Goal: Feedback & Contribution: Leave review/rating

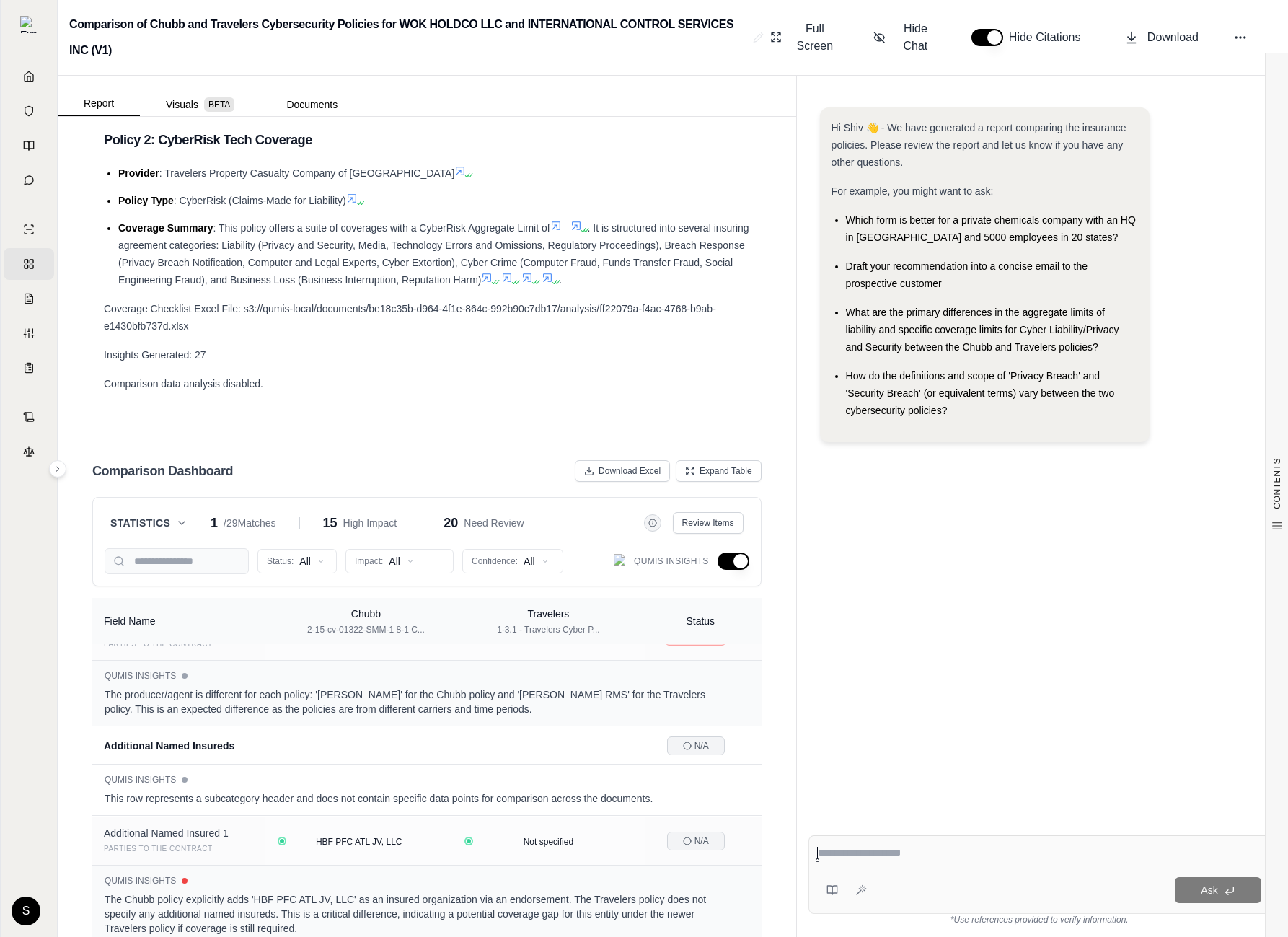
scroll to position [1050, 0]
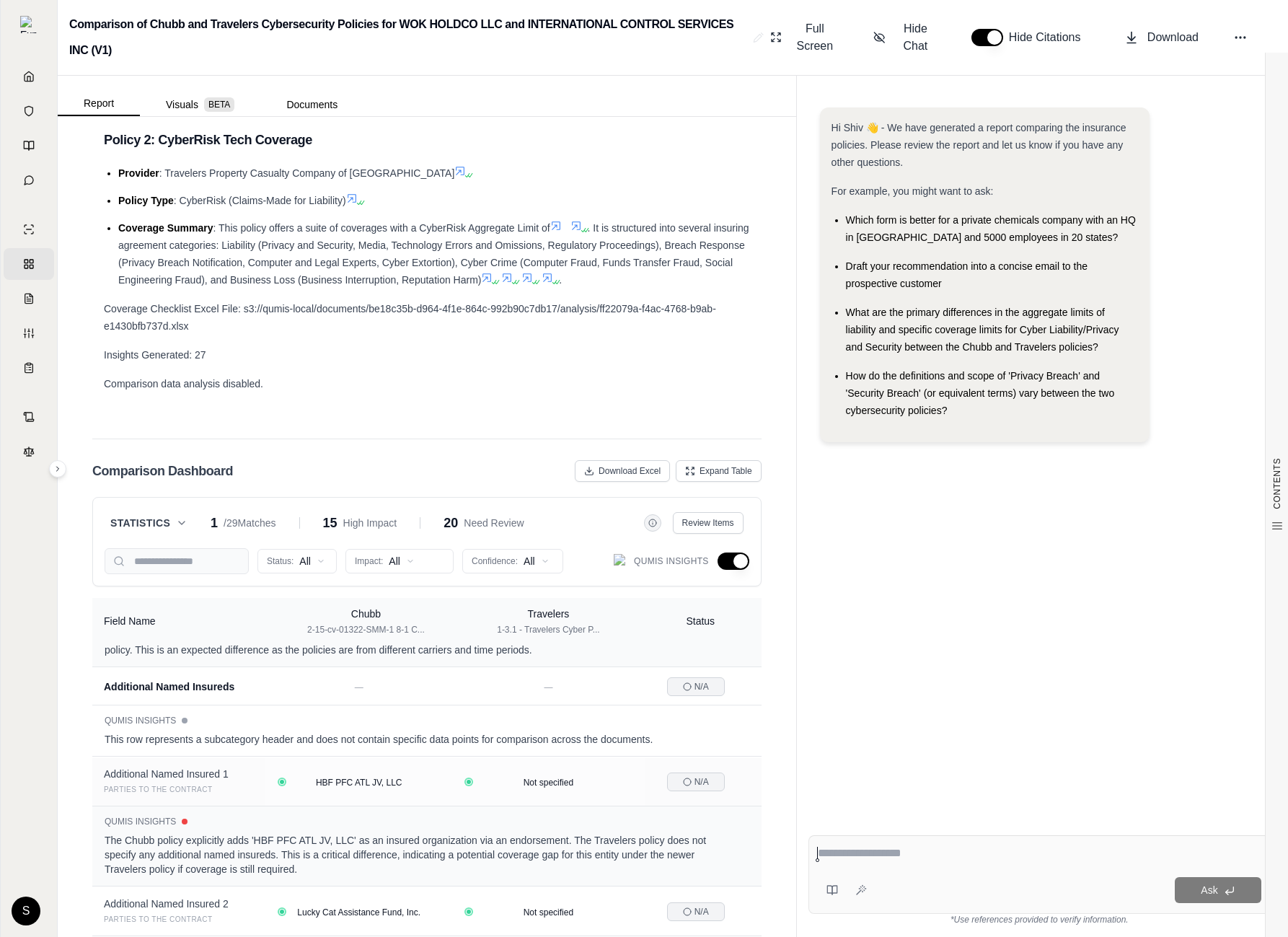
click at [157, 516] on span "Statistics" at bounding box center [141, 523] width 60 height 14
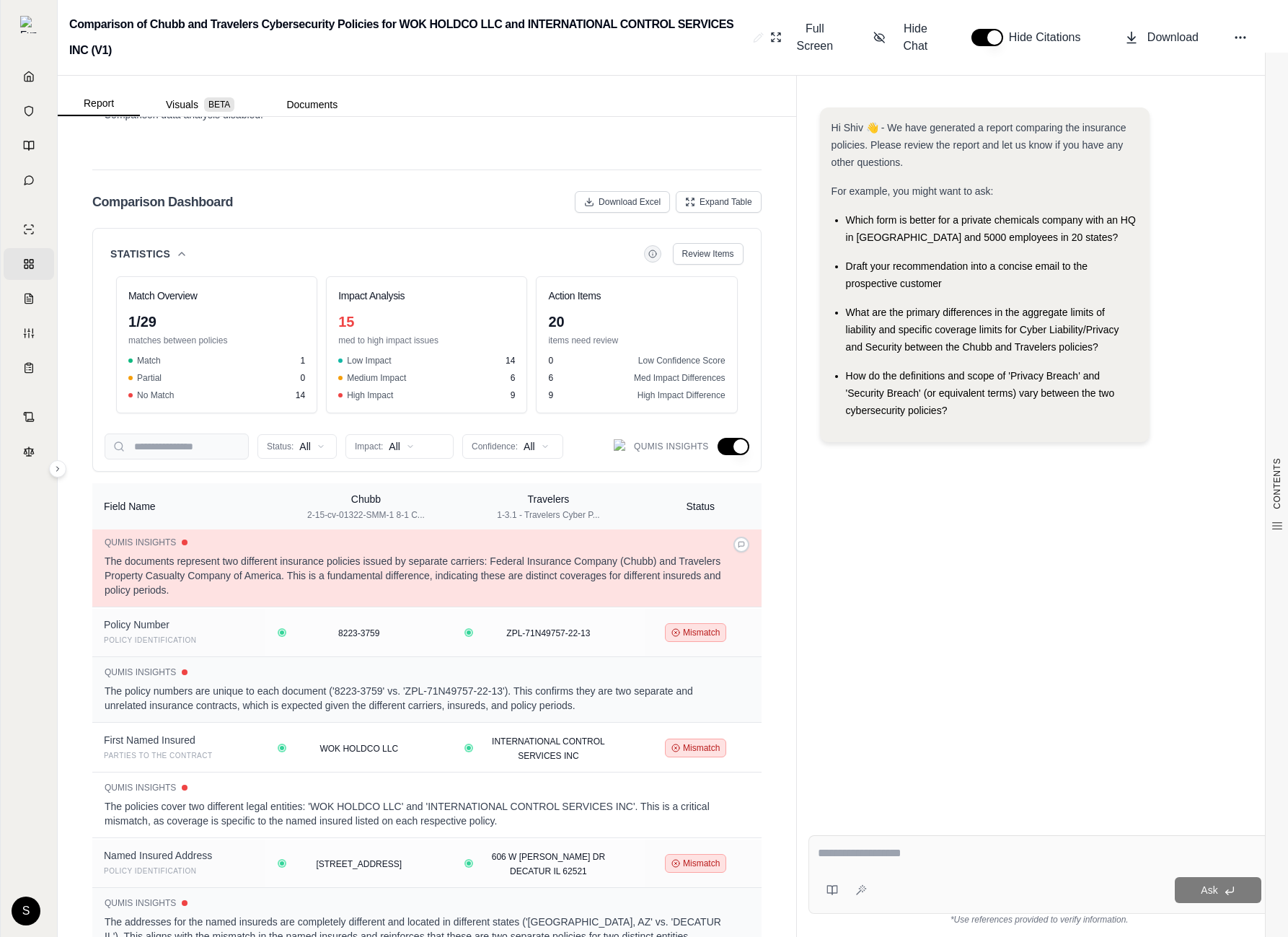
scroll to position [90, 0]
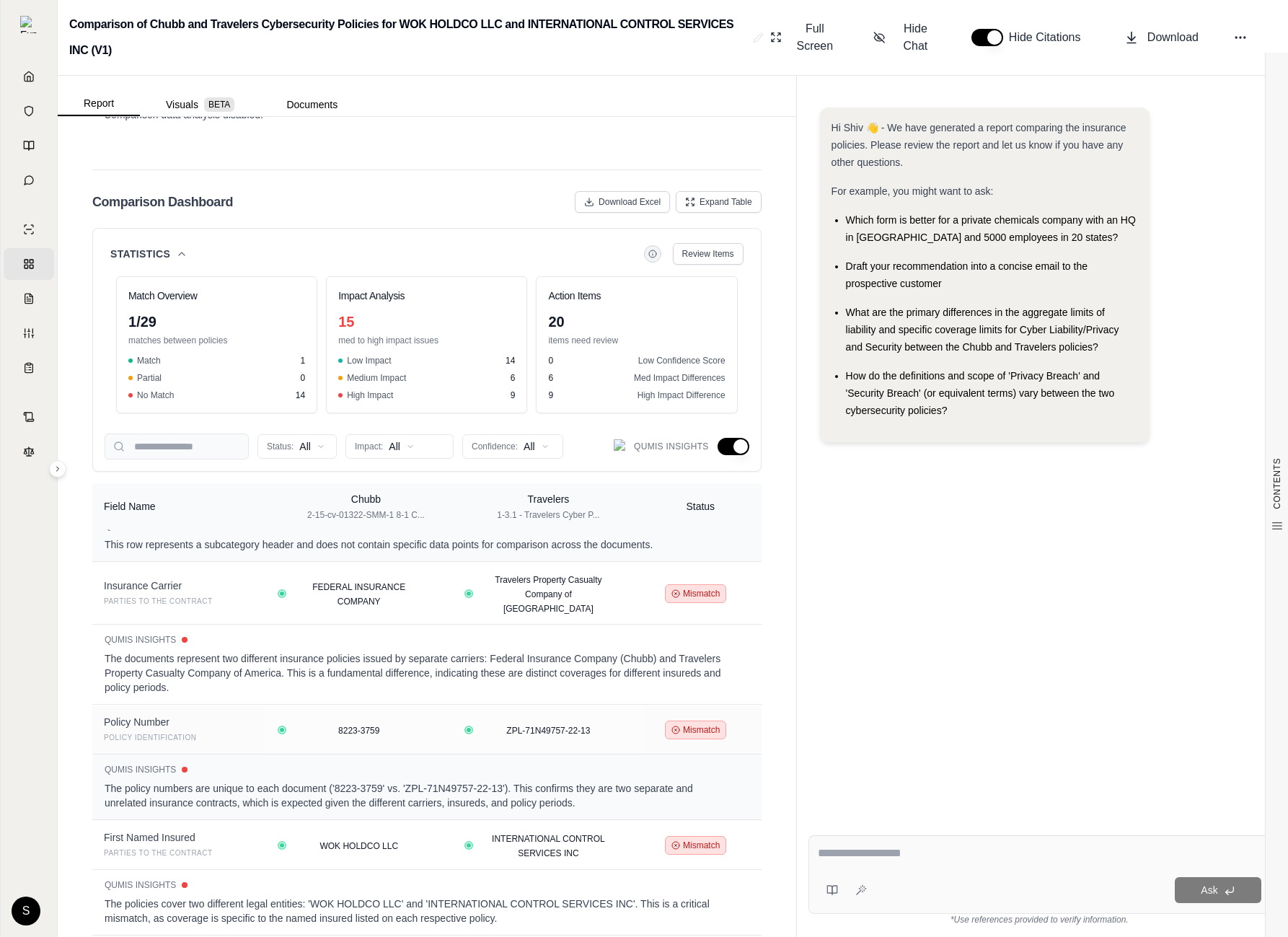
click at [187, 248] on icon at bounding box center [182, 254] width 12 height 12
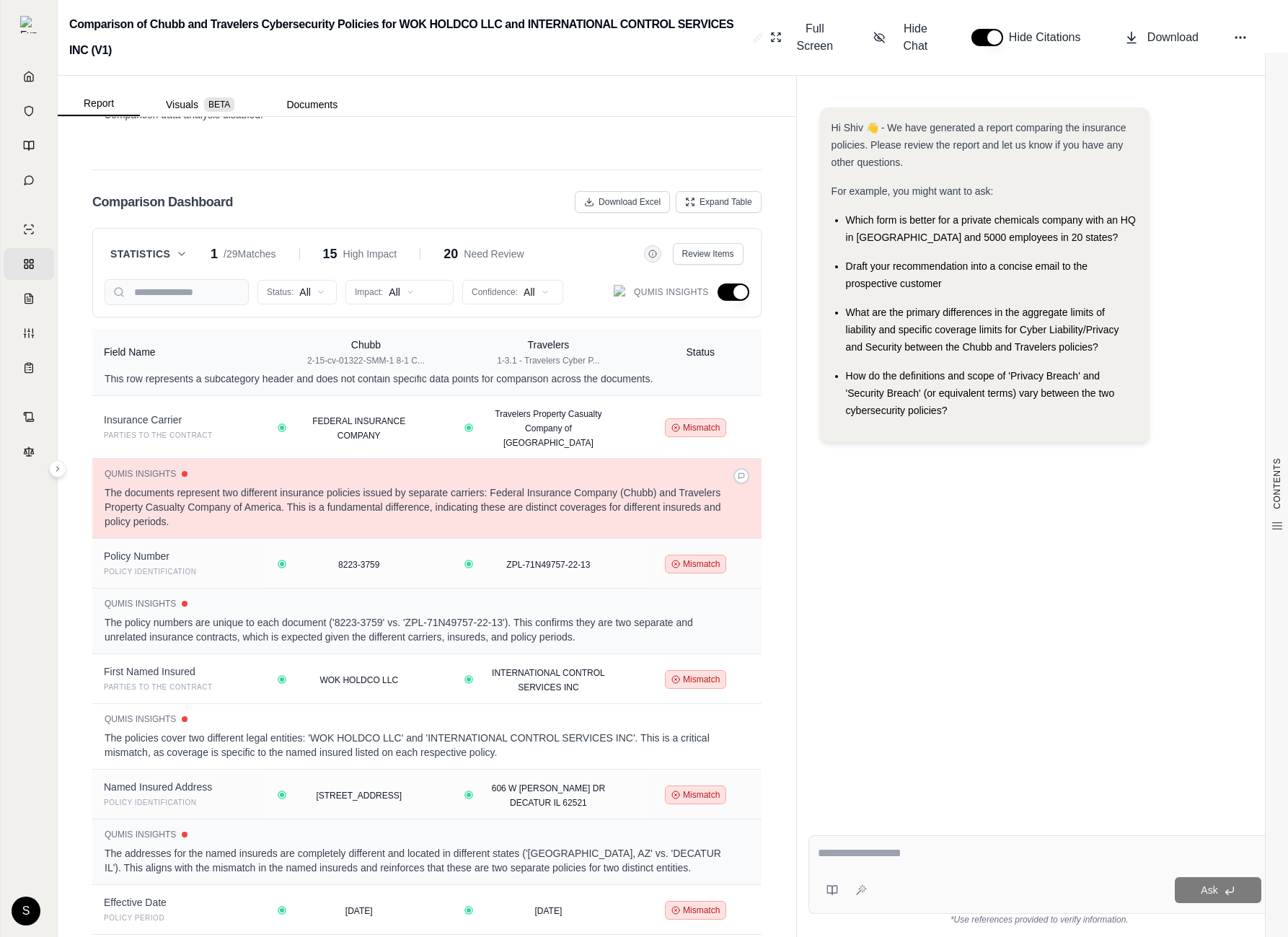
scroll to position [0, 0]
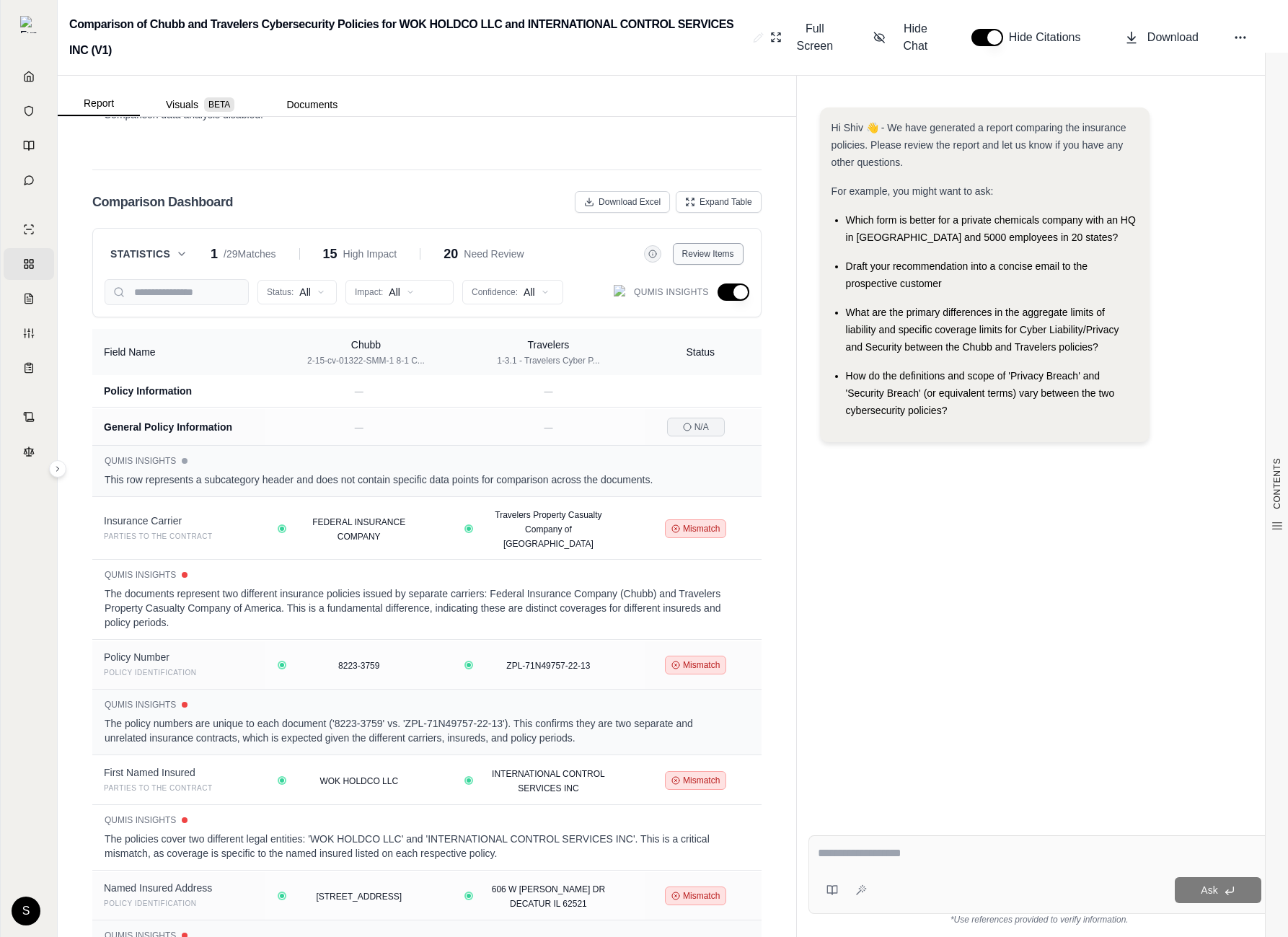
click at [718, 248] on span "Review Items" at bounding box center [708, 254] width 52 height 12
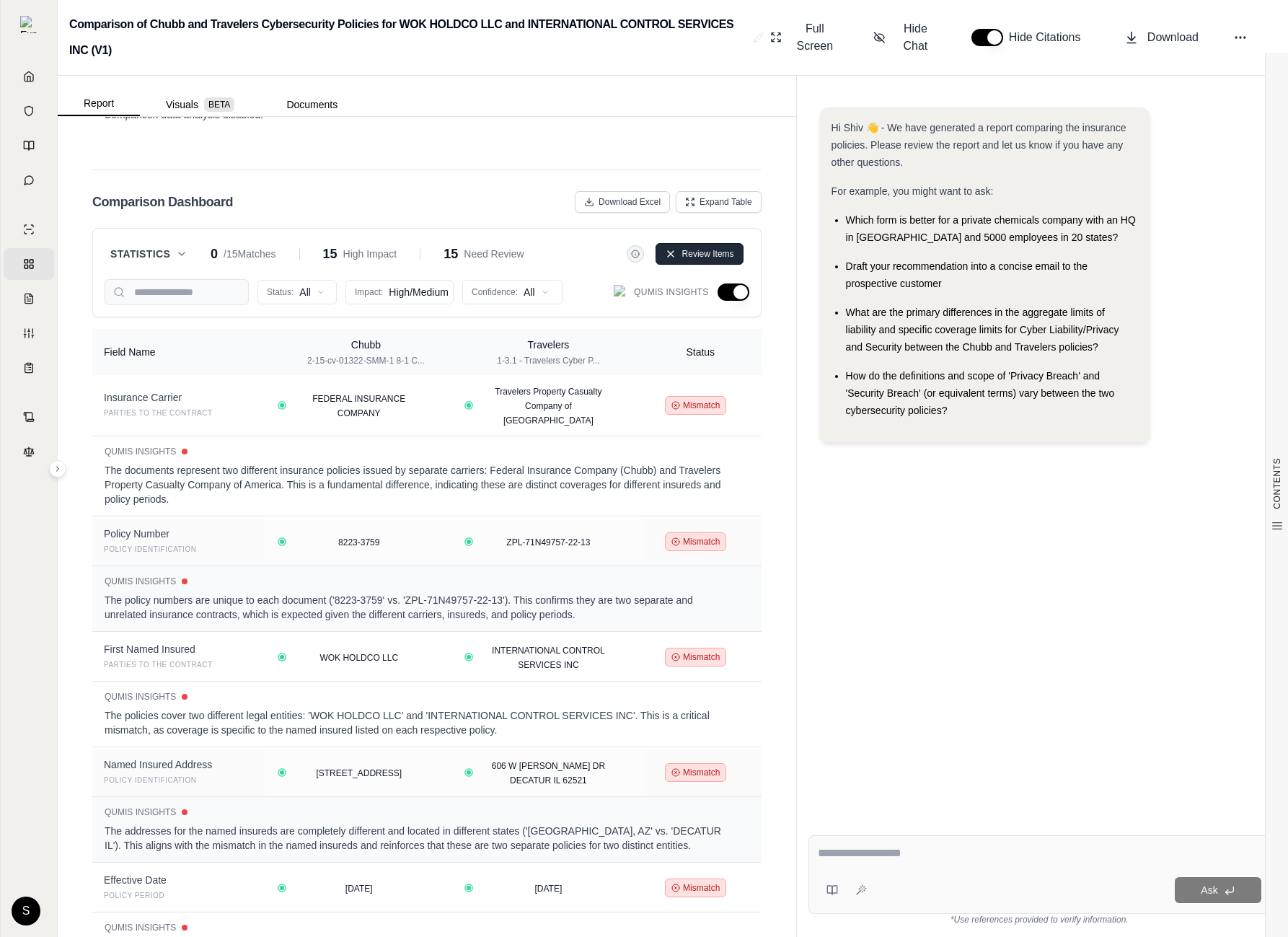
click at [718, 248] on span "Review Items" at bounding box center [708, 254] width 52 height 12
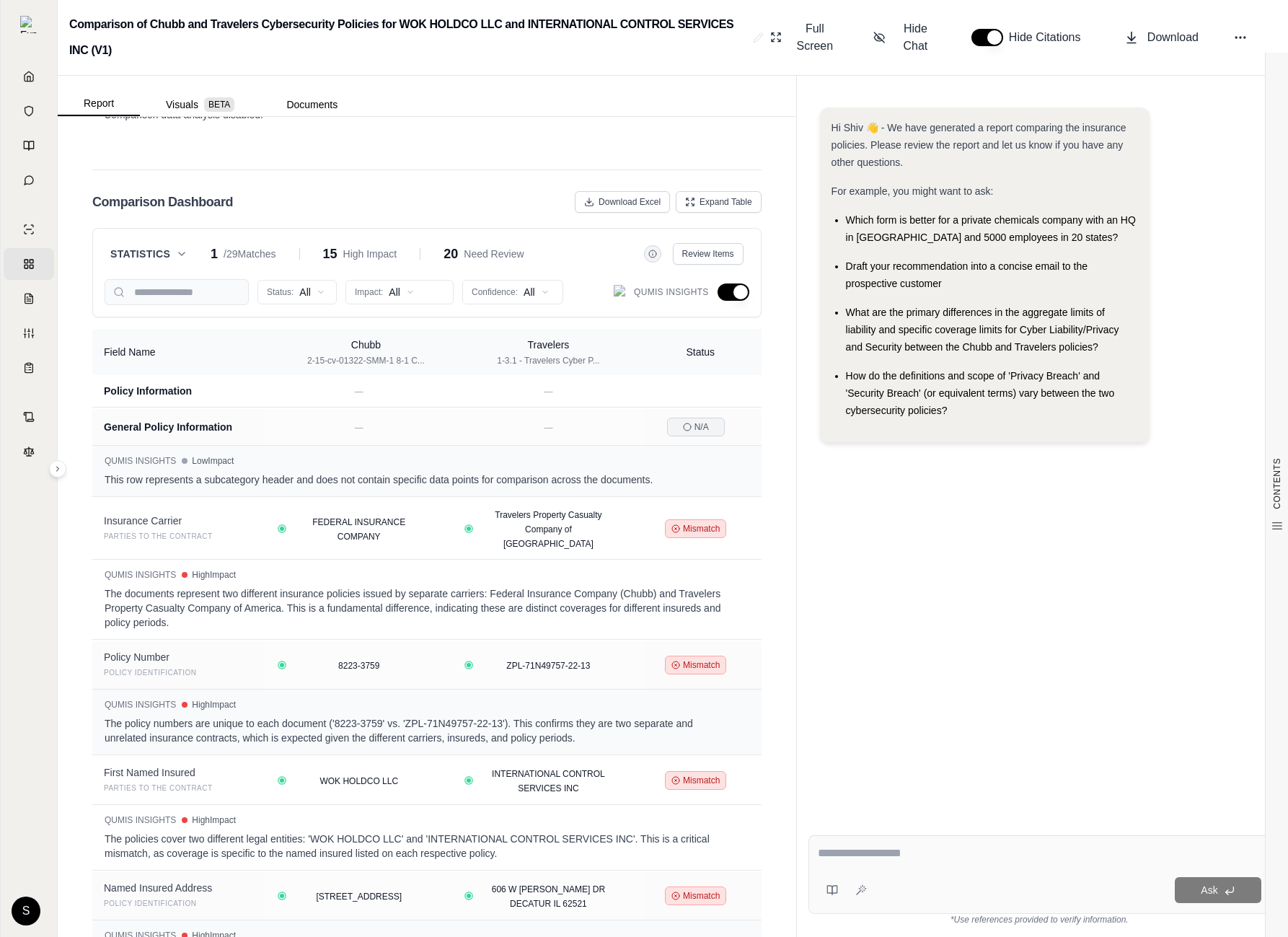
click at [741, 283] on button "button" at bounding box center [734, 292] width 32 height 17
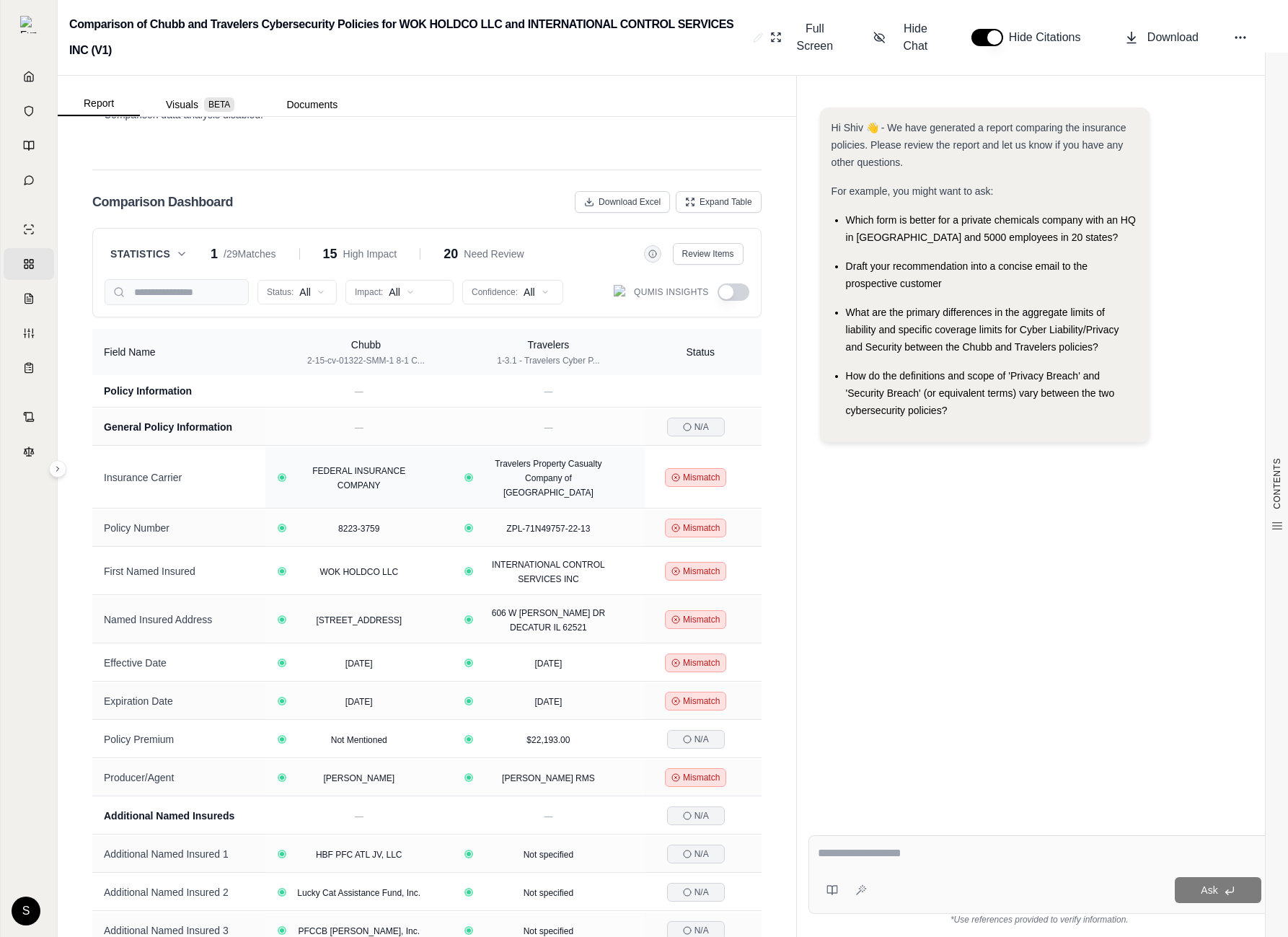
scroll to position [10, 0]
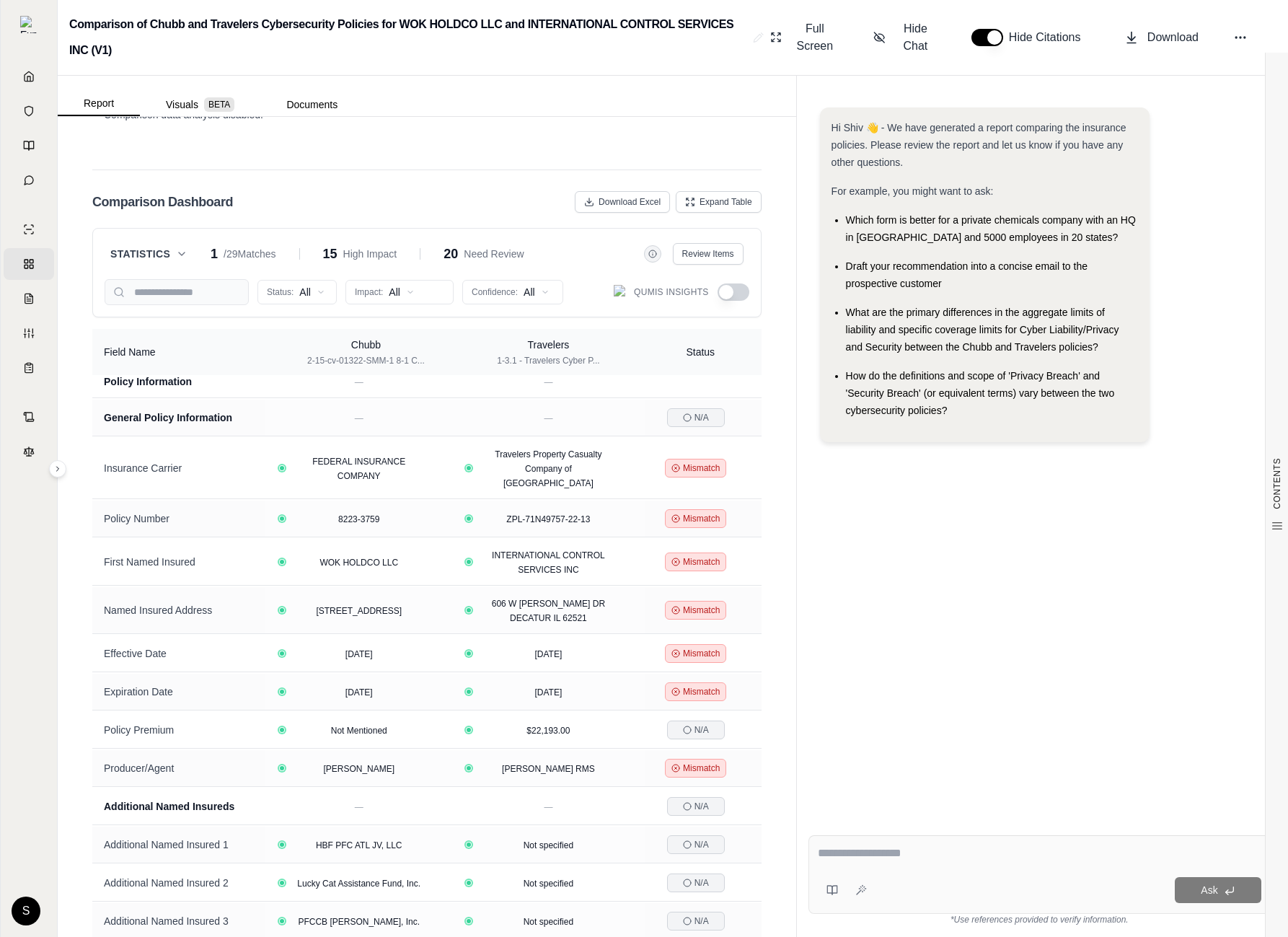
click at [733, 283] on button "button" at bounding box center [734, 292] width 32 height 17
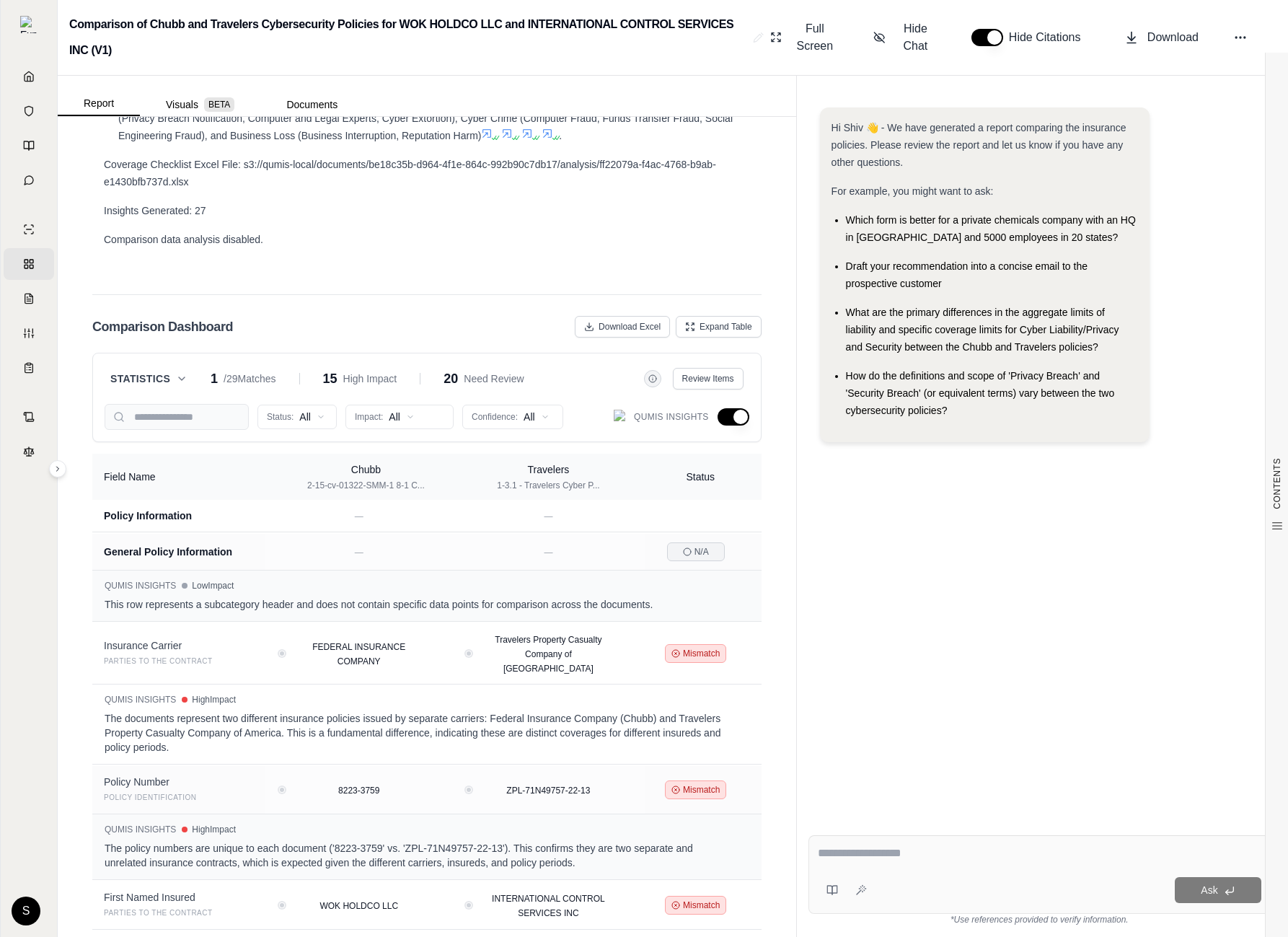
scroll to position [1241, 0]
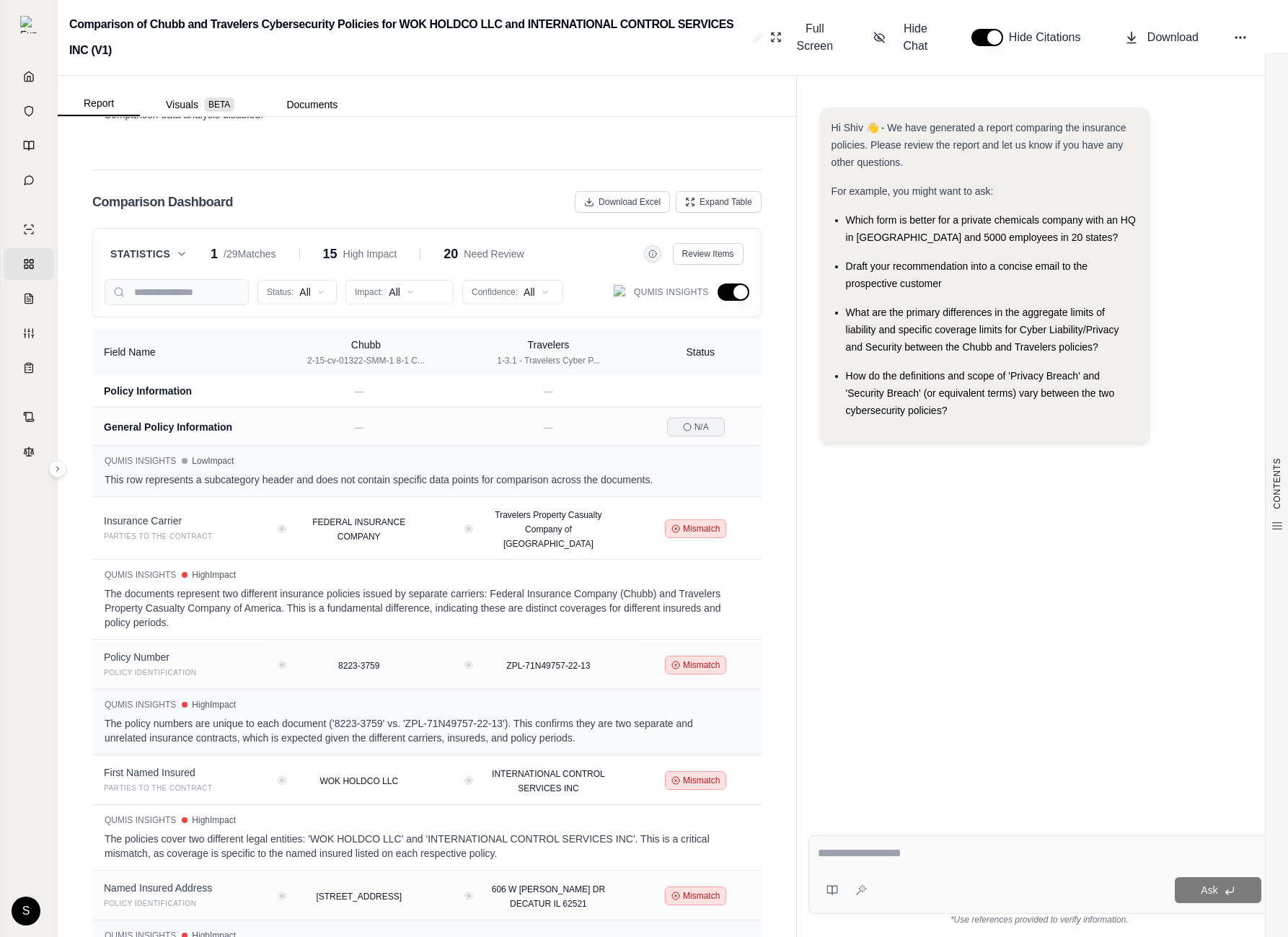
click at [176, 248] on icon at bounding box center [182, 254] width 12 height 12
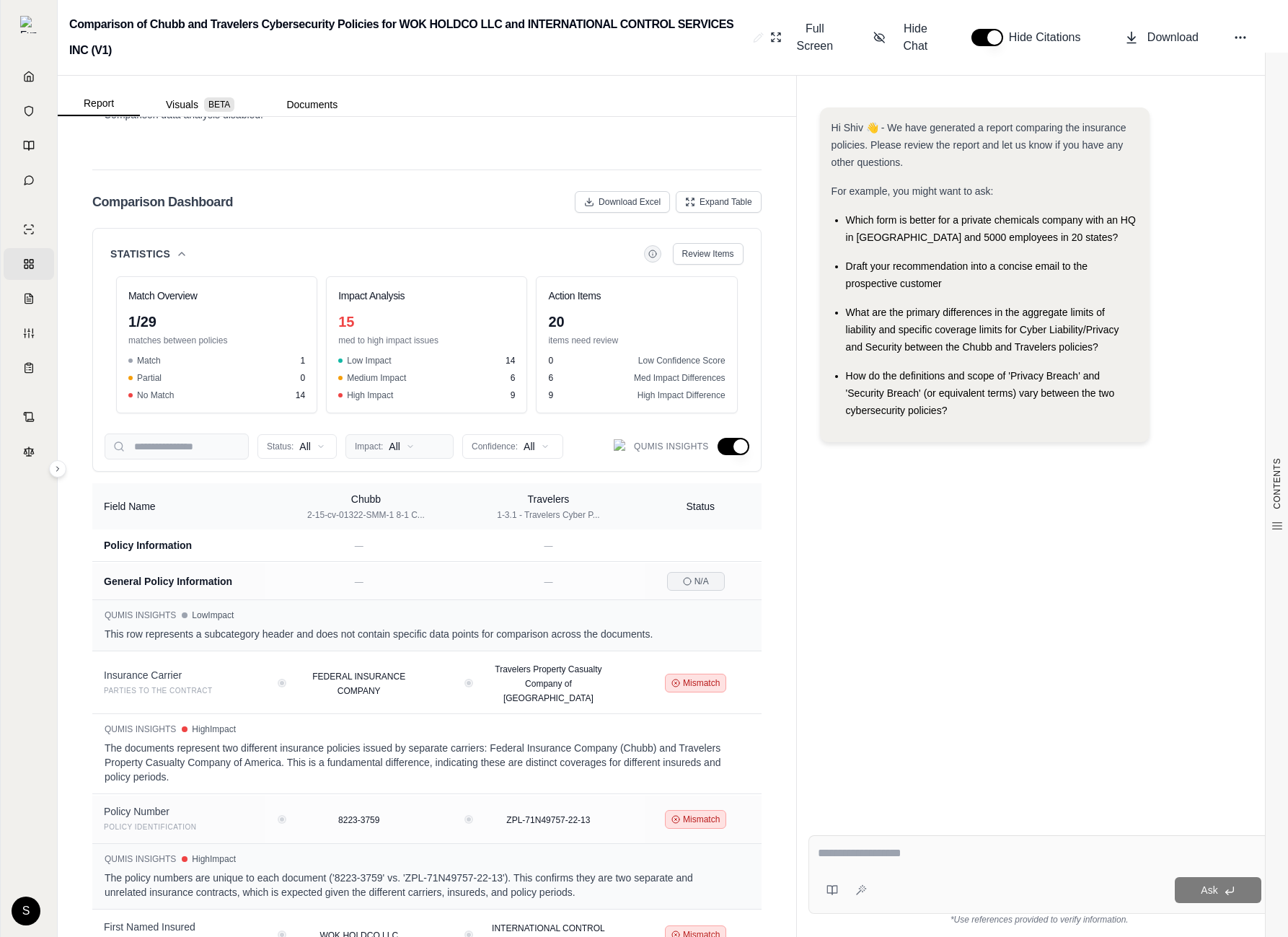
click at [411, 422] on html "Home Vault Prompts Chats Single Policy Comparisons Claims Custom Report Coverag…" at bounding box center [644, 468] width 1288 height 937
click at [177, 232] on html "Home Vault Prompts Chats Single Policy Comparisons Claims Custom Report Coverag…" at bounding box center [644, 468] width 1288 height 937
click at [177, 248] on icon at bounding box center [182, 254] width 12 height 12
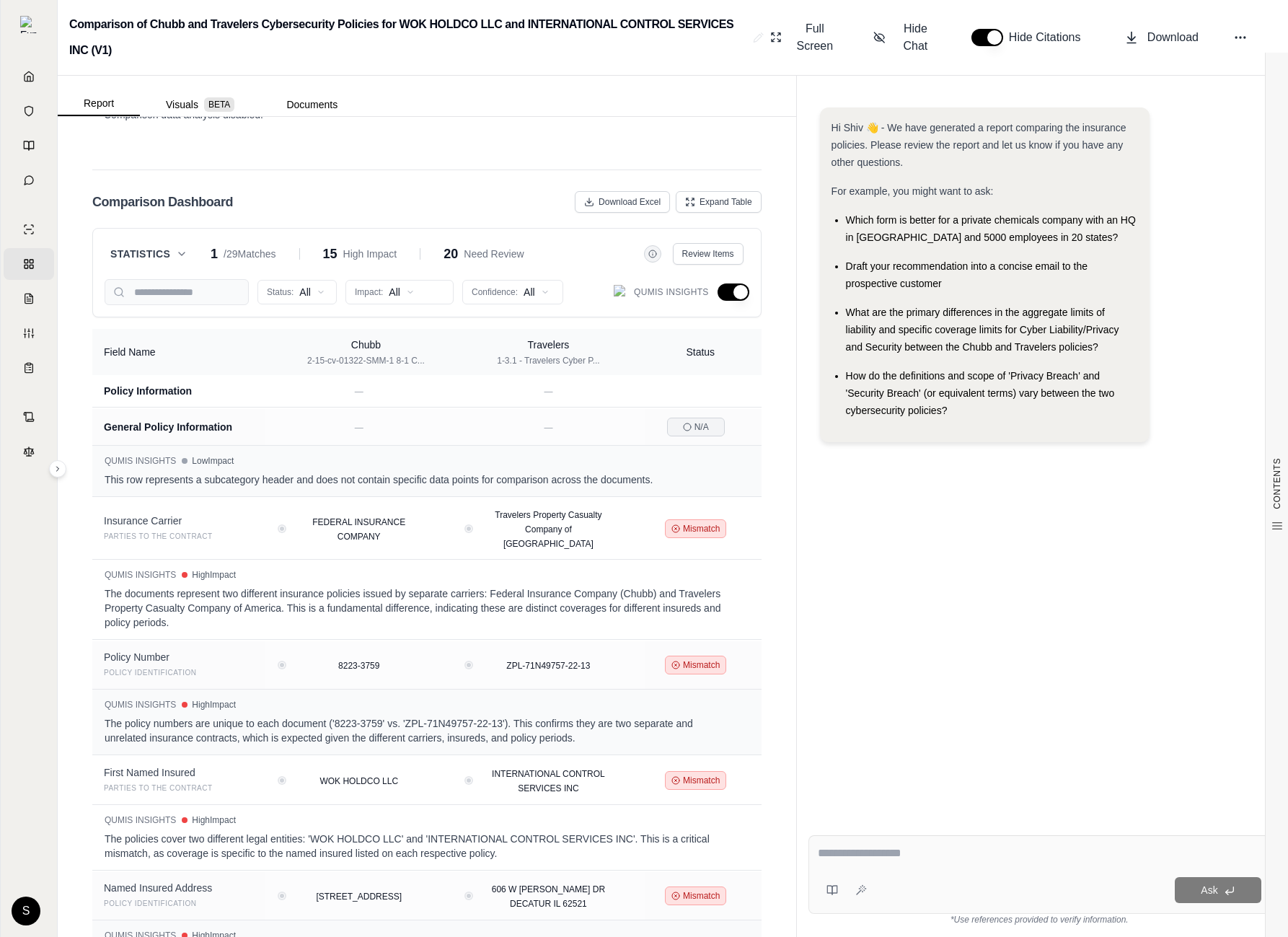
click at [847, 520] on div "Hi Shiv 👋 - We have generated a report comparing the insurance policies. Please…" at bounding box center [1040, 455] width 462 height 716
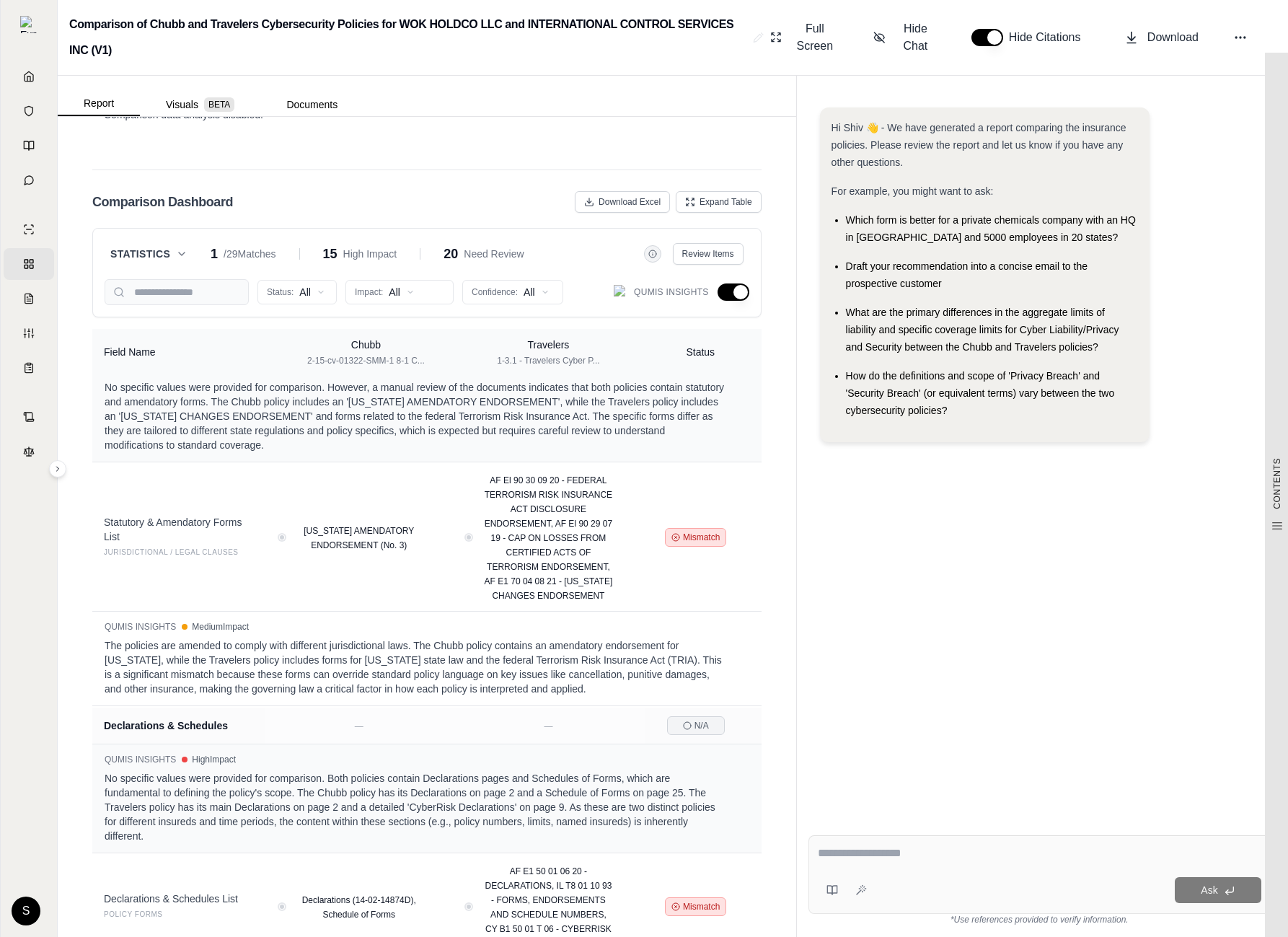
scroll to position [3521, 0]
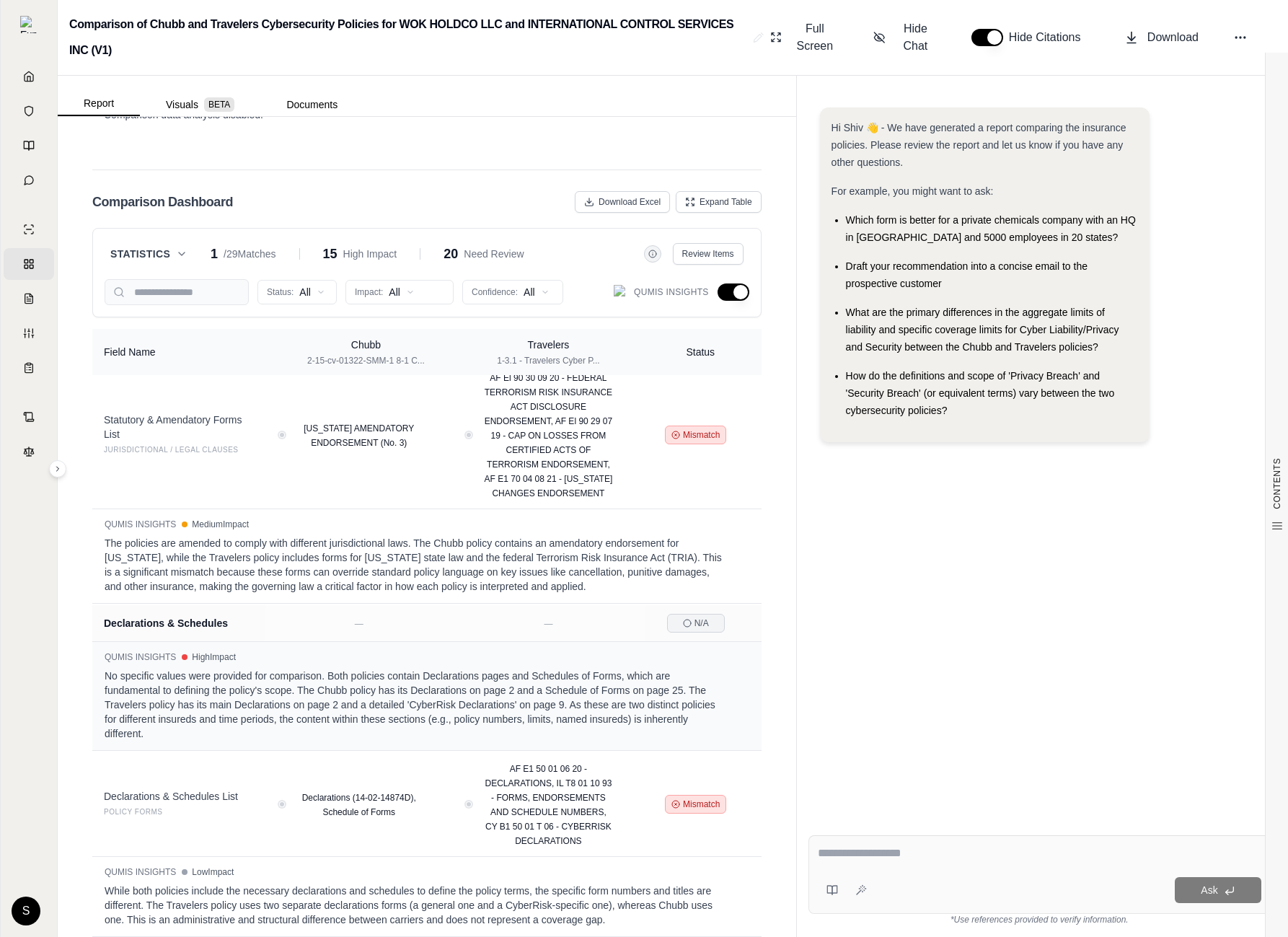
click at [729, 283] on button "button" at bounding box center [734, 292] width 32 height 17
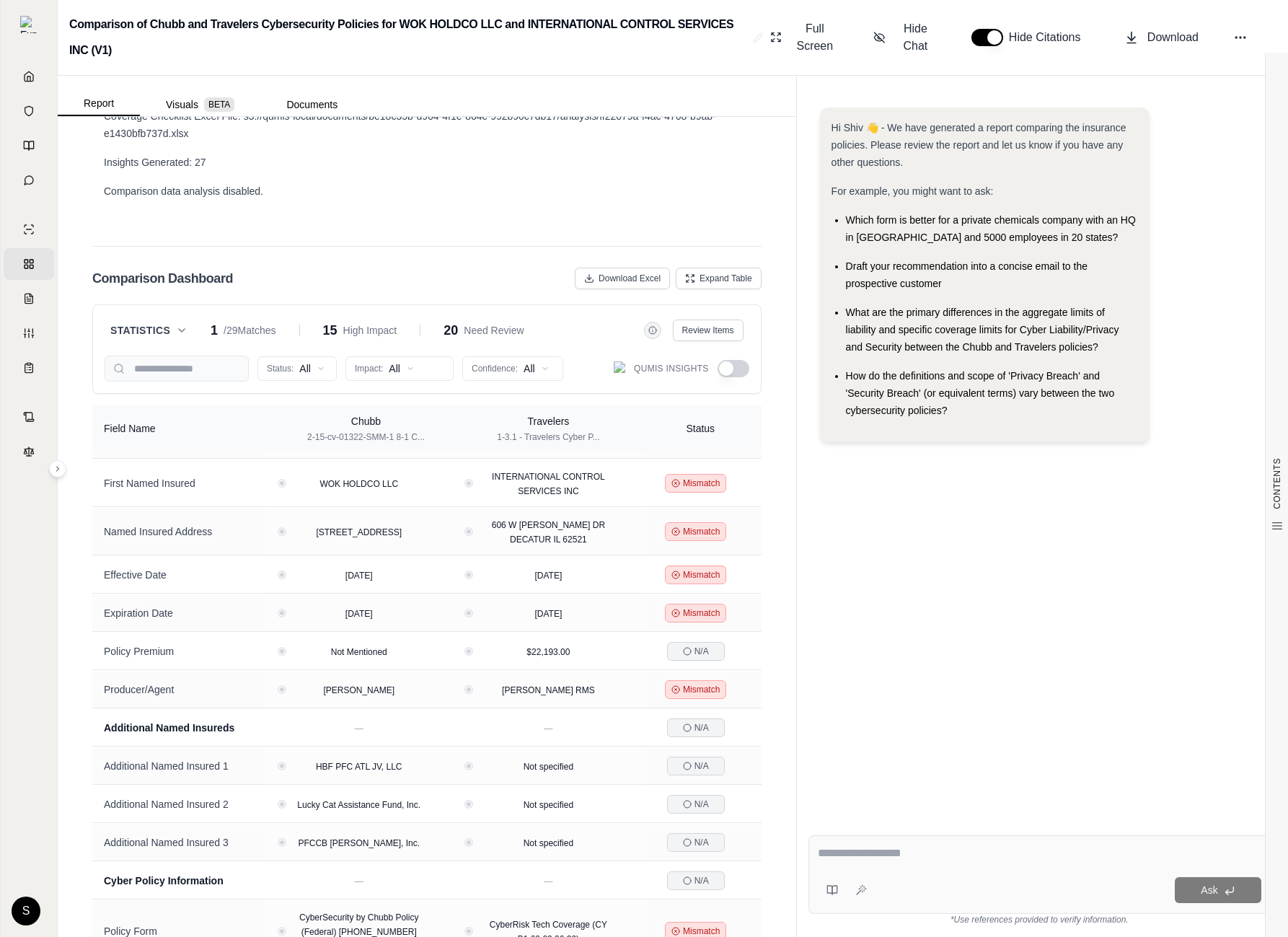
scroll to position [0, 0]
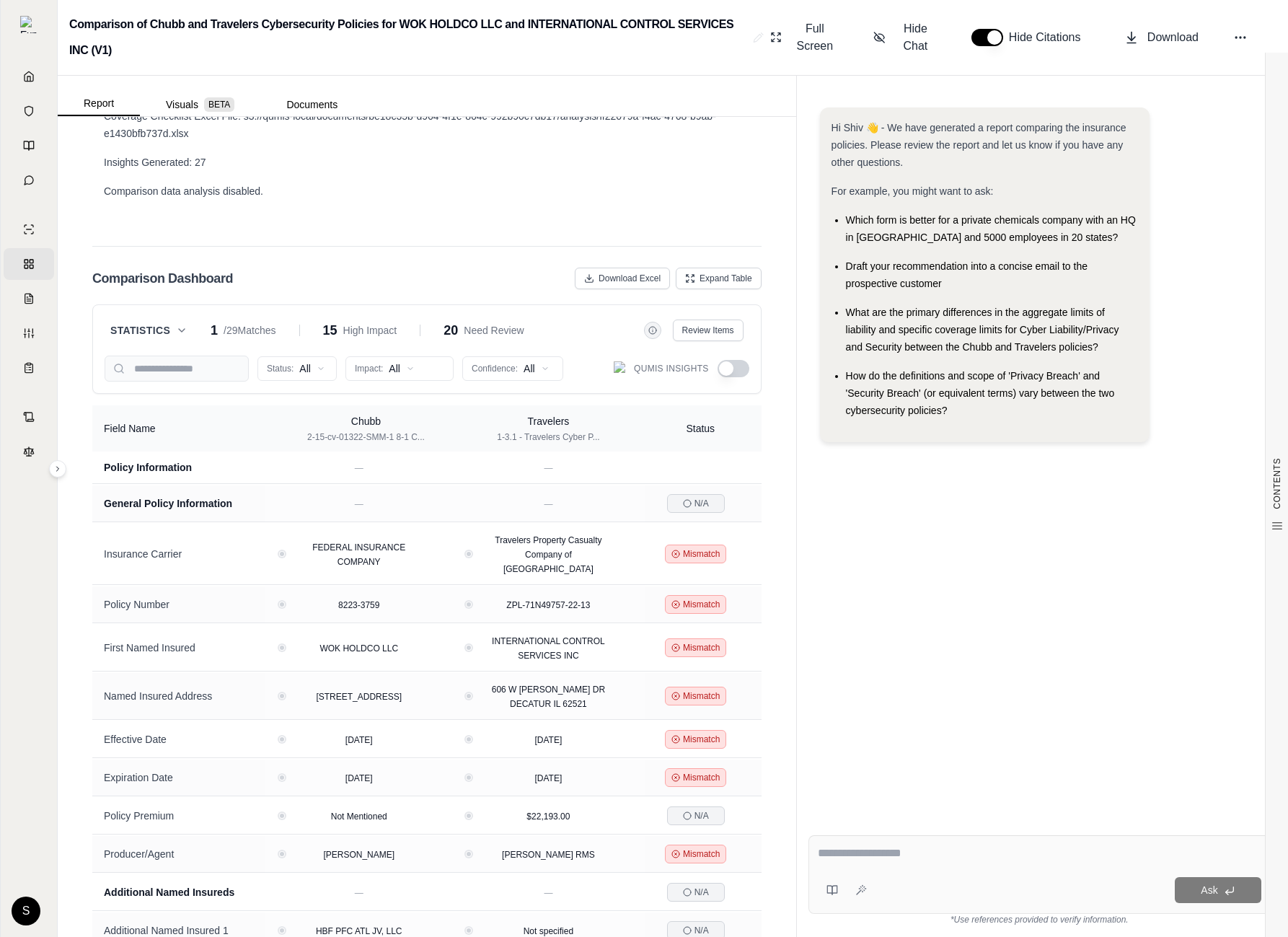
click at [732, 360] on button "button" at bounding box center [734, 369] width 32 height 17
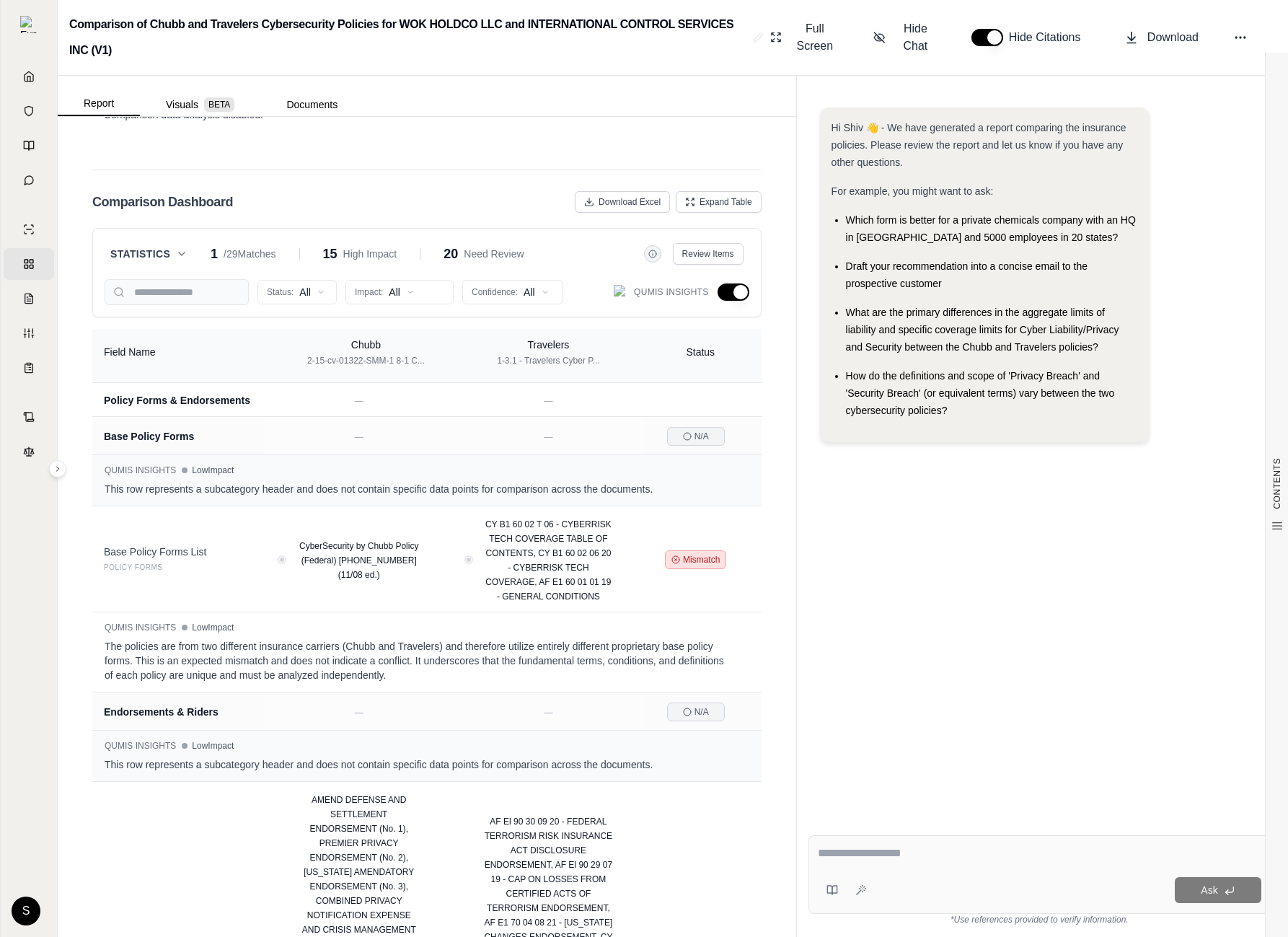
scroll to position [2331, 0]
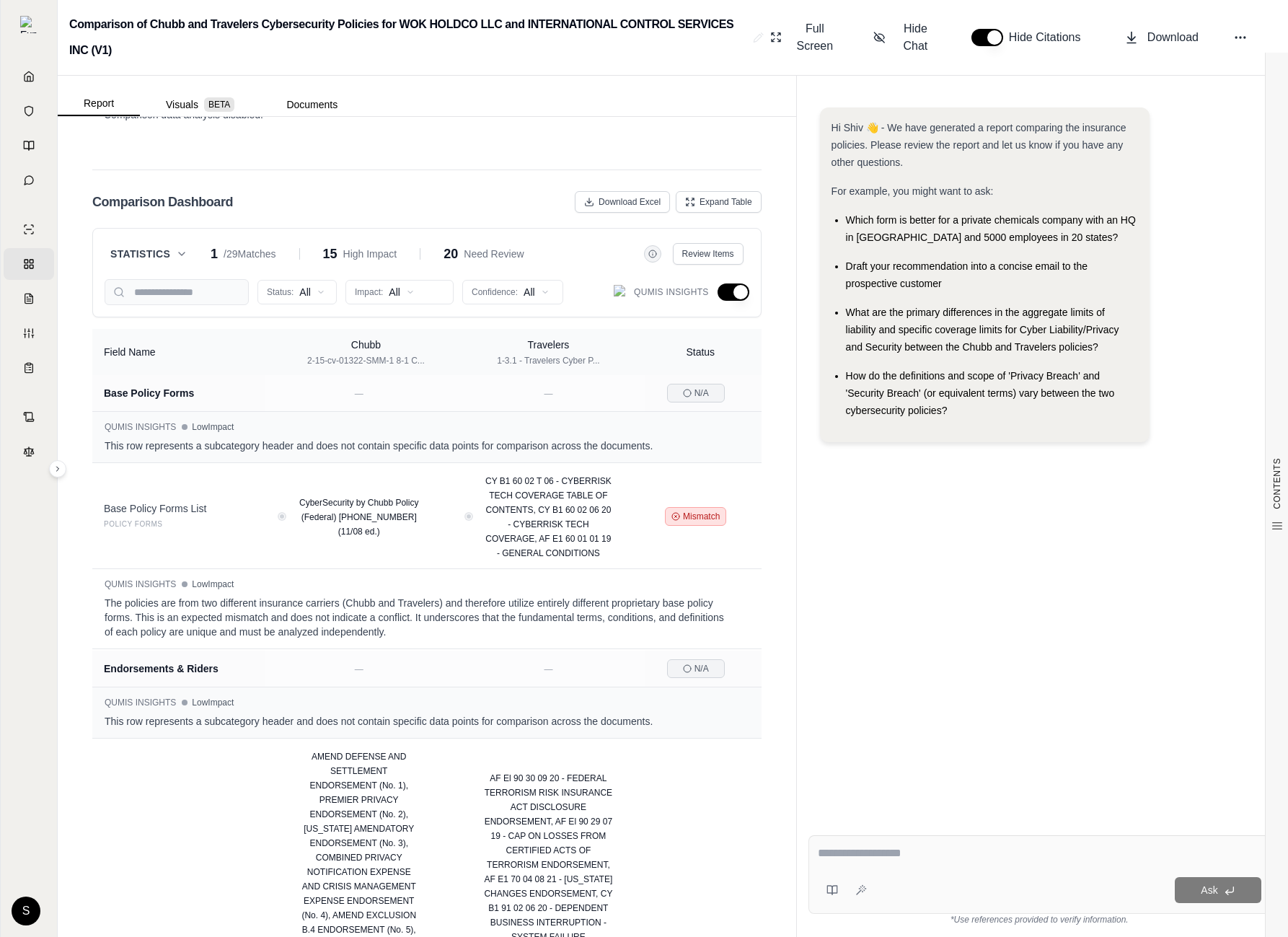
click at [728, 283] on button "button" at bounding box center [734, 292] width 32 height 17
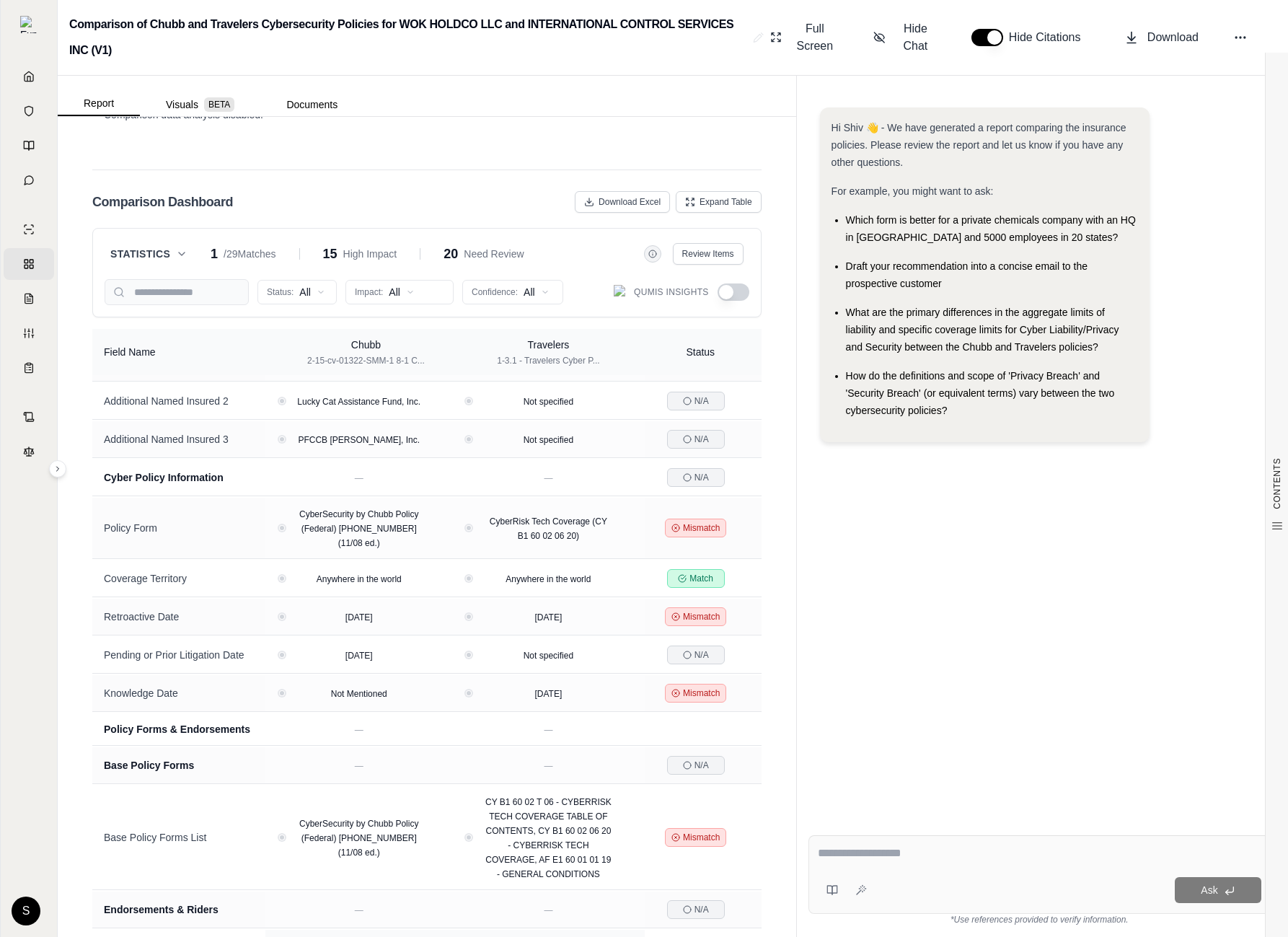
scroll to position [0, 0]
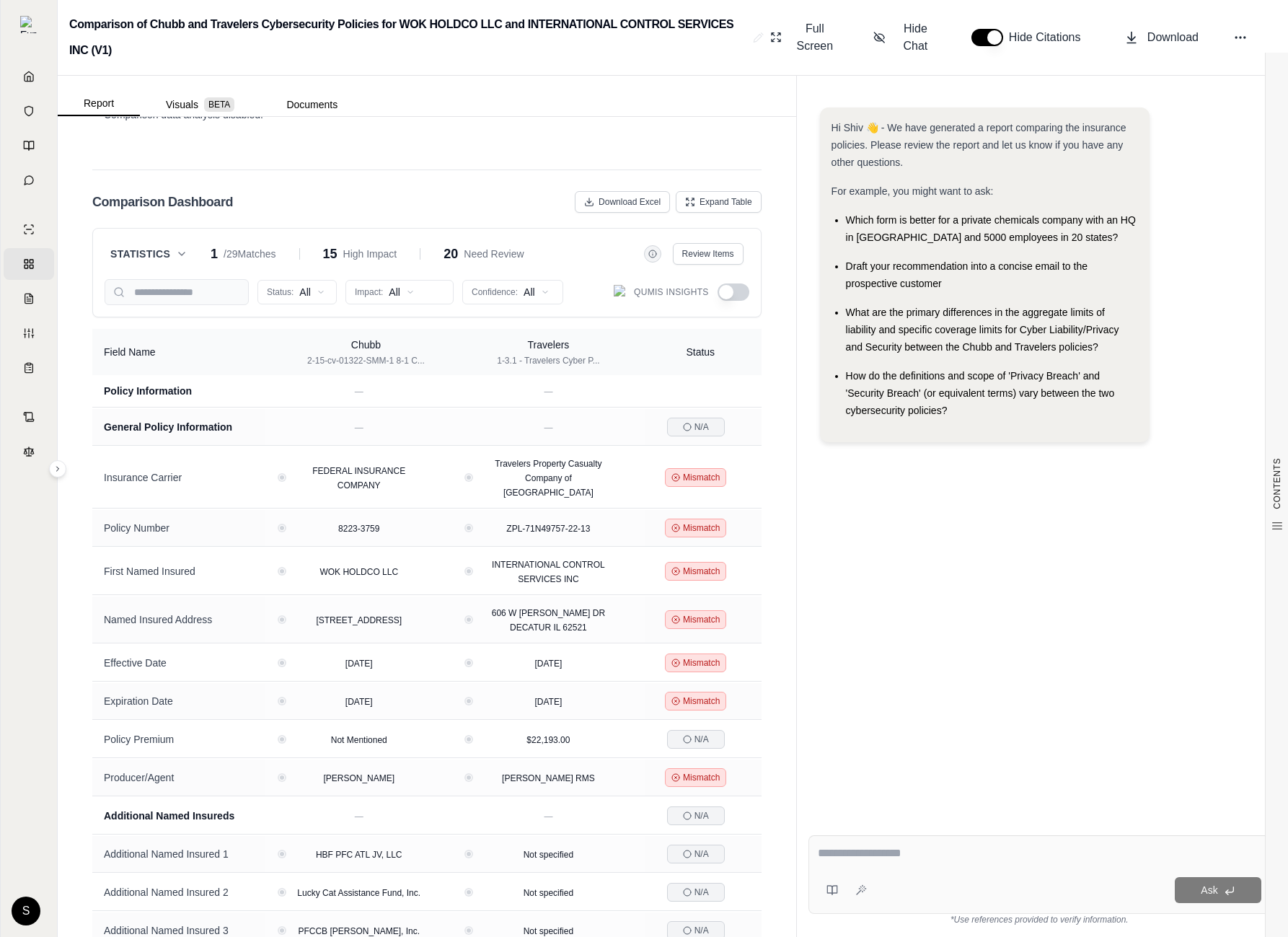
click at [732, 283] on button "button" at bounding box center [734, 292] width 32 height 17
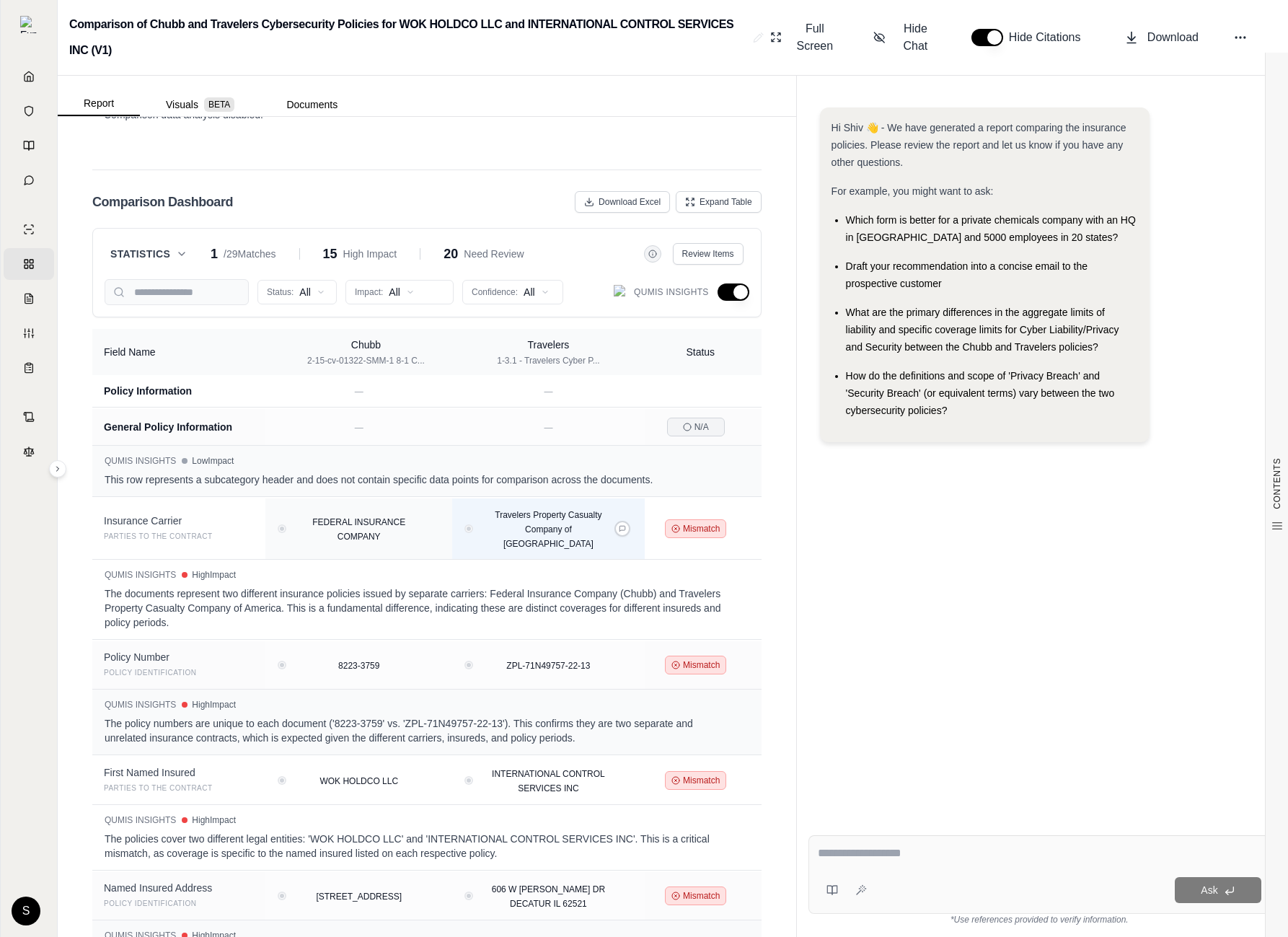
click at [568, 516] on span "Travelers Property Casualty Company of [GEOGRAPHIC_DATA]" at bounding box center [548, 530] width 107 height 39
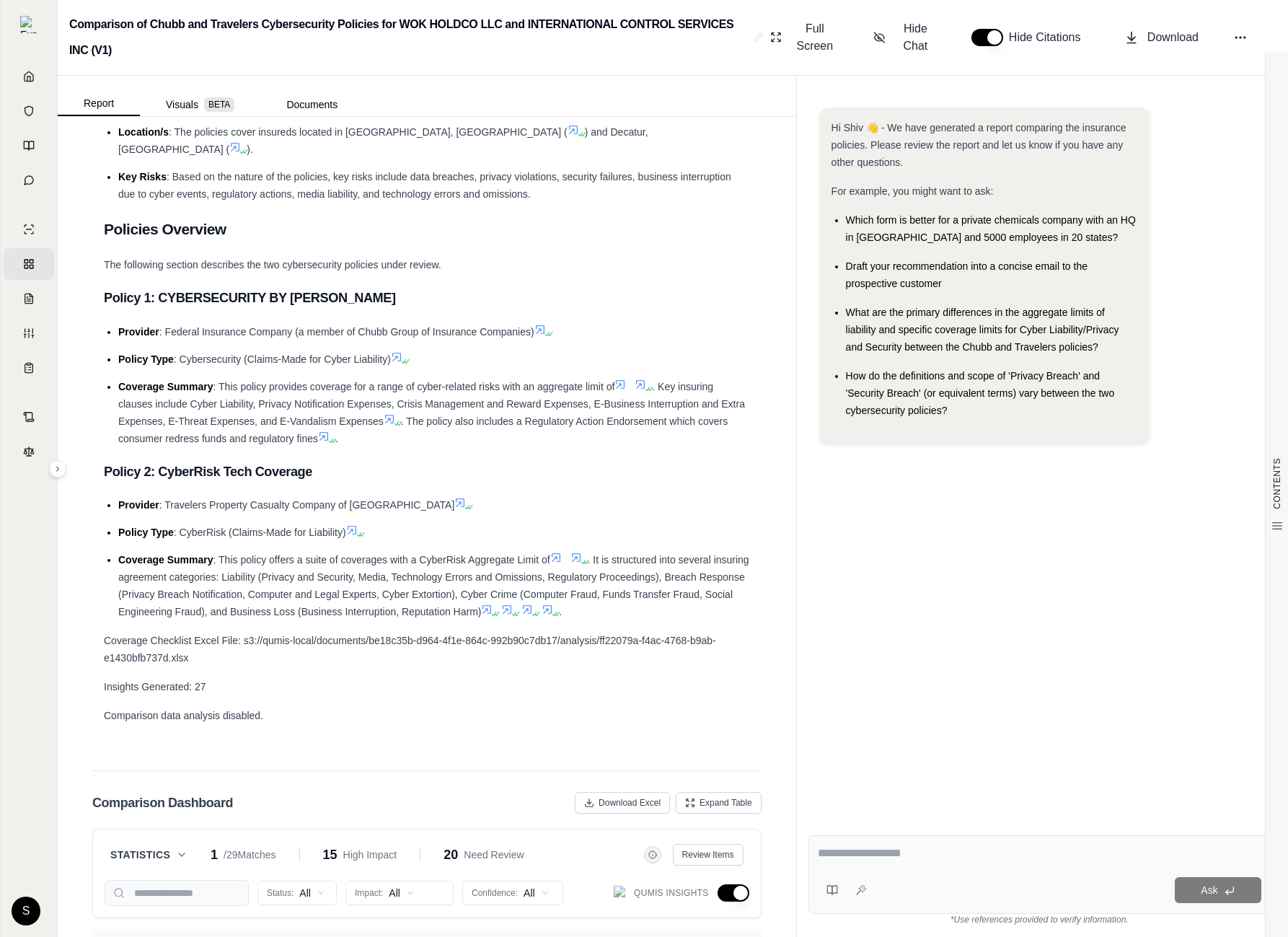
scroll to position [880, 0]
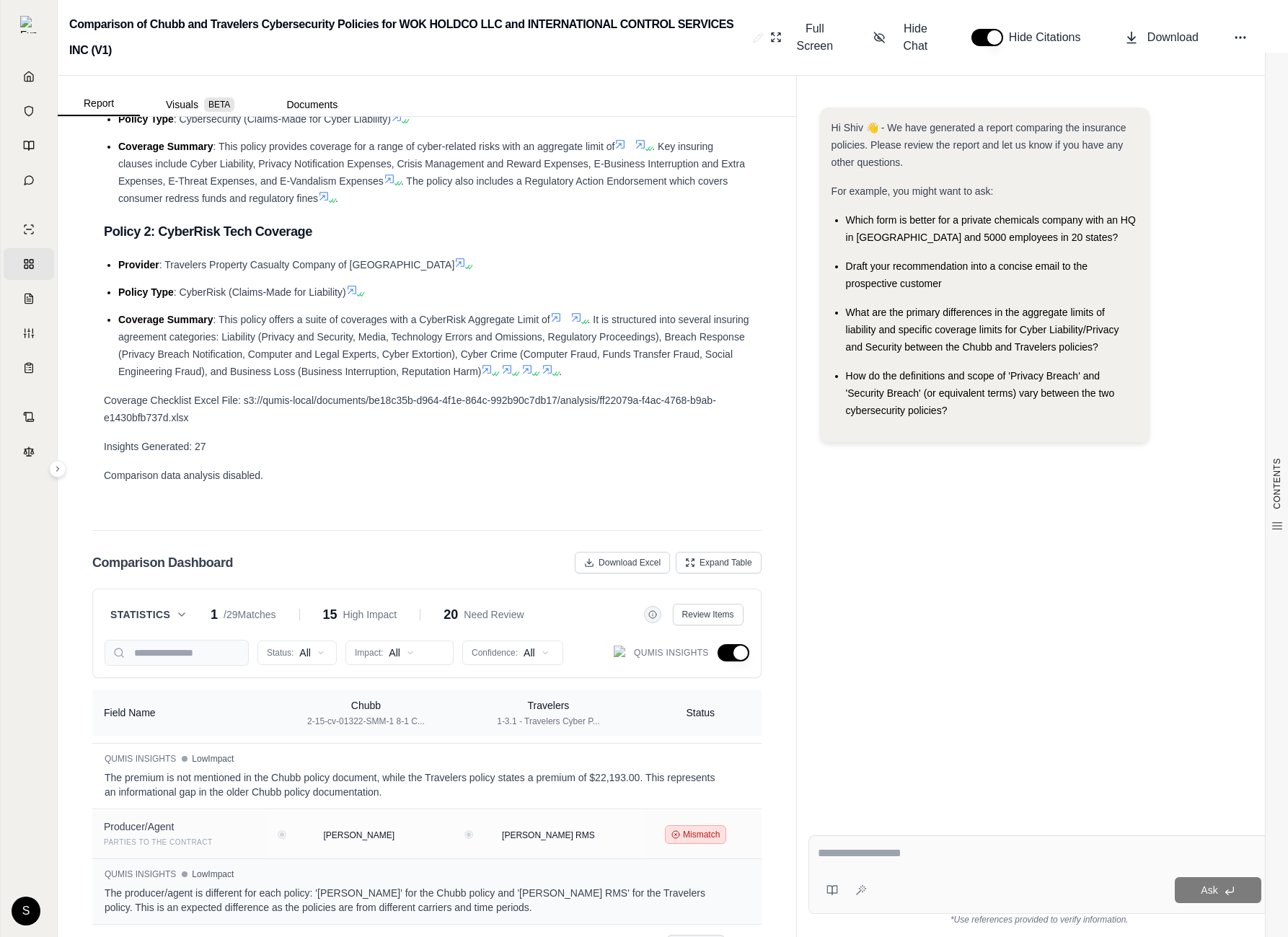
click at [732, 644] on button "button" at bounding box center [734, 653] width 32 height 17
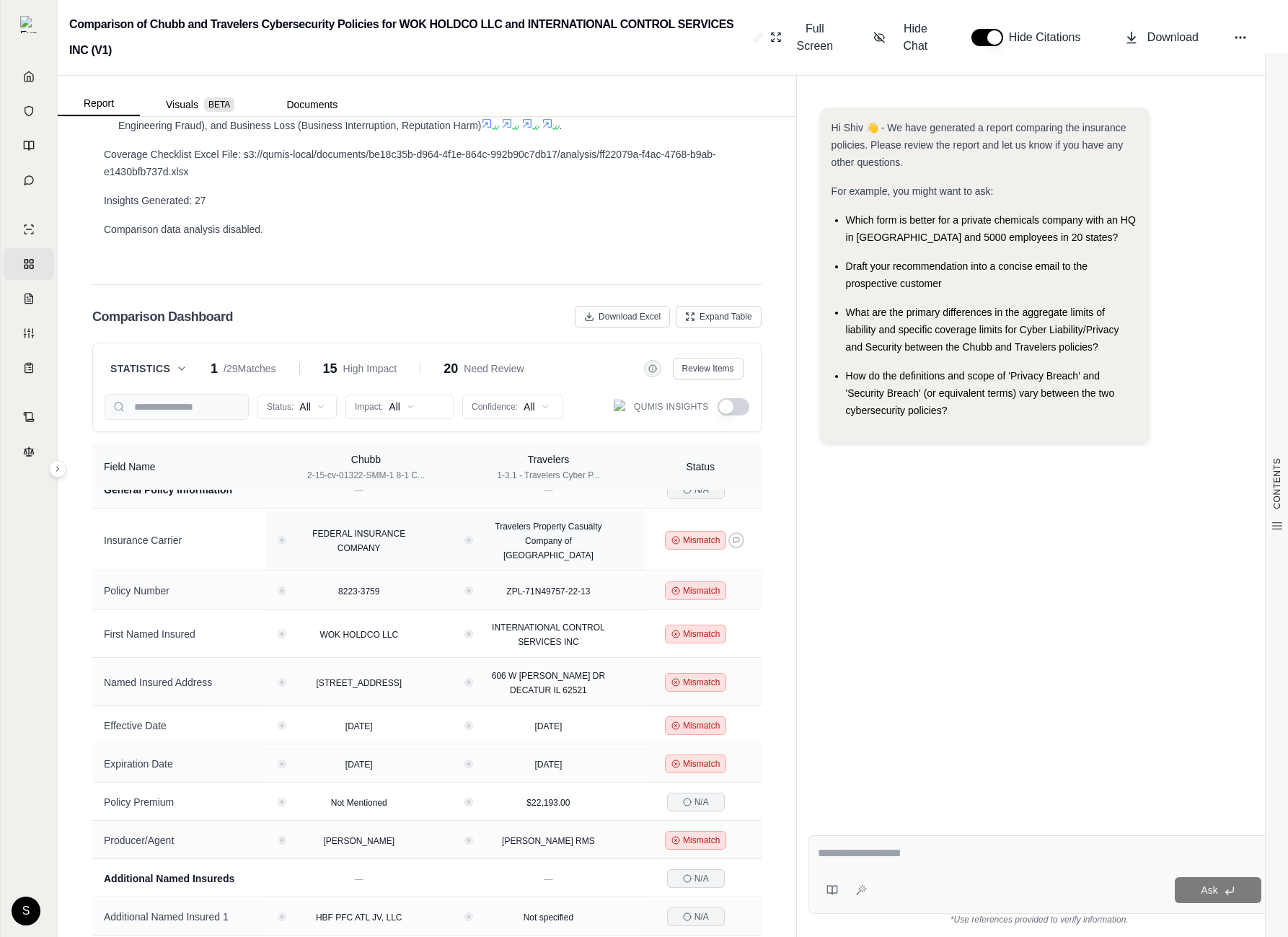
scroll to position [0, 0]
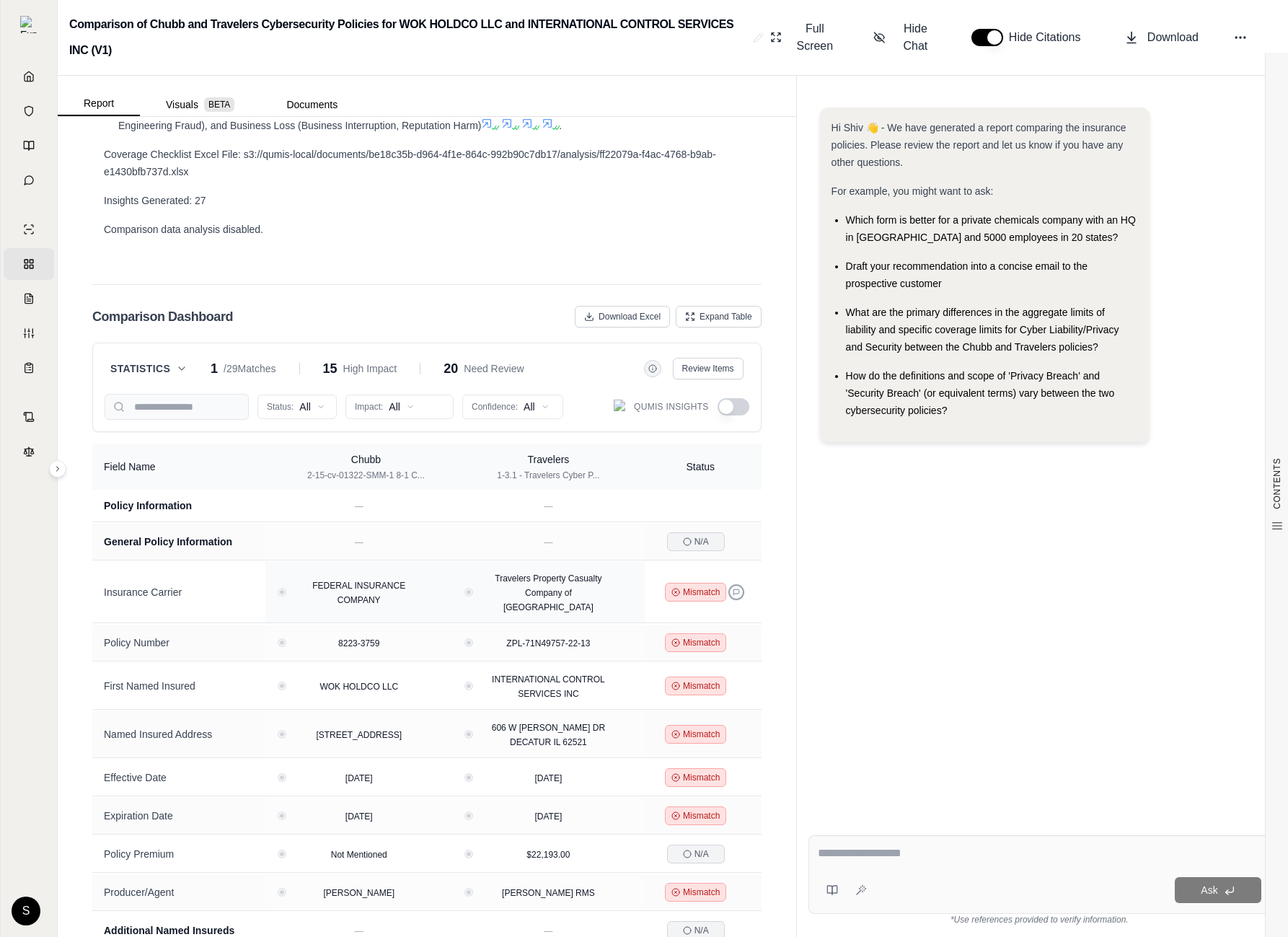
click at [737, 585] on button at bounding box center [736, 592] width 15 height 15
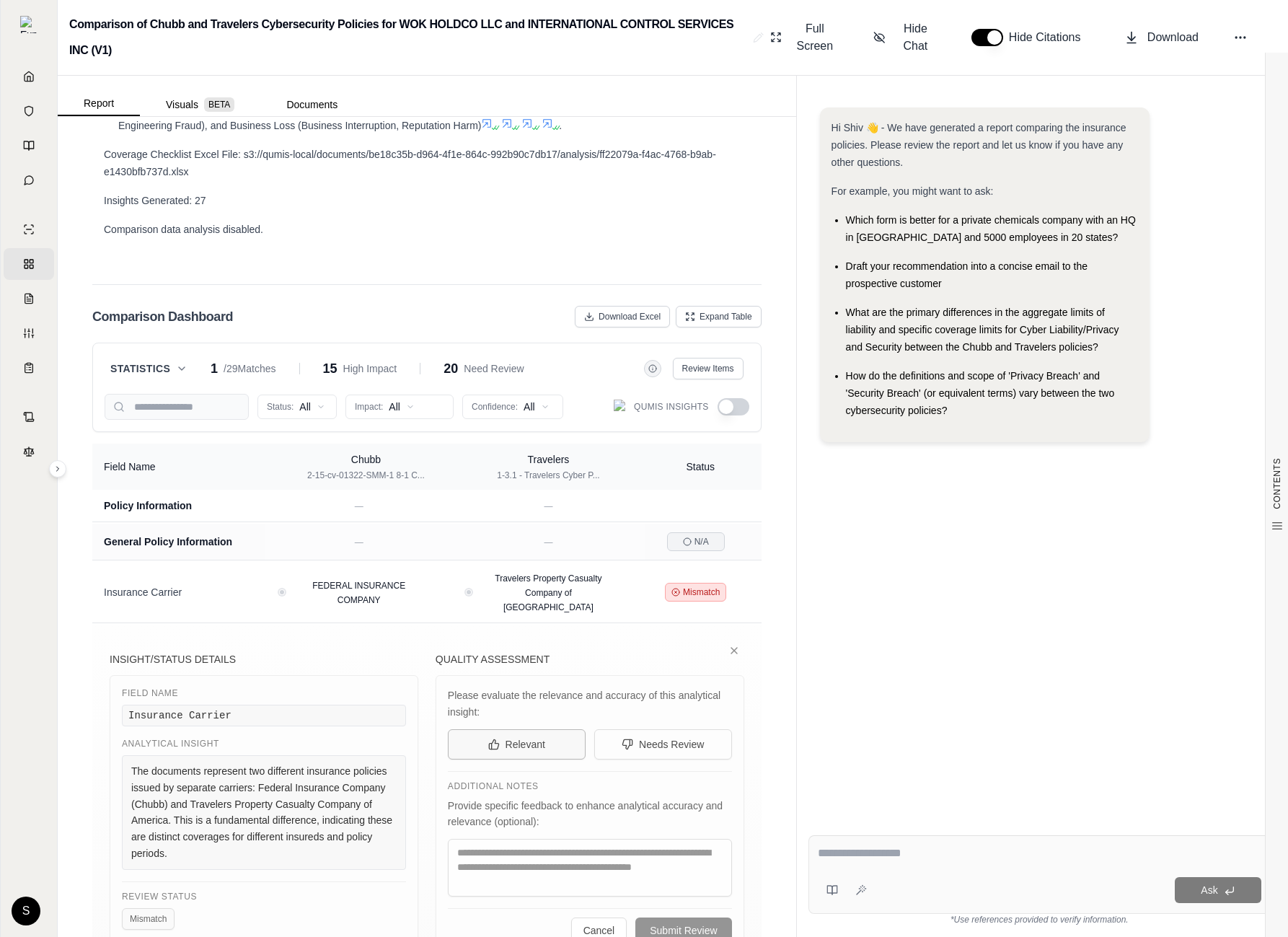
click at [531, 738] on span "Relevant" at bounding box center [525, 744] width 39 height 14
click at [769, 741] on div "CONTENTS Table of Contents Key Findings: INSURANCE POLICY COMPARISON Introducti…" at bounding box center [426, 527] width 738 height 820
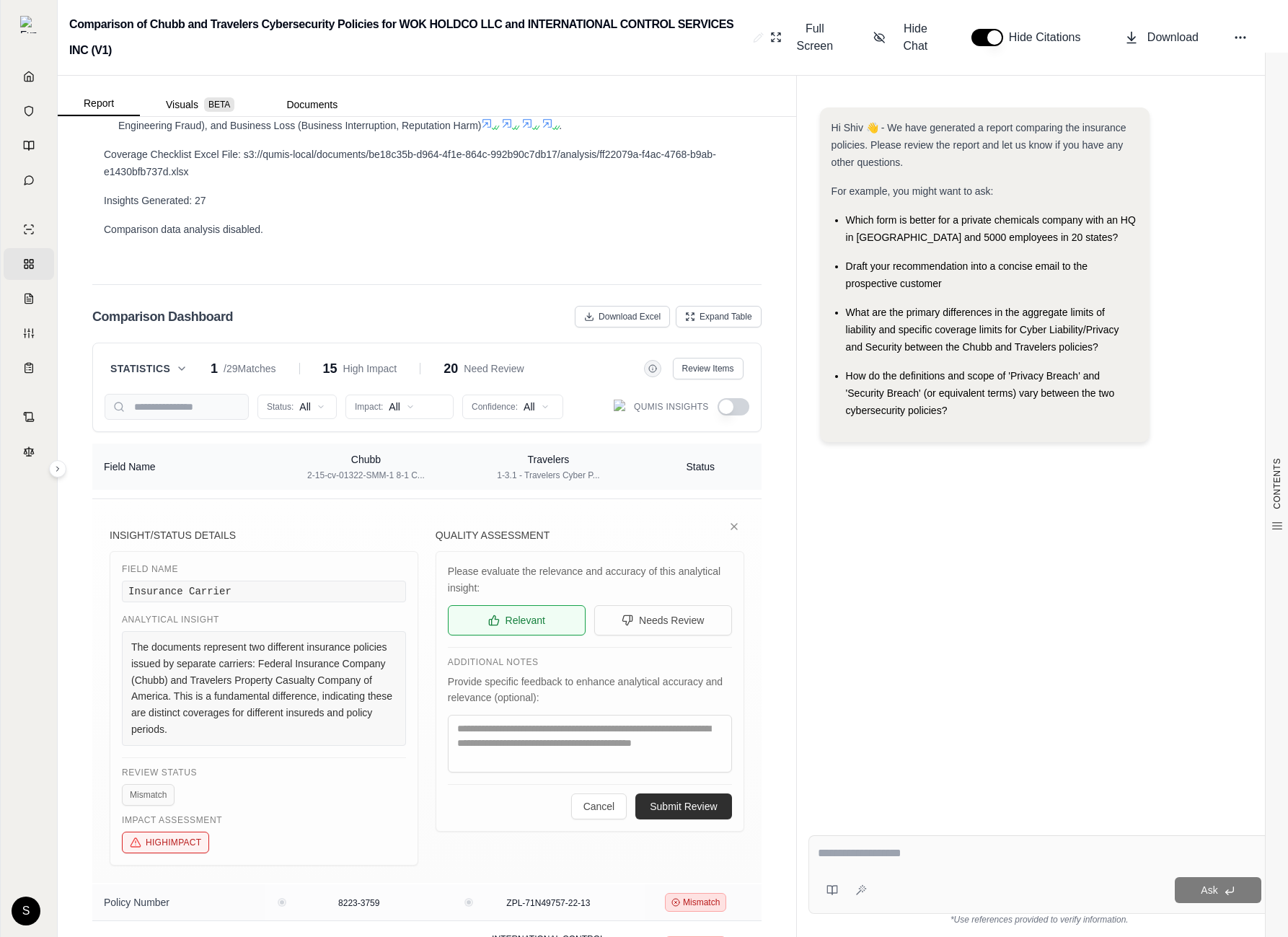
scroll to position [103, 0]
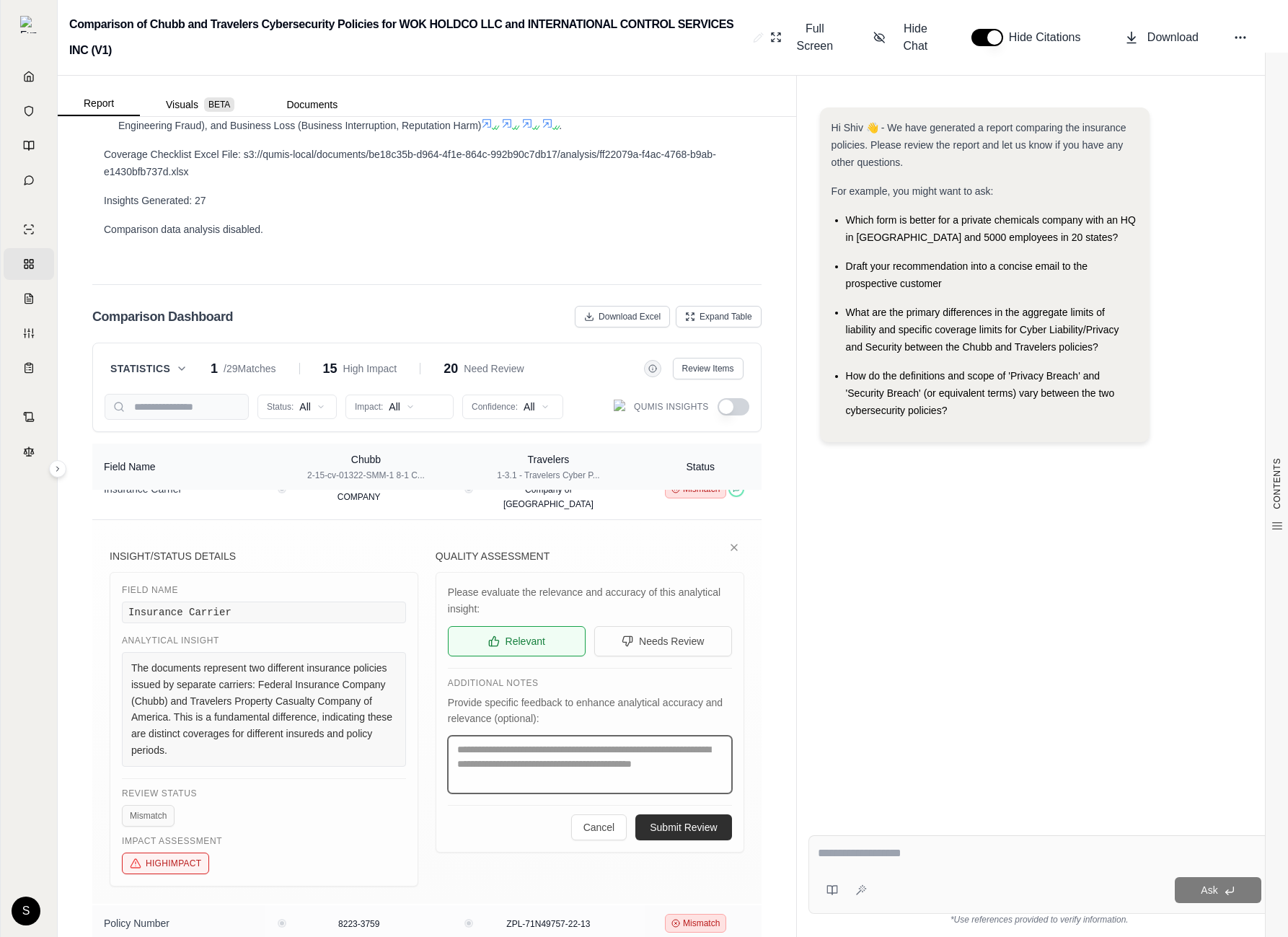
click at [644, 738] on textarea at bounding box center [589, 765] width 284 height 58
type textarea "****"
click at [666, 815] on button "Submit Review" at bounding box center [683, 827] width 96 height 26
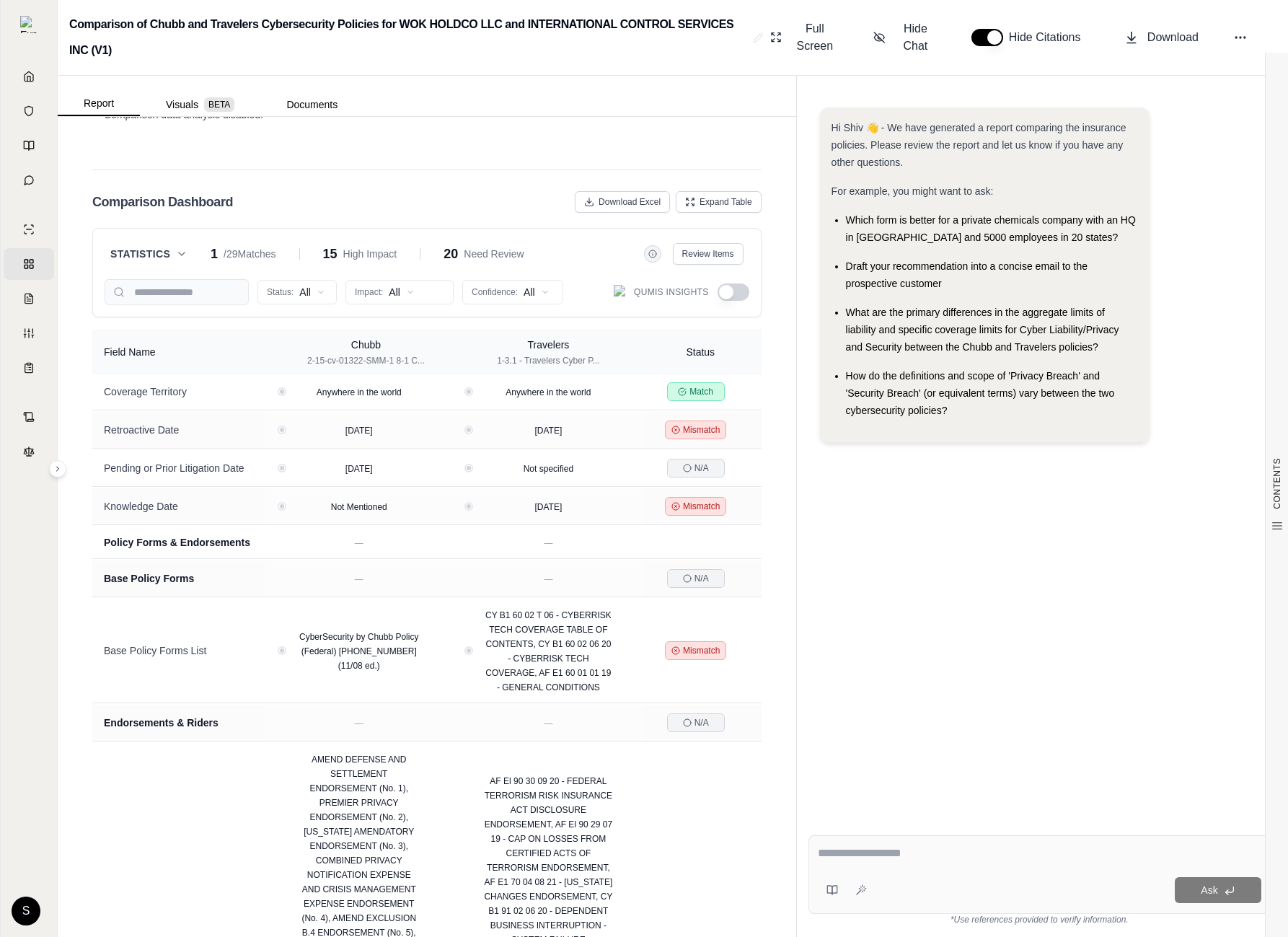
scroll to position [0, 0]
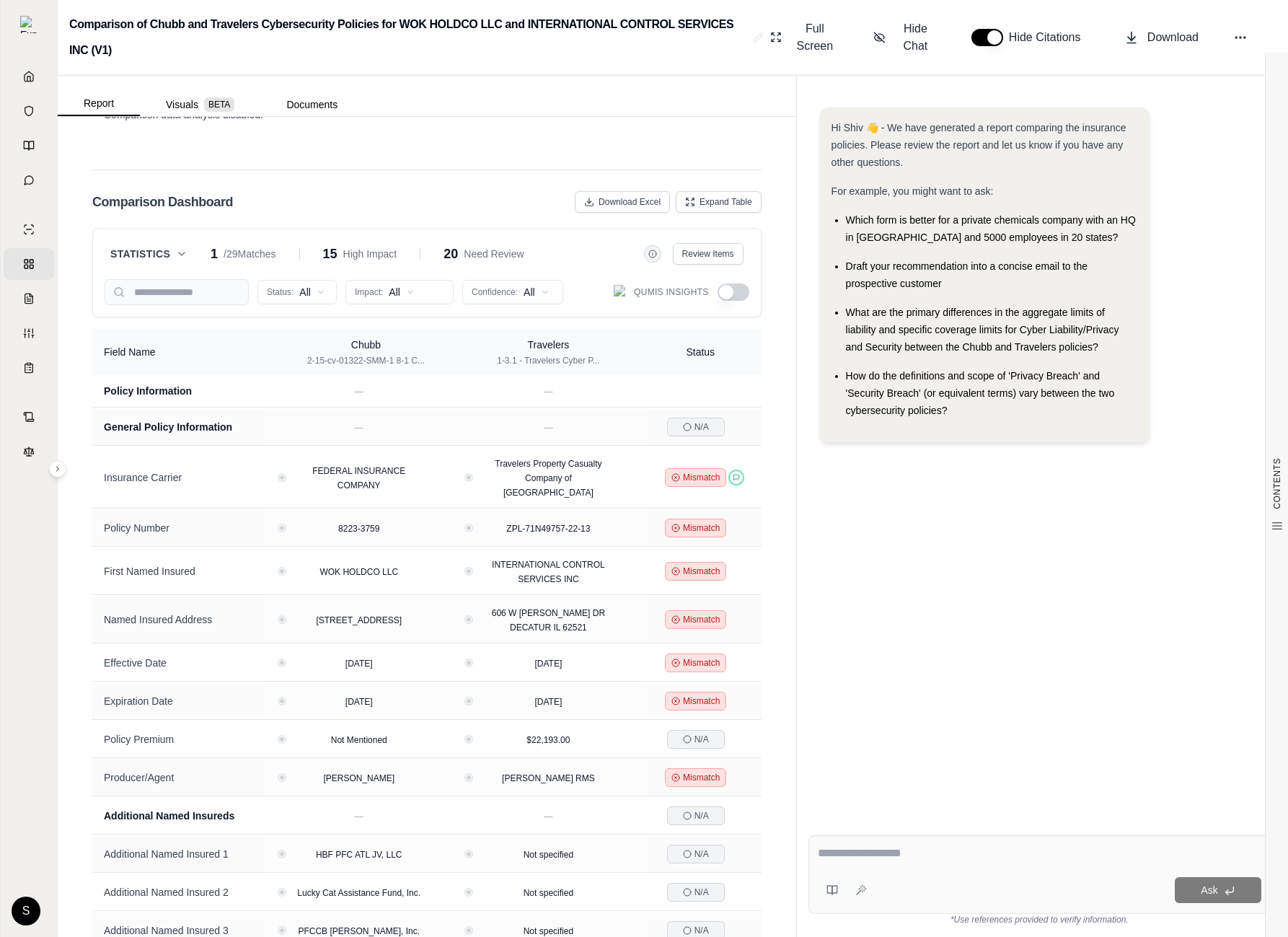
click at [84, 460] on div "CONTENTS Table of Contents Key Findings: INSURANCE POLICY COMPARISON Introducti…" at bounding box center [426, 527] width 738 height 820
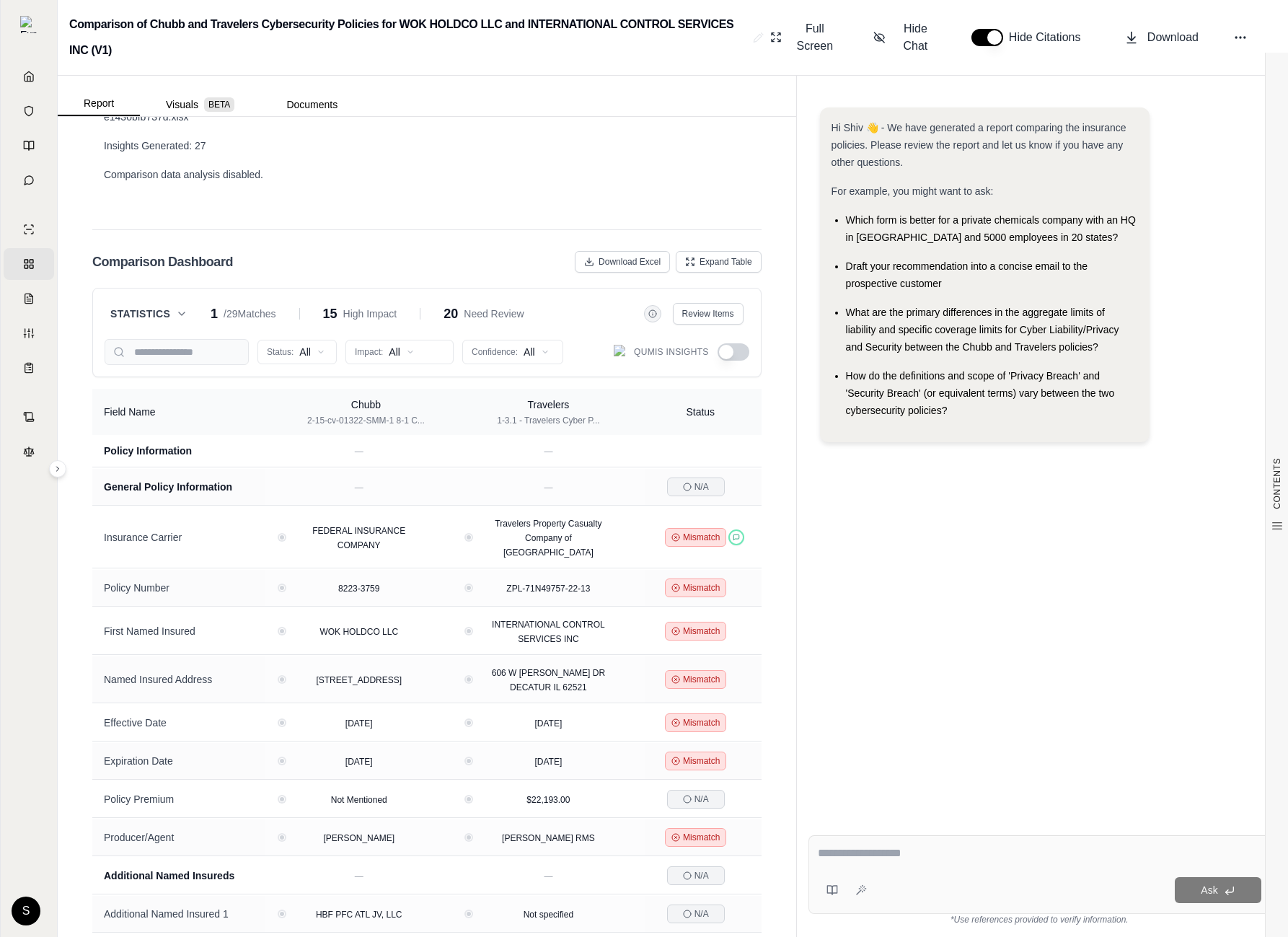
click at [736, 344] on button "button" at bounding box center [734, 352] width 32 height 17
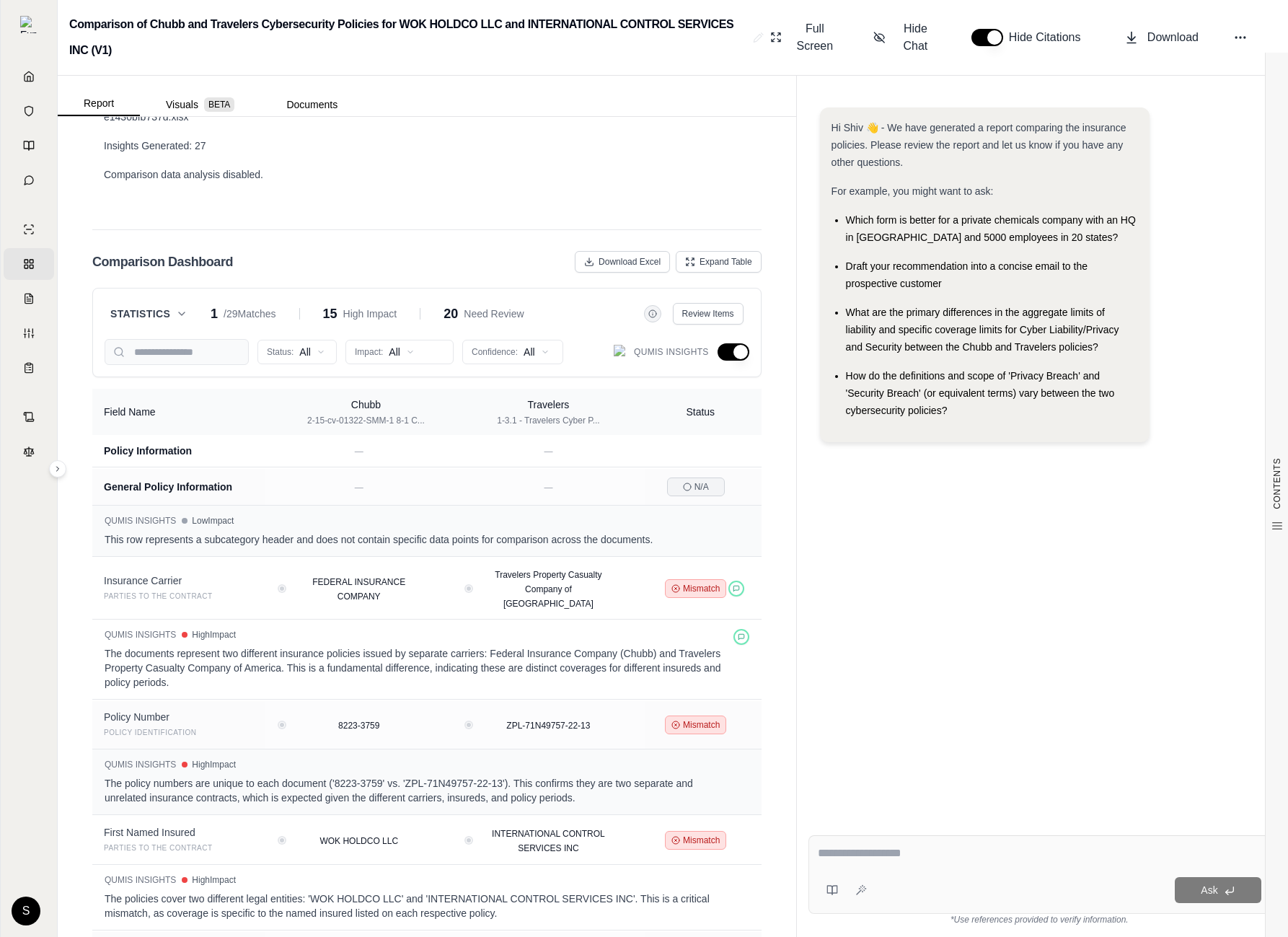
click at [183, 308] on icon at bounding box center [182, 314] width 12 height 12
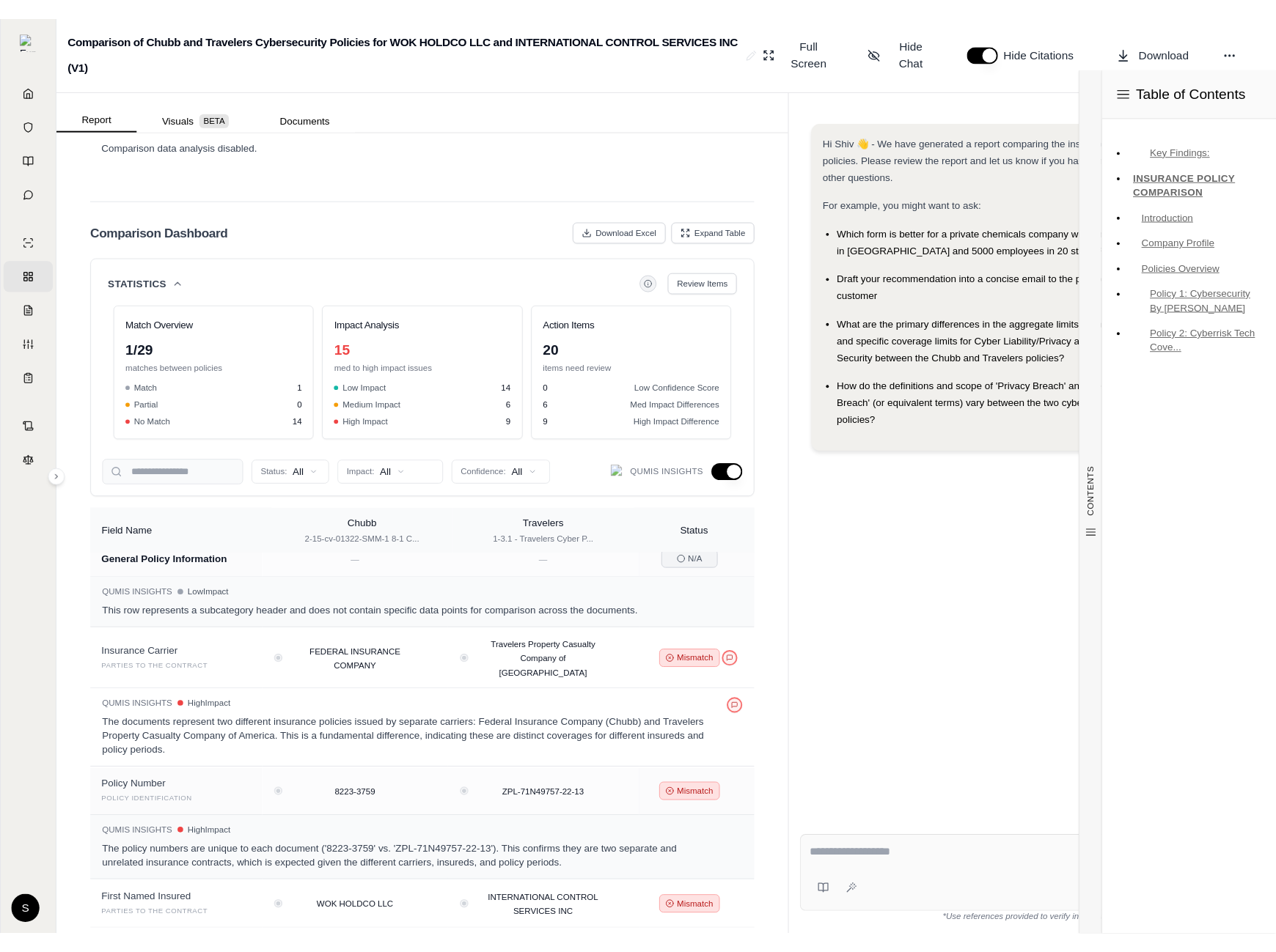
scroll to position [1261, 0]
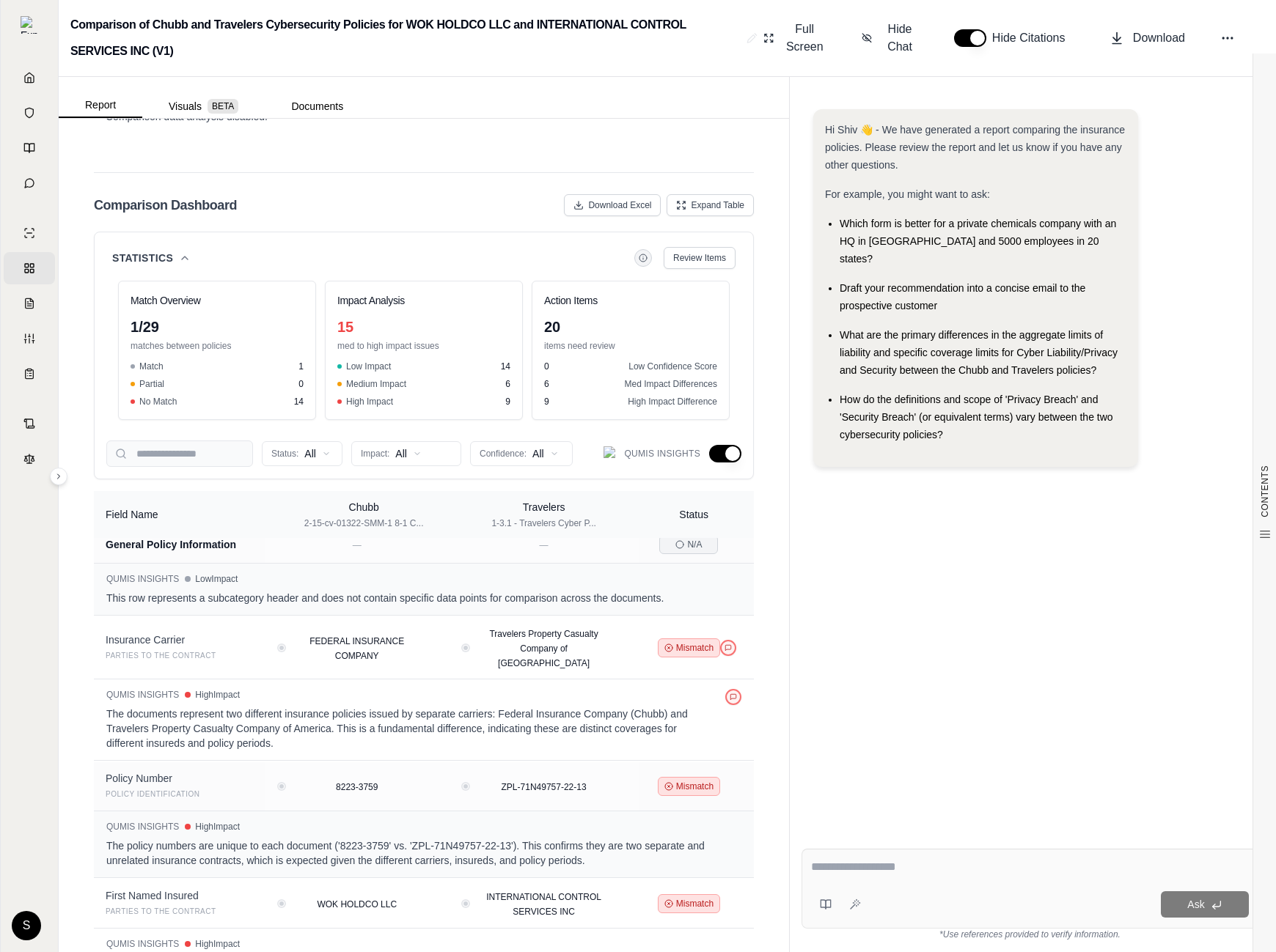
click at [172, 250] on span "Statistics" at bounding box center [143, 257] width 61 height 15
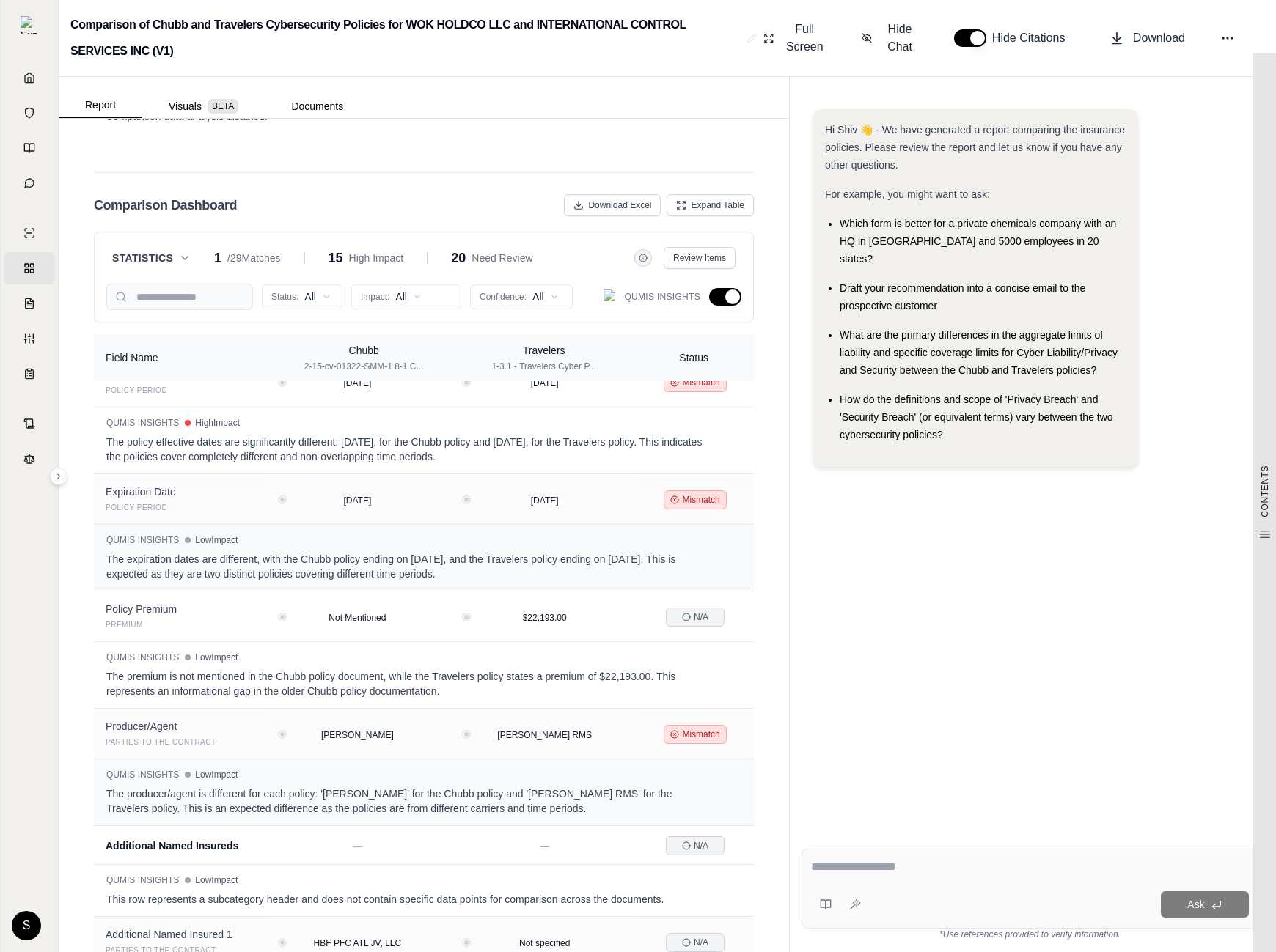
scroll to position [0, 0]
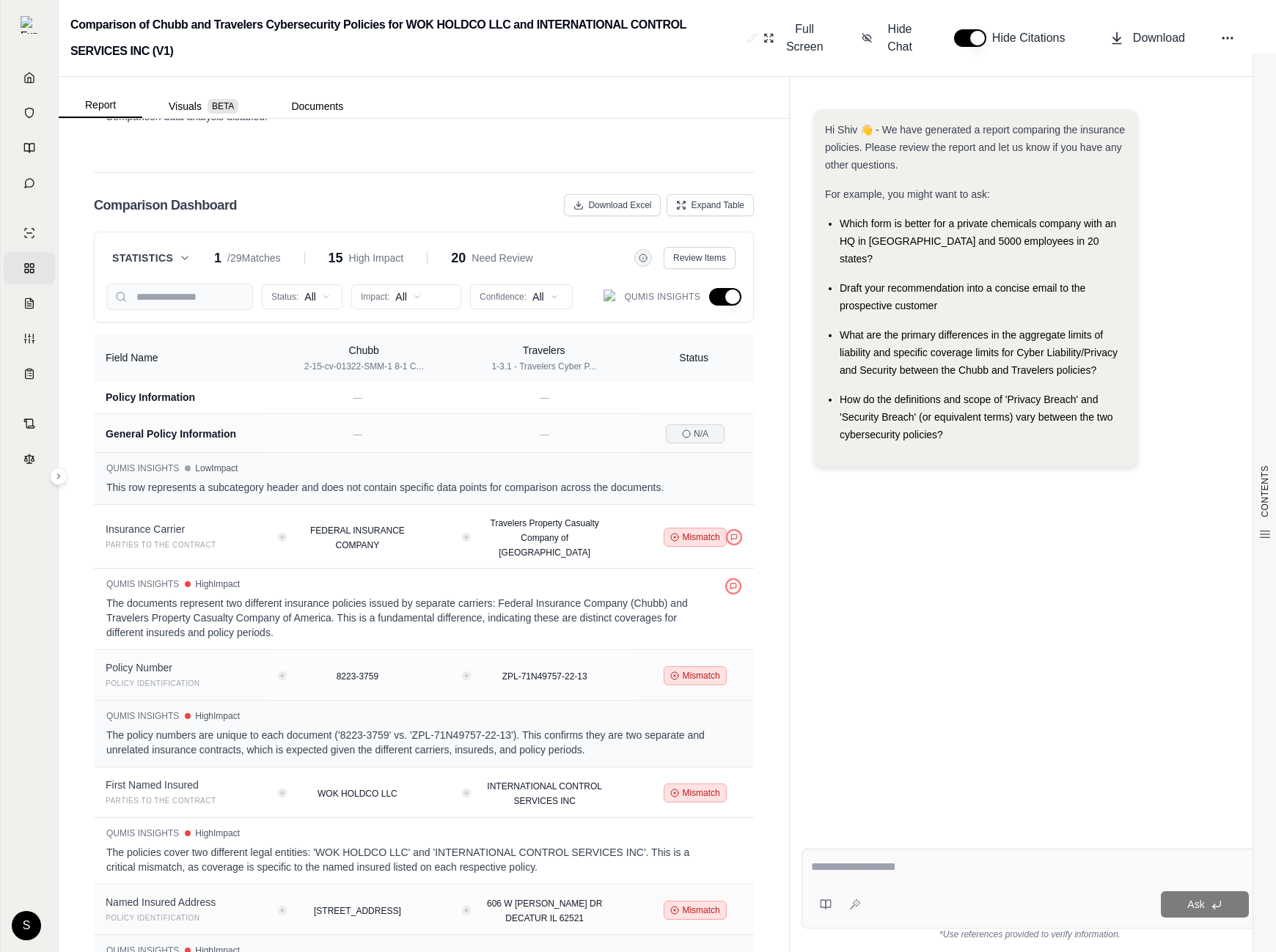
click at [732, 288] on button "button" at bounding box center [725, 296] width 32 height 18
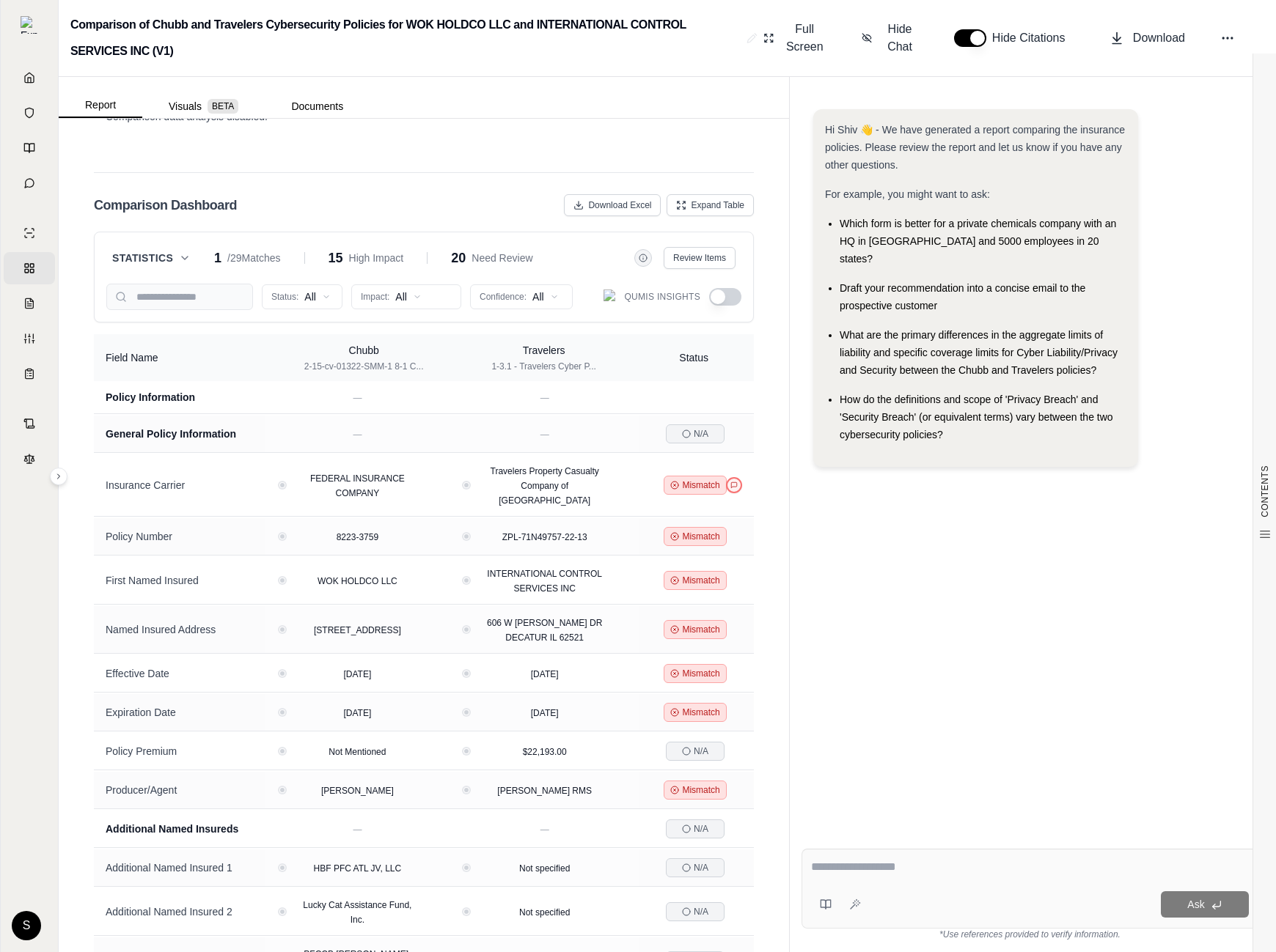
click at [721, 288] on button "button" at bounding box center [725, 296] width 32 height 18
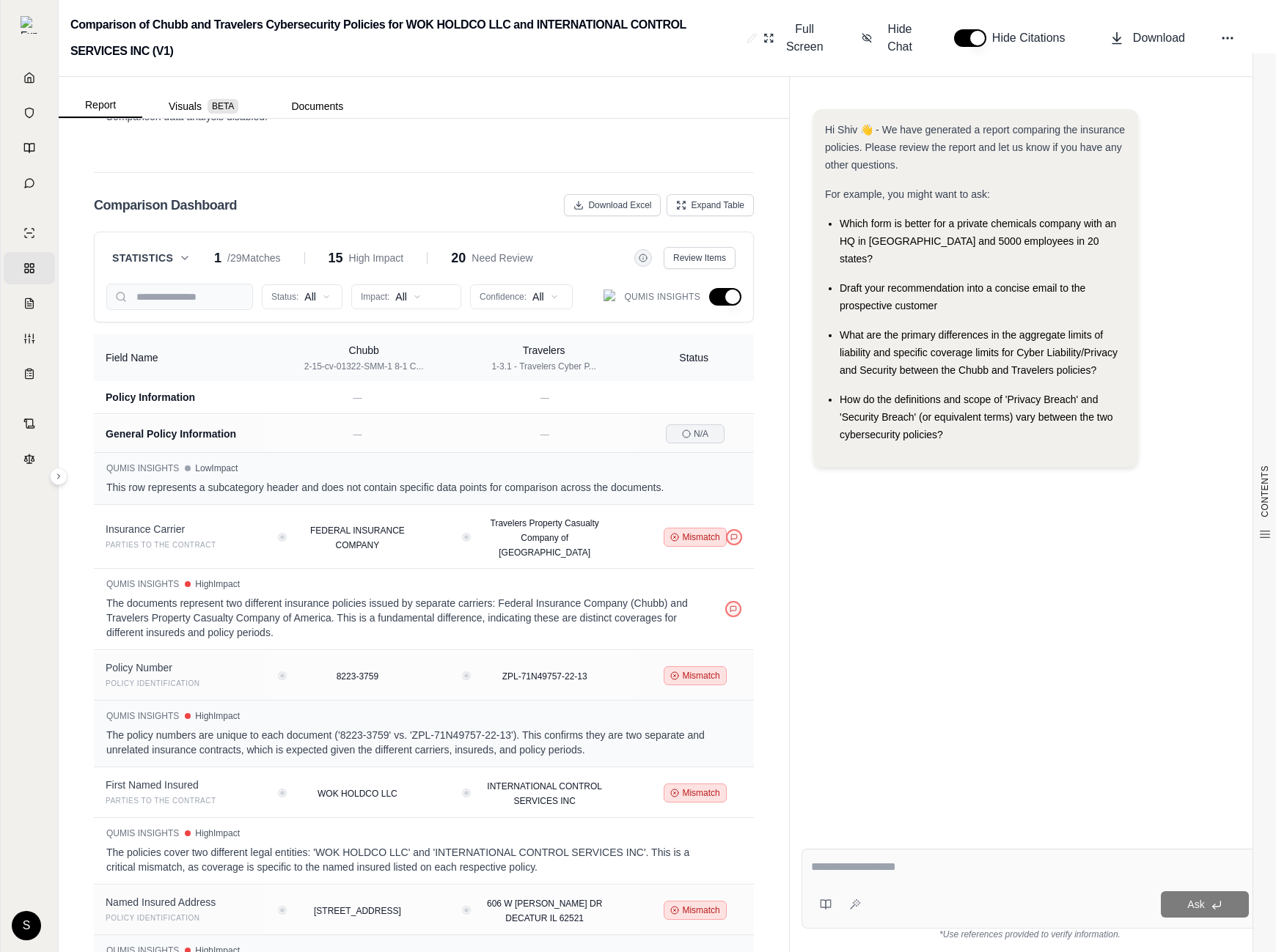
click at [172, 250] on span "Statistics" at bounding box center [143, 257] width 61 height 15
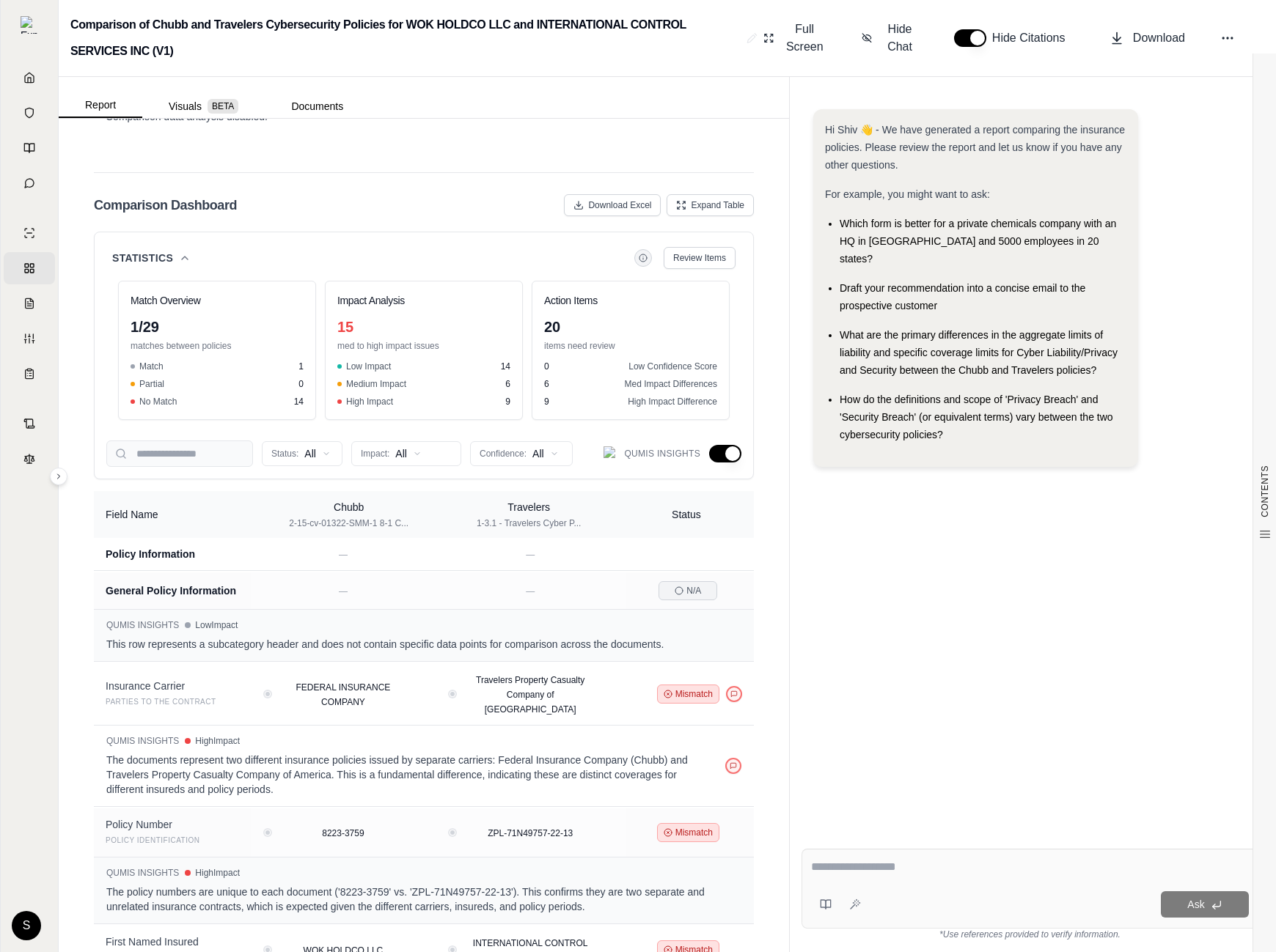
click at [731, 445] on button "button" at bounding box center [725, 454] width 32 height 18
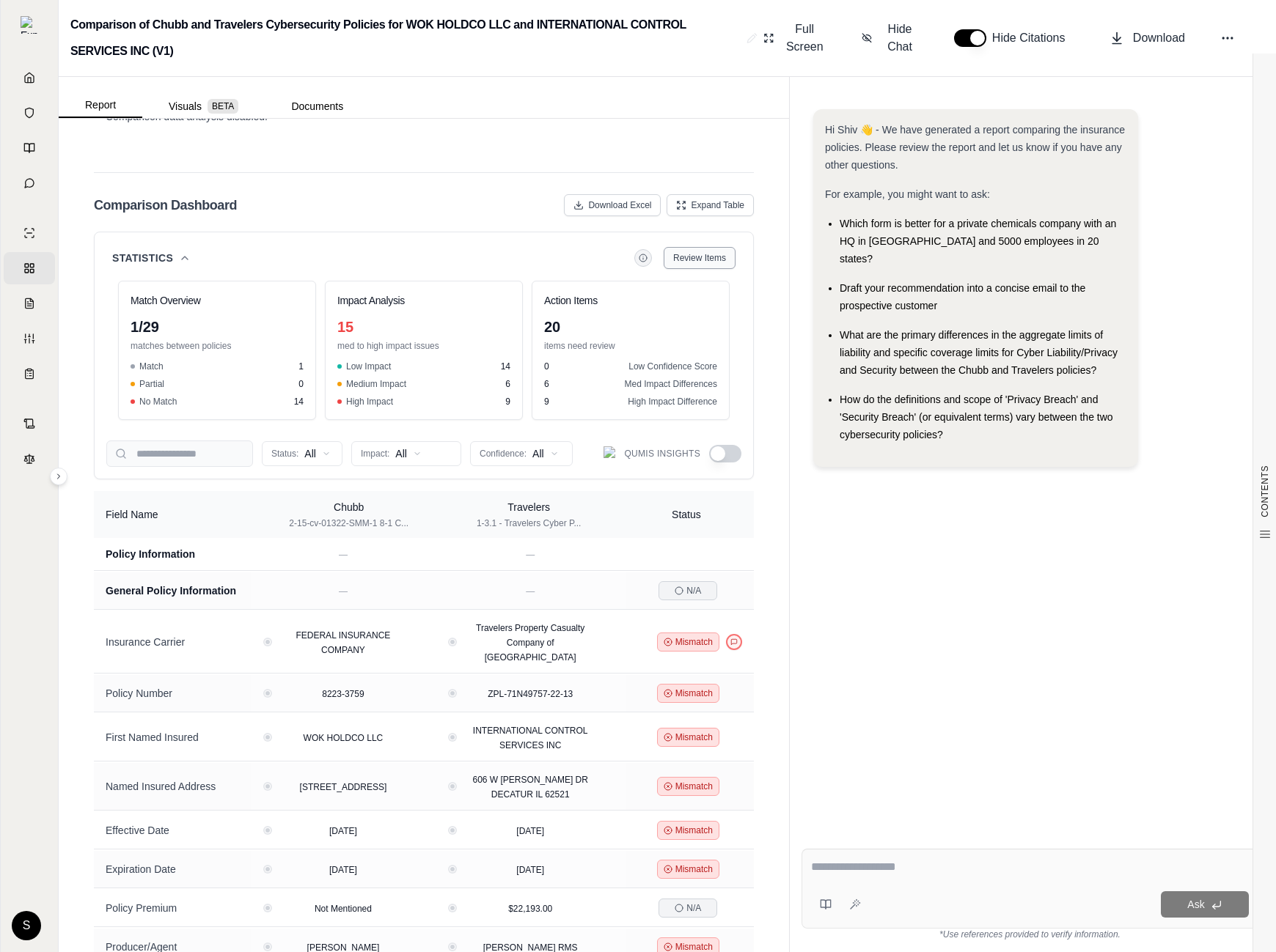
click at [709, 252] on span "Review Items" at bounding box center [700, 258] width 53 height 12
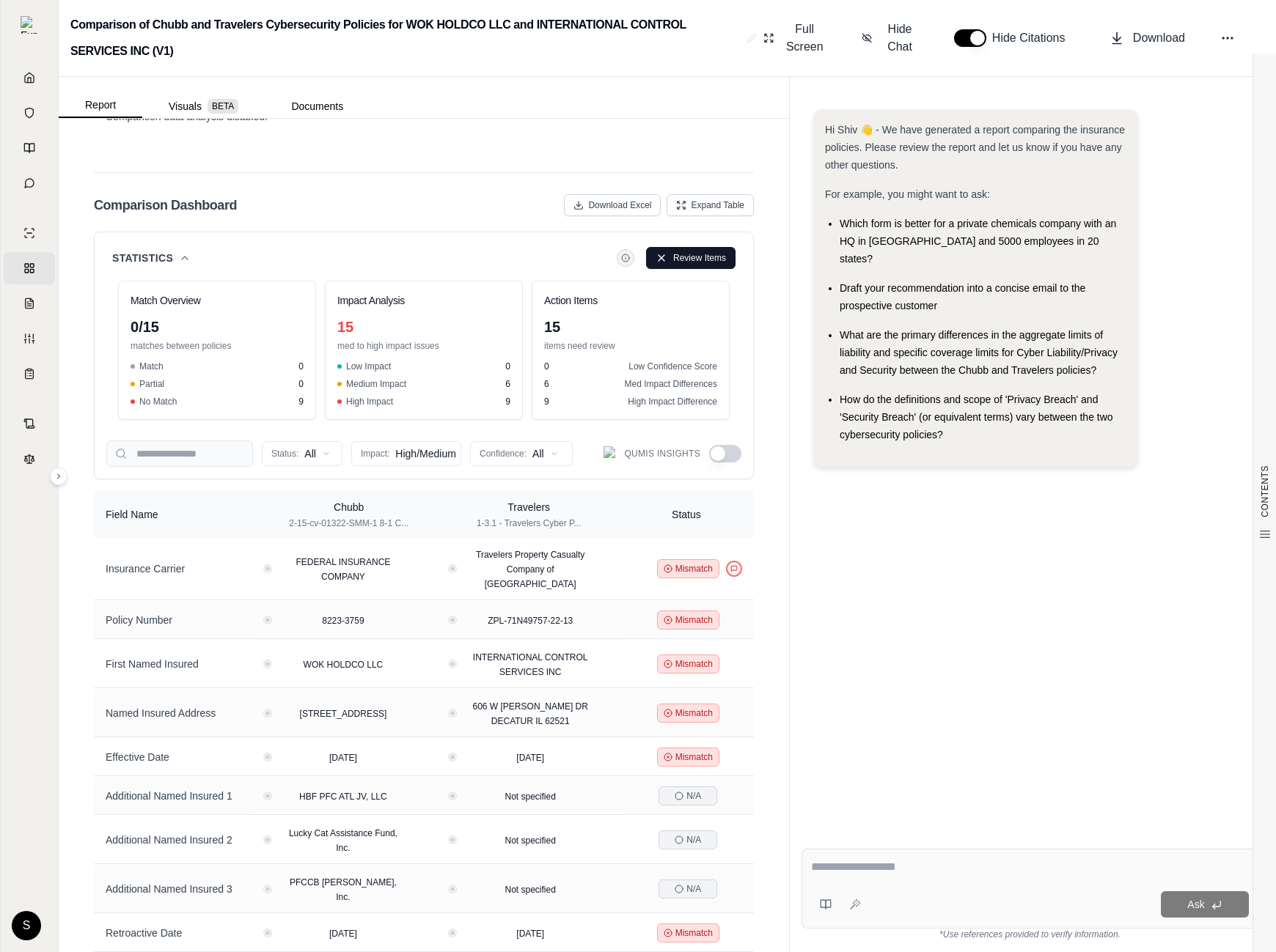
click at [722, 445] on button "button" at bounding box center [725, 454] width 32 height 18
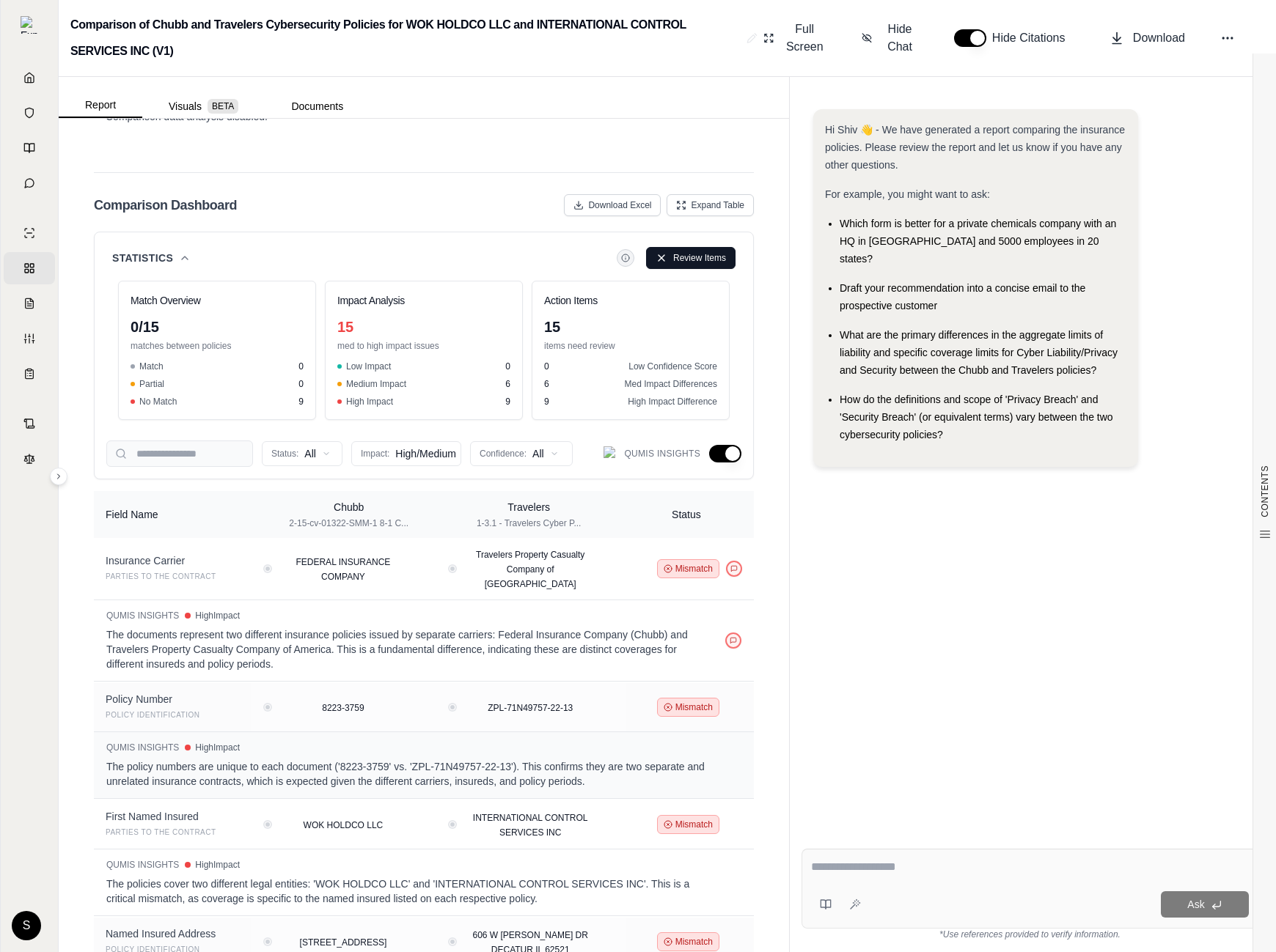
click at [722, 445] on button "button" at bounding box center [725, 454] width 32 height 18
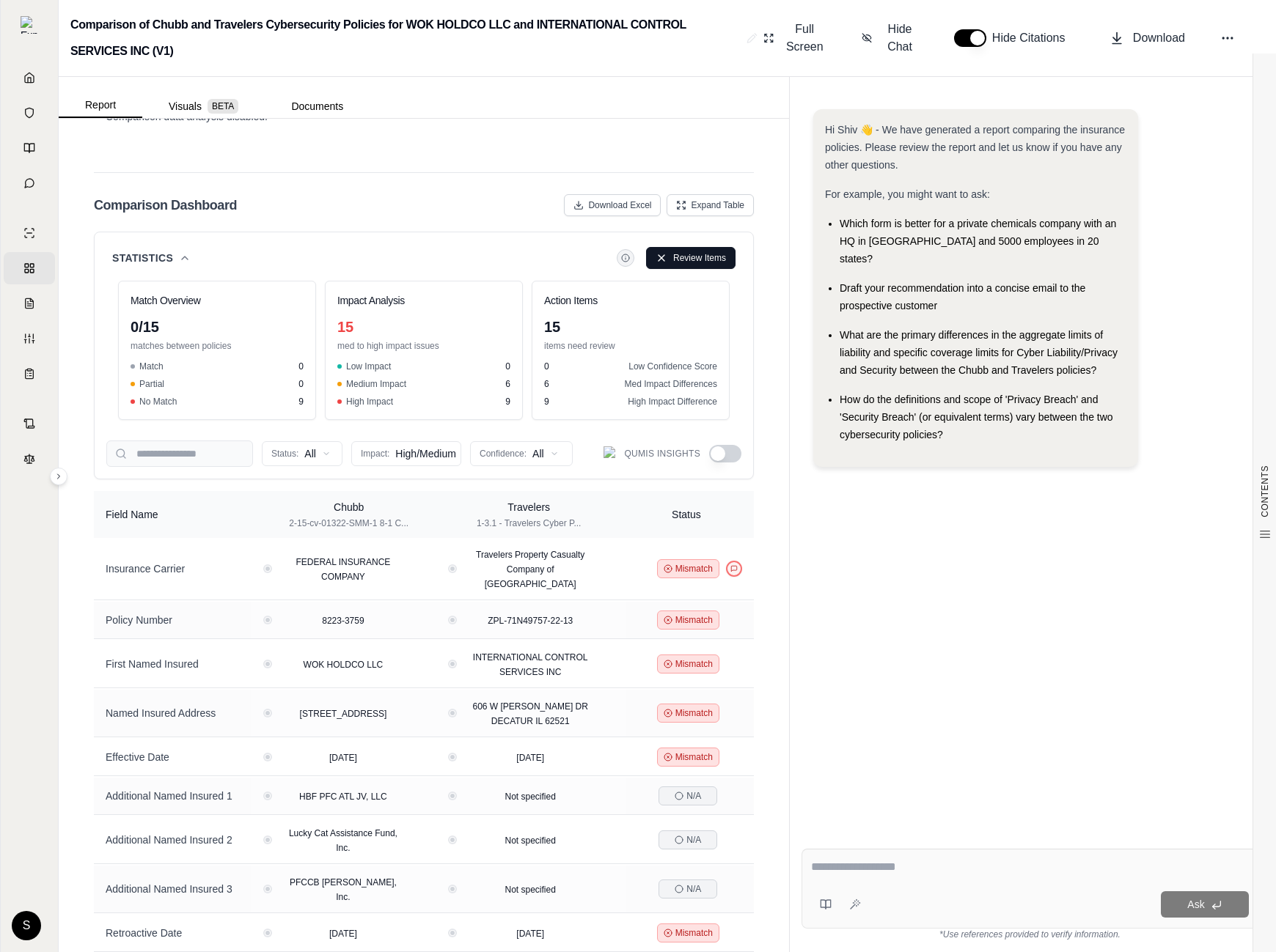
click at [722, 445] on button "button" at bounding box center [725, 454] width 32 height 18
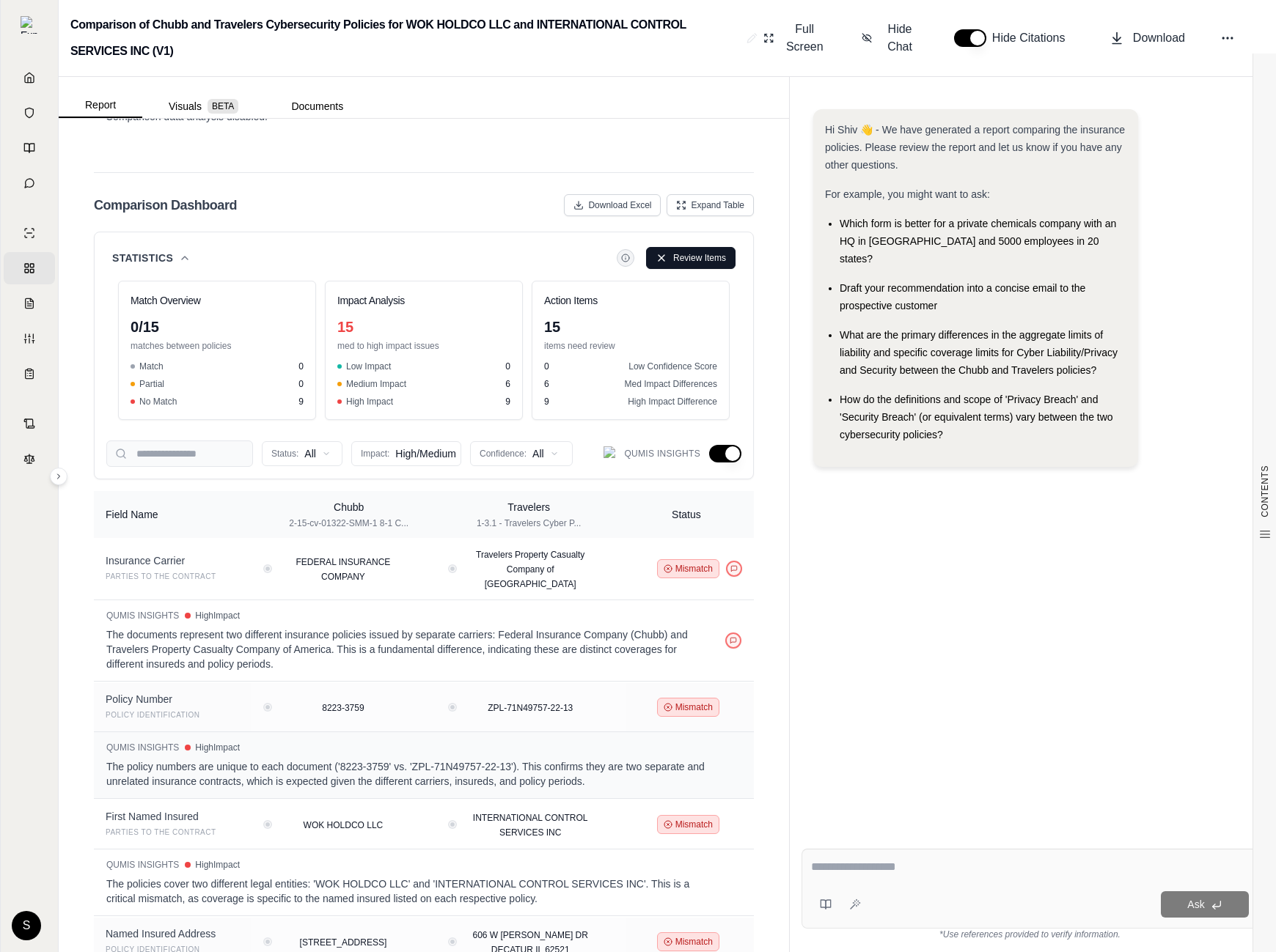
click at [722, 445] on button "button" at bounding box center [725, 454] width 32 height 18
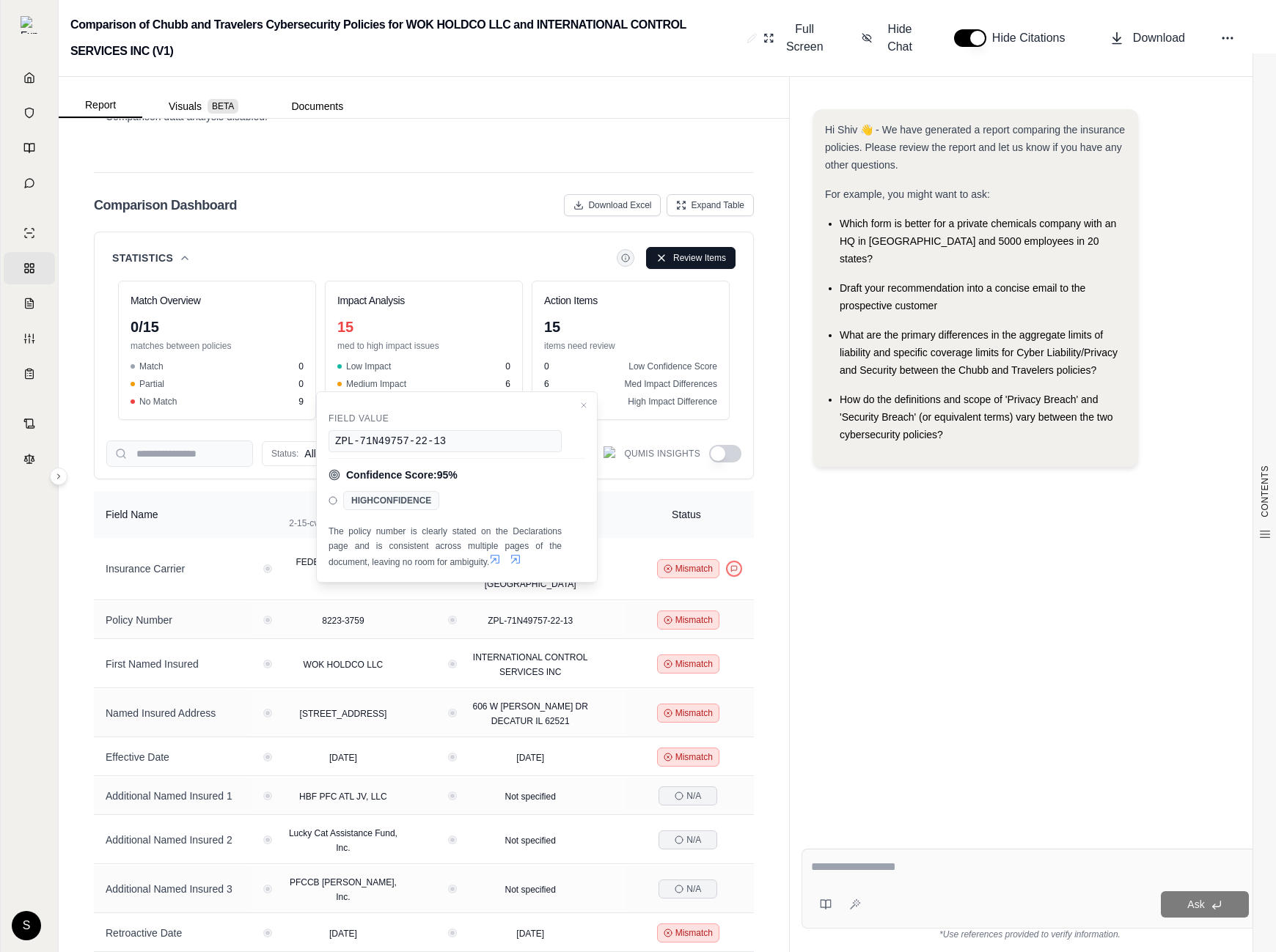
click at [517, 558] on icon at bounding box center [515, 559] width 9 height 9
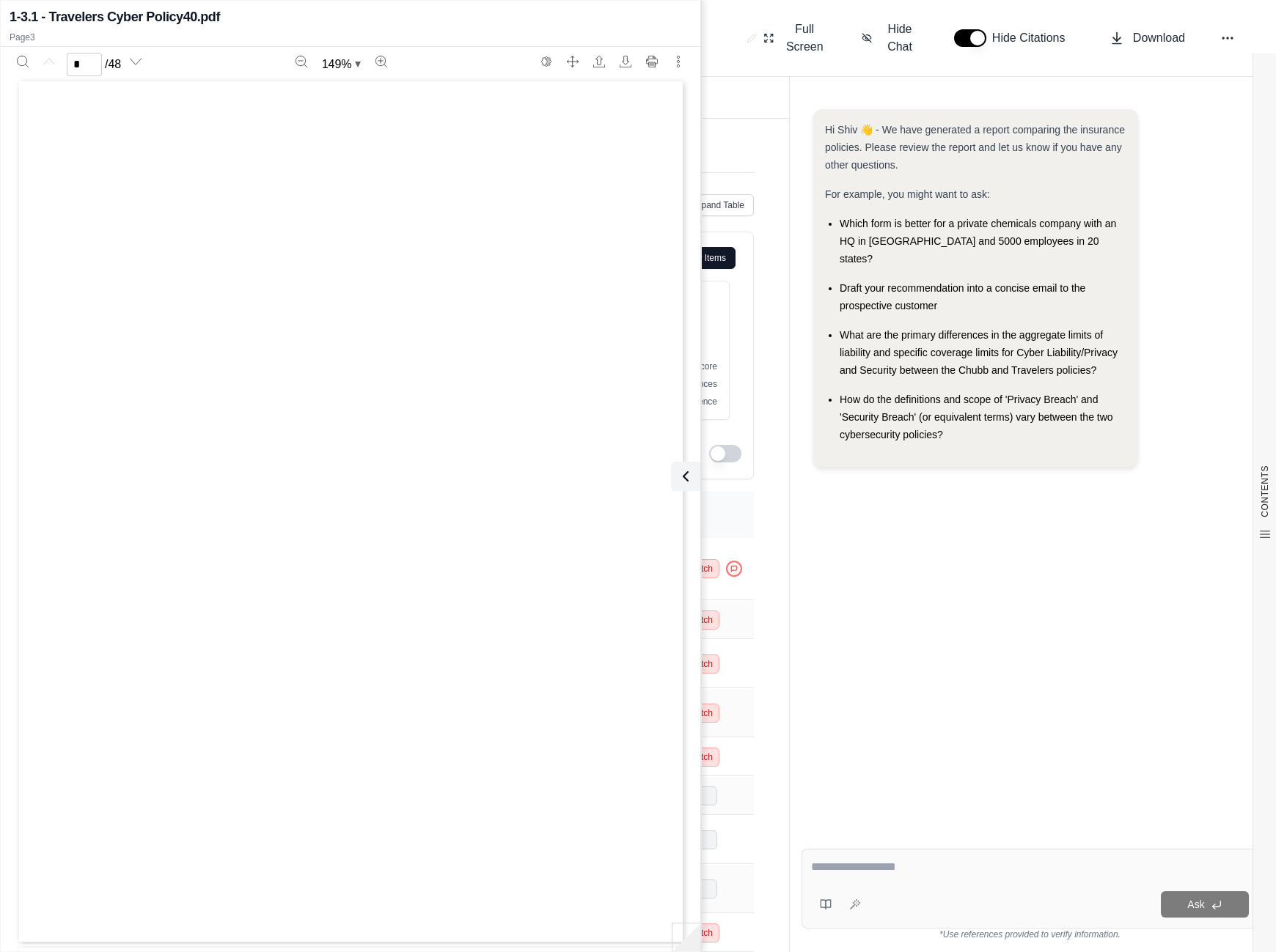
type input "*"
click at [679, 483] on icon at bounding box center [683, 476] width 18 height 18
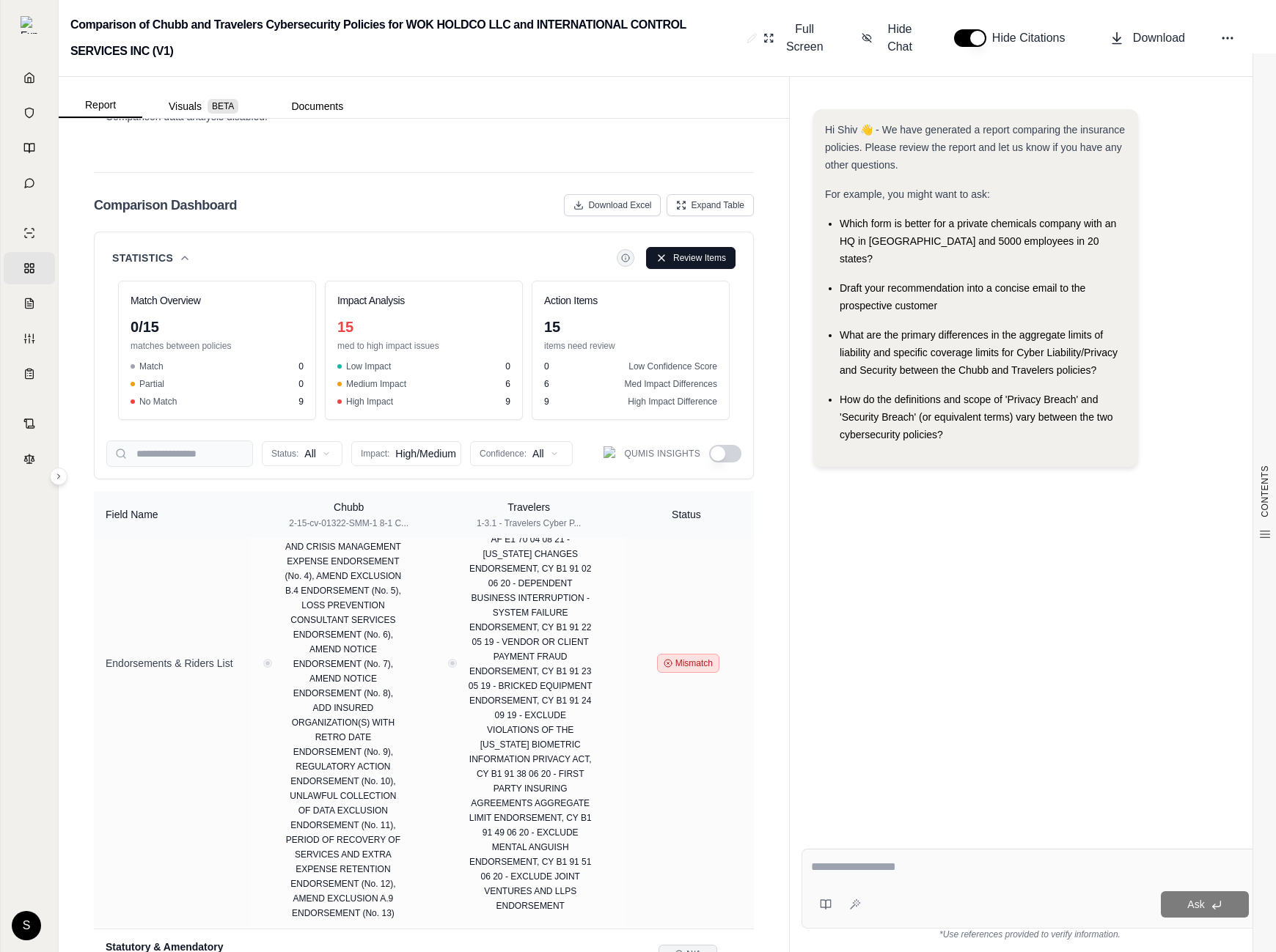
scroll to position [0, 0]
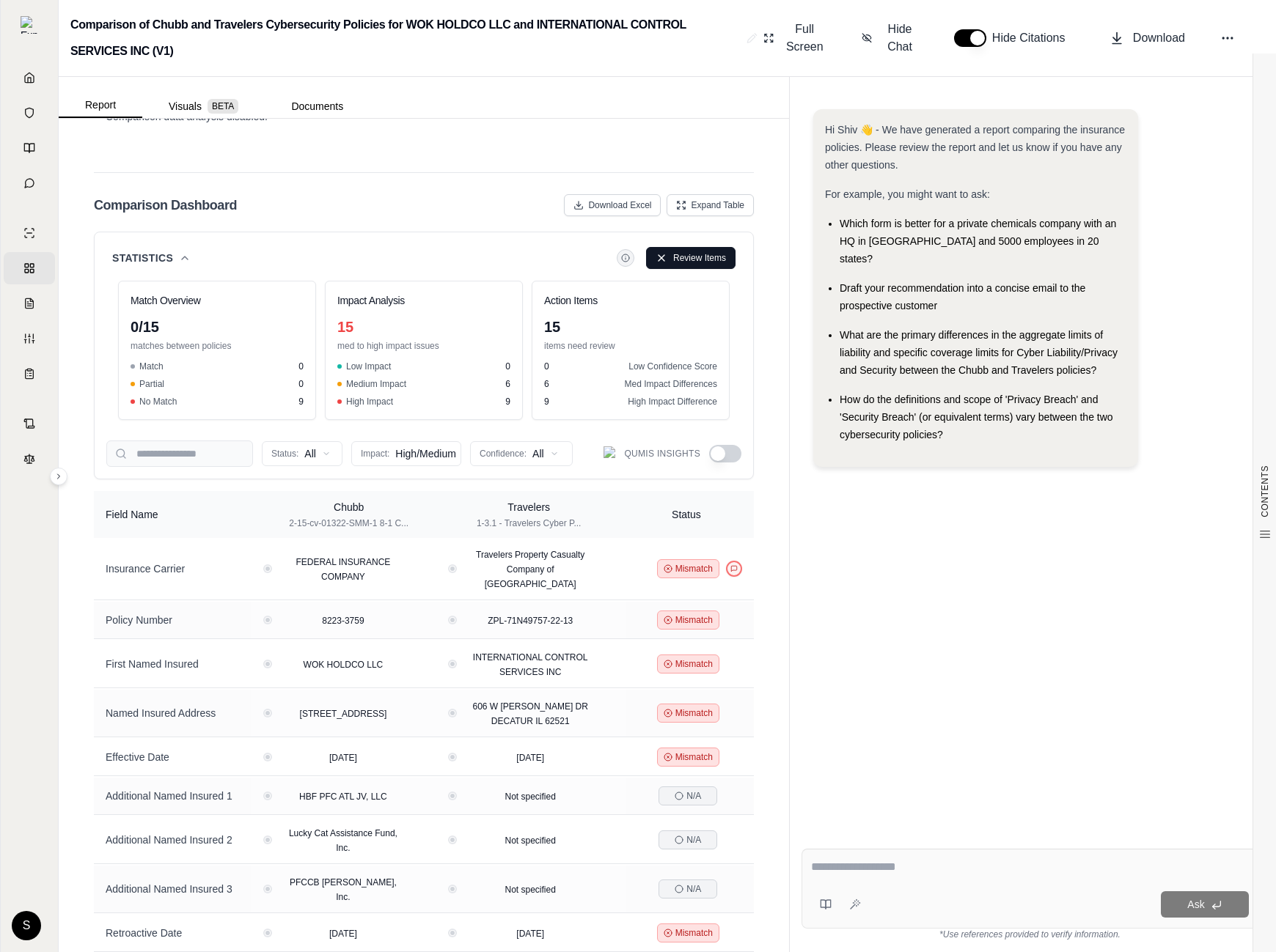
click at [189, 252] on icon at bounding box center [185, 258] width 12 height 12
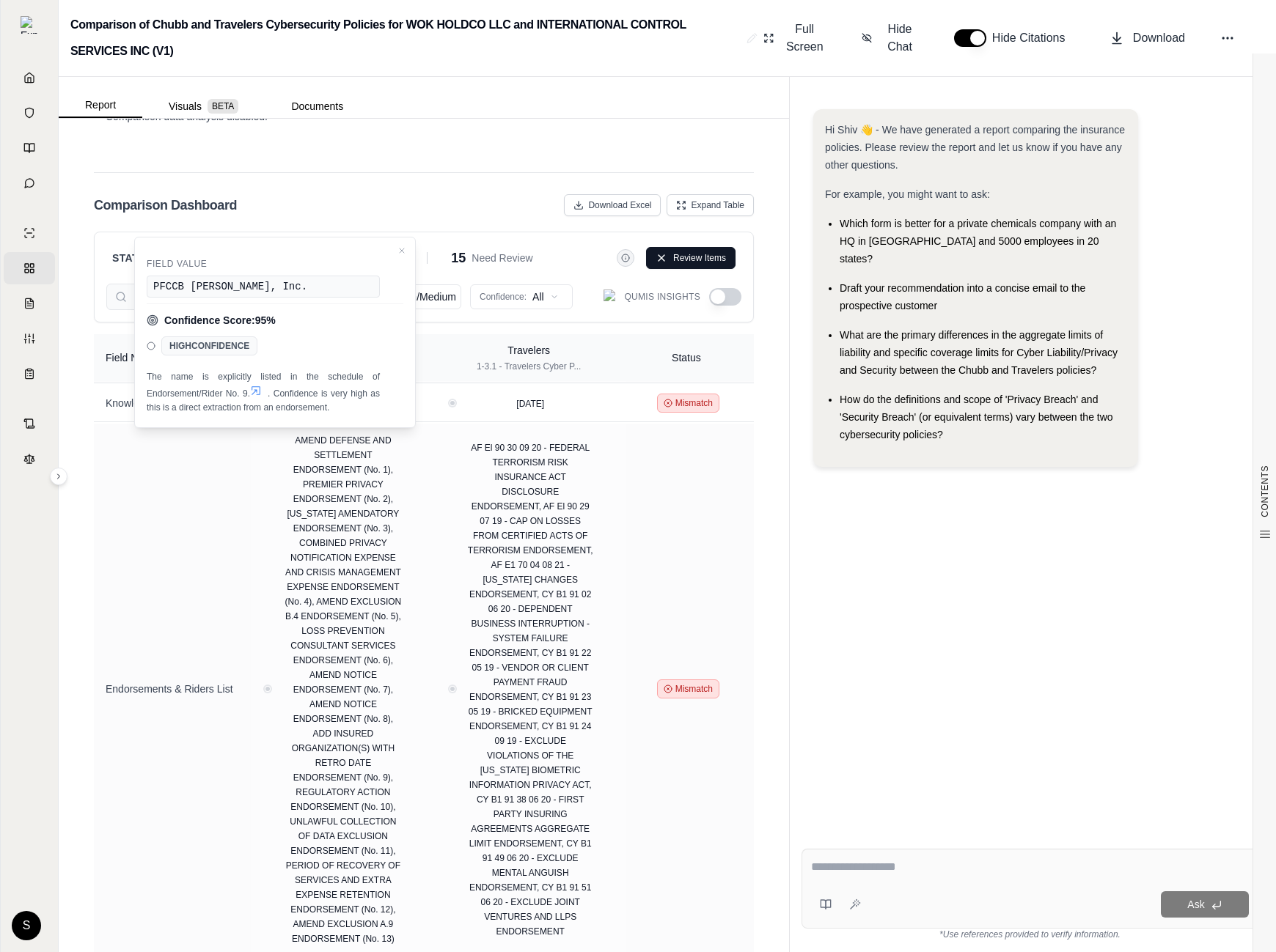
scroll to position [738, 0]
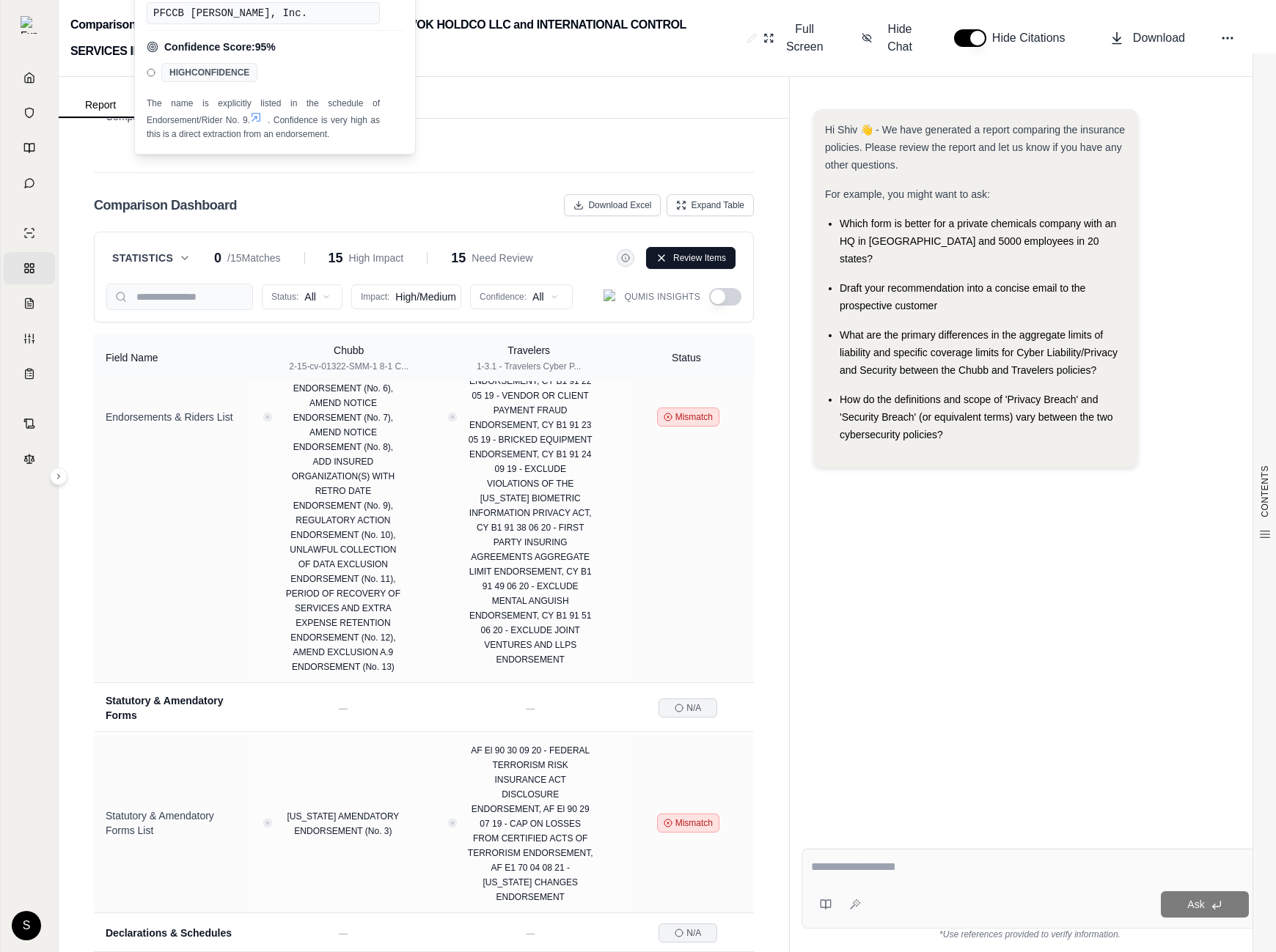
click at [835, 743] on div "Hi Shiv 👋 - We have generated a report comparing the insurance policies. Please…" at bounding box center [1029, 462] width 457 height 728
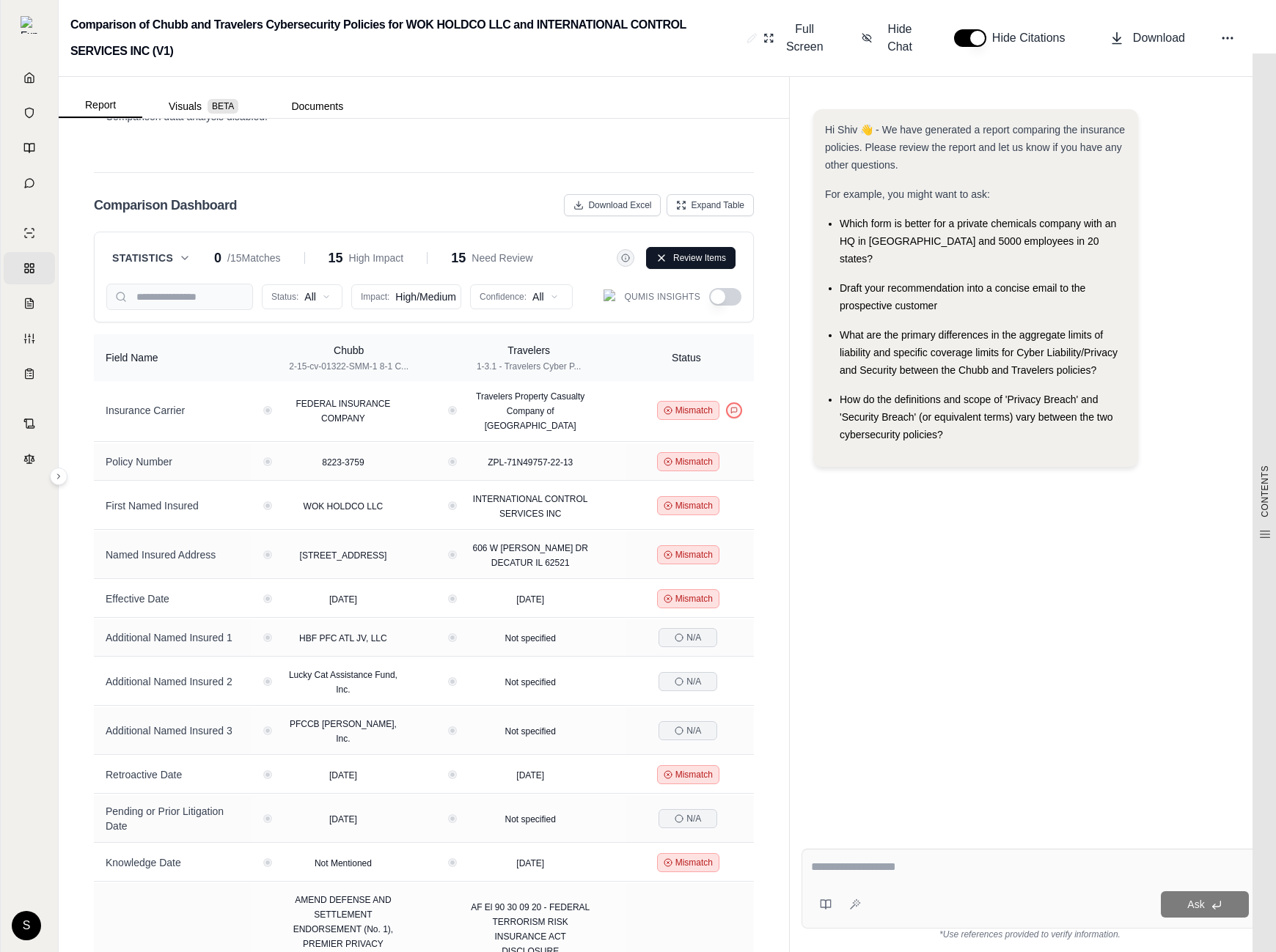
scroll to position [0, 0]
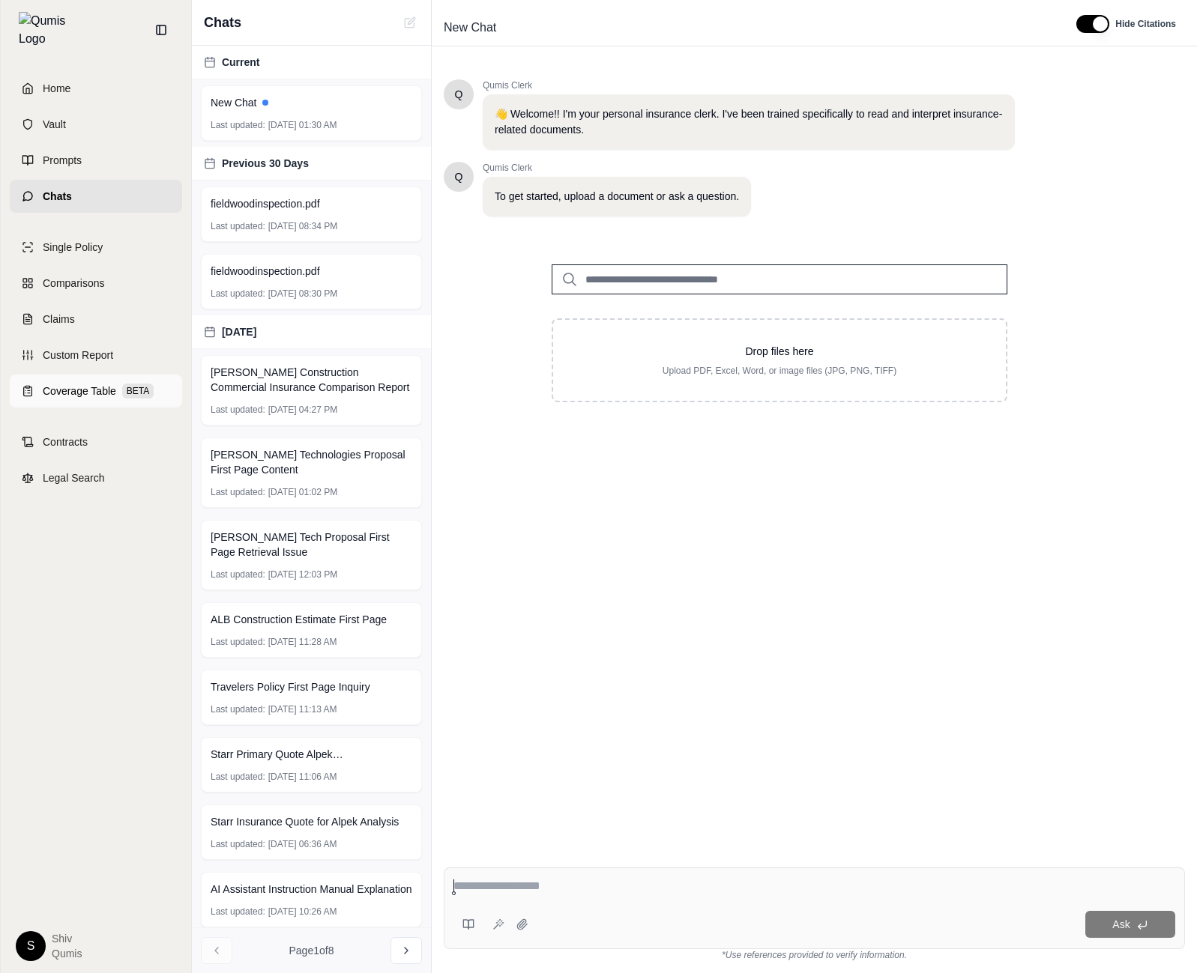
click at [76, 386] on span "Coverage Table" at bounding box center [79, 391] width 73 height 15
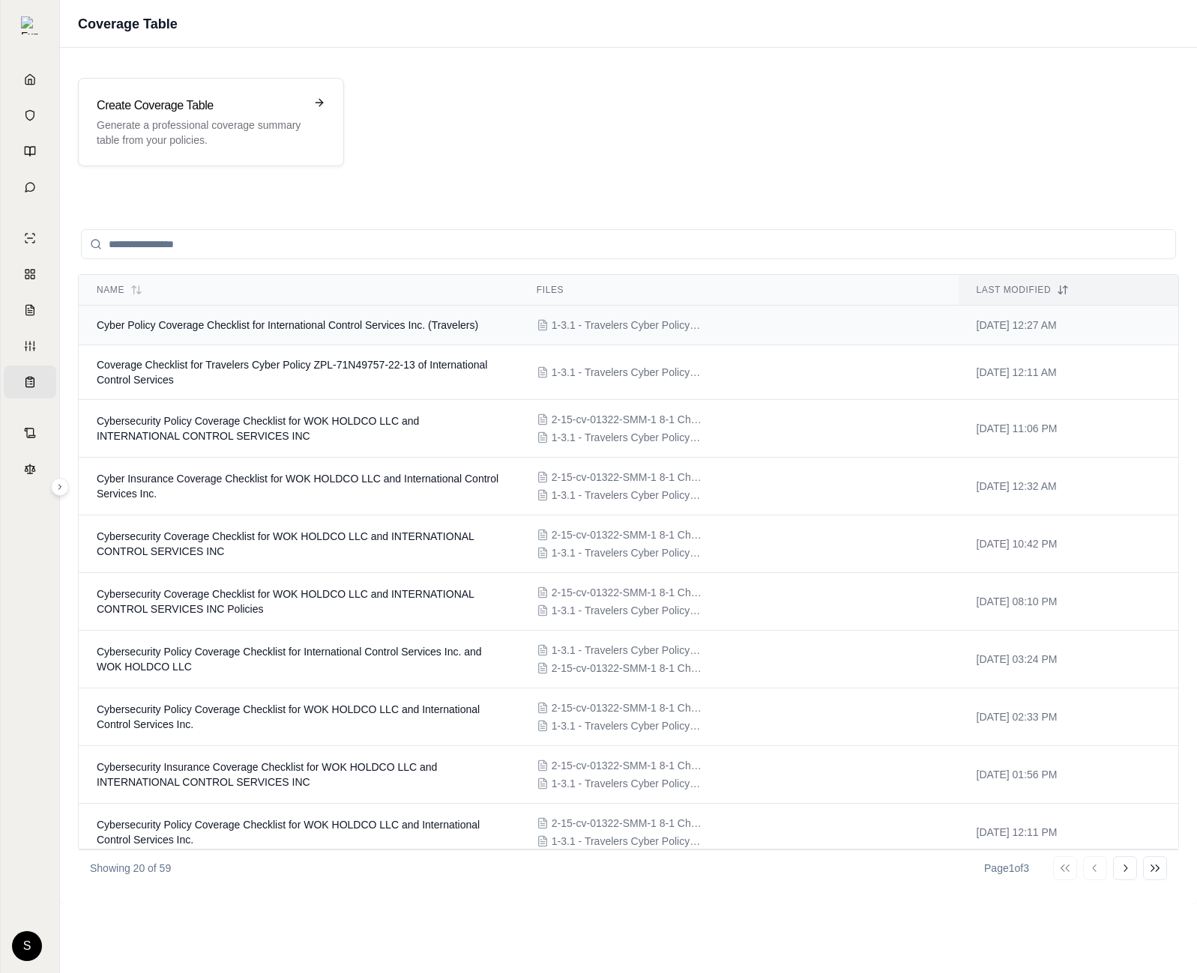
click at [170, 335] on td "Cyber Policy Coverage Checklist for International Control Services Inc. (Travel…" at bounding box center [299, 326] width 440 height 40
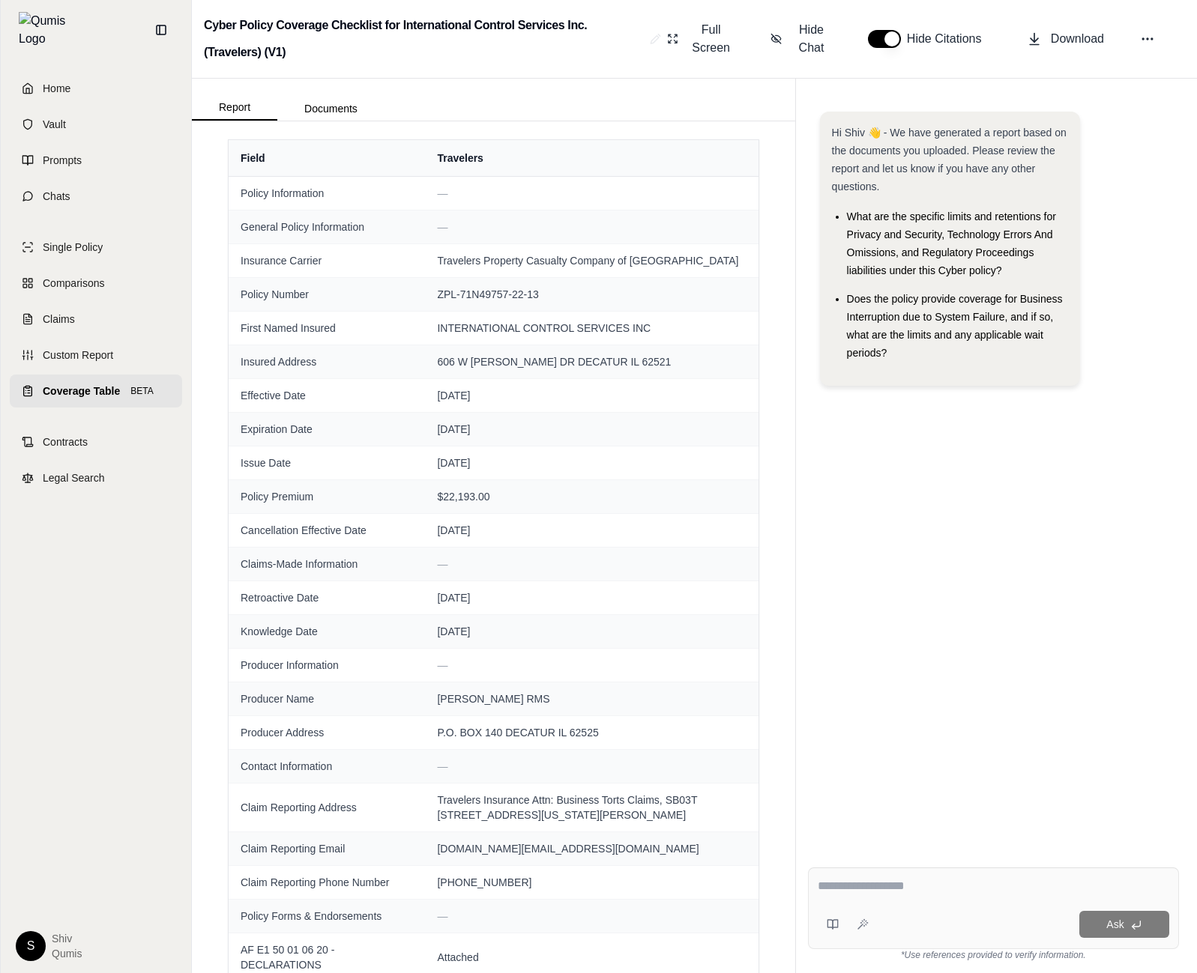
click at [73, 384] on span "Coverage Table" at bounding box center [81, 391] width 77 height 15
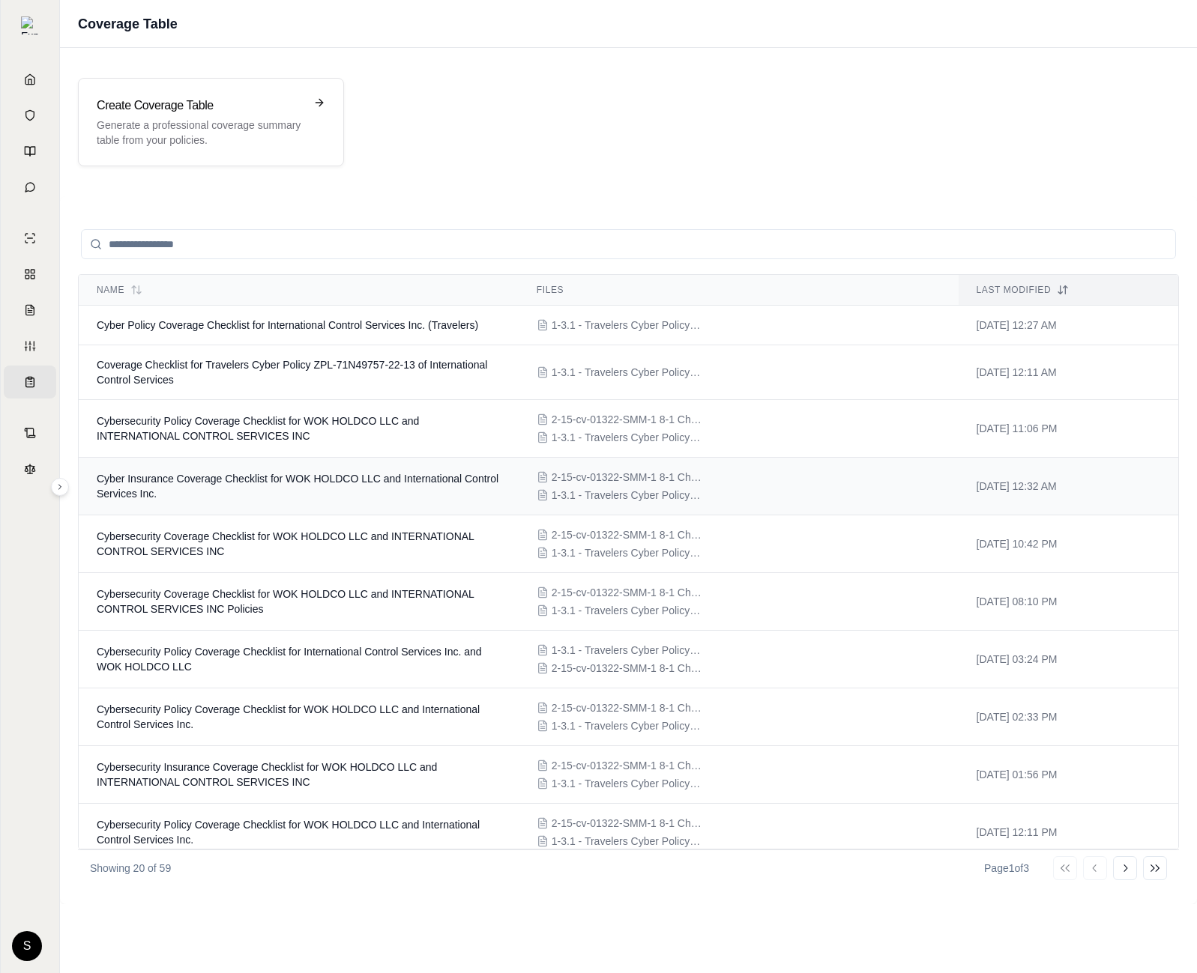
click at [274, 486] on td "Cyber Insurance Coverage Checklist for WOK HOLDCO LLC and International Control…" at bounding box center [299, 487] width 440 height 58
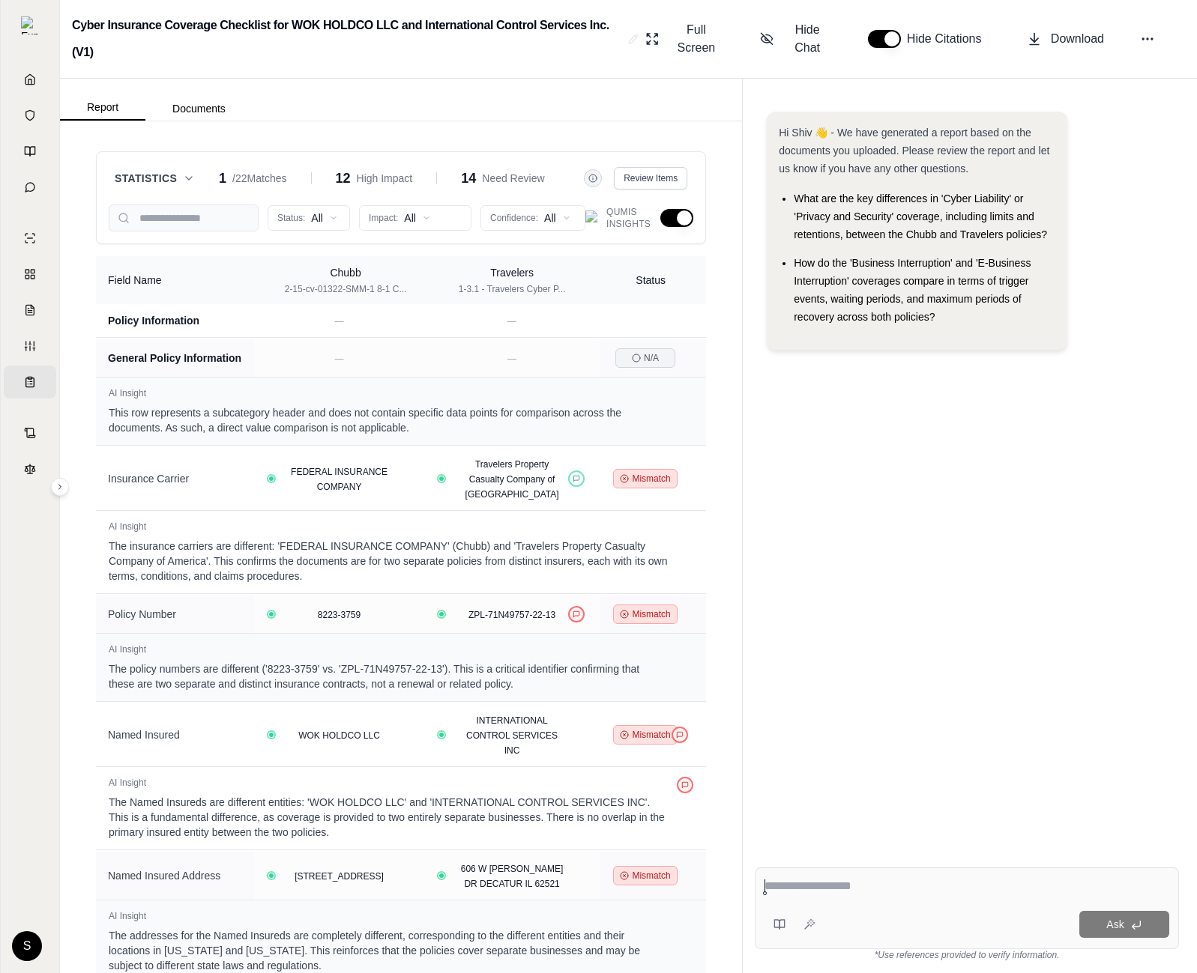
click at [686, 209] on button "button" at bounding box center [676, 218] width 33 height 18
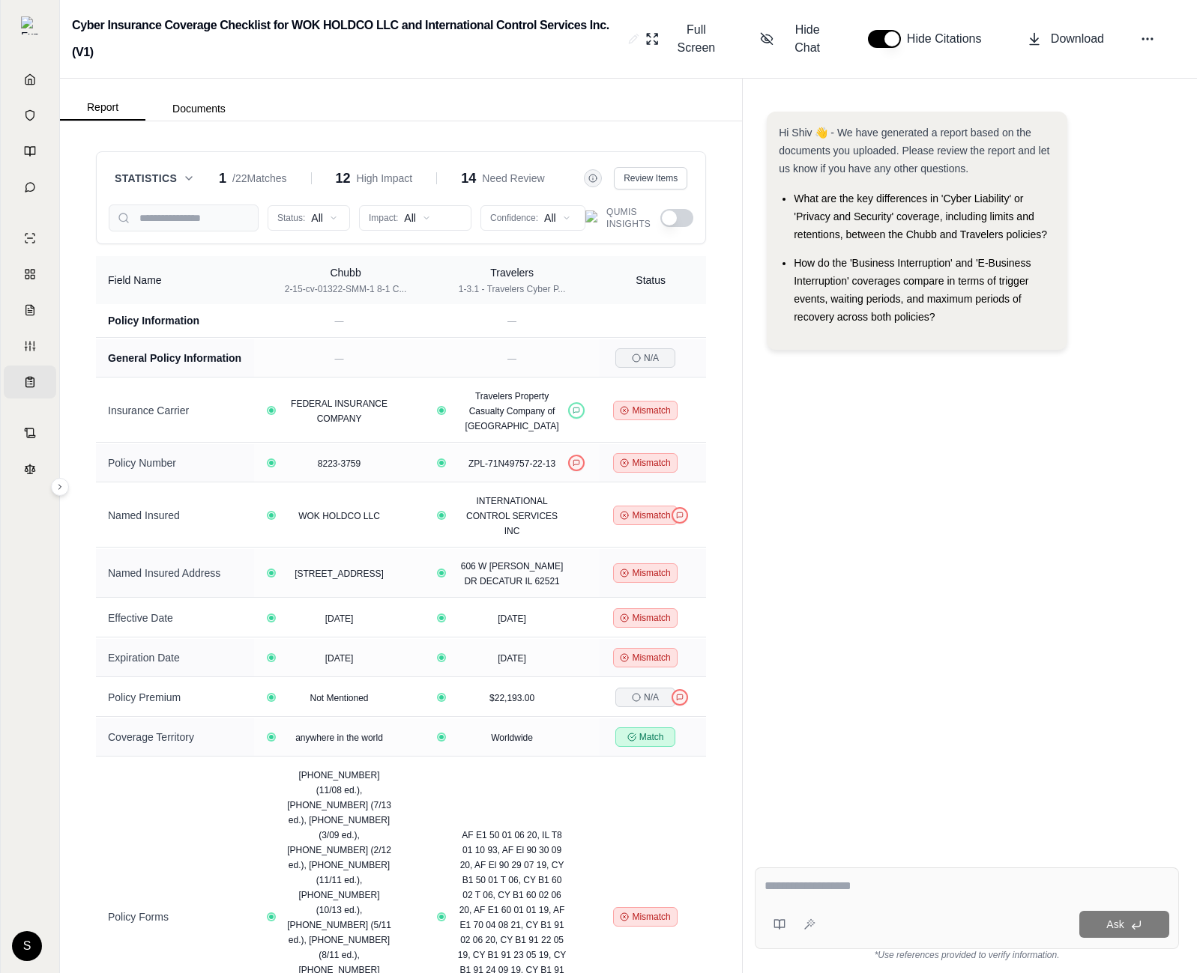
click at [686, 209] on button "button" at bounding box center [676, 218] width 33 height 18
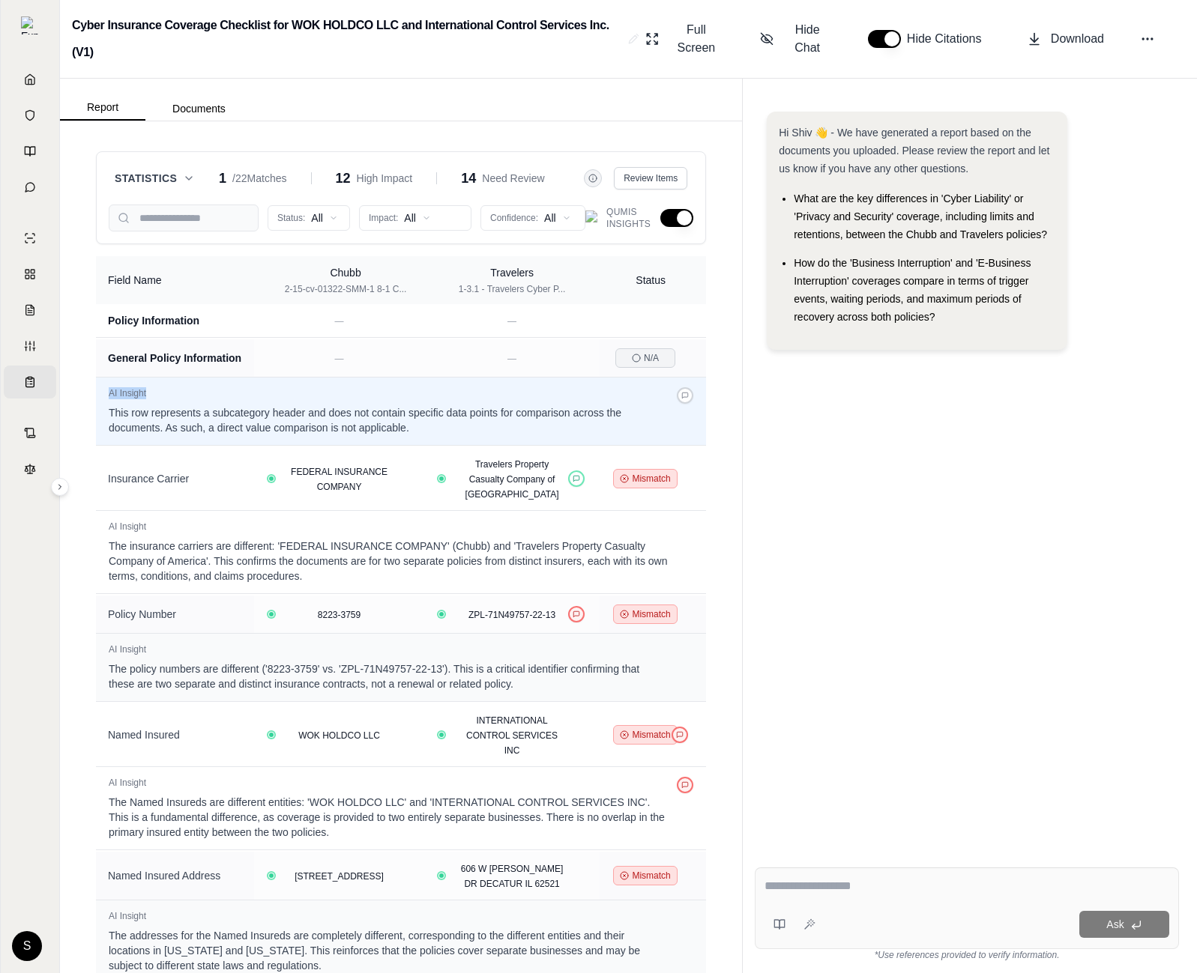
drag, startPoint x: 157, startPoint y: 405, endPoint x: 108, endPoint y: 405, distance: 49.5
click at [109, 399] on div "AI Insight" at bounding box center [388, 393] width 559 height 12
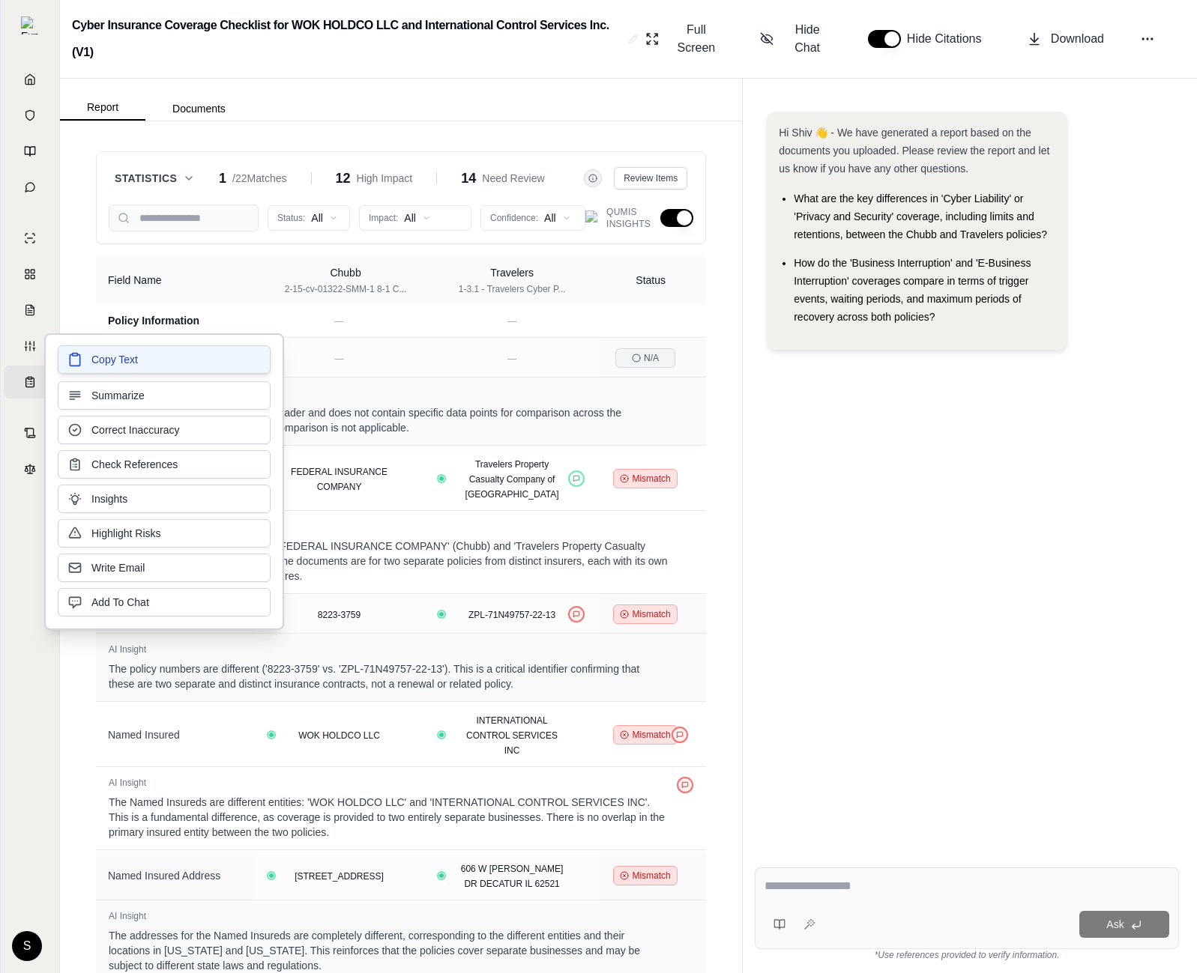
click at [143, 353] on button "Copy Text" at bounding box center [164, 359] width 213 height 28
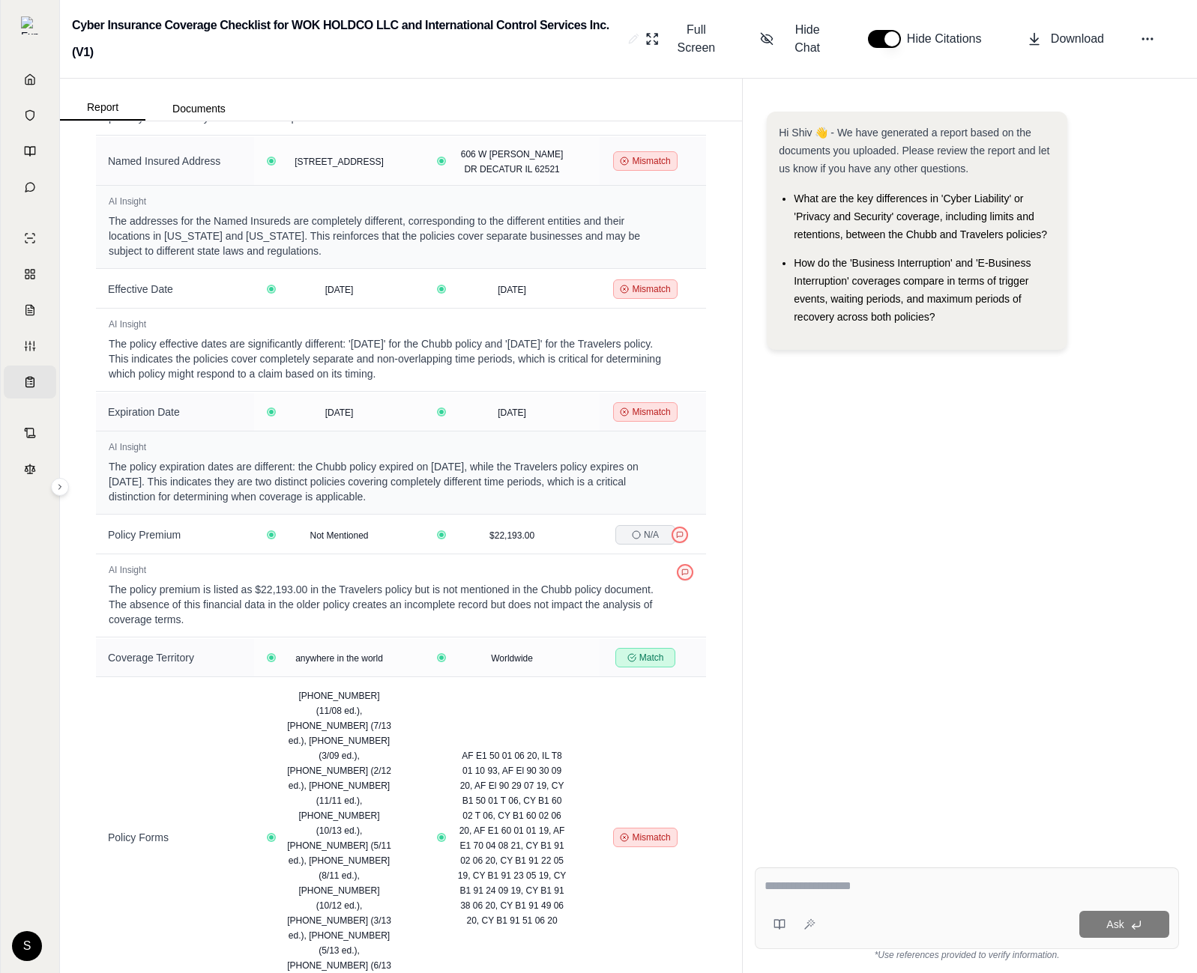
scroll to position [1236, 0]
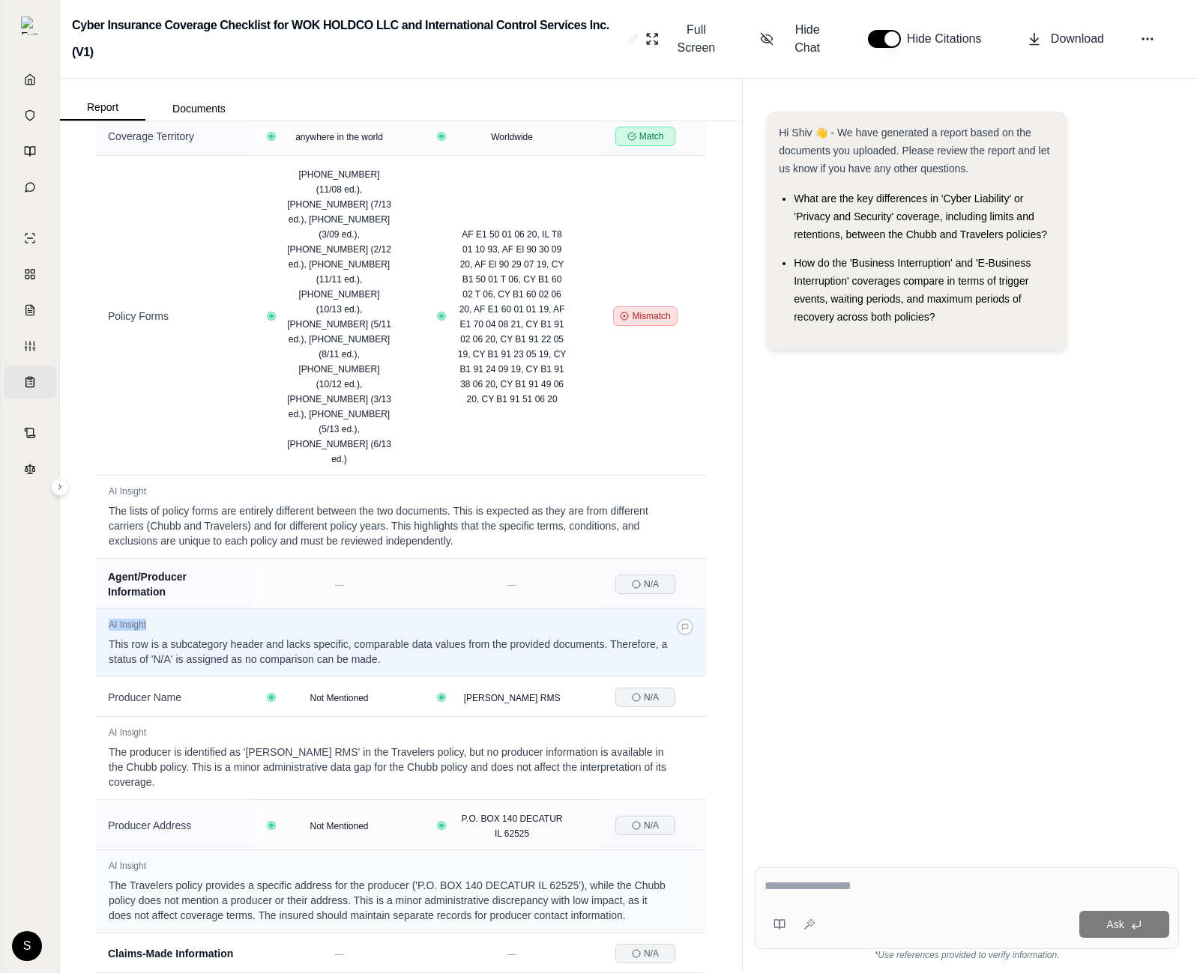
drag, startPoint x: 147, startPoint y: 516, endPoint x: 104, endPoint y: 517, distance: 42.7
click at [104, 610] on div "AI Insight This row is a subcategory header and lacks specific, comparable data…" at bounding box center [401, 643] width 608 height 66
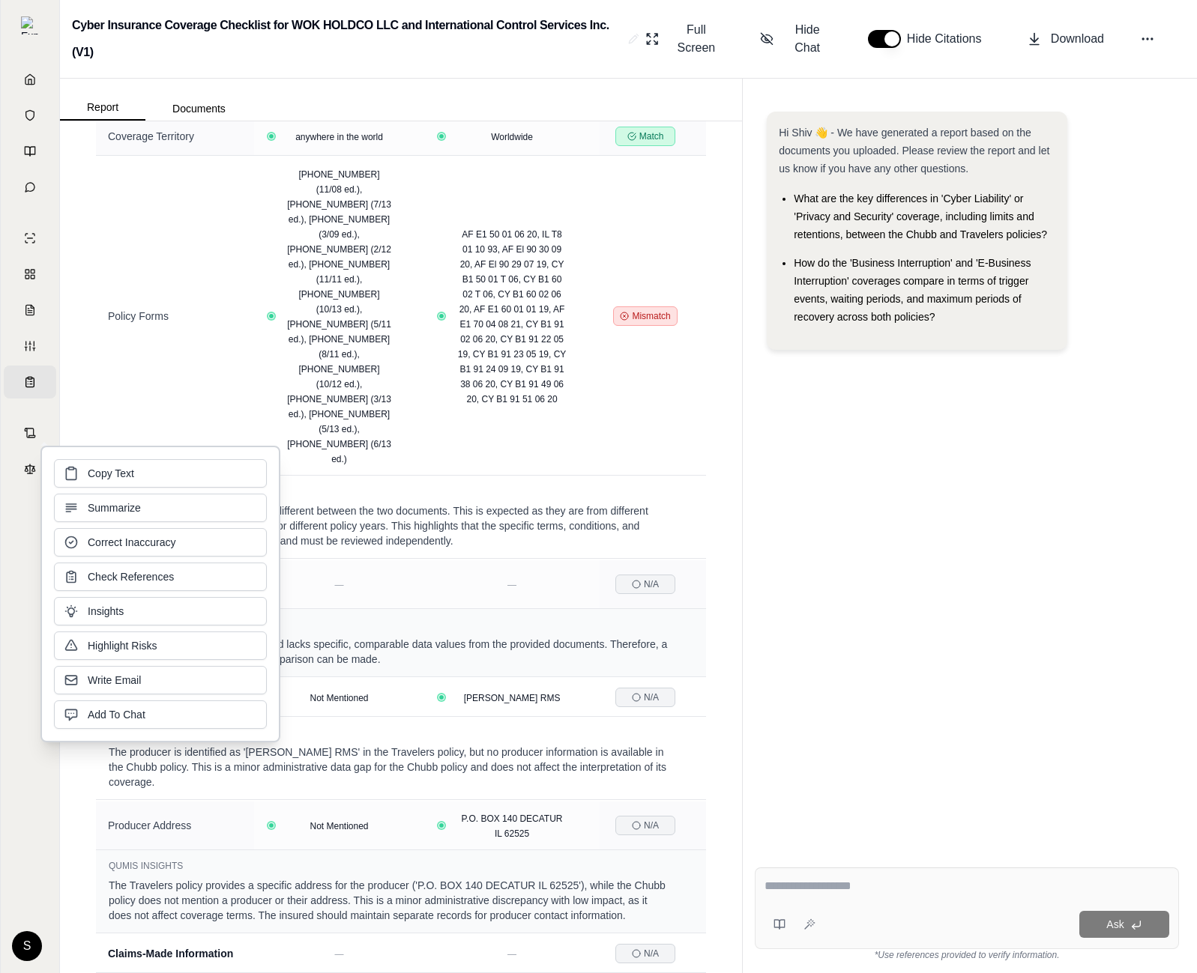
click at [85, 387] on div "Statistics 1 / 22 Matches 12 High Impact 14 Need Review Review Items Status: Al…" at bounding box center [401, 547] width 682 height 852
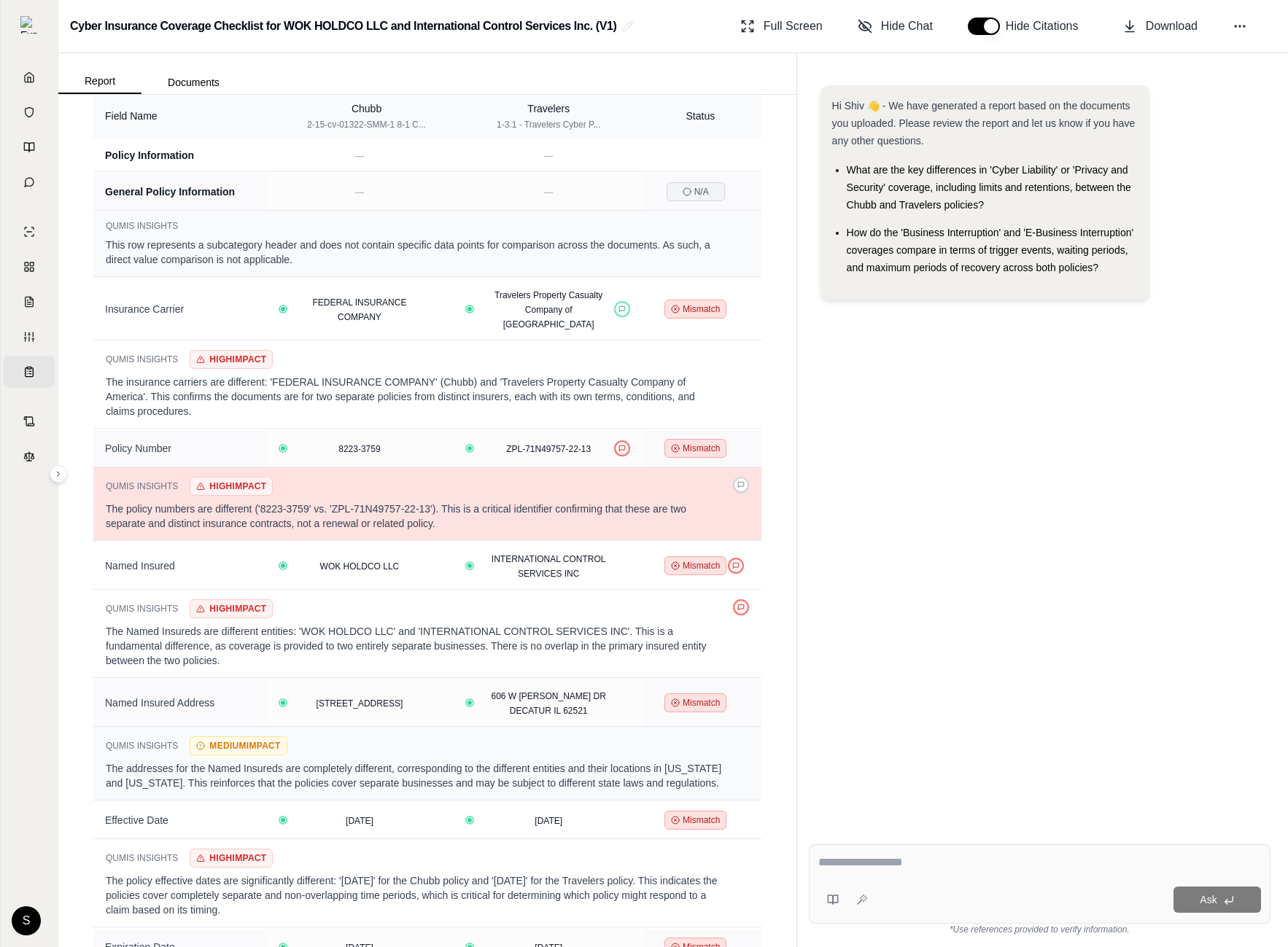
scroll to position [0, 0]
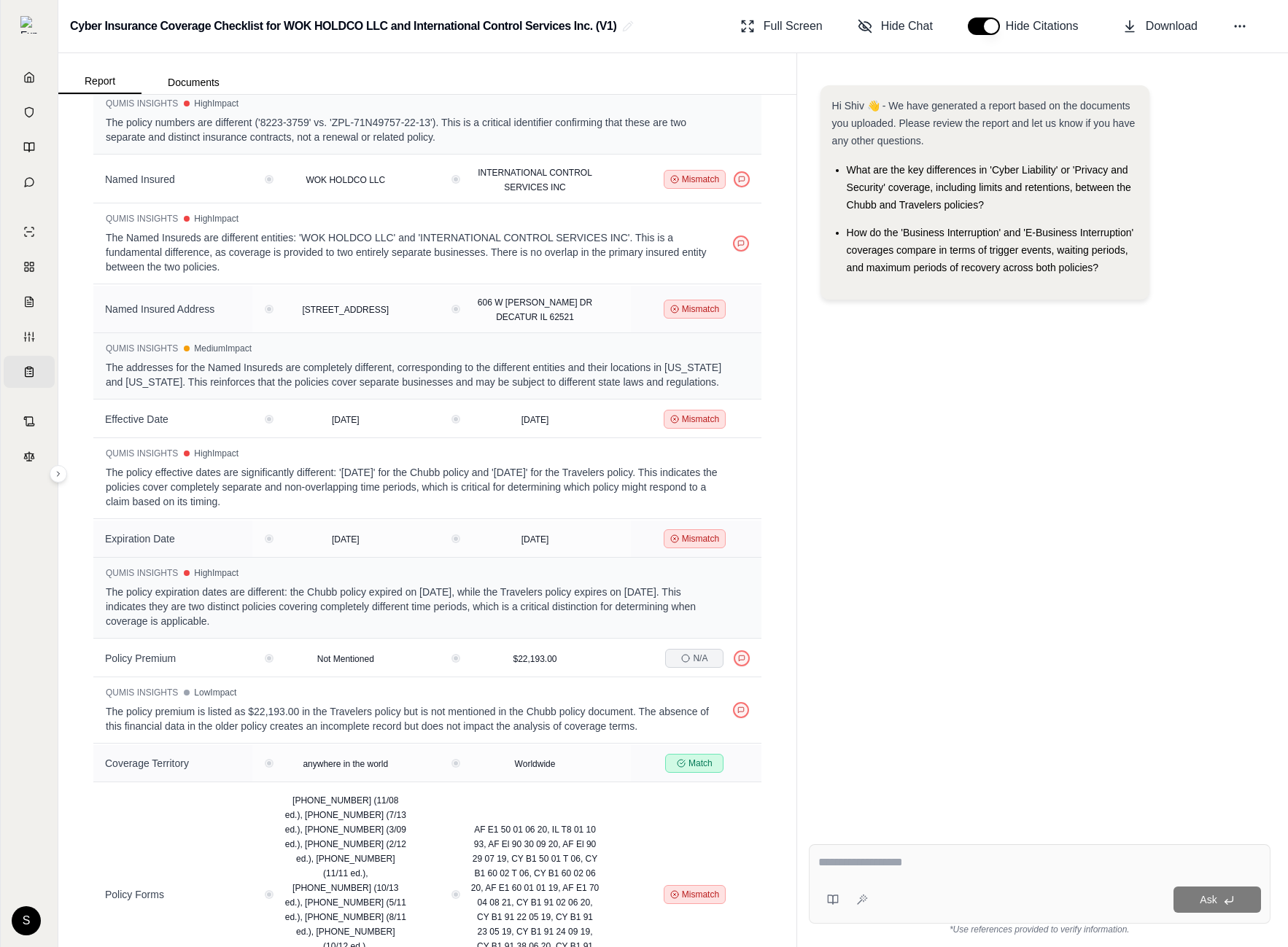
scroll to position [507, 0]
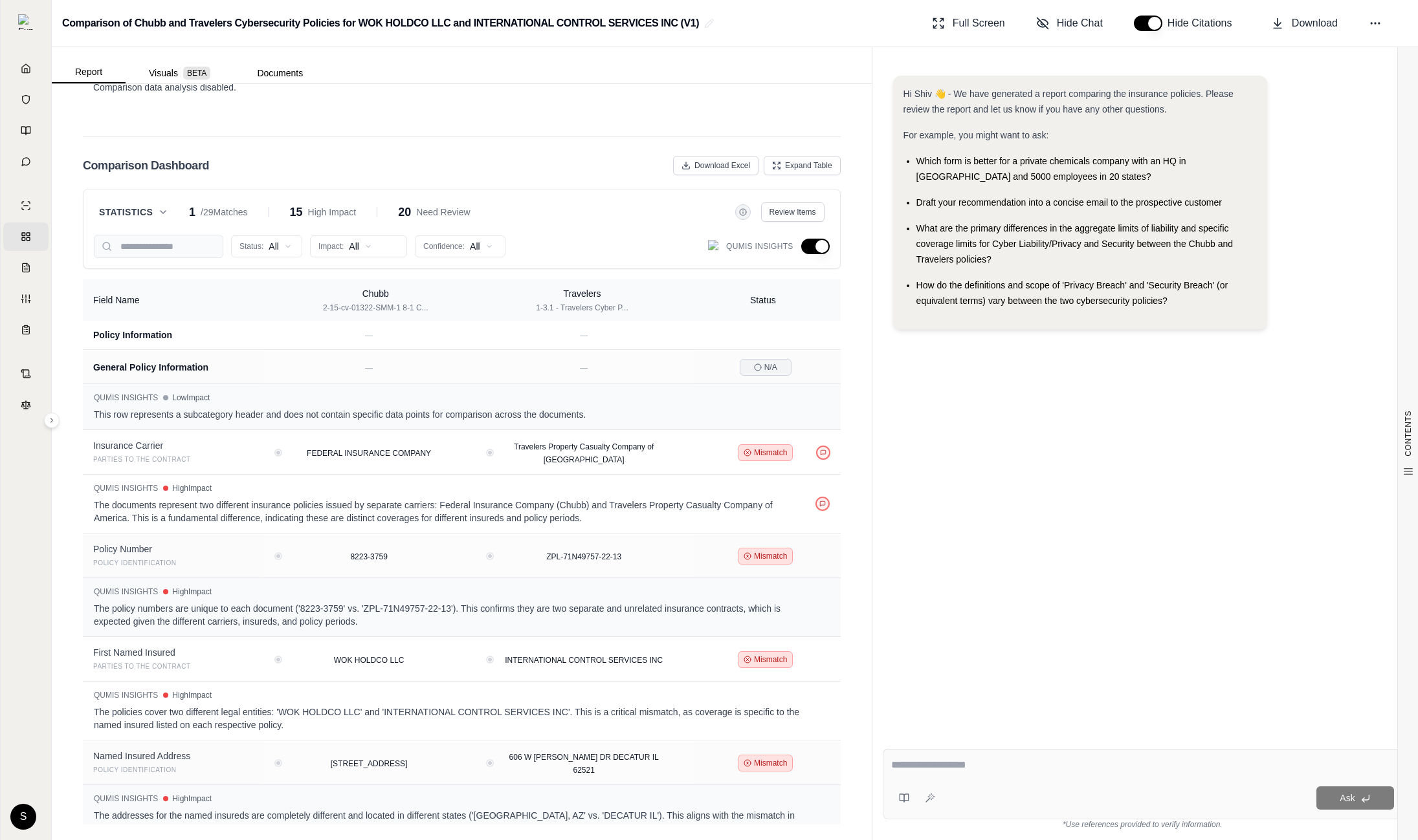
click at [822, 254] on button "button" at bounding box center [815, 246] width 28 height 16
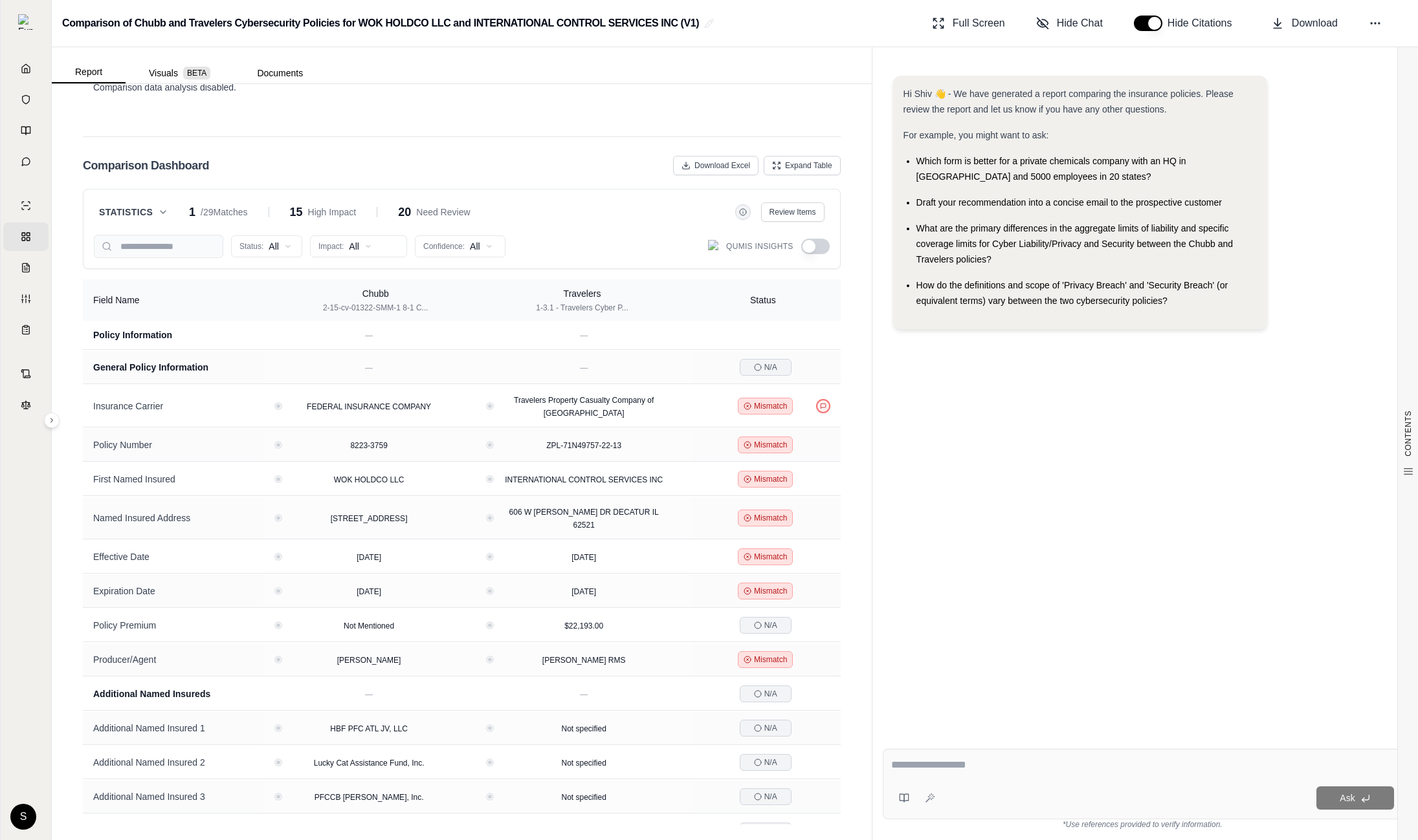
click at [822, 253] on button "button" at bounding box center [815, 246] width 28 height 16
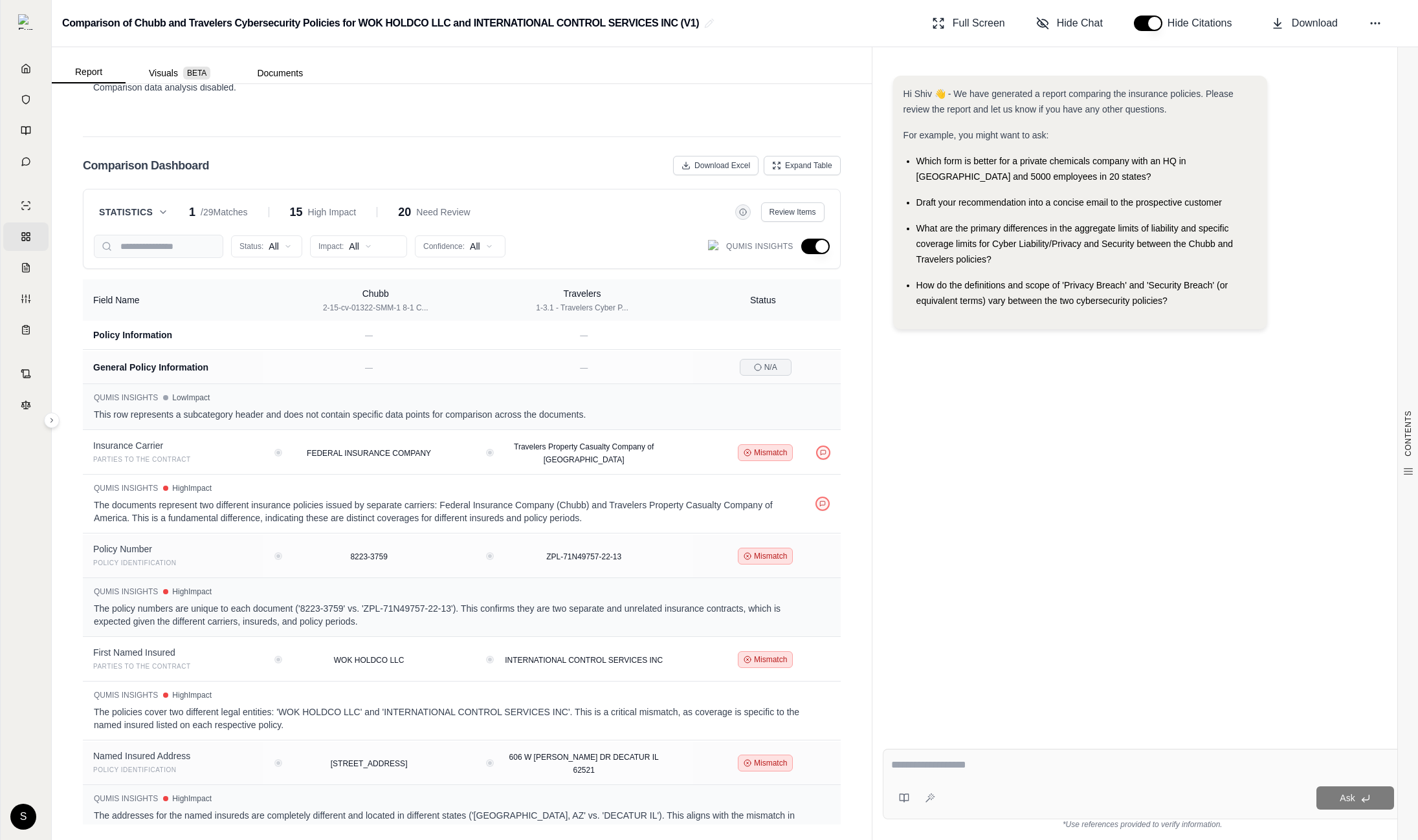
click at [822, 253] on button "button" at bounding box center [815, 246] width 28 height 16
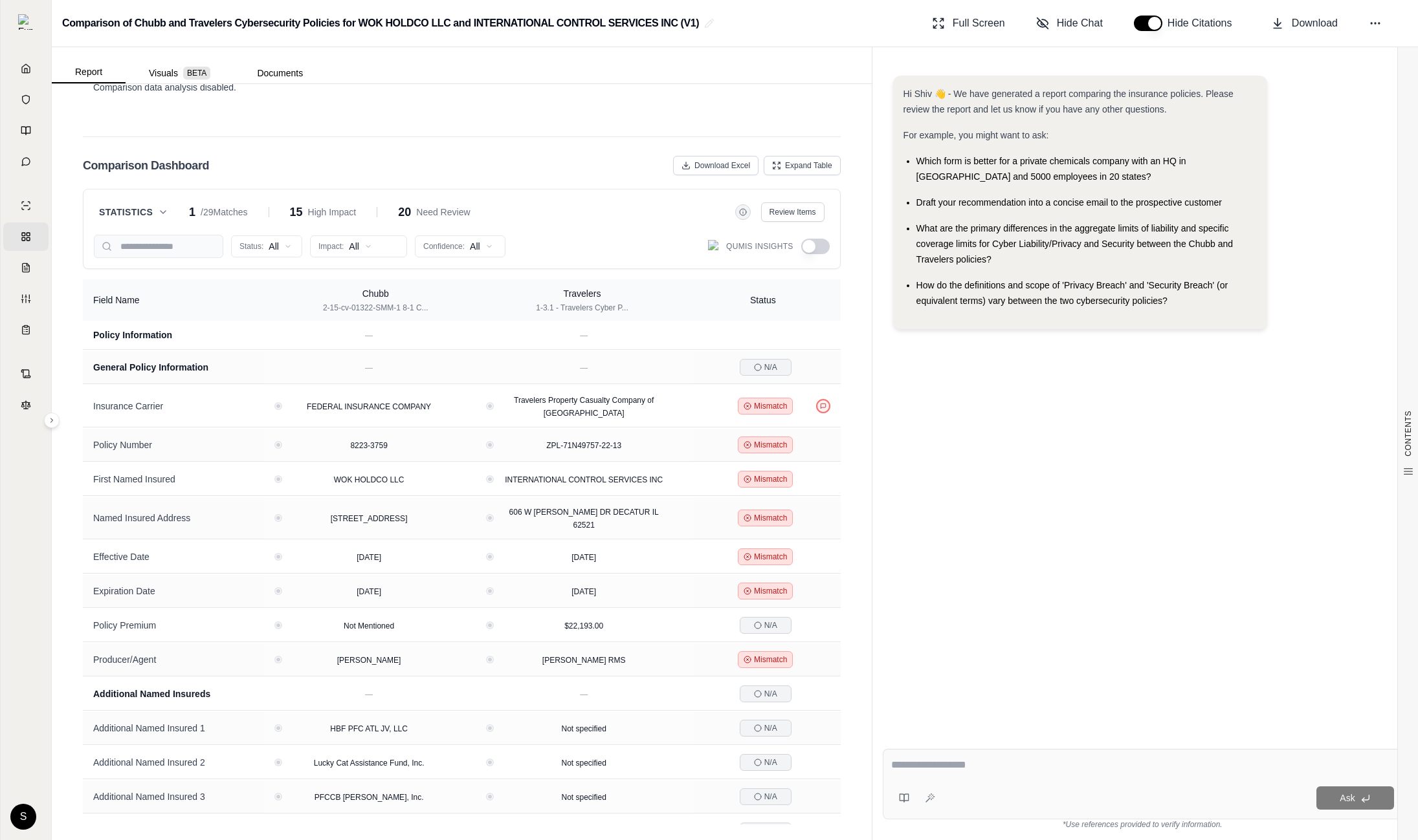
click at [817, 237] on div "Status: All Impact: All Confidence: All Qumis Insights" at bounding box center [462, 246] width 736 height 23
click at [816, 240] on button "button" at bounding box center [815, 246] width 28 height 16
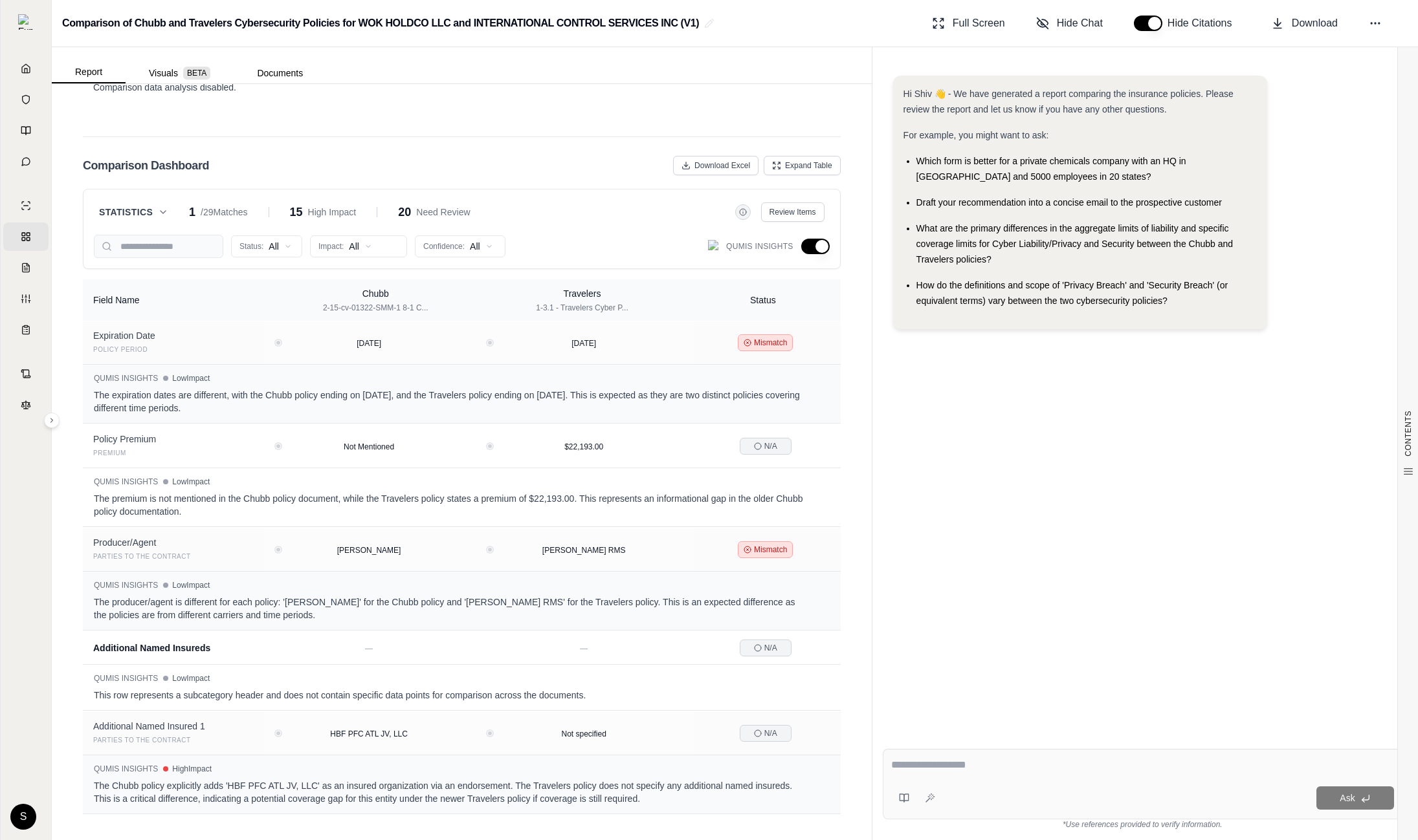
scroll to position [386, 0]
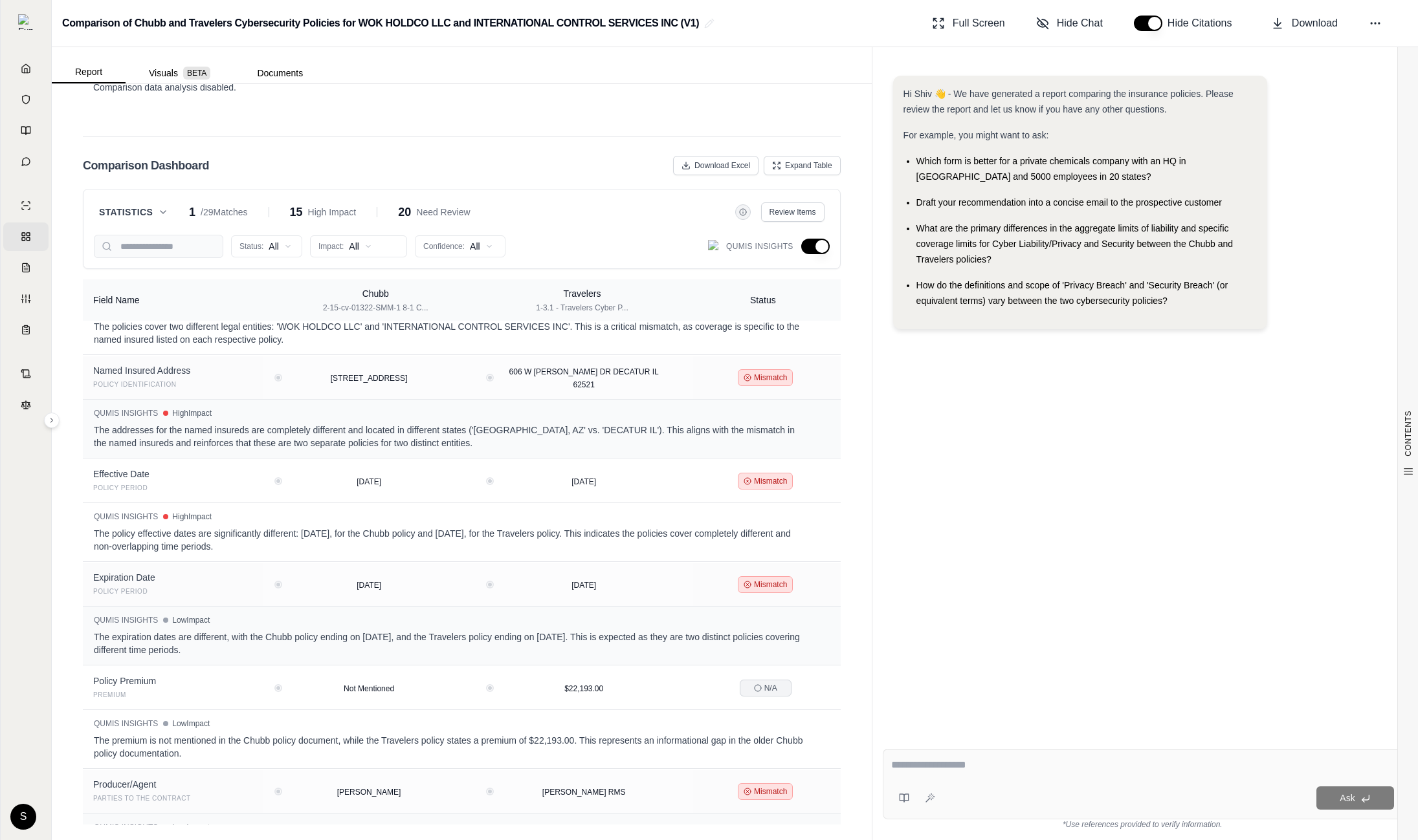
click at [816, 249] on button "button" at bounding box center [815, 246] width 28 height 16
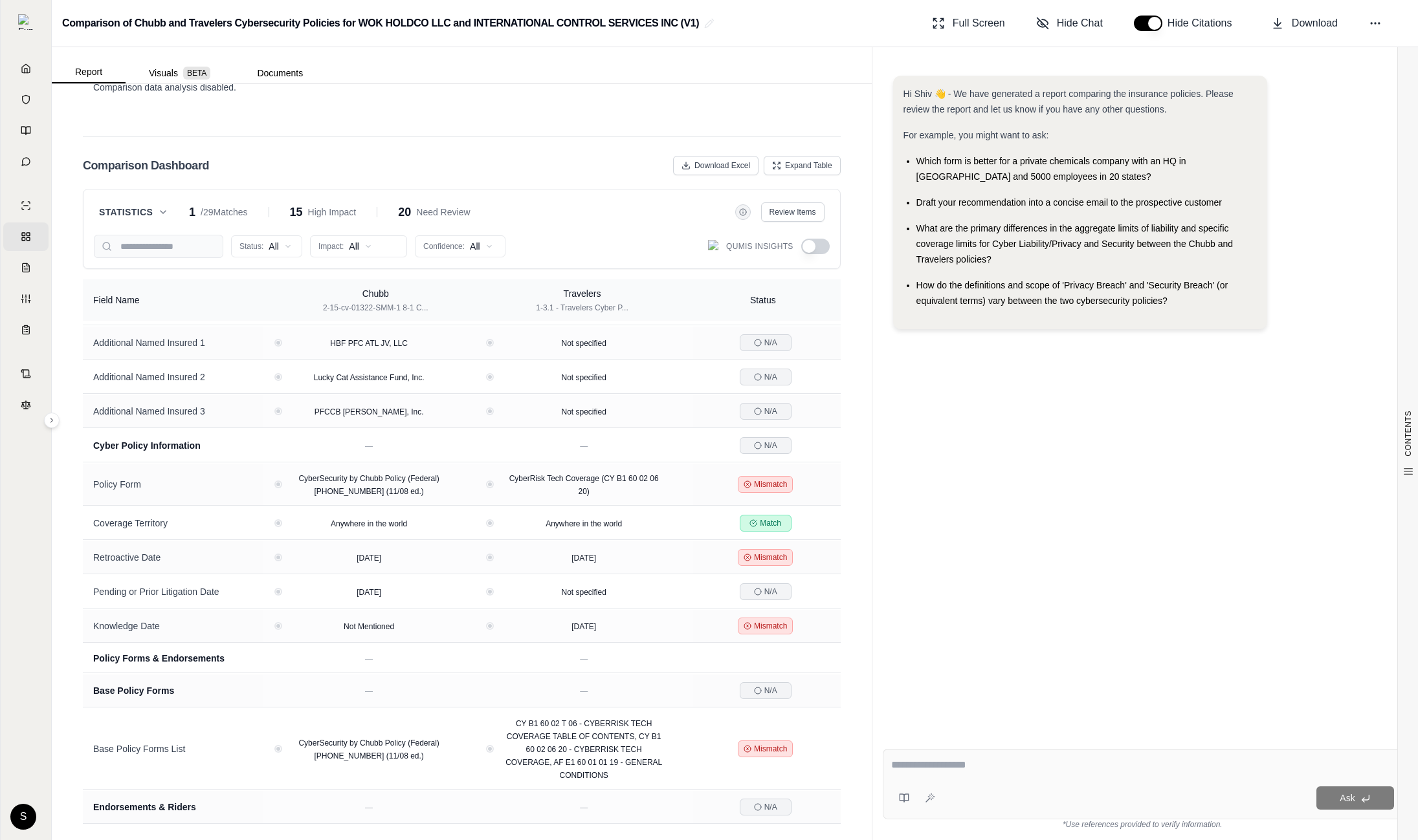
click at [816, 249] on button "button" at bounding box center [815, 246] width 28 height 16
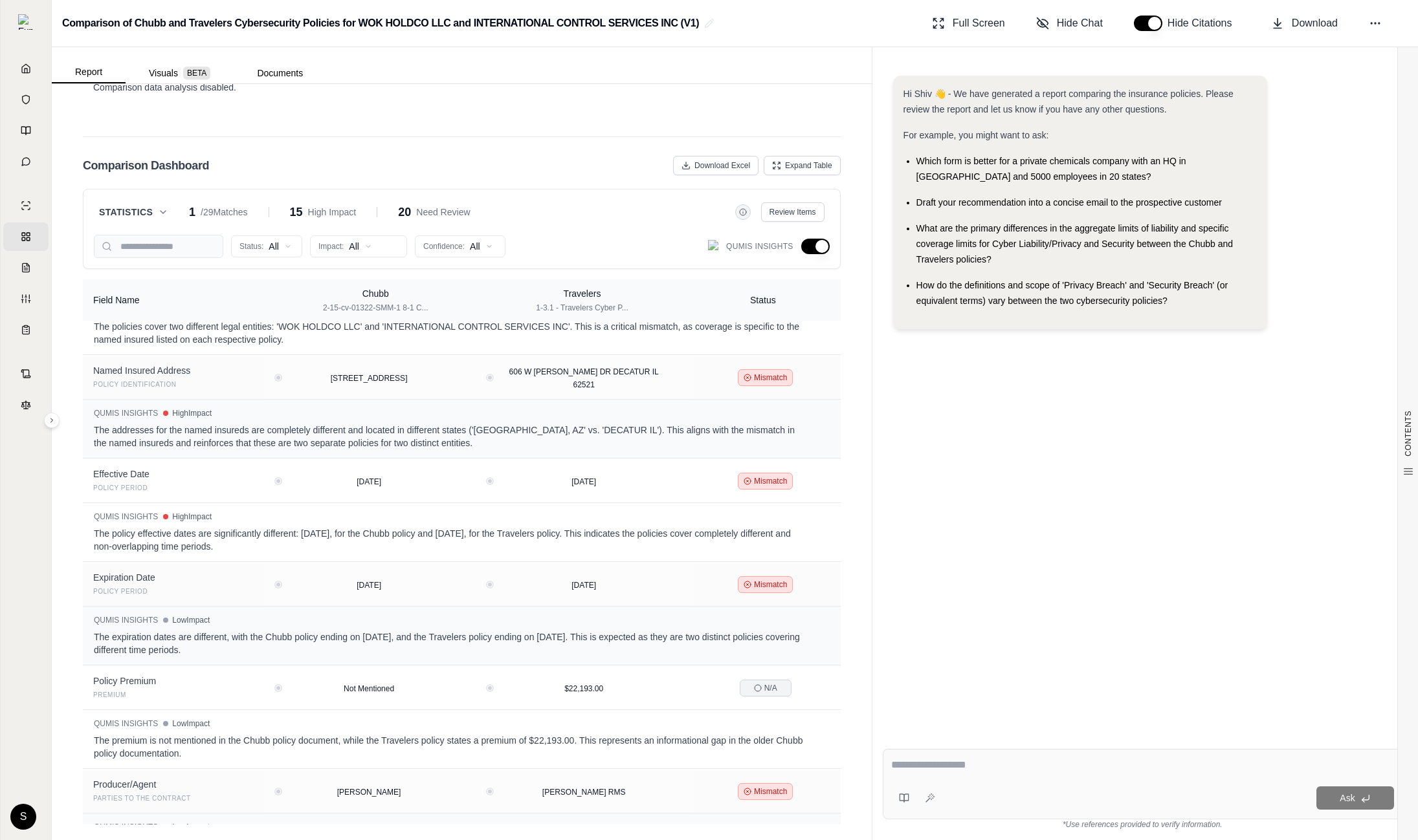
click at [816, 249] on button "button" at bounding box center [815, 246] width 28 height 16
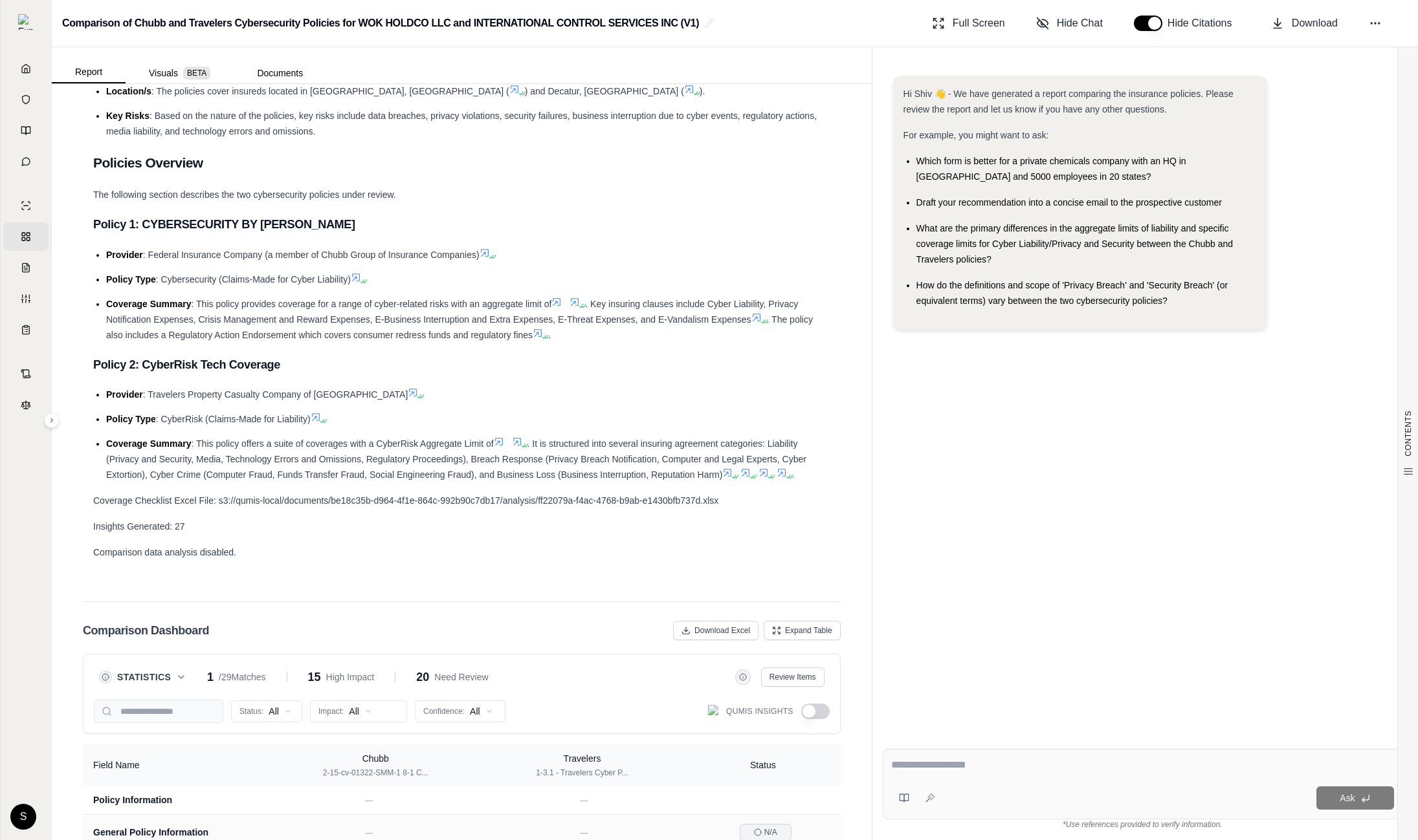
scroll to position [564, 0]
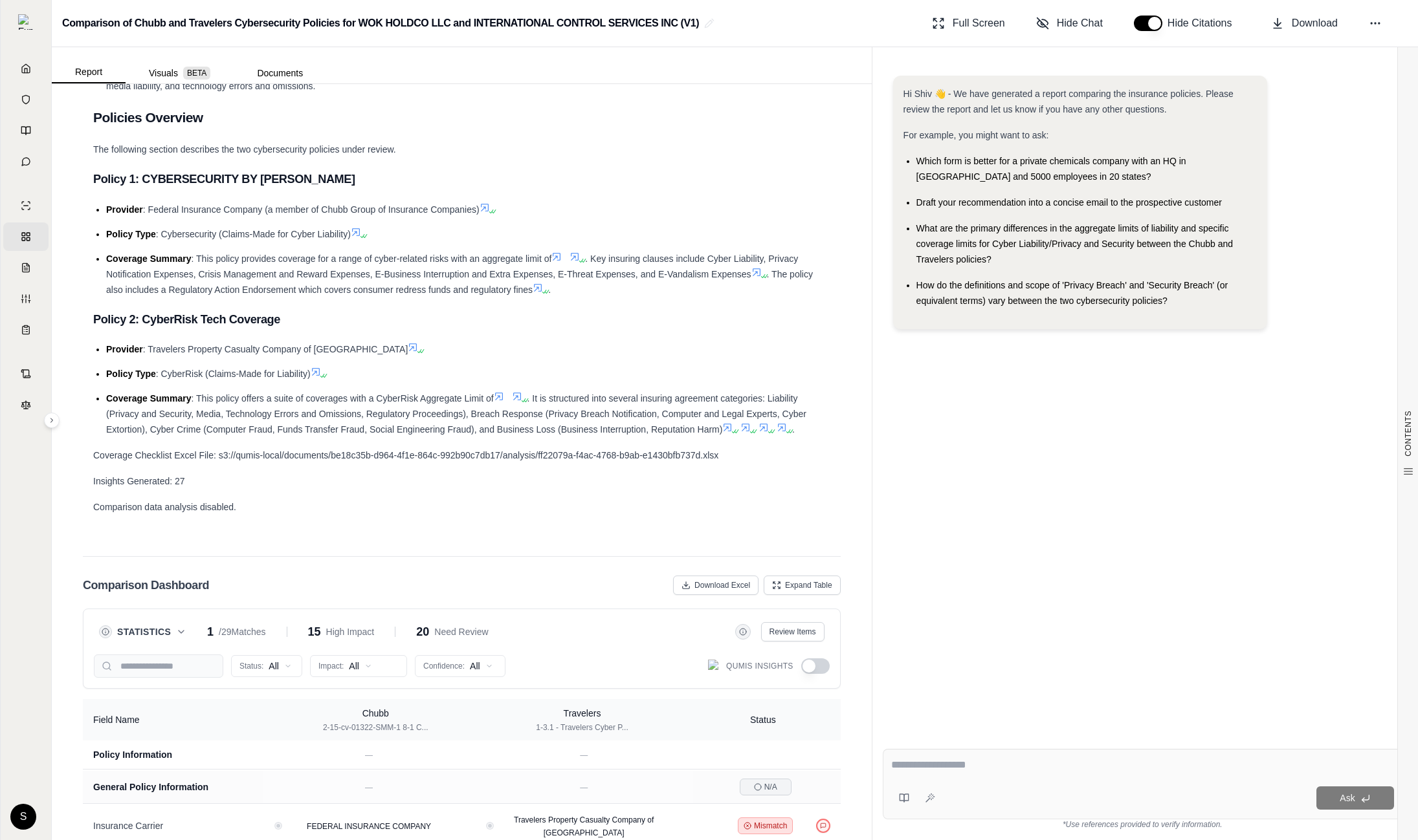
click at [431, 590] on div "Comparison Dashboard Download Excel Expand Table" at bounding box center [461, 585] width 757 height 26
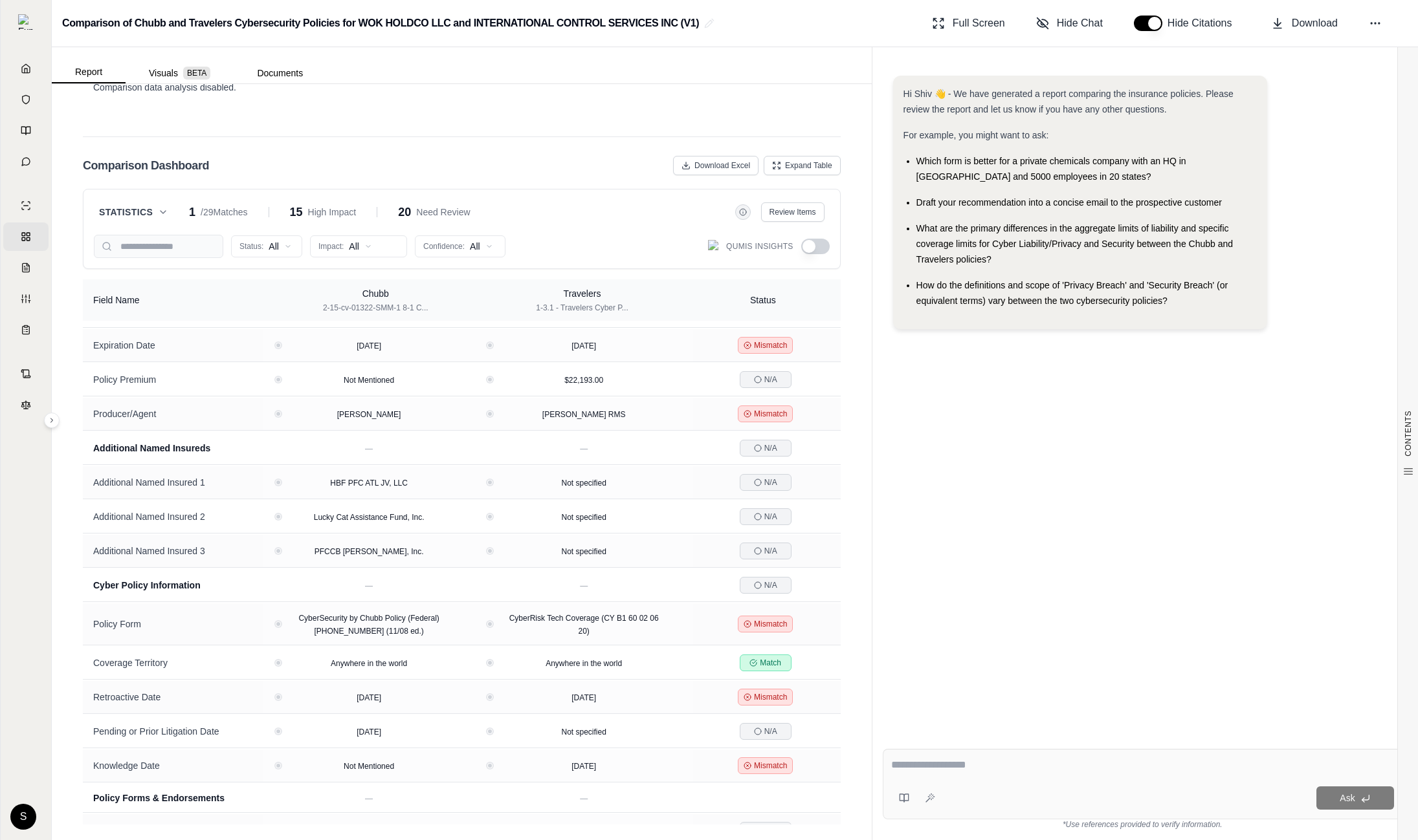
scroll to position [0, 0]
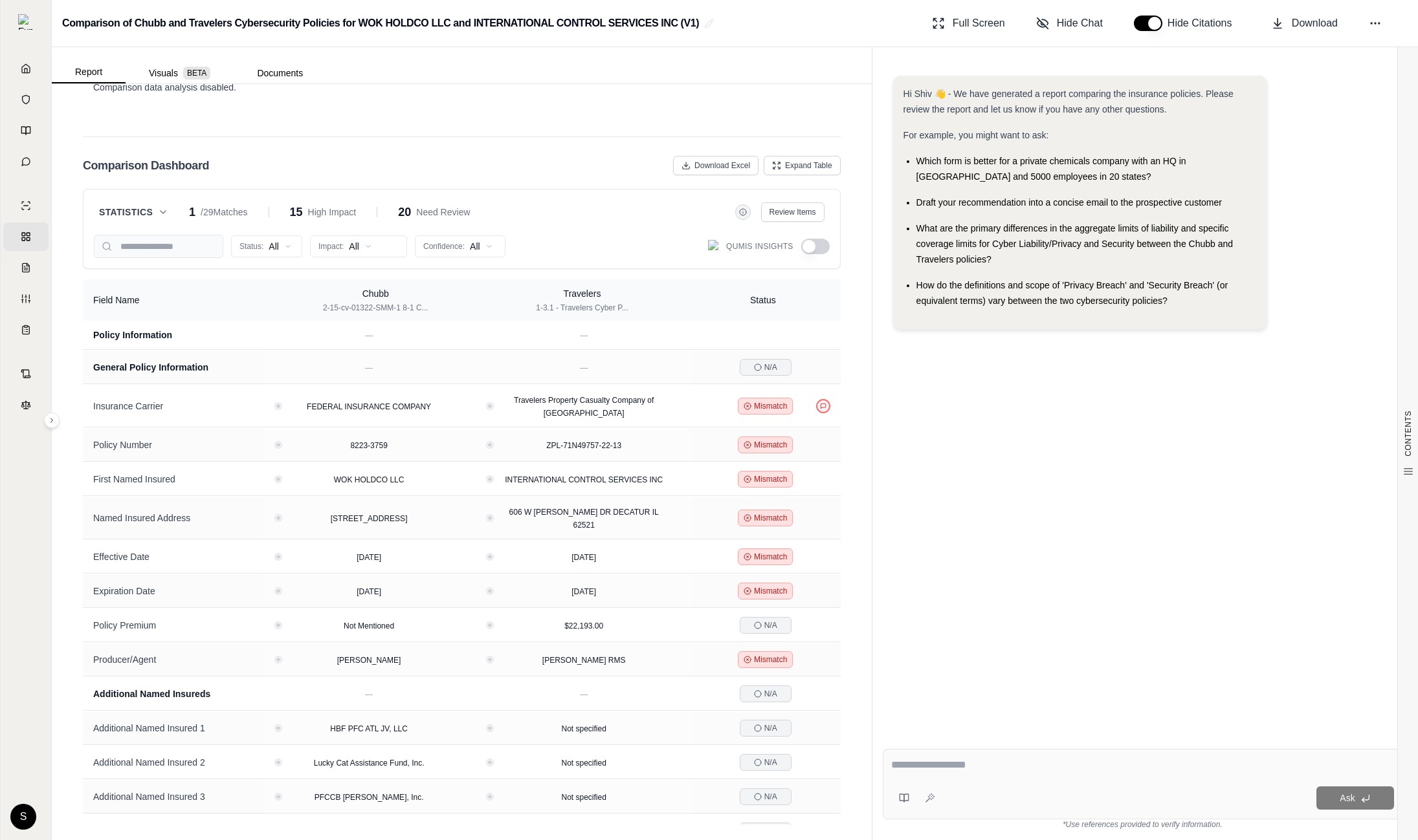
click at [813, 249] on button "button" at bounding box center [815, 246] width 28 height 16
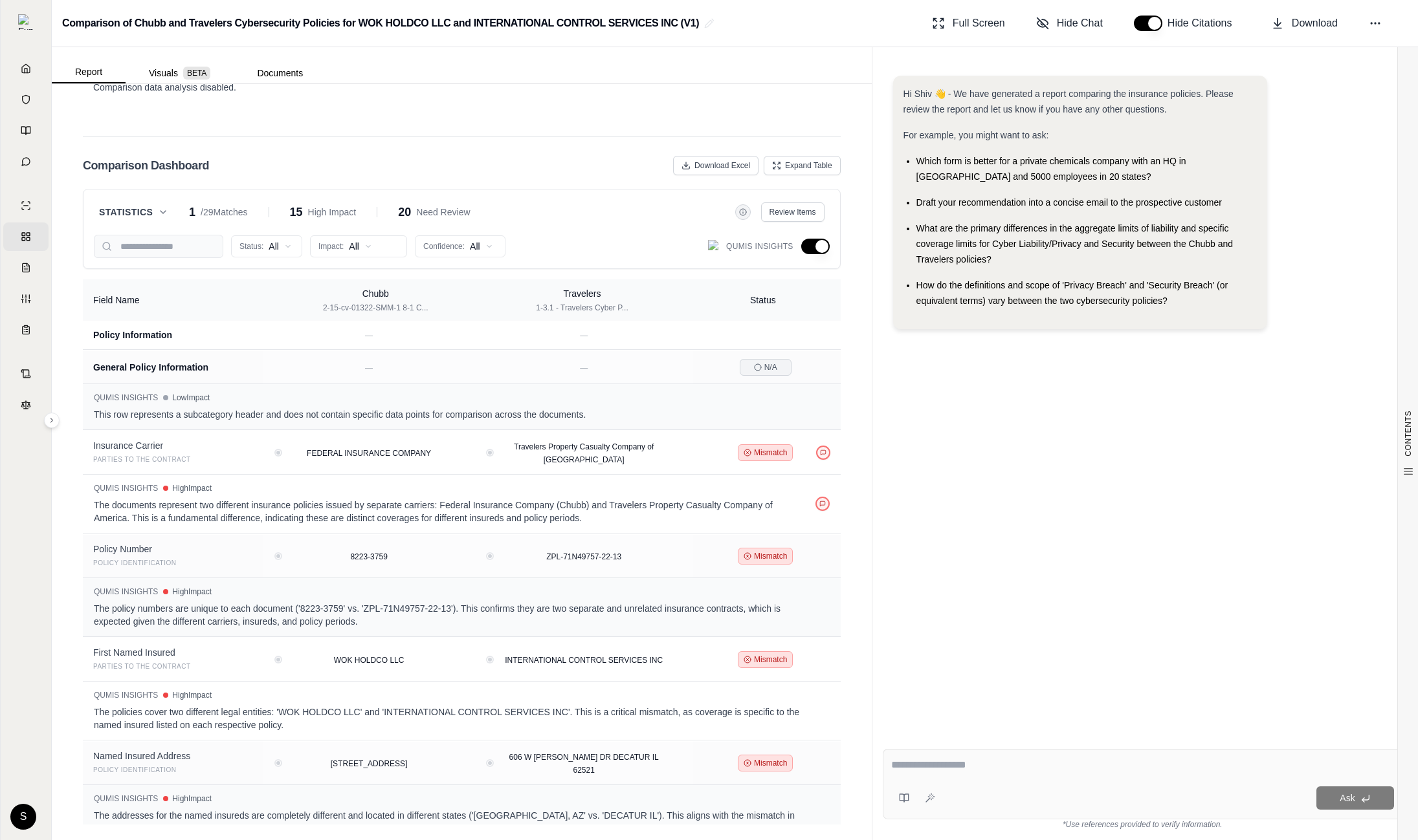
click at [813, 249] on button "button" at bounding box center [815, 246] width 28 height 16
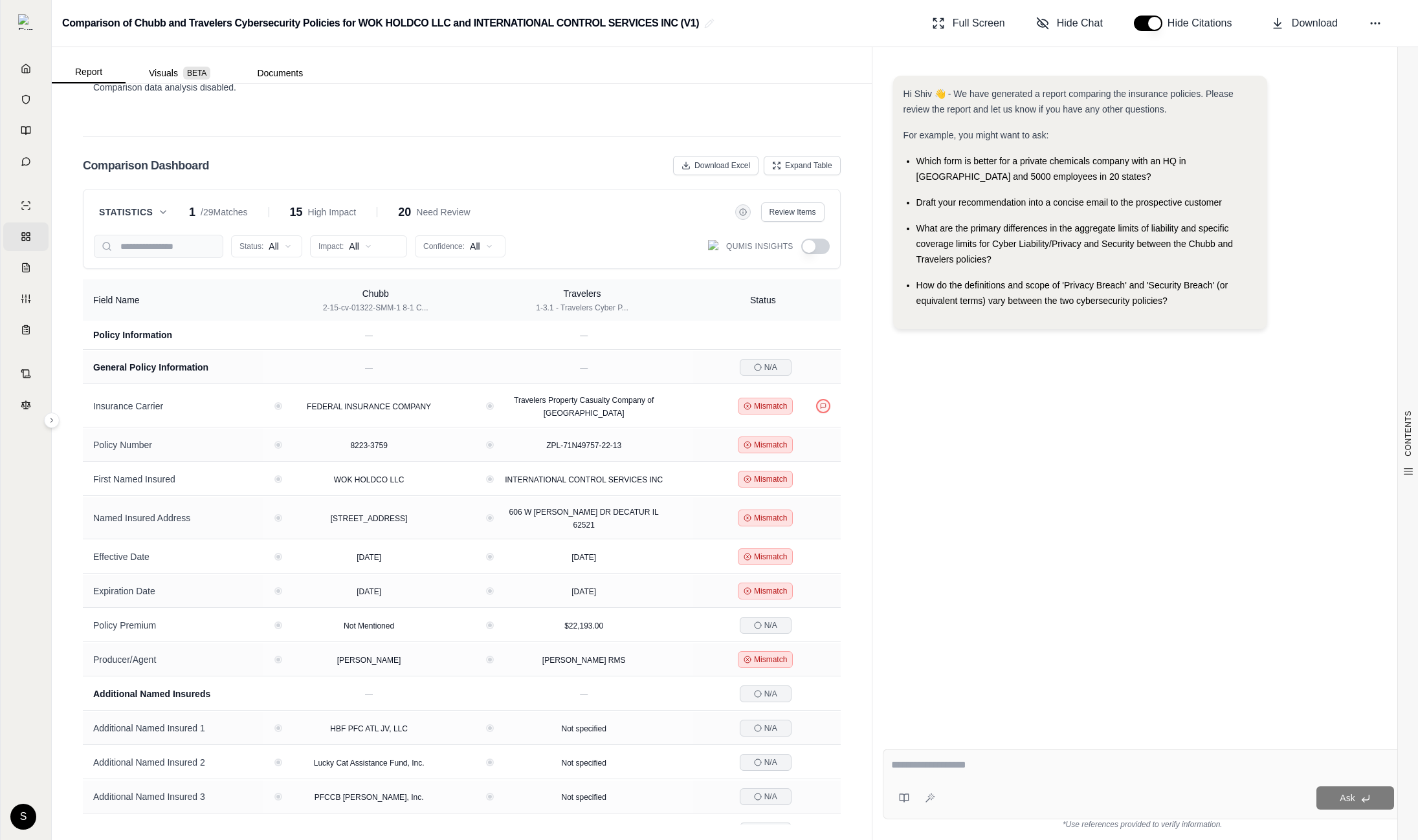
click at [813, 249] on button "button" at bounding box center [815, 246] width 28 height 16
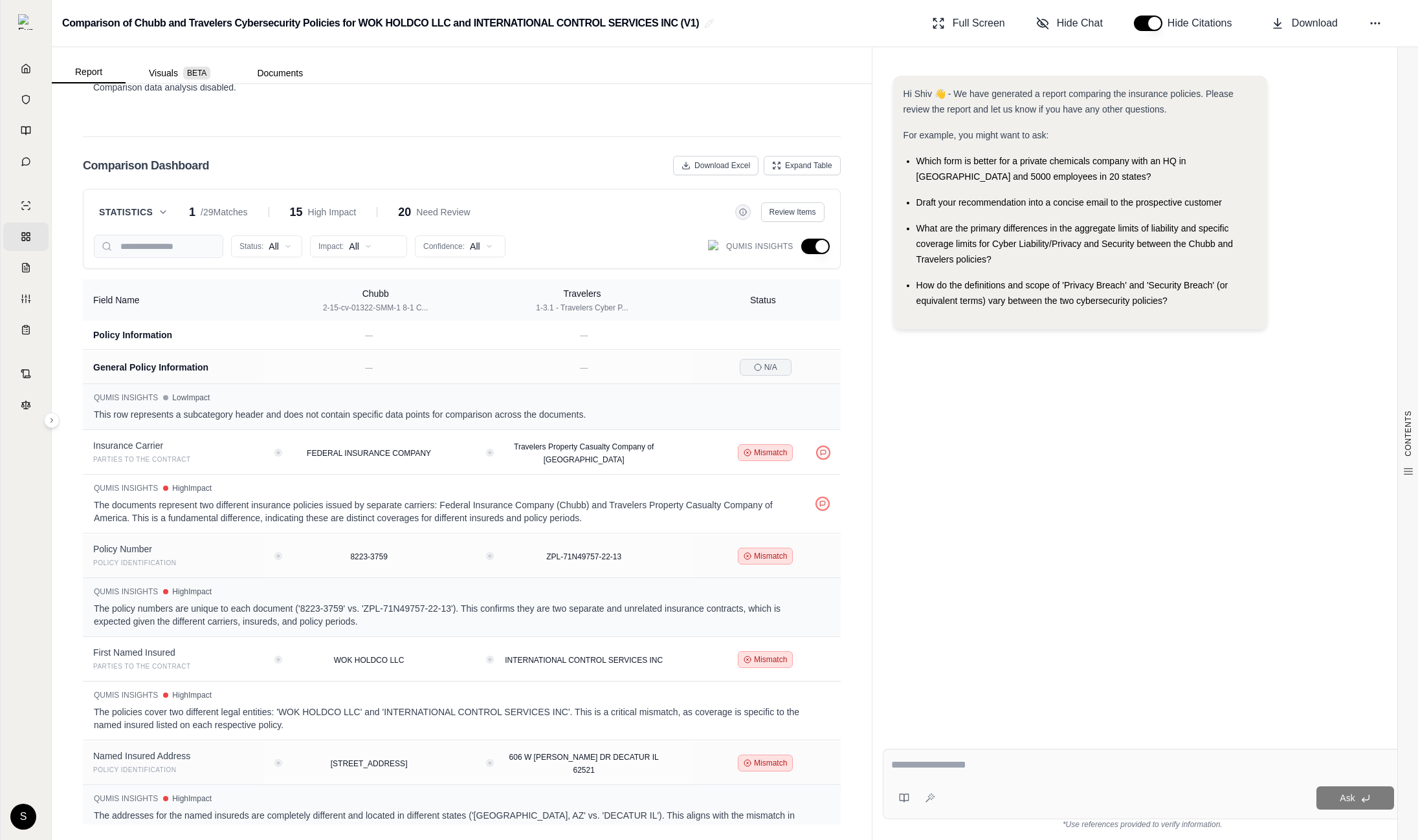
click at [813, 249] on button "button" at bounding box center [815, 246] width 28 height 16
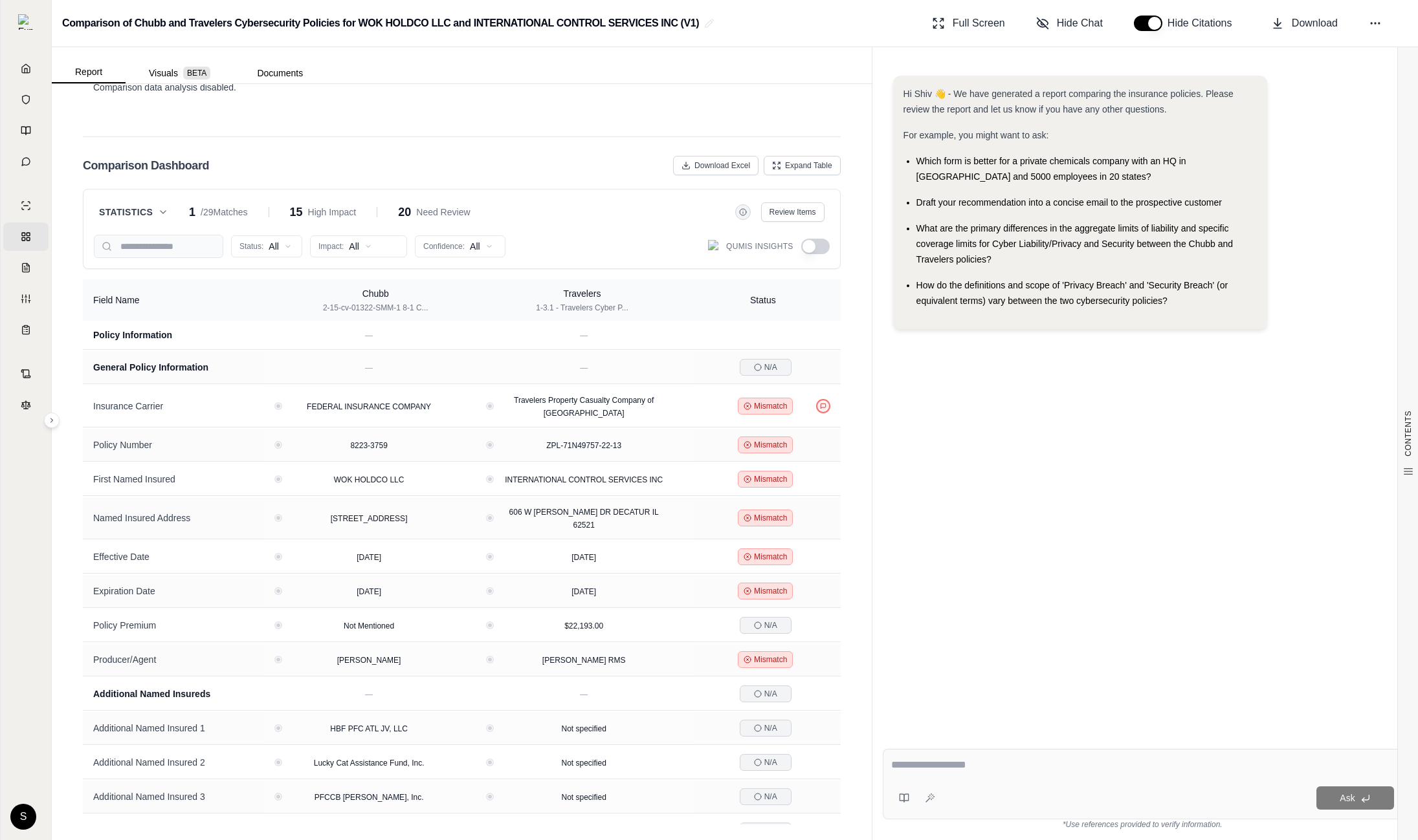
click at [813, 249] on button "button" at bounding box center [815, 246] width 28 height 16
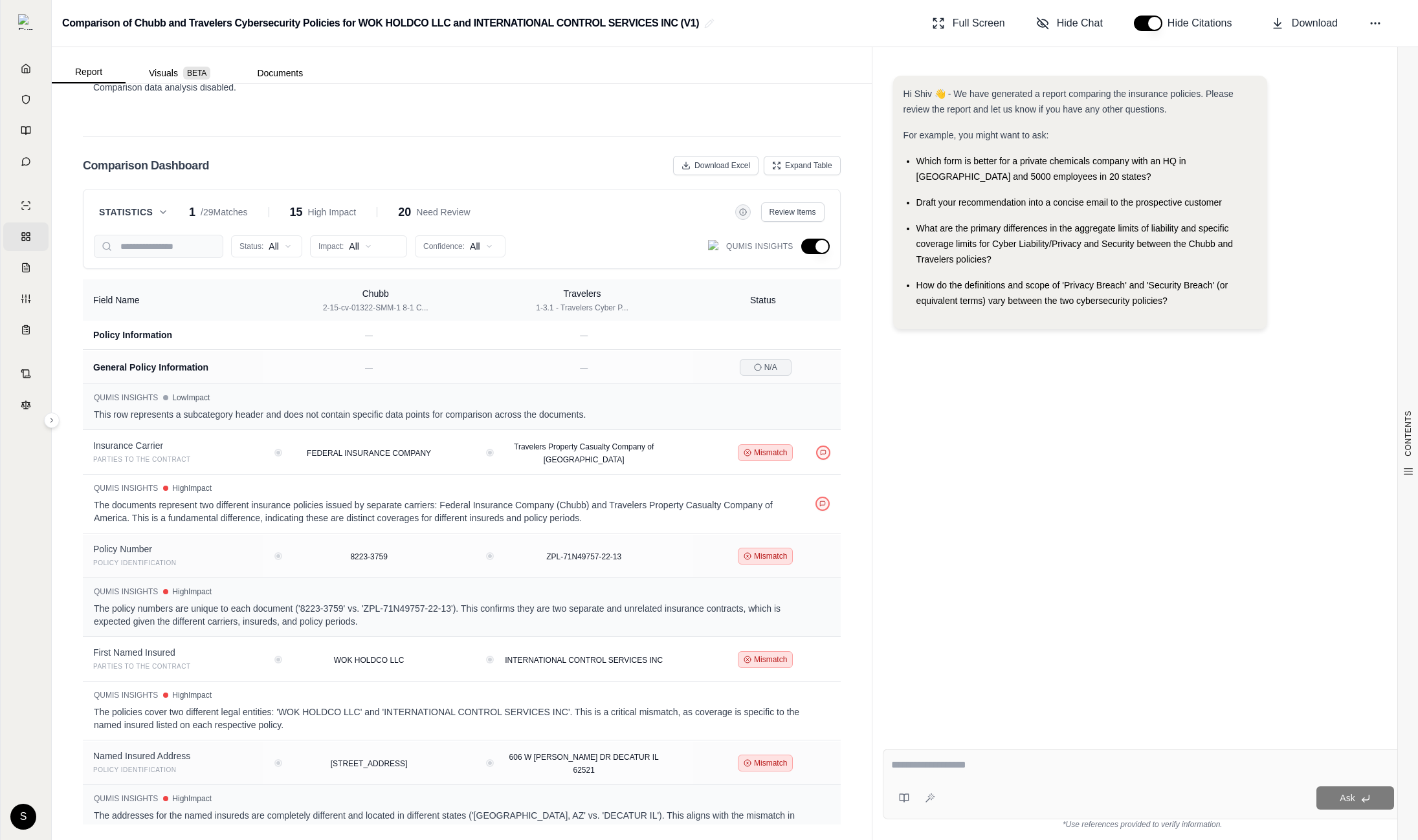
click at [813, 249] on button "button" at bounding box center [815, 246] width 28 height 16
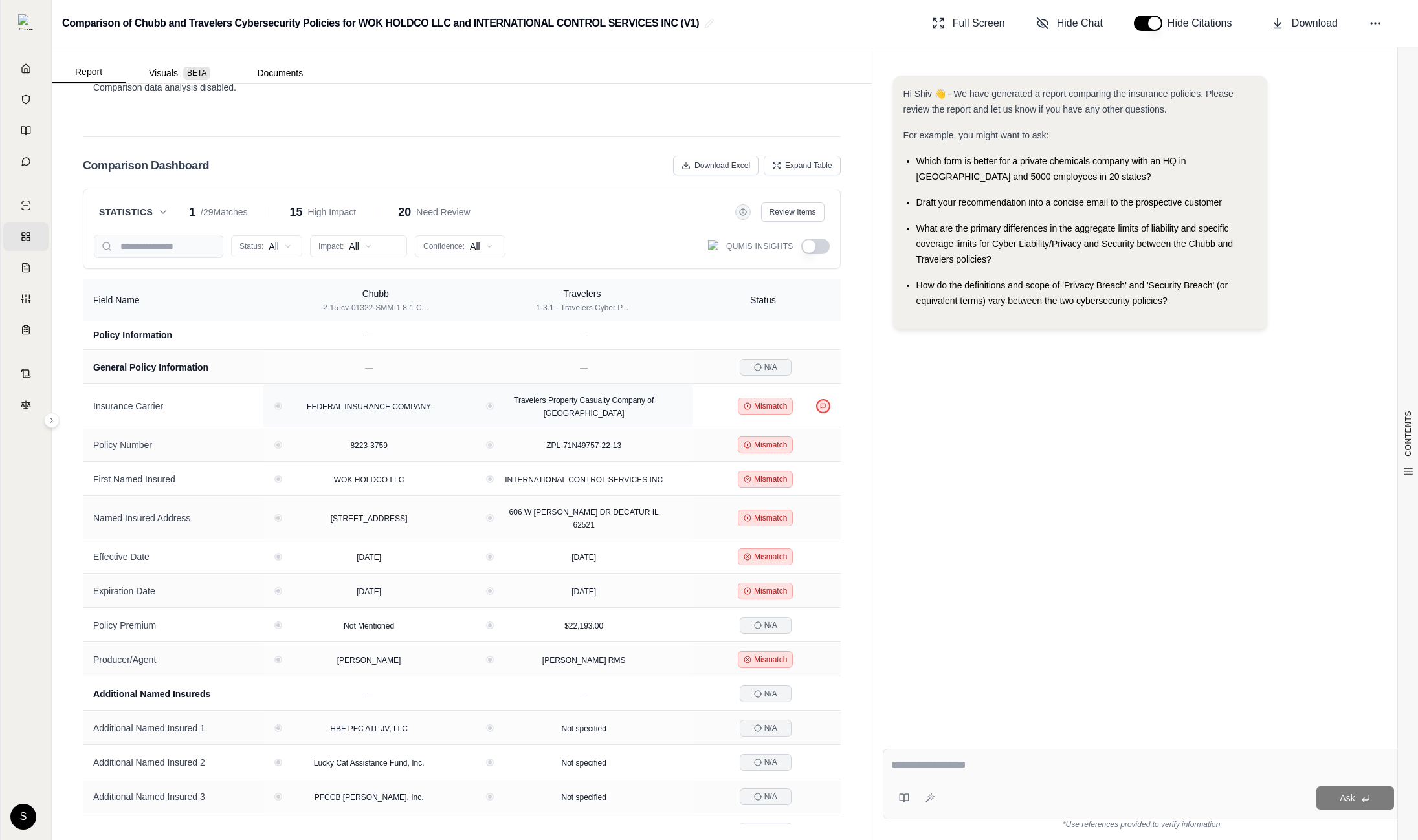
click at [823, 408] on icon at bounding box center [822, 406] width 6 height 6
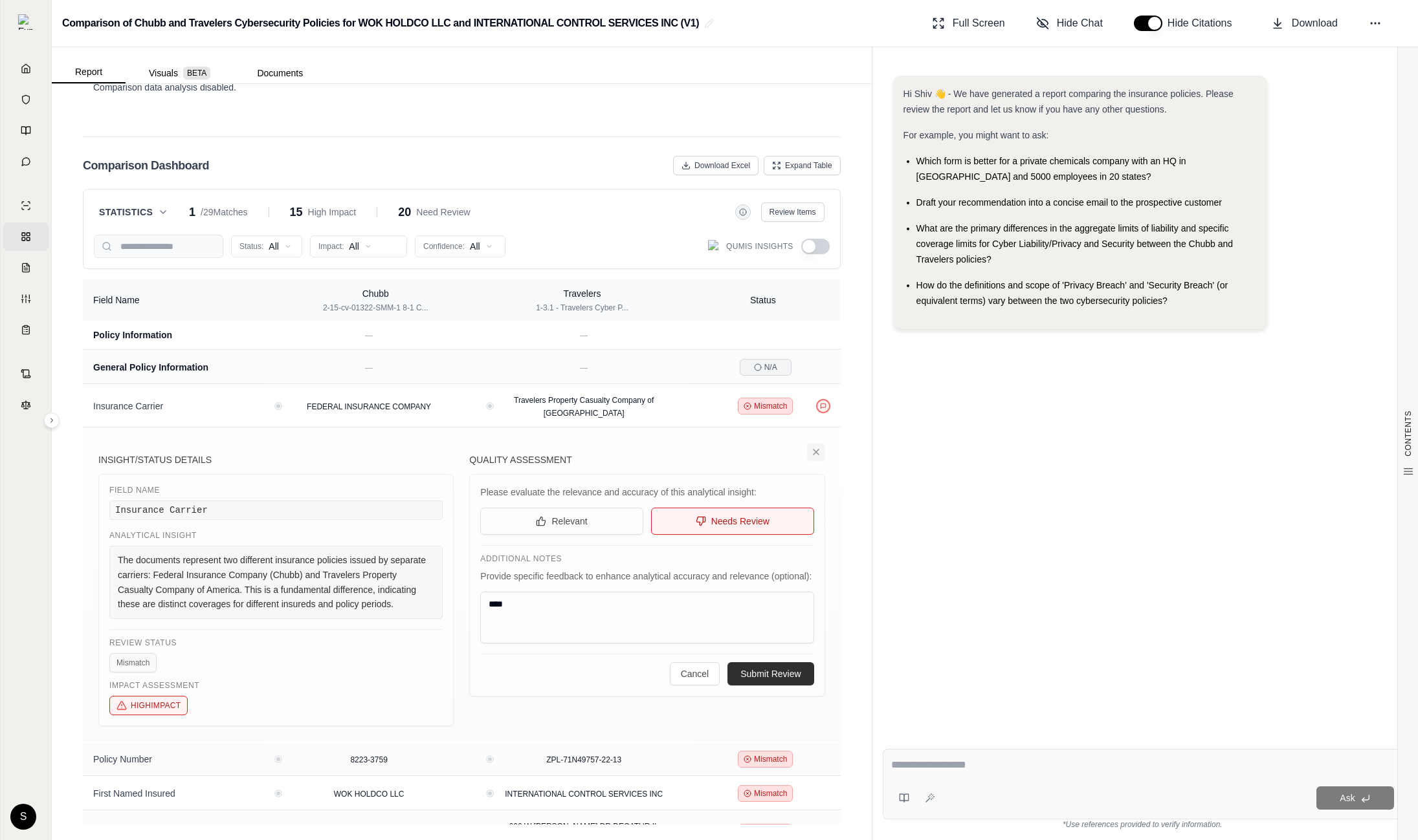
click at [816, 452] on icon at bounding box center [816, 452] width 5 height 5
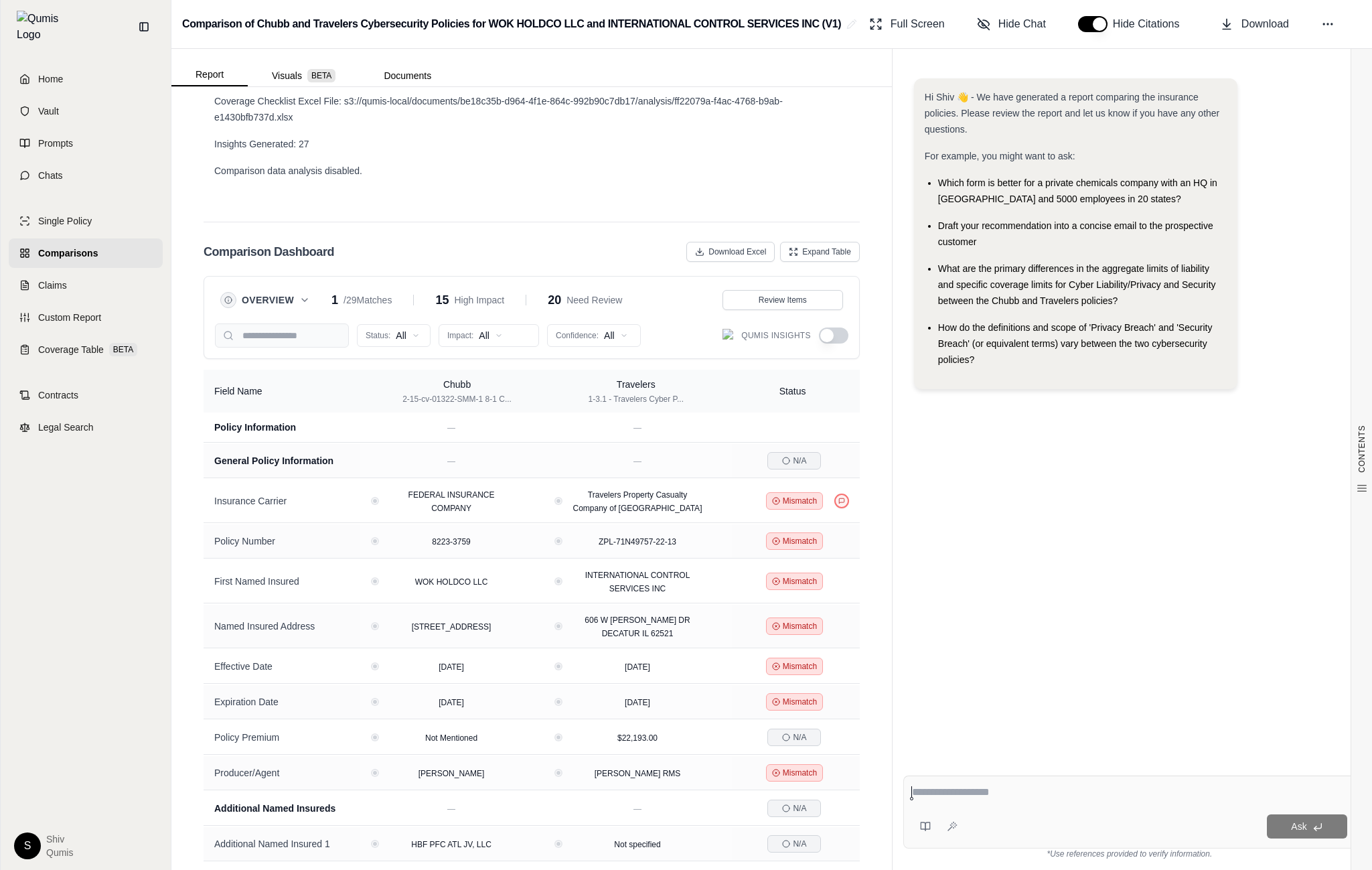
click at [1118, 483] on div "Hi Shiv 👋 - We have generated a report comparing the insurance policies. Please…" at bounding box center [1130, 411] width 452 height 687
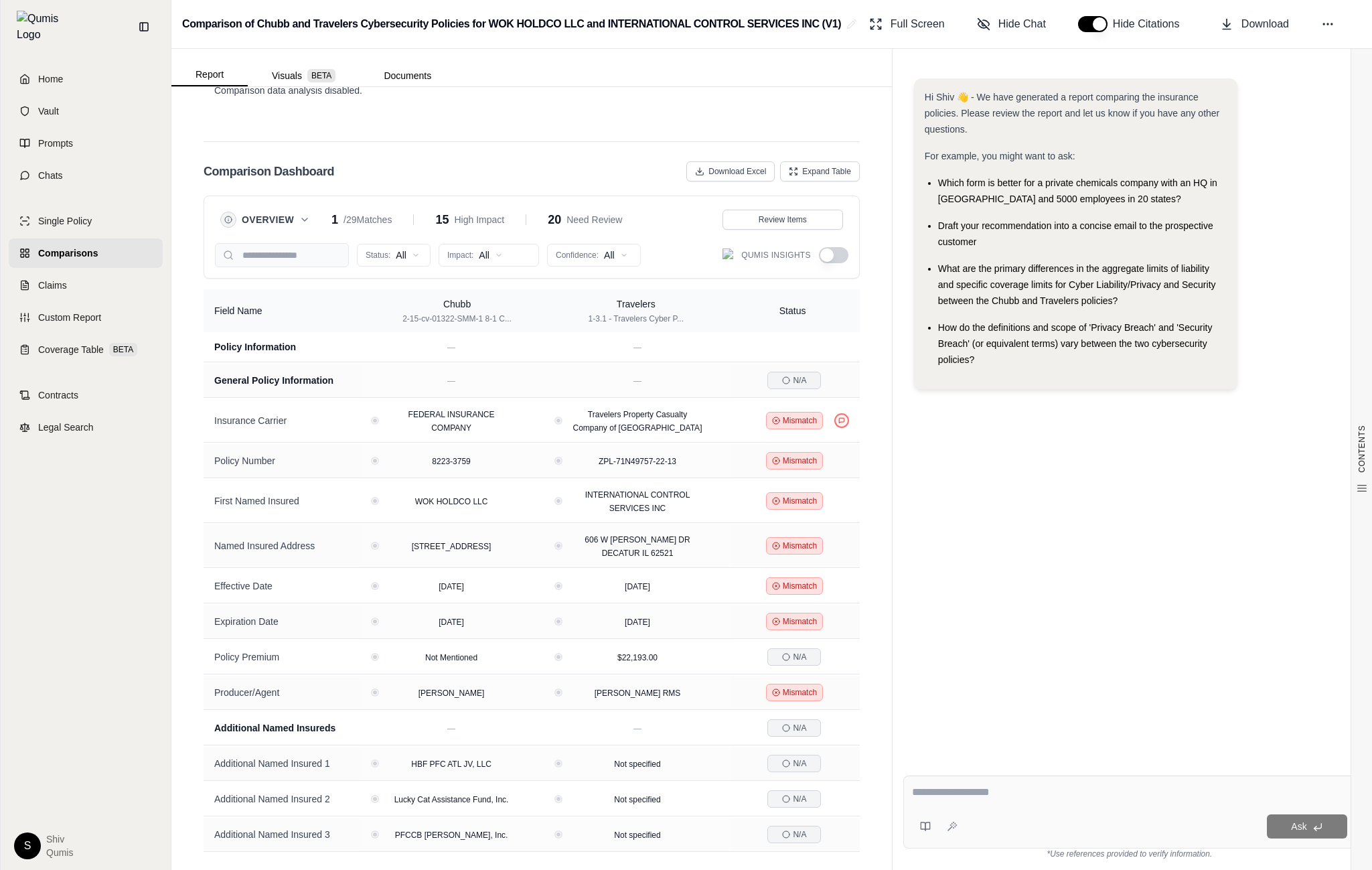
click at [834, 250] on button "button" at bounding box center [833, 255] width 29 height 16
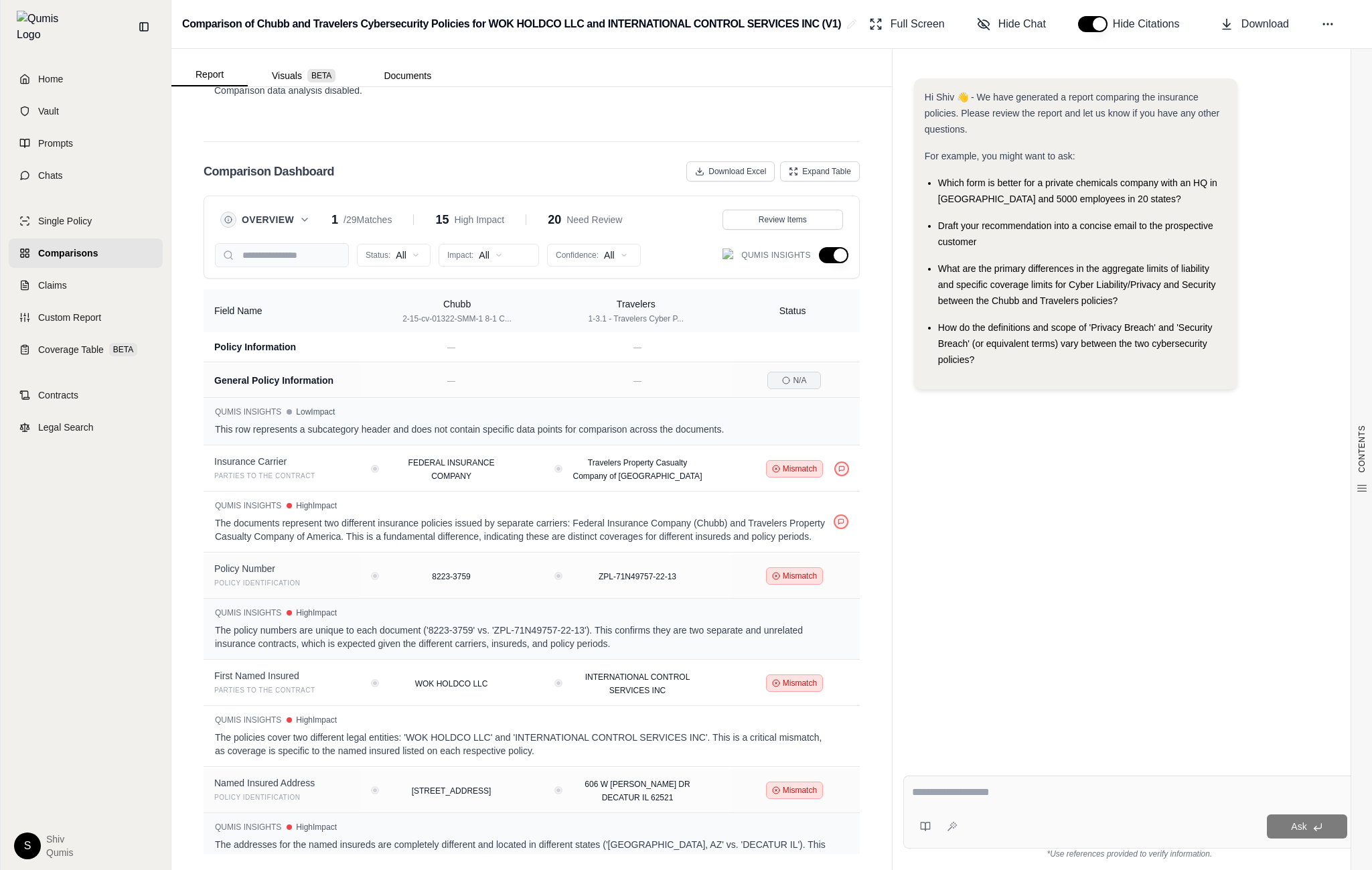
click at [789, 201] on div "Overview 1 / 29 Matches 15 High Impact 20 Need Review Review Items Status: All …" at bounding box center [532, 237] width 656 height 83
click at [789, 225] on button "Review Items" at bounding box center [782, 220] width 121 height 20
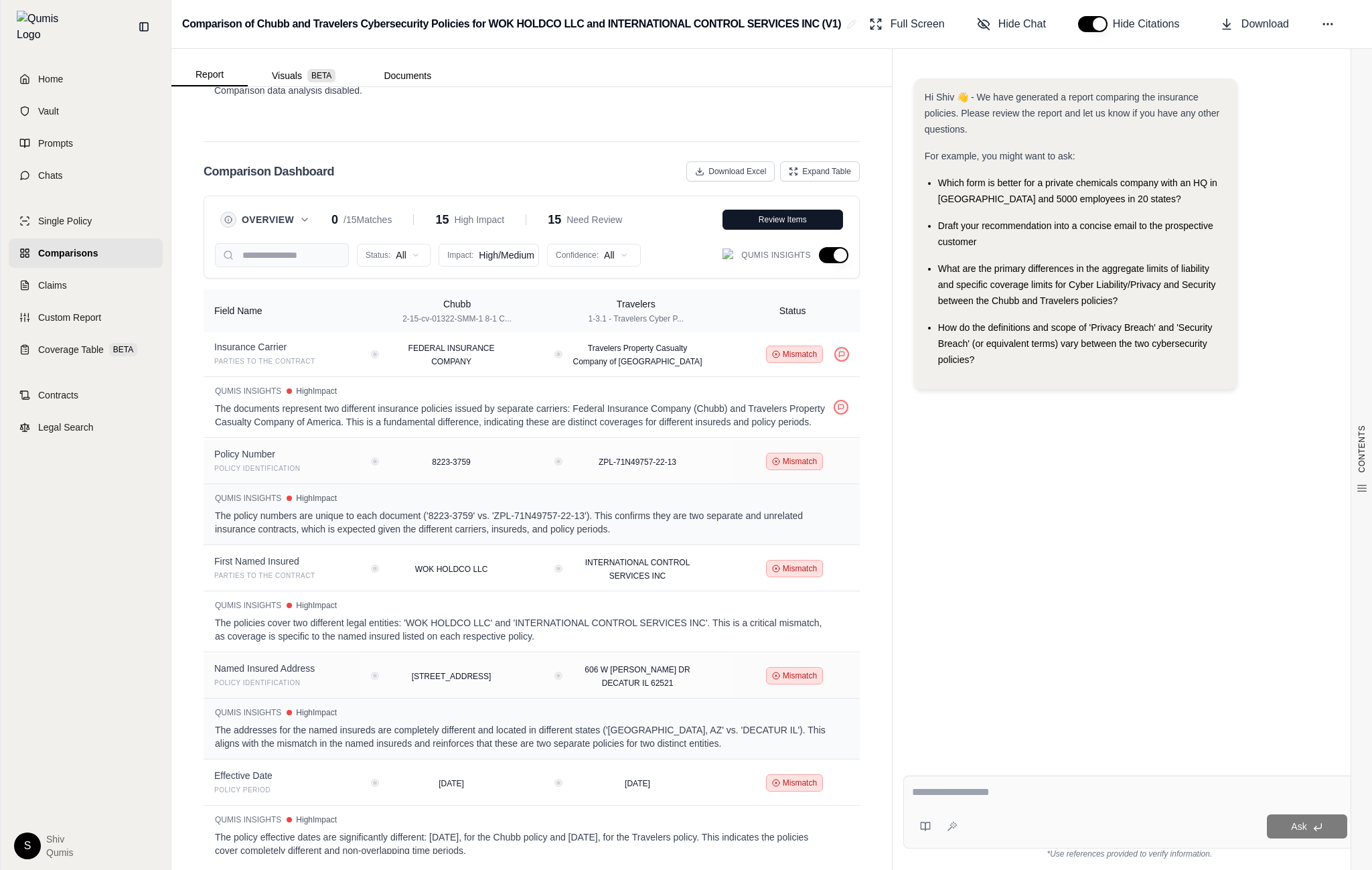
click at [280, 225] on span "Overview" at bounding box center [267, 219] width 52 height 13
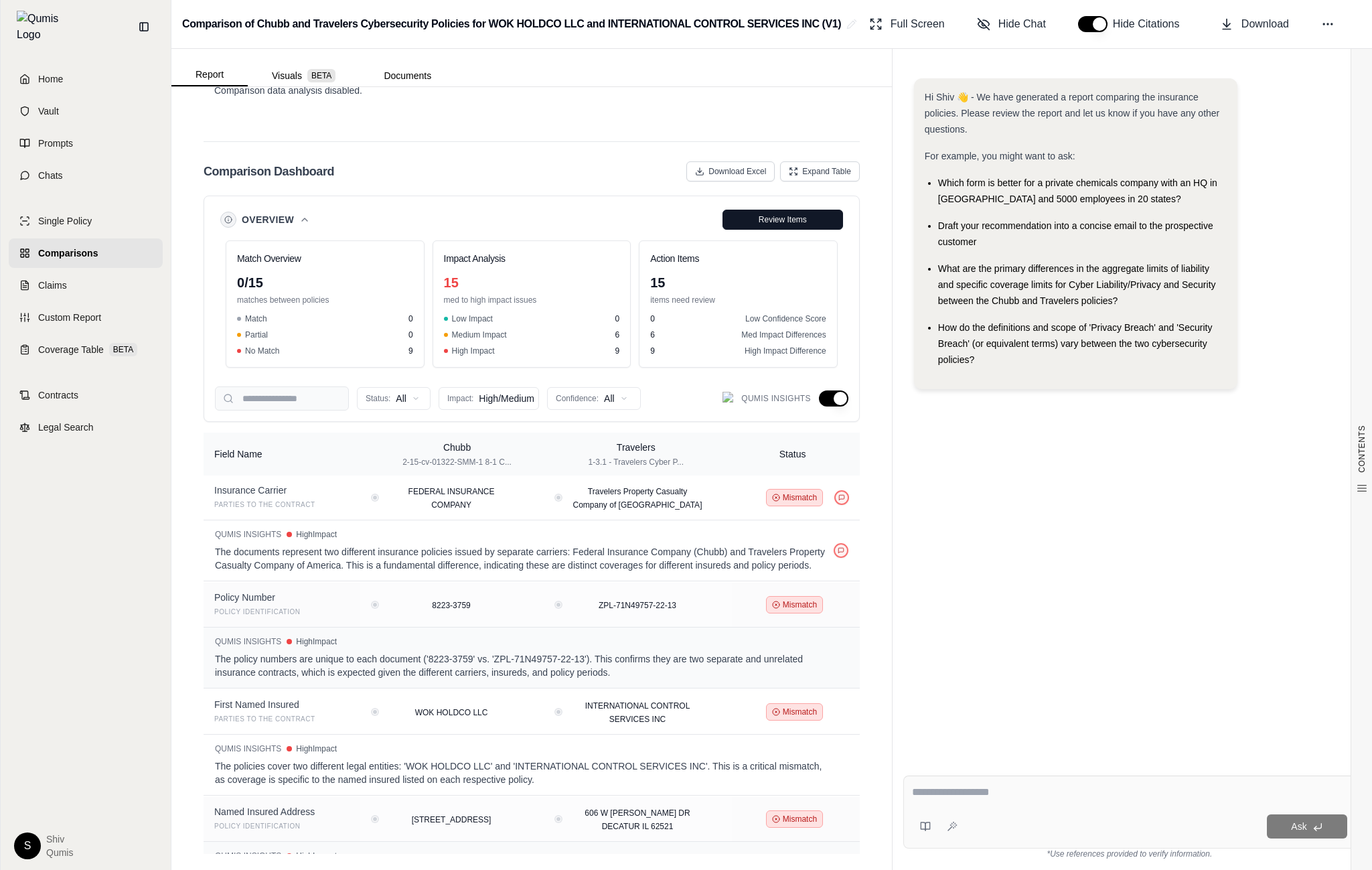
click at [302, 218] on icon at bounding box center [305, 220] width 11 height 11
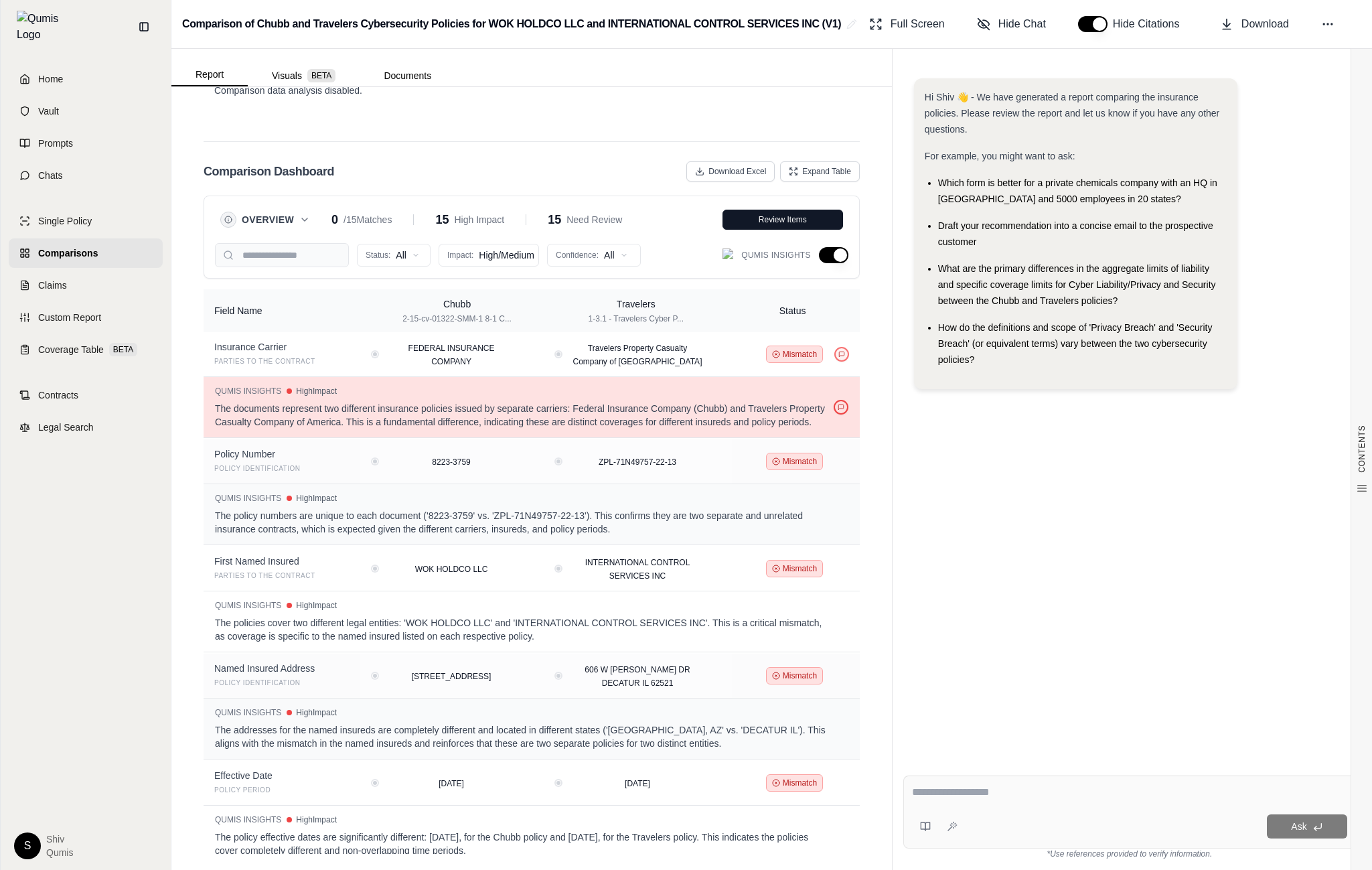
click at [846, 405] on button at bounding box center [841, 407] width 14 height 14
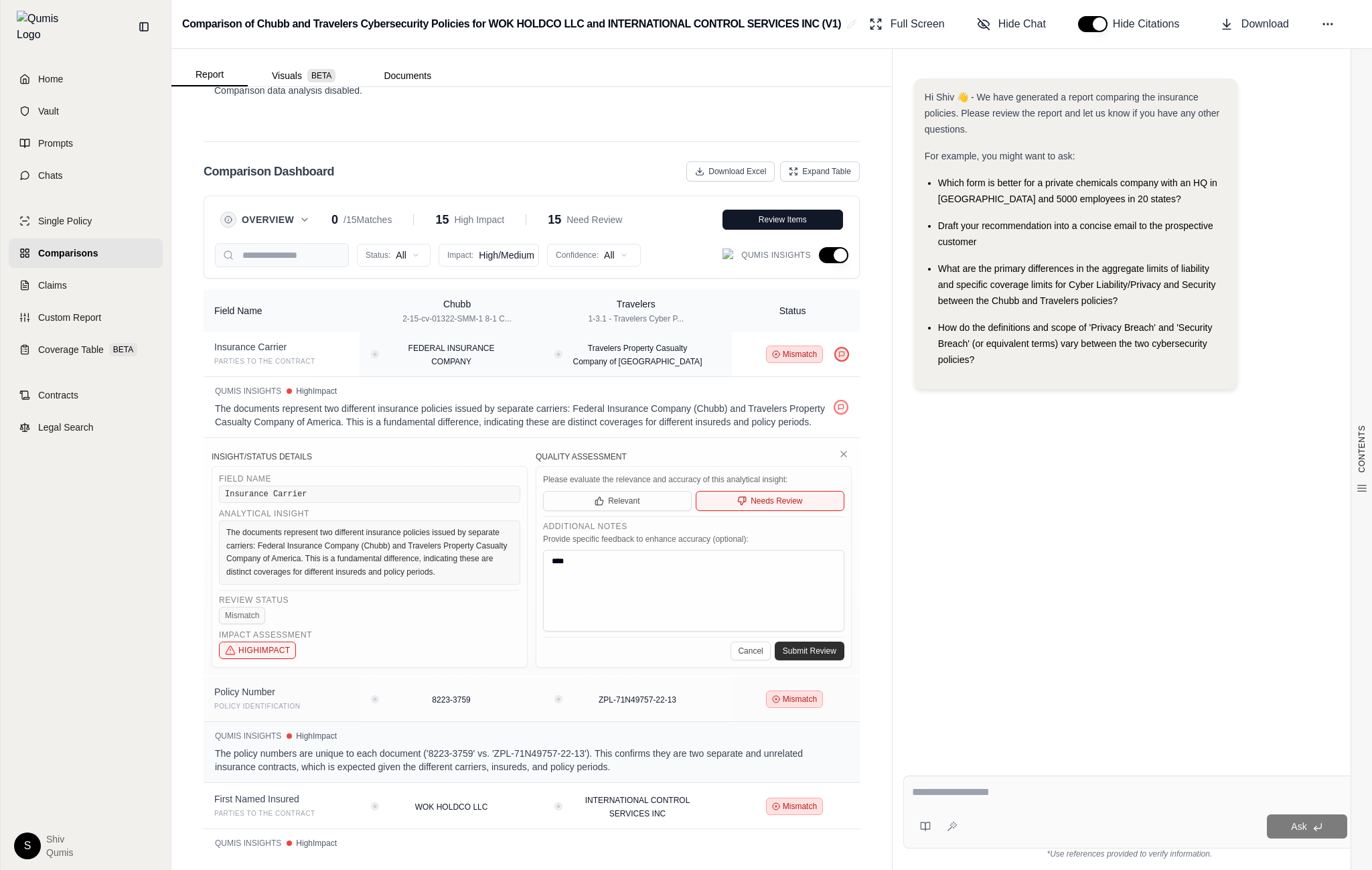
click at [846, 355] on button at bounding box center [842, 354] width 14 height 14
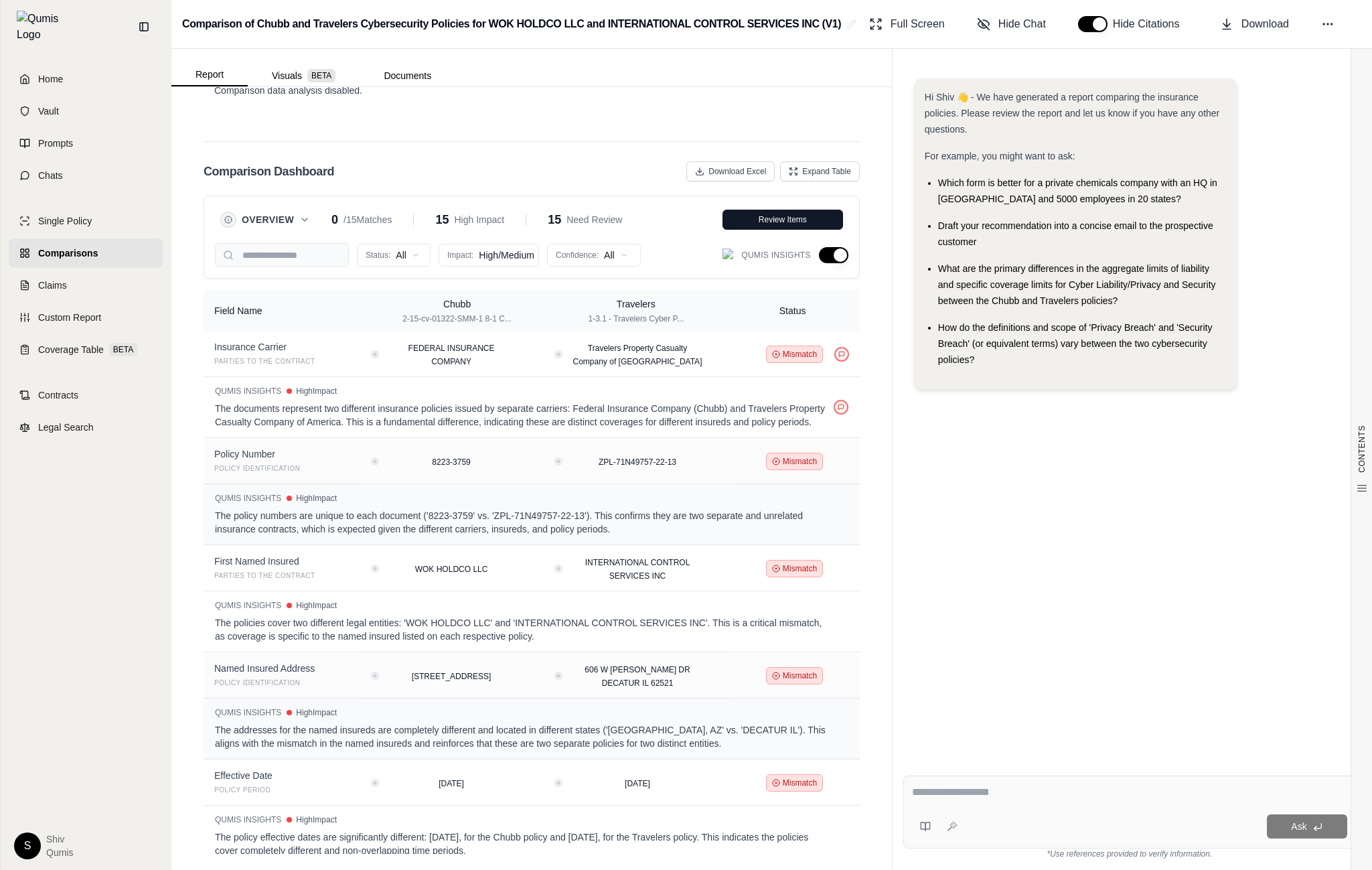
click at [838, 251] on button "button" at bounding box center [833, 255] width 29 height 16
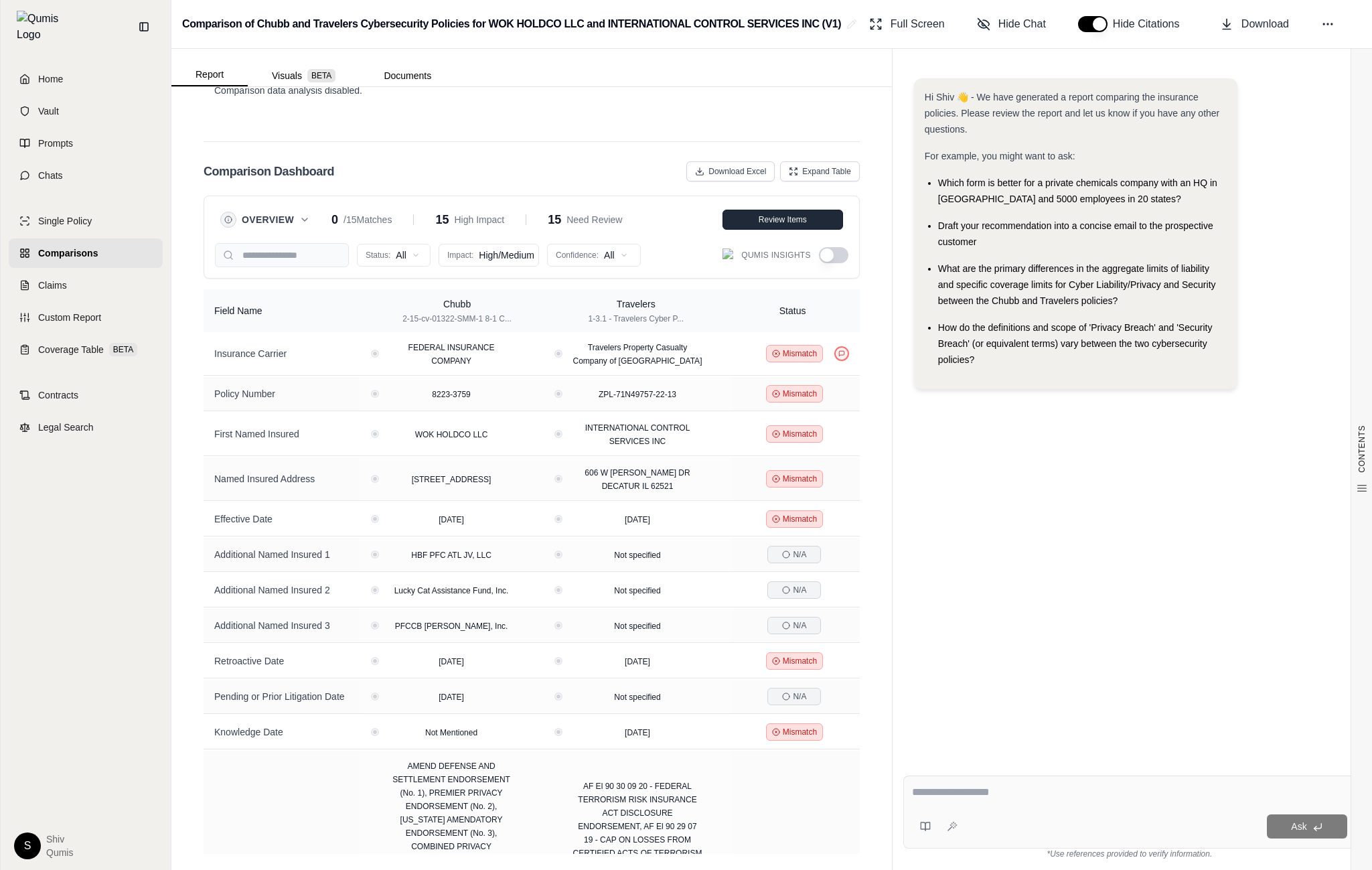
click at [804, 226] on button "Review Items" at bounding box center [782, 220] width 121 height 20
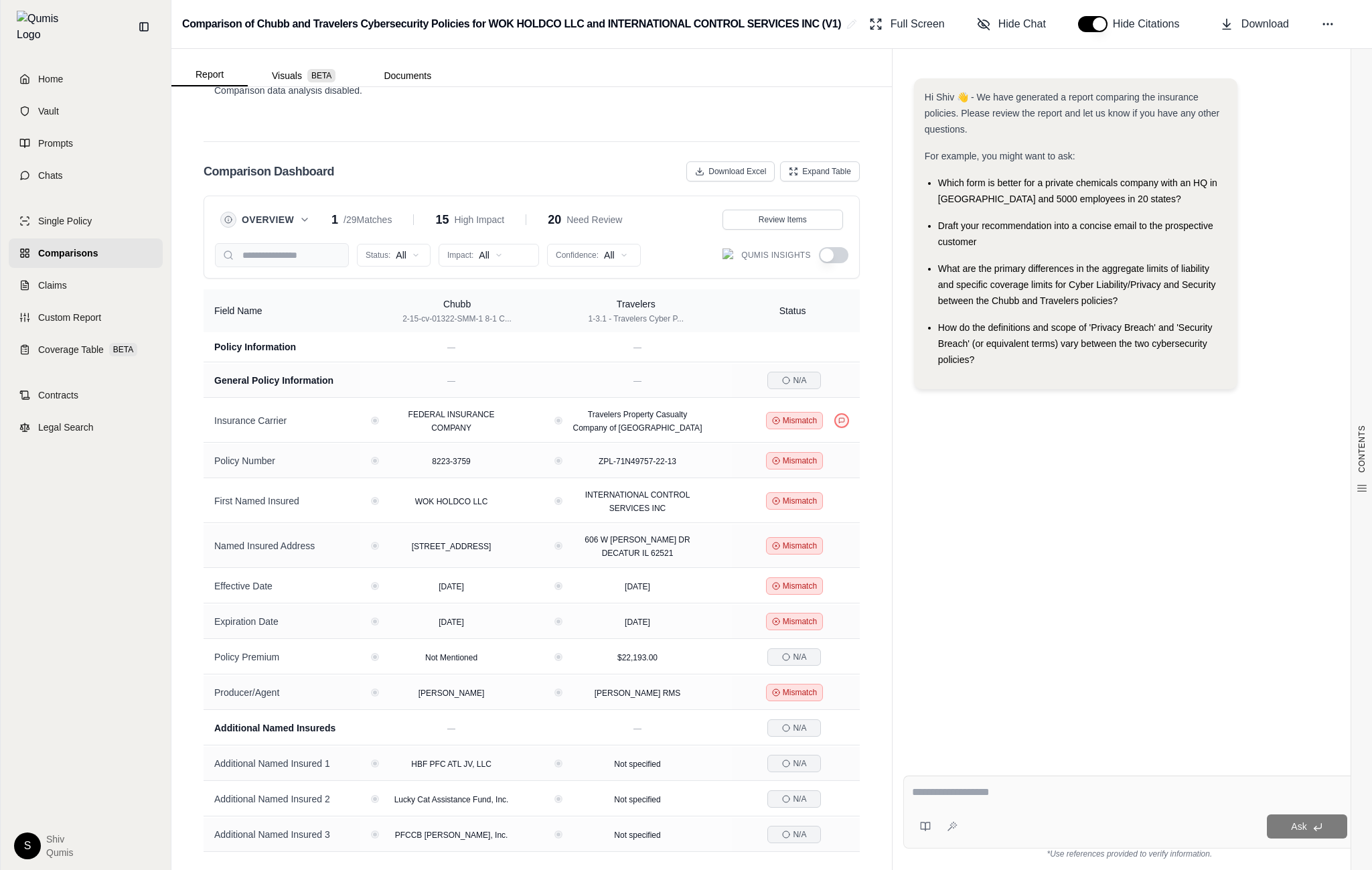
click at [836, 245] on div "Status: All Impact: All Confidence: All Qumis Insights" at bounding box center [532, 255] width 634 height 24
click at [832, 255] on button "button" at bounding box center [833, 255] width 29 height 16
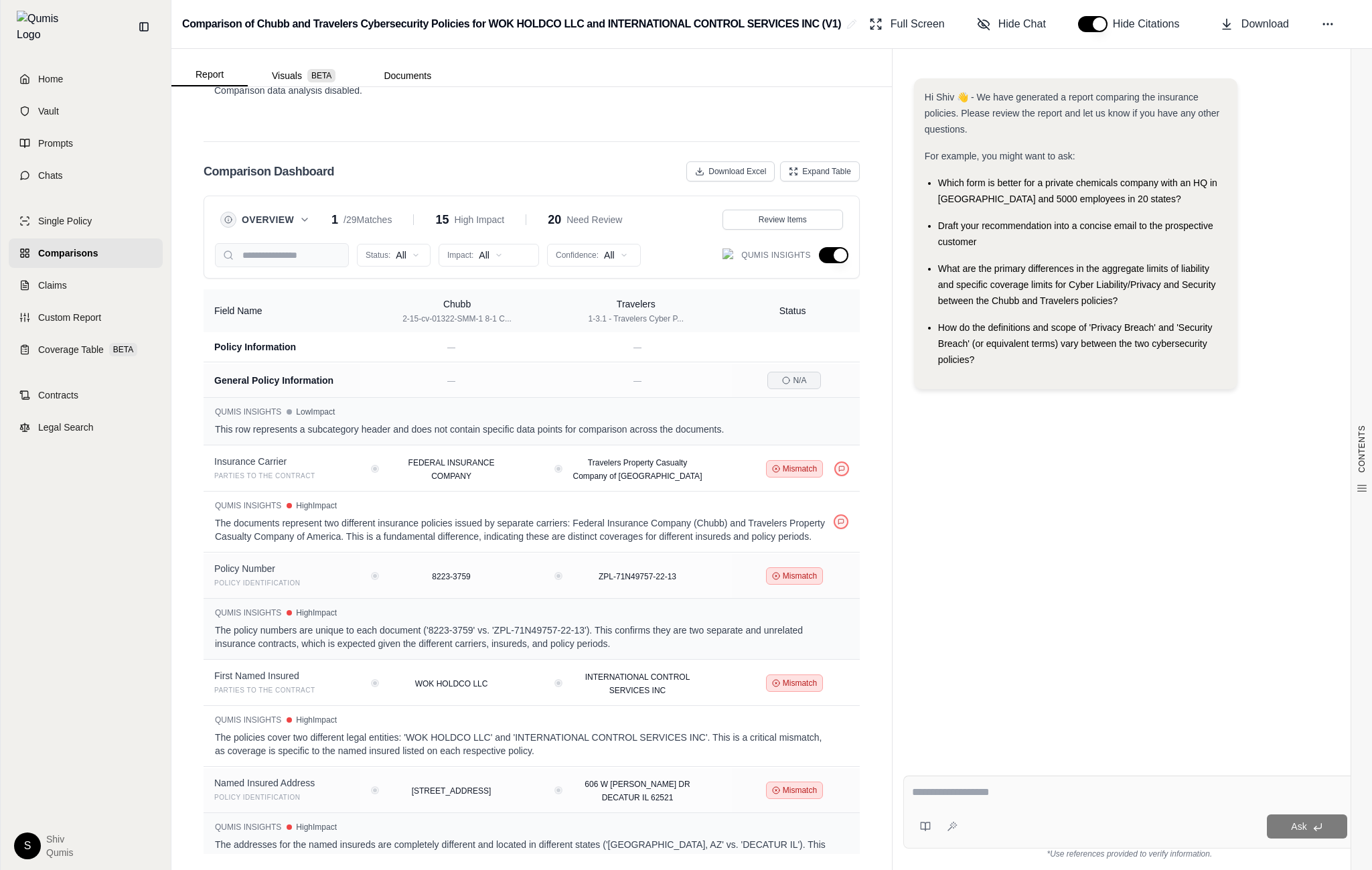
click at [303, 213] on button "Overview" at bounding box center [275, 219] width 68 height 13
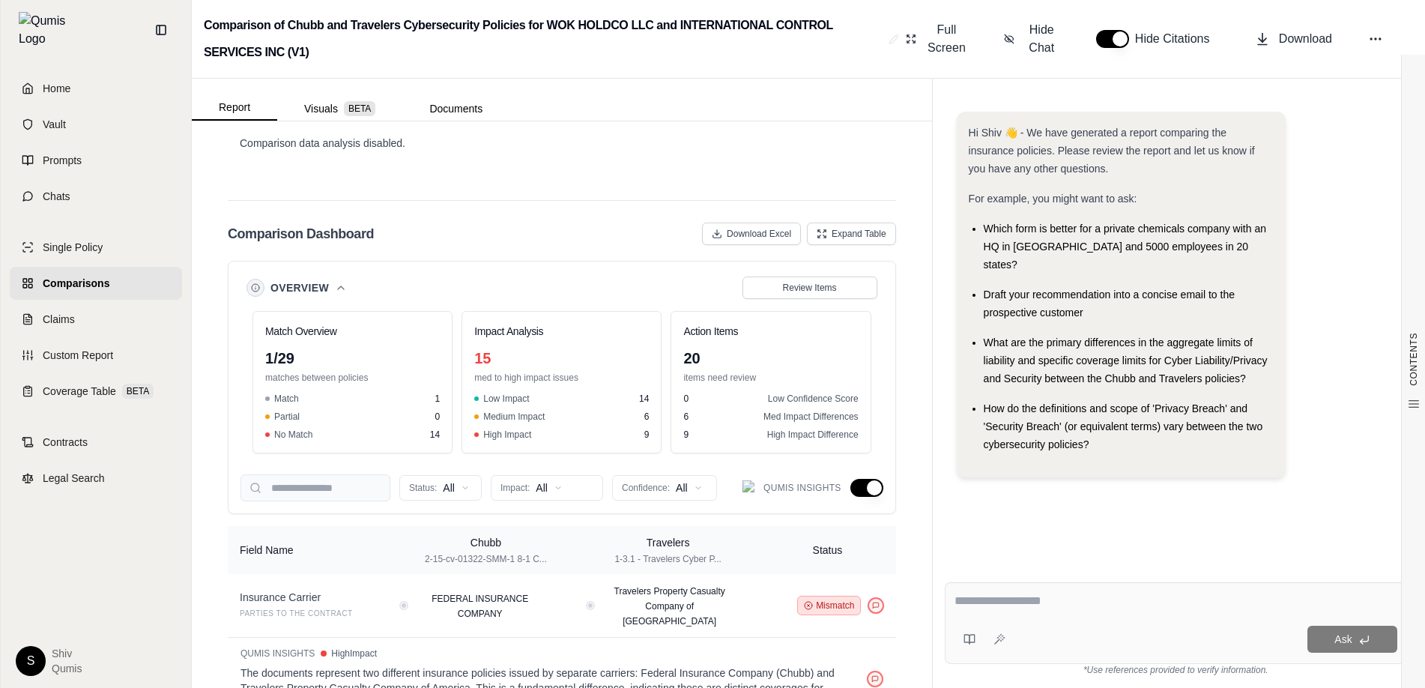
scroll to position [191, 0]
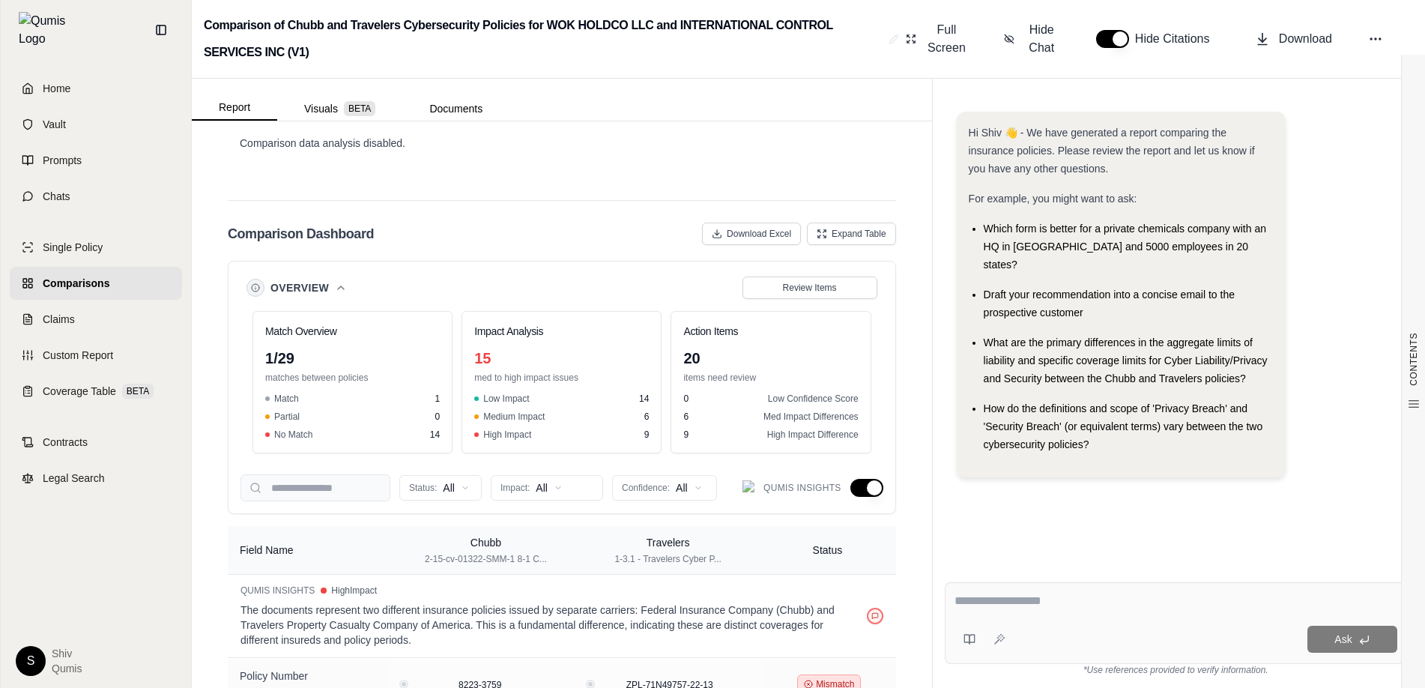
click at [340, 282] on icon at bounding box center [341, 288] width 12 height 12
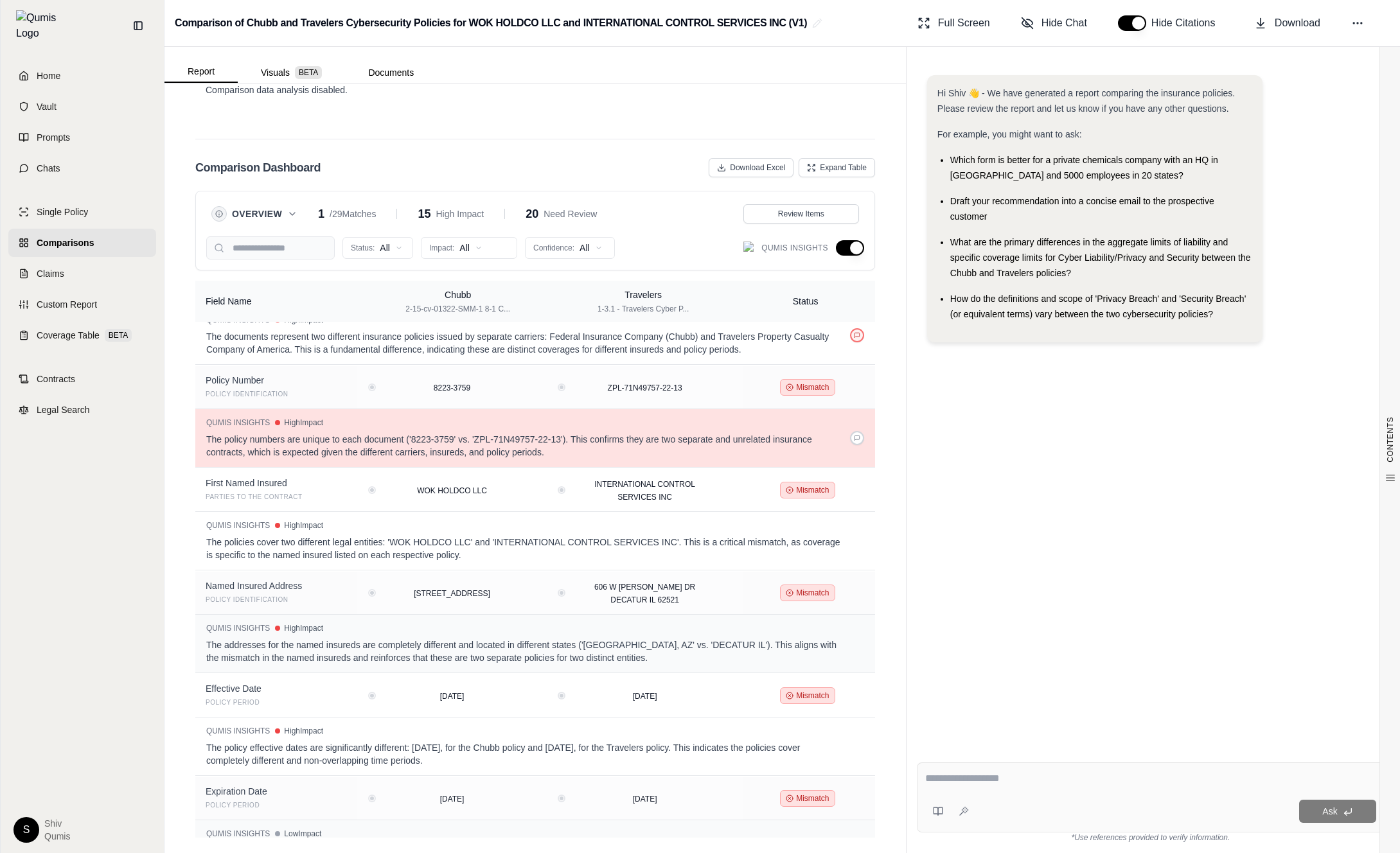
scroll to position [0, 0]
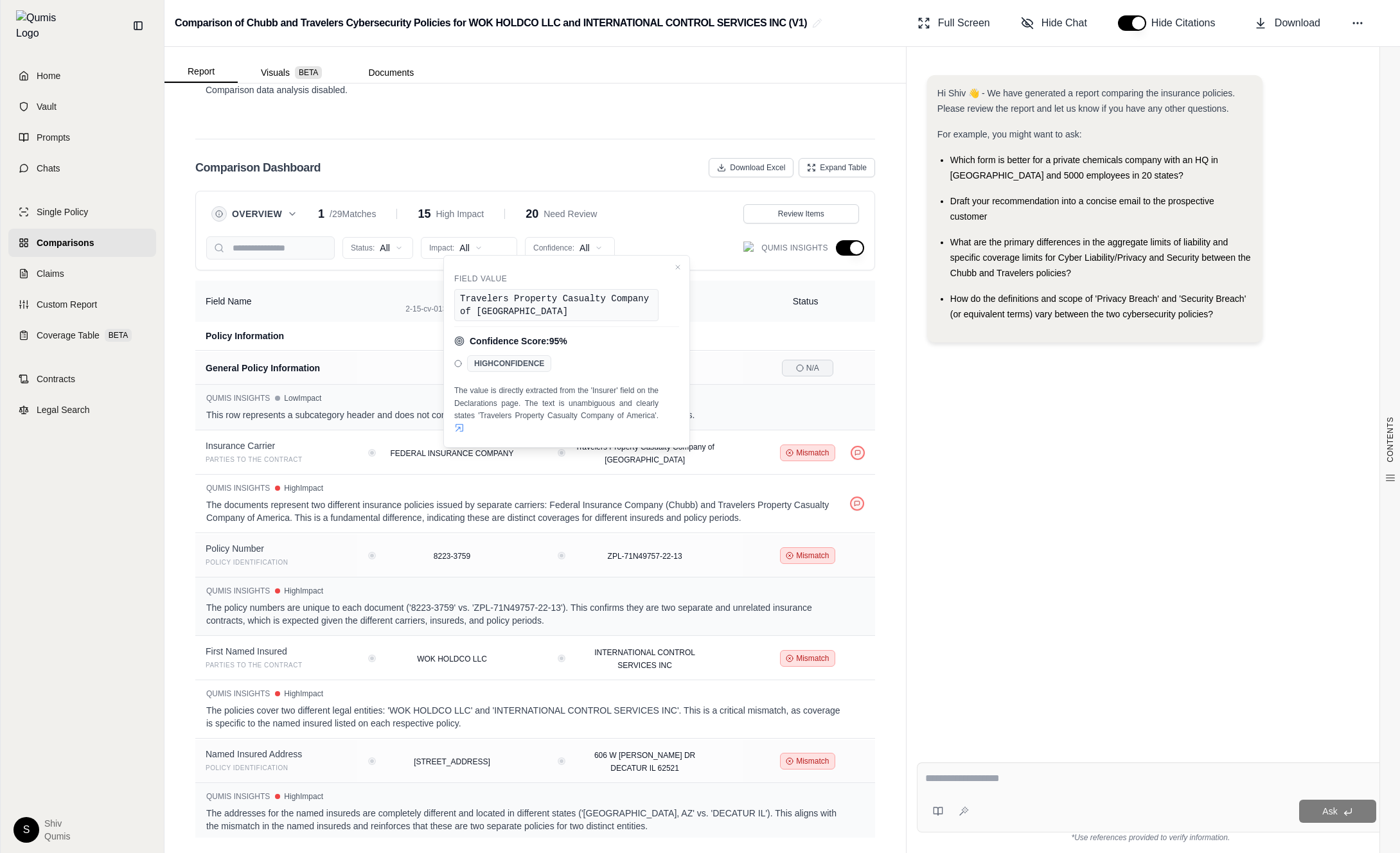
click at [860, 244] on button "button" at bounding box center [850, 248] width 28 height 15
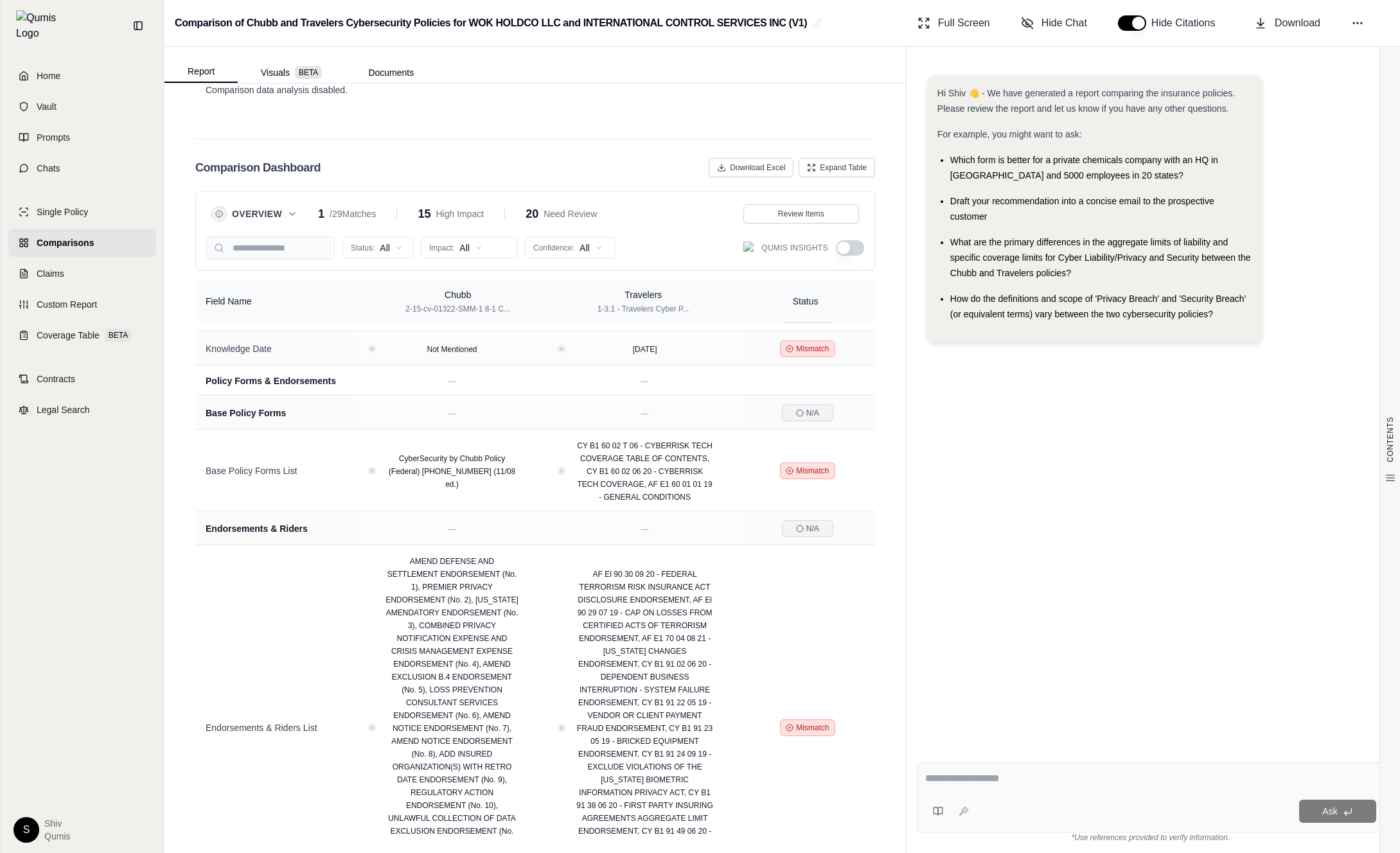
scroll to position [1048, 0]
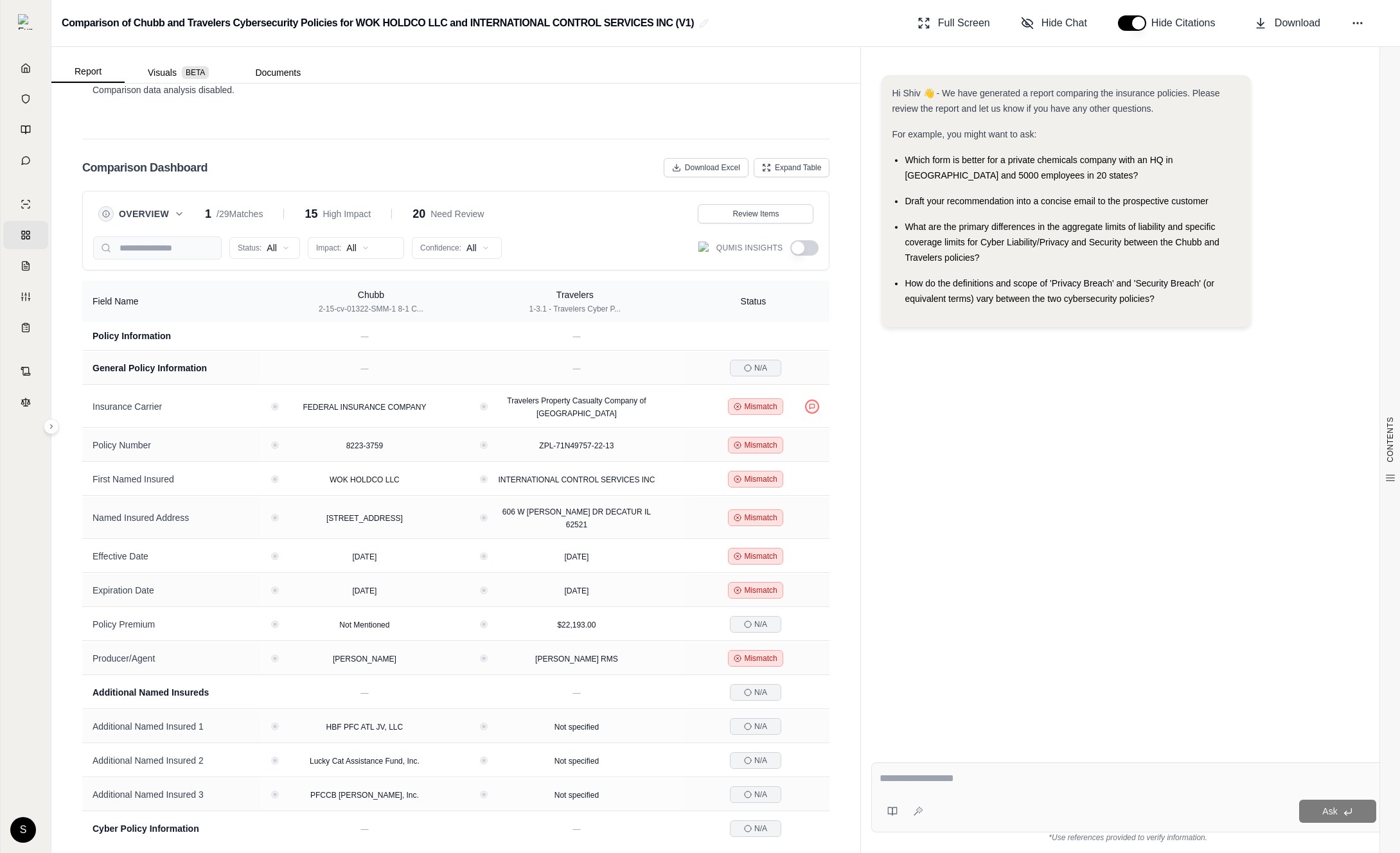
scroll to position [973, 0]
click at [799, 237] on div "Status: All Impact: All Confidence: All Qumis Insights" at bounding box center [456, 248] width 725 height 23
click at [805, 249] on button "button" at bounding box center [804, 248] width 28 height 15
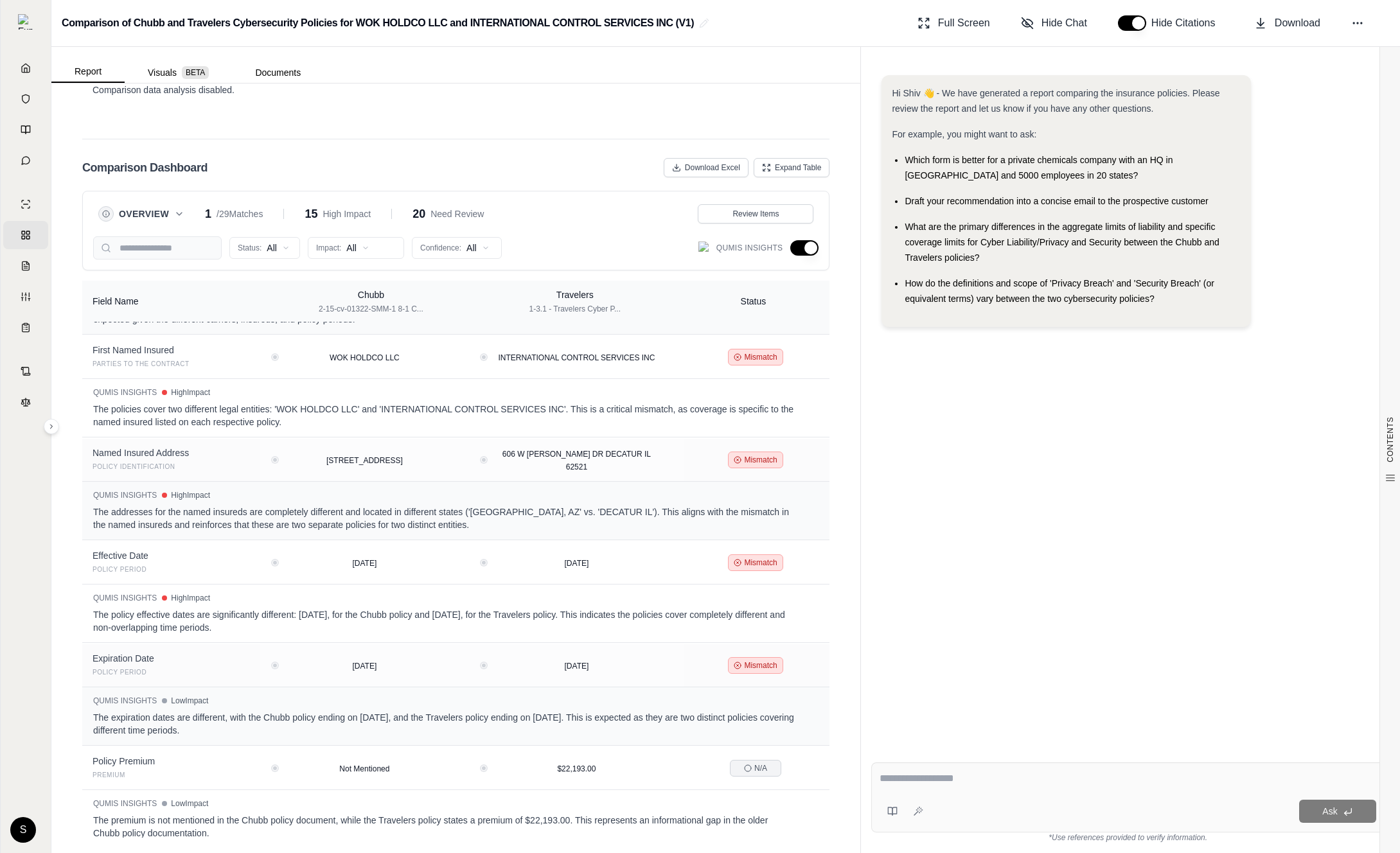
scroll to position [0, 0]
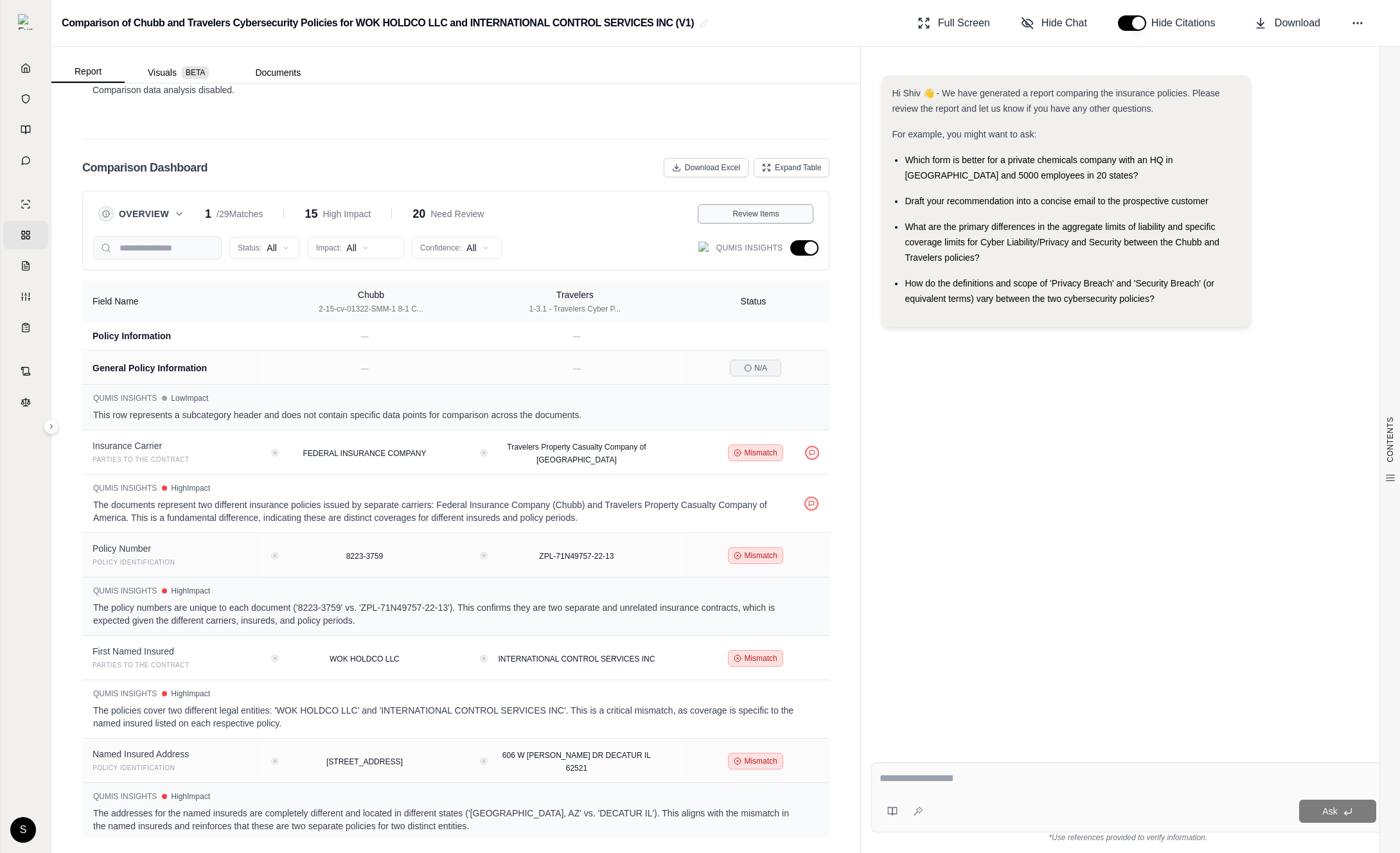
click at [778, 209] on span "Review Items" at bounding box center [755, 214] width 46 height 10
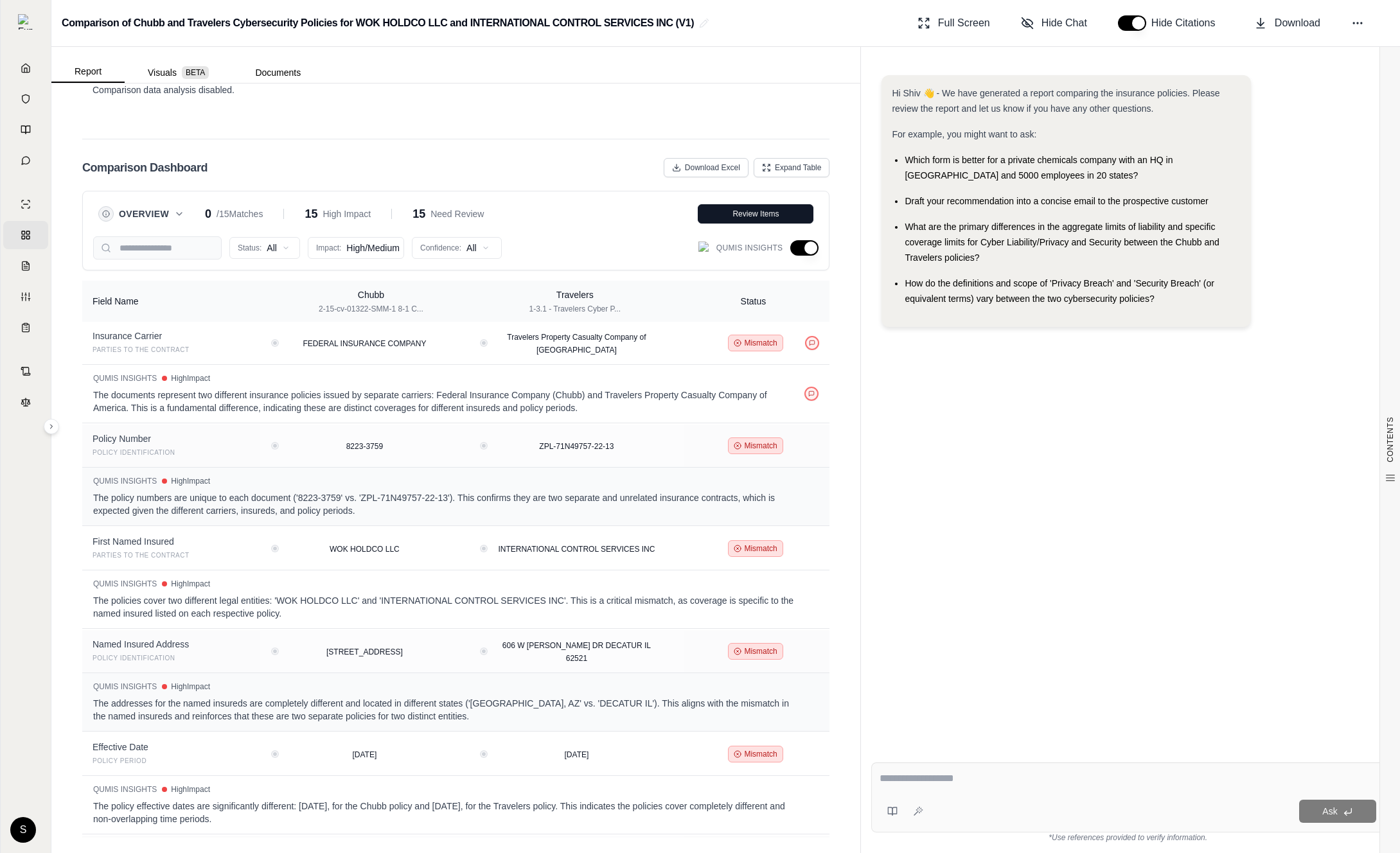
click at [154, 222] on div "Overview 0 / 15 Matches 15 High Impact 15 Need Review" at bounding box center [291, 213] width 386 height 18
click at [155, 219] on span "Overview" at bounding box center [144, 213] width 50 height 13
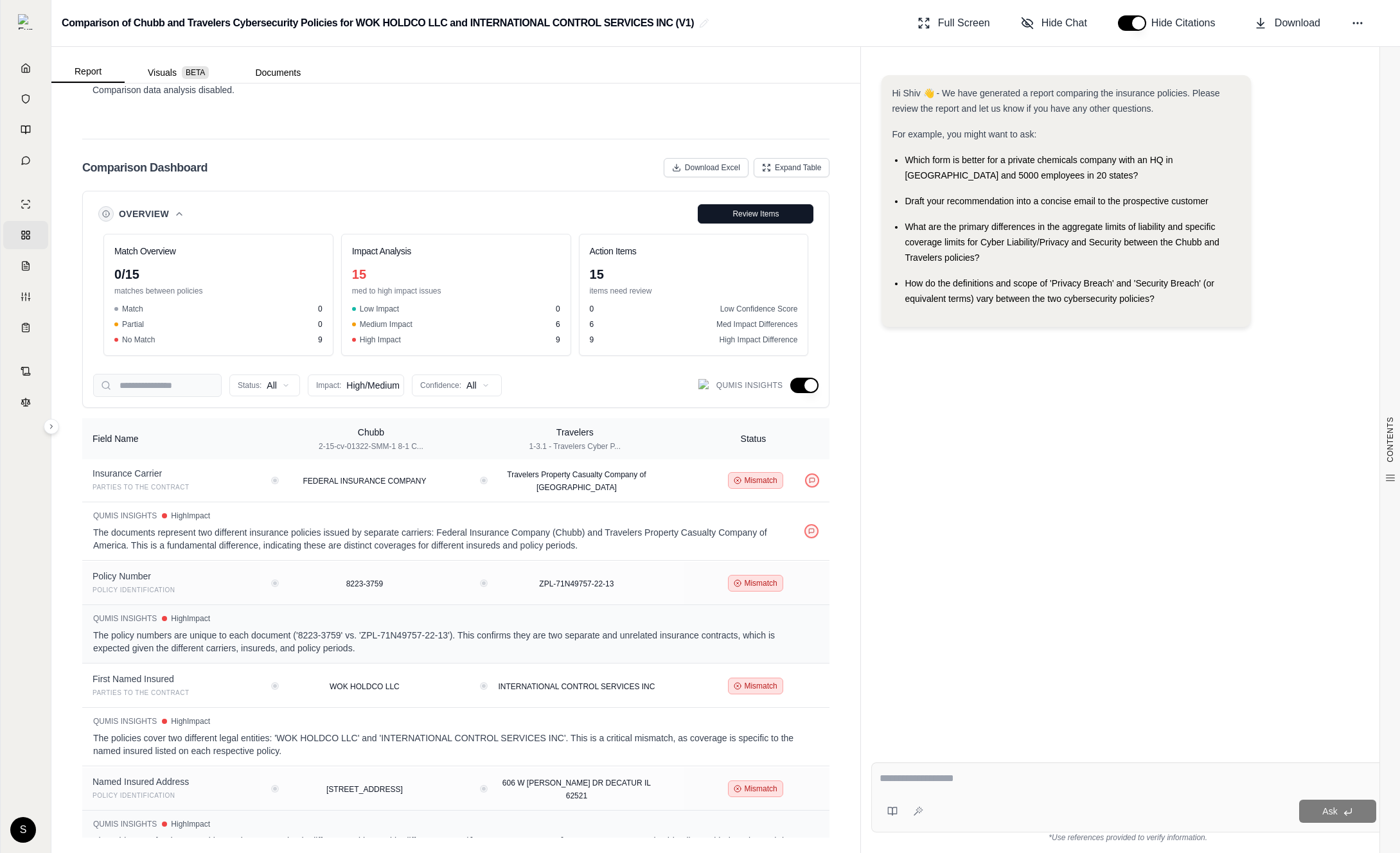
click at [907, 469] on div "Hi Shiv 👋 - We have generated a report comparing the insurance policies. Please…" at bounding box center [1127, 404] width 514 height 677
click at [760, 216] on span "Review Items" at bounding box center [755, 214] width 46 height 10
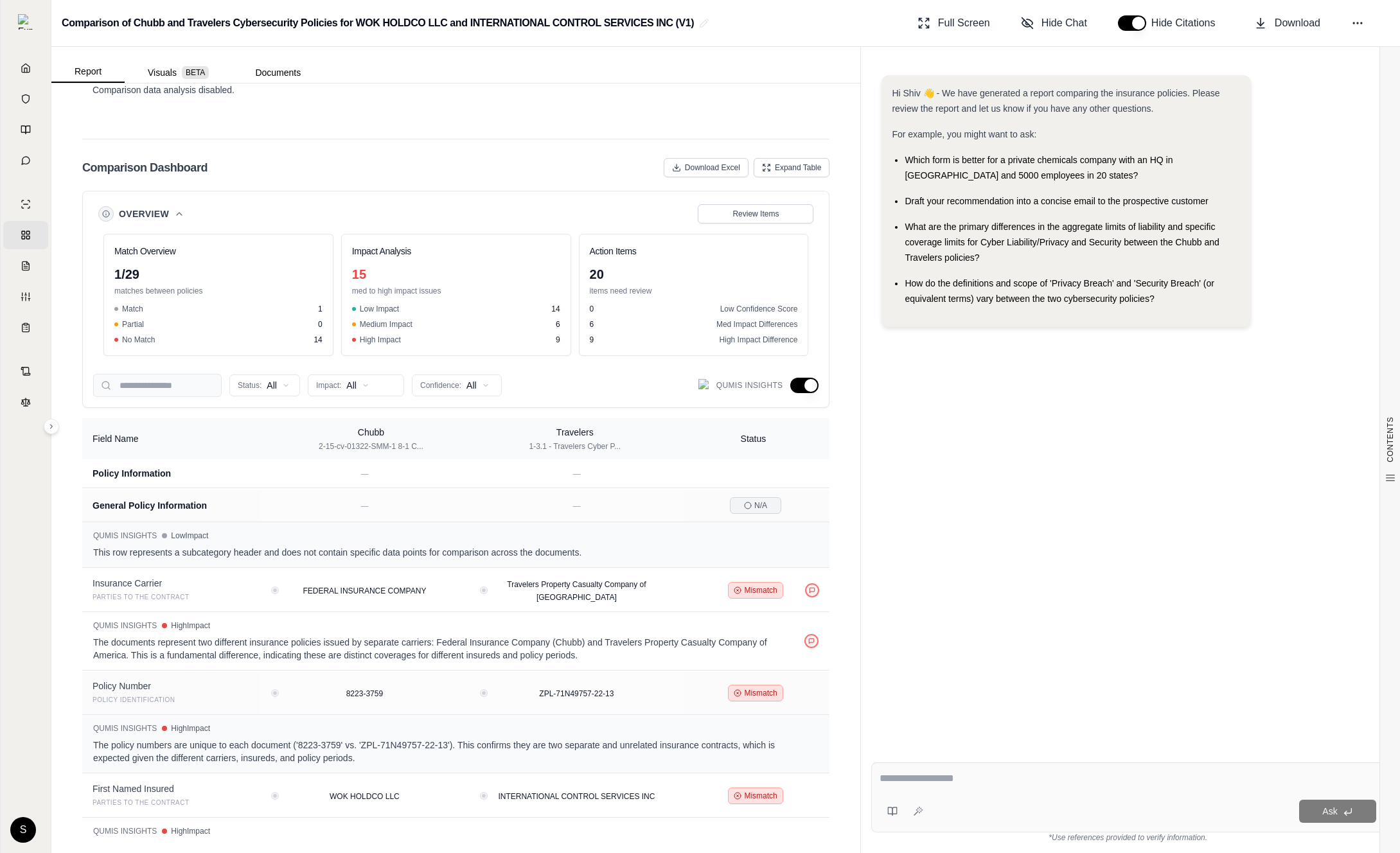
click at [176, 213] on icon at bounding box center [179, 214] width 10 height 10
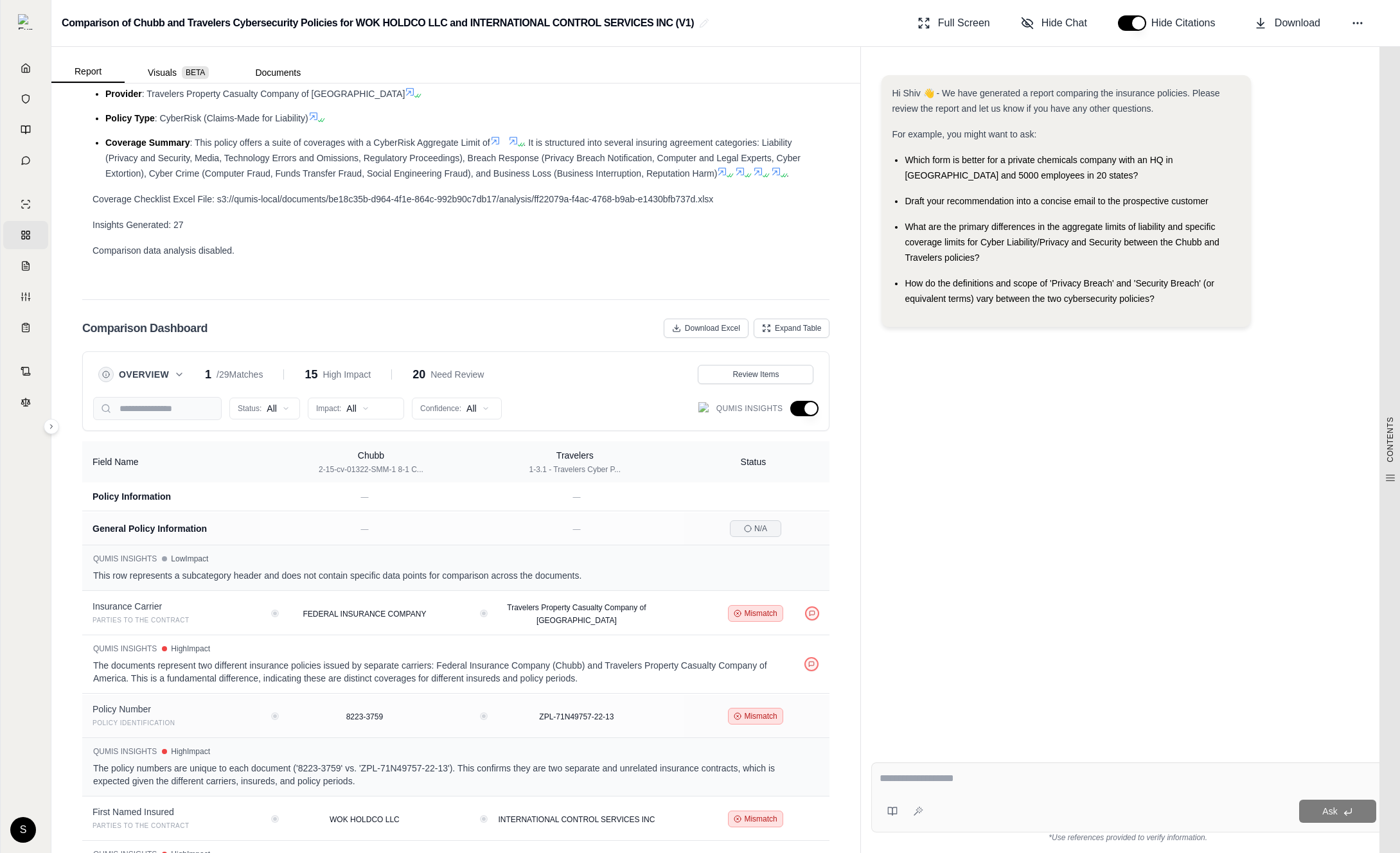
scroll to position [973, 0]
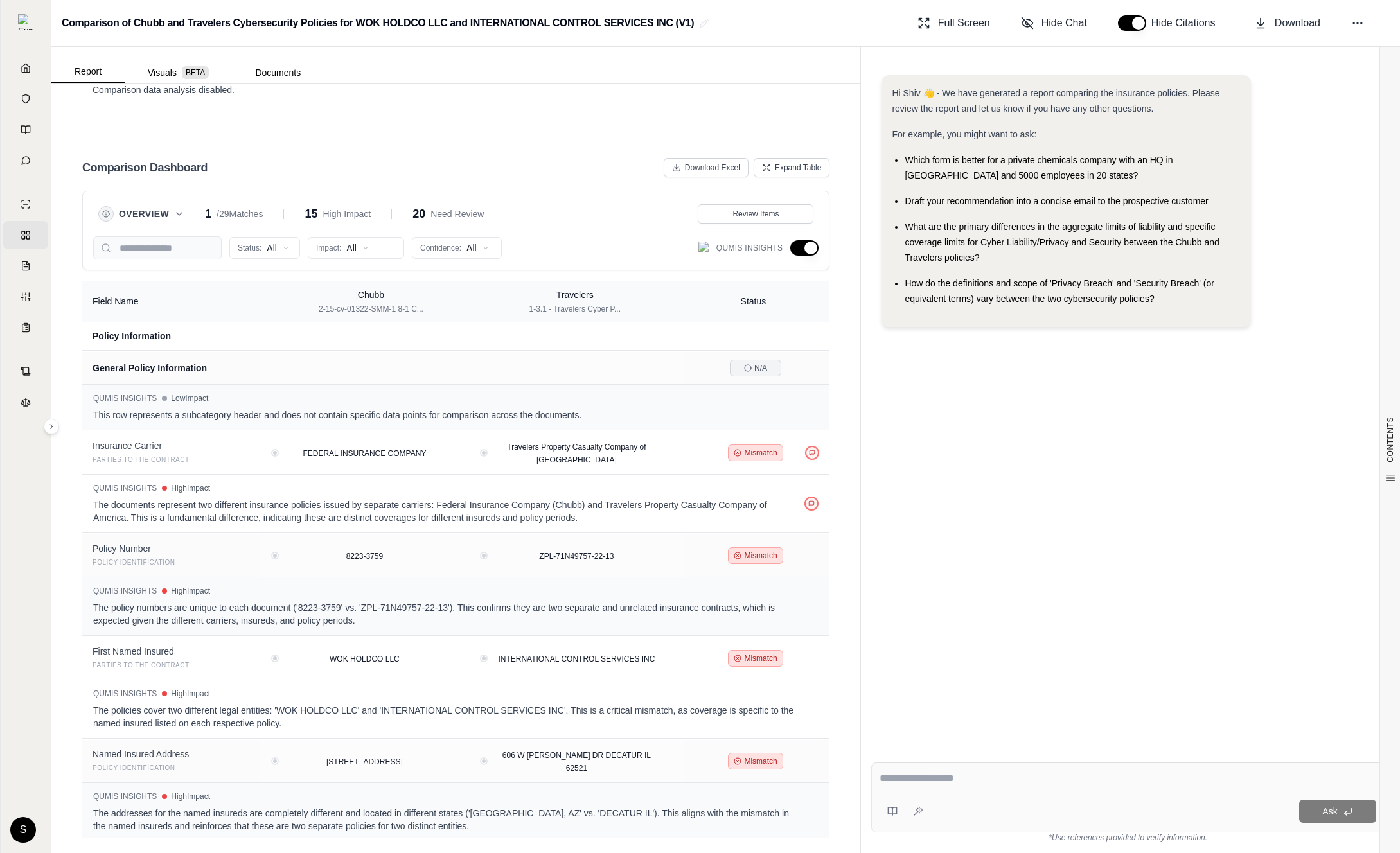
click at [805, 254] on button "button" at bounding box center [804, 248] width 28 height 15
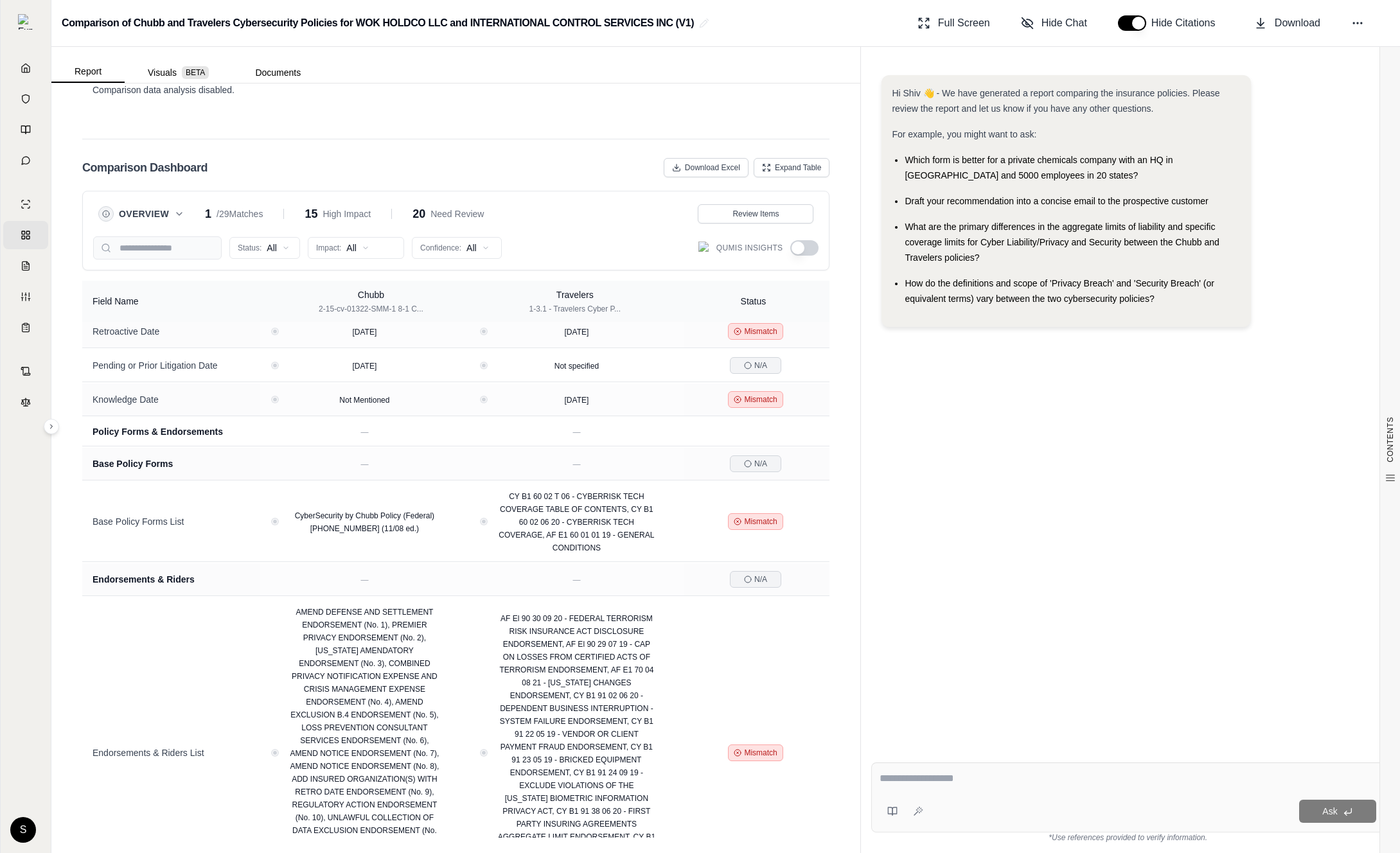
scroll to position [617, 0]
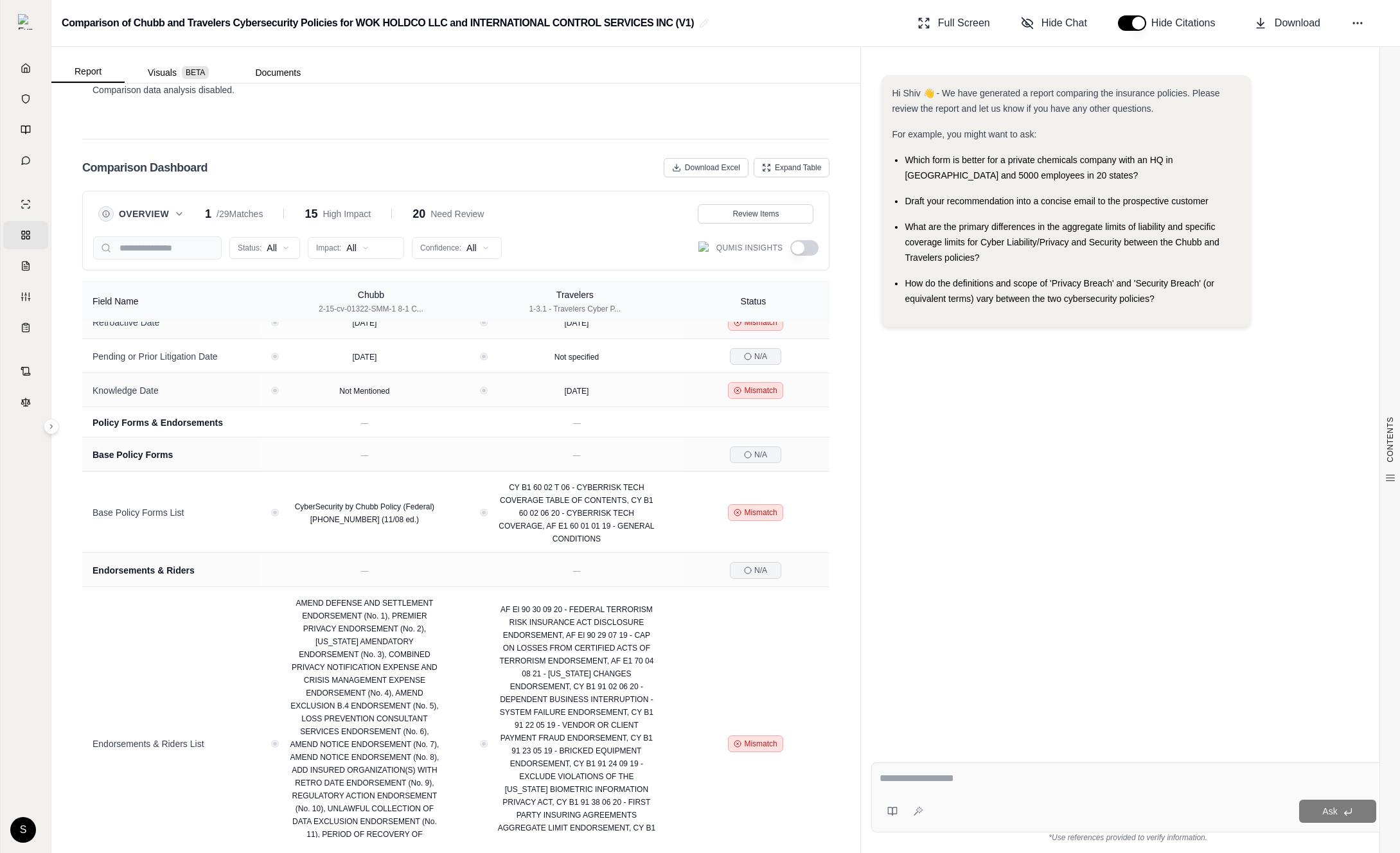
click at [797, 255] on button "button" at bounding box center [804, 248] width 28 height 15
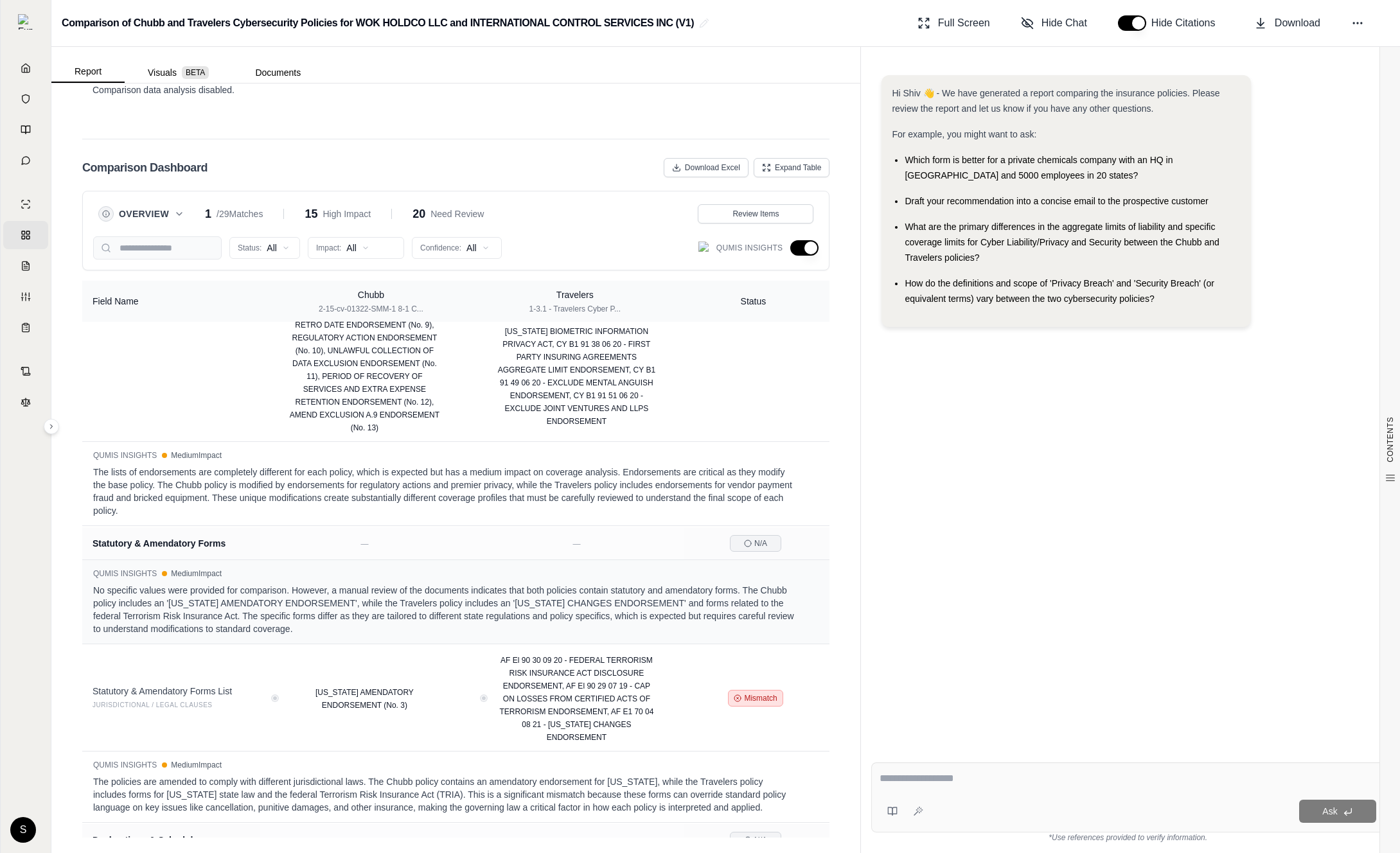
scroll to position [2709, 0]
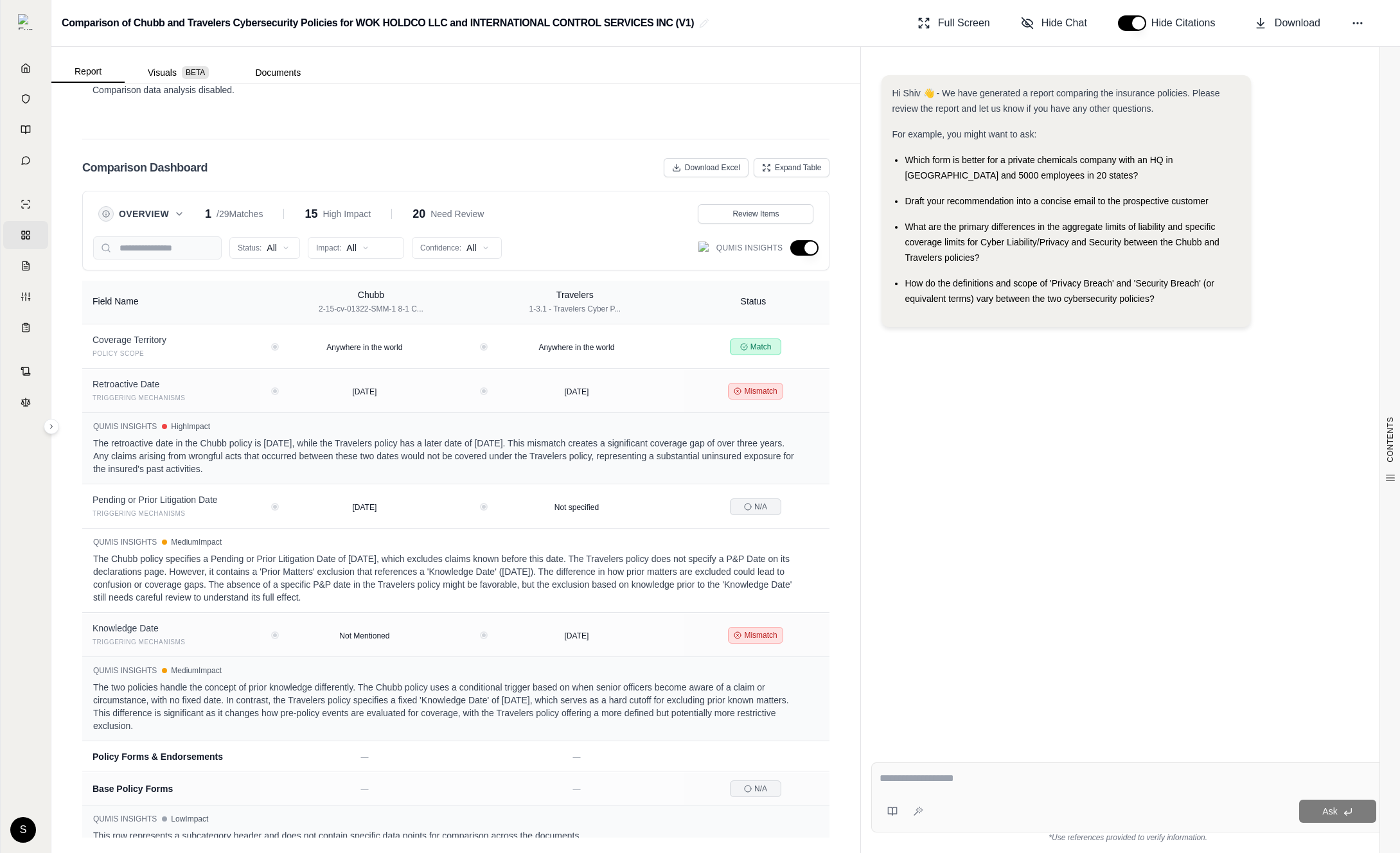
click at [801, 248] on button "button" at bounding box center [804, 248] width 28 height 15
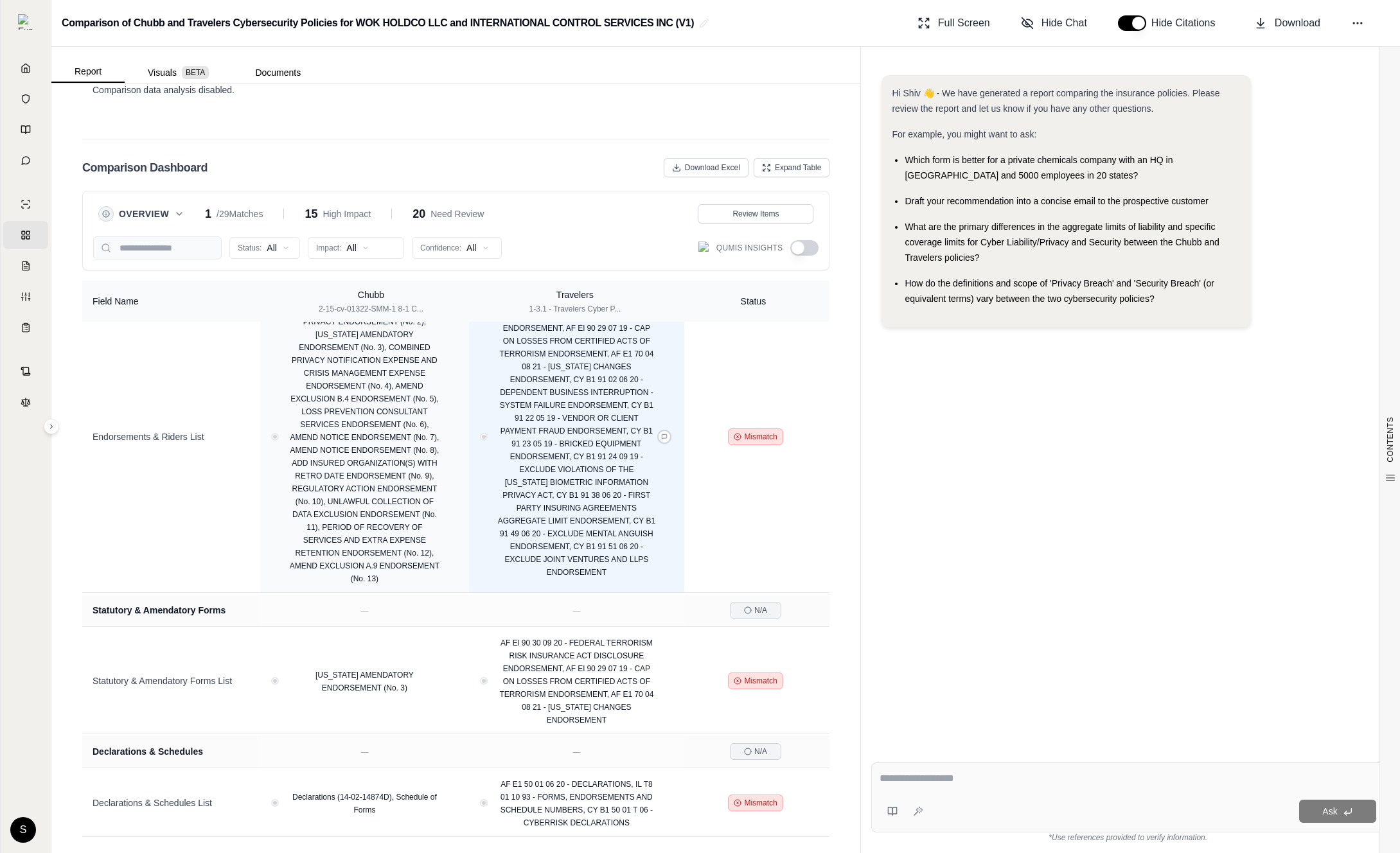
scroll to position [0, 0]
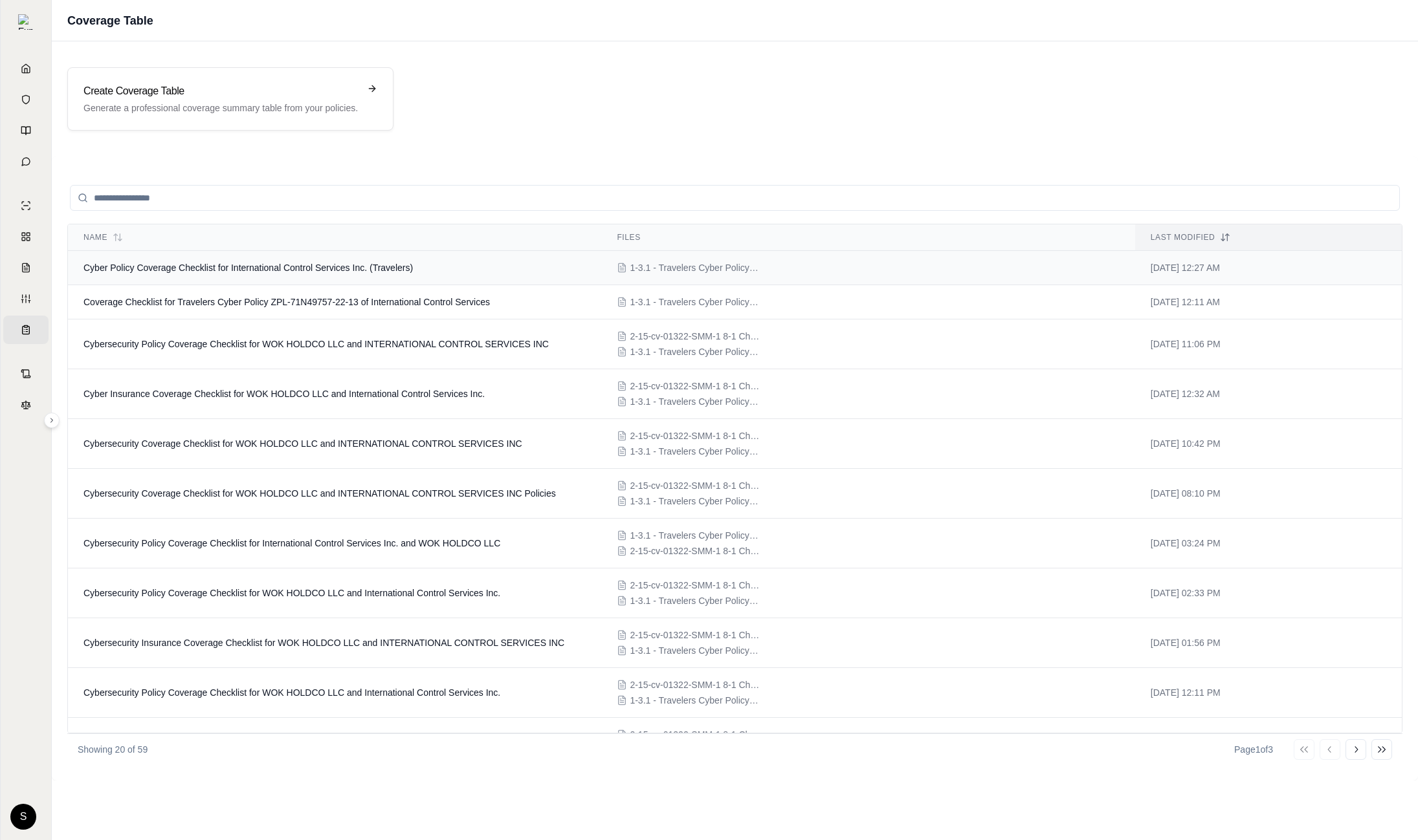
click at [223, 281] on td "Cyber Policy Coverage Checklist for International Control Services Inc. (Travel…" at bounding box center [334, 268] width 533 height 35
click at [316, 303] on span "Coverage Checklist for Travelers Cyber Policy ZPL-71N49757-22-13 of Internation…" at bounding box center [287, 302] width 407 height 10
click at [334, 350] on td "Cybersecurity Policy Coverage Checklist for WOK HOLDCO LLC and INTERNATIONAL CO…" at bounding box center [334, 344] width 533 height 50
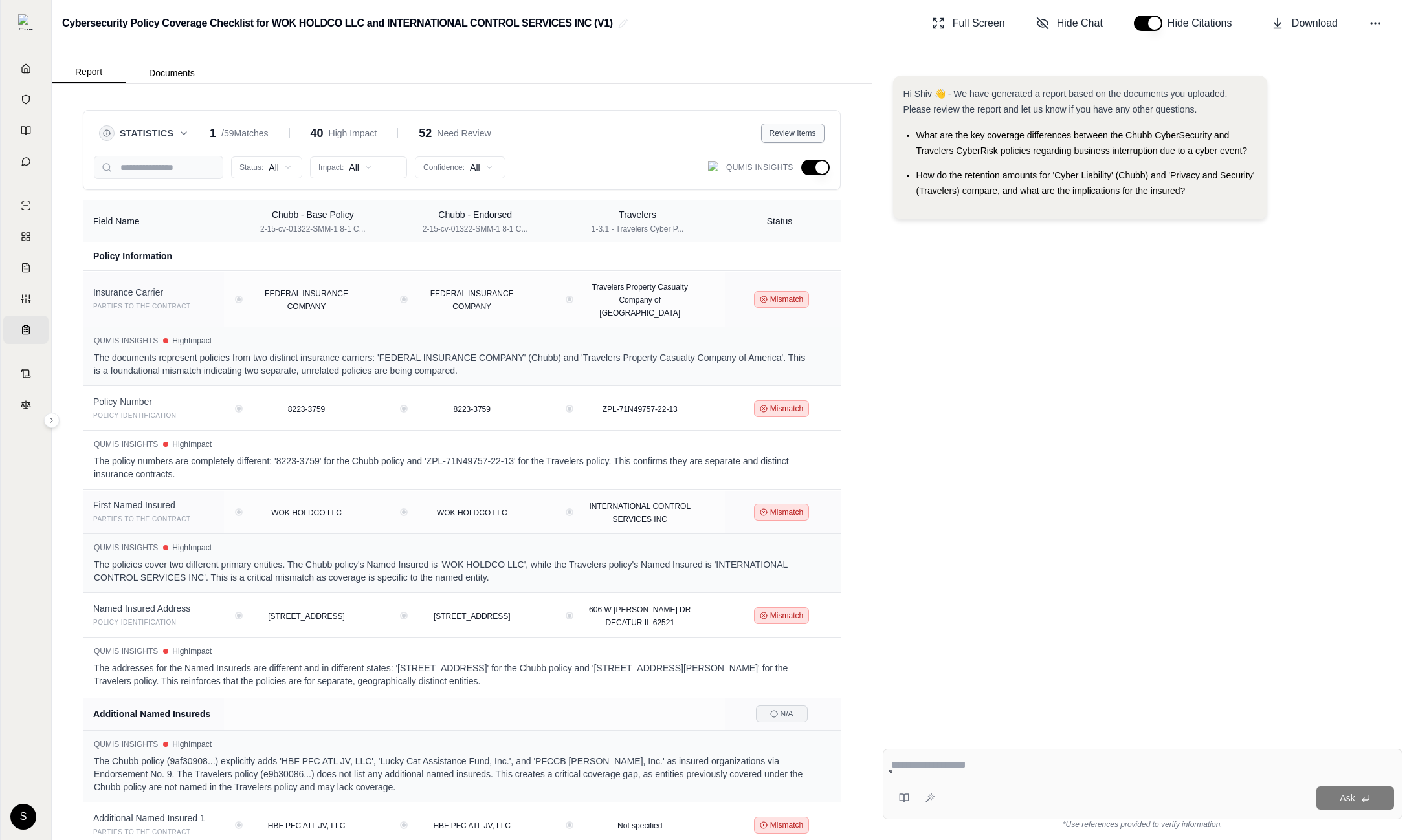
click at [783, 136] on span "Review Items" at bounding box center [793, 133] width 47 height 10
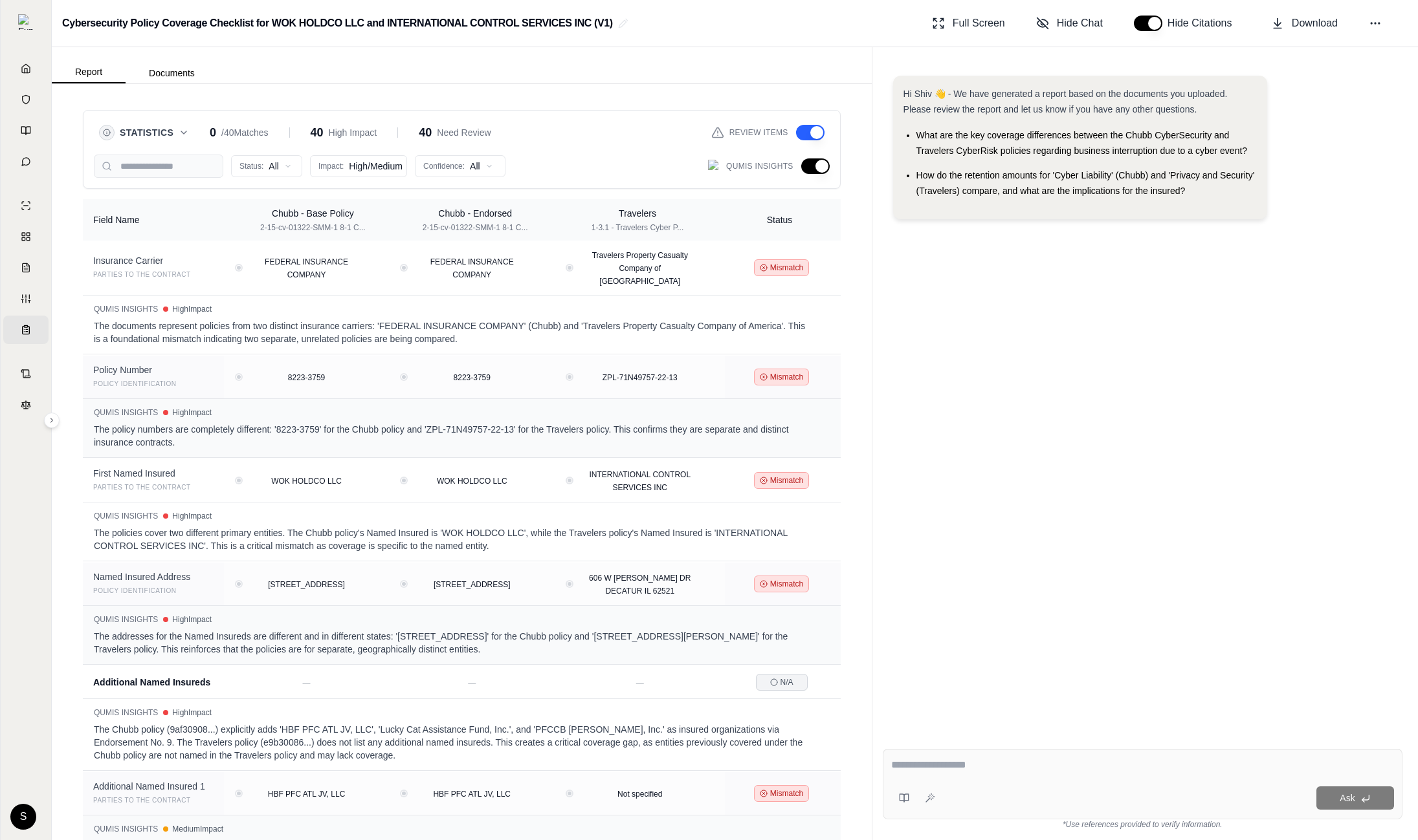
click at [818, 125] on button "button" at bounding box center [810, 133] width 28 height 16
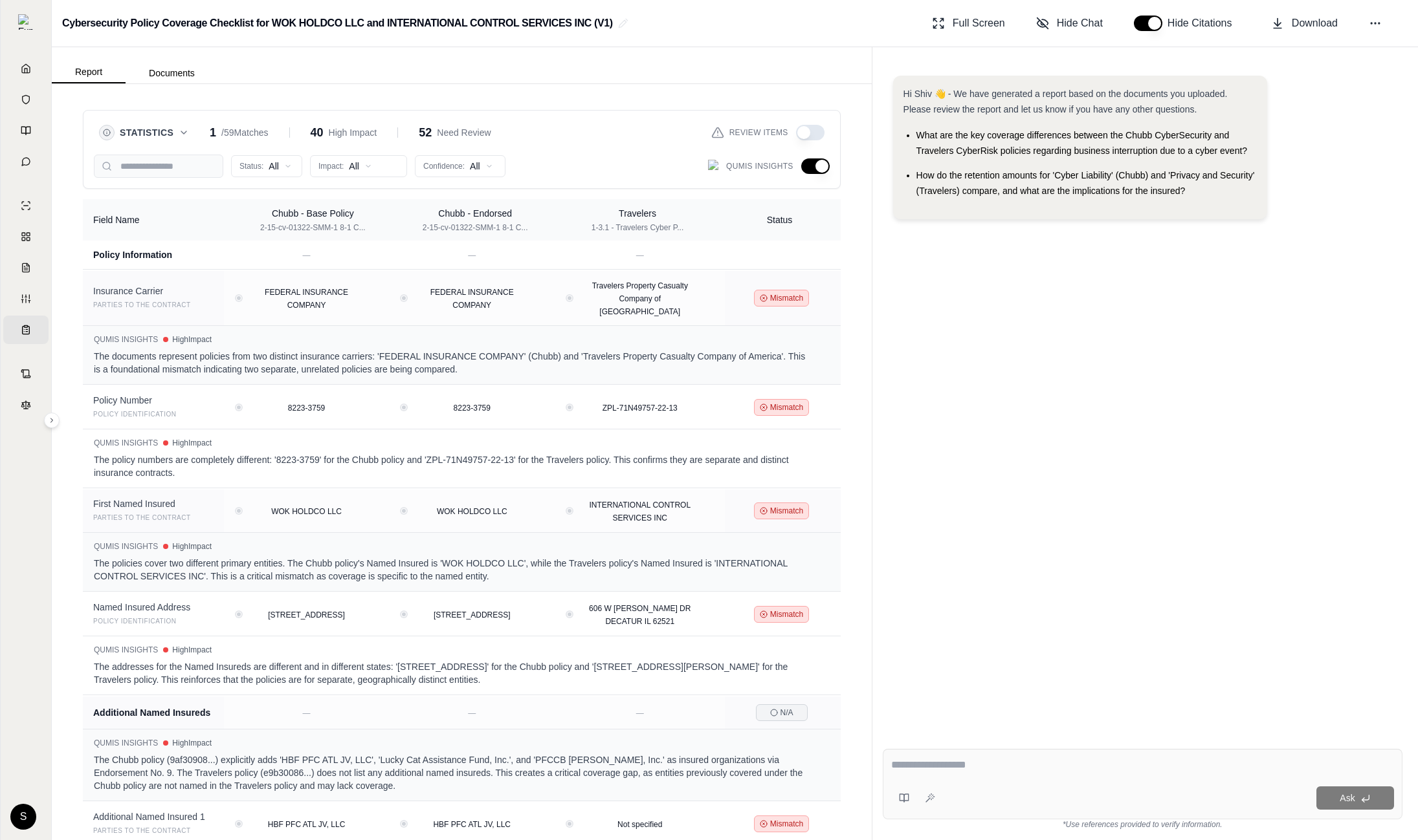
click at [811, 131] on button "button" at bounding box center [810, 133] width 28 height 16
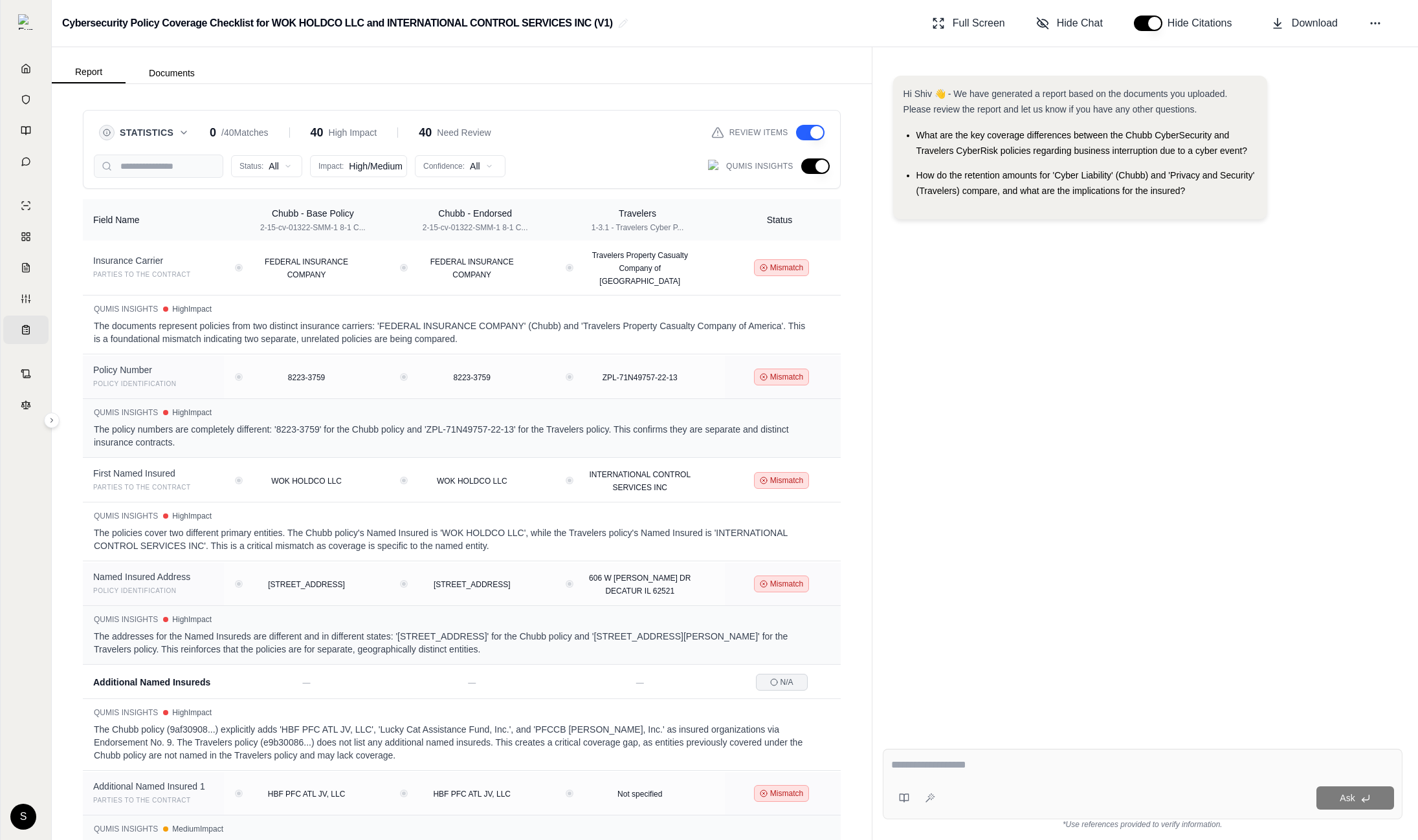
click at [811, 131] on button "button" at bounding box center [810, 133] width 28 height 16
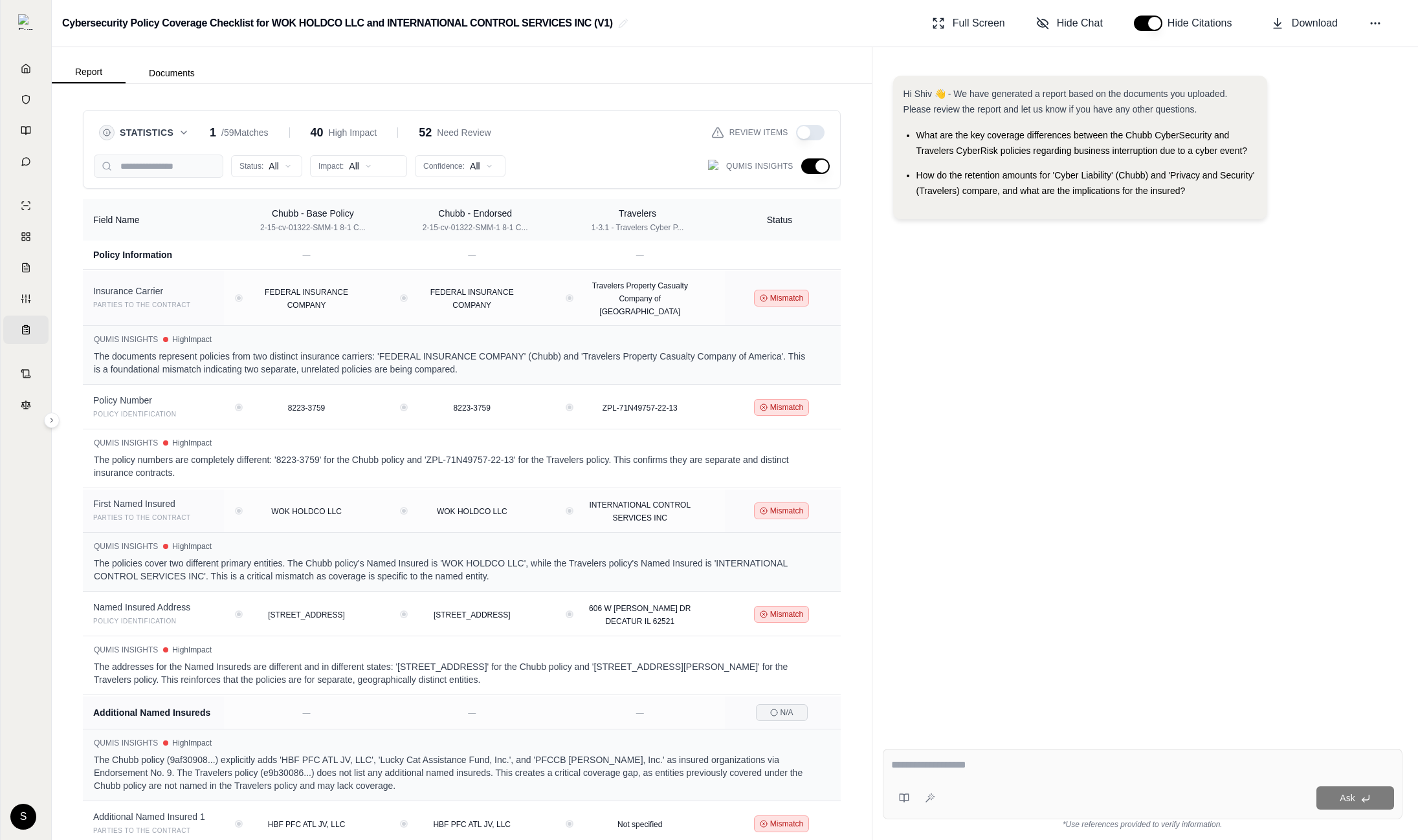
click at [811, 131] on button "button" at bounding box center [810, 133] width 28 height 16
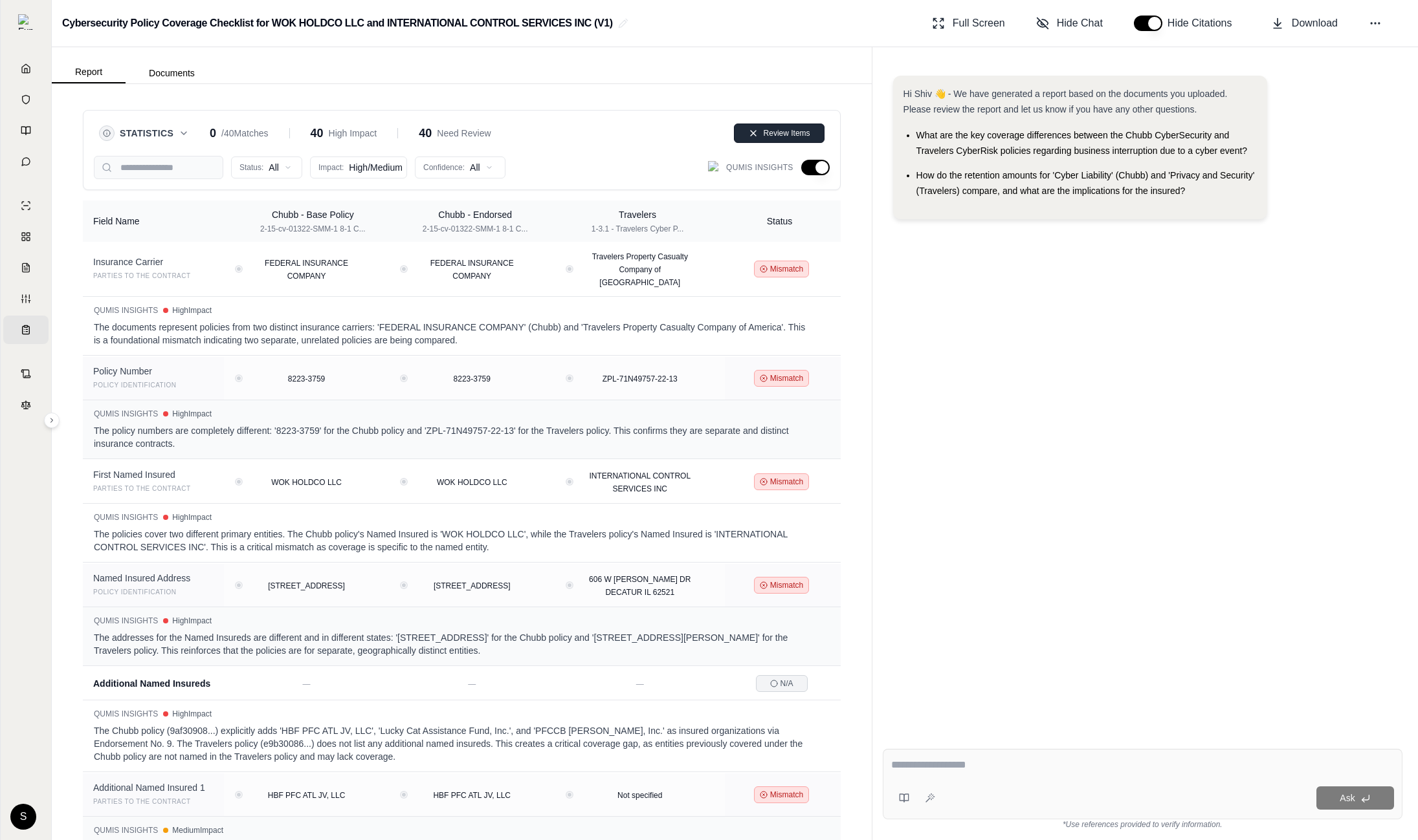
click at [755, 130] on icon at bounding box center [753, 133] width 10 height 10
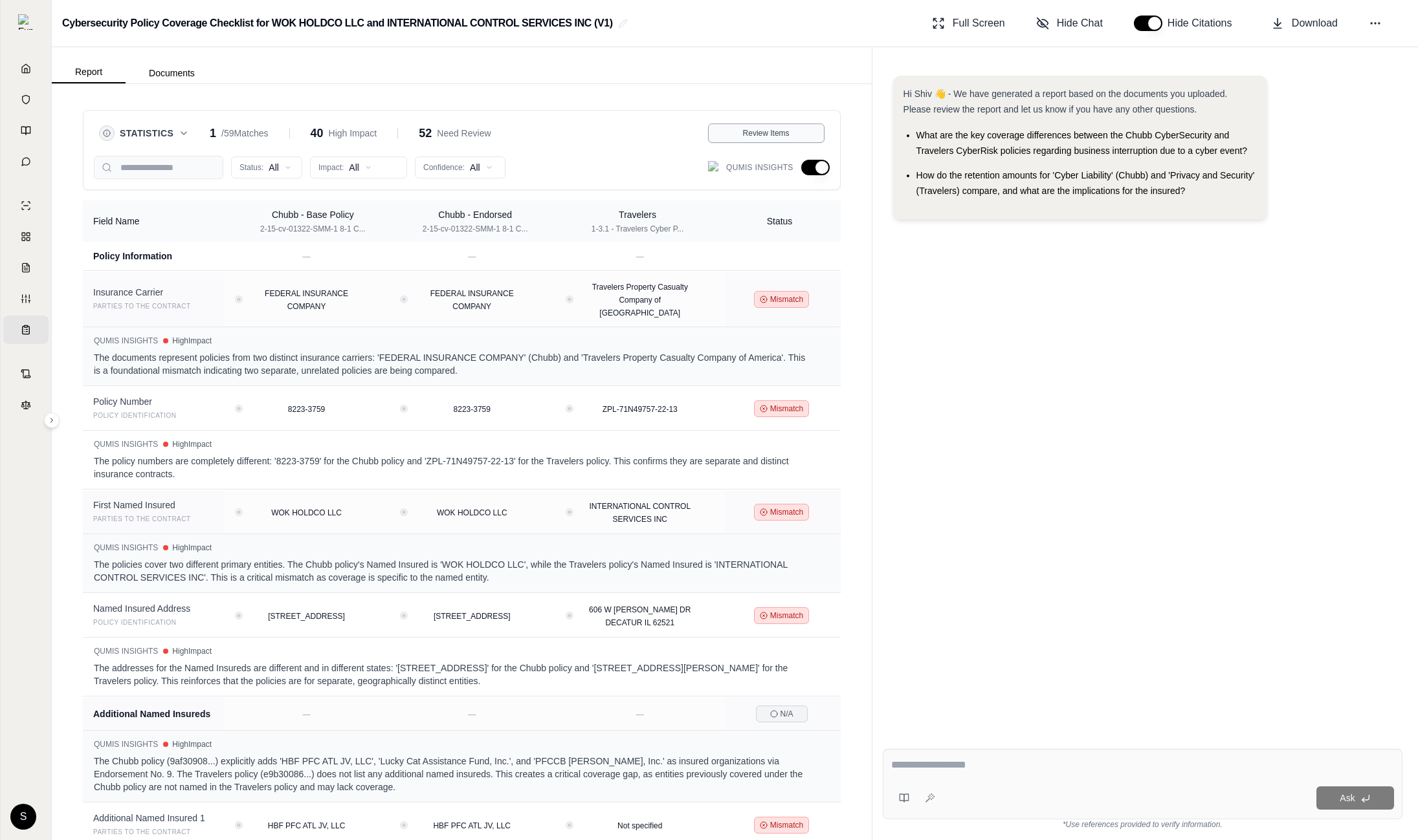
click at [773, 137] on span "Review Items" at bounding box center [766, 133] width 47 height 10
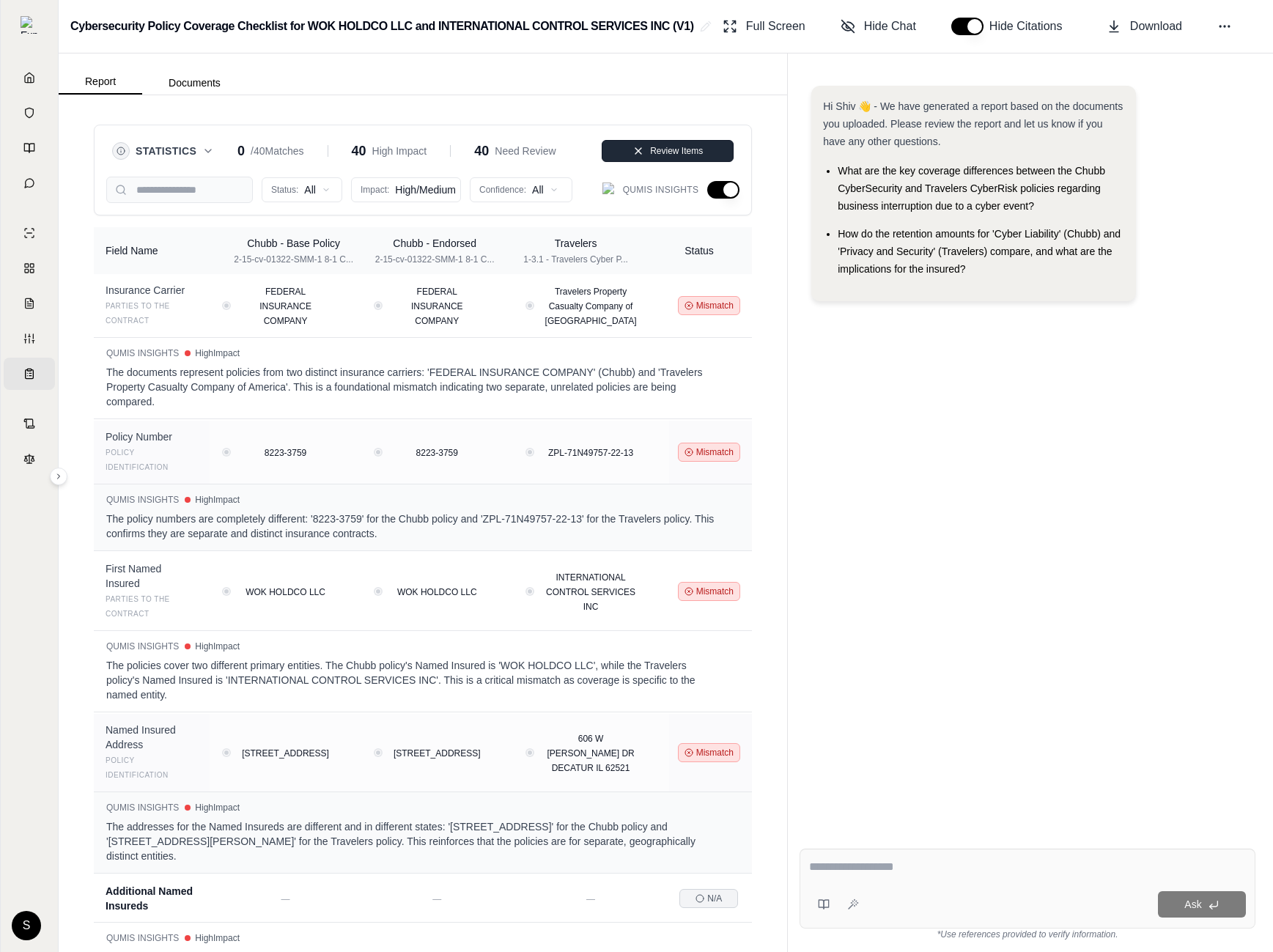
click at [657, 151] on span "Review Items" at bounding box center [677, 151] width 53 height 12
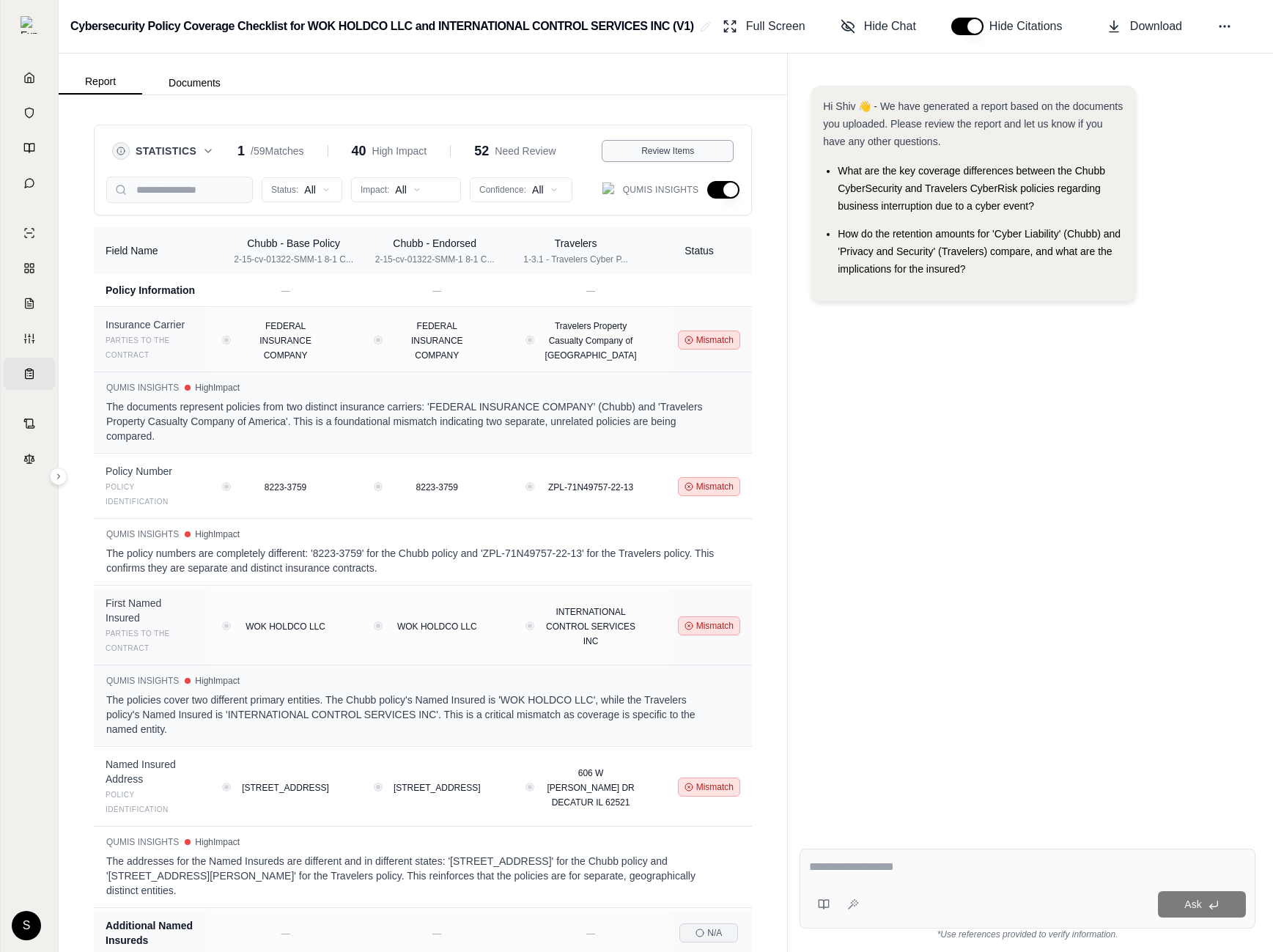
click at [710, 146] on div "Review Items" at bounding box center [667, 151] width 113 height 12
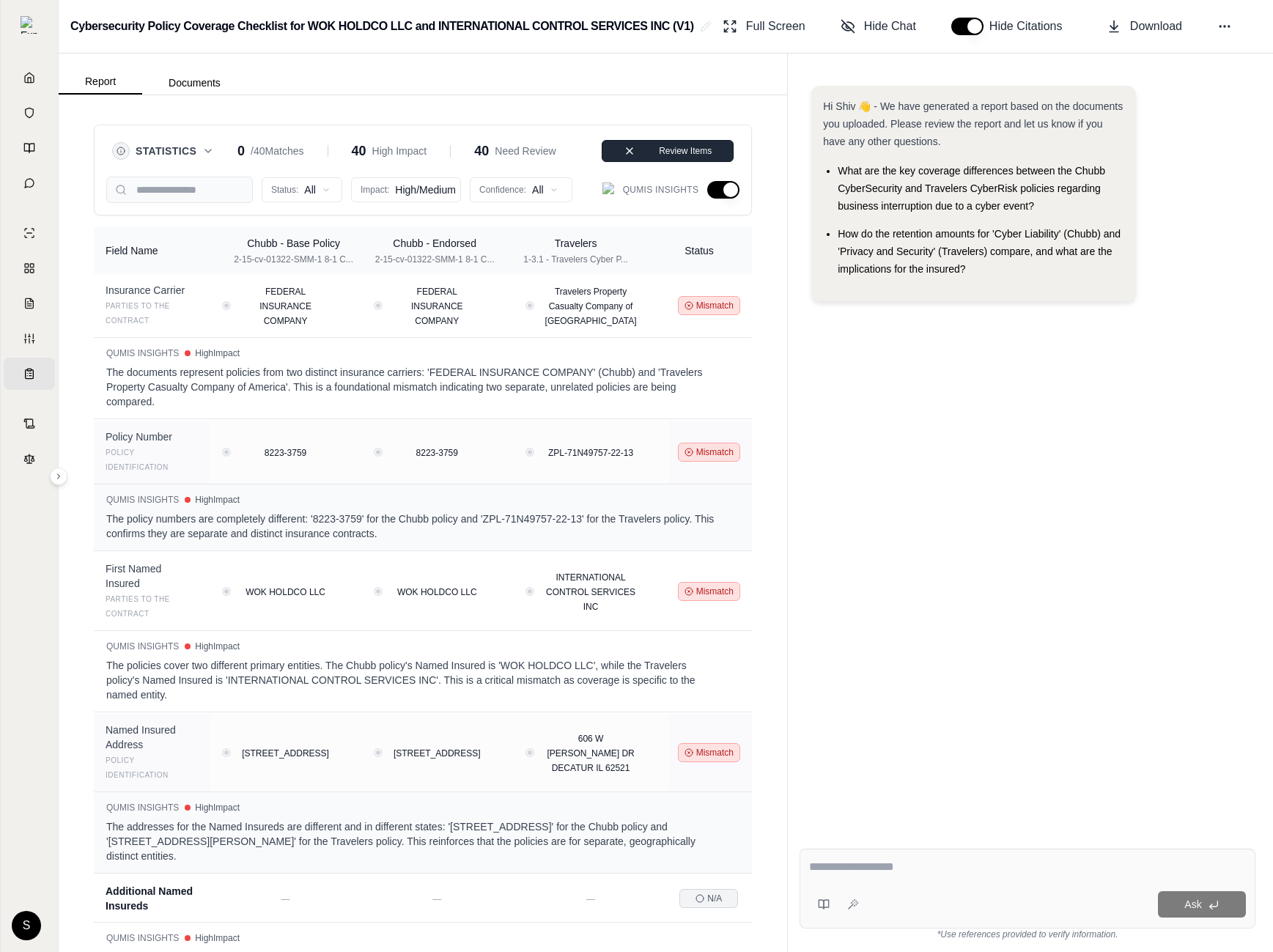
click at [630, 140] on button "Review Items" at bounding box center [667, 151] width 132 height 22
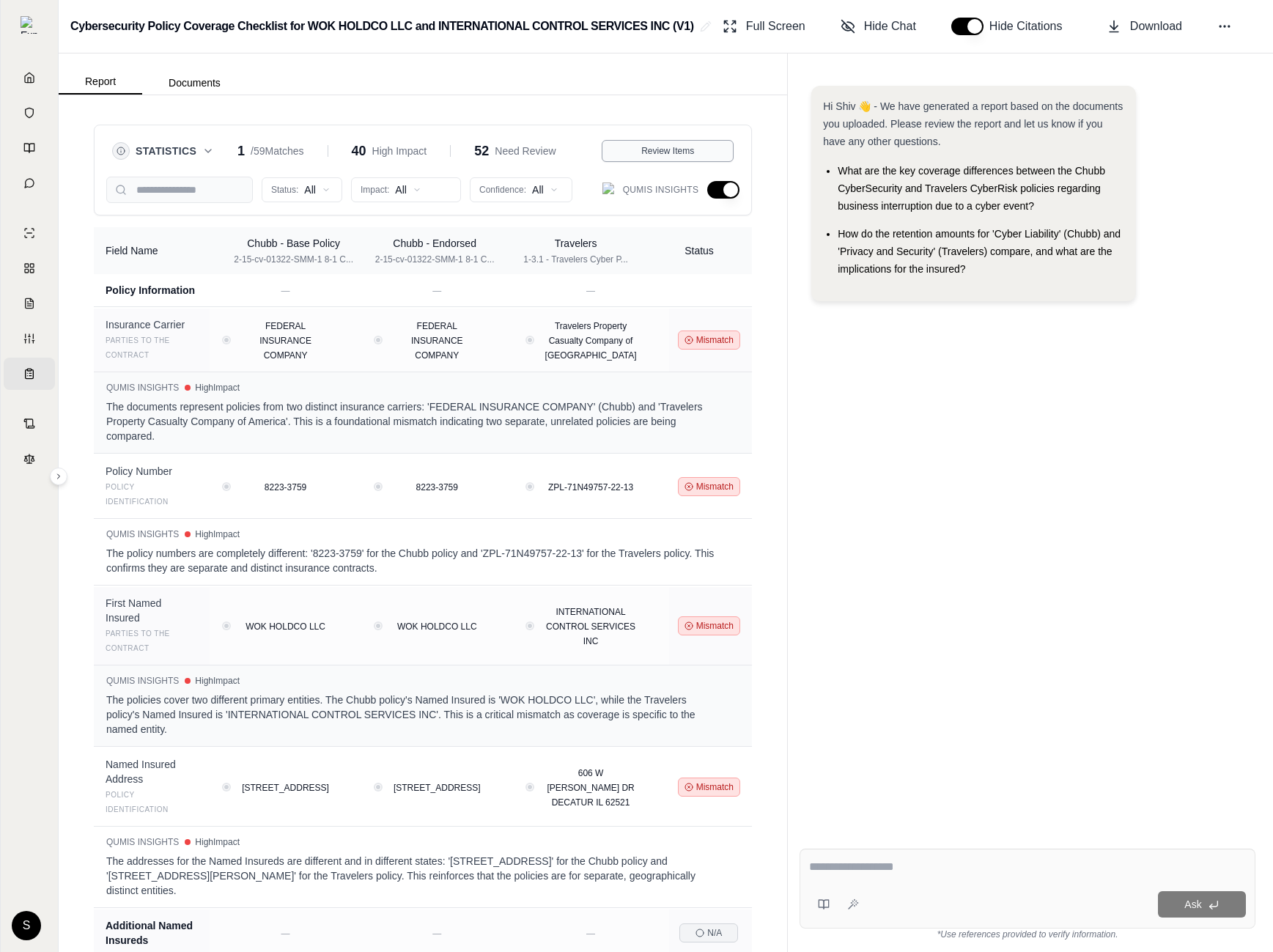
click at [627, 150] on div "Review Items" at bounding box center [667, 151] width 113 height 12
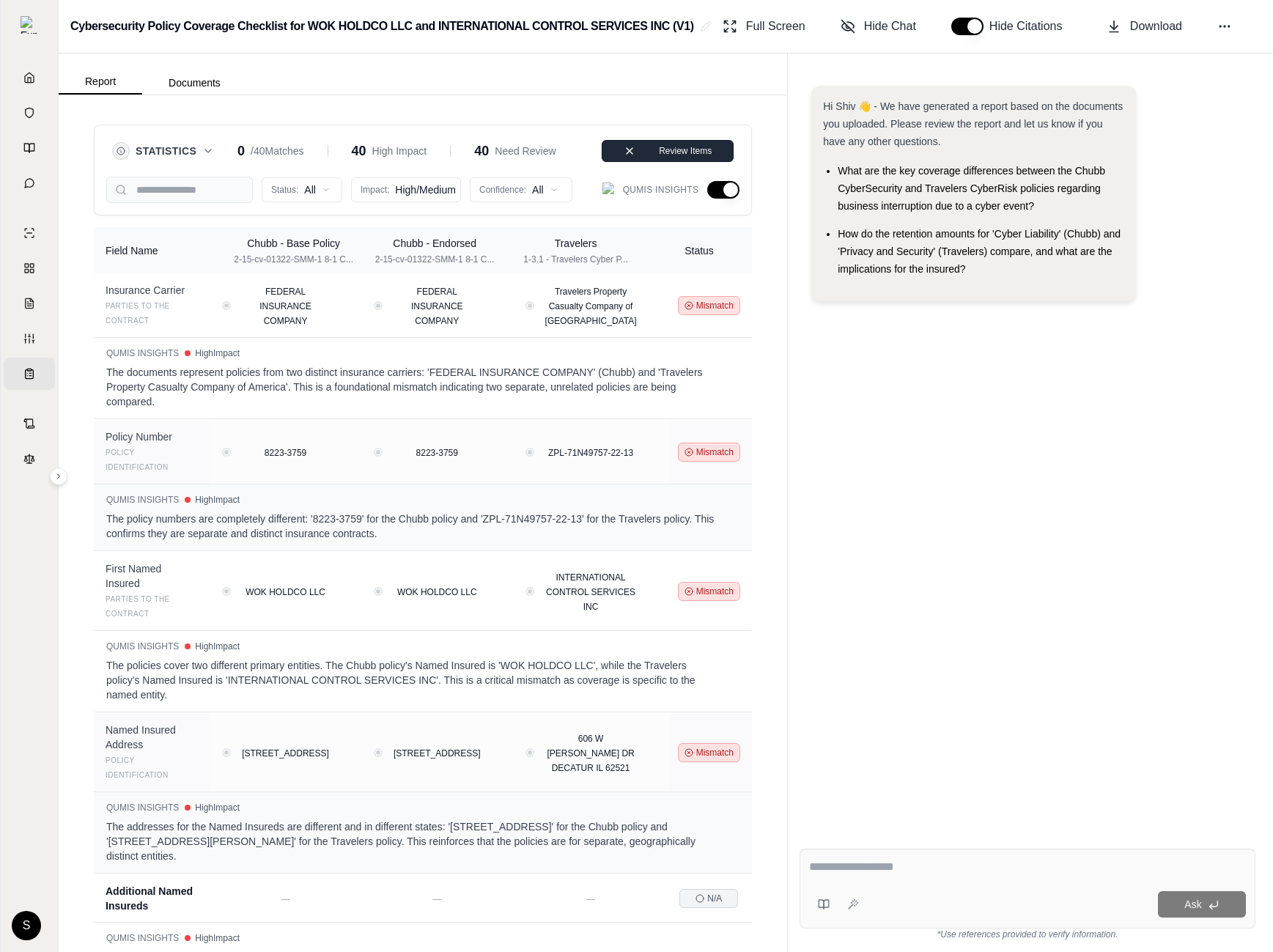
click at [638, 151] on div "Review Items" at bounding box center [667, 151] width 113 height 12
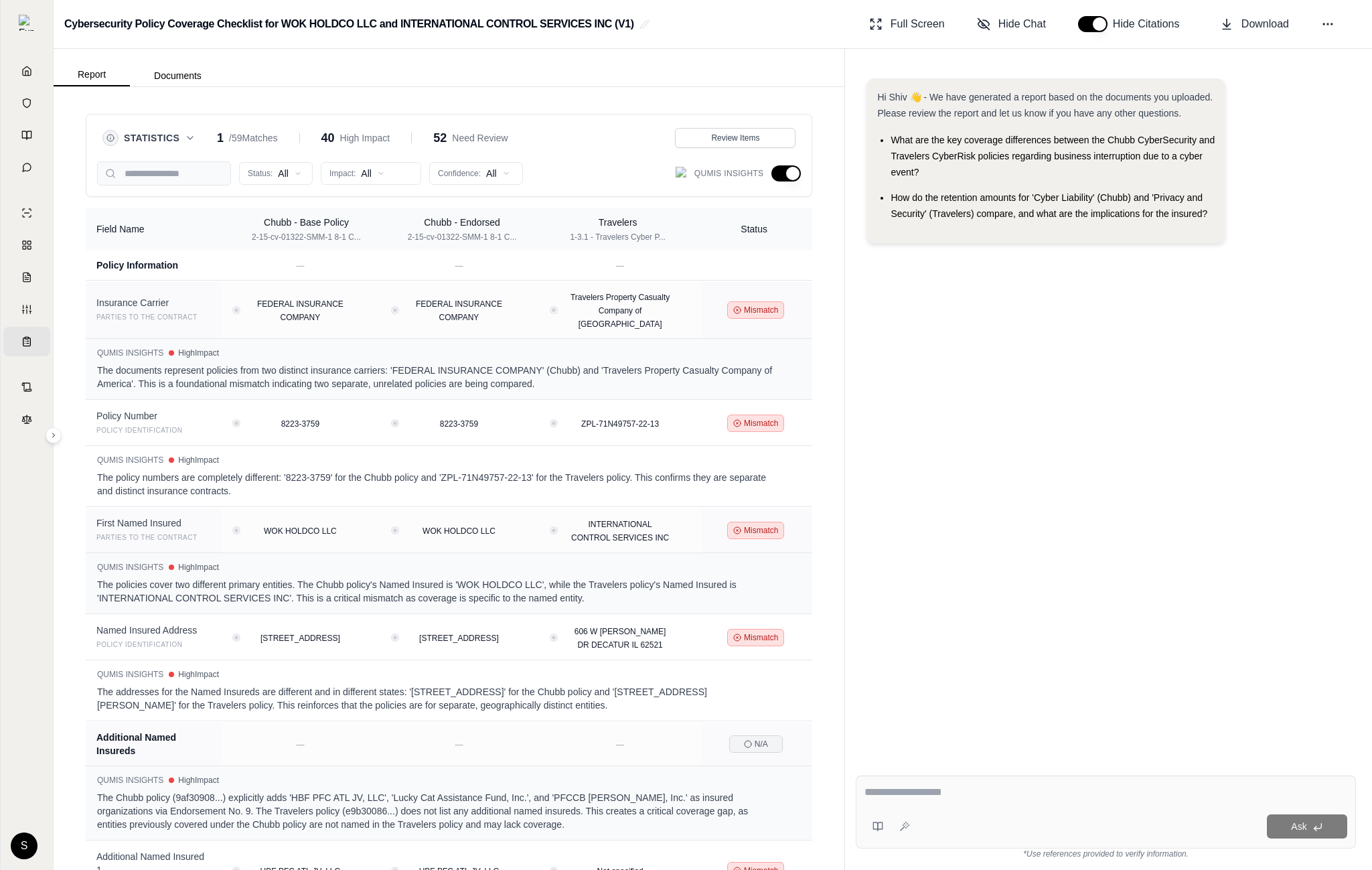
click at [1092, 380] on div "Hi Shiv 👋 - We have generated a report based on the documents you uploaded. Ple…" at bounding box center [1107, 411] width 501 height 687
click at [717, 144] on button "Review Items" at bounding box center [735, 138] width 121 height 20
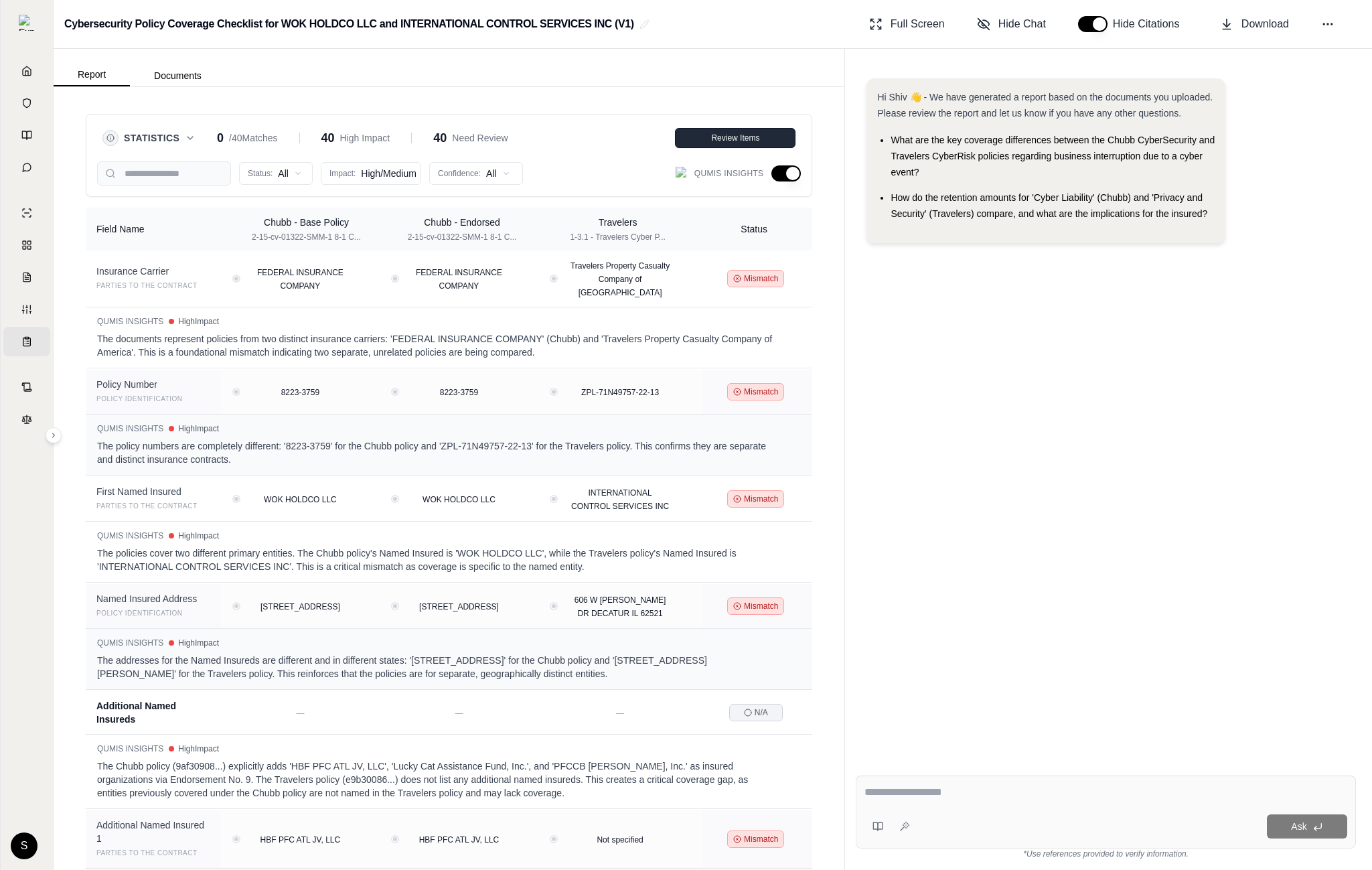
click at [717, 143] on button "Review Items" at bounding box center [735, 138] width 121 height 20
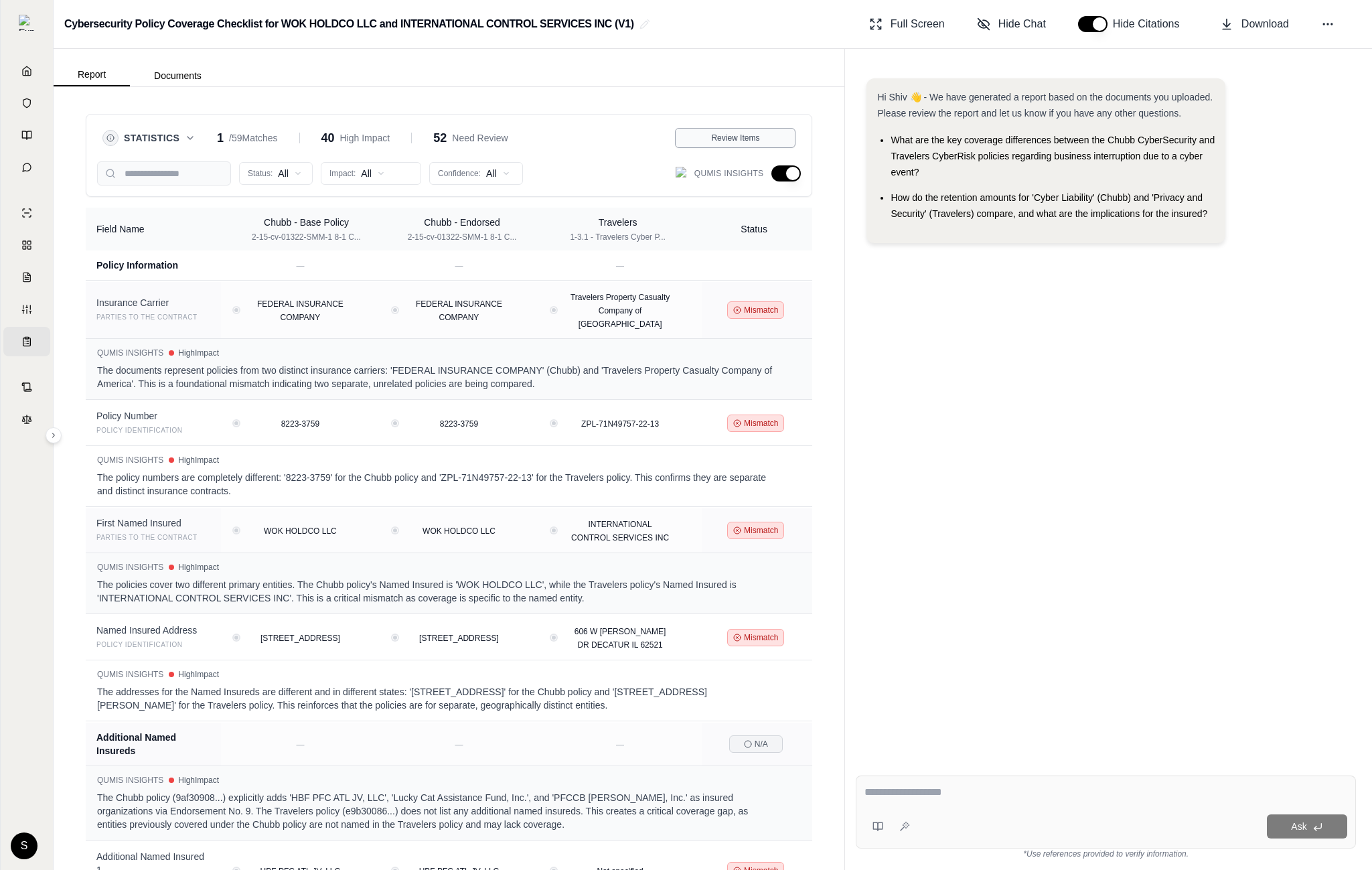
click at [717, 143] on button "Review Items" at bounding box center [735, 138] width 121 height 20
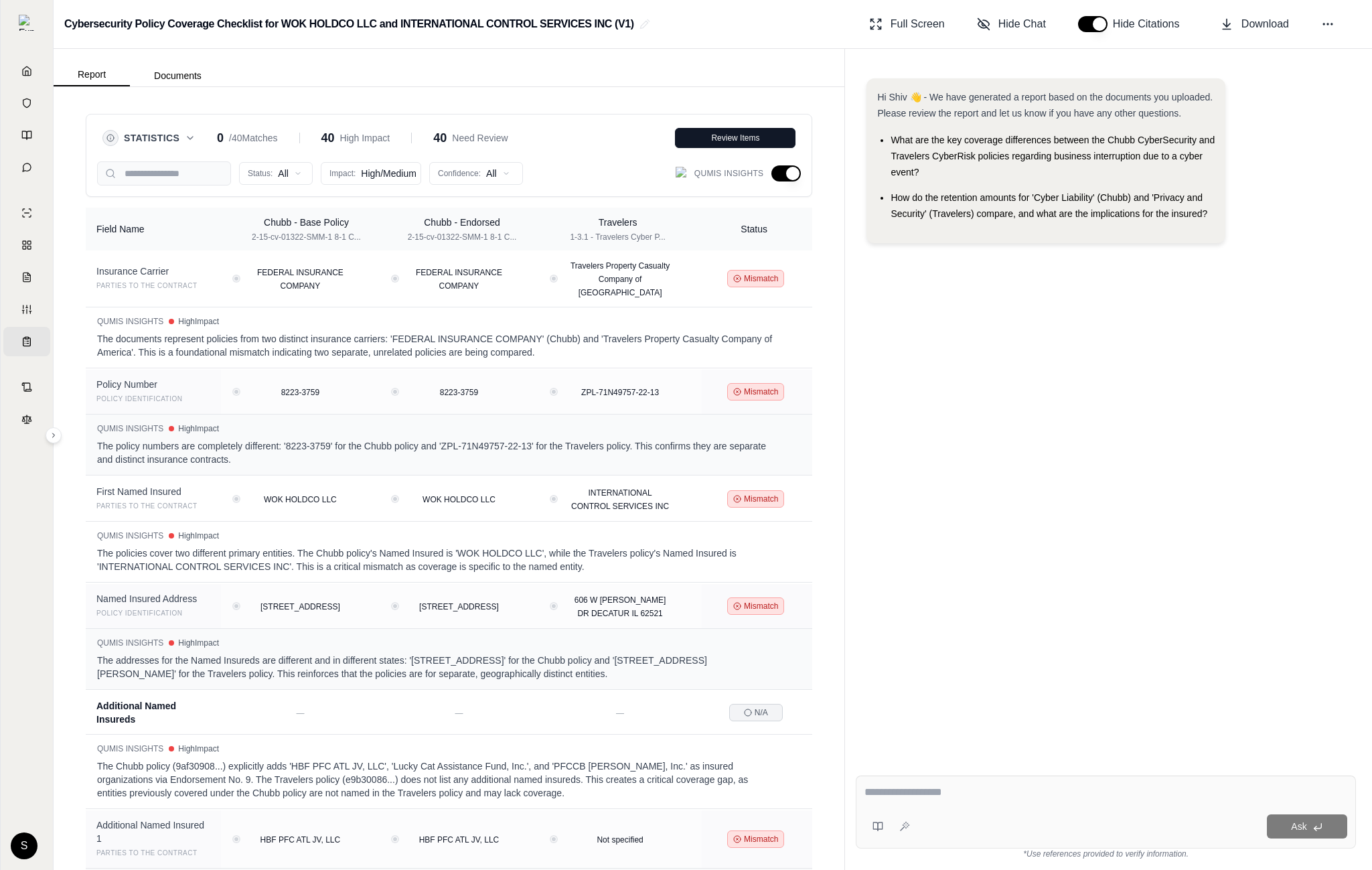
click at [793, 173] on button "button" at bounding box center [786, 173] width 29 height 16
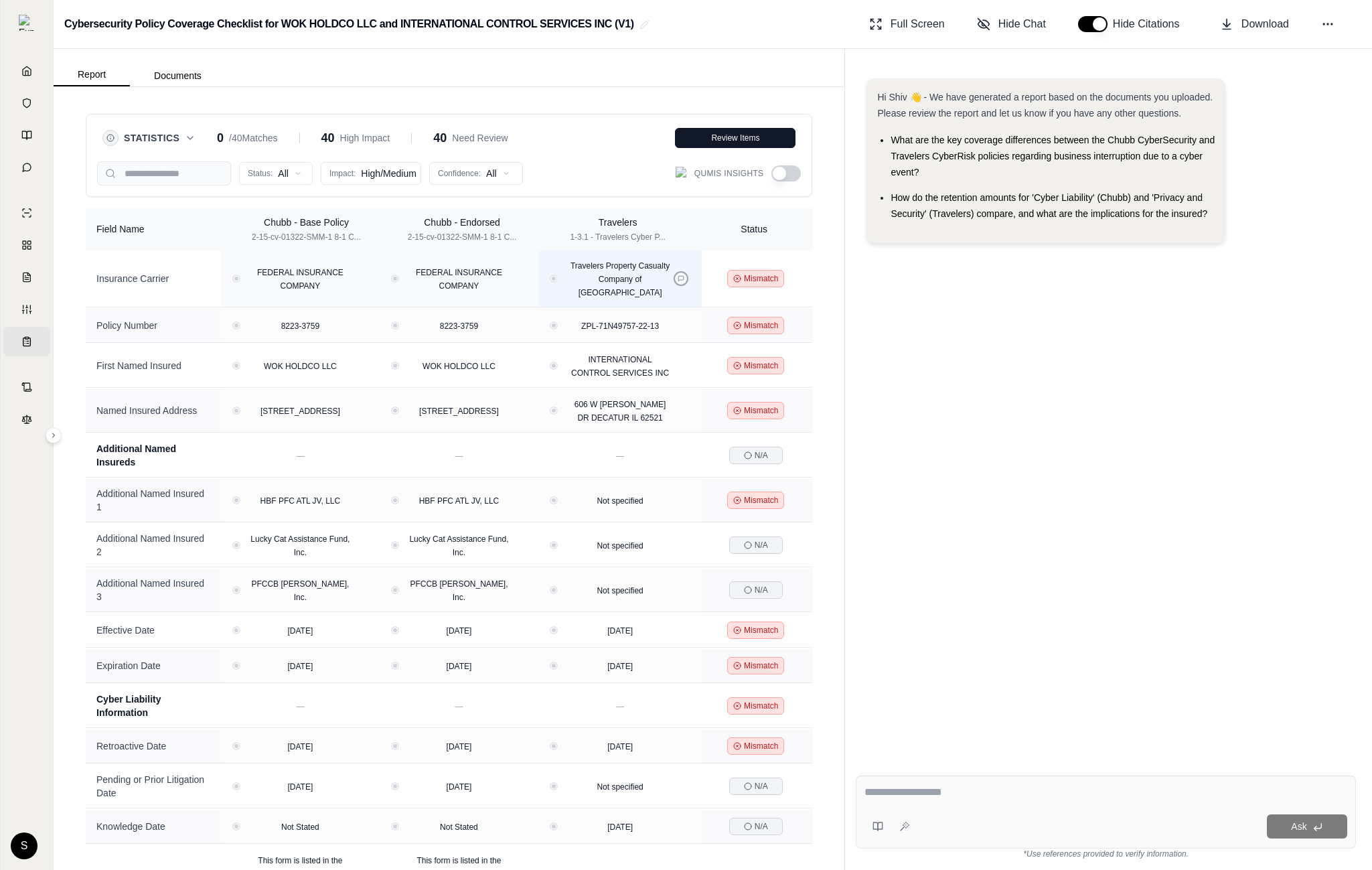
click at [678, 276] on icon at bounding box center [680, 278] width 6 height 6
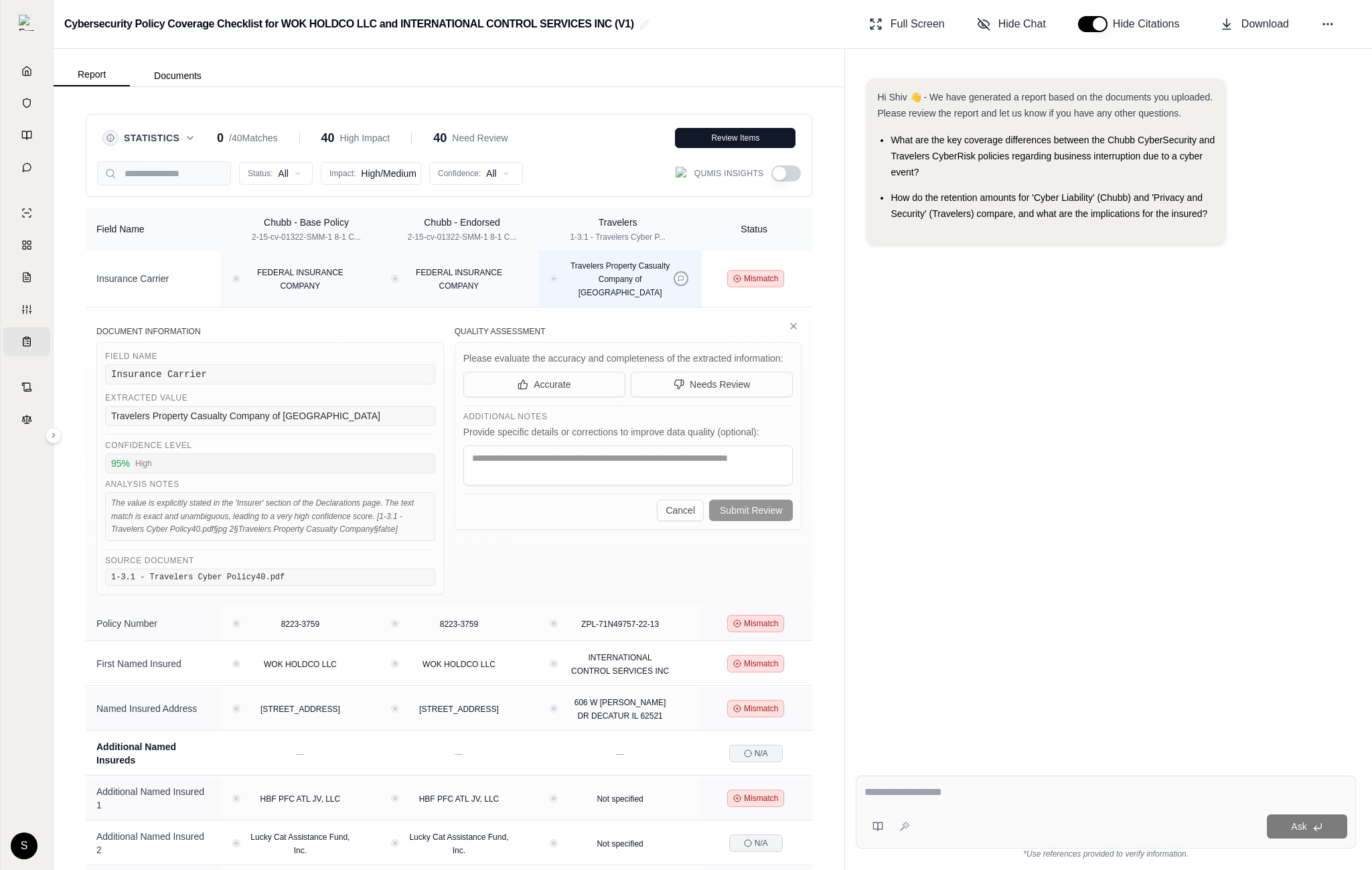
click at [674, 281] on button at bounding box center [681, 278] width 14 height 14
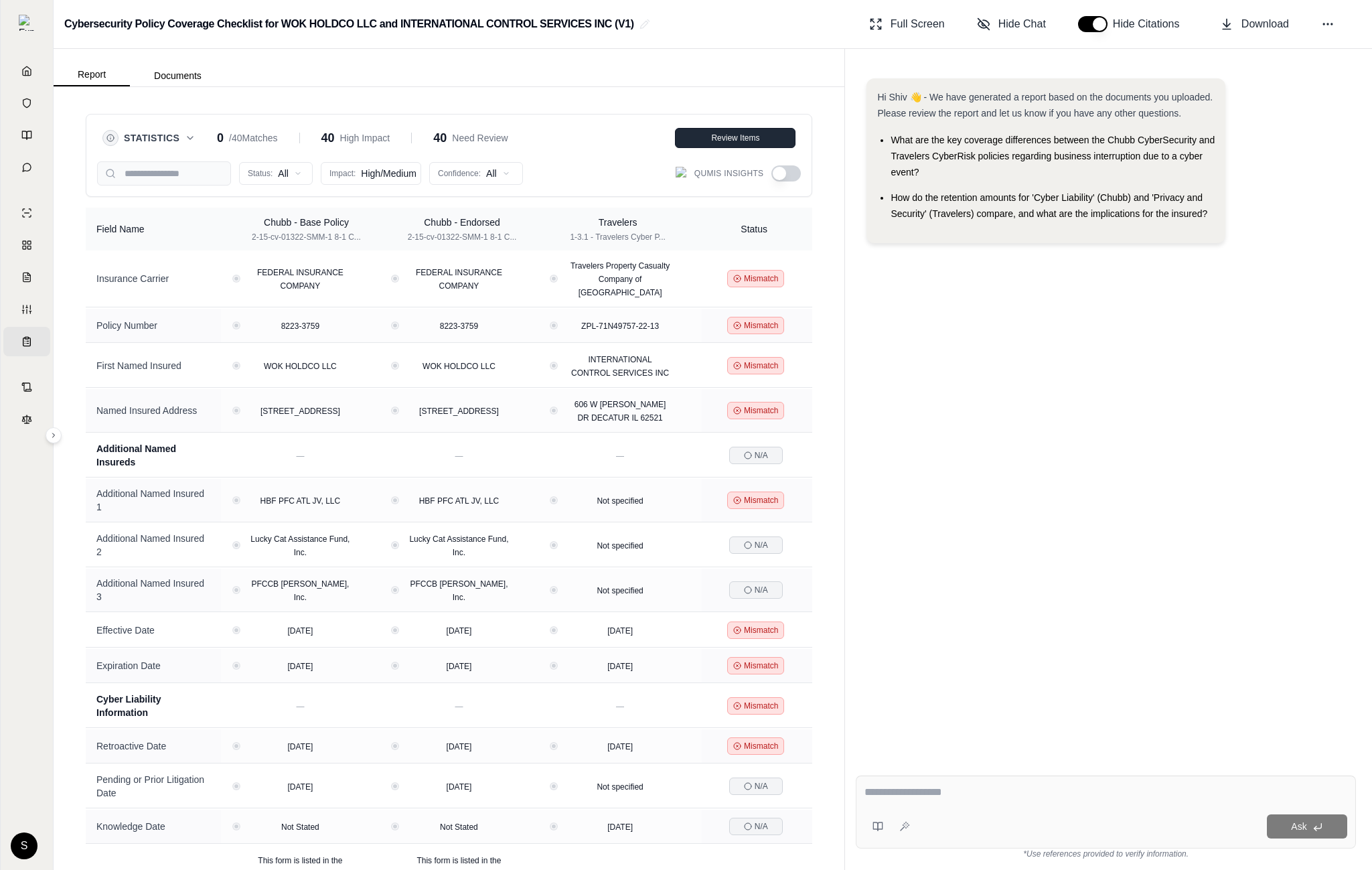
click at [709, 142] on div "Review Items" at bounding box center [735, 138] width 103 height 11
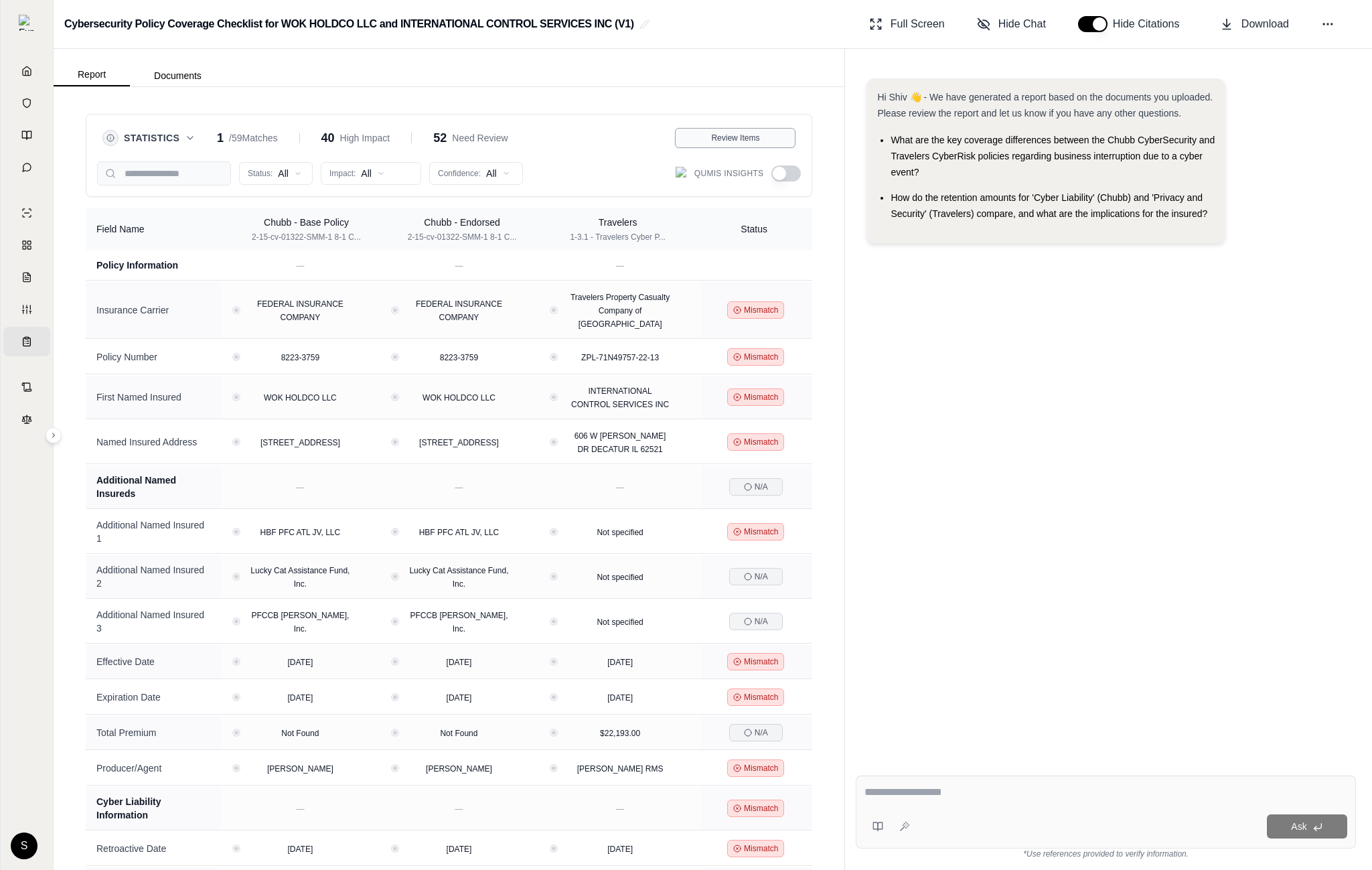
click at [730, 143] on span "Review Items" at bounding box center [736, 138] width 48 height 11
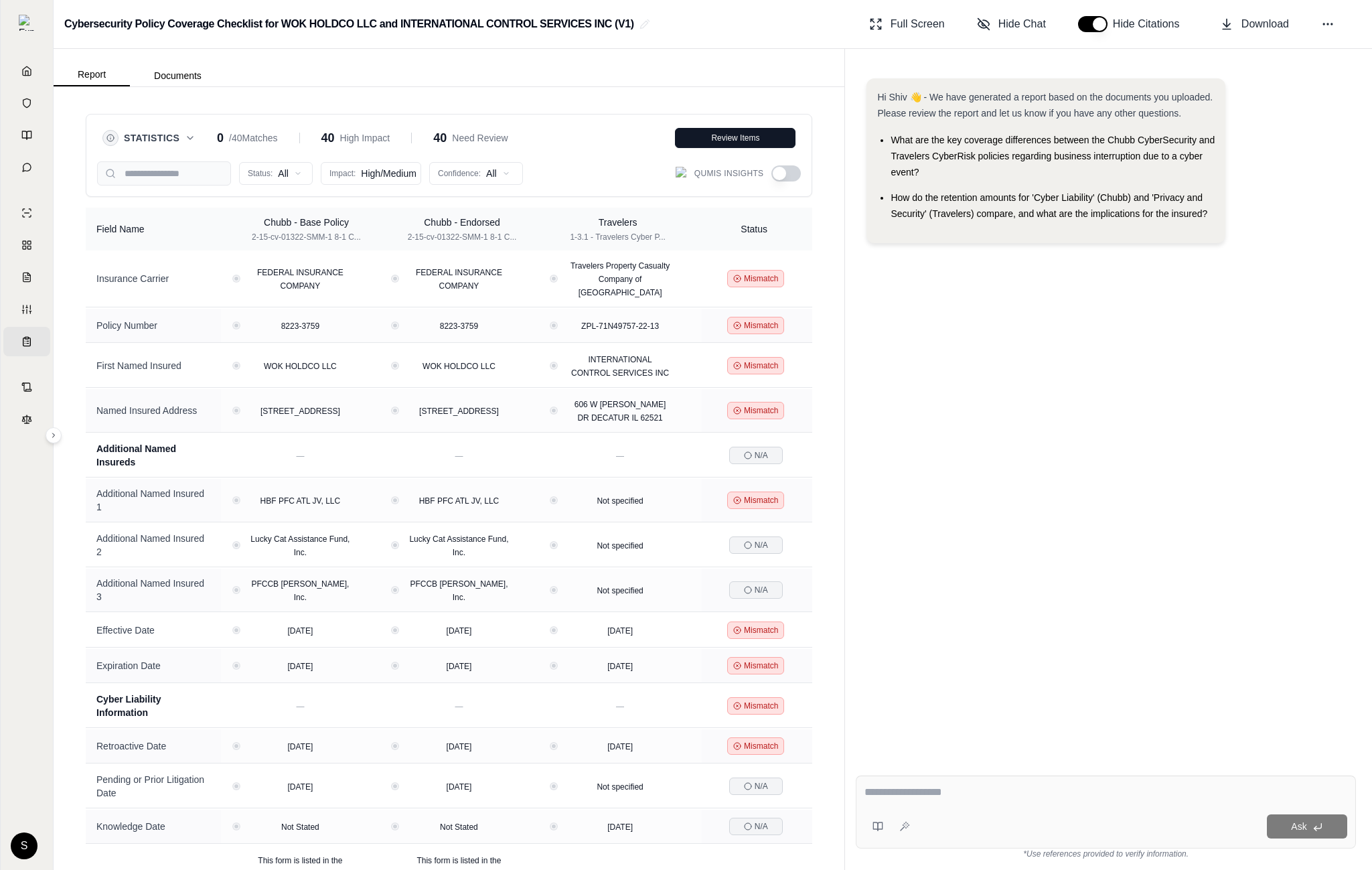
click at [191, 133] on icon at bounding box center [190, 138] width 11 height 11
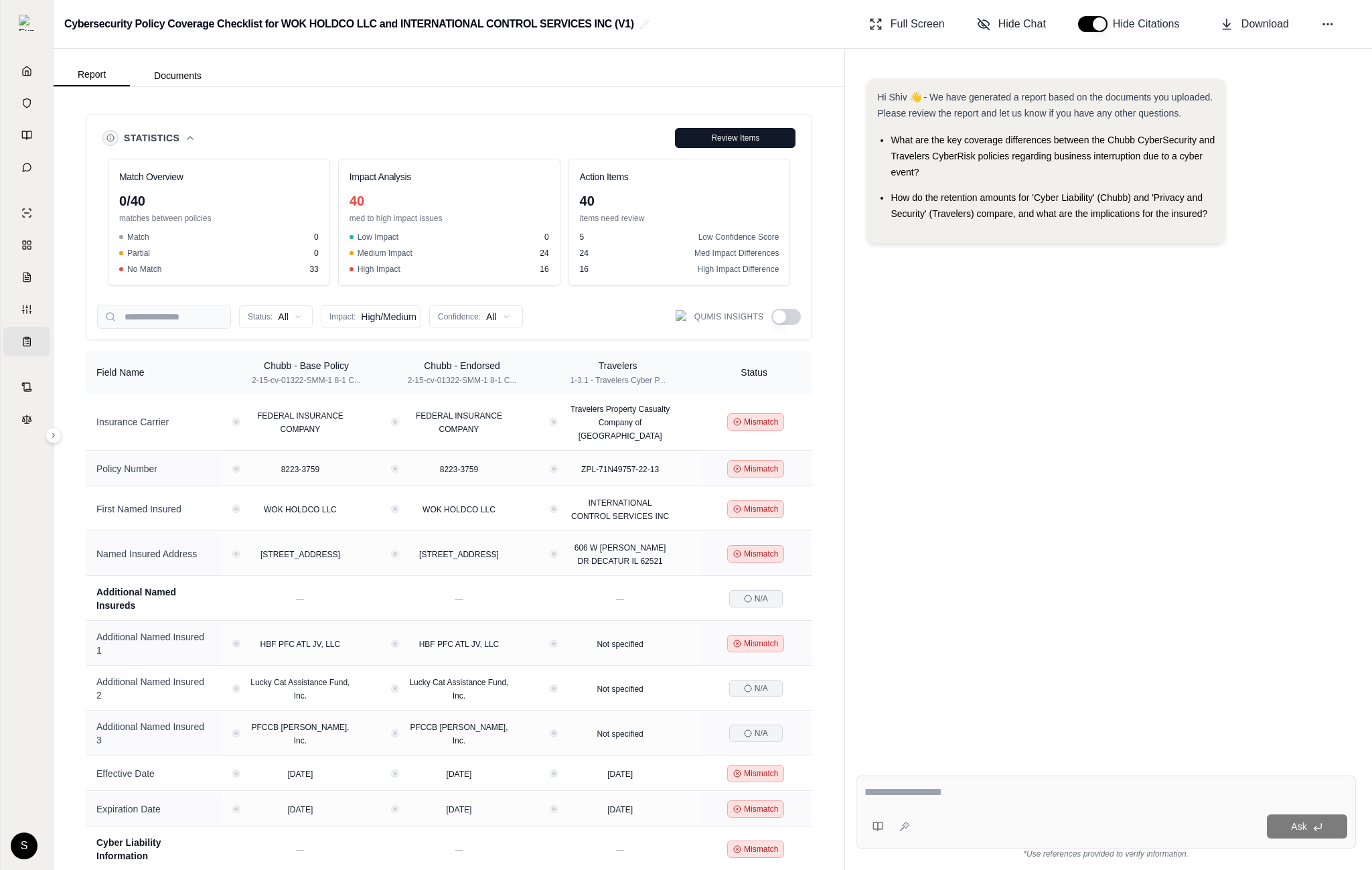
click at [186, 132] on icon at bounding box center [190, 138] width 11 height 11
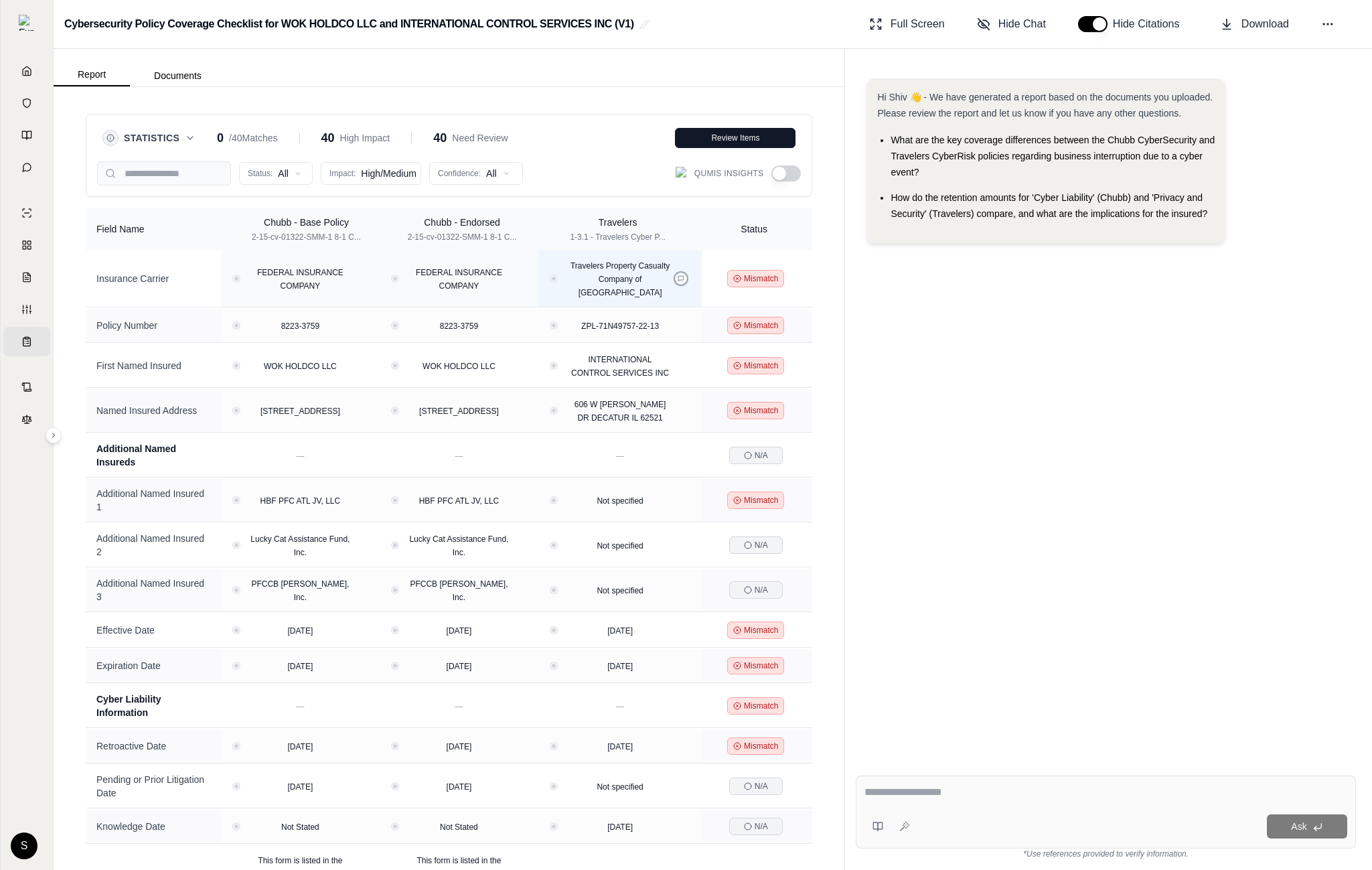
click at [678, 280] on icon at bounding box center [681, 279] width 5 height 5
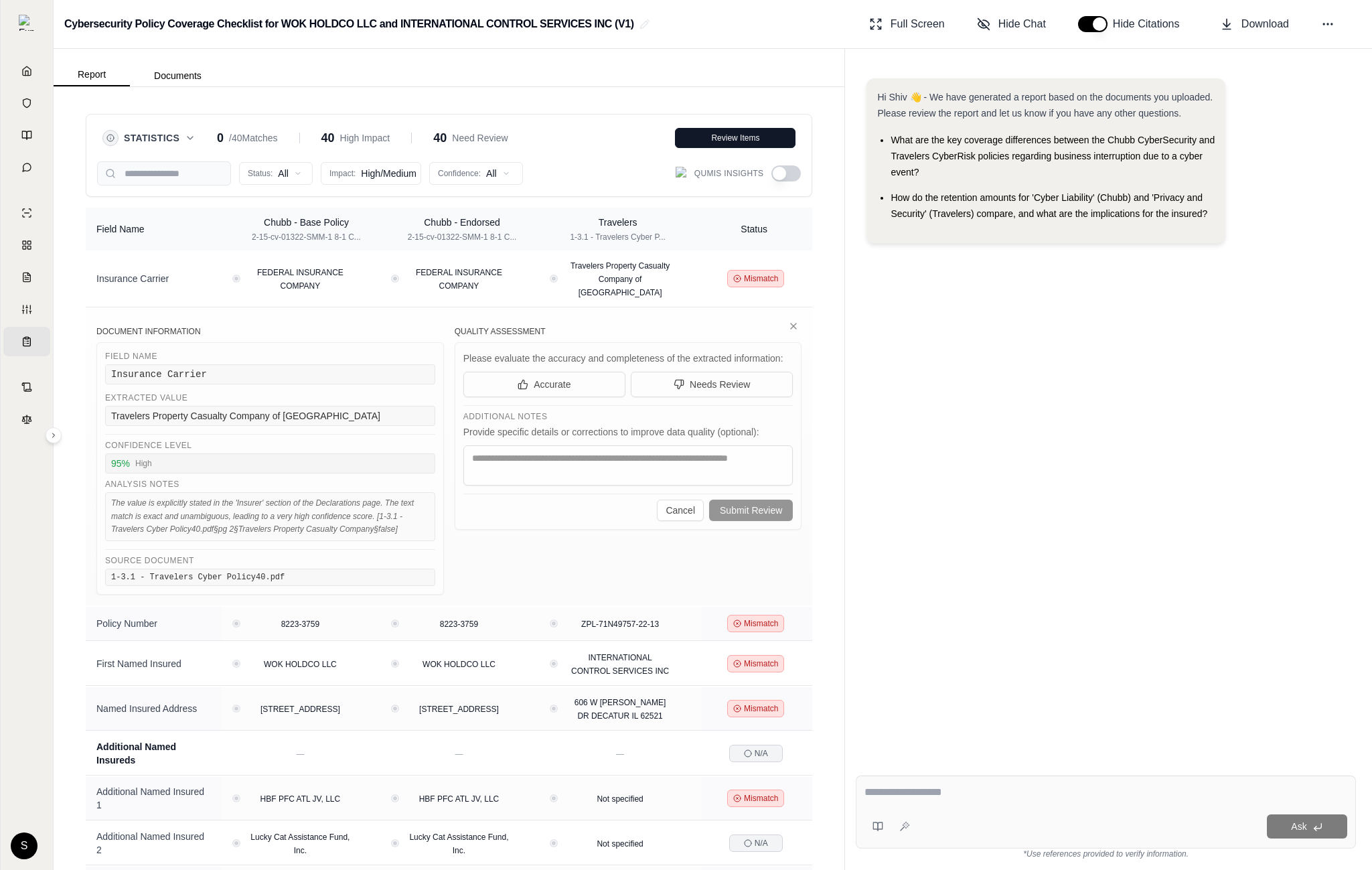
click at [888, 364] on div "Hi Shiv 👋 - We have generated a report based on the documents you uploaded. Ple…" at bounding box center [1107, 411] width 501 height 687
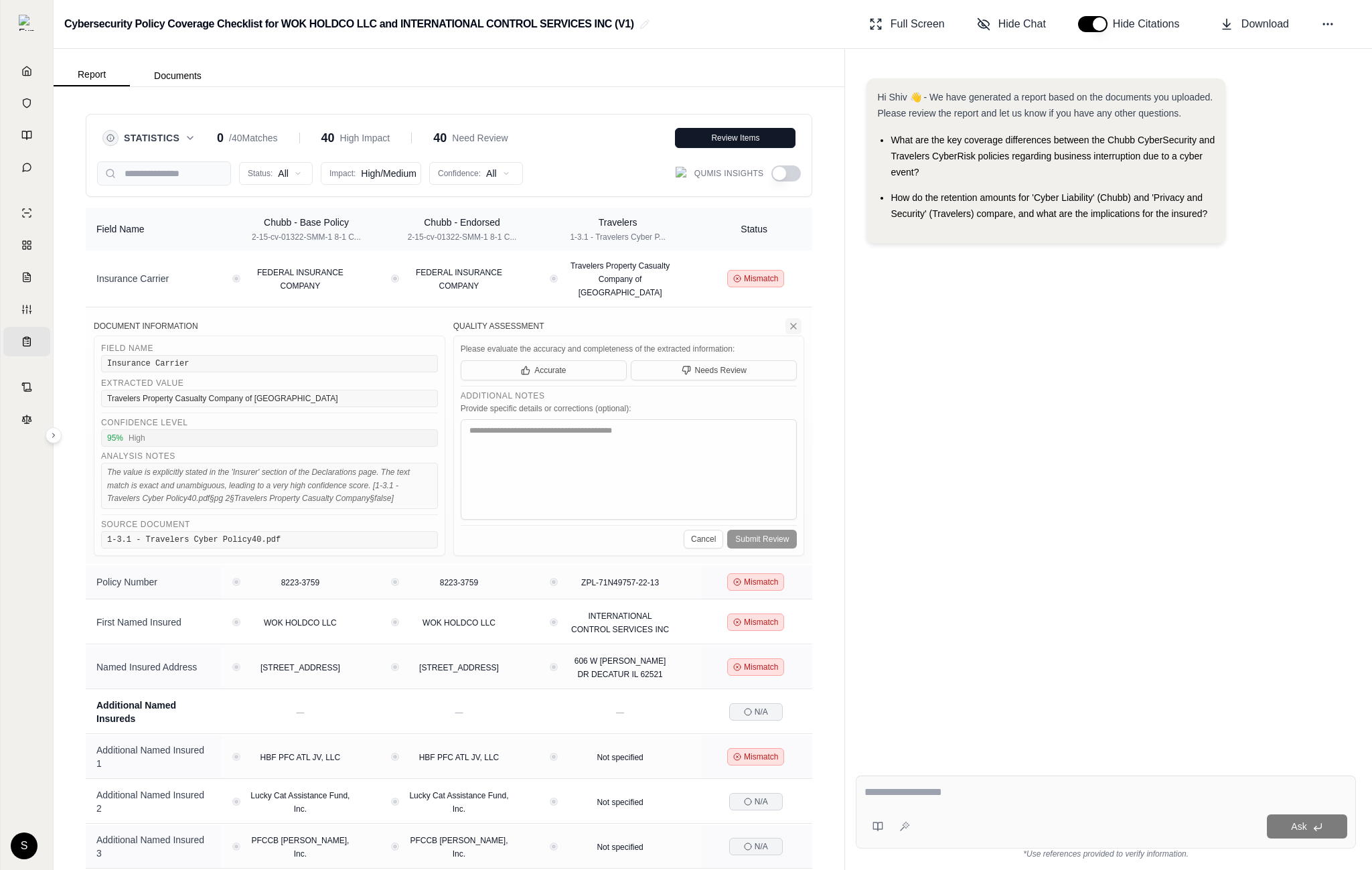
click at [797, 322] on icon at bounding box center [794, 326] width 11 height 11
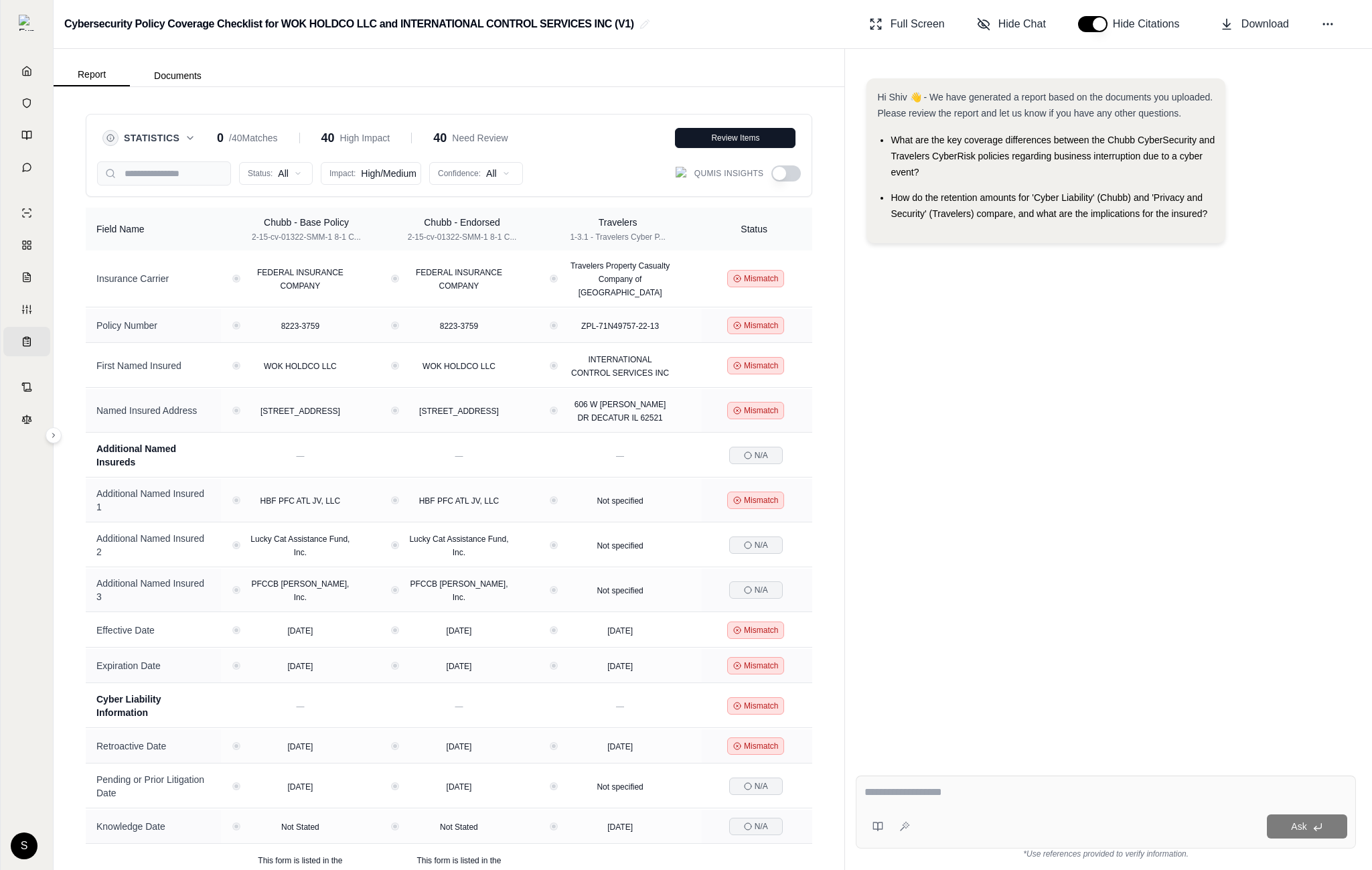
click at [781, 173] on button "button" at bounding box center [786, 173] width 29 height 16
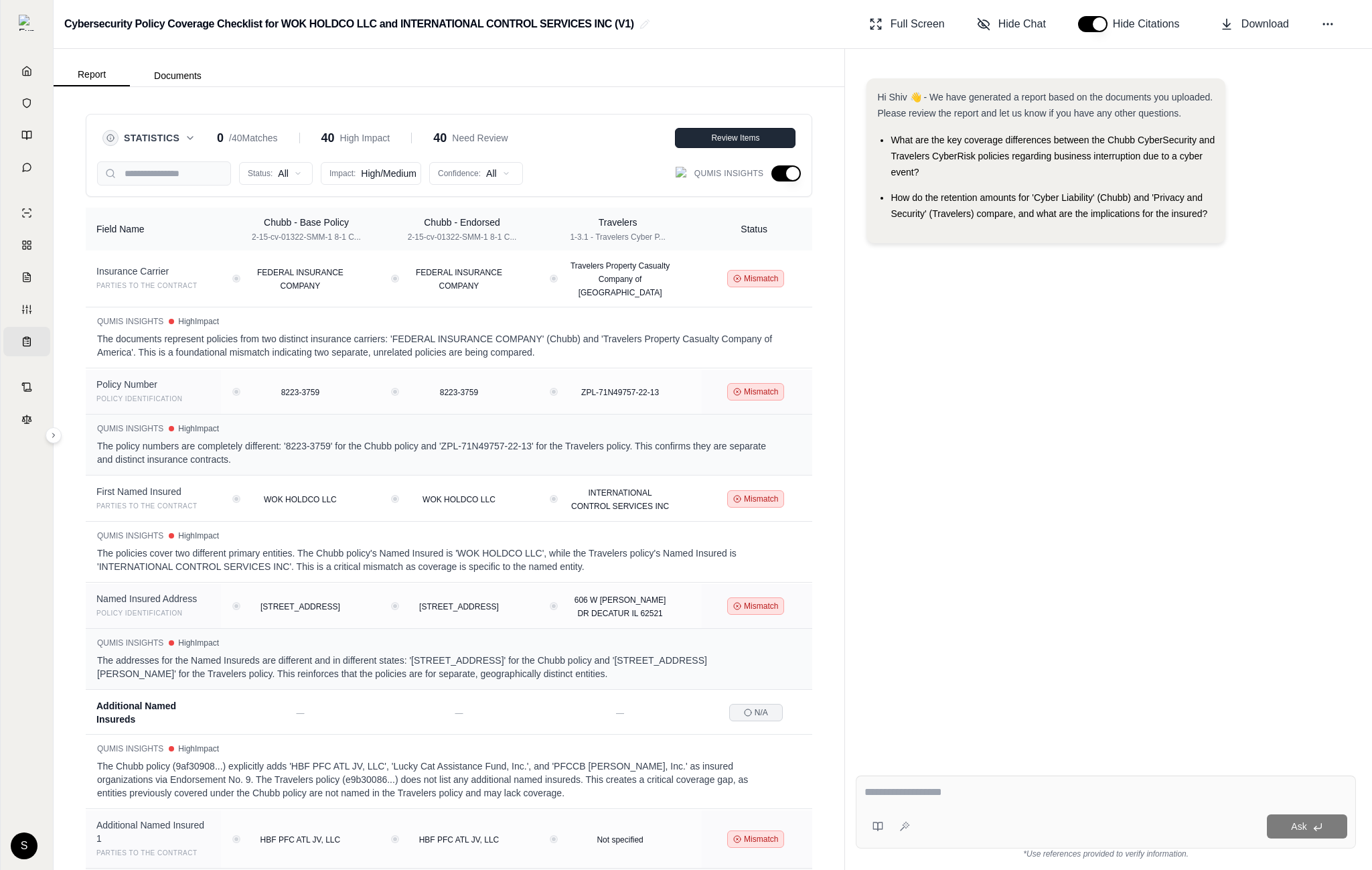
click at [757, 143] on button "Review Items" at bounding box center [735, 138] width 121 height 20
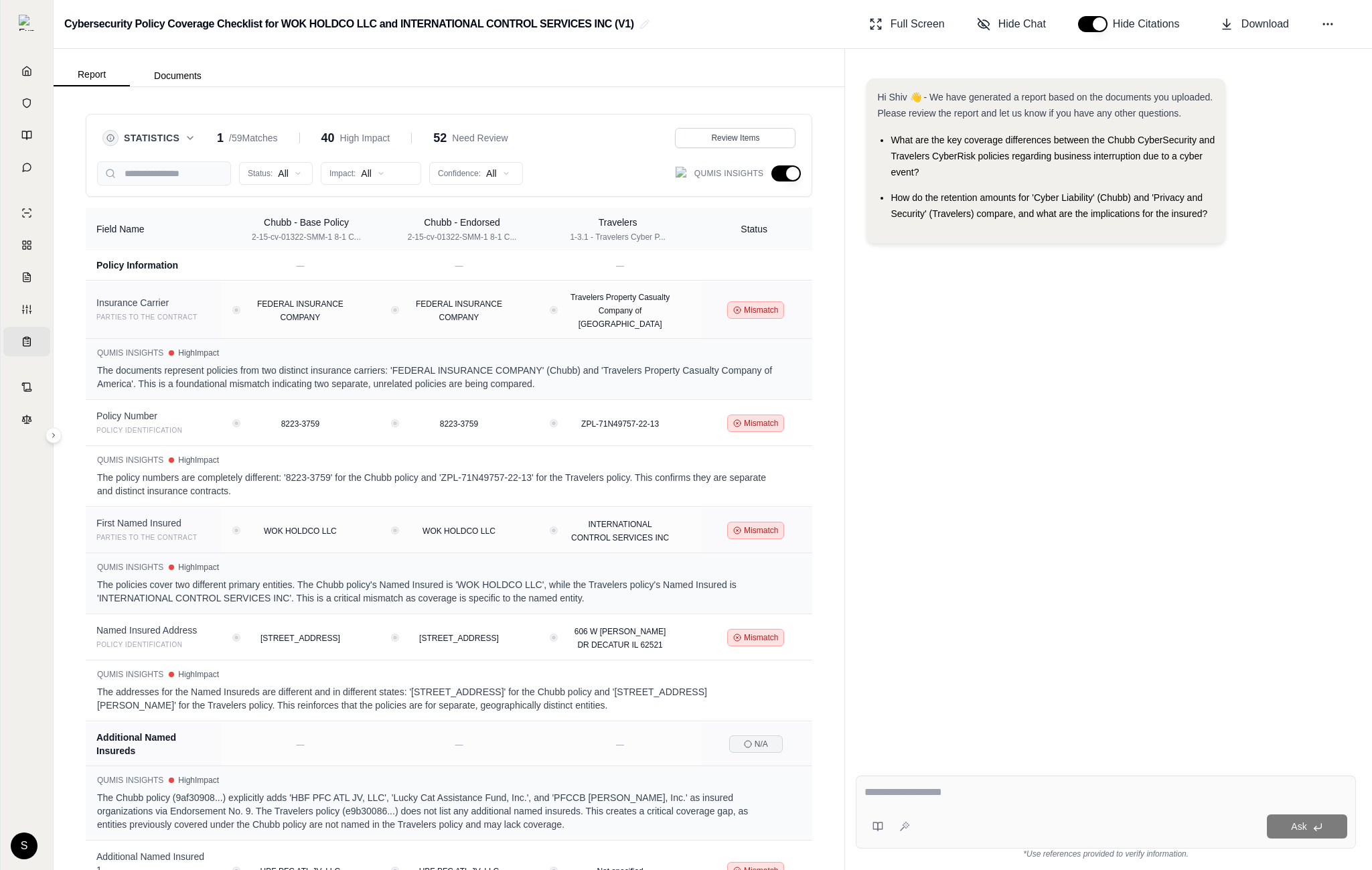
click at [154, 136] on span "Statistics" at bounding box center [152, 138] width 55 height 13
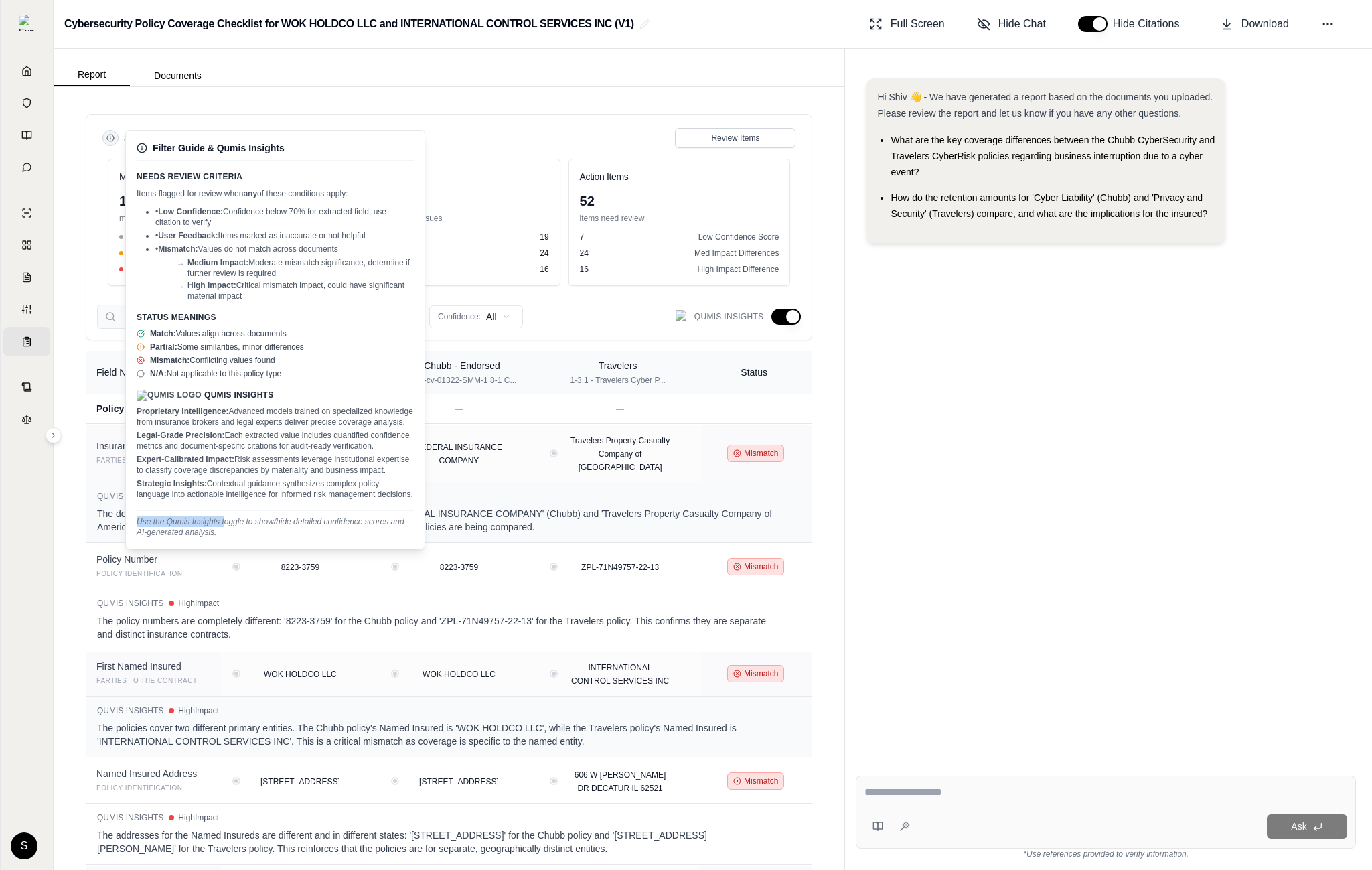
drag, startPoint x: 138, startPoint y: 531, endPoint x: 223, endPoint y: 530, distance: 85.0
click at [223, 530] on p "Use the Qumis Insights toggle to show/hide detailed confidence scores and AI-ge…" at bounding box center [275, 528] width 277 height 21
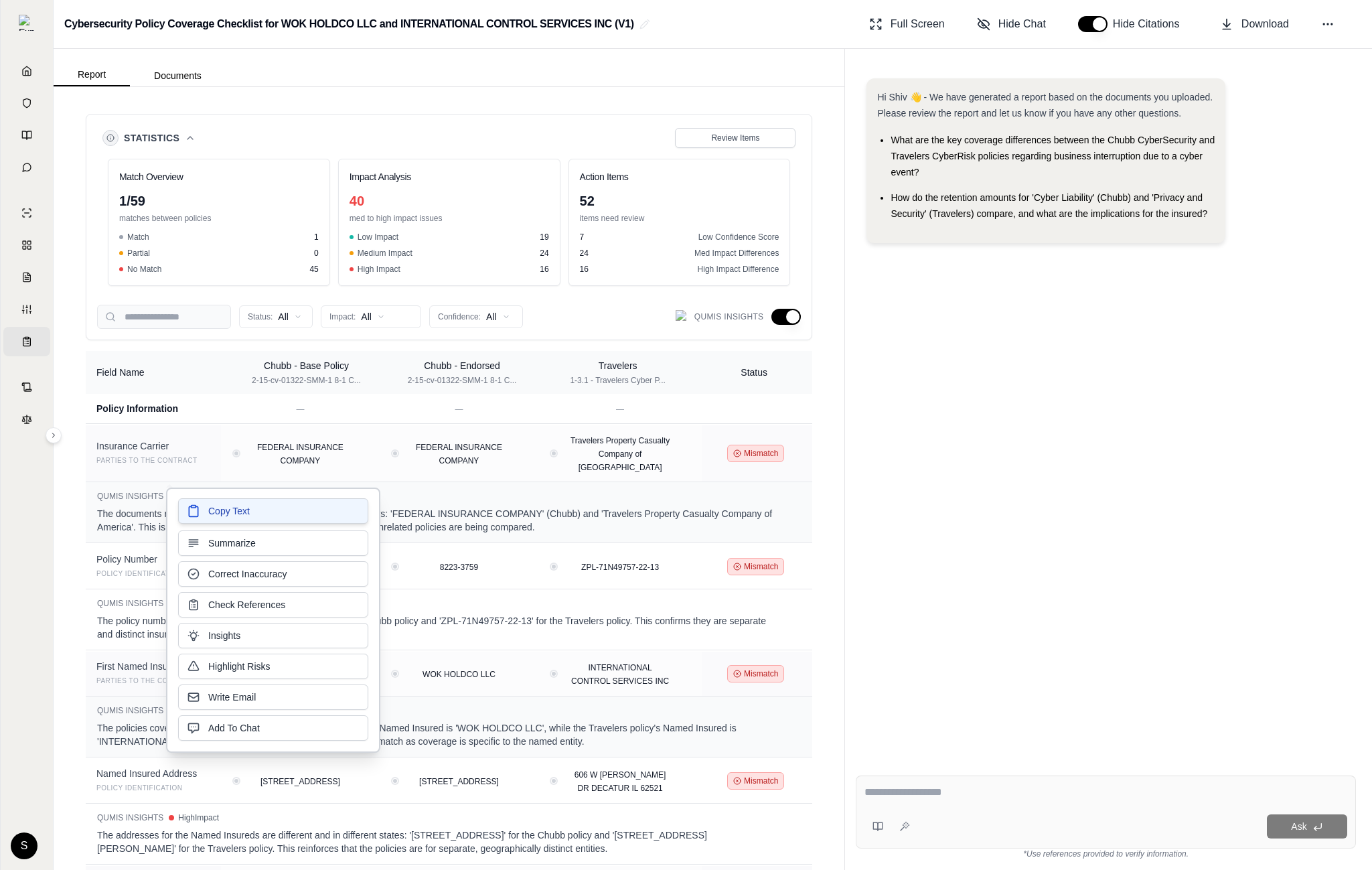
click at [231, 516] on span "Copy Text" at bounding box center [229, 511] width 41 height 13
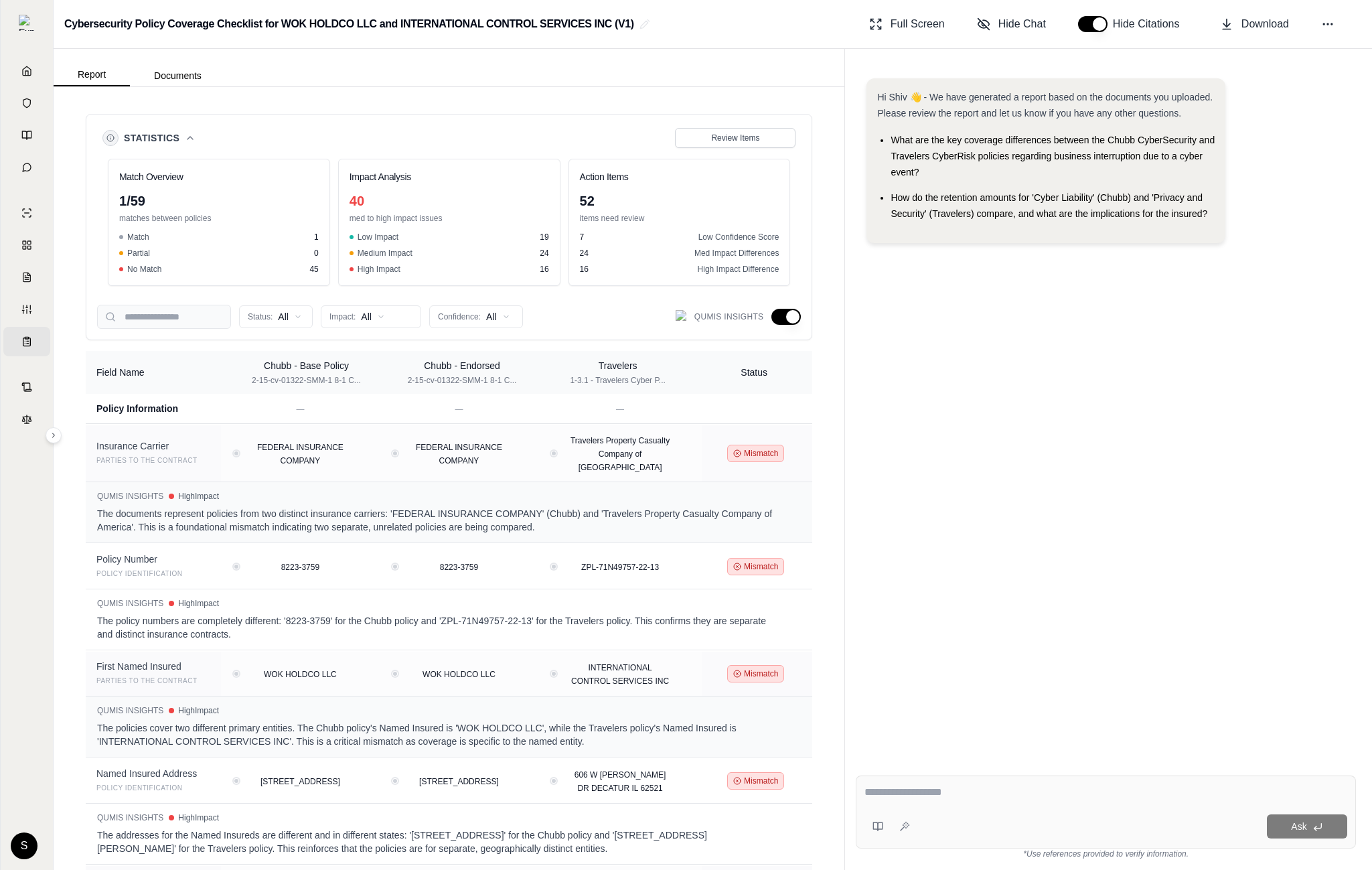
click at [191, 140] on icon at bounding box center [190, 138] width 11 height 11
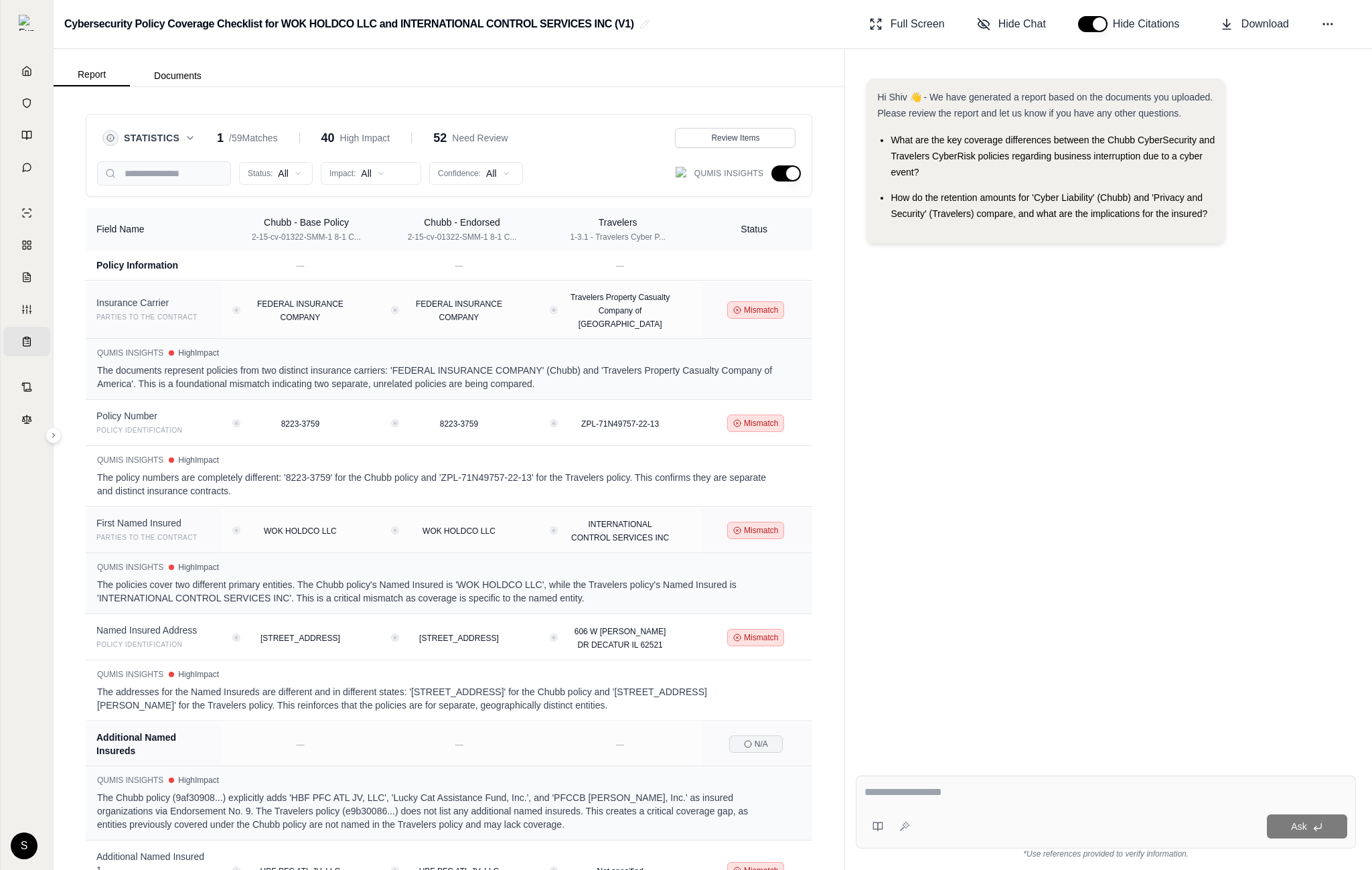
click at [191, 139] on icon at bounding box center [190, 138] width 11 height 11
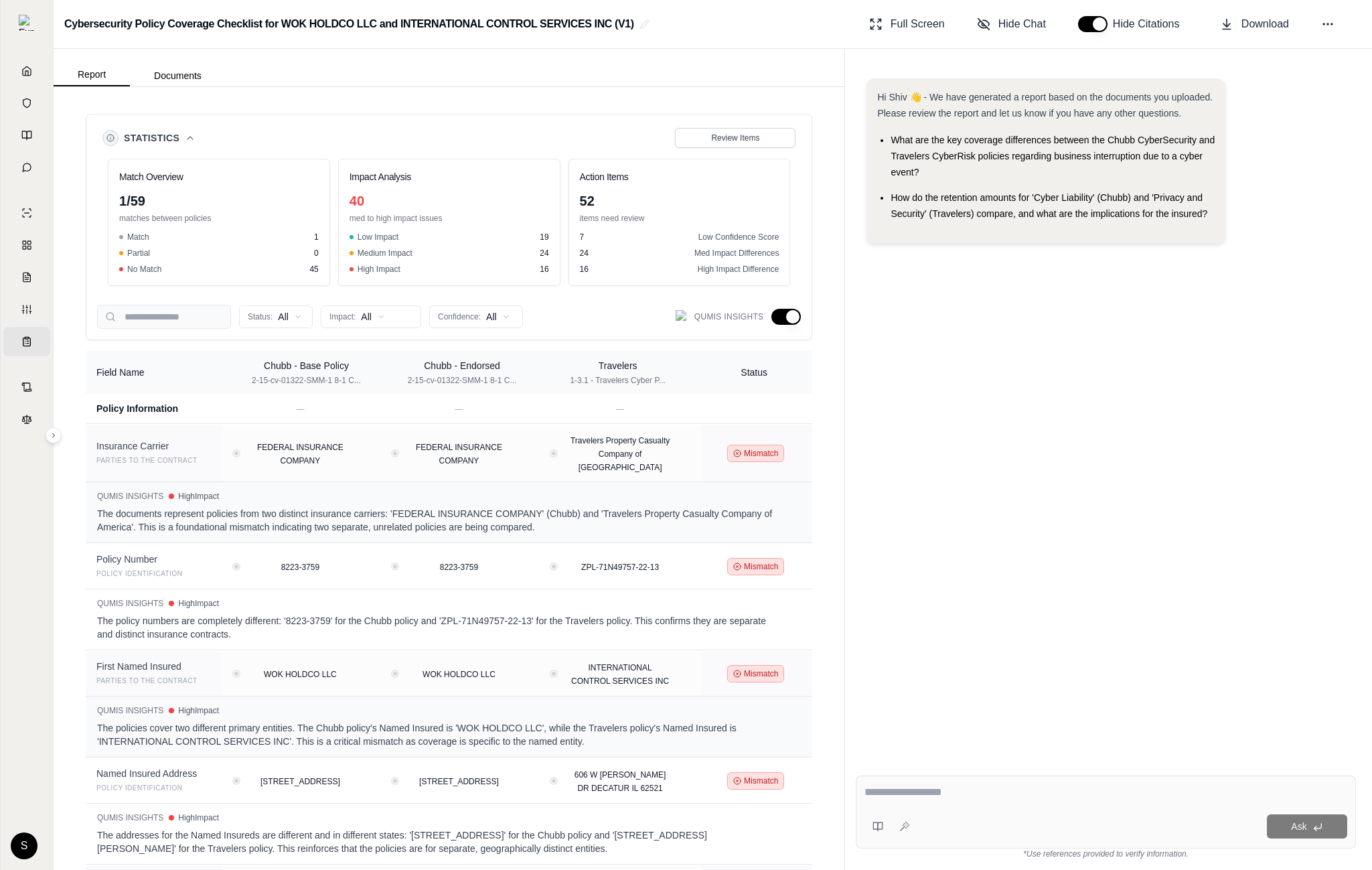
click at [191, 139] on icon at bounding box center [190, 138] width 11 height 11
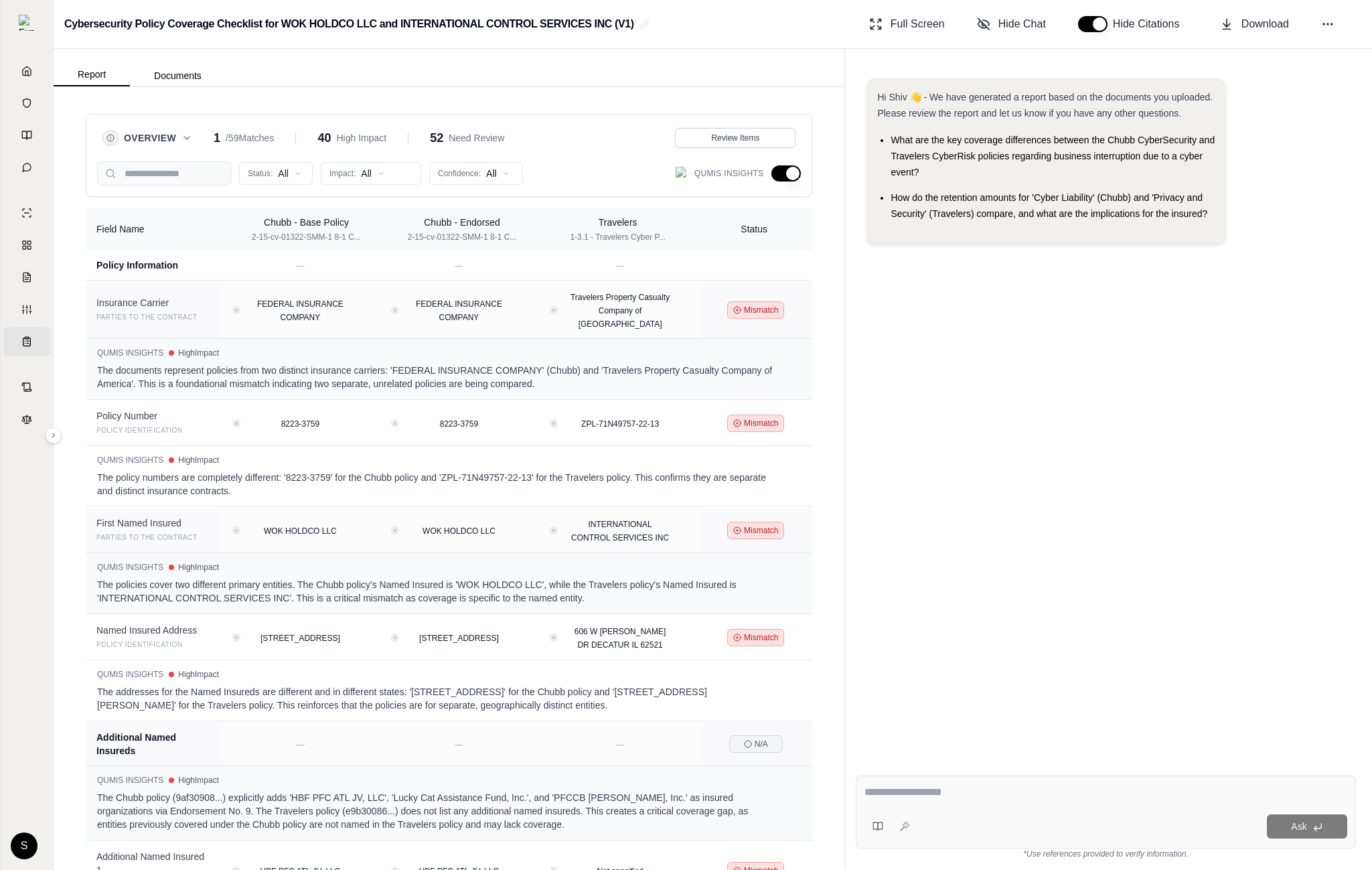
click at [186, 141] on icon at bounding box center [187, 138] width 11 height 11
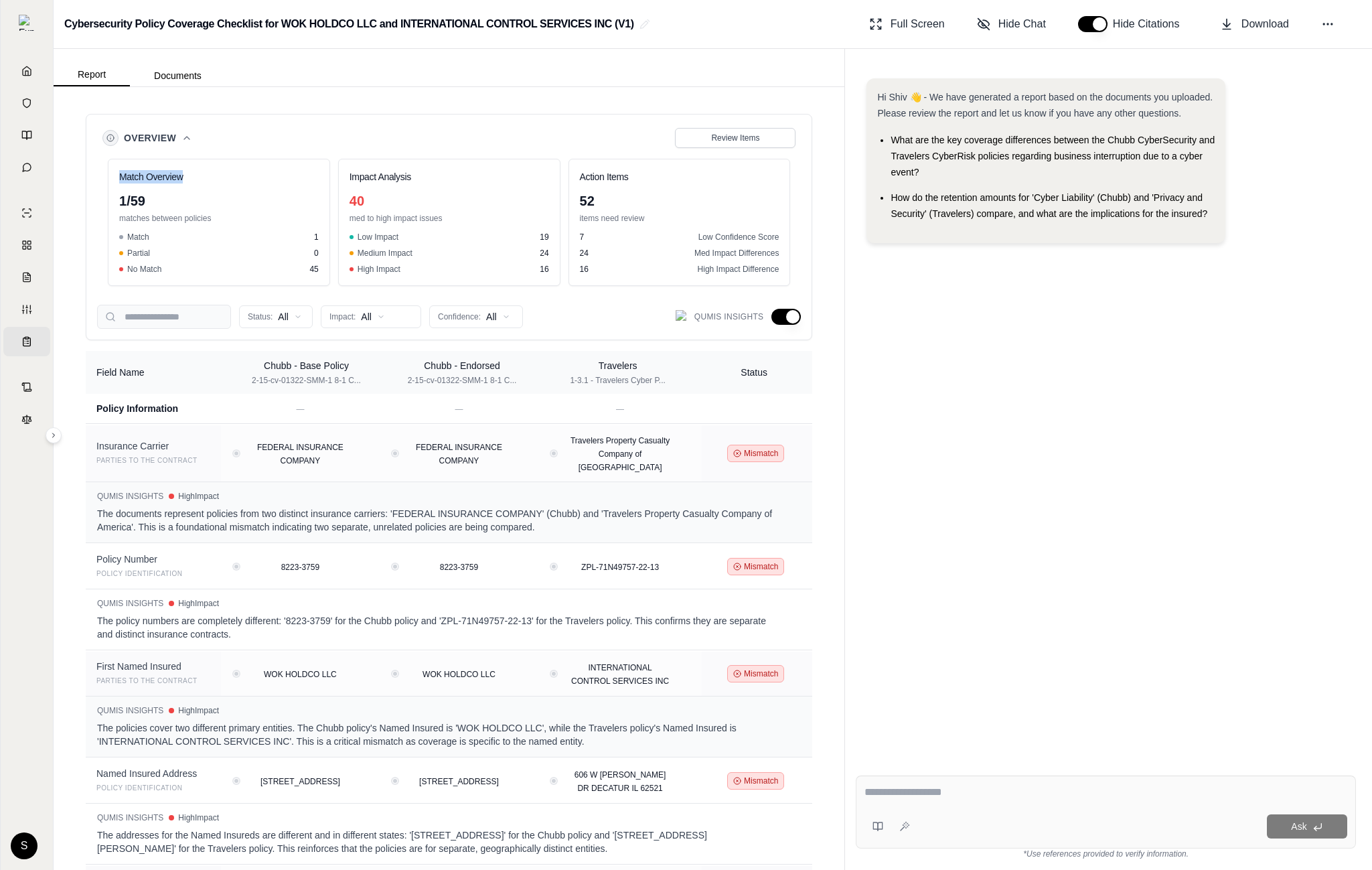
drag, startPoint x: 186, startPoint y: 178, endPoint x: 121, endPoint y: 176, distance: 65.0
click at [121, 176] on h3 "Match Overview" at bounding box center [218, 176] width 199 height 13
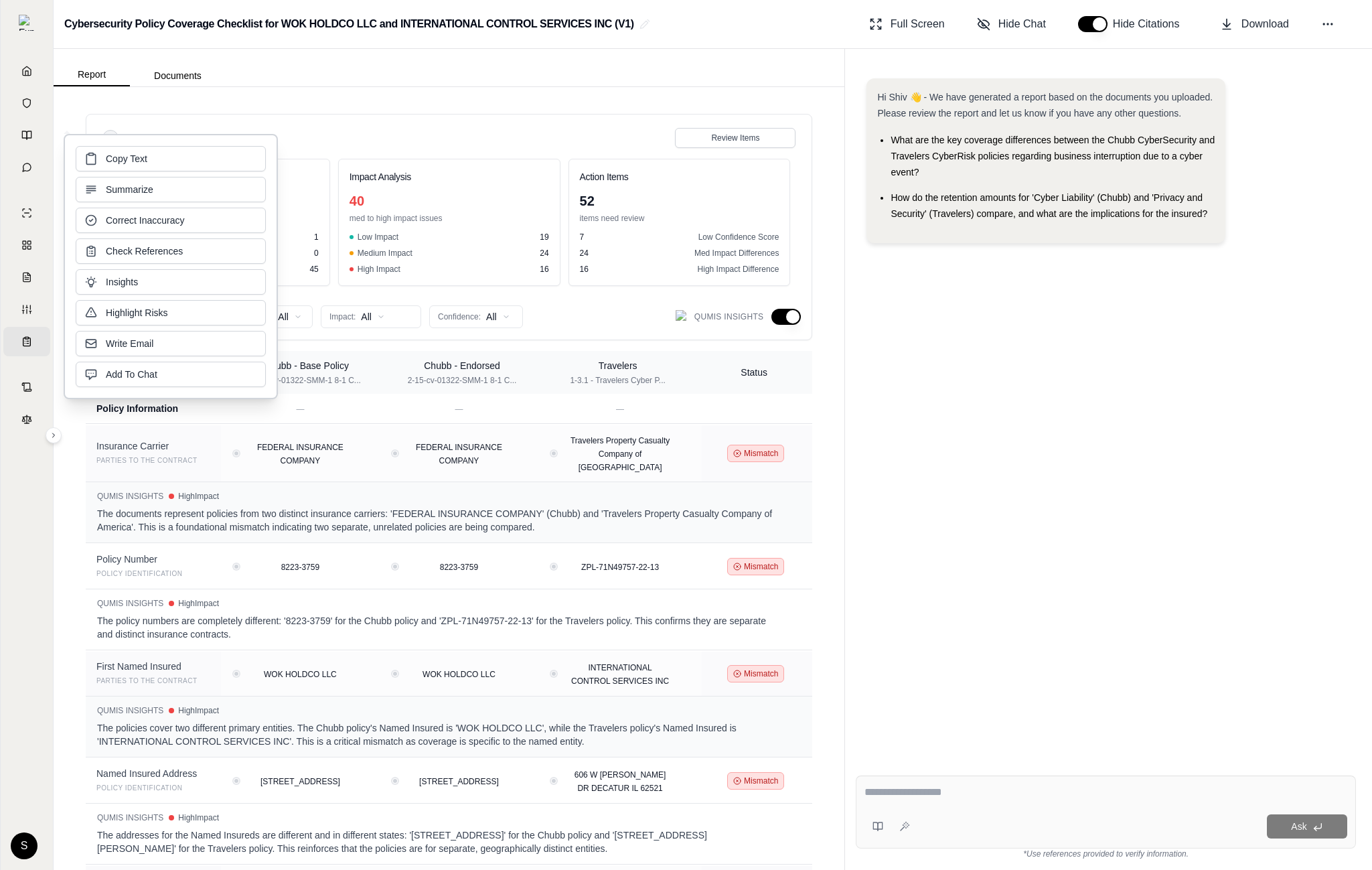
click at [387, 130] on div "Overview Review Items" at bounding box center [449, 138] width 693 height 20
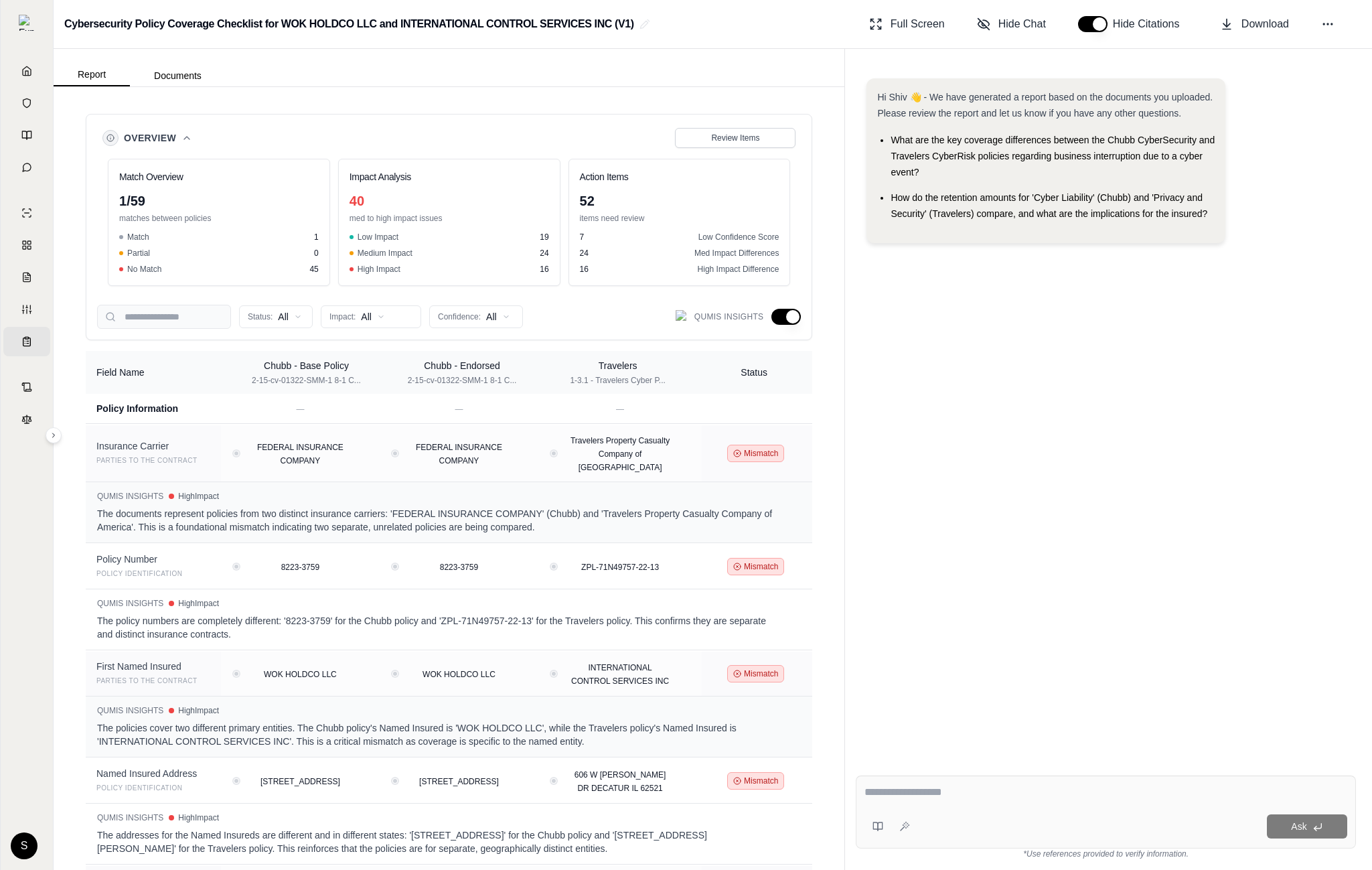
click at [188, 136] on icon at bounding box center [187, 138] width 11 height 11
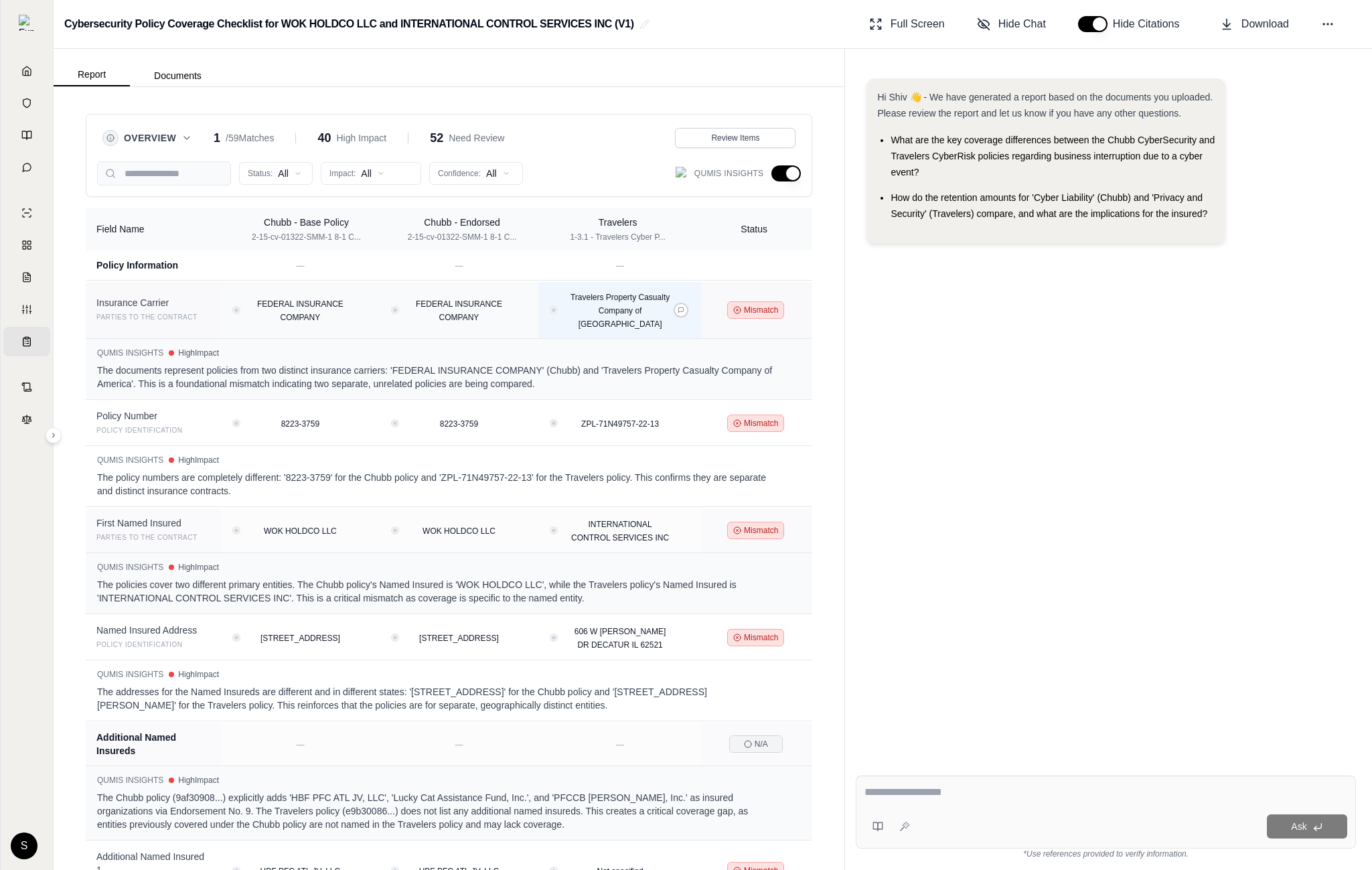
click at [685, 300] on div "Travelers Property Casualty Company of [GEOGRAPHIC_DATA]" at bounding box center [619, 309] width 147 height 40
click at [683, 308] on icon at bounding box center [681, 310] width 5 height 5
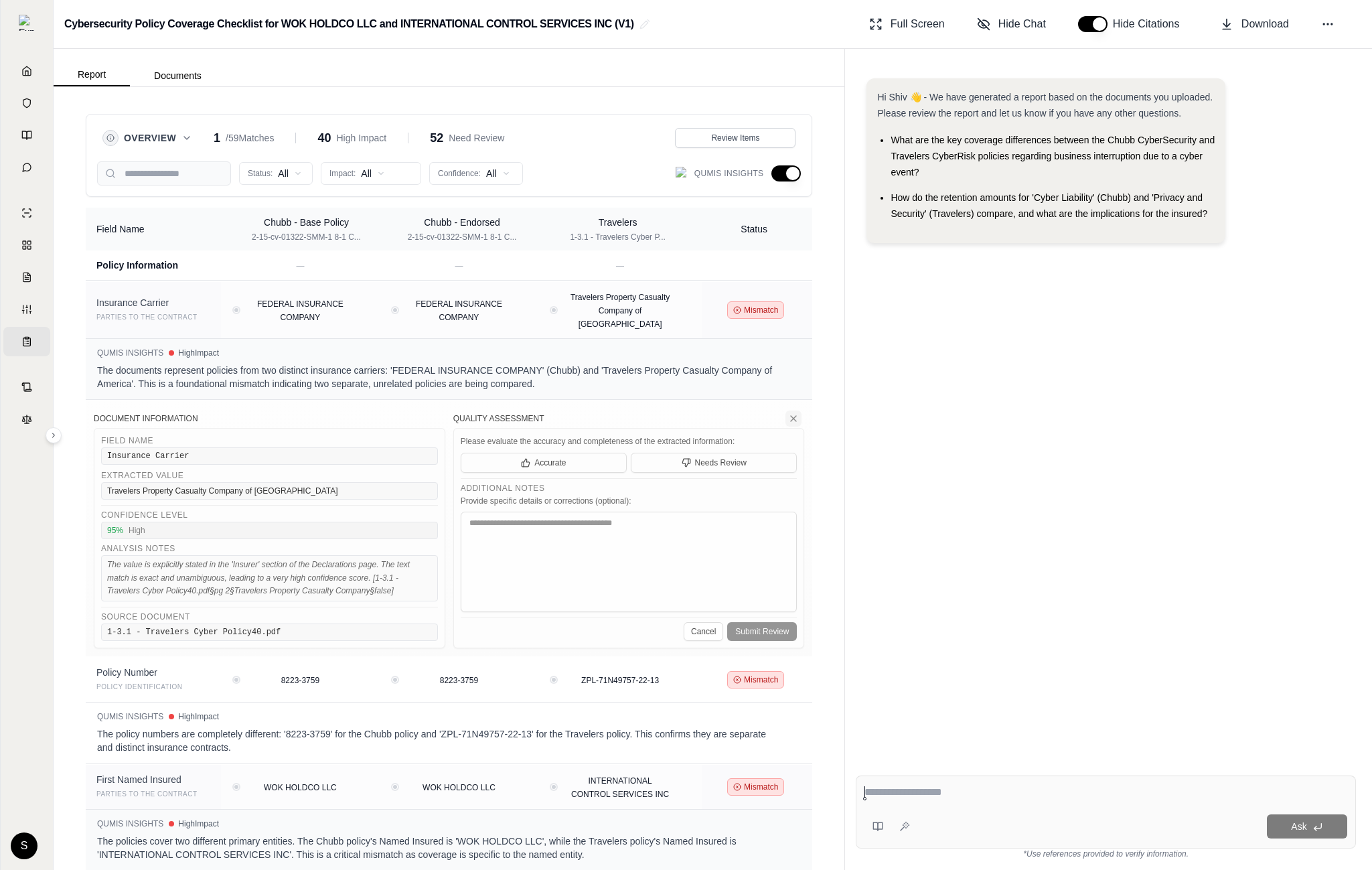
click at [792, 420] on icon at bounding box center [794, 418] width 5 height 5
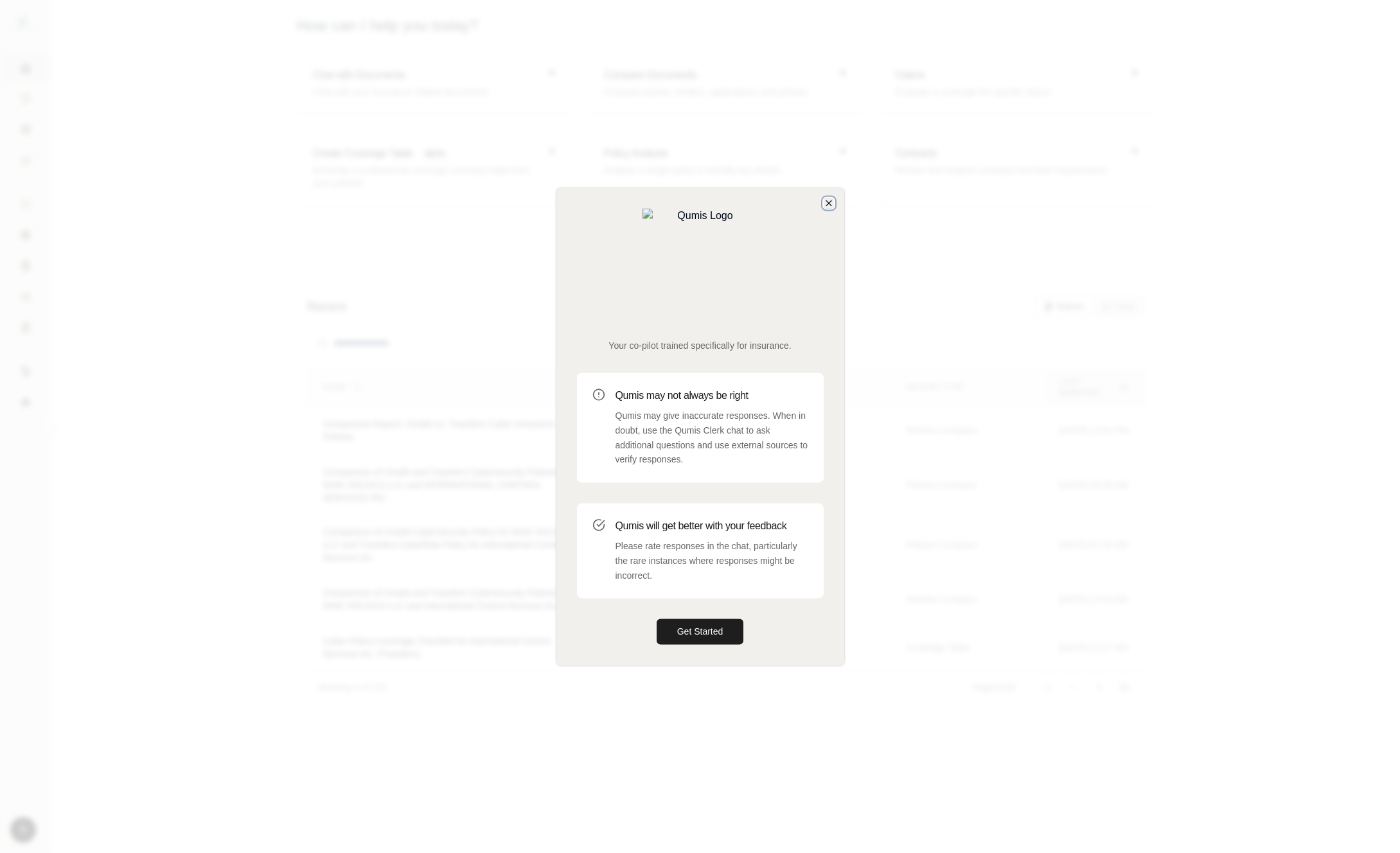
click at [832, 208] on icon "button" at bounding box center [829, 203] width 10 height 10
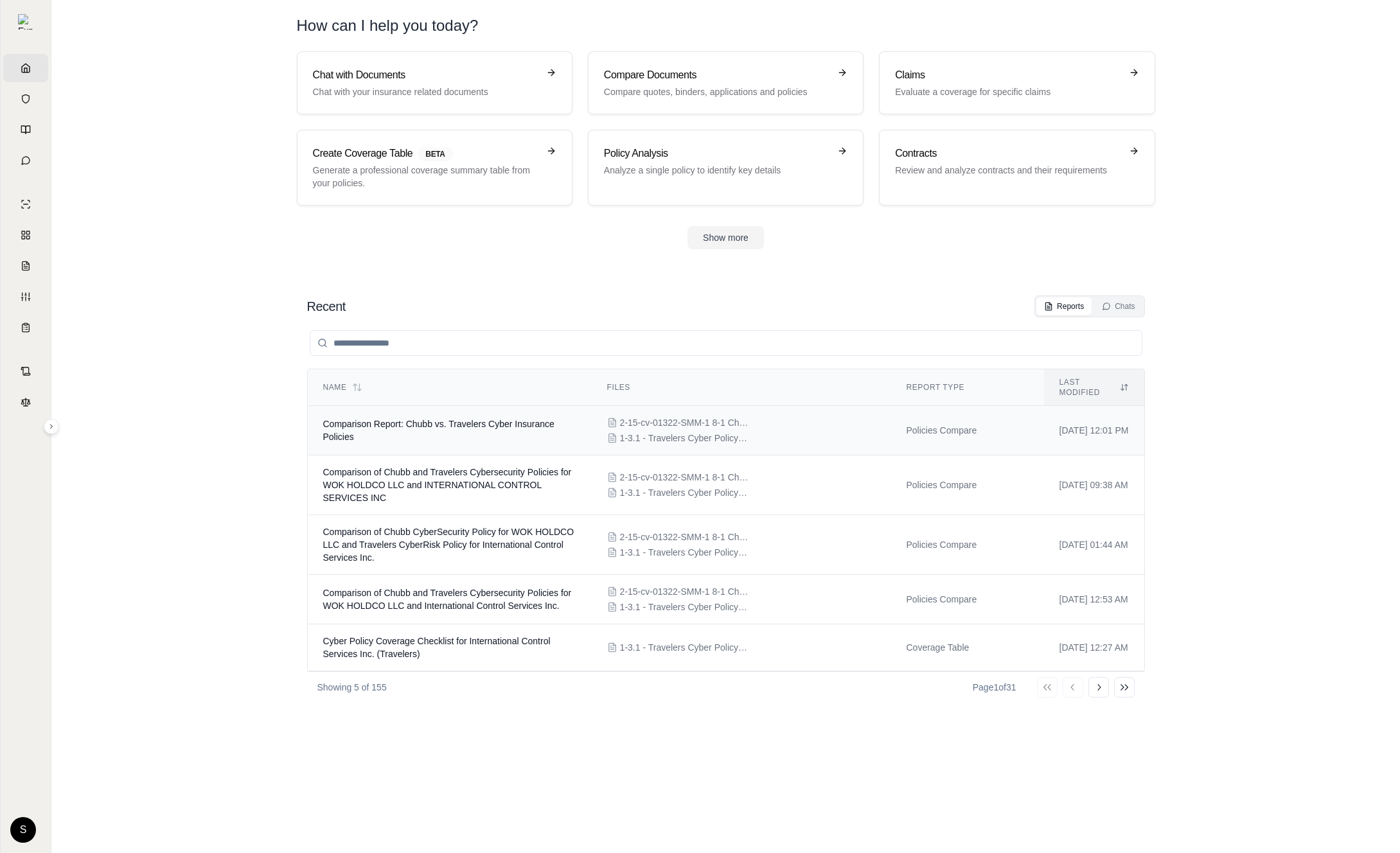
click at [461, 419] on span "Comparison Report: Chubb vs. Travelers Cyber Insurance Policies" at bounding box center [439, 430] width 231 height 23
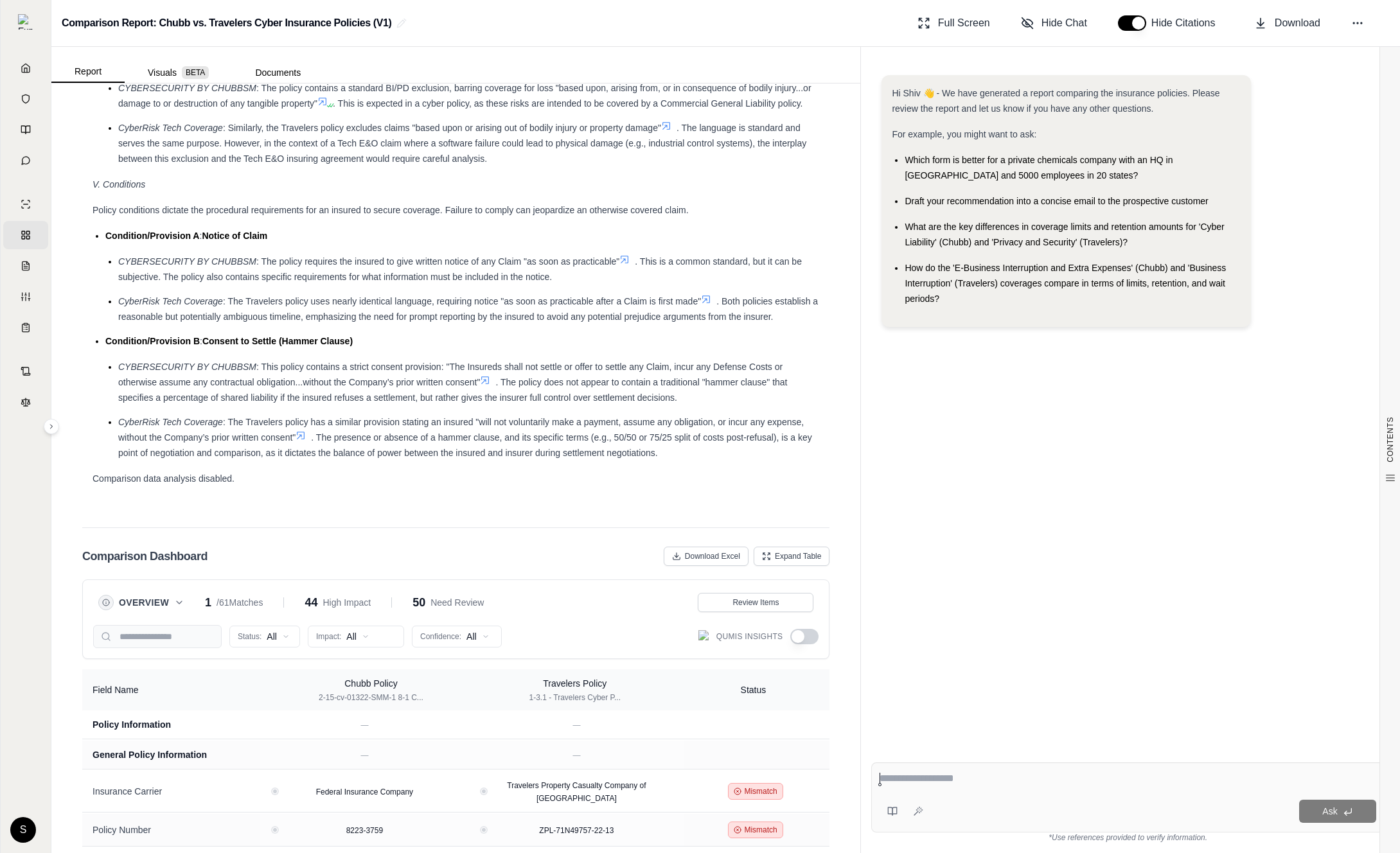
scroll to position [2535, 0]
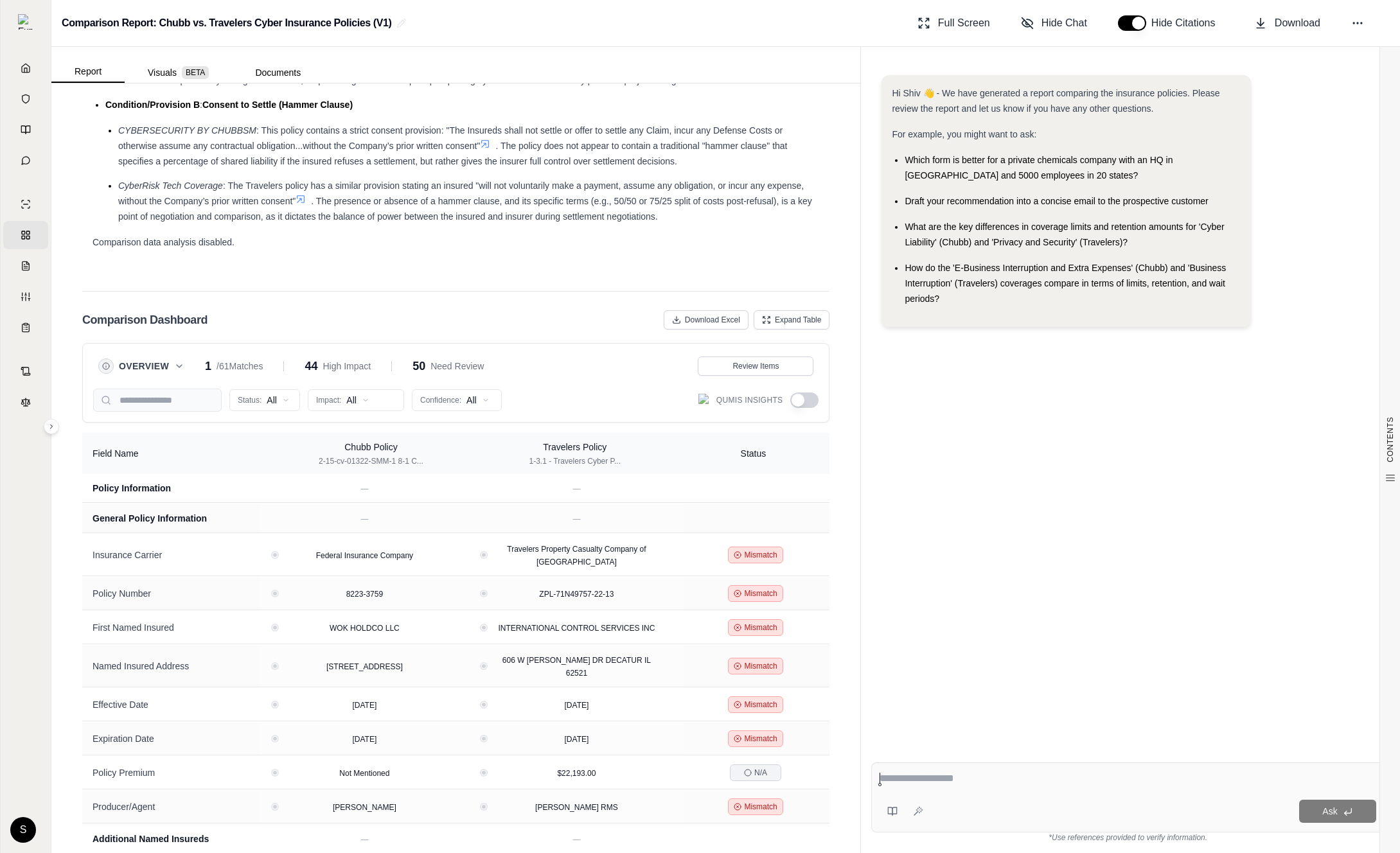
click at [801, 406] on button "button" at bounding box center [804, 400] width 28 height 15
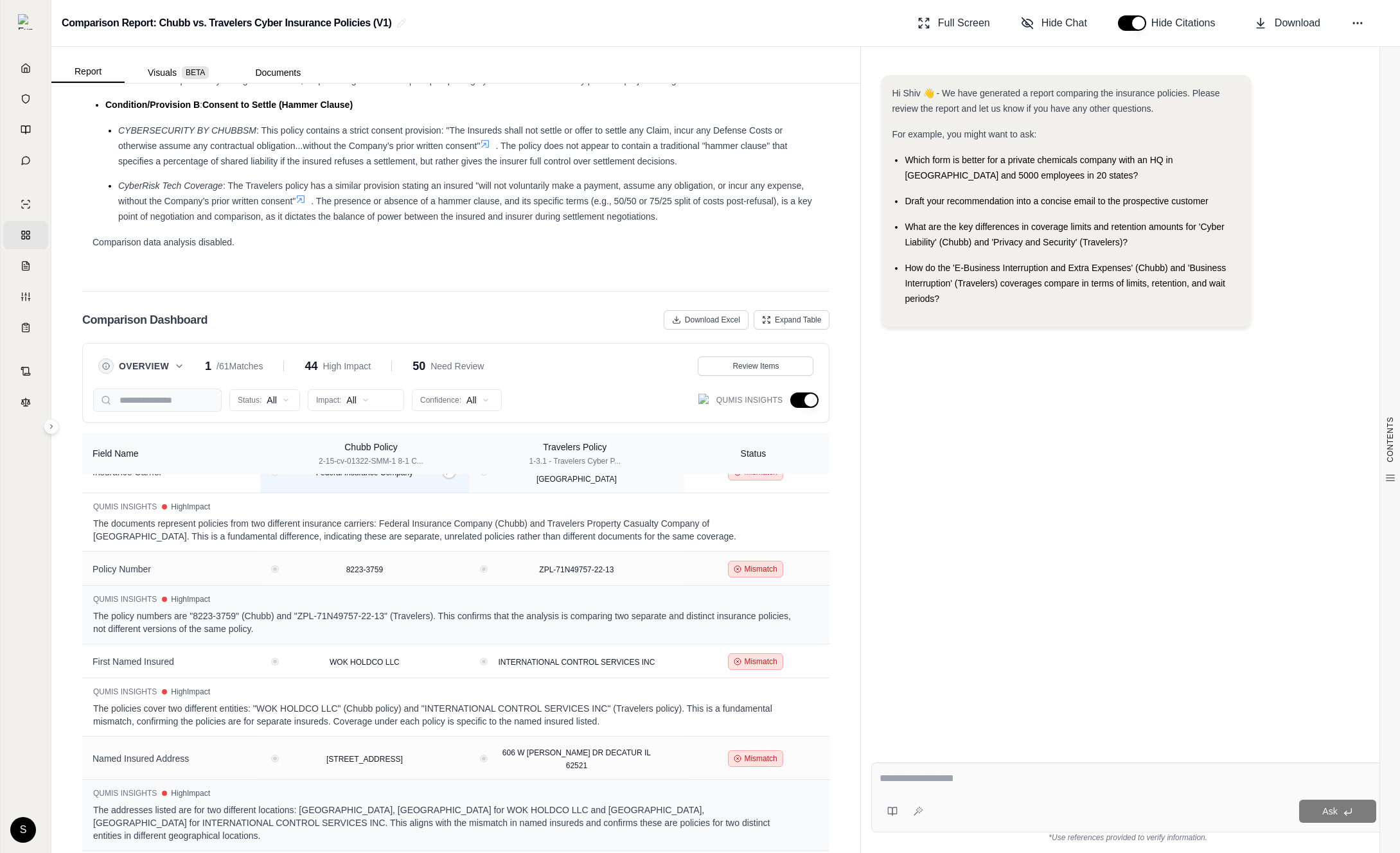
scroll to position [88, 0]
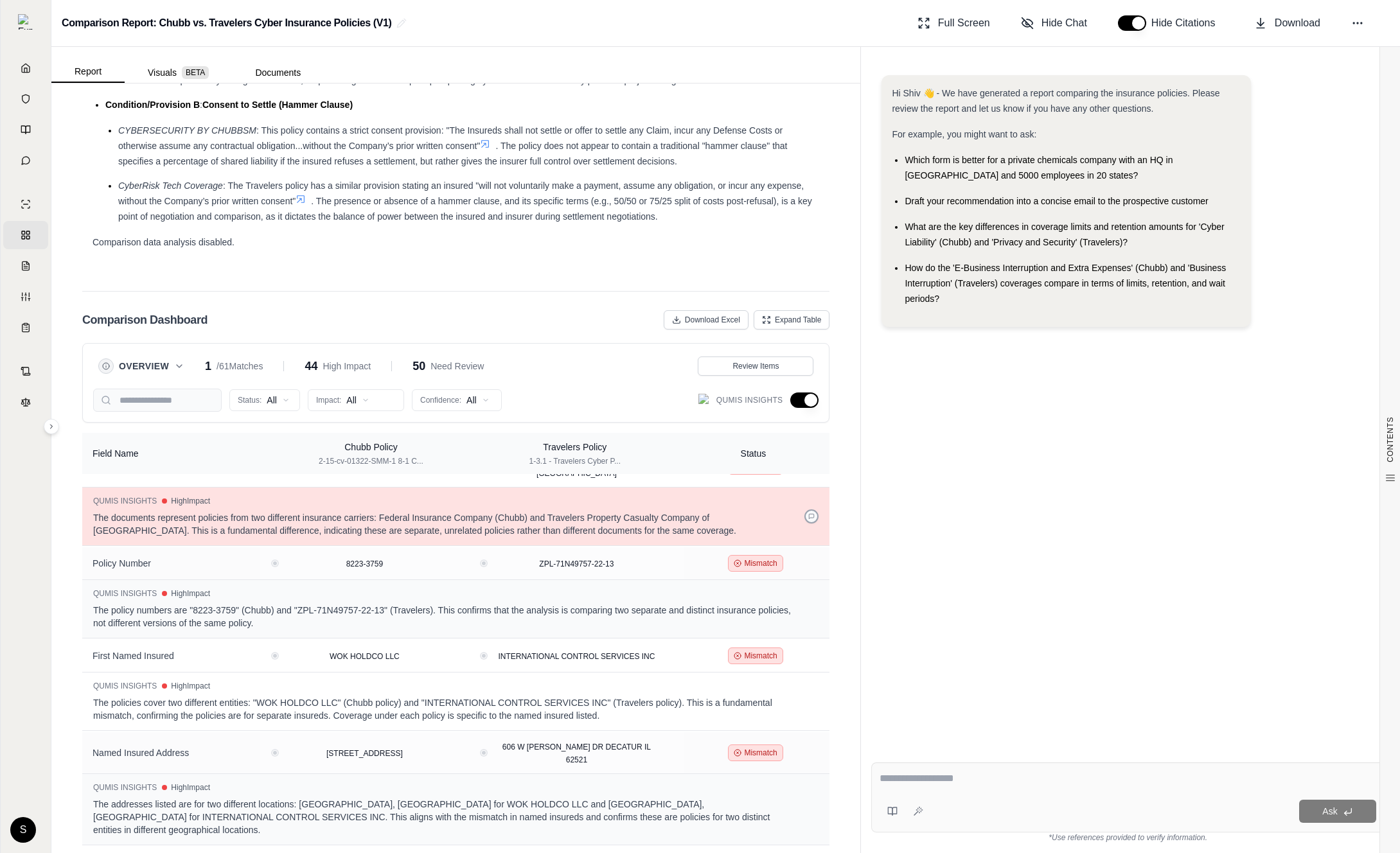
click at [811, 516] on icon at bounding box center [811, 516] width 6 height 6
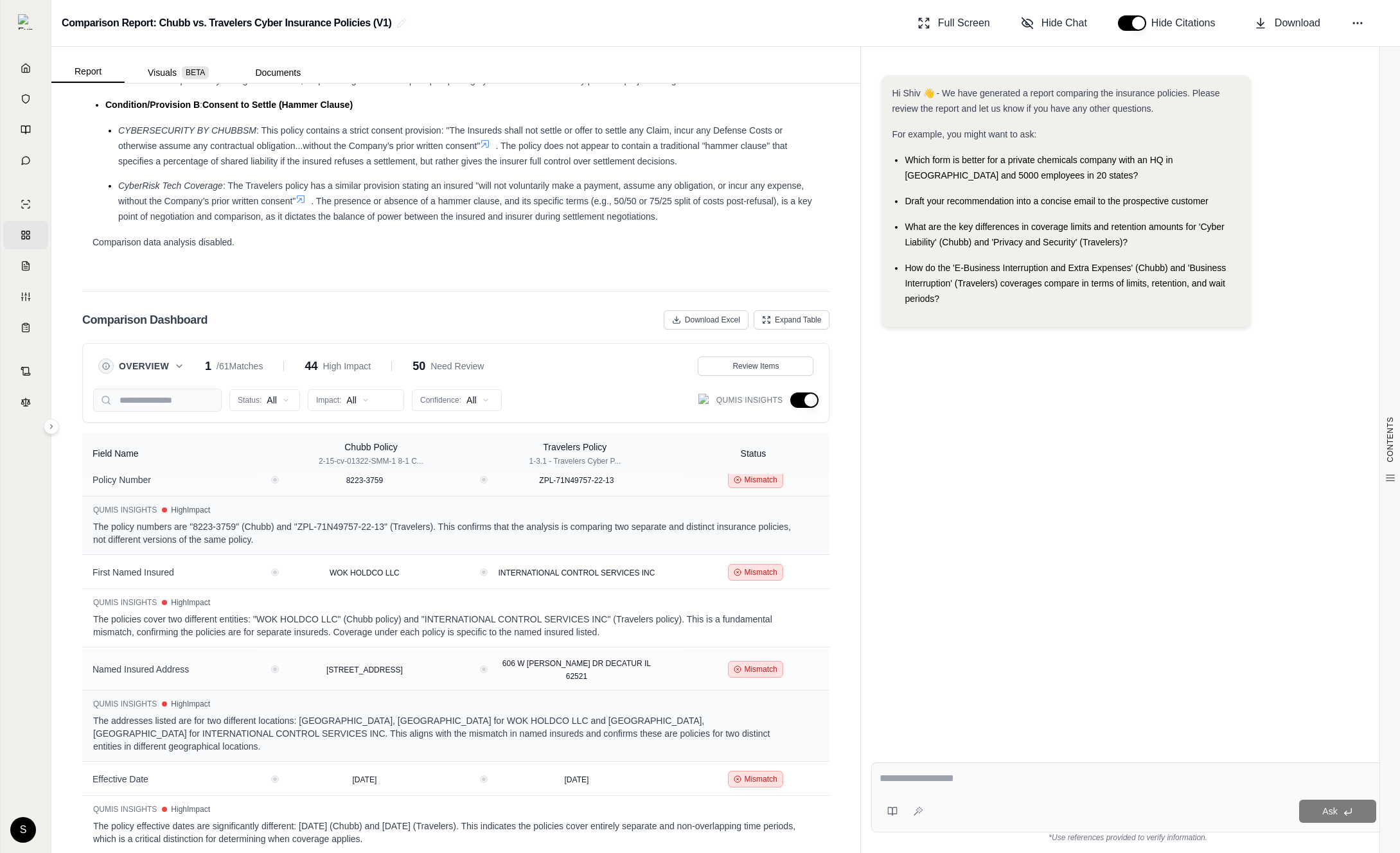
scroll to position [440, 0]
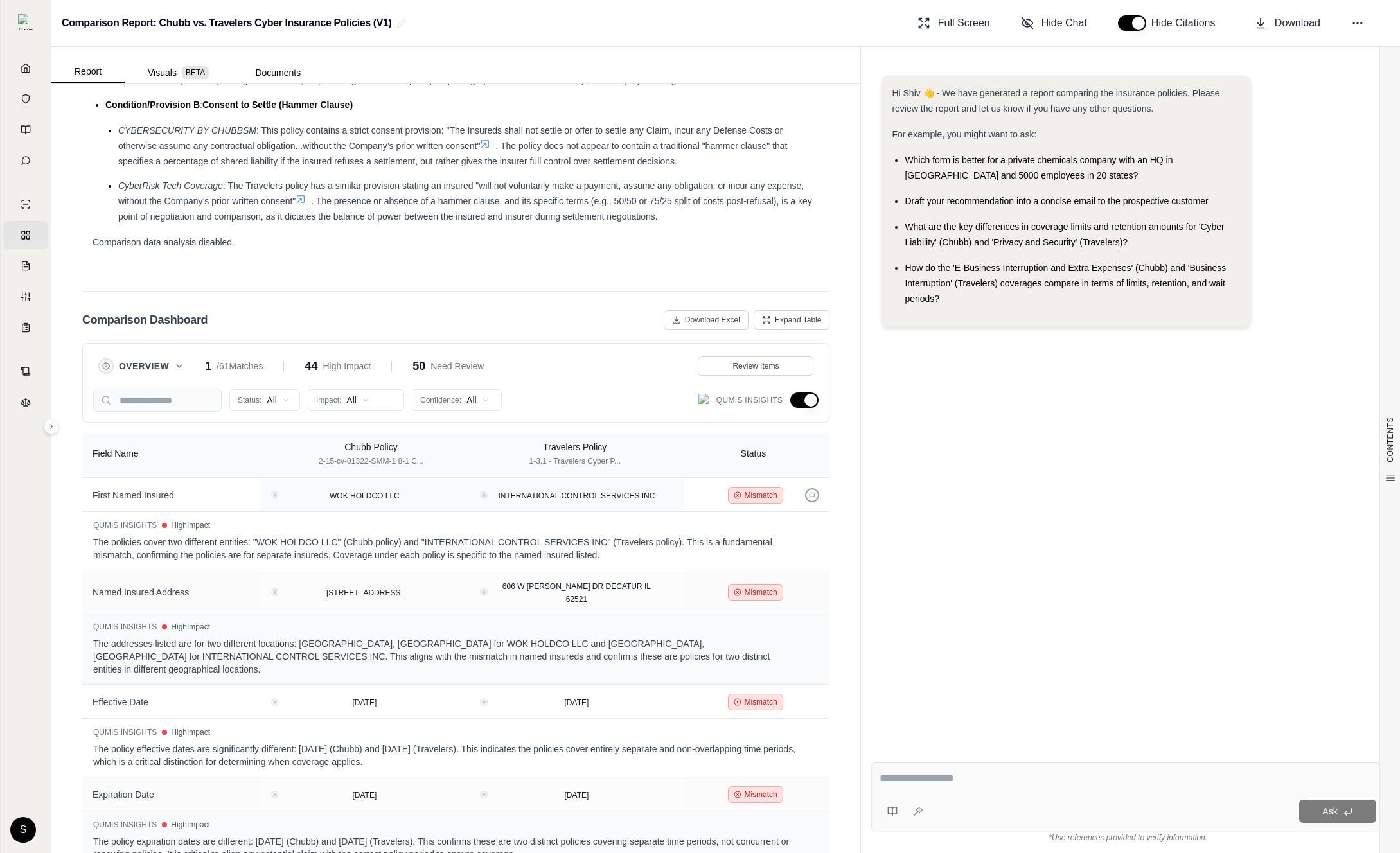
click at [813, 498] on icon at bounding box center [811, 495] width 6 height 6
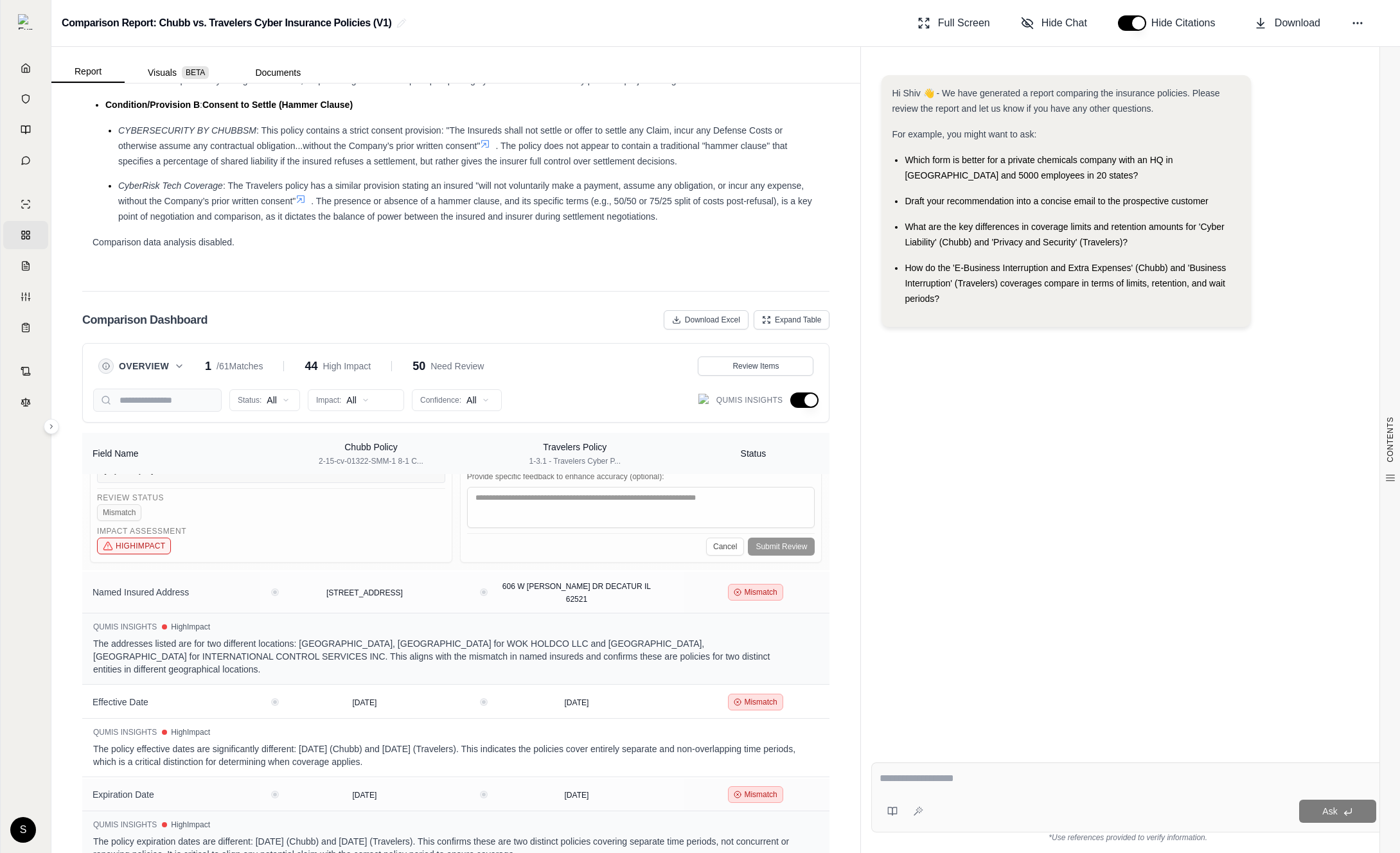
scroll to position [249, 0]
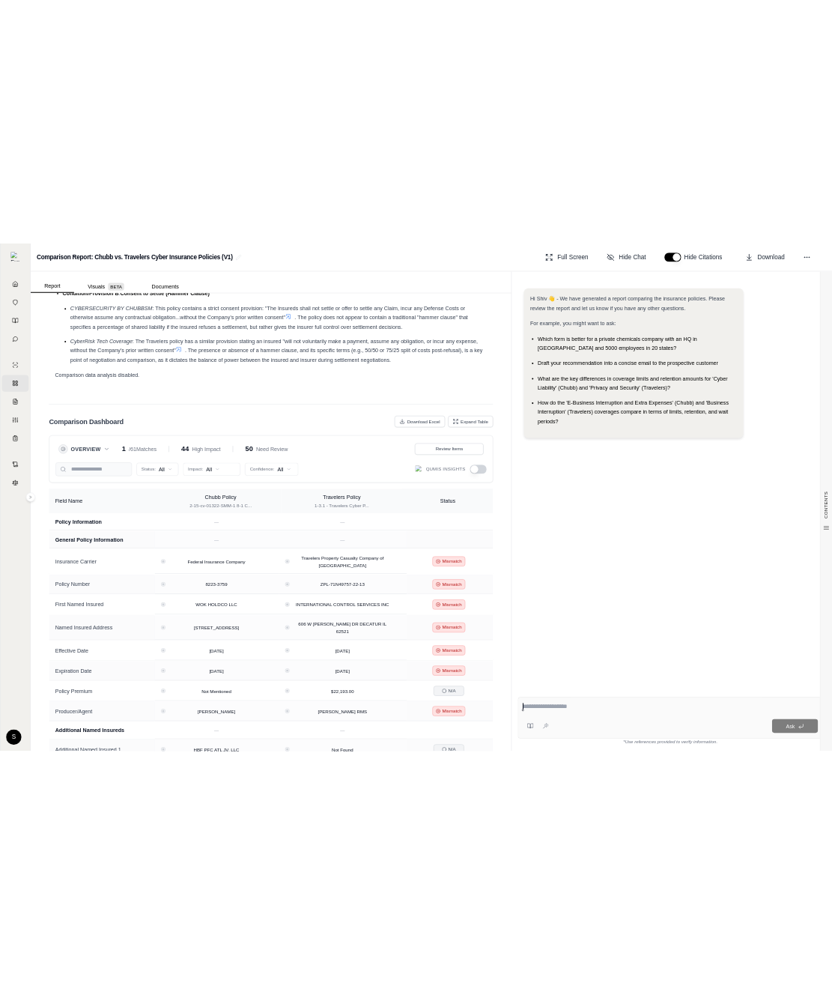
scroll to position [3134, 0]
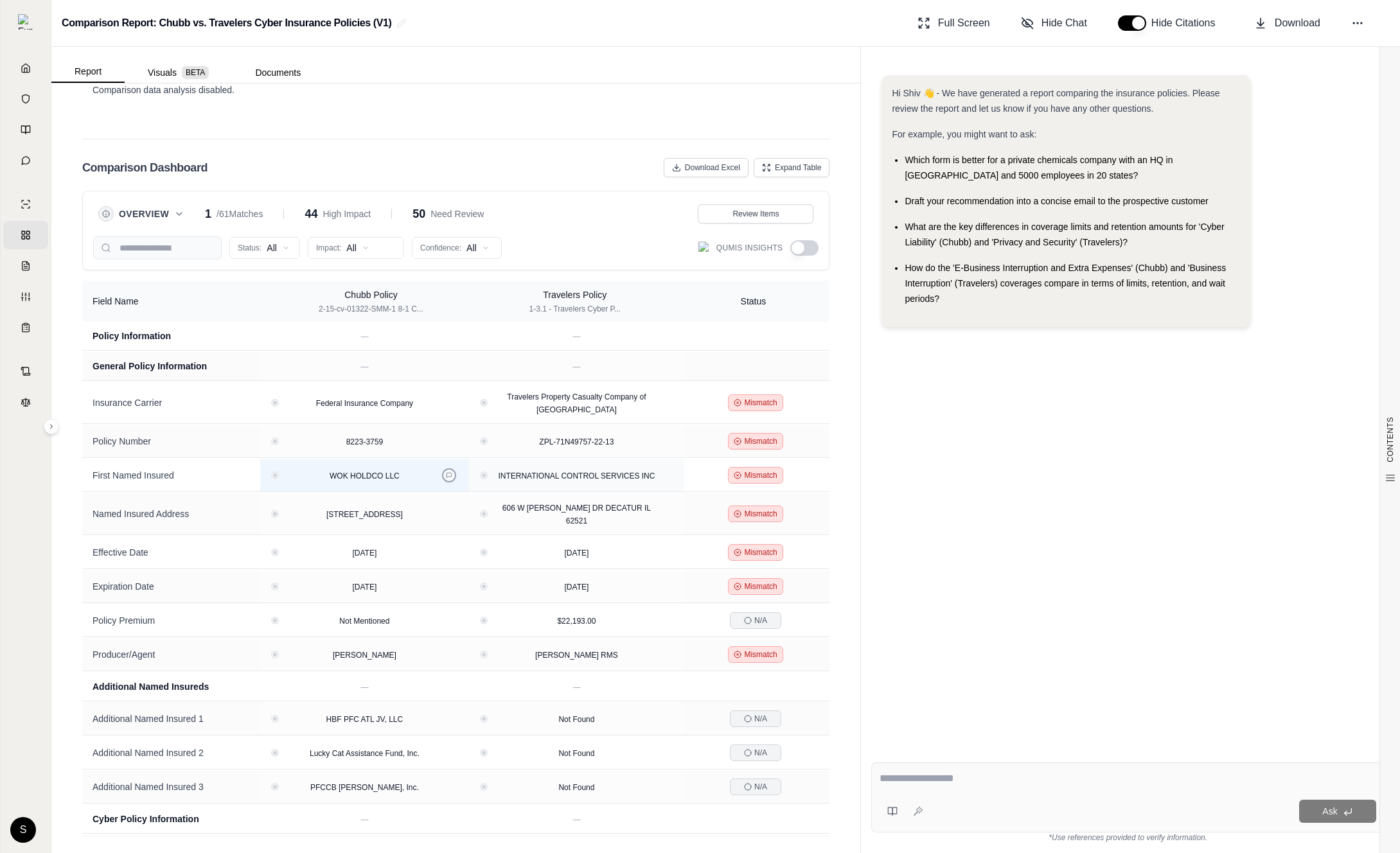
click at [448, 483] on button at bounding box center [448, 475] width 14 height 14
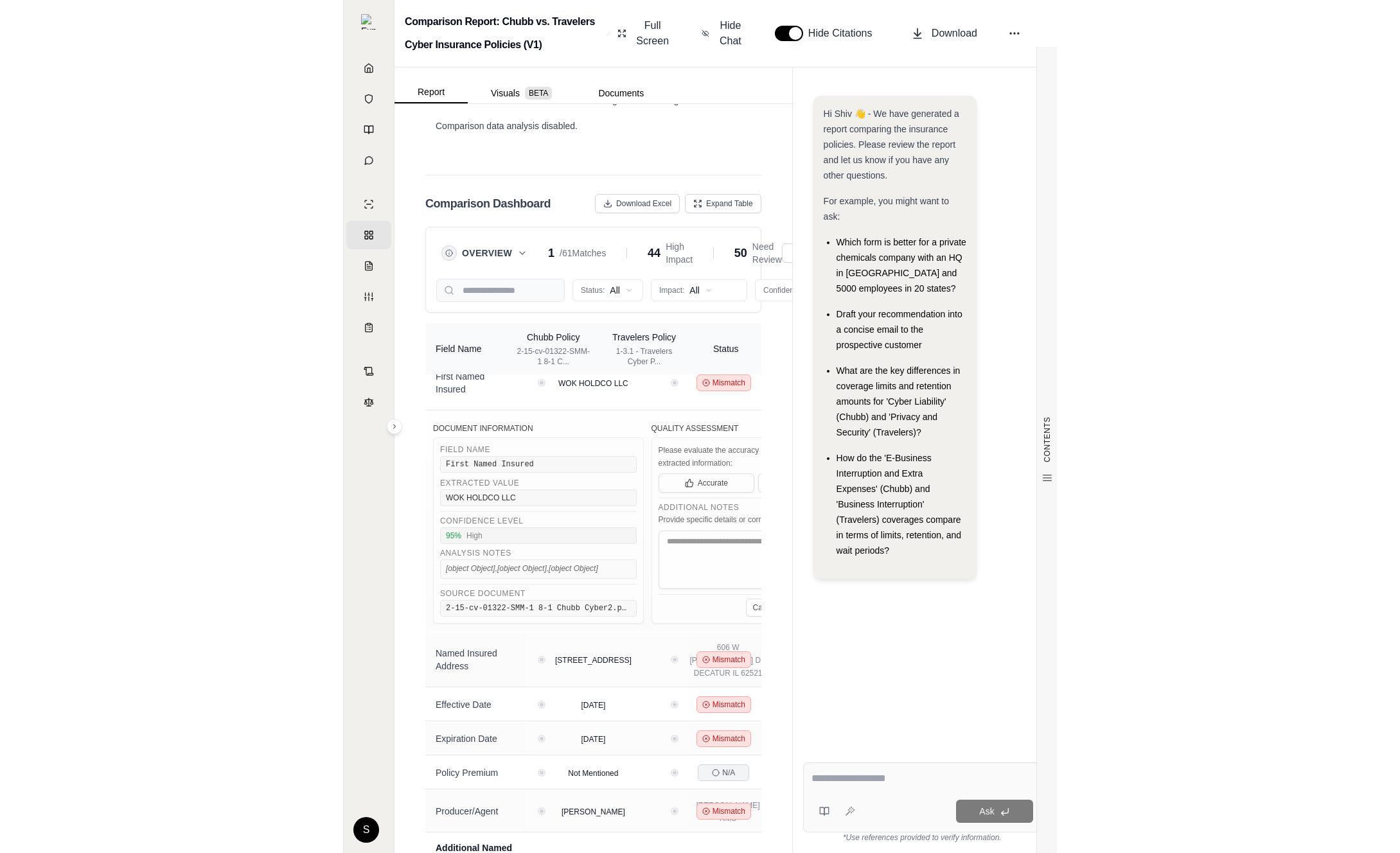
scroll to position [126, 0]
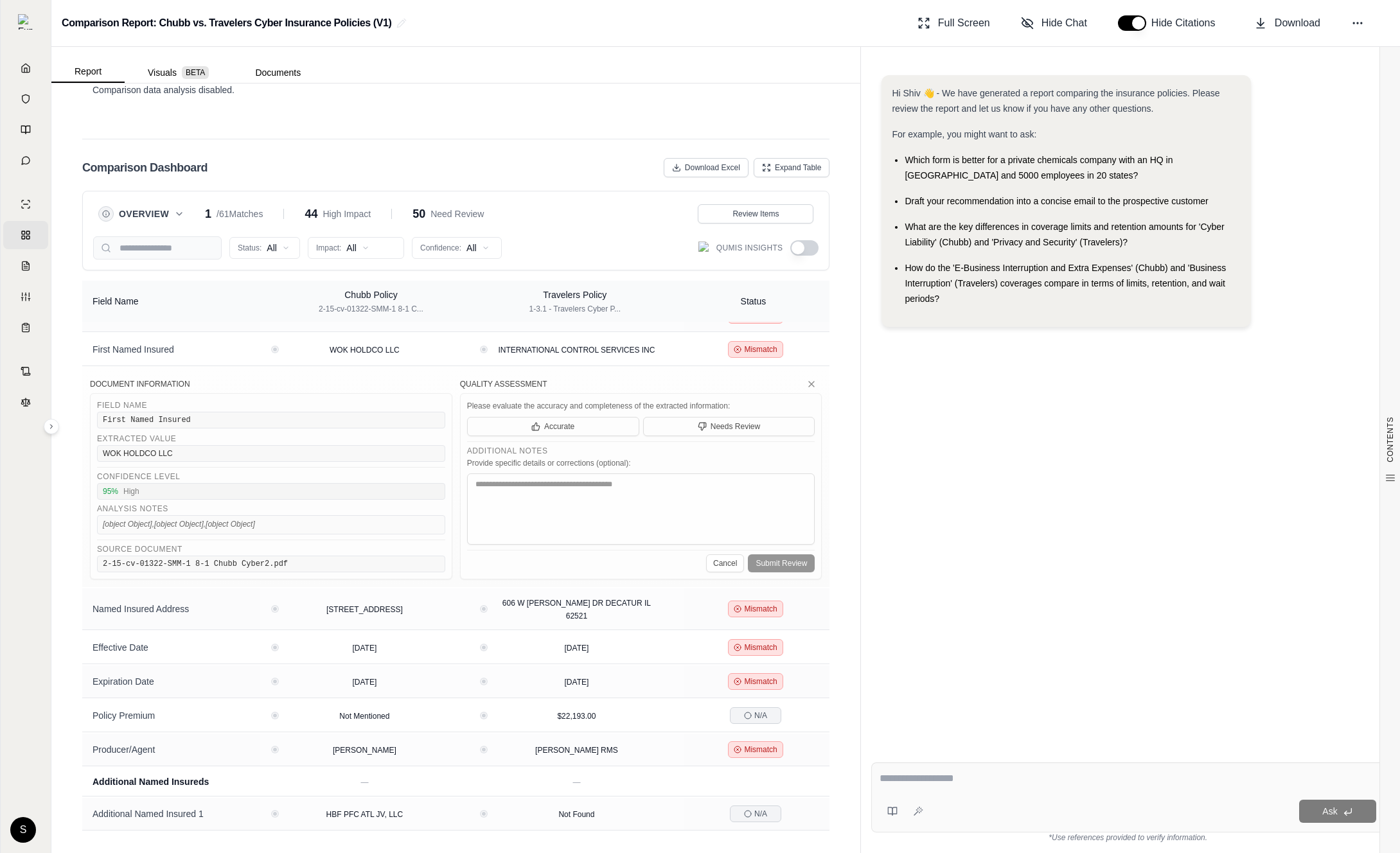
click at [810, 252] on button "button" at bounding box center [804, 248] width 28 height 15
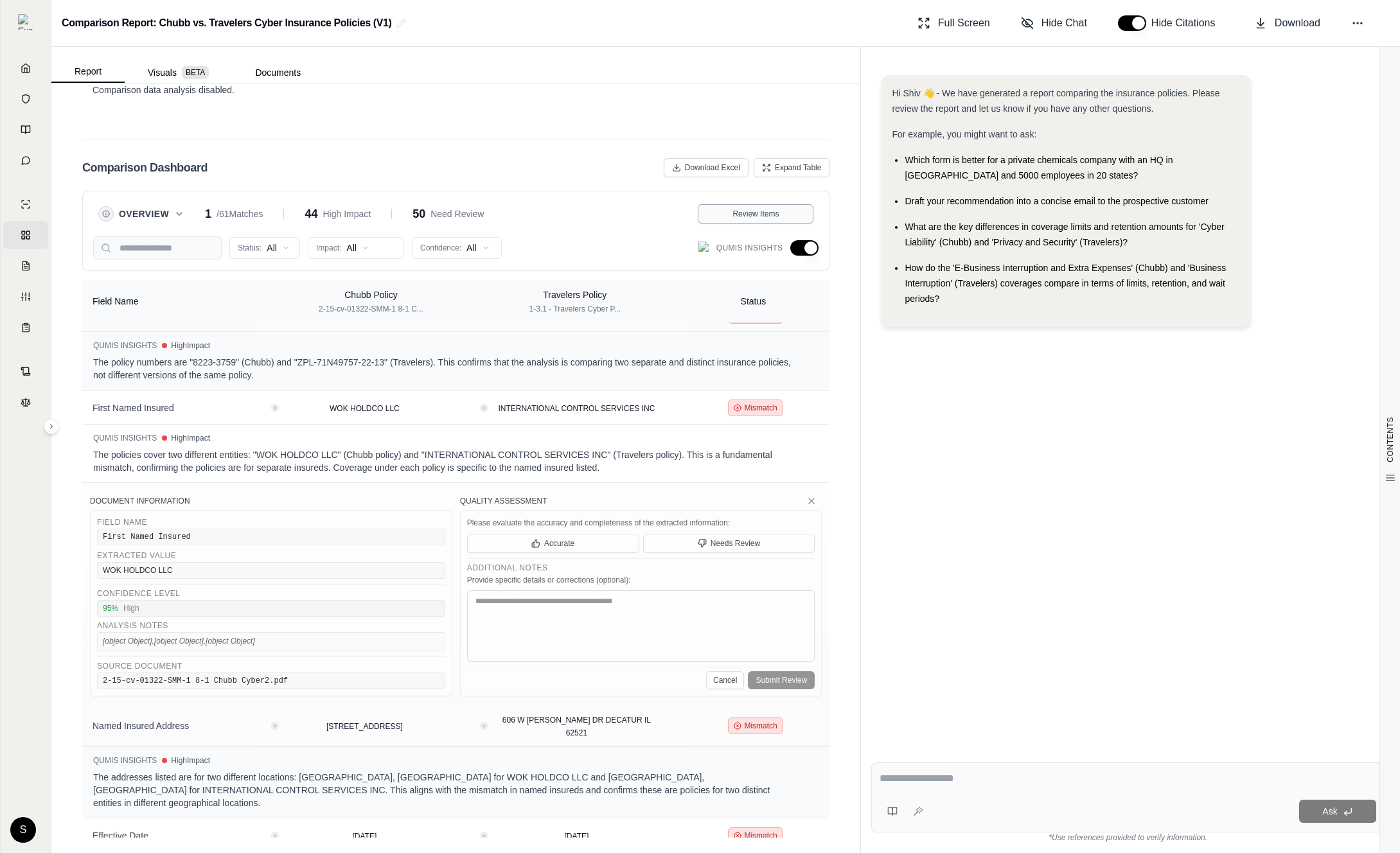
click at [767, 219] on span "Review Items" at bounding box center [755, 214] width 46 height 10
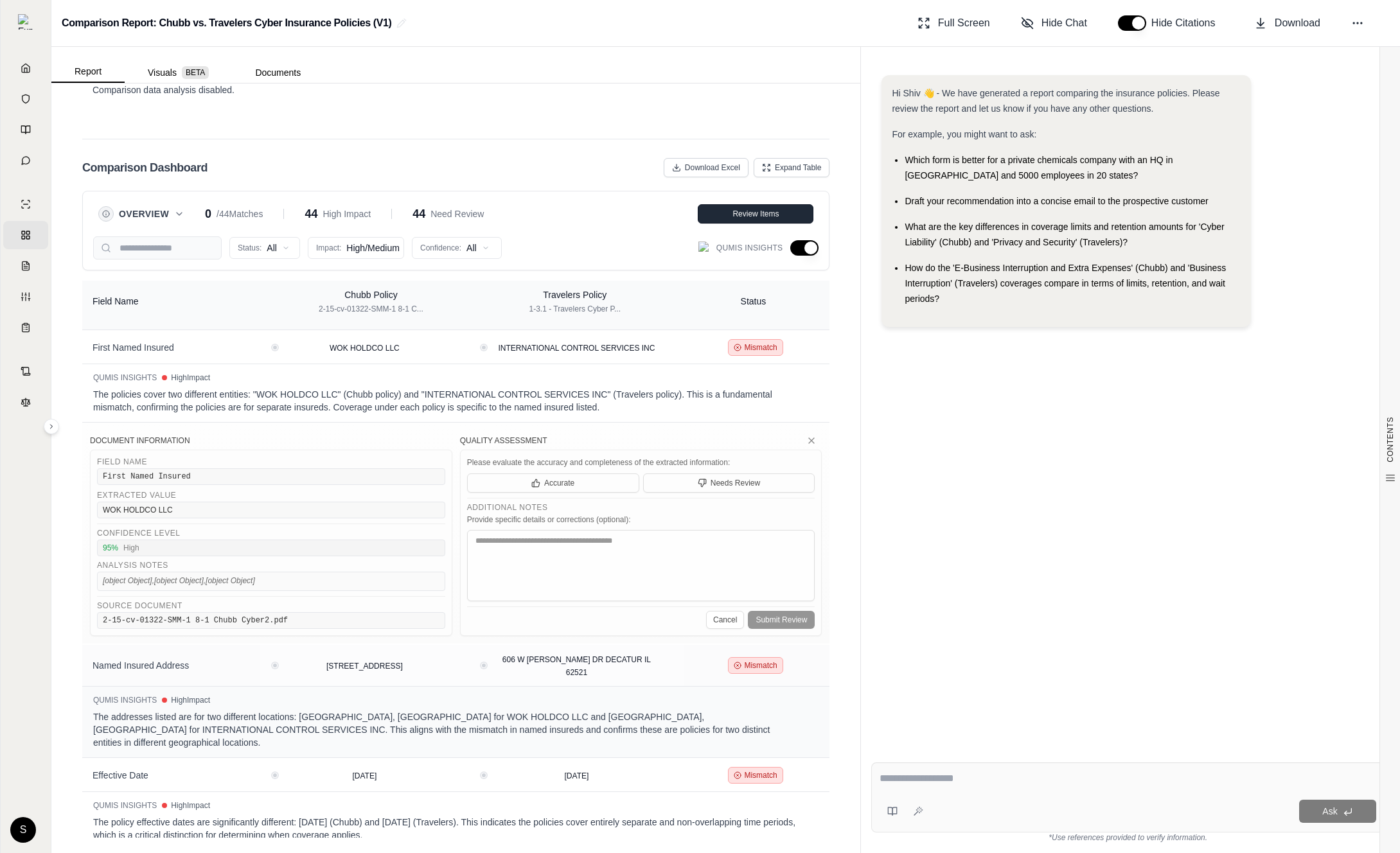
scroll to position [124, 0]
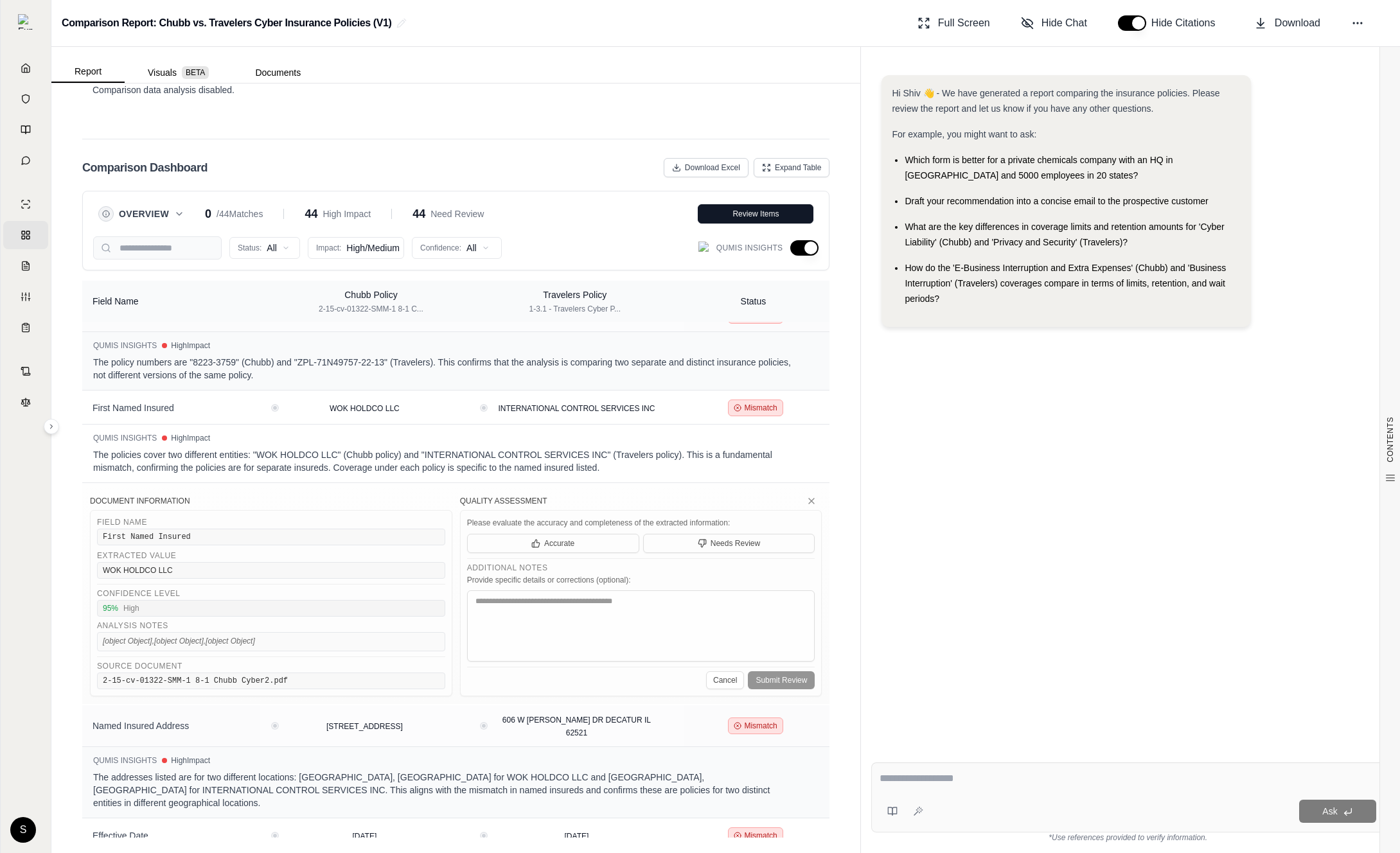
click at [795, 247] on button "button" at bounding box center [804, 248] width 28 height 15
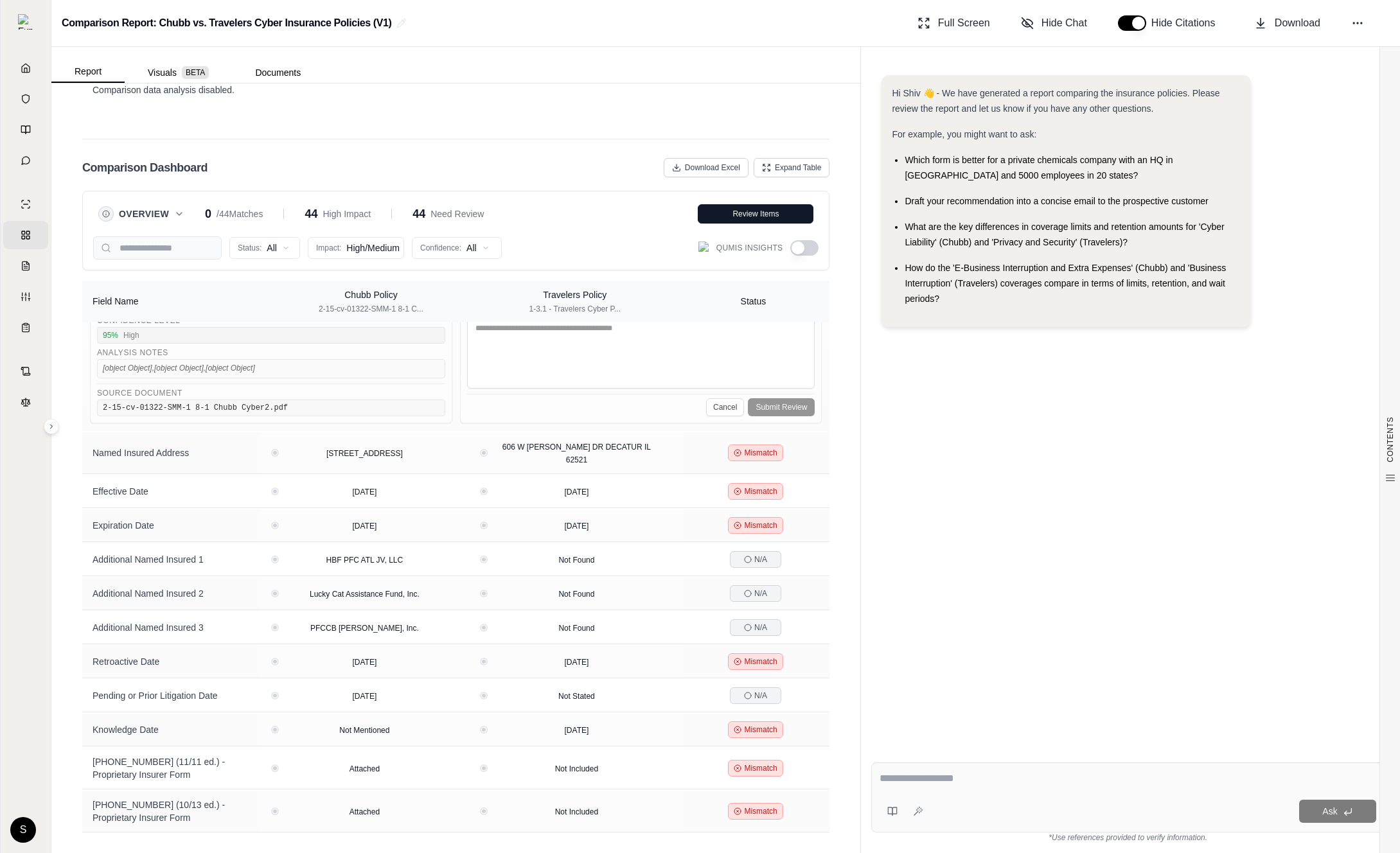
scroll to position [0, 0]
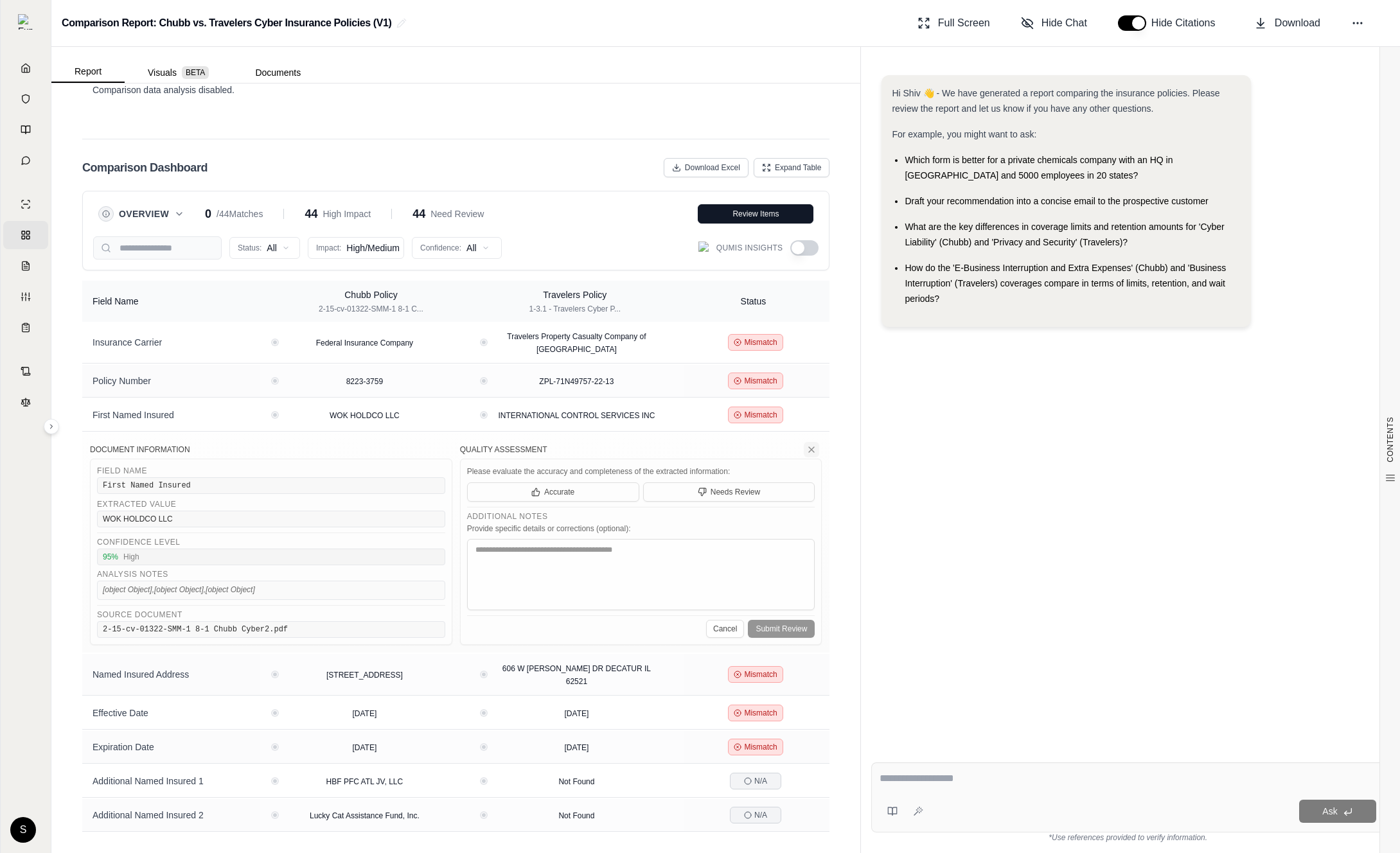
click at [809, 454] on icon at bounding box center [811, 449] width 10 height 10
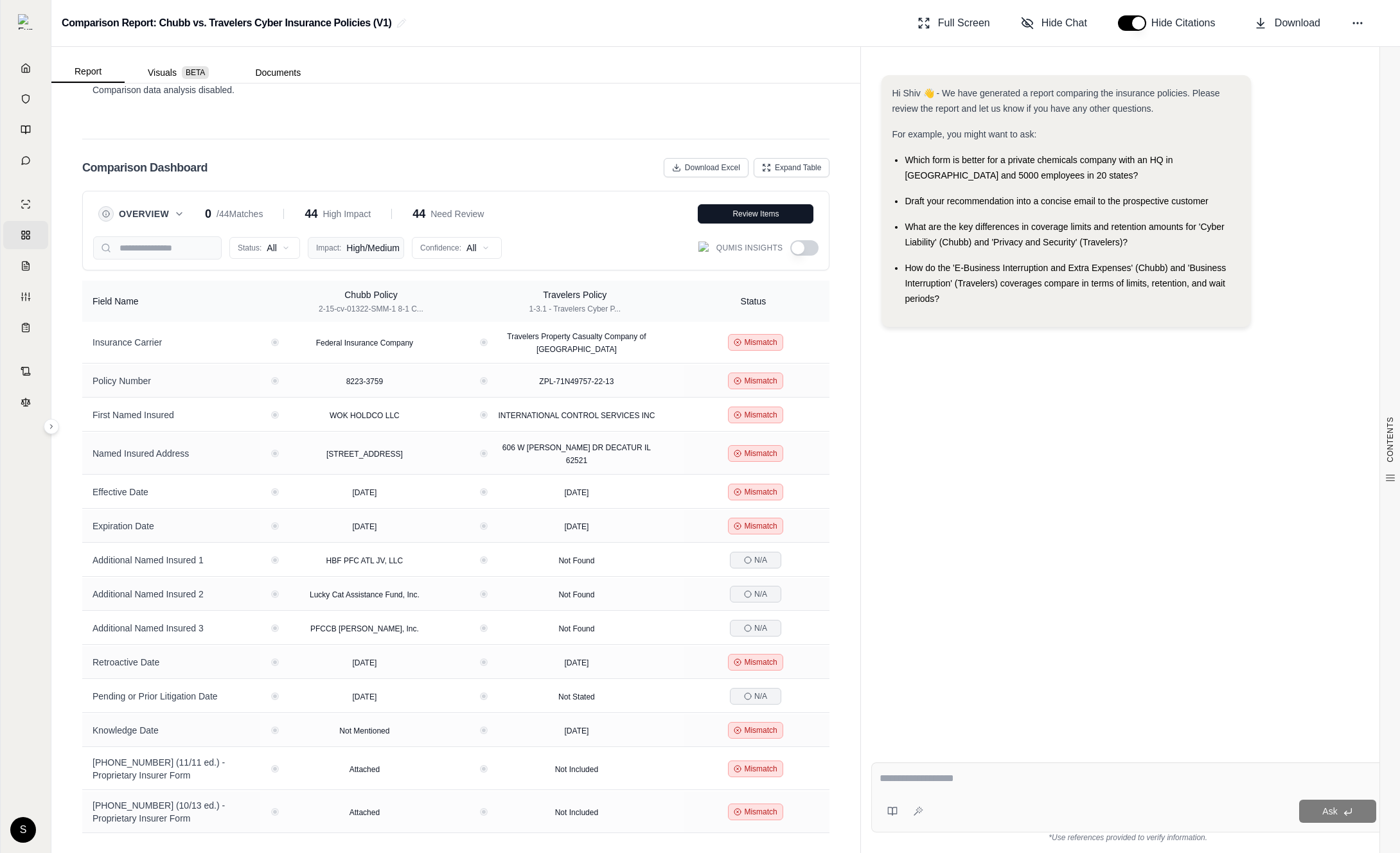
click at [392, 244] on html "Home Vault Prompts Chats Single Policy Comparisons Claims Custom Report Coverag…" at bounding box center [700, 426] width 1400 height 853
click at [853, 412] on html "Home Vault Prompts Chats Single Policy Comparisons Claims Custom Report Coverag…" at bounding box center [700, 426] width 1400 height 853
click at [808, 378] on icon at bounding box center [811, 381] width 6 height 6
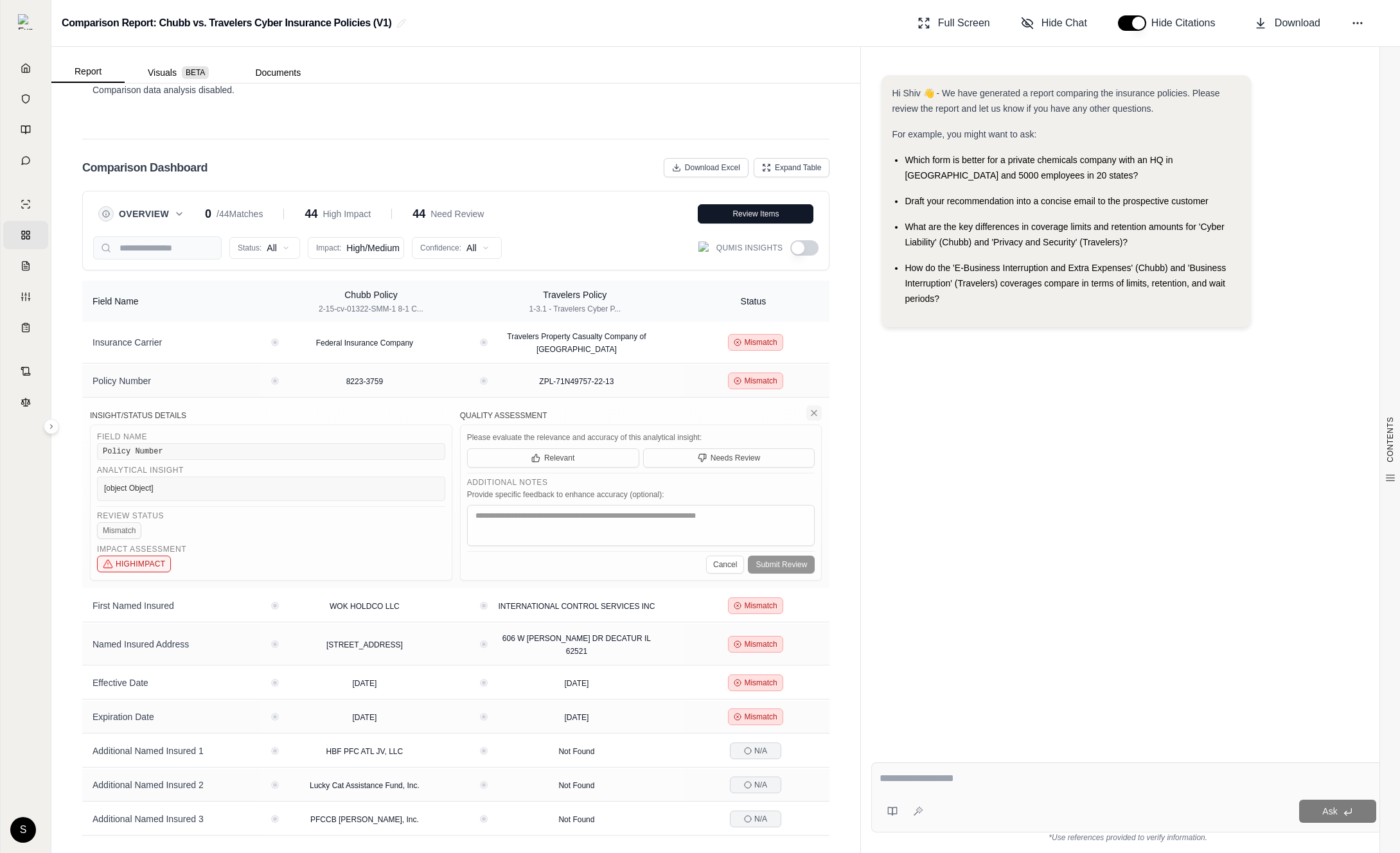
click at [819, 411] on icon at bounding box center [814, 413] width 10 height 10
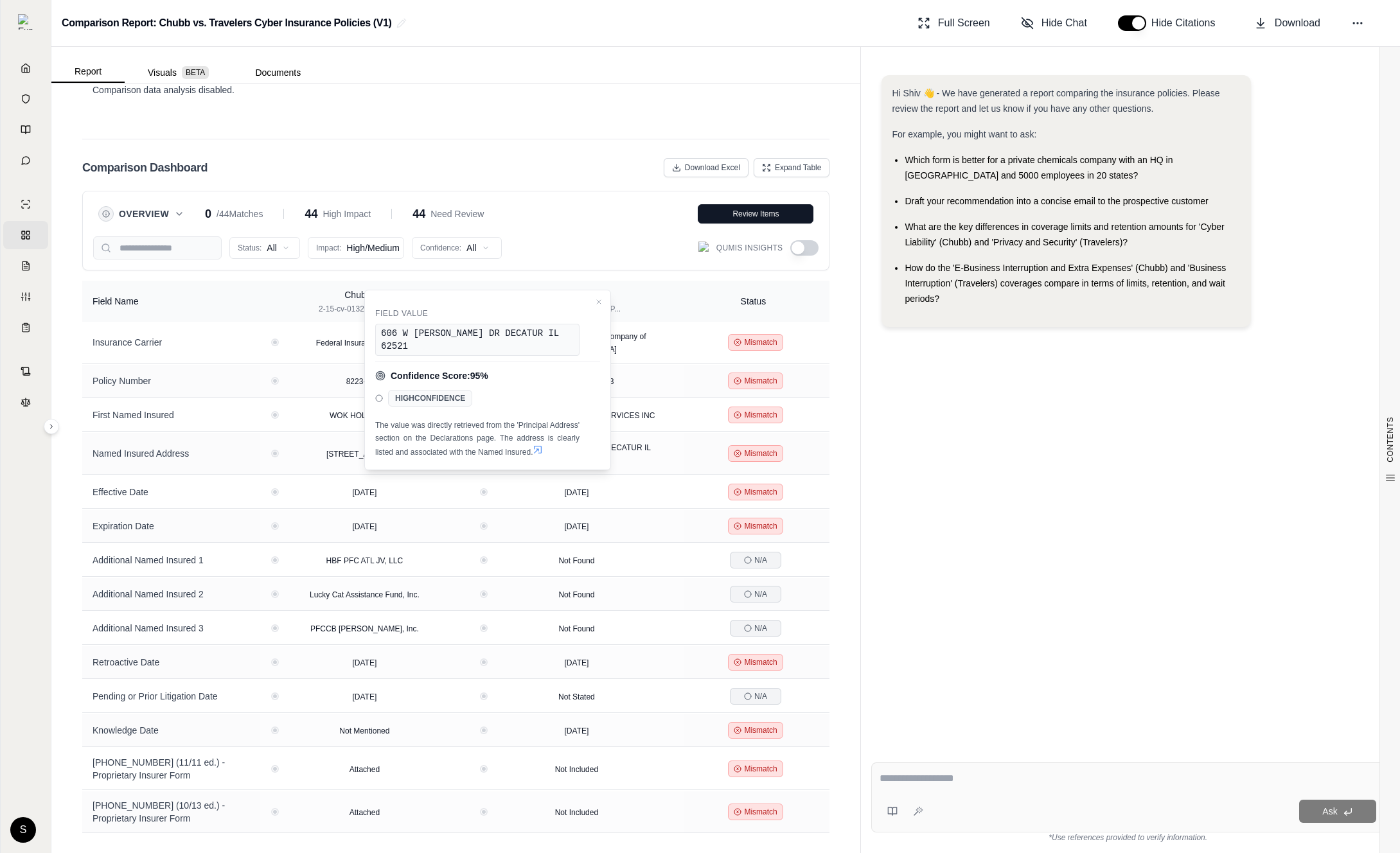
click at [799, 247] on button "button" at bounding box center [804, 248] width 28 height 15
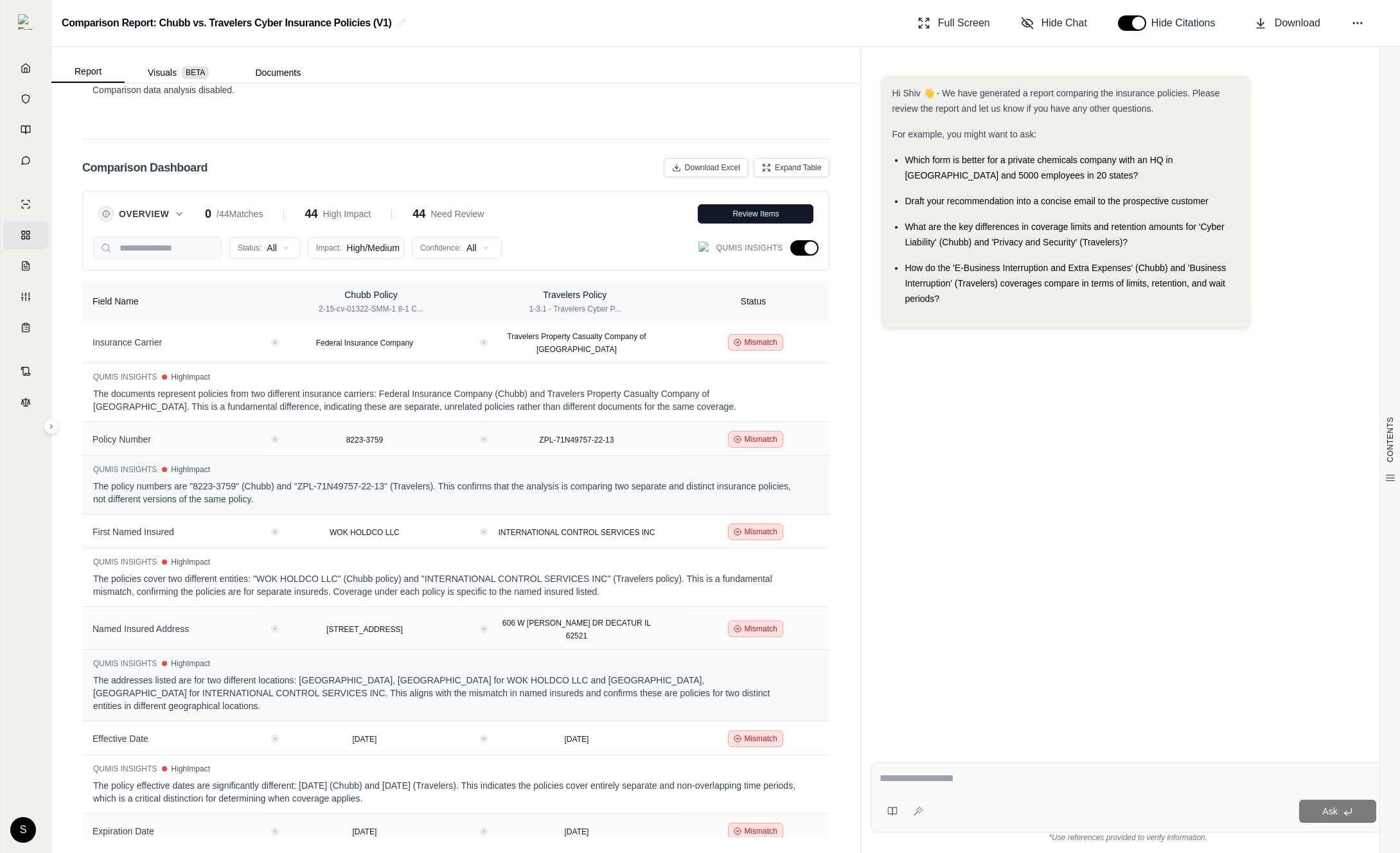
click at [799, 246] on button "button" at bounding box center [804, 248] width 28 height 15
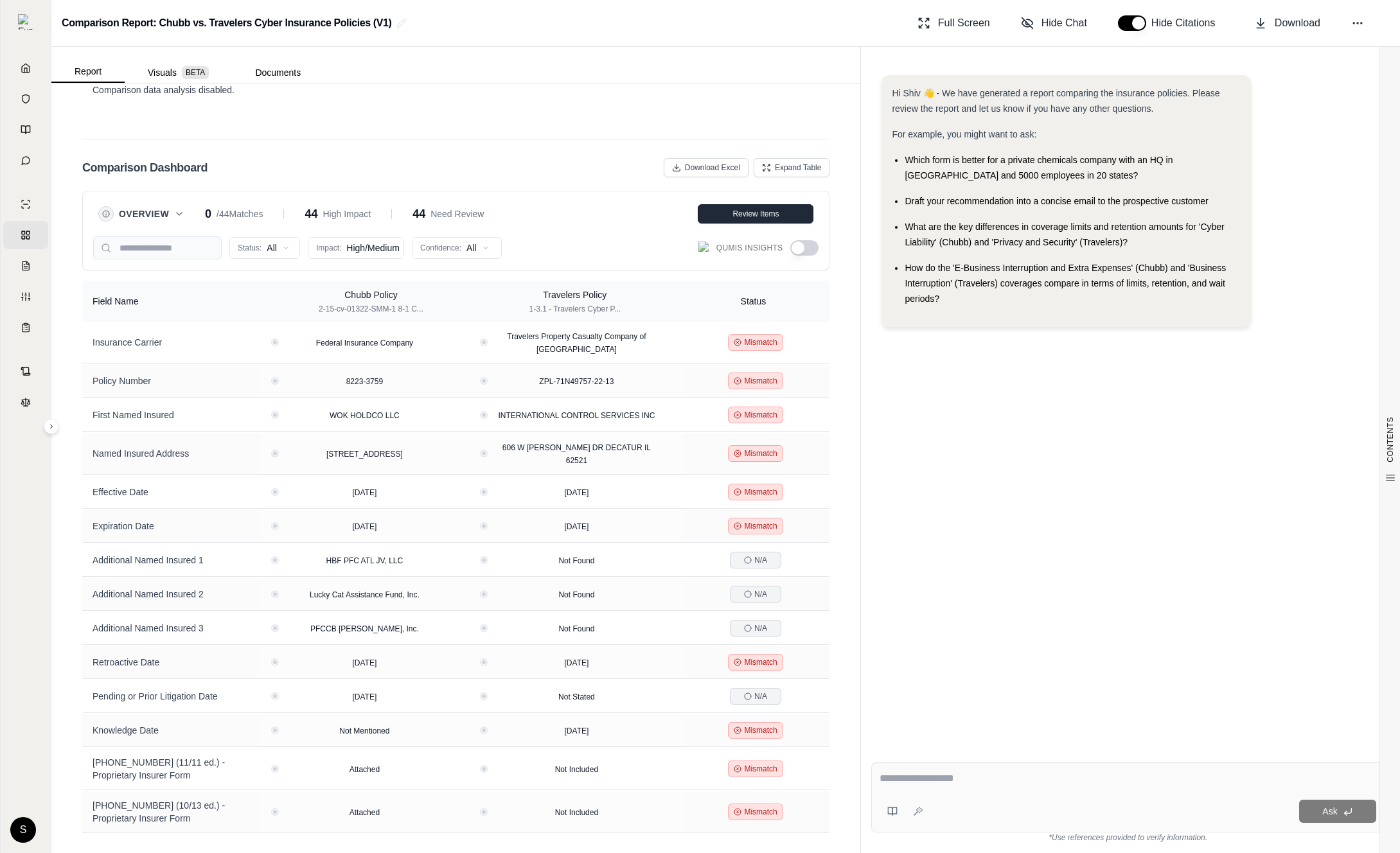
click at [764, 209] on span "Review Items" at bounding box center [755, 214] width 46 height 10
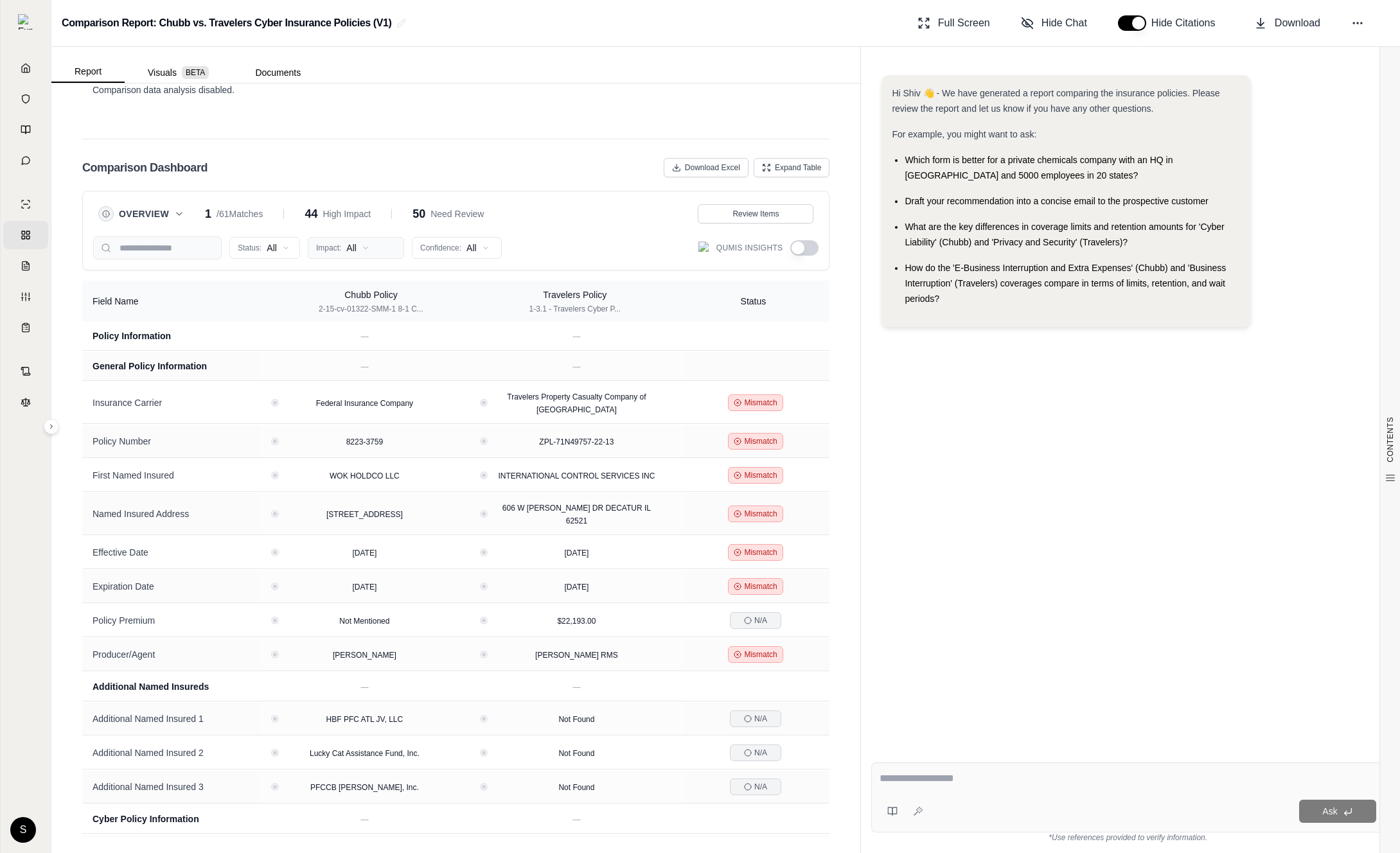
click at [354, 249] on html "Home Vault Prompts Chats Single Policy Comparisons Claims Custom Report Coverag…" at bounding box center [700, 426] width 1400 height 853
click at [365, 298] on span "High Impact" at bounding box center [346, 295] width 61 height 13
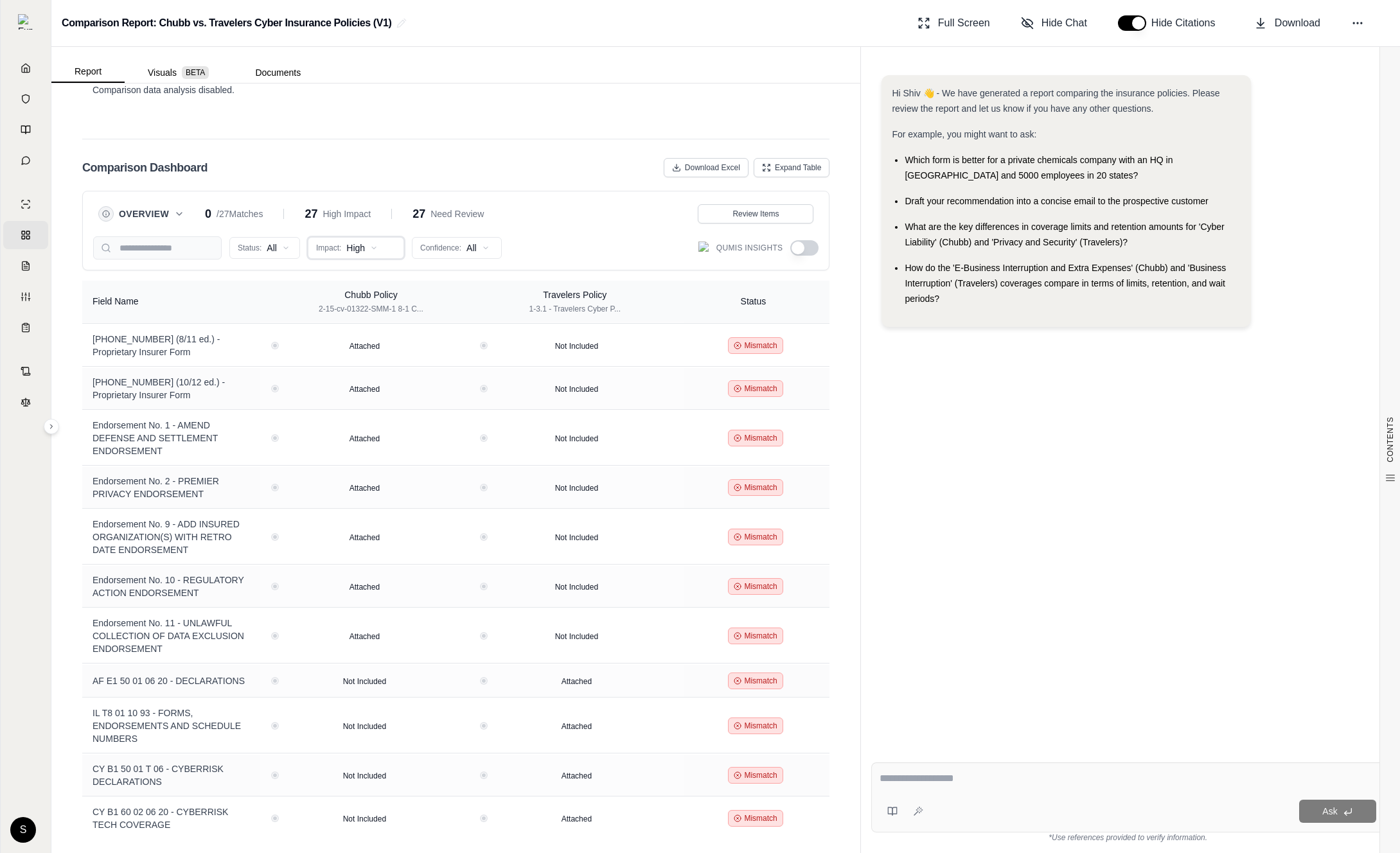
scroll to position [592, 0]
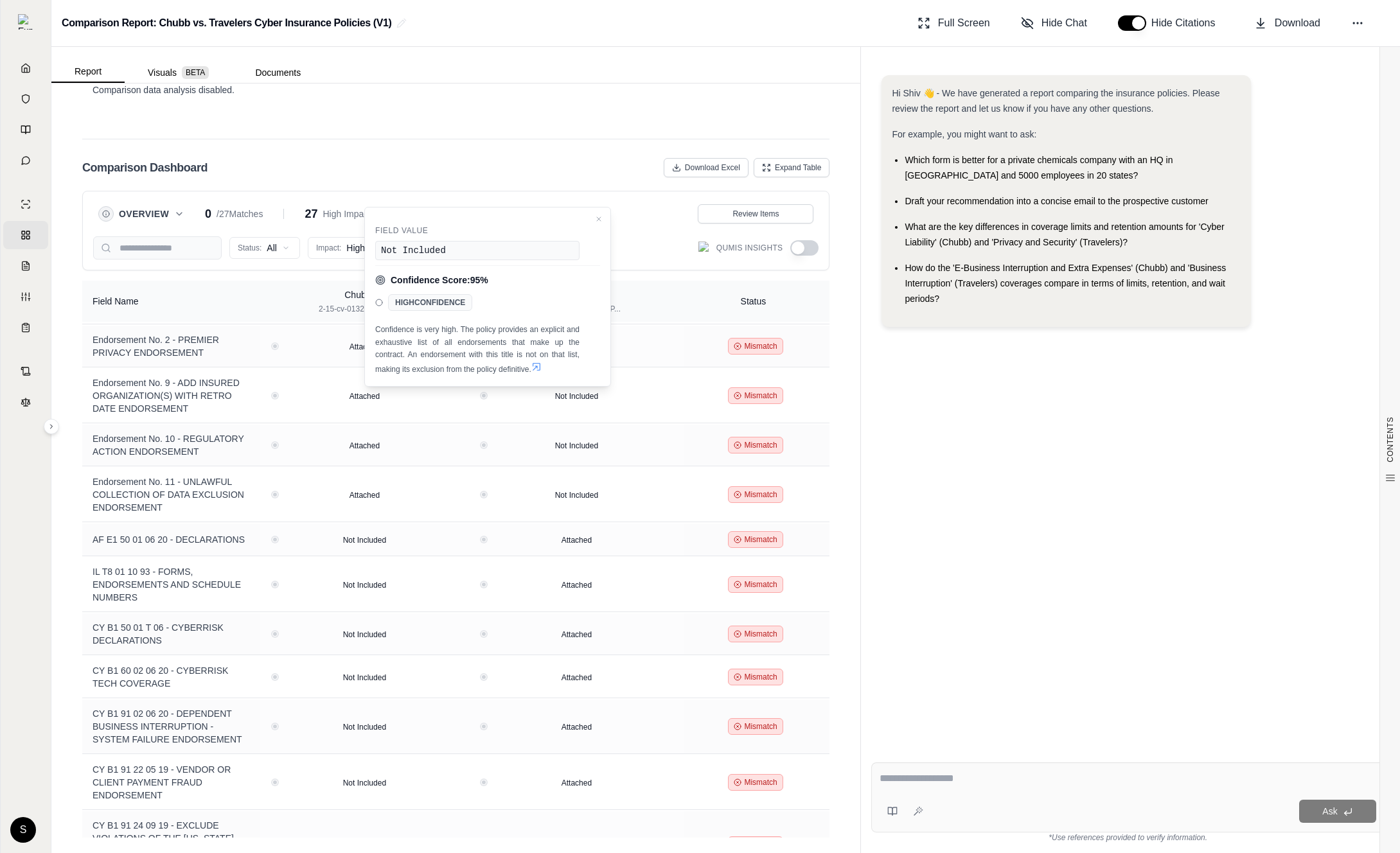
click at [949, 423] on div "Hi Shiv 👋 - We have generated a report comparing the insurance policies. Please…" at bounding box center [1127, 404] width 514 height 677
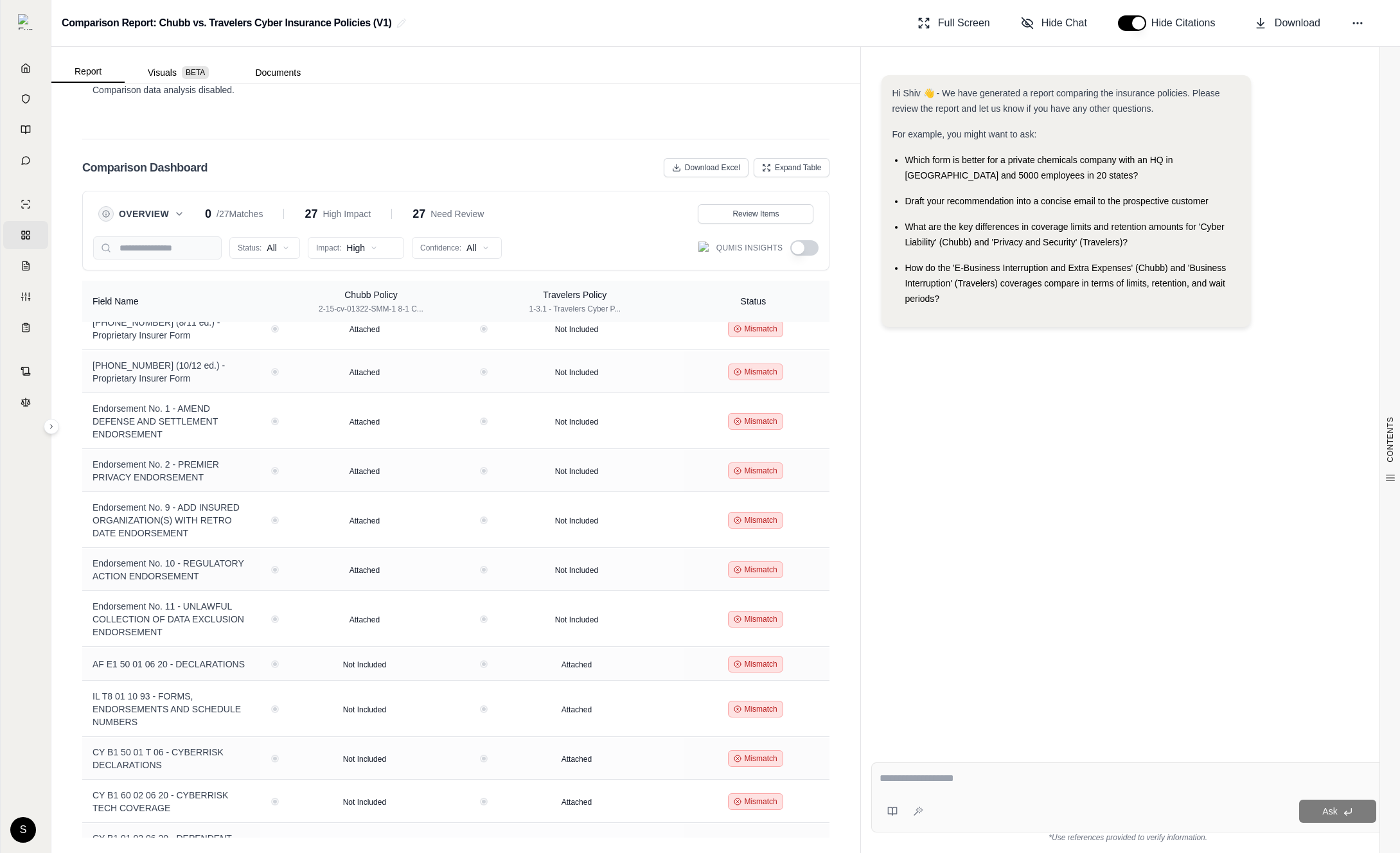
scroll to position [685, 0]
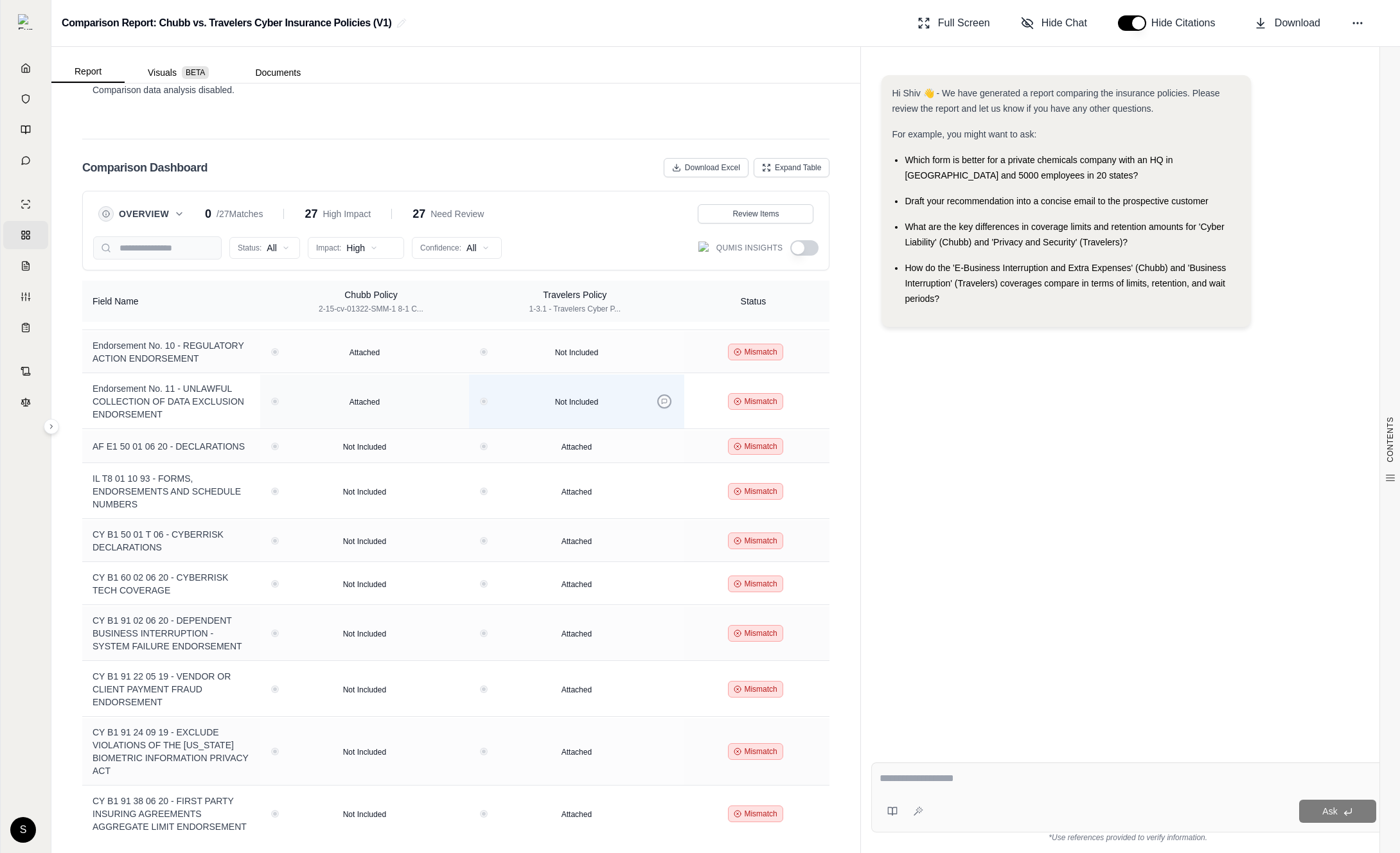
click at [661, 399] on icon at bounding box center [664, 401] width 6 height 6
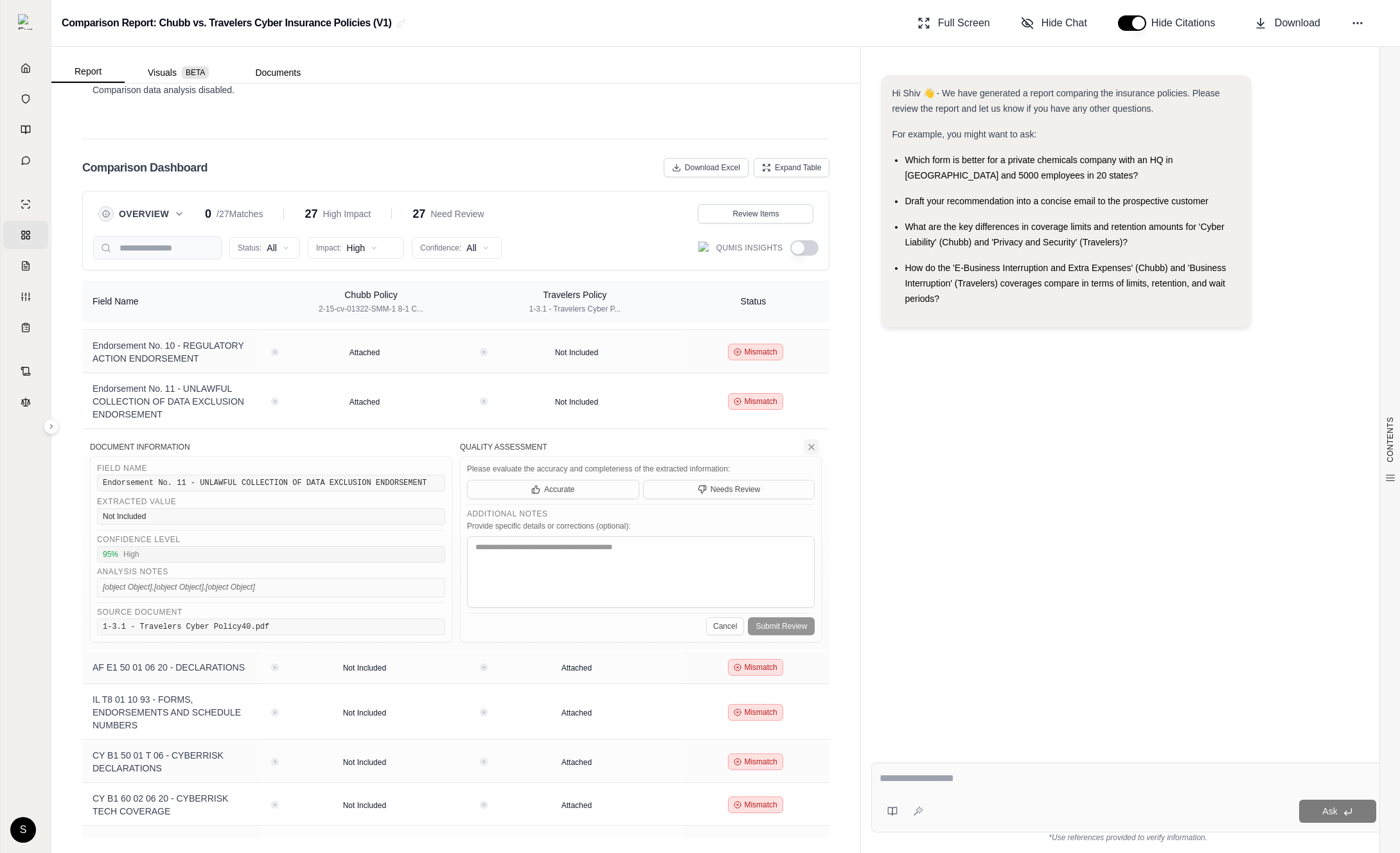
click at [810, 442] on icon at bounding box center [811, 447] width 10 height 10
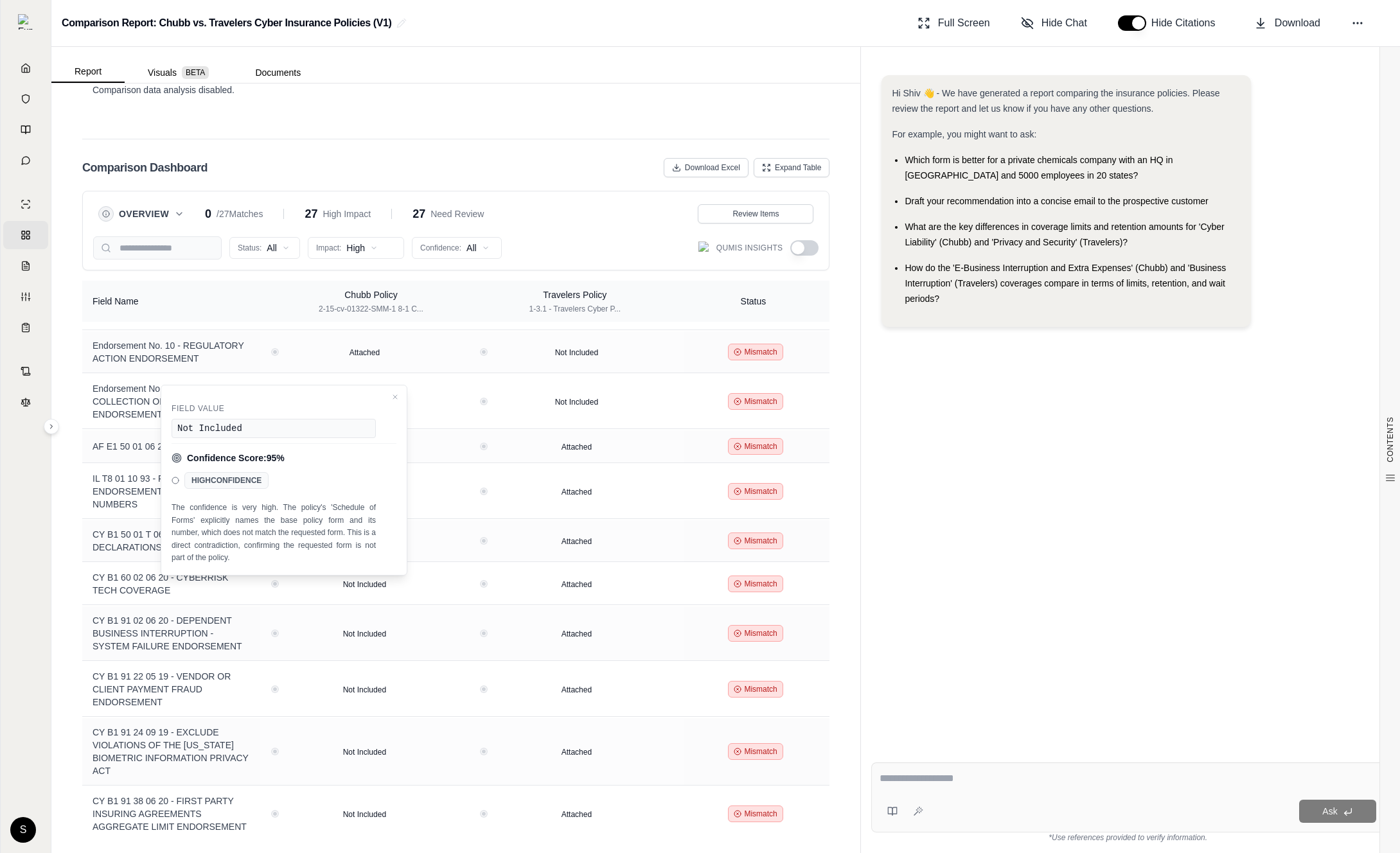
click at [923, 576] on div "Hi Shiv 👋 - We have generated a report comparing the insurance policies. Please…" at bounding box center [1127, 404] width 514 height 677
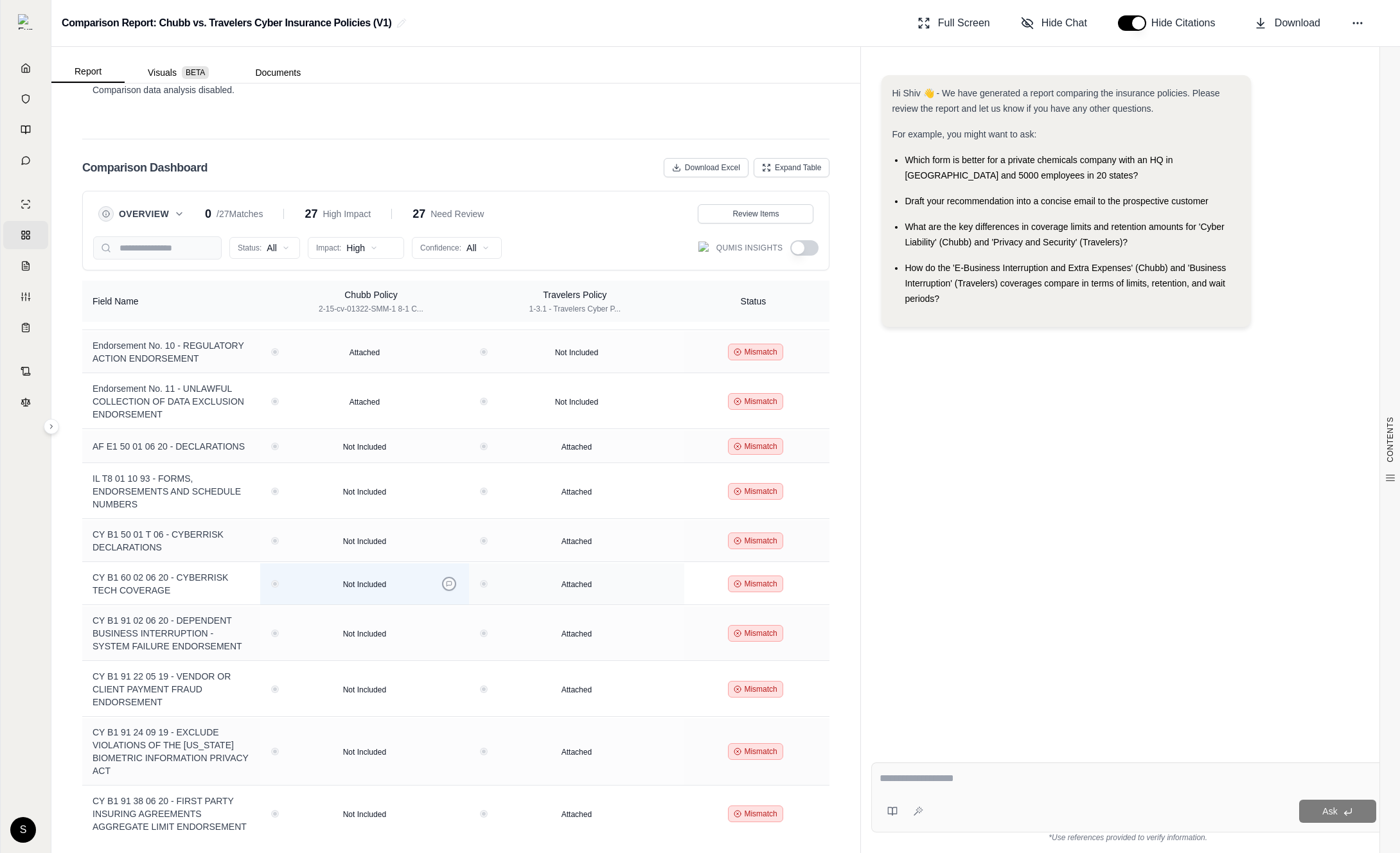
click at [454, 583] on button at bounding box center [448, 584] width 14 height 14
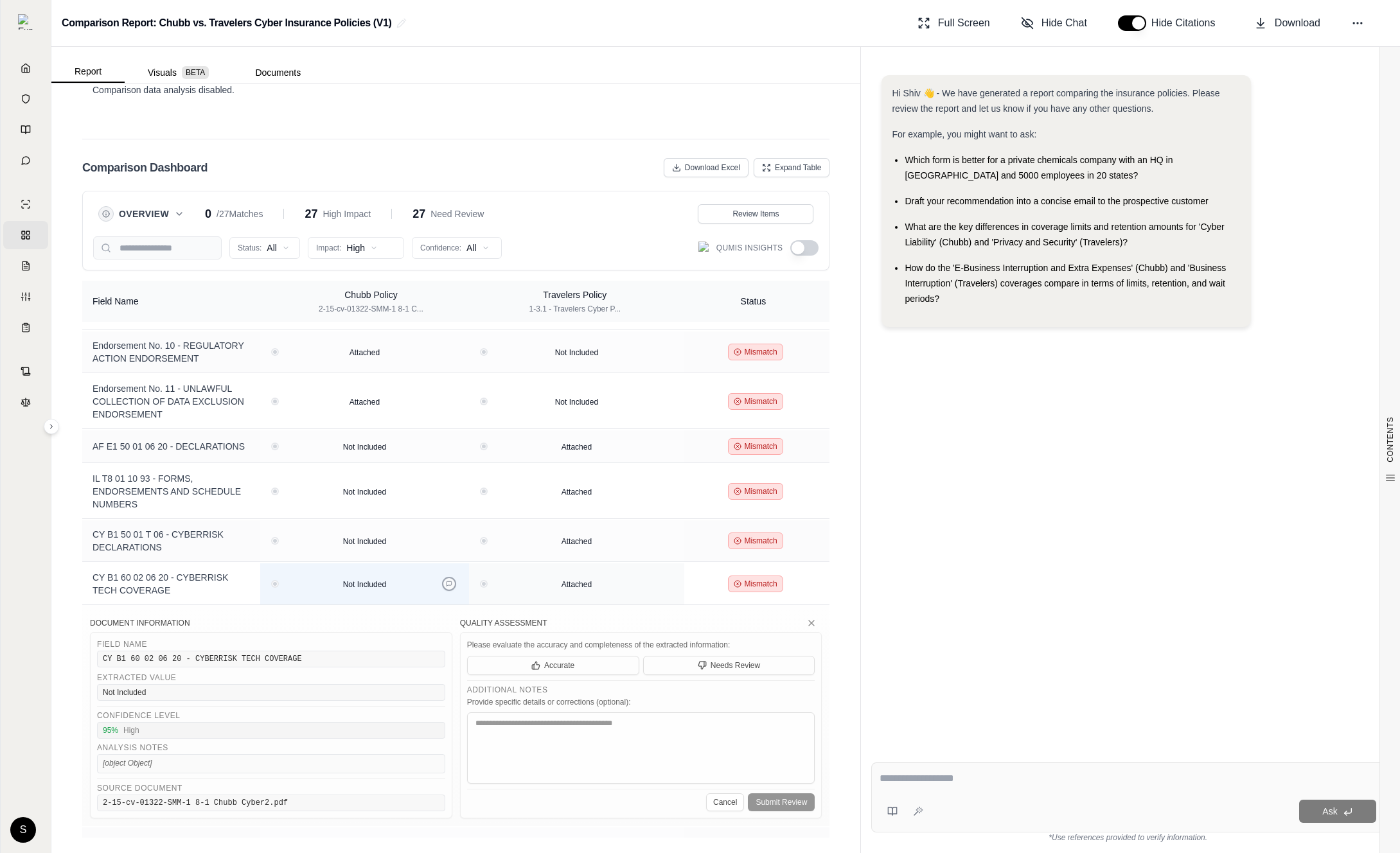
scroll to position [905, 0]
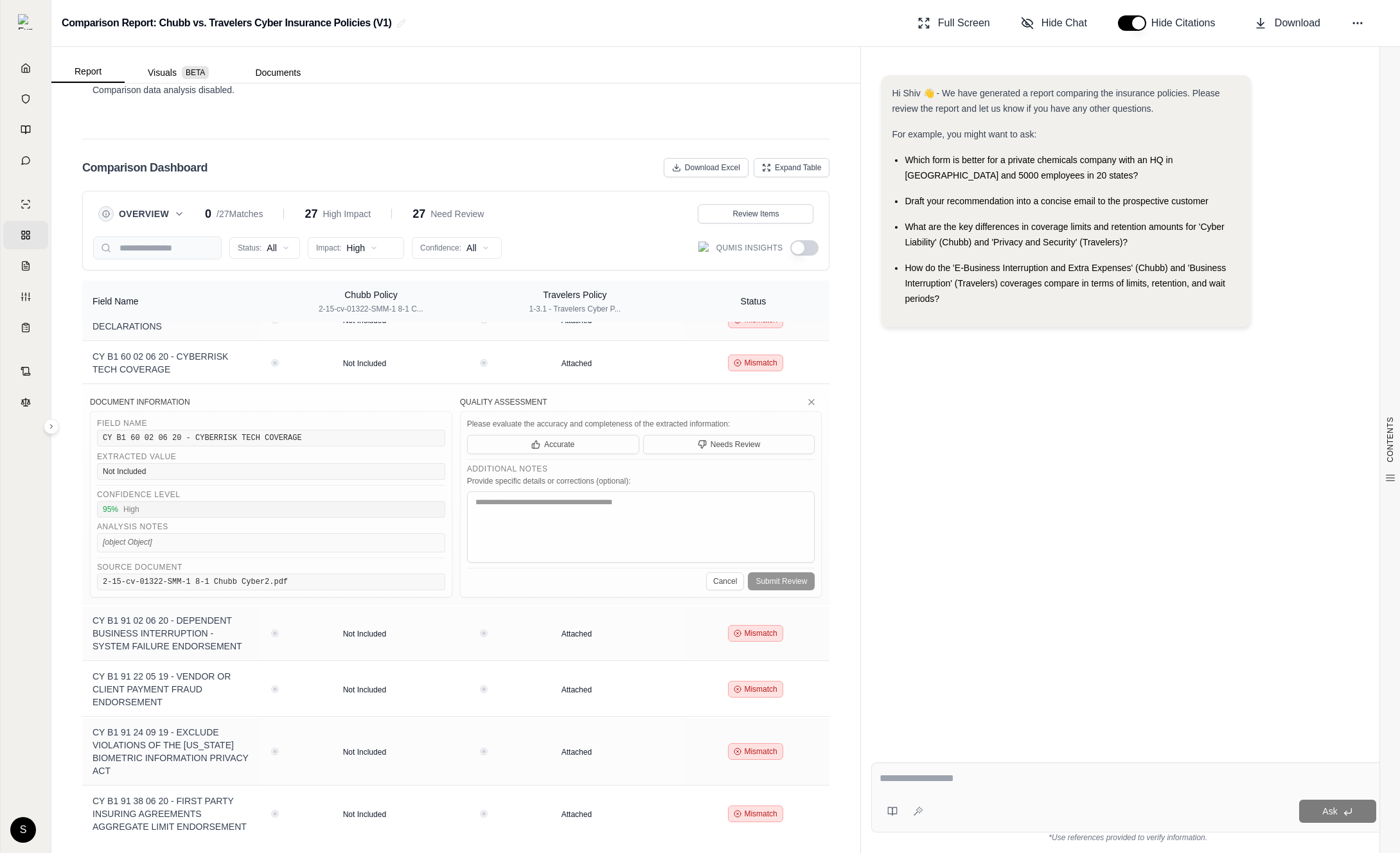
click at [802, 397] on h5 "Quality Assessment" at bounding box center [640, 402] width 363 height 10
click at [807, 397] on icon at bounding box center [811, 402] width 10 height 10
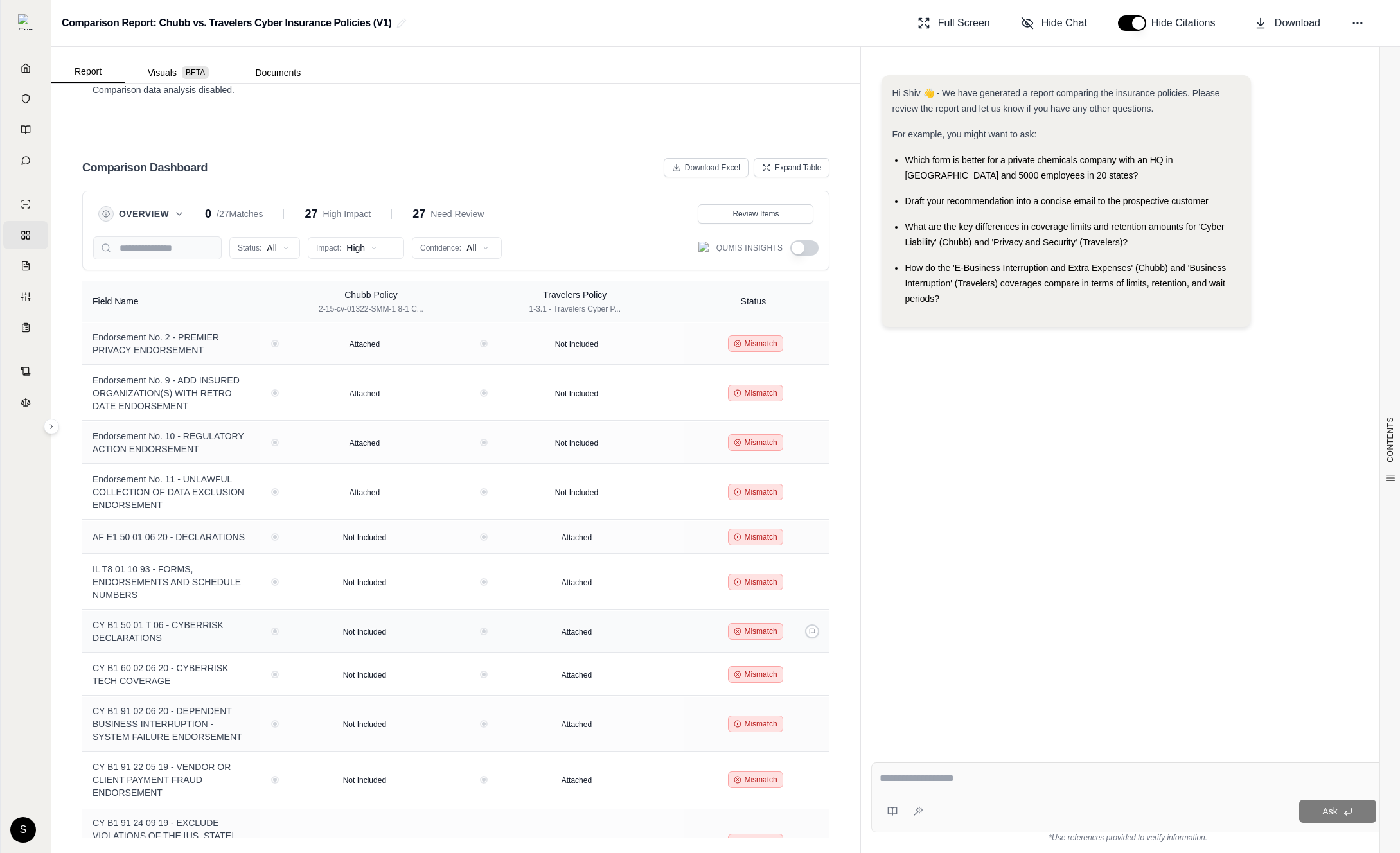
scroll to position [685, 0]
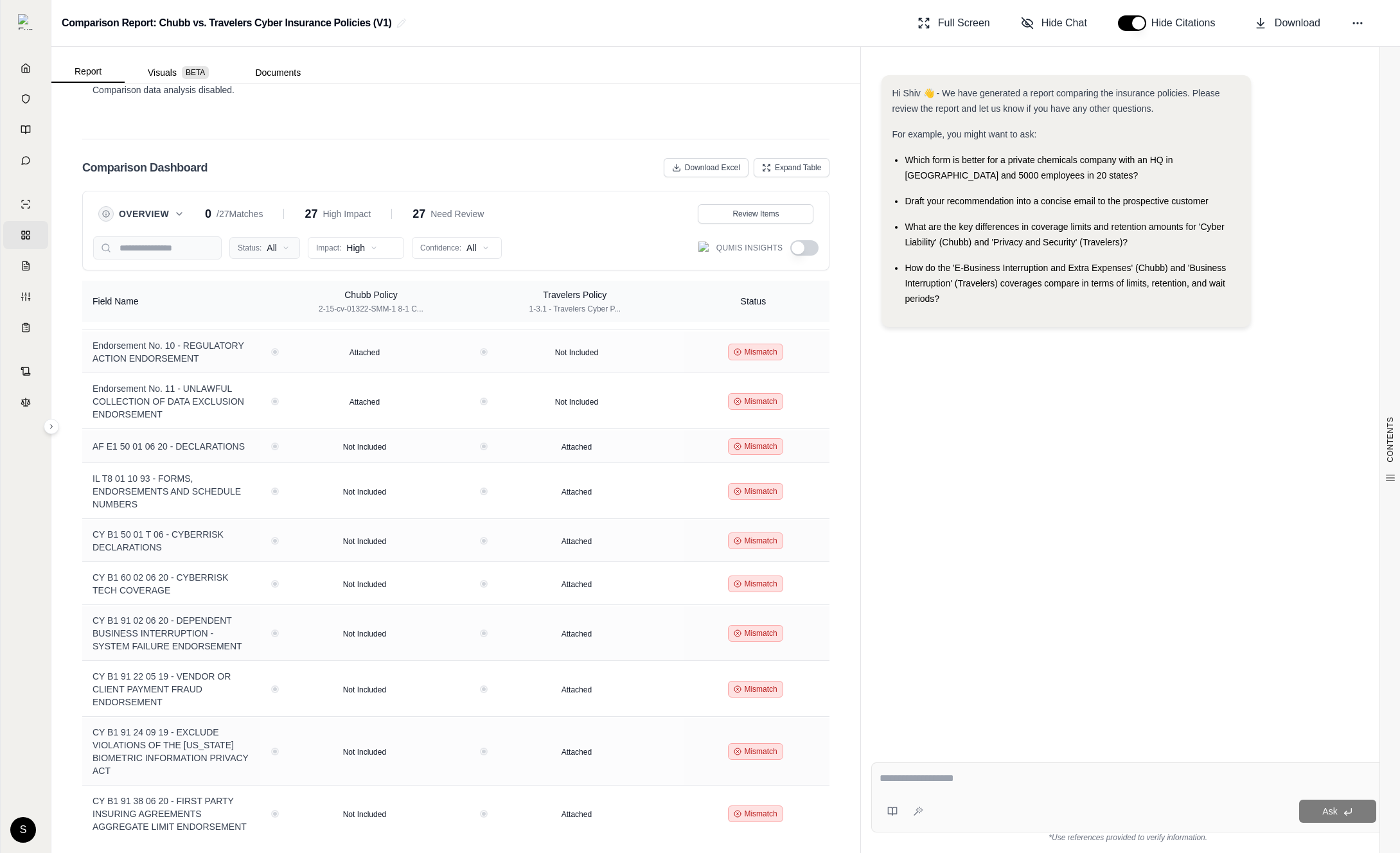
click at [269, 255] on html "Home Vault Prompts Chats Single Policy Comparisons Claims Custom Report Coverag…" at bounding box center [700, 426] width 1400 height 853
click at [1011, 469] on html "Home Vault Prompts Chats Single Policy Comparisons Claims Custom Report Coverag…" at bounding box center [700, 426] width 1400 height 853
click at [814, 247] on button "button" at bounding box center [804, 248] width 28 height 15
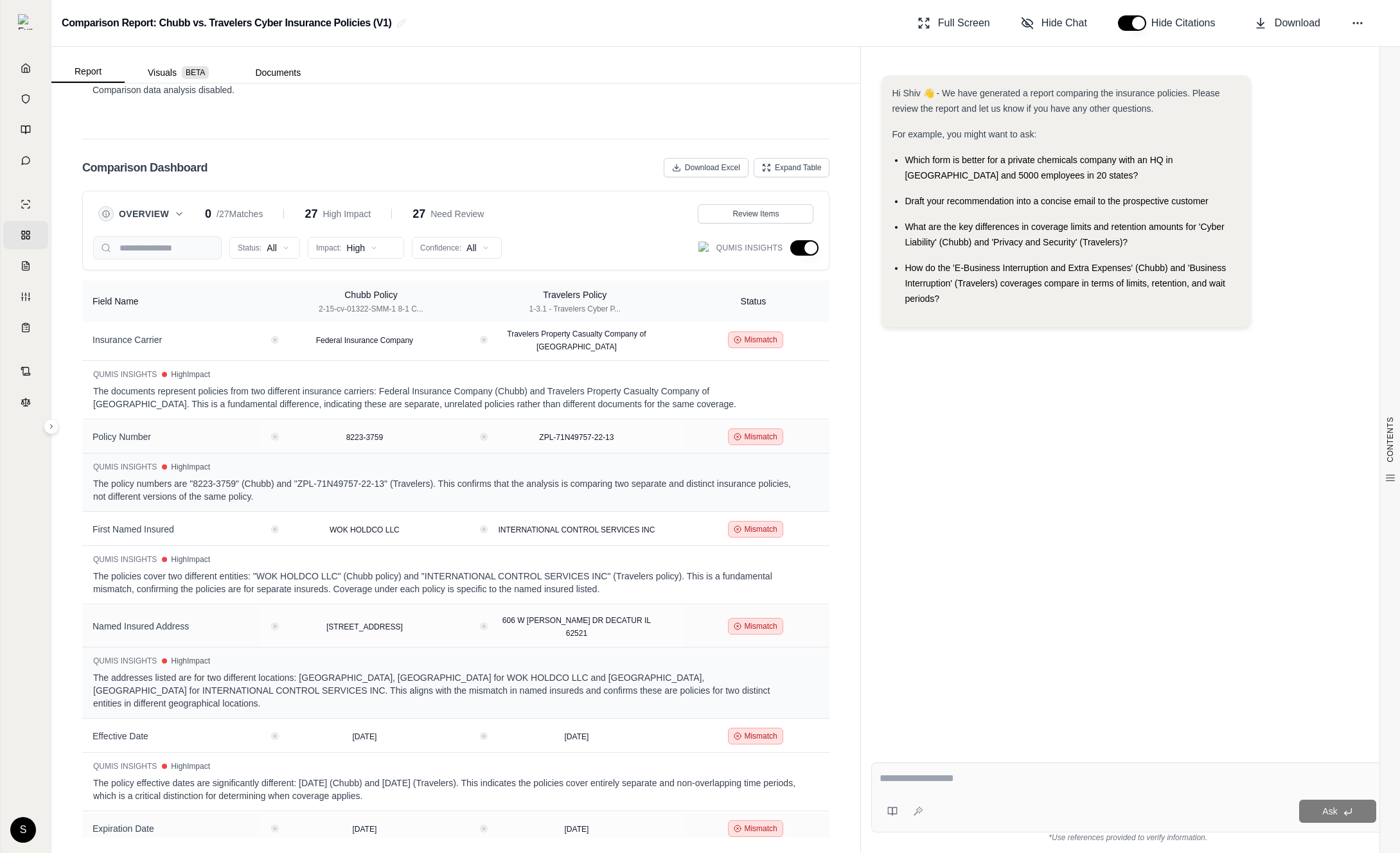
scroll to position [0, 0]
click at [811, 252] on button "button" at bounding box center [804, 248] width 28 height 15
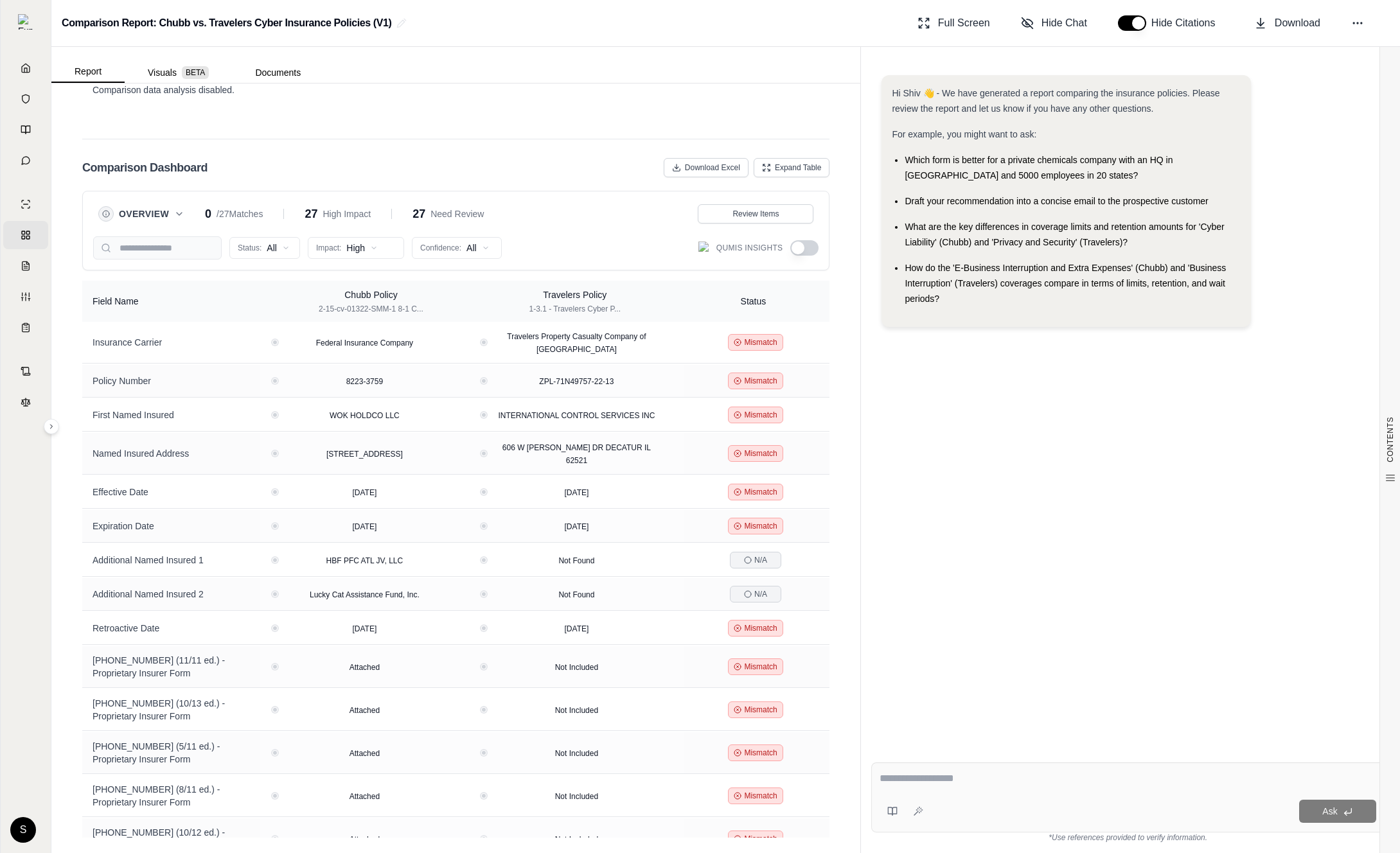
click at [171, 213] on button "Overview" at bounding box center [152, 213] width 65 height 13
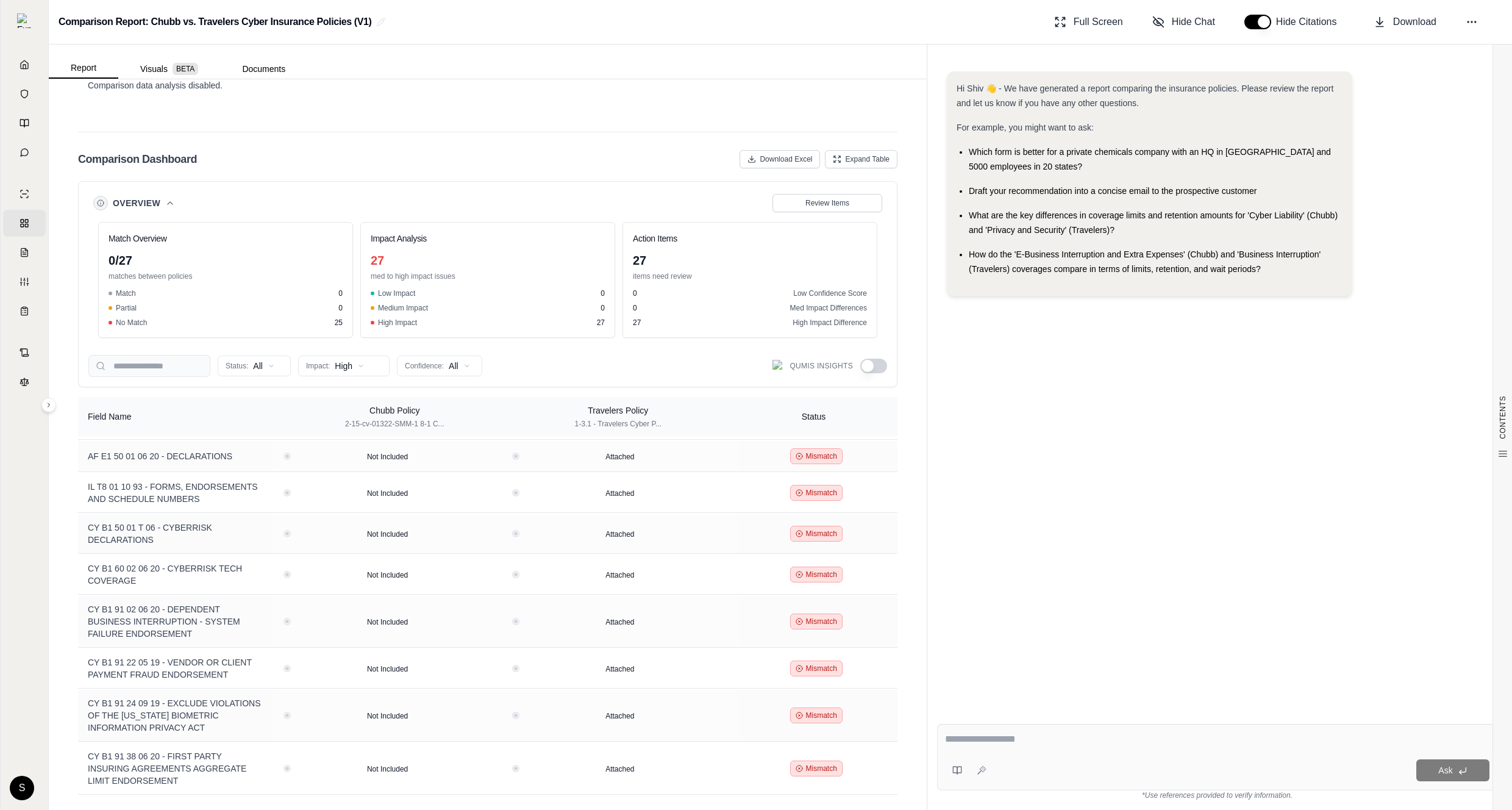
scroll to position [2434, 0]
click at [260, 358] on html "Home Vault Prompts Chats Single Policy Comparisons Claims Custom Report Coverag…" at bounding box center [756, 405] width 1512 height 810
click at [262, 413] on div "Match" at bounding box center [271, 411] width 101 height 20
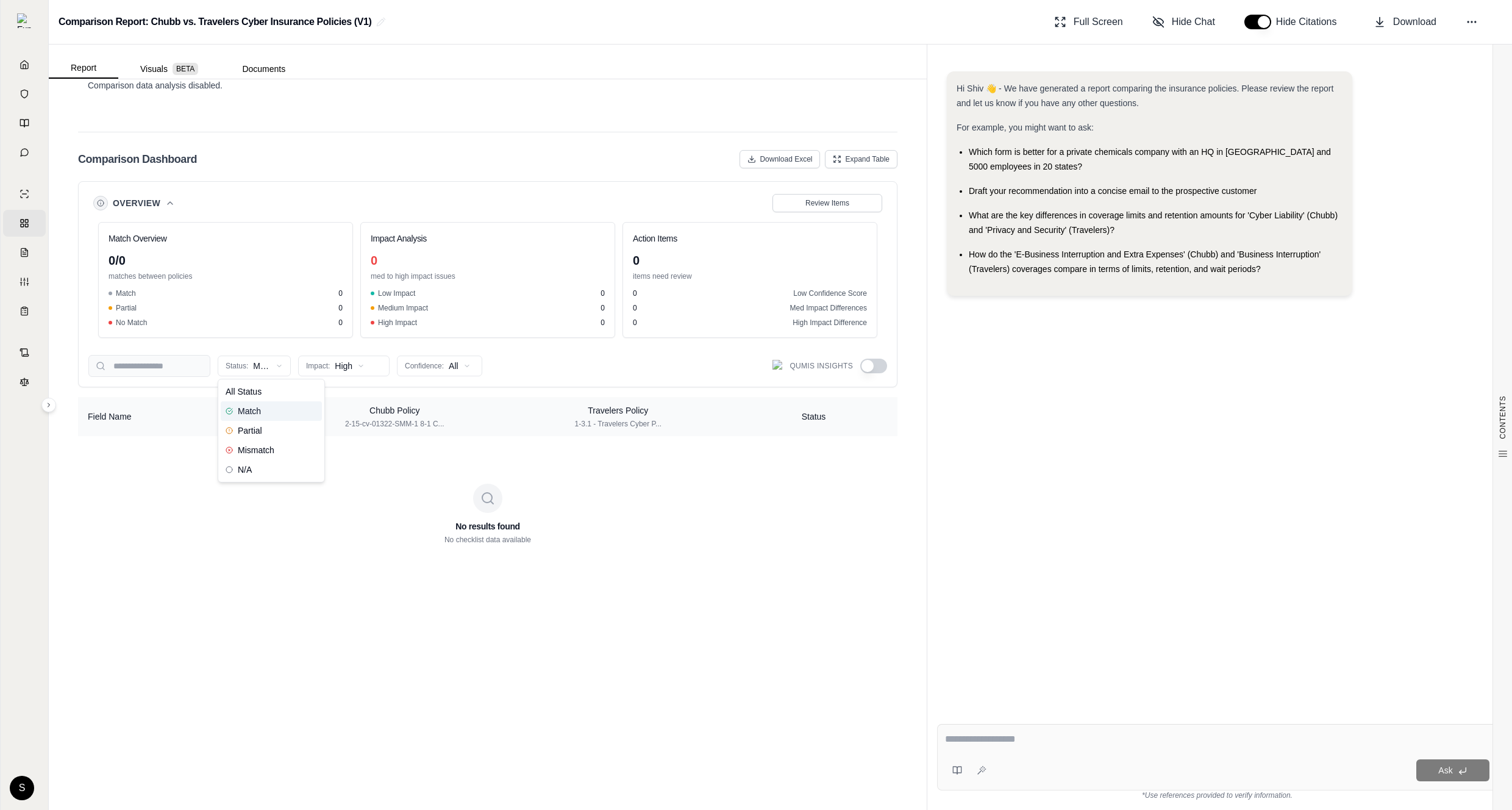
scroll to position [0, 0]
click at [266, 370] on html "Home Vault Prompts Chats Single Policy Comparisons Claims Custom Report Coverag…" at bounding box center [756, 405] width 1512 height 810
click at [259, 453] on span "Mismatch" at bounding box center [250, 449] width 49 height 12
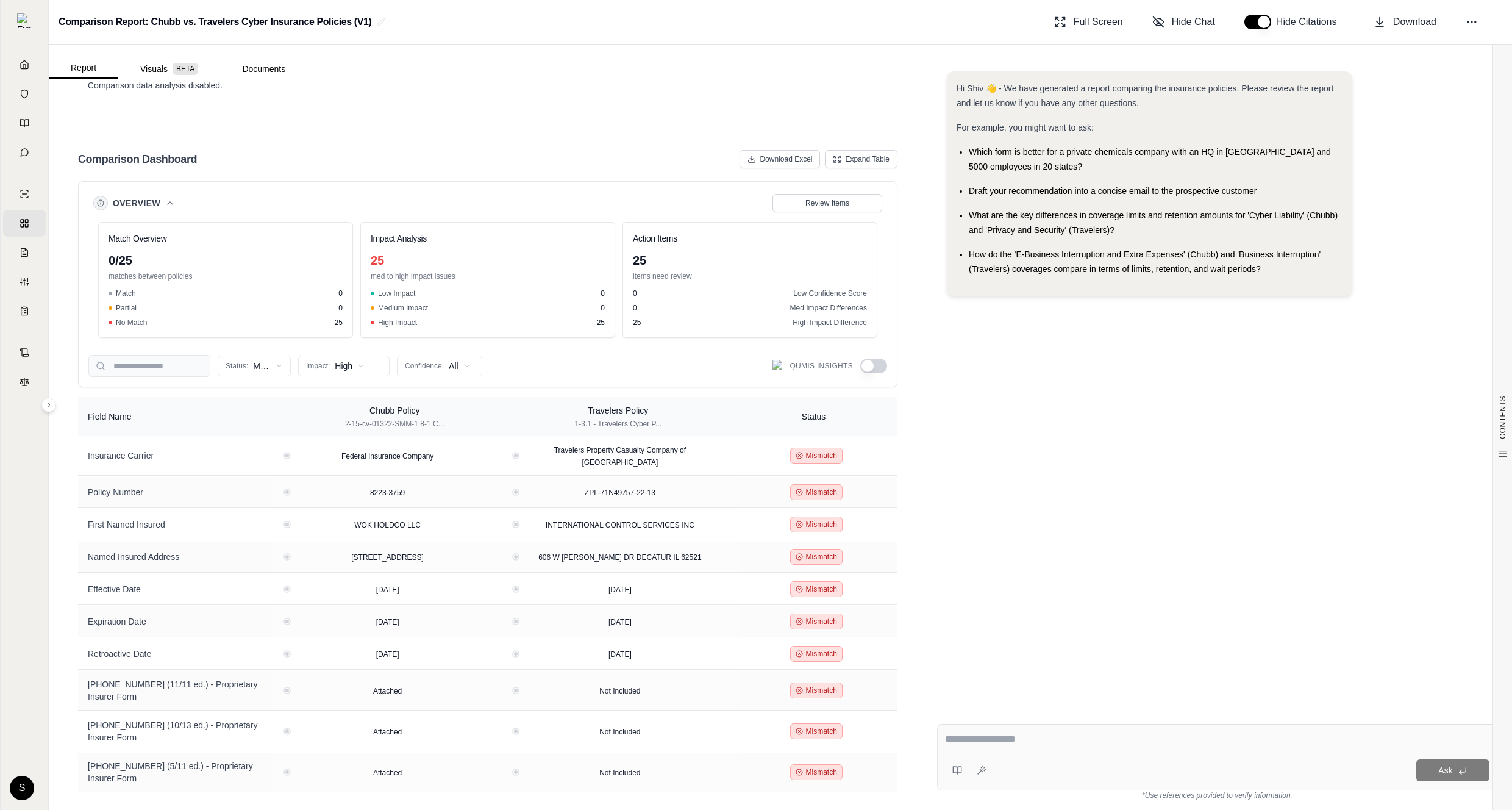
click at [168, 204] on icon at bounding box center [170, 203] width 5 height 2
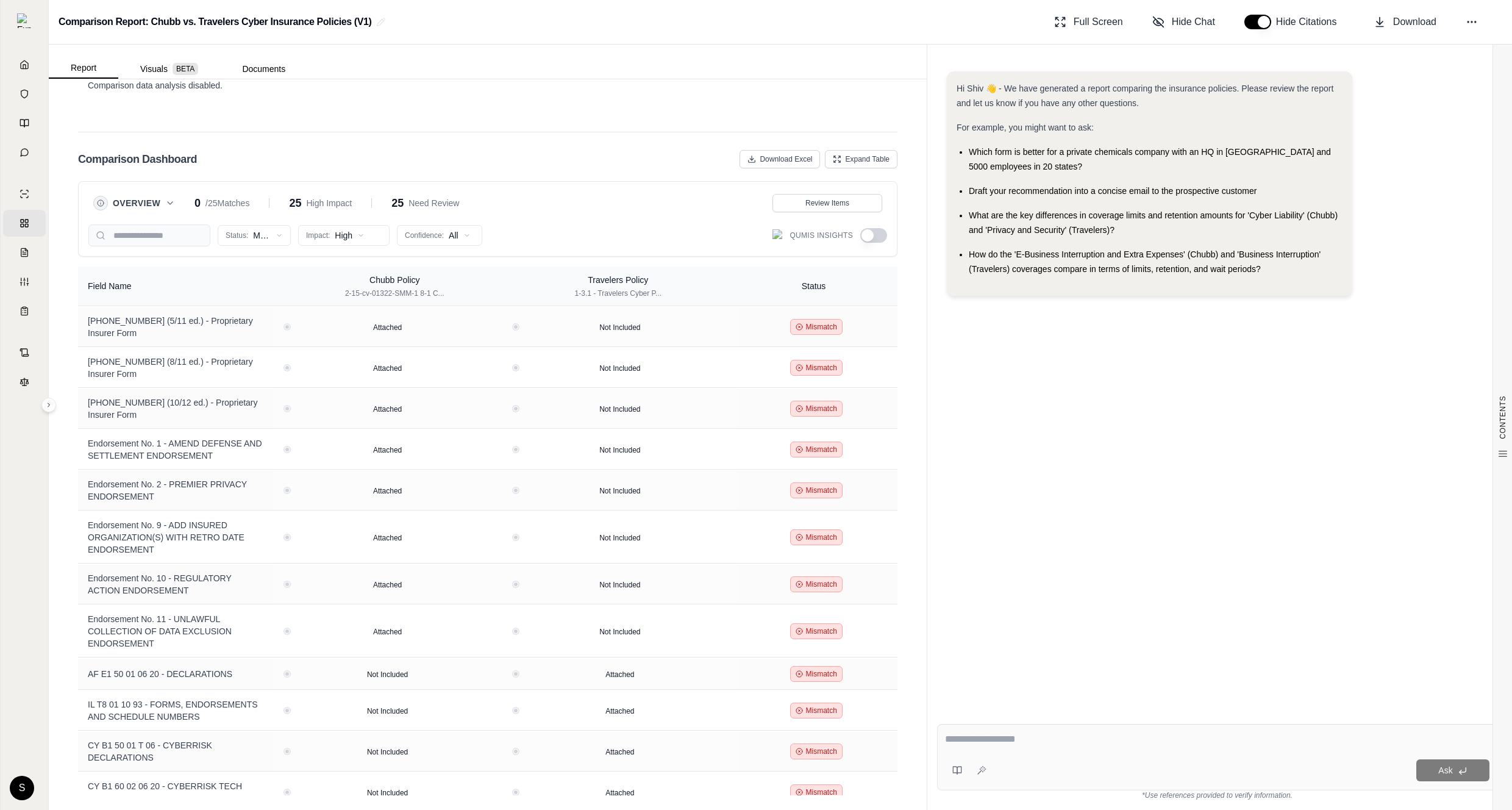
scroll to position [488, 0]
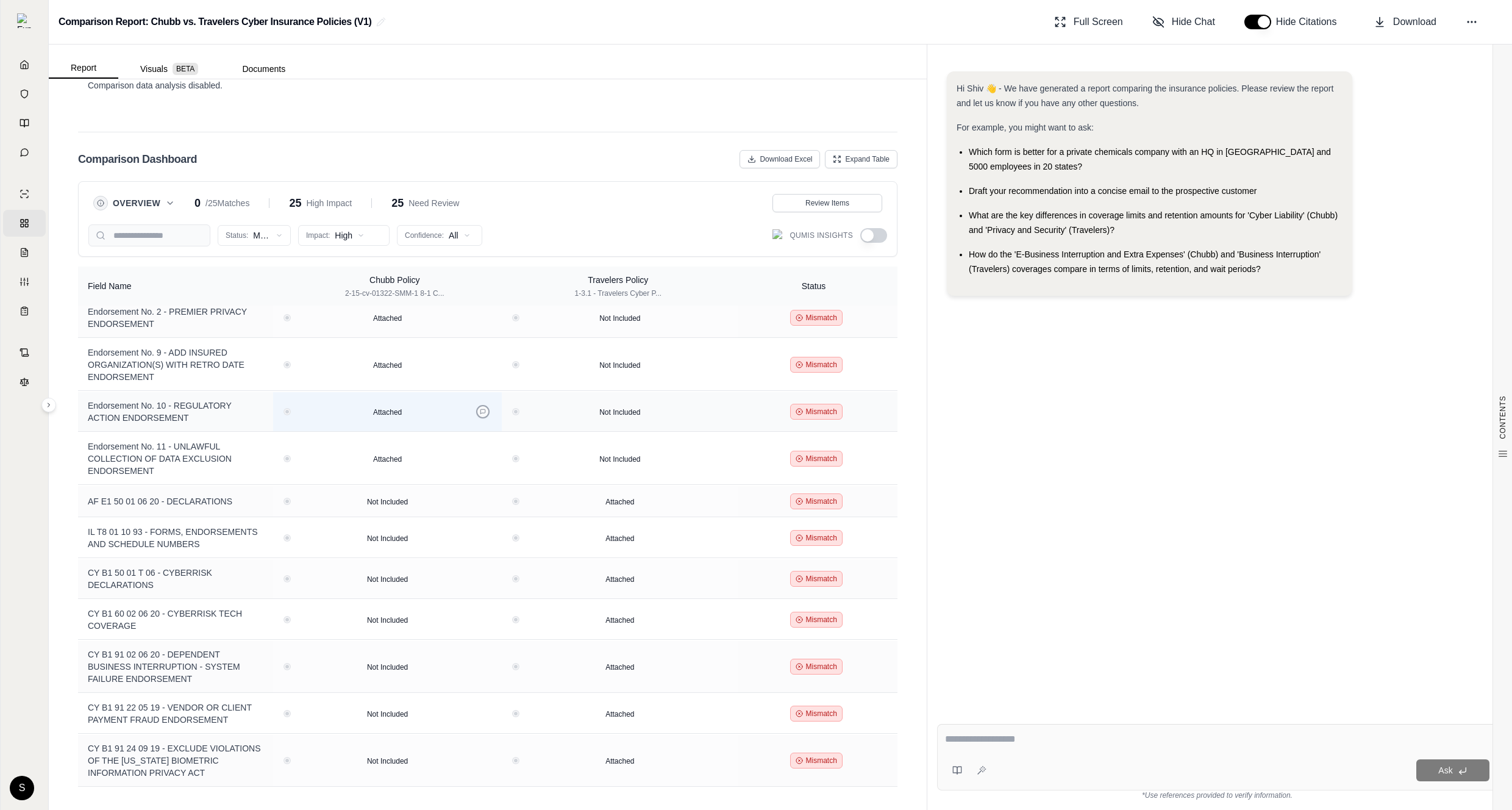
click at [486, 414] on icon at bounding box center [483, 411] width 6 height 6
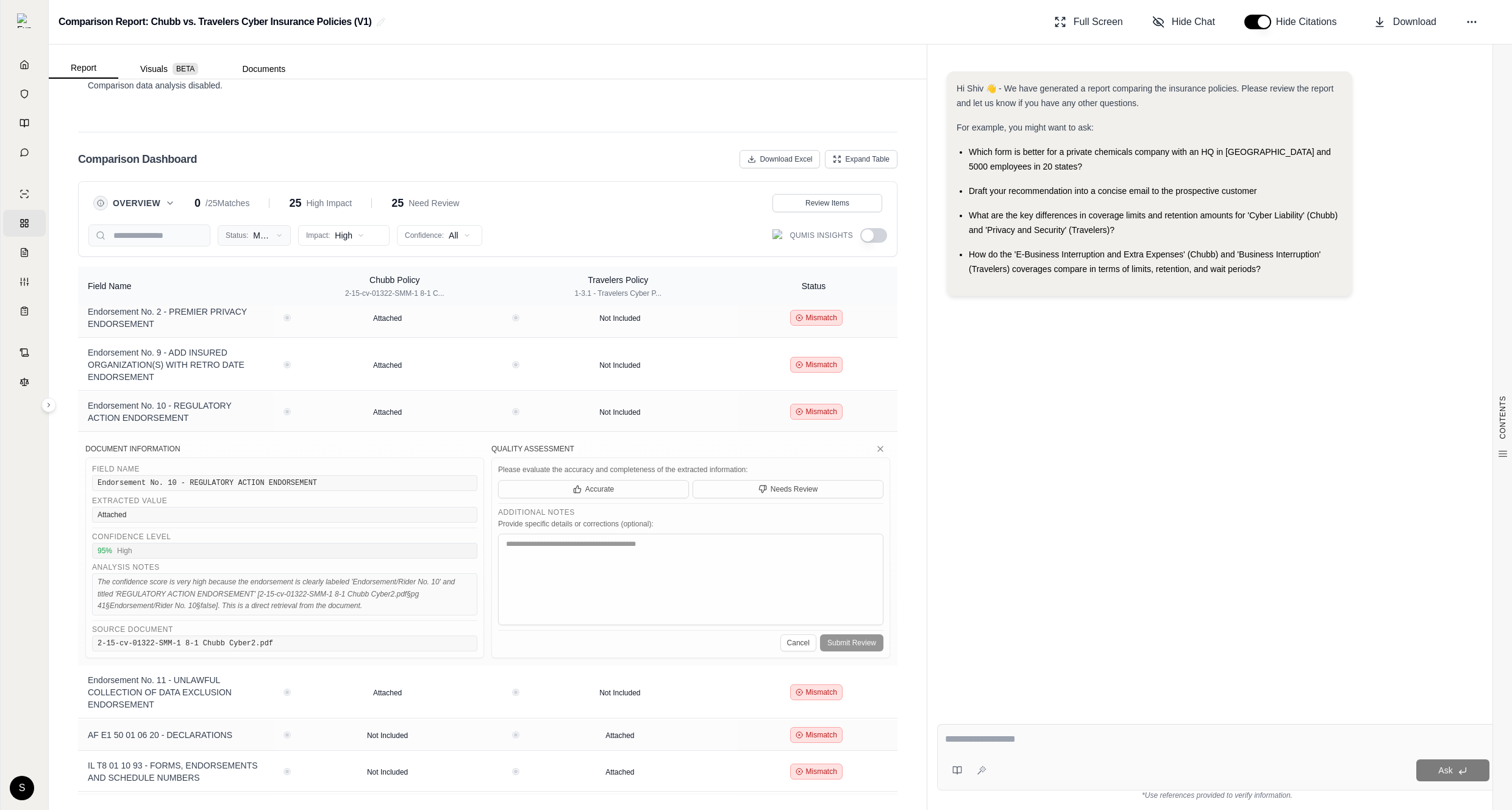
click at [271, 239] on html "Home Vault Prompts Chats Single Policy Comparisons Claims Custom Report Coverag…" at bounding box center [756, 405] width 1512 height 810
click at [446, 240] on html "Home Vault Prompts Chats Single Policy Comparisons Claims Custom Report Coverag…" at bounding box center [756, 405] width 1512 height 810
click at [838, 204] on span "Review Items" at bounding box center [828, 204] width 44 height 10
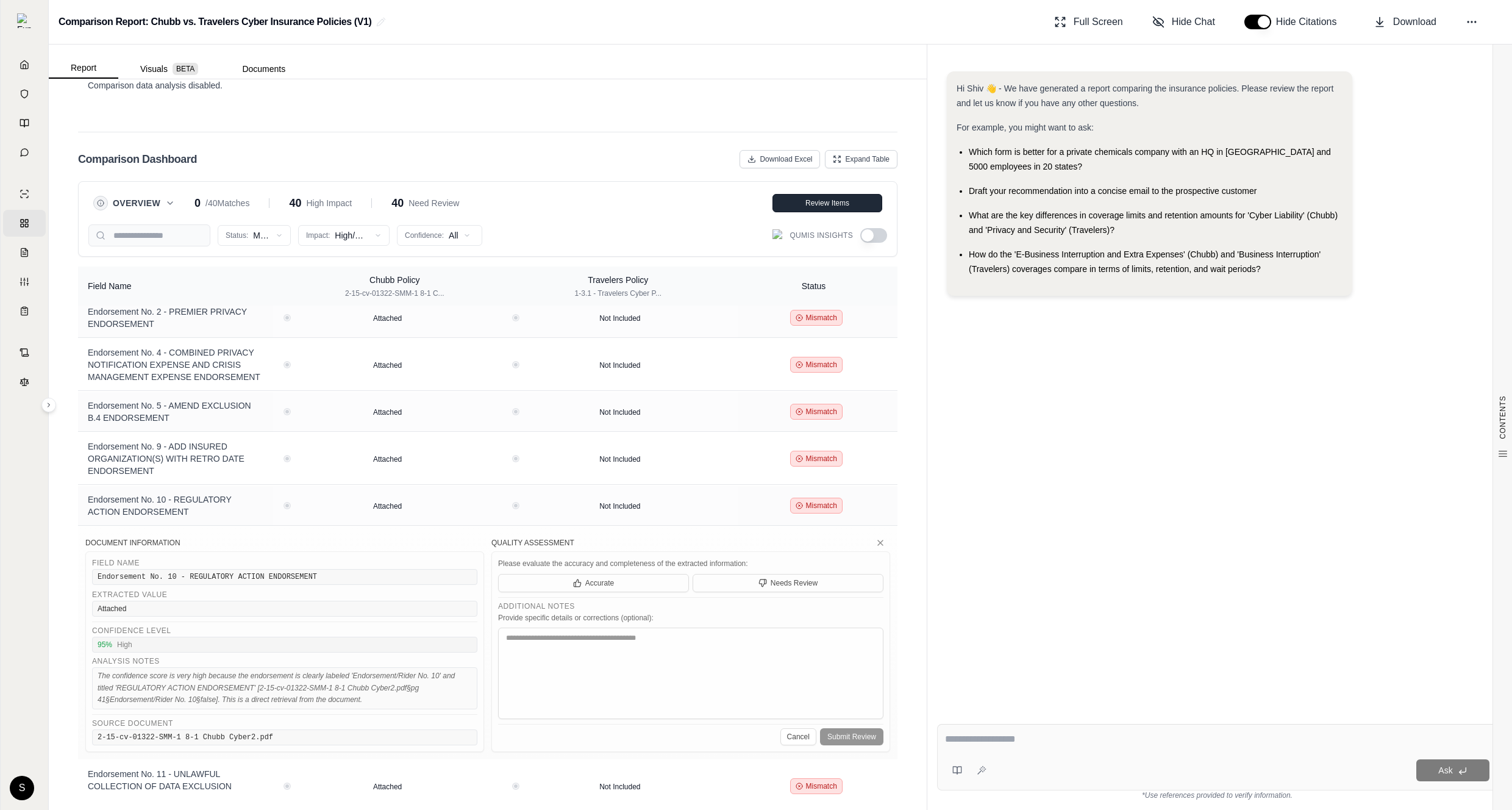
click at [838, 204] on span "Review Items" at bounding box center [828, 204] width 44 height 10
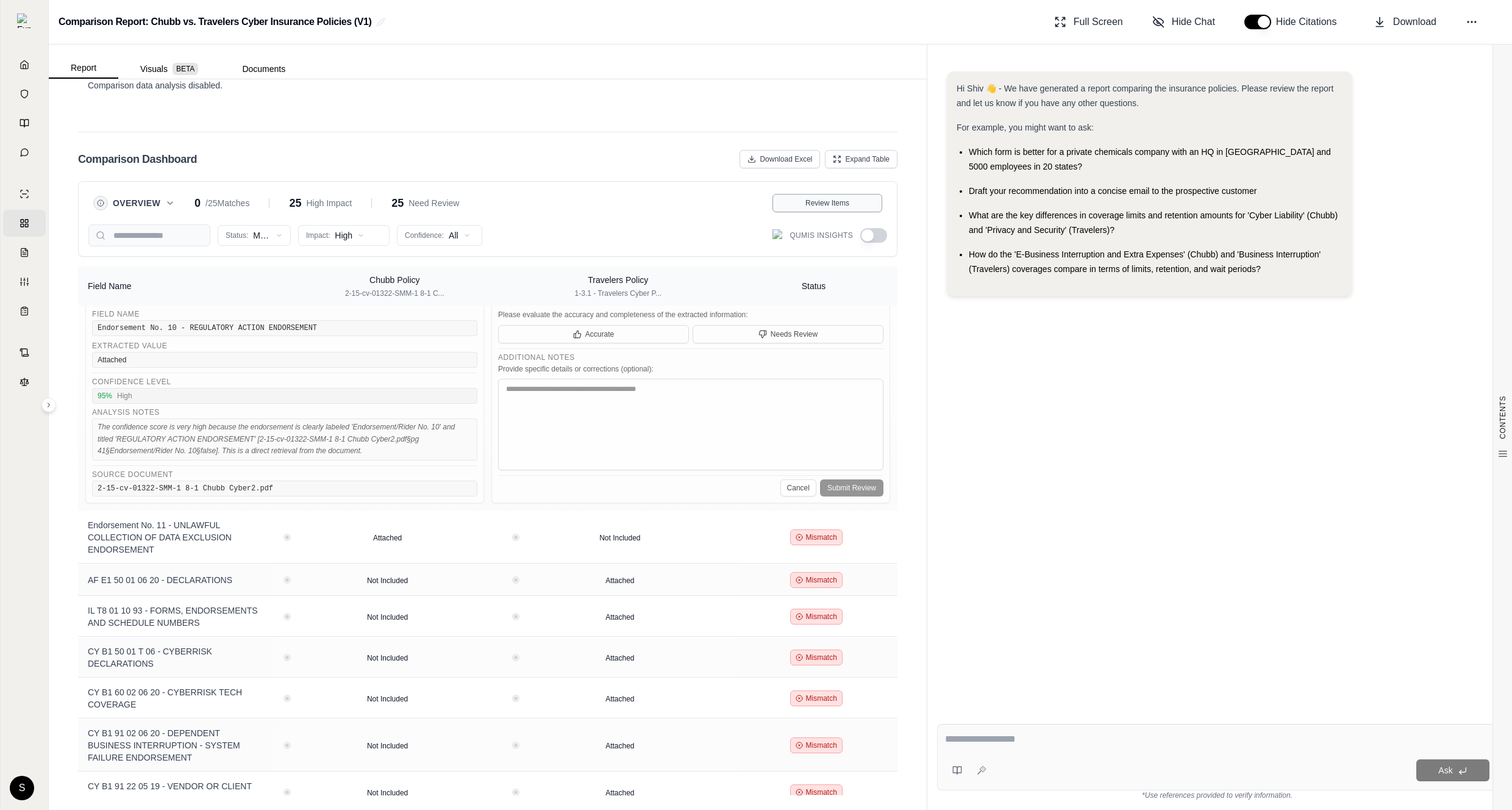
scroll to position [488, 0]
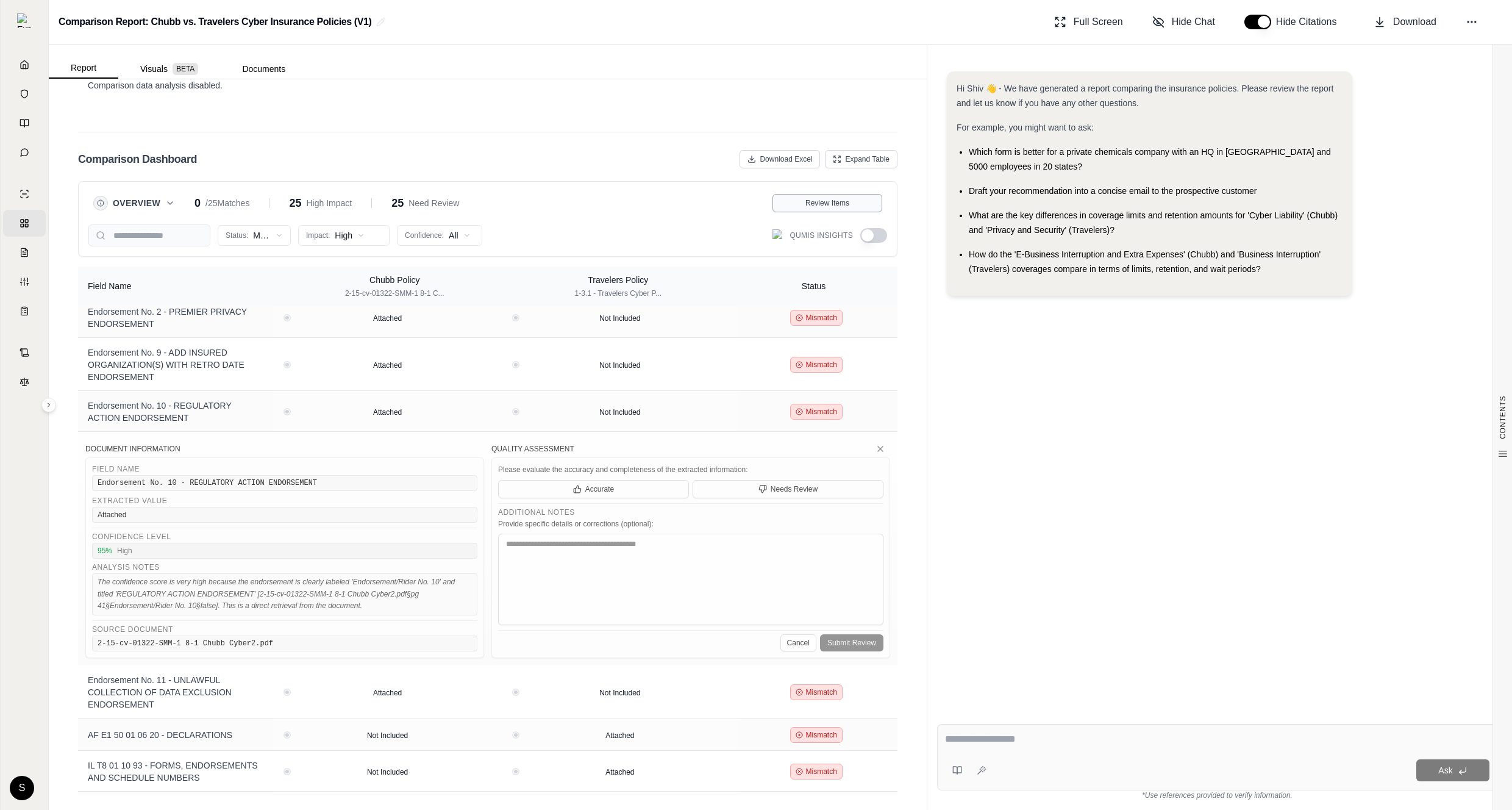
click at [838, 204] on span "Review Items" at bounding box center [828, 204] width 44 height 10
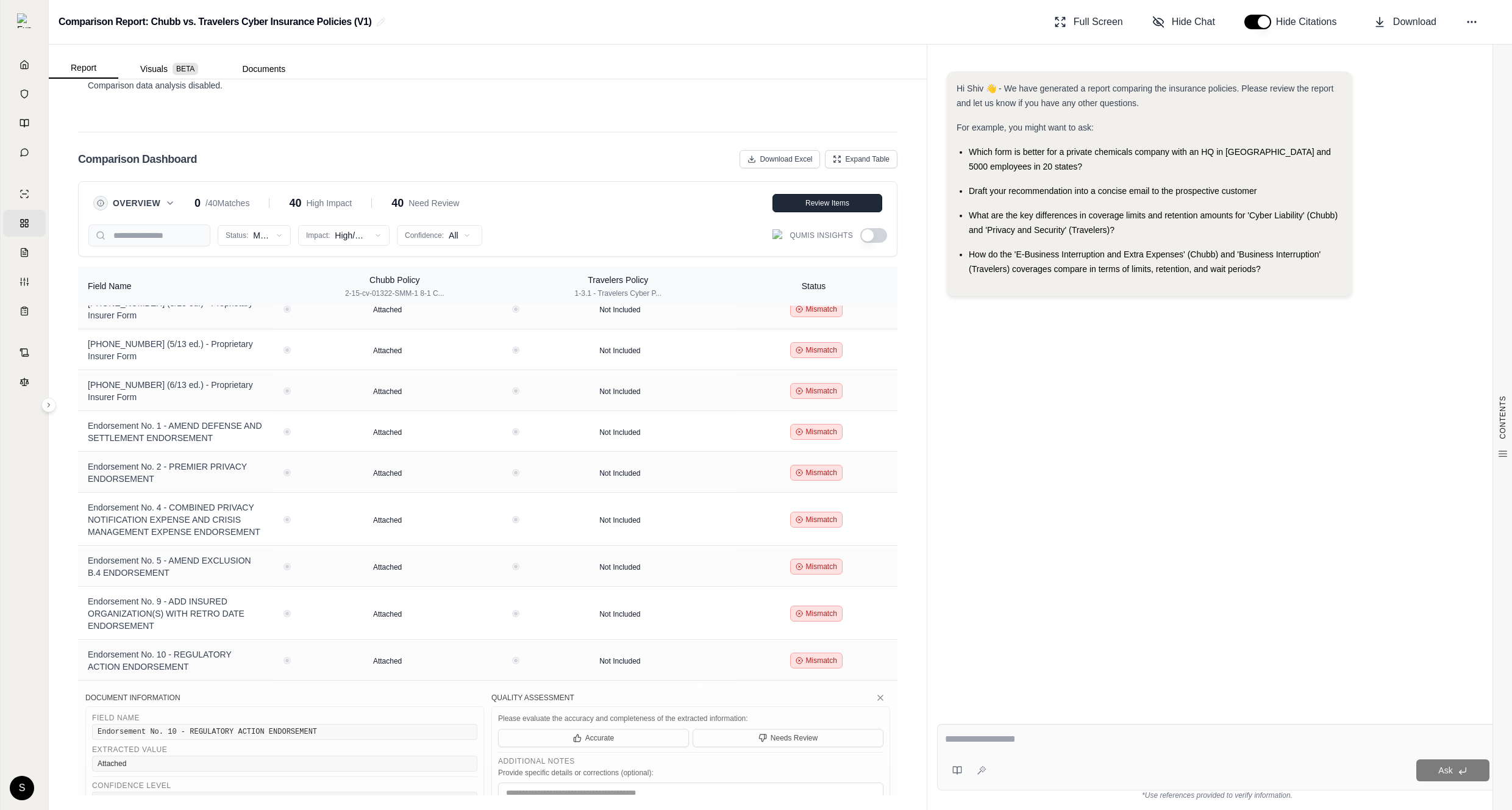
scroll to position [642, 0]
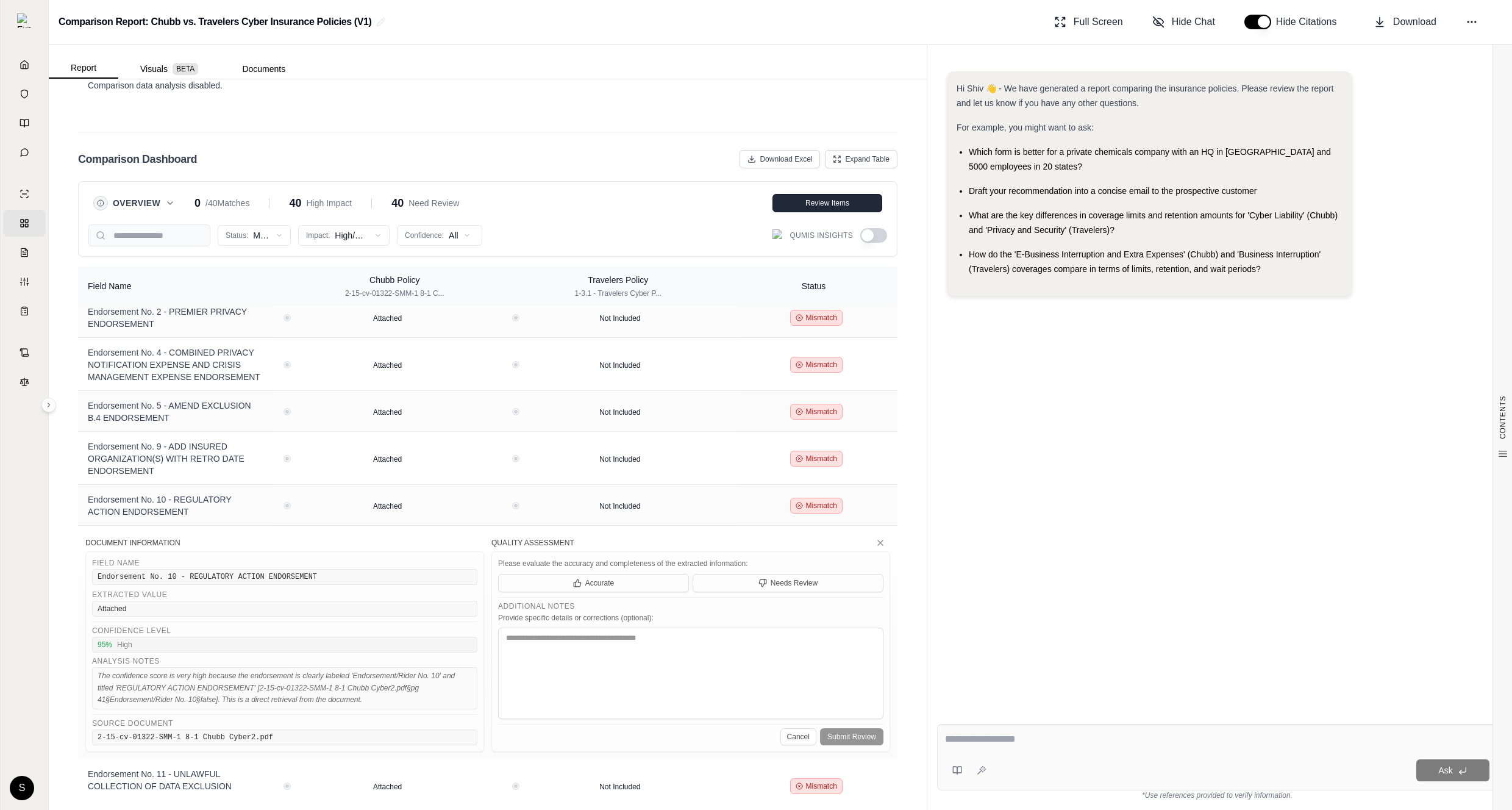
click at [851, 206] on div "Review Items" at bounding box center [827, 204] width 94 height 10
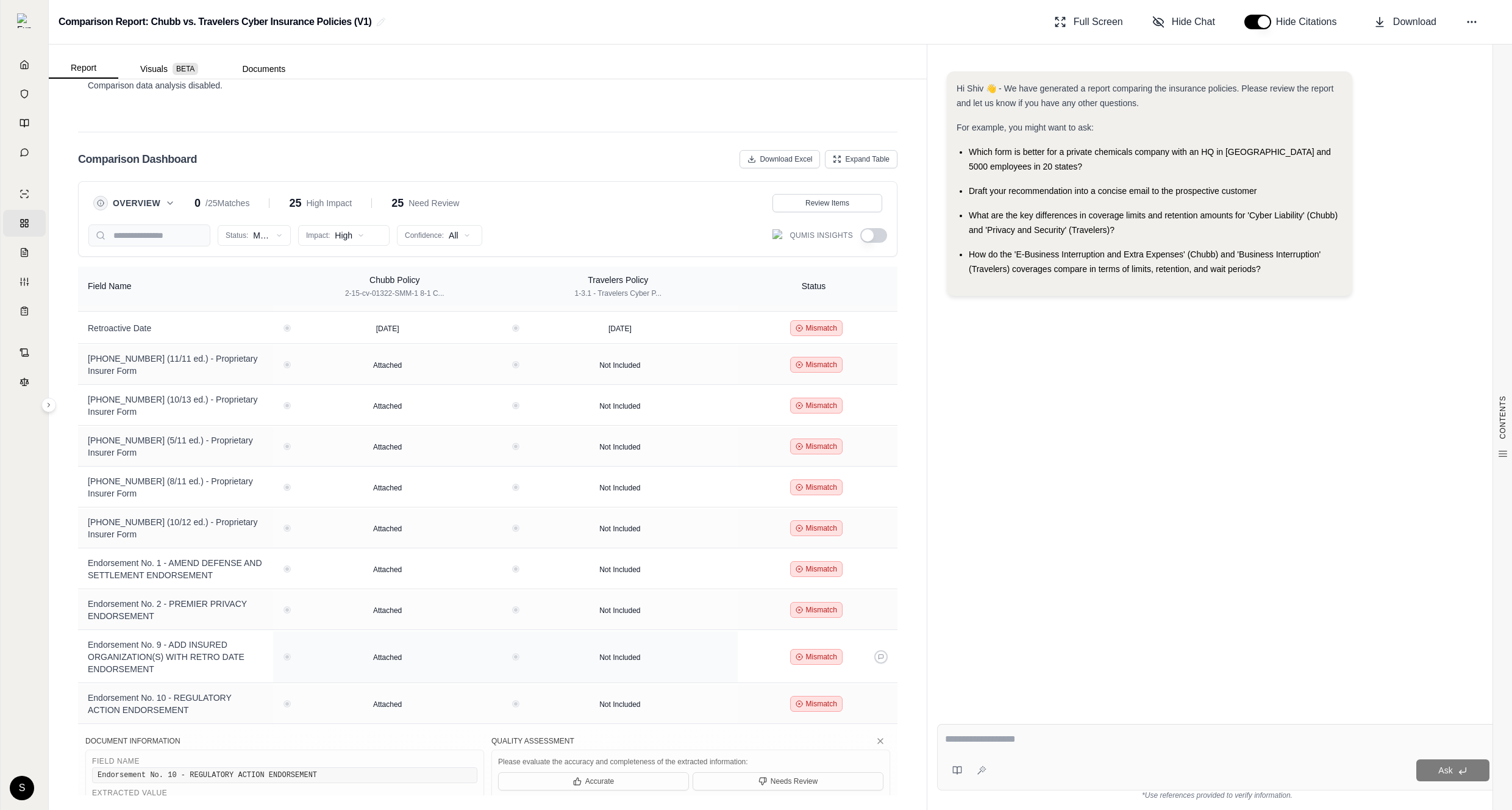
scroll to position [0, 0]
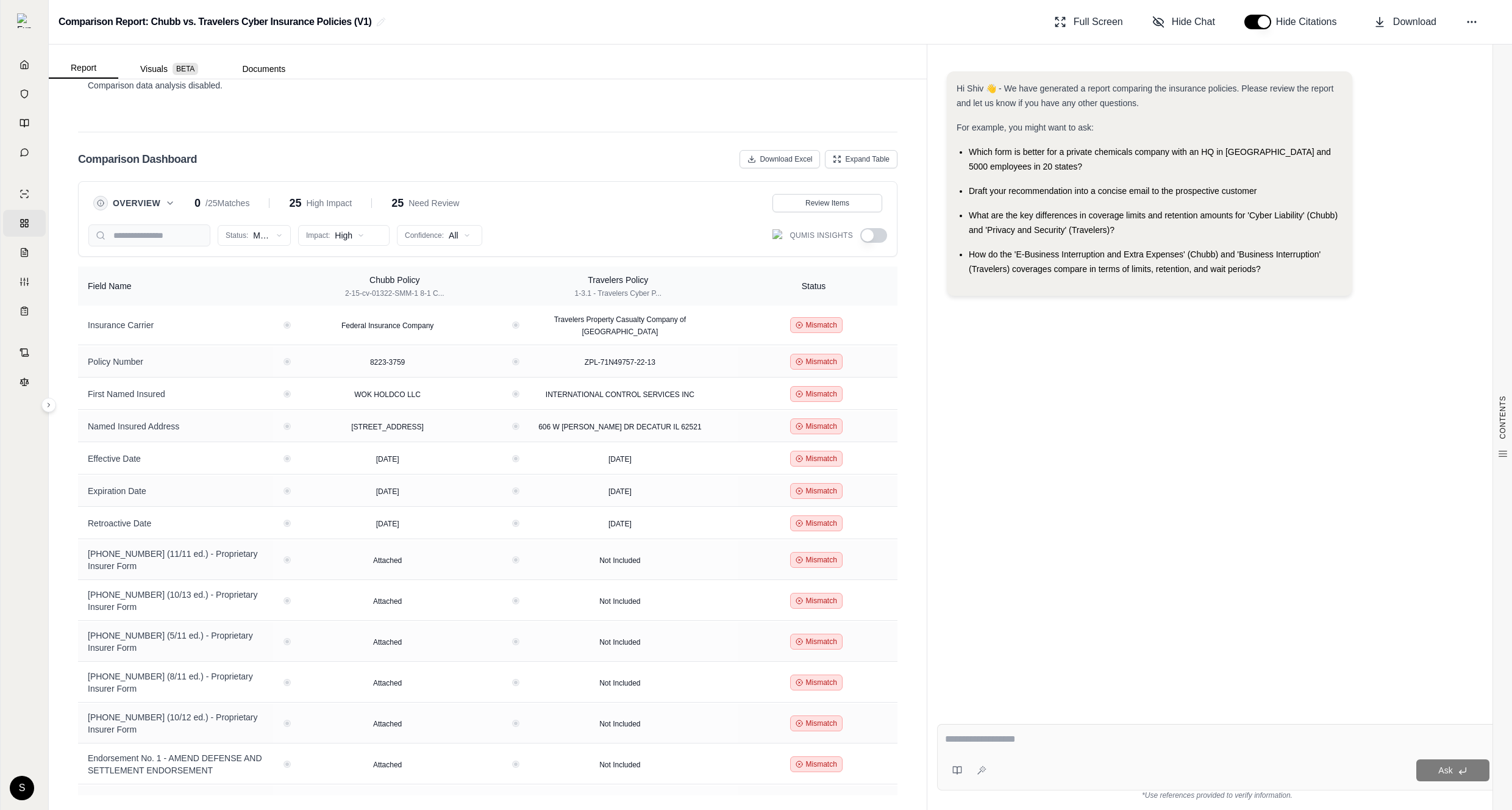
click at [874, 234] on button "button" at bounding box center [873, 235] width 27 height 15
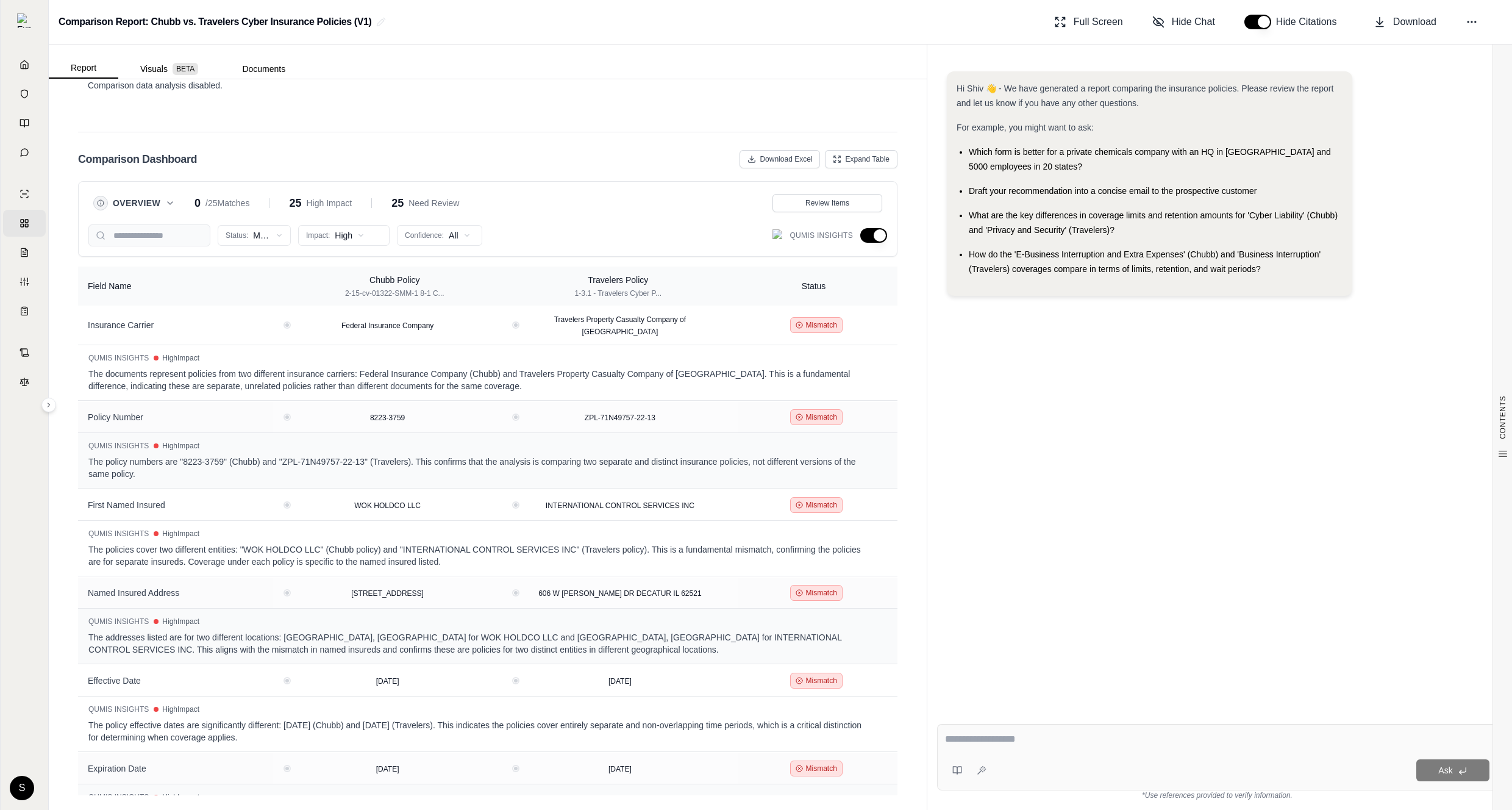
click at [874, 234] on button "button" at bounding box center [873, 235] width 27 height 15
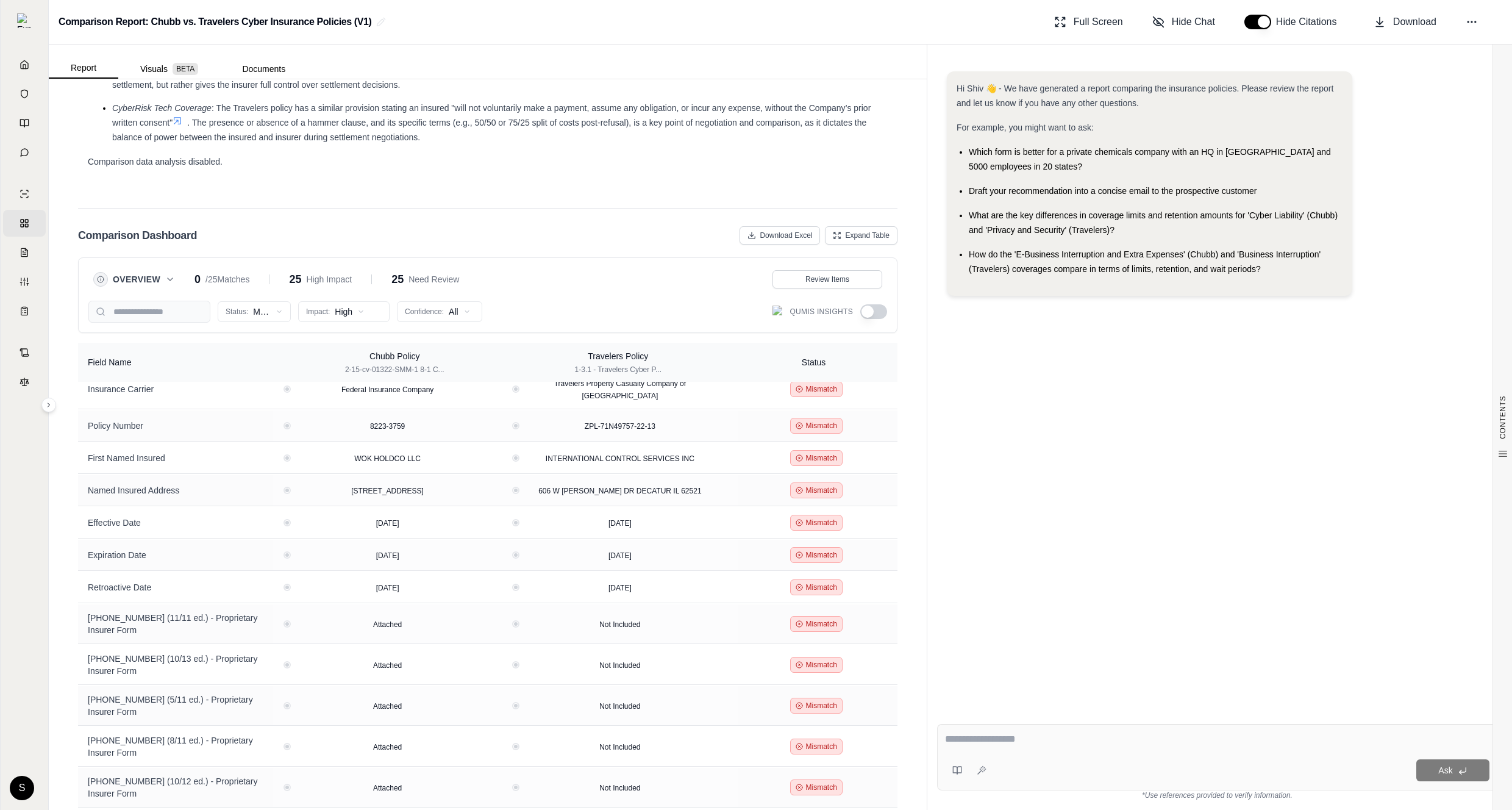
scroll to position [20, 0]
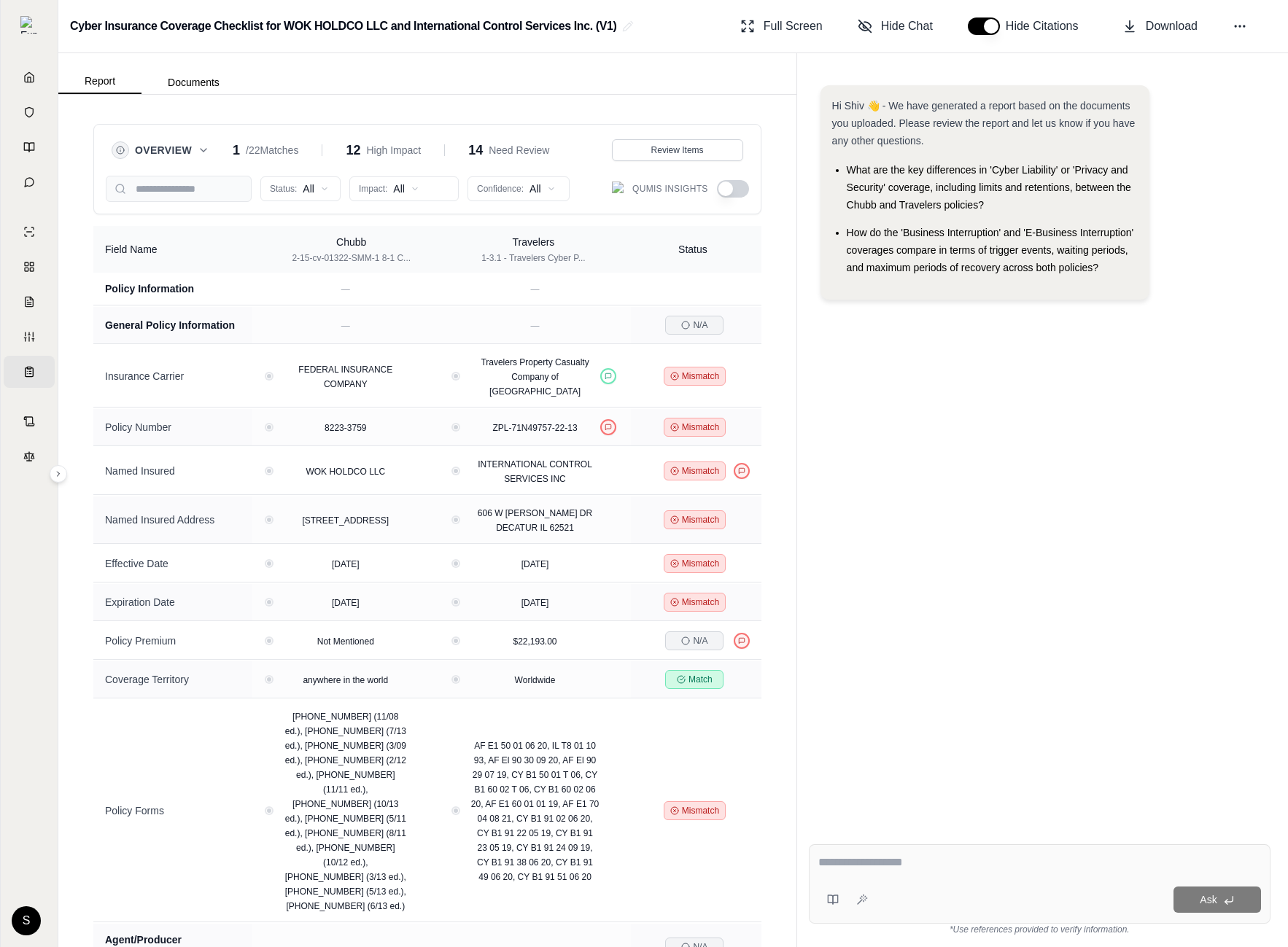
scroll to position [507, 0]
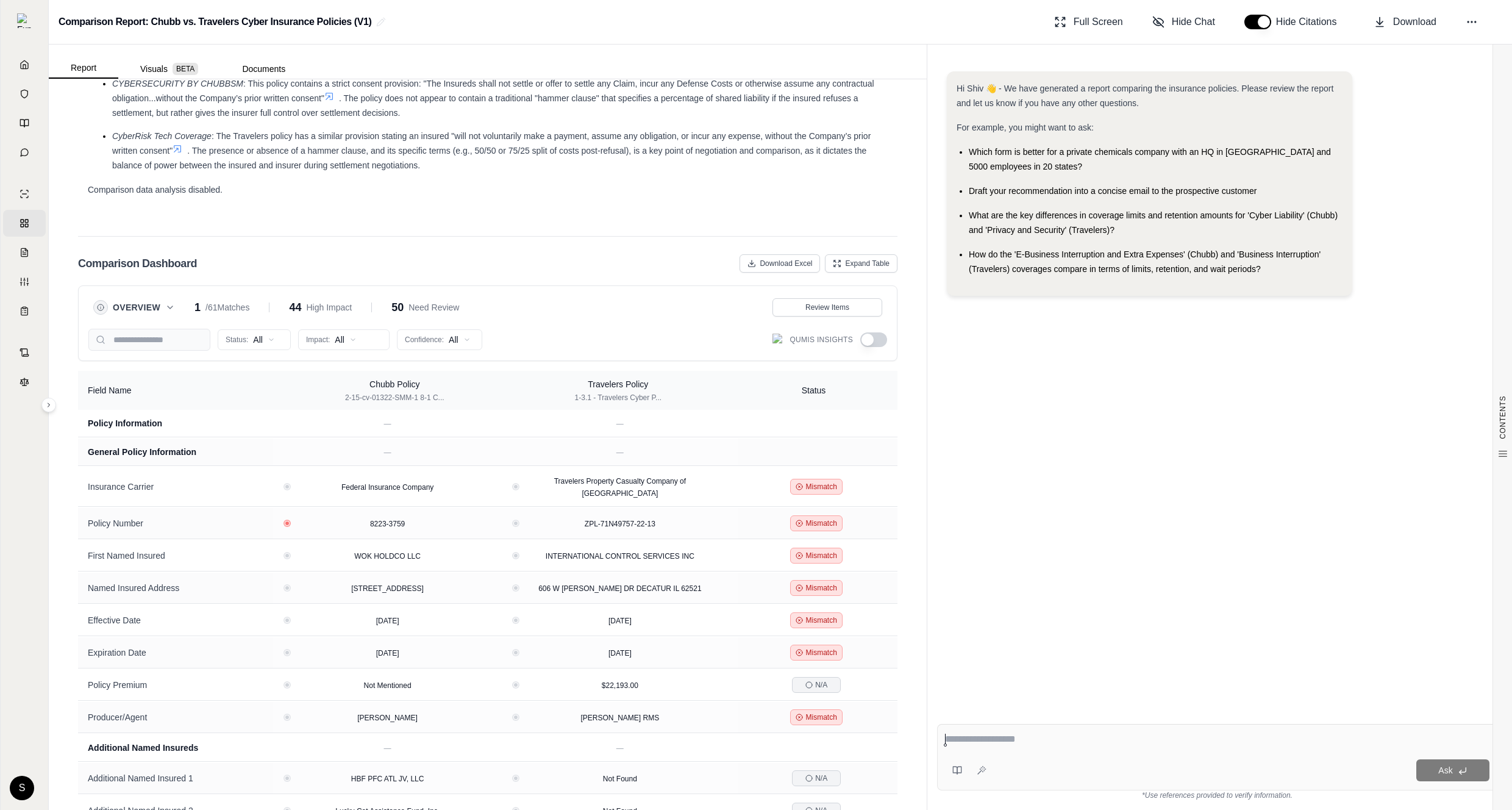
scroll to position [2400, 0]
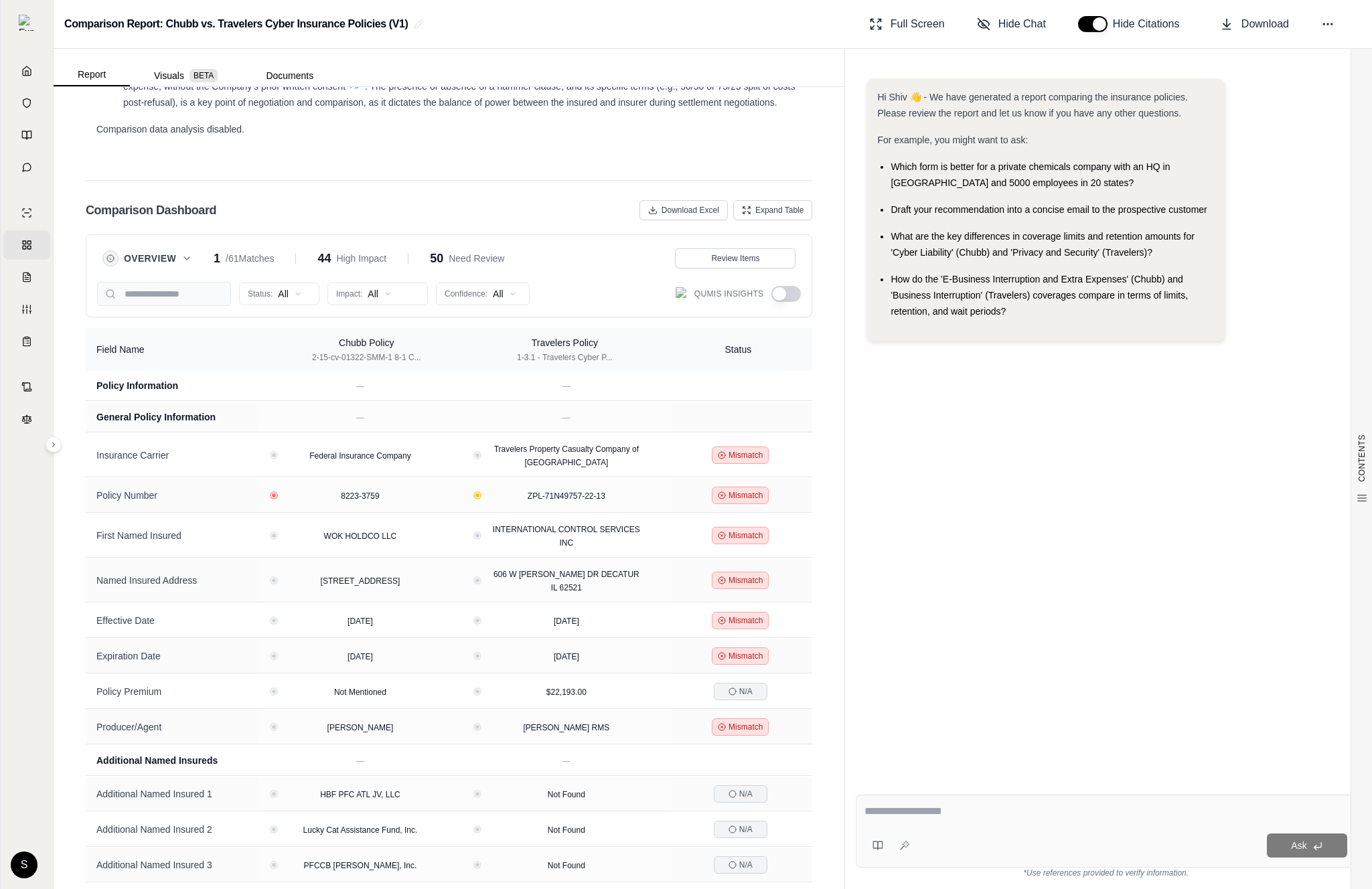
scroll to position [2929, 0]
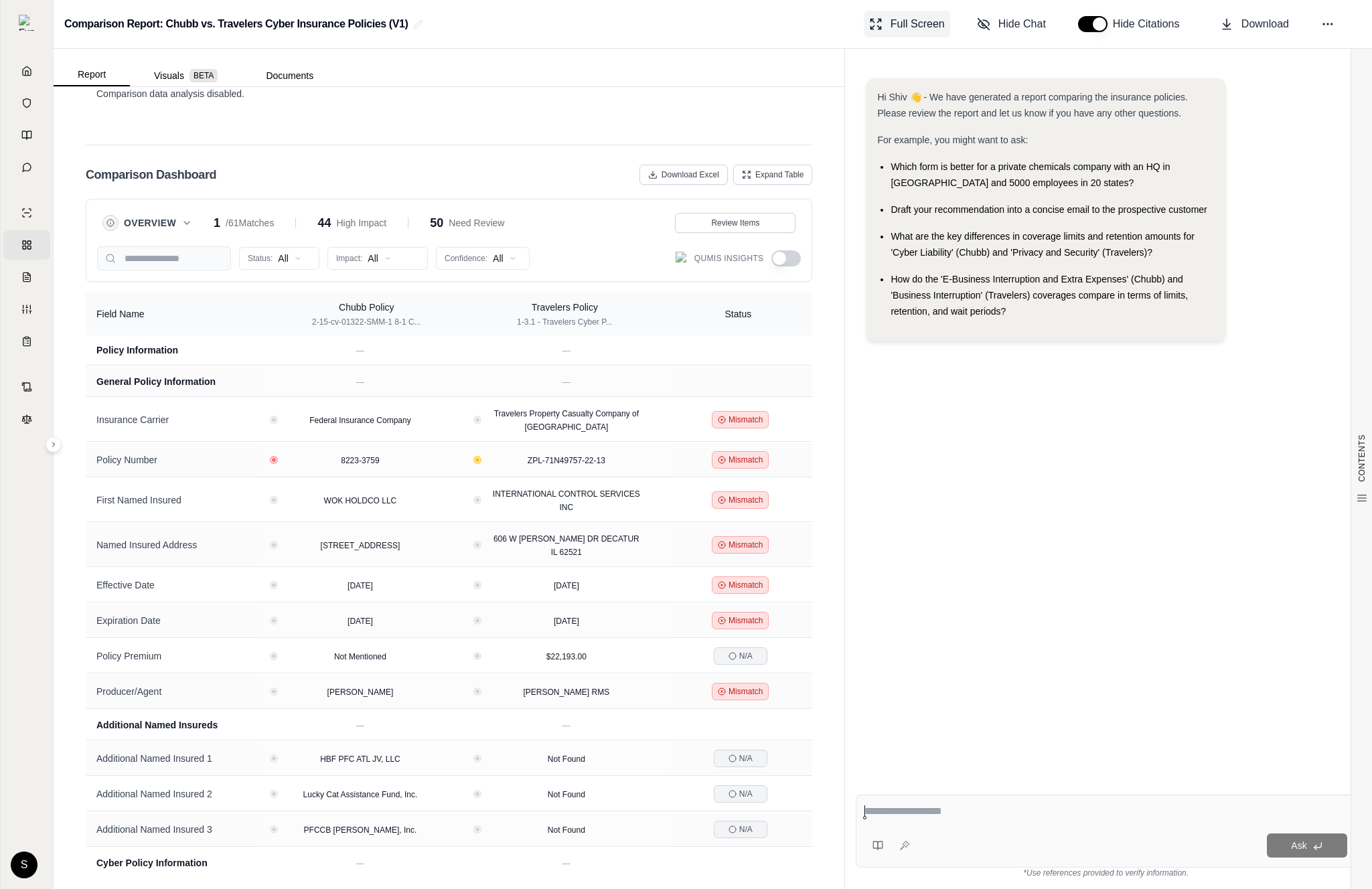
click at [925, 23] on span "Full Screen" at bounding box center [918, 24] width 55 height 16
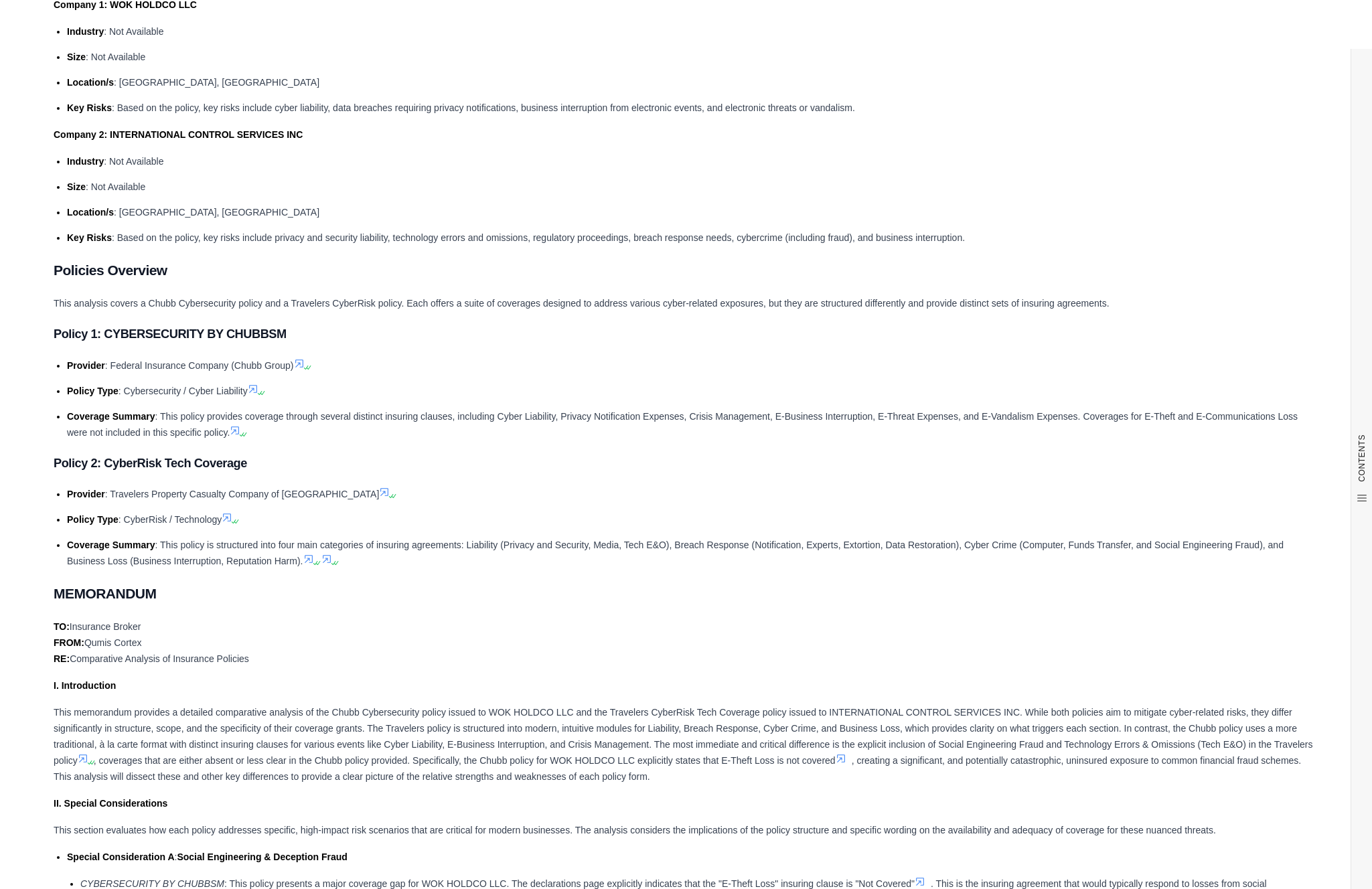
scroll to position [0, 0]
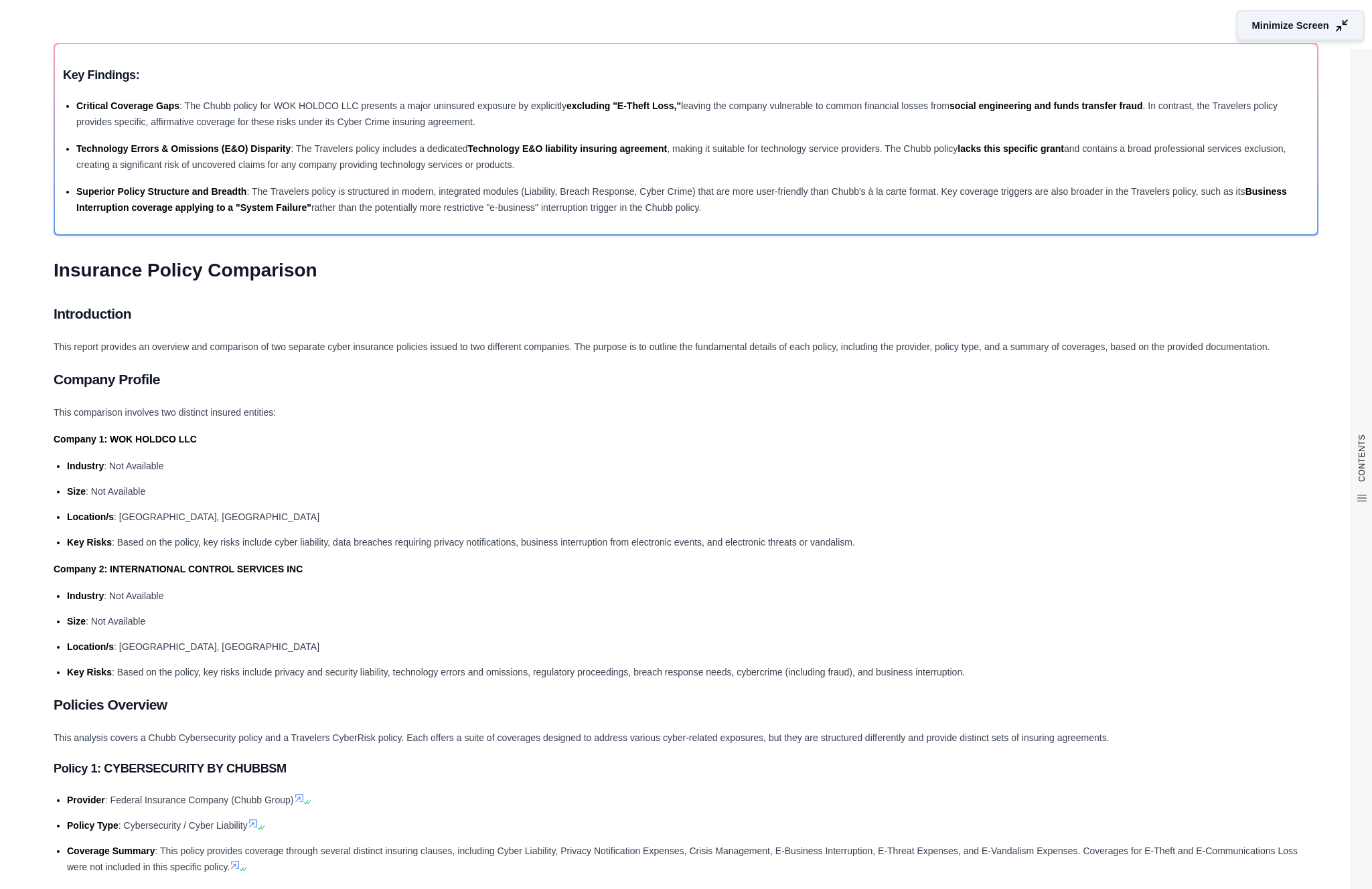
click at [1278, 25] on span "Minimize Screen" at bounding box center [1291, 26] width 77 height 14
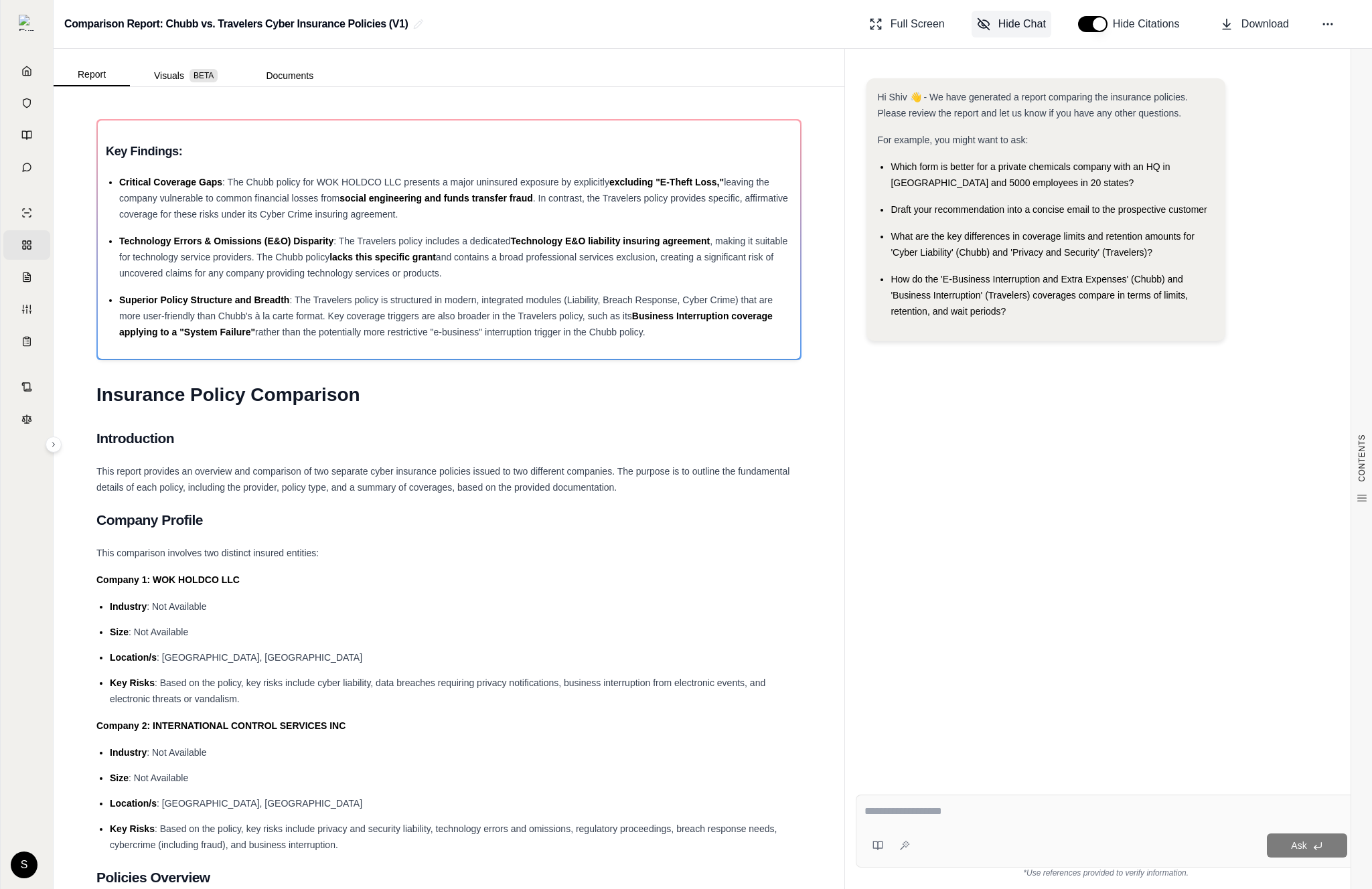
click at [1021, 21] on span "Hide Chat" at bounding box center [1022, 24] width 47 height 16
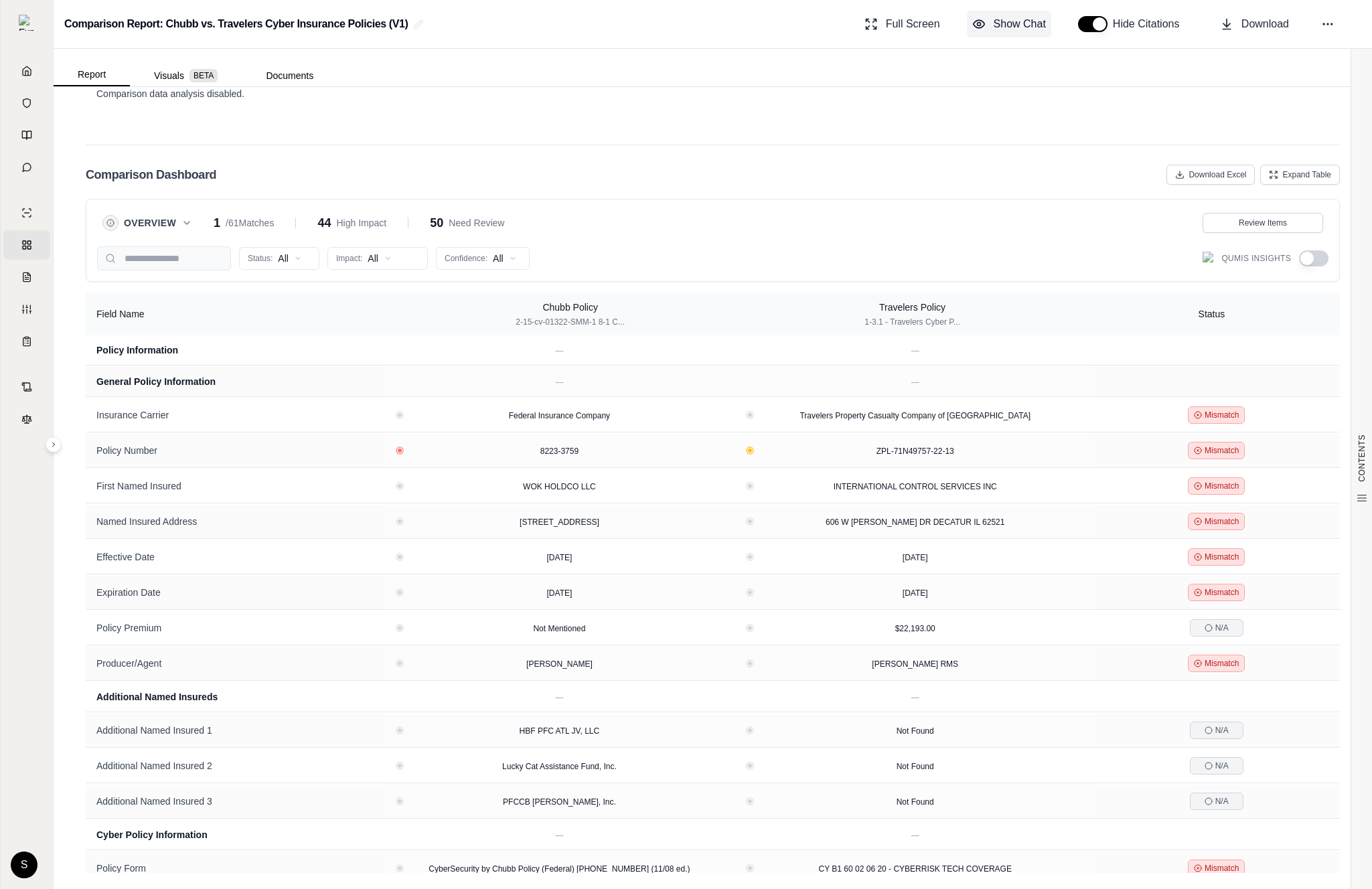
click at [1004, 26] on span "Show Chat" at bounding box center [1020, 24] width 52 height 16
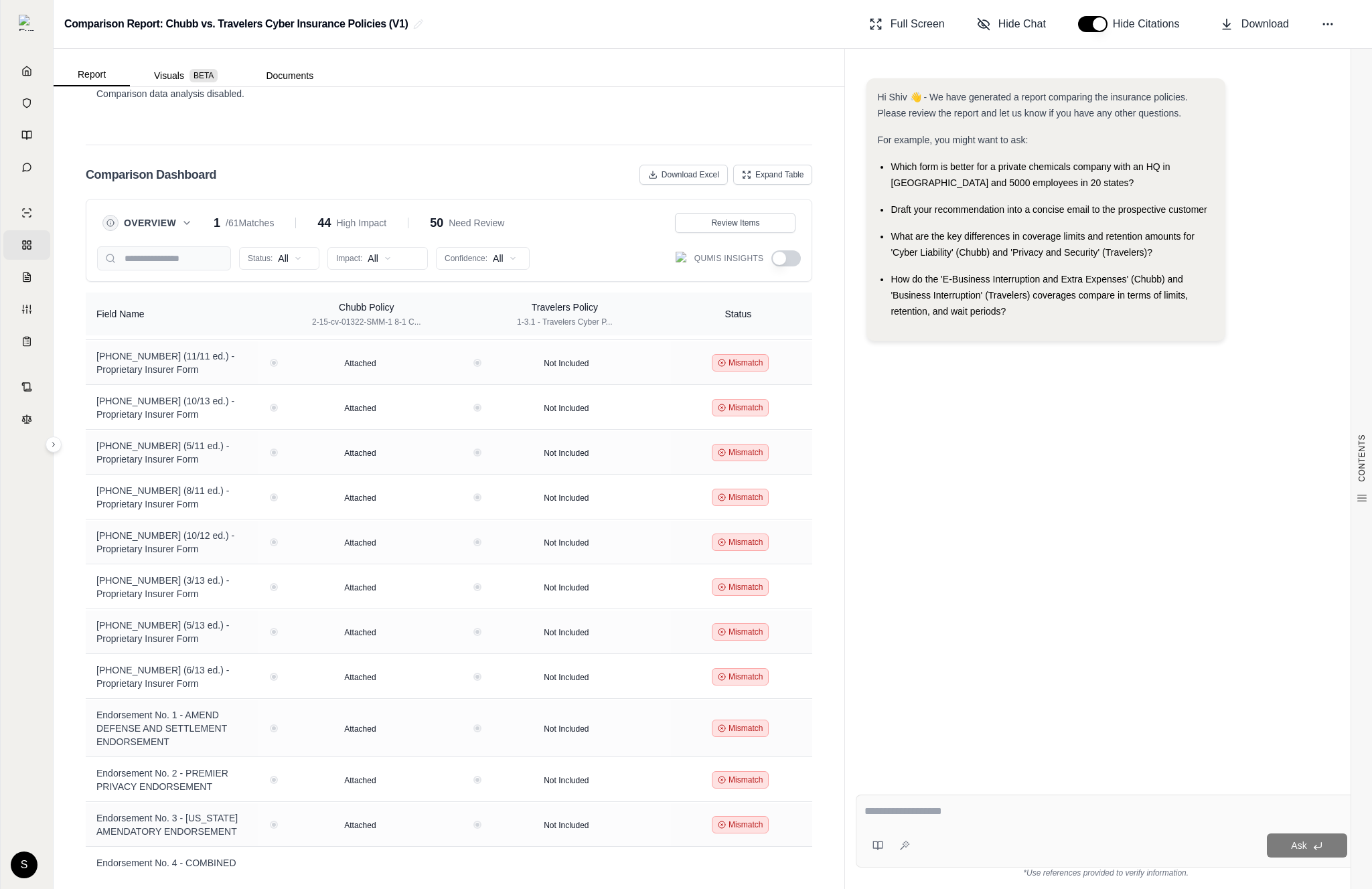
scroll to position [994, 0]
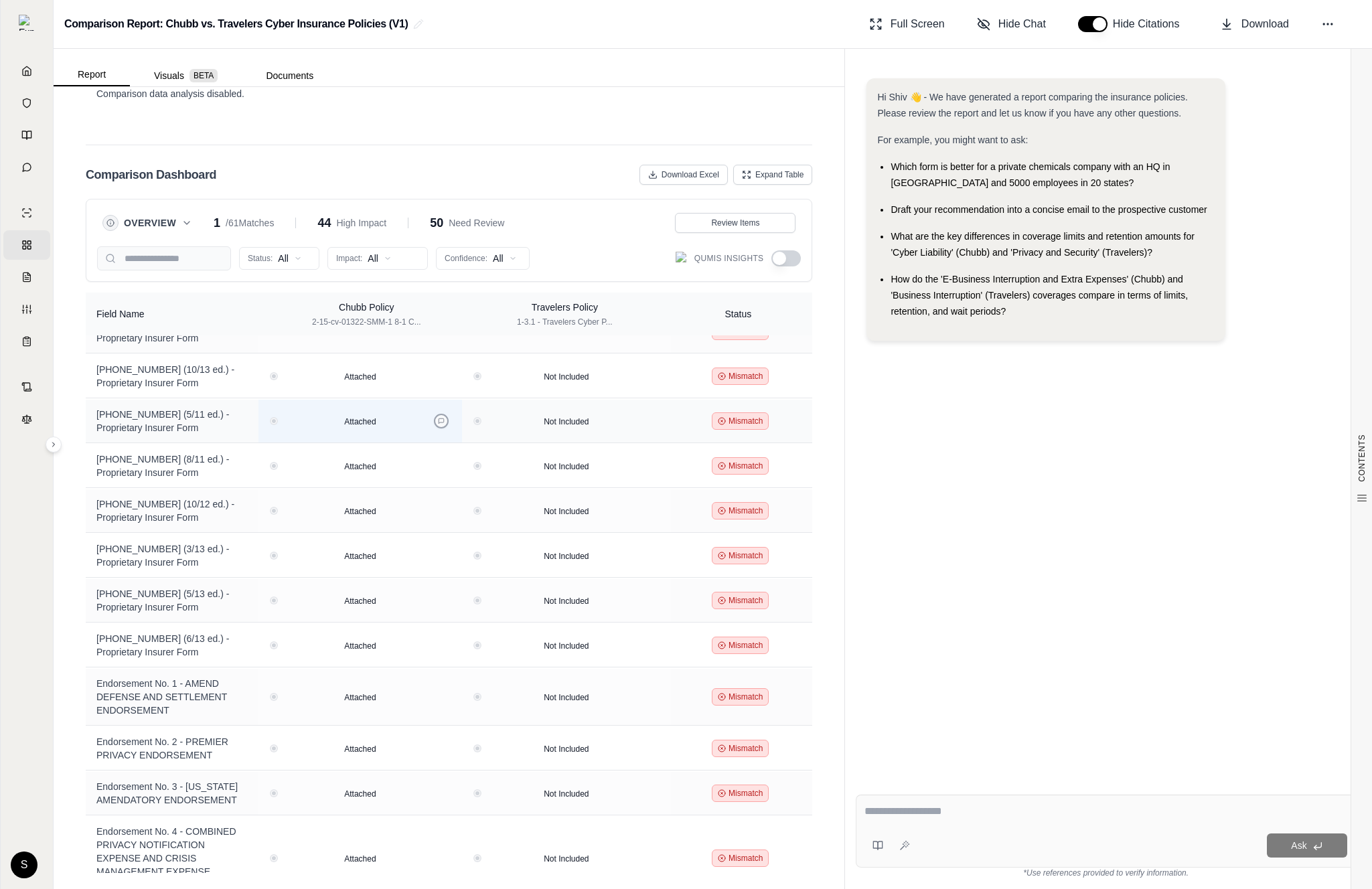
click at [445, 418] on icon at bounding box center [441, 421] width 6 height 6
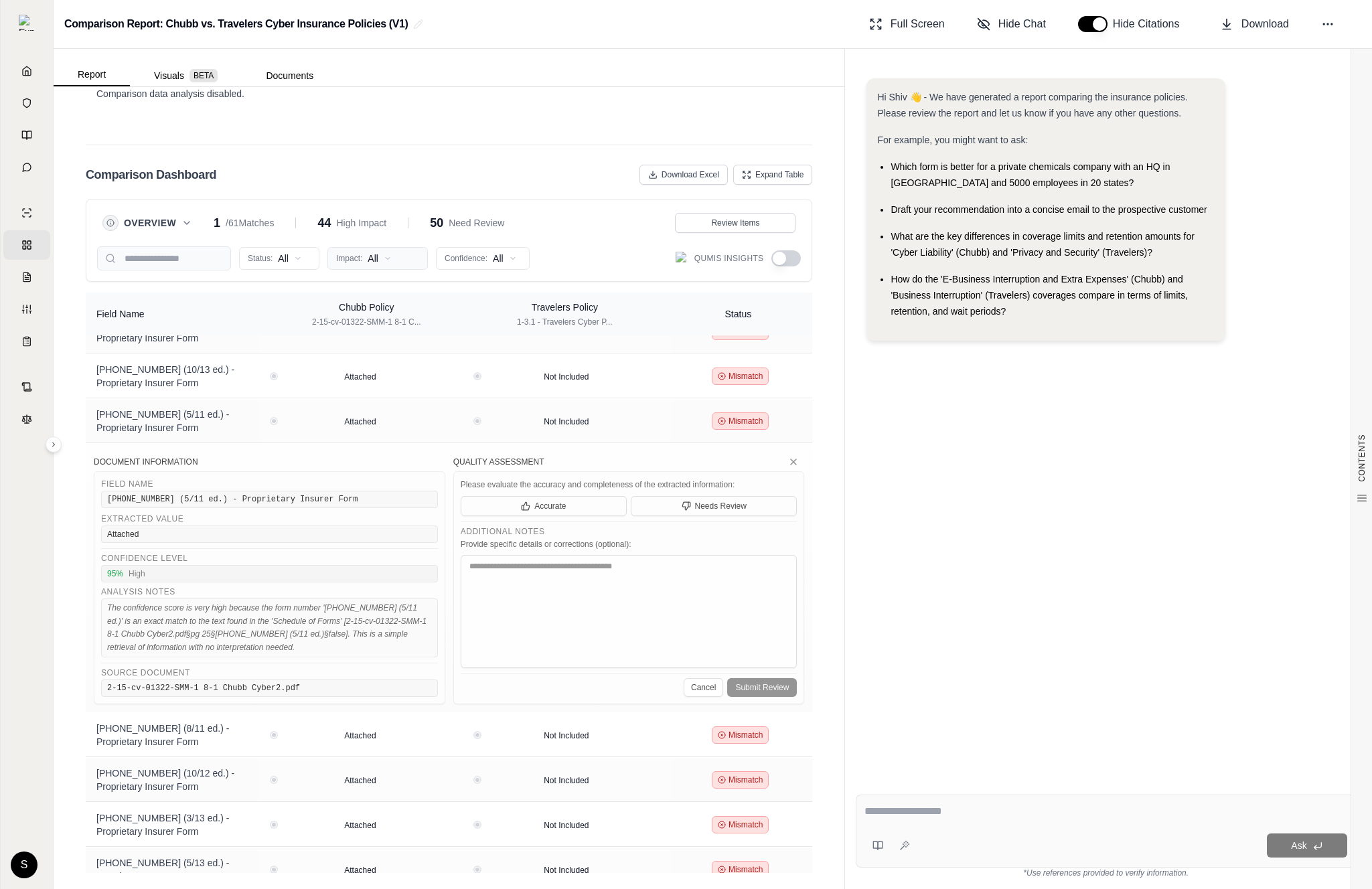
click at [345, 264] on html "Home Vault Prompts Chats Single Policy Comparisons Claims Custom Report Coverag…" at bounding box center [686, 444] width 1372 height 889
click at [351, 316] on div "High Impact" at bounding box center [386, 308] width 111 height 21
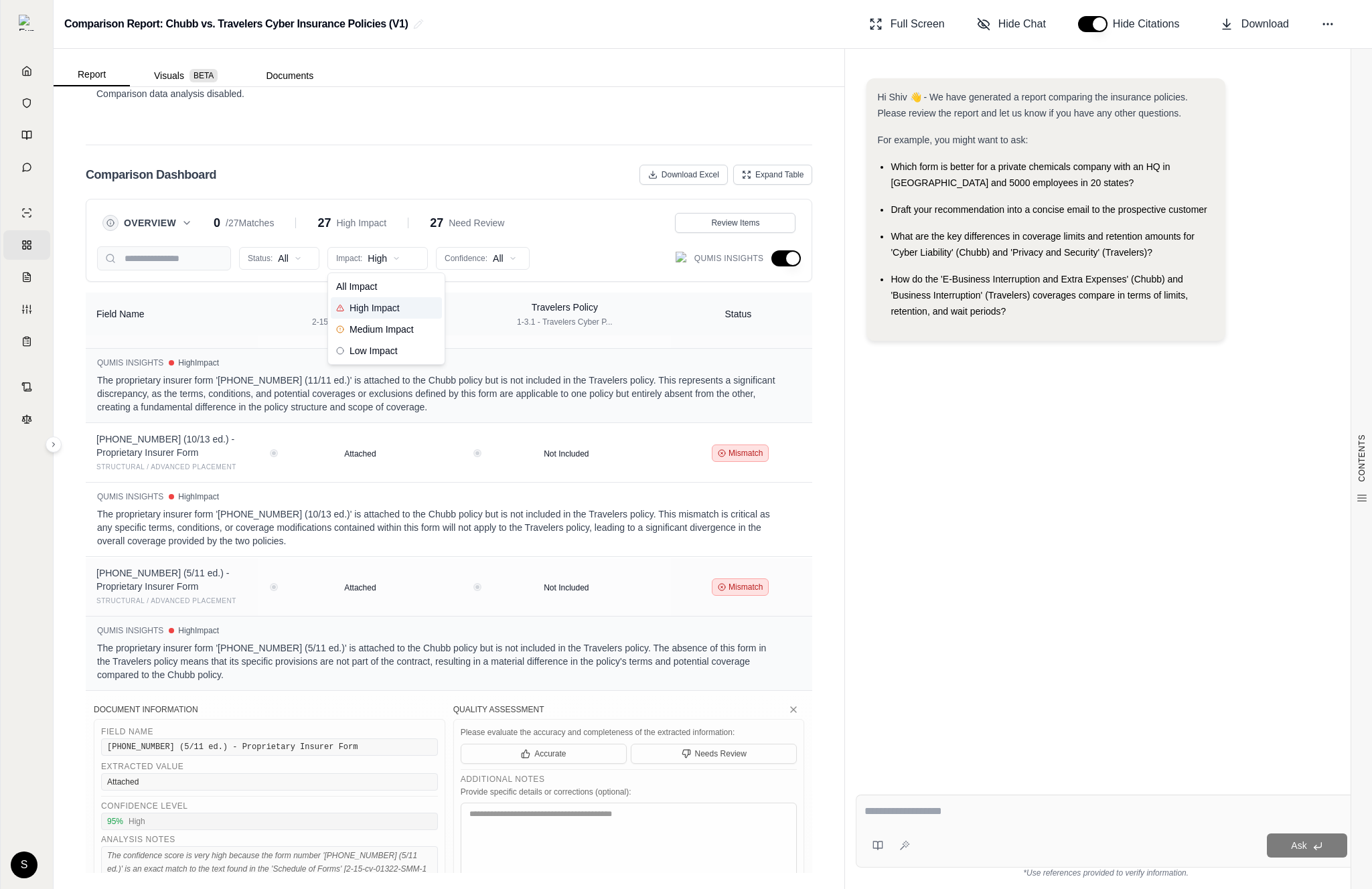
scroll to position [975, 0]
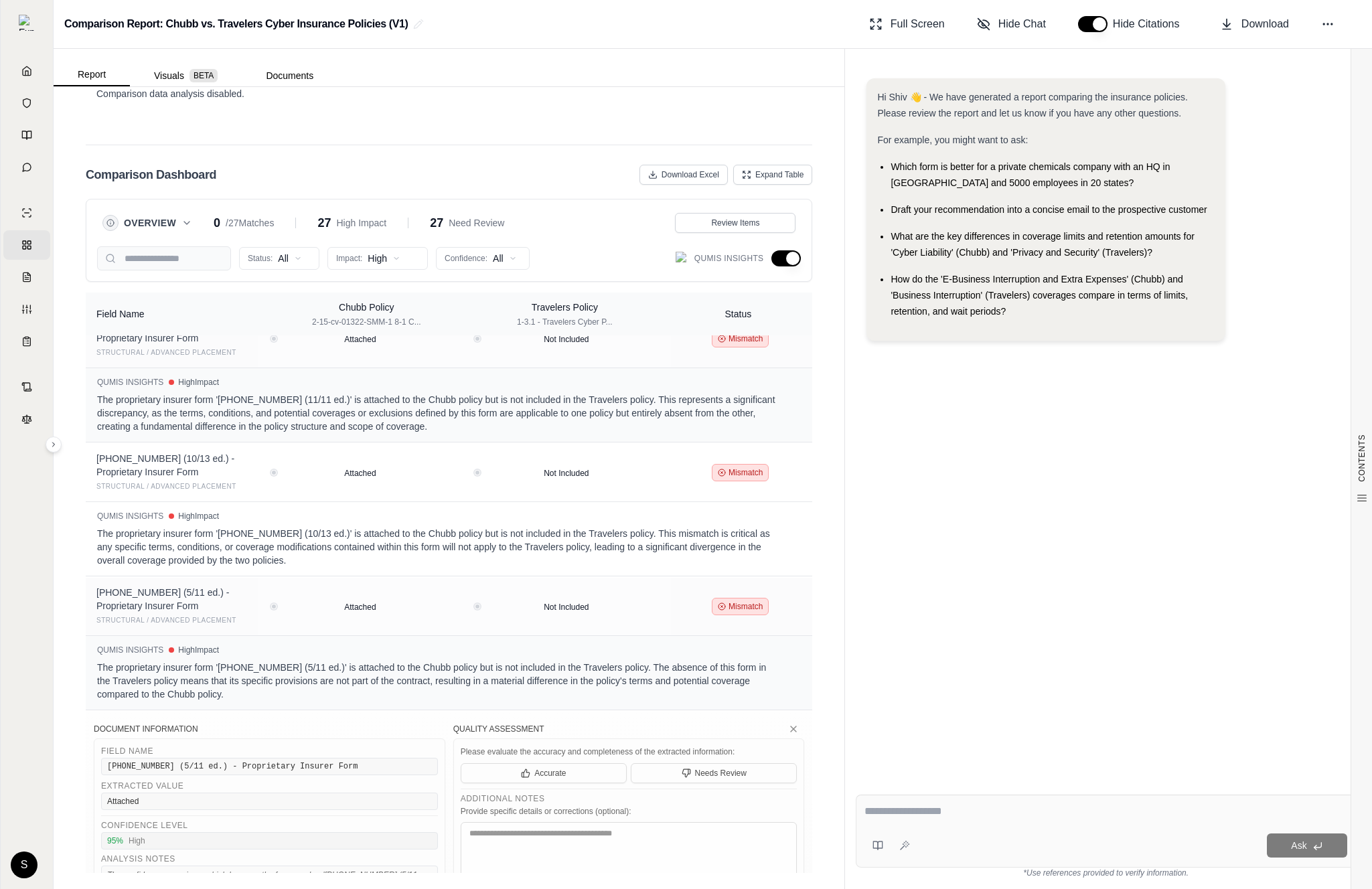
click at [784, 254] on button "button" at bounding box center [786, 258] width 29 height 16
click at [776, 263] on button "button" at bounding box center [786, 258] width 29 height 16
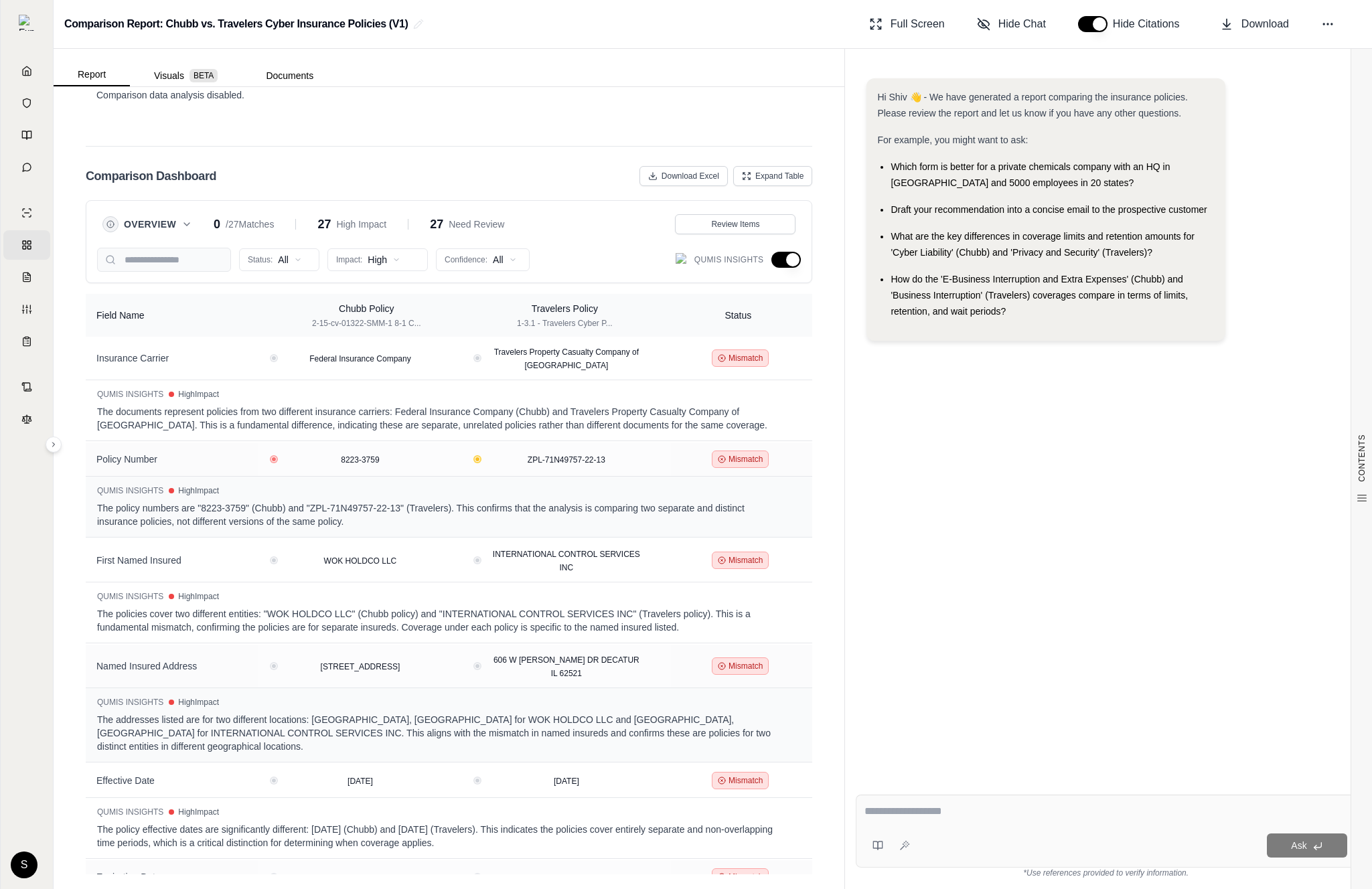
scroll to position [2929, 0]
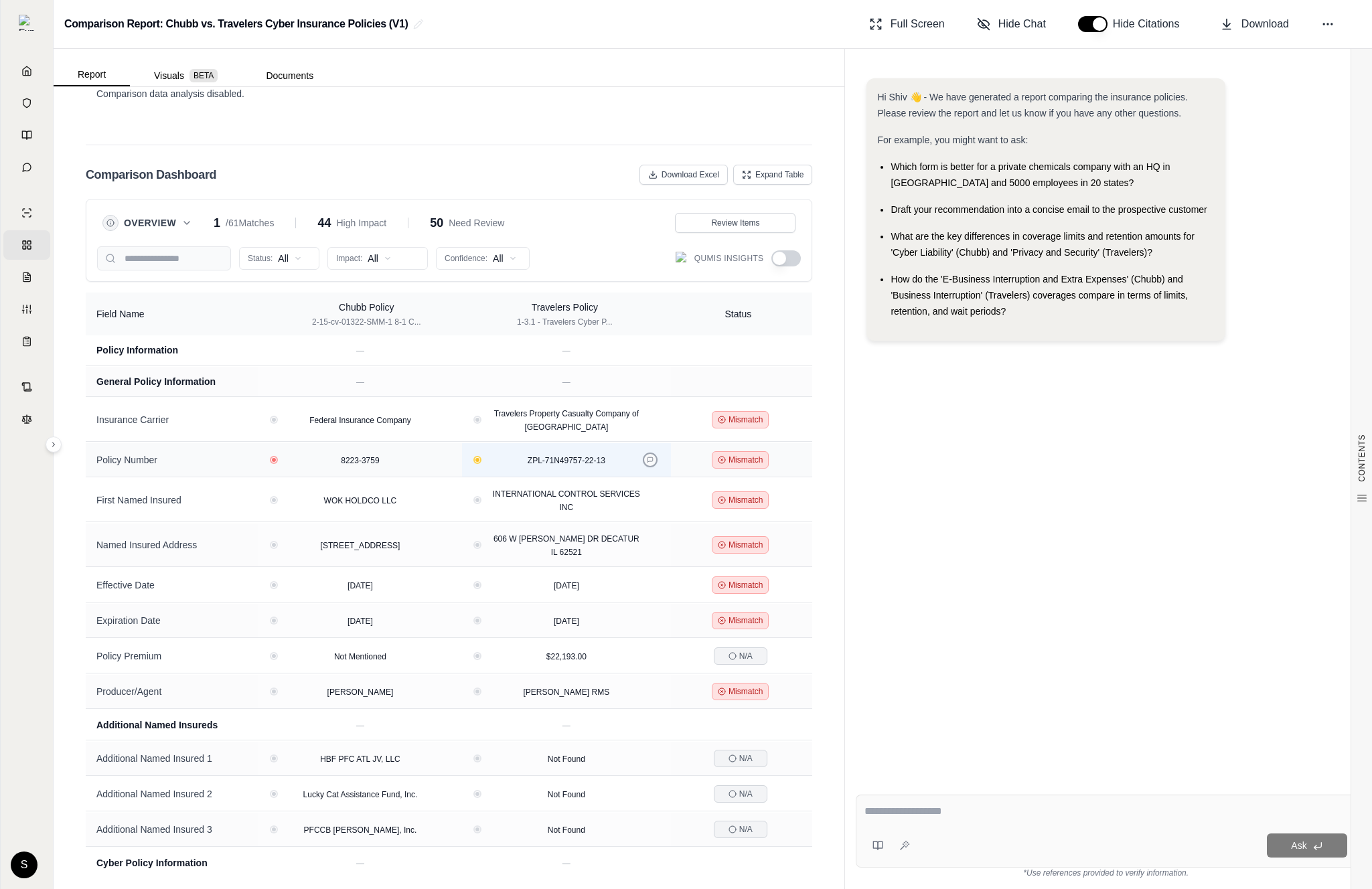
click at [647, 462] on icon at bounding box center [650, 459] width 6 height 6
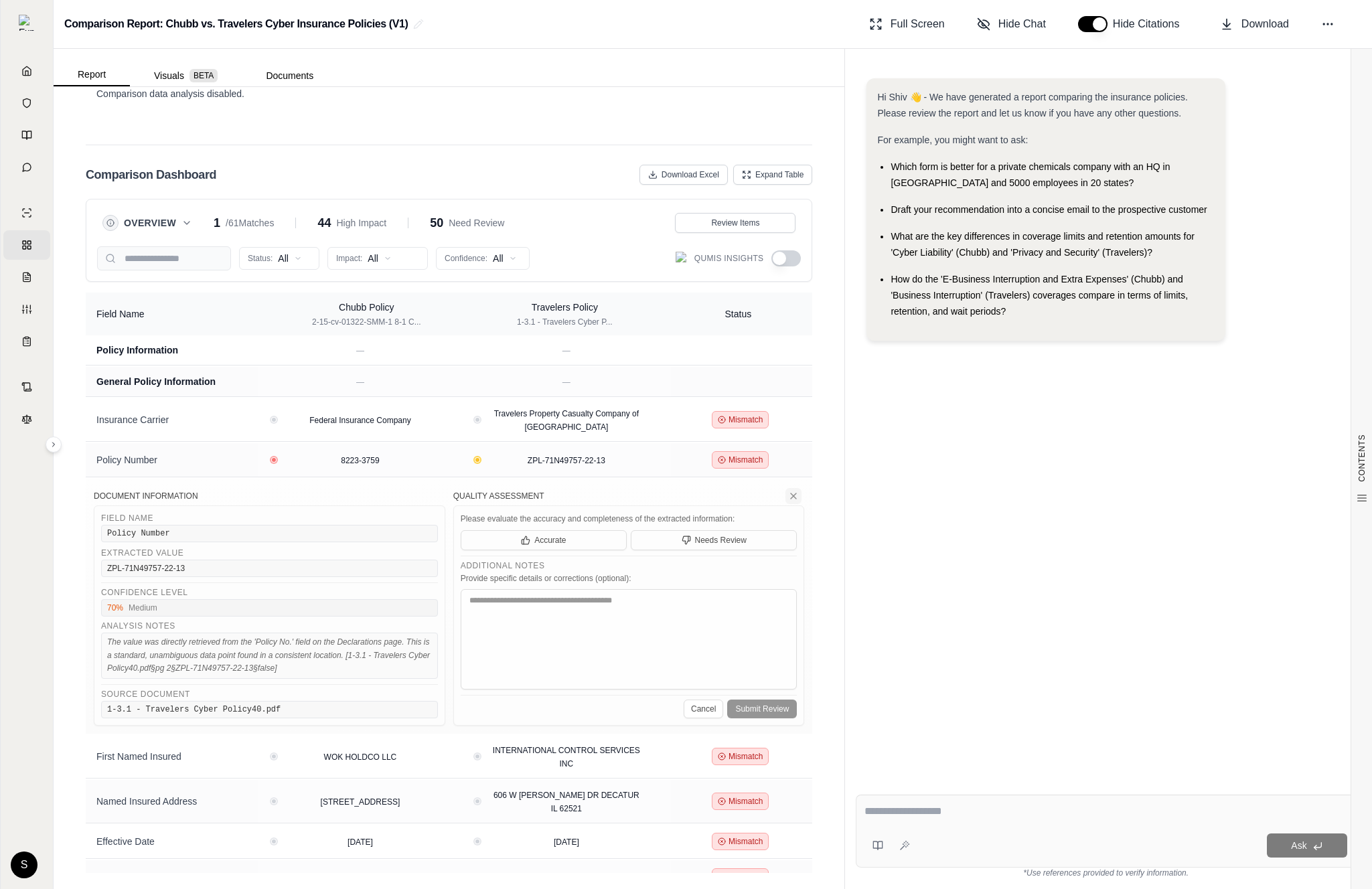
click at [797, 494] on icon at bounding box center [794, 496] width 11 height 11
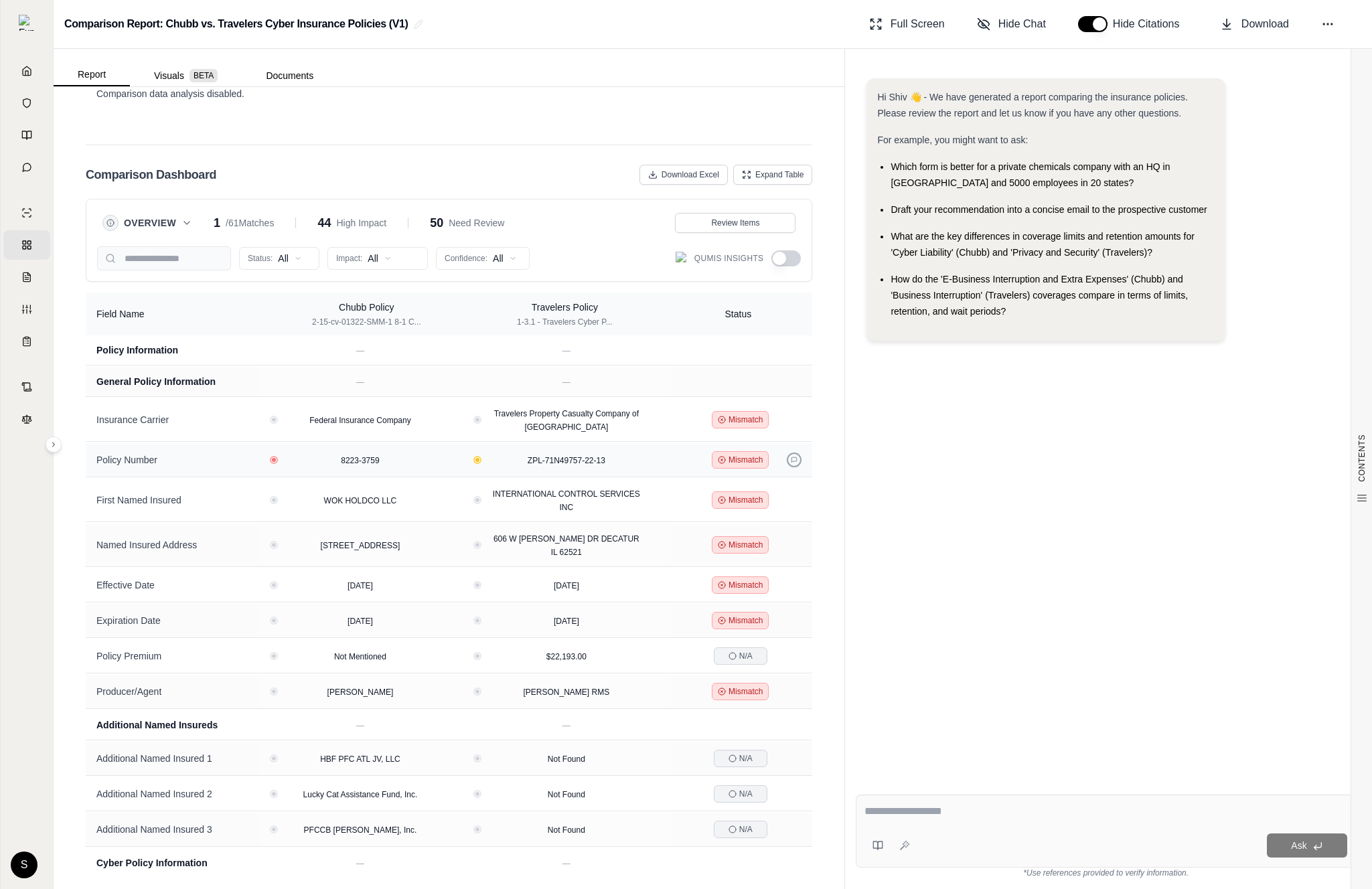
click at [791, 463] on icon at bounding box center [794, 459] width 6 height 6
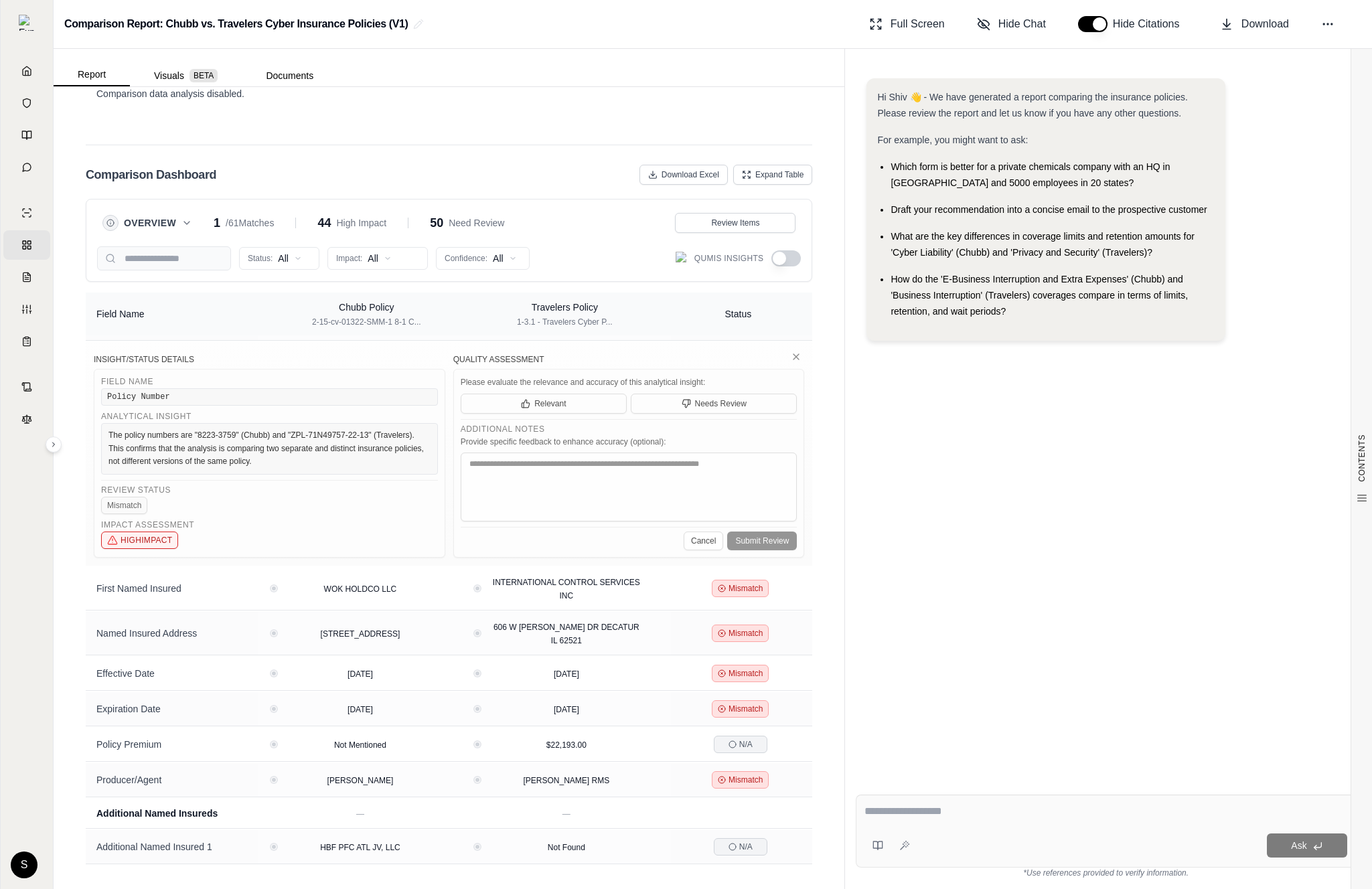
scroll to position [0, 0]
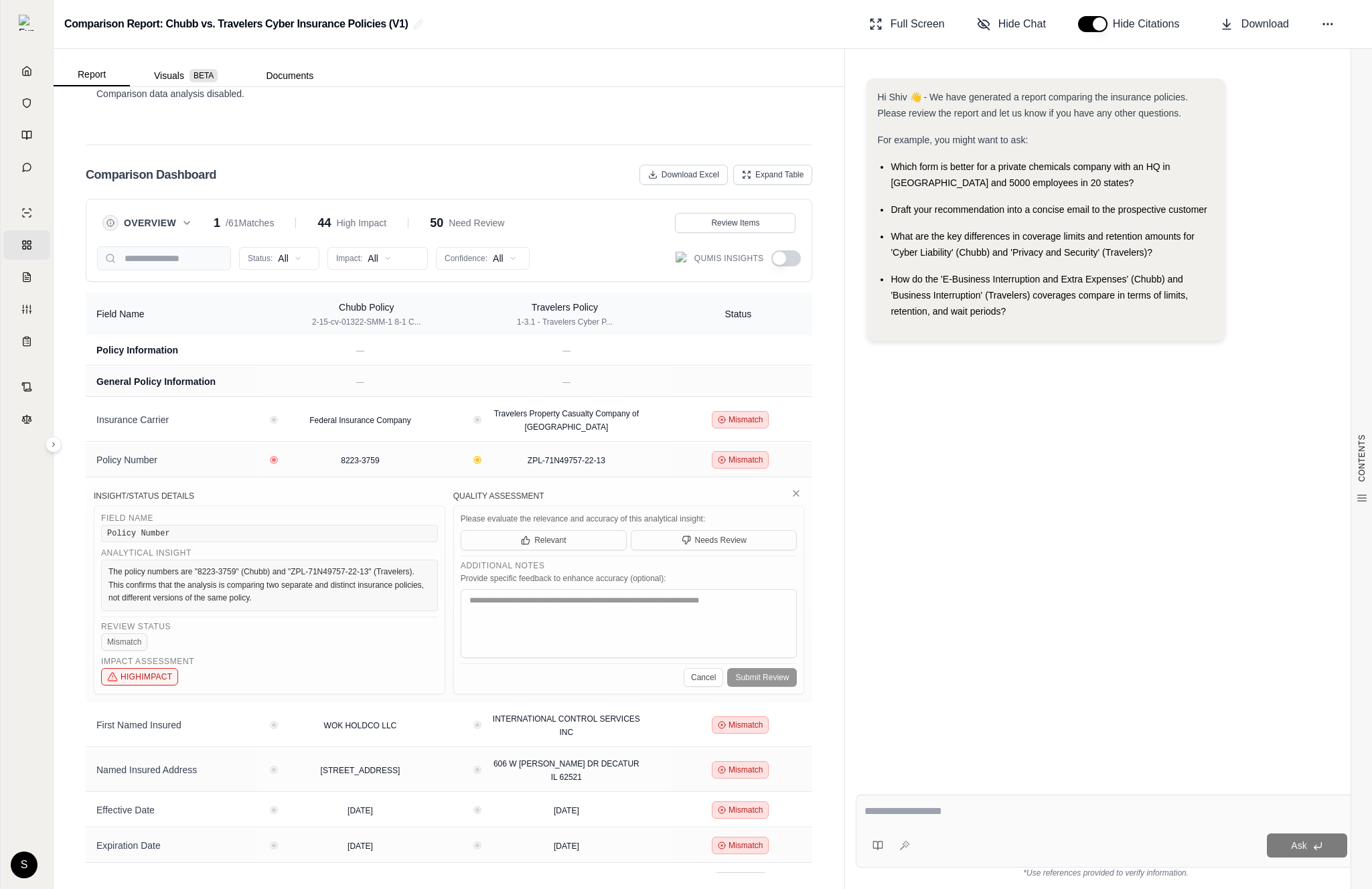
click at [894, 541] on div "Hi Shiv 👋 - We have generated a report comparing the insurance policies. Please…" at bounding box center [1107, 421] width 501 height 706
click at [386, 264] on html "Home Vault Prompts Chats Single Policy Comparisons Claims Custom Report Coverag…" at bounding box center [686, 444] width 1372 height 889
click at [386, 327] on span "Medium Impact" at bounding box center [375, 329] width 78 height 13
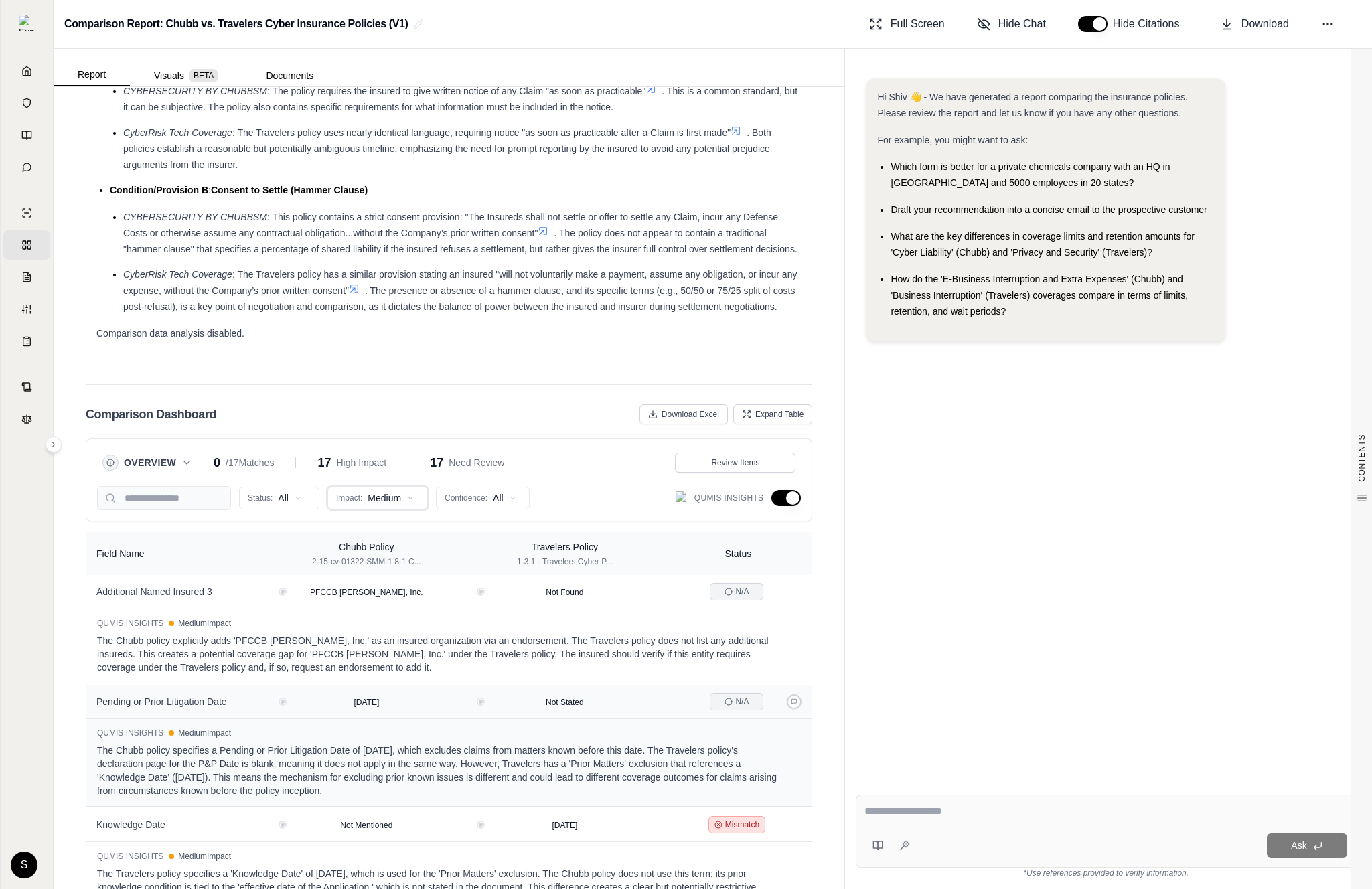
scroll to position [2799, 0]
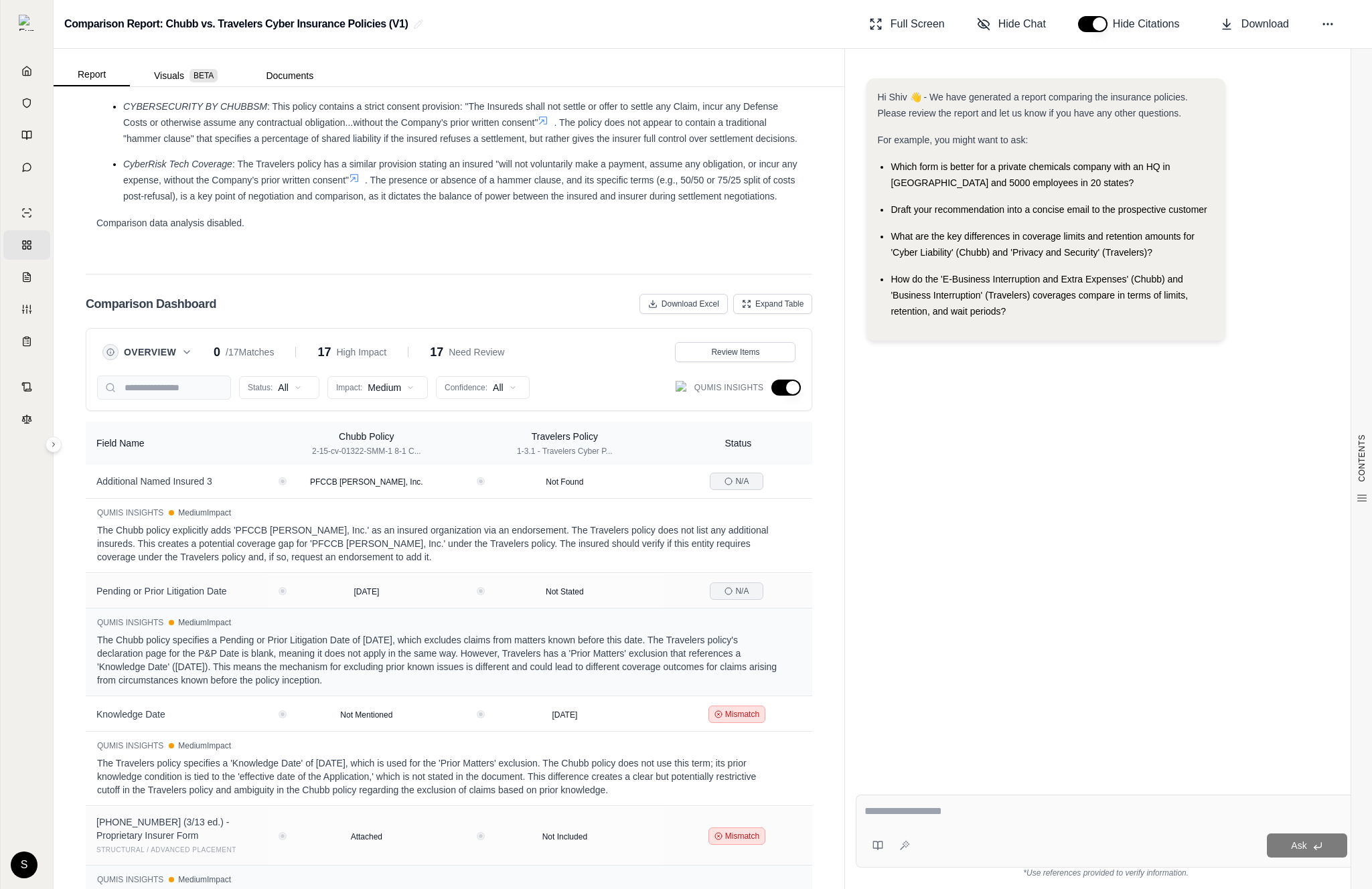
click at [795, 382] on button "button" at bounding box center [786, 388] width 29 height 16
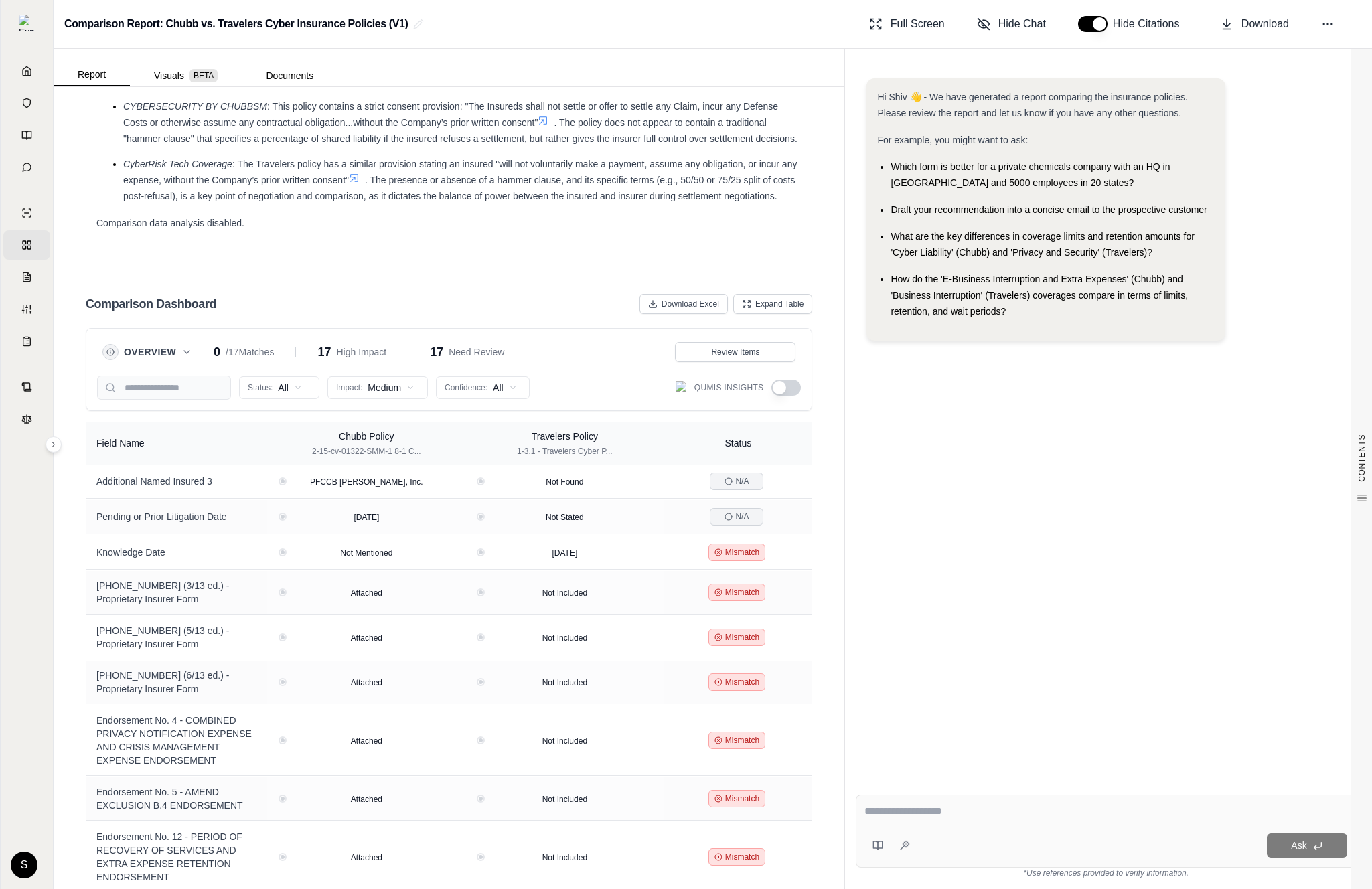
click at [786, 392] on button "button" at bounding box center [786, 388] width 29 height 16
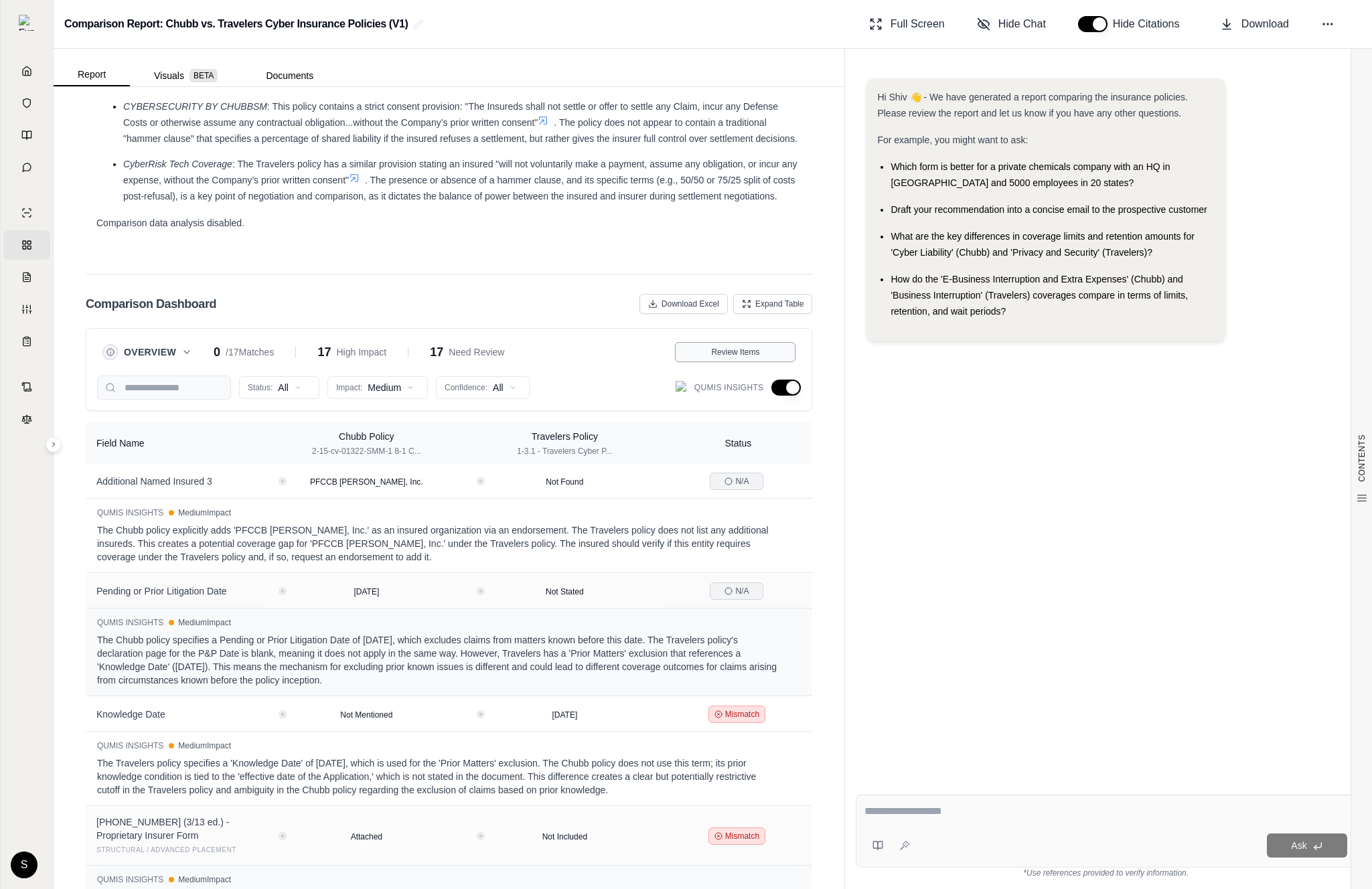
click at [717, 358] on button "Review Items" at bounding box center [735, 352] width 121 height 20
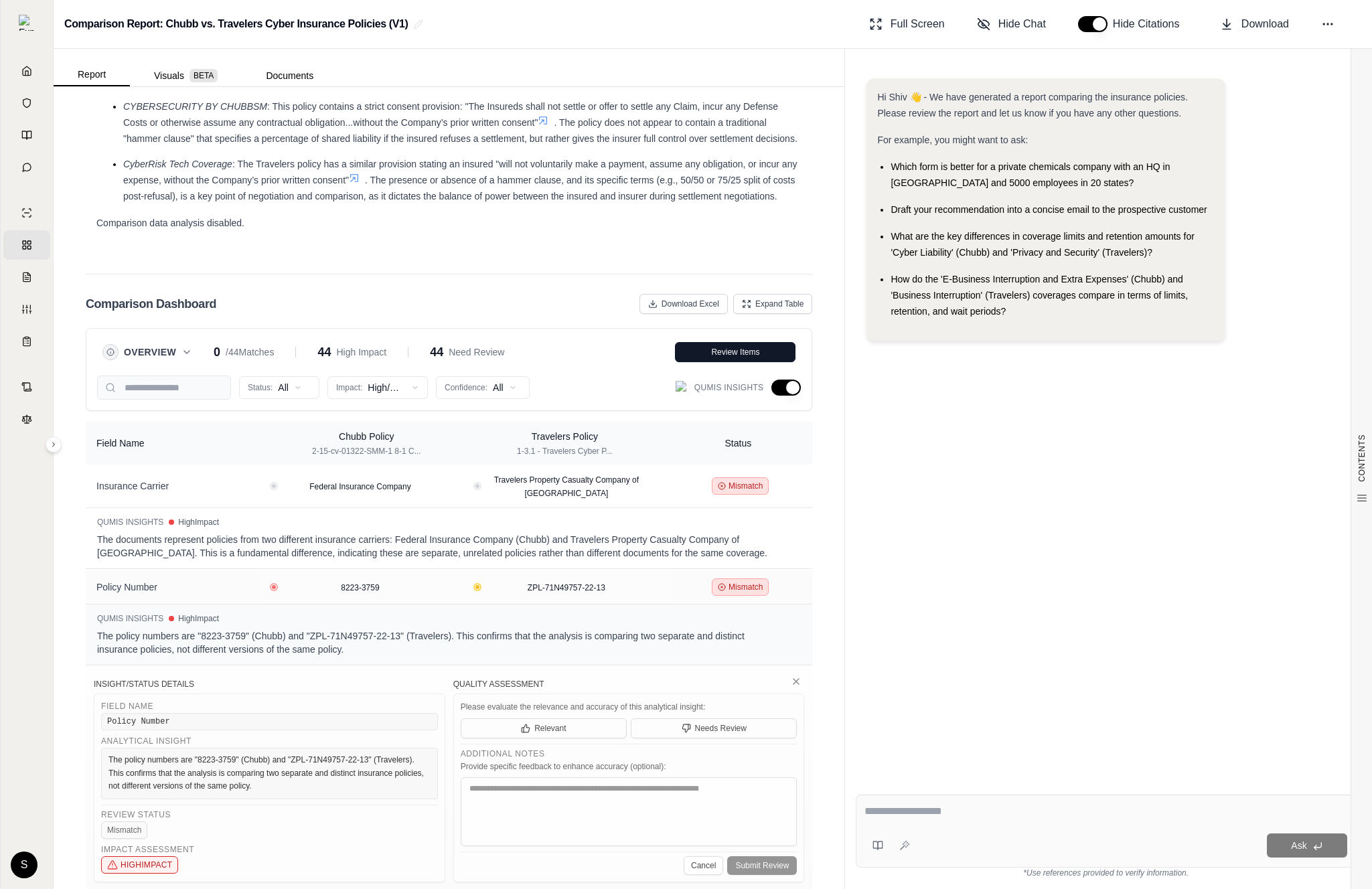
click at [787, 391] on button "button" at bounding box center [786, 388] width 29 height 16
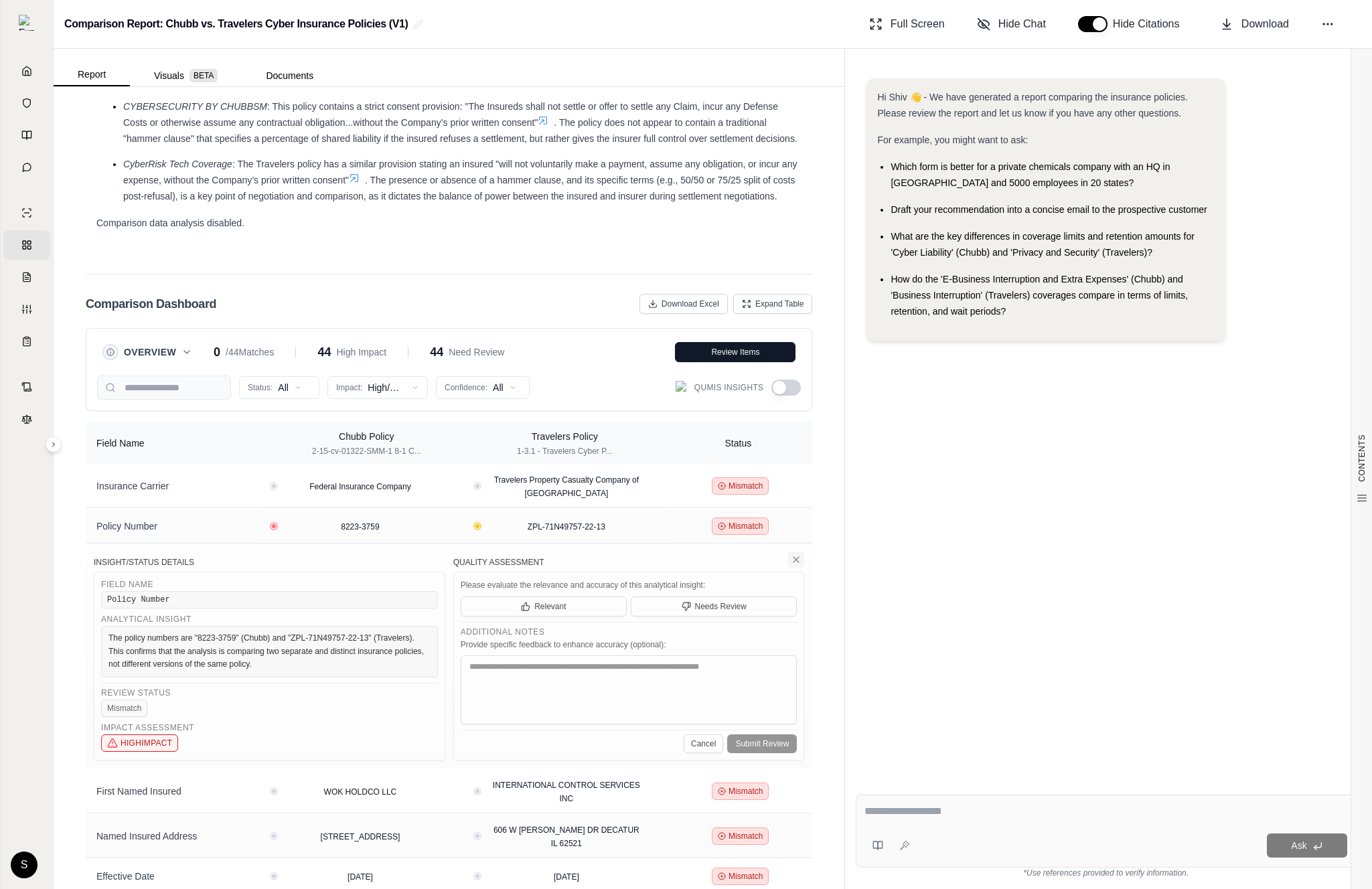
click at [800, 557] on icon at bounding box center [796, 559] width 11 height 11
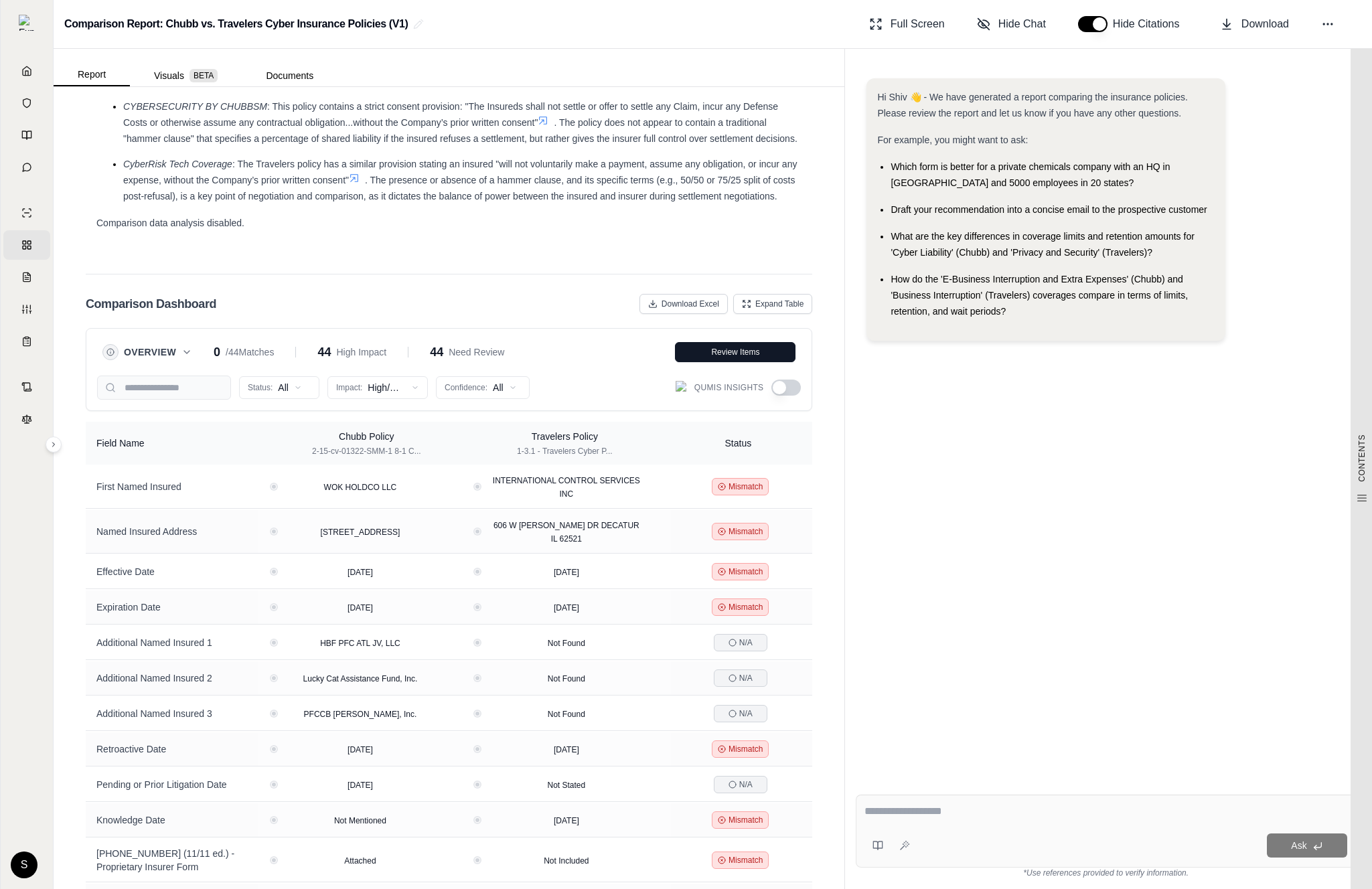
scroll to position [0, 0]
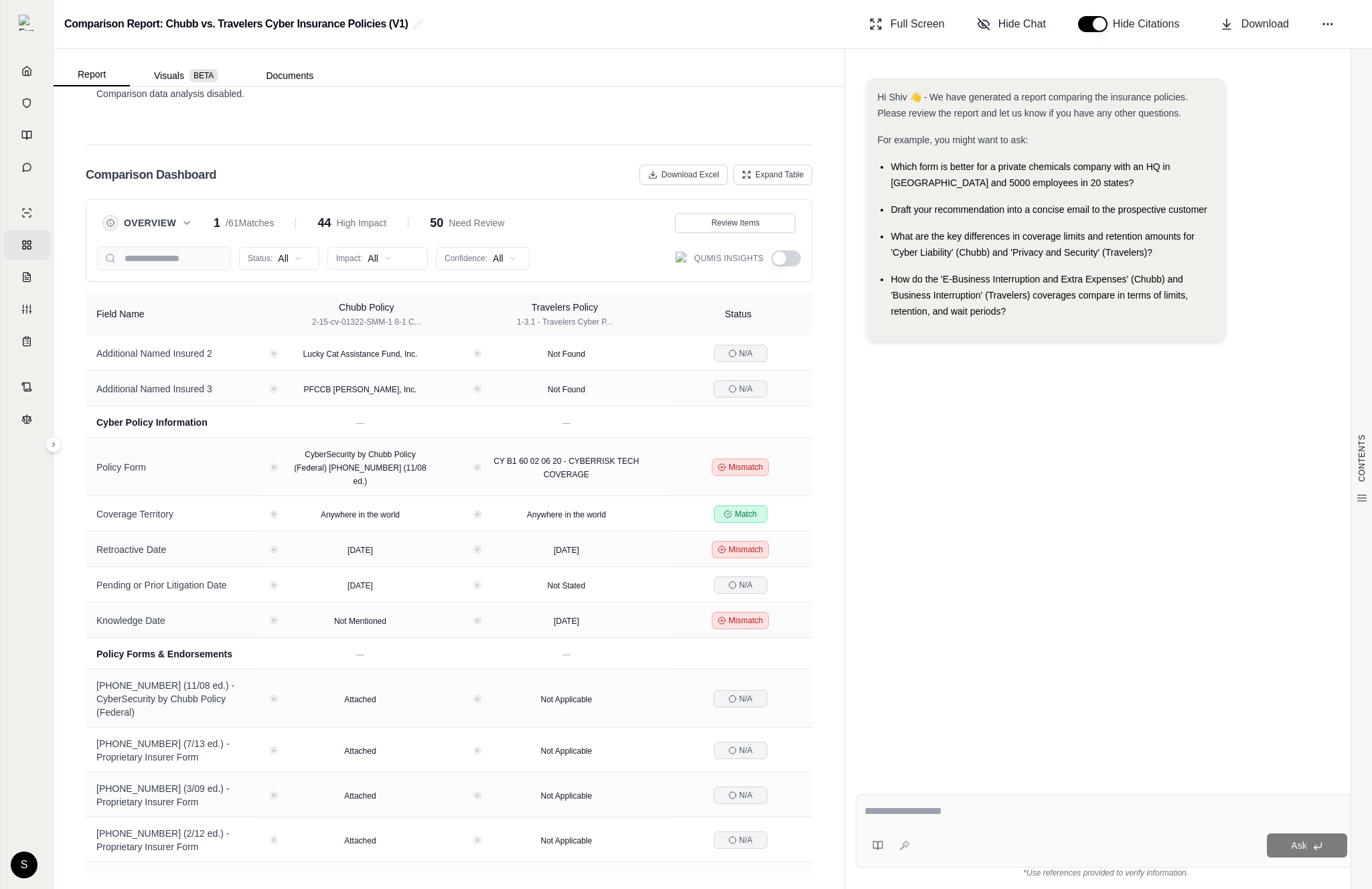
scroll to position [437, 0]
click at [762, 179] on span "Expand Table" at bounding box center [779, 175] width 49 height 11
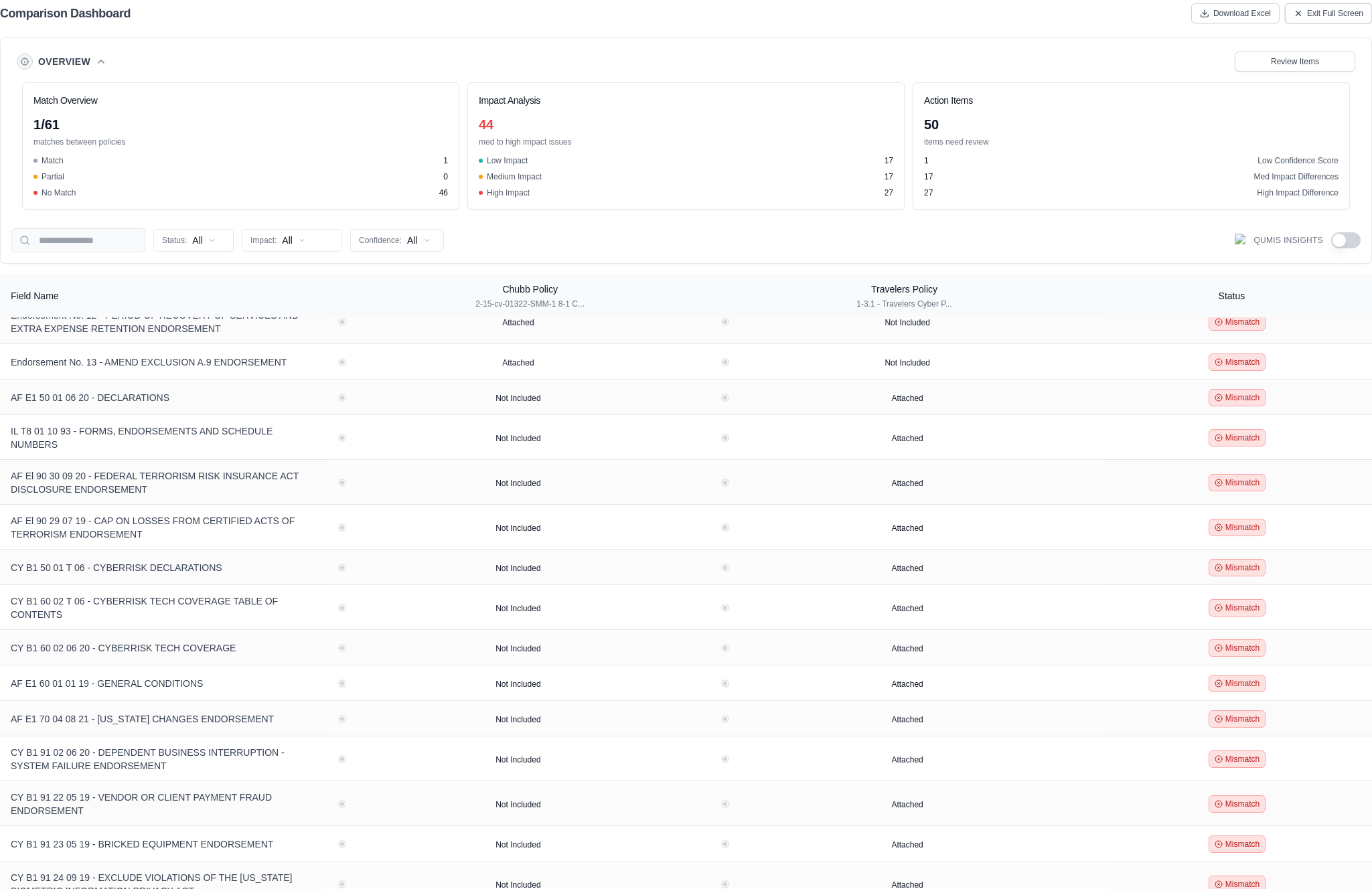
scroll to position [1693, 0]
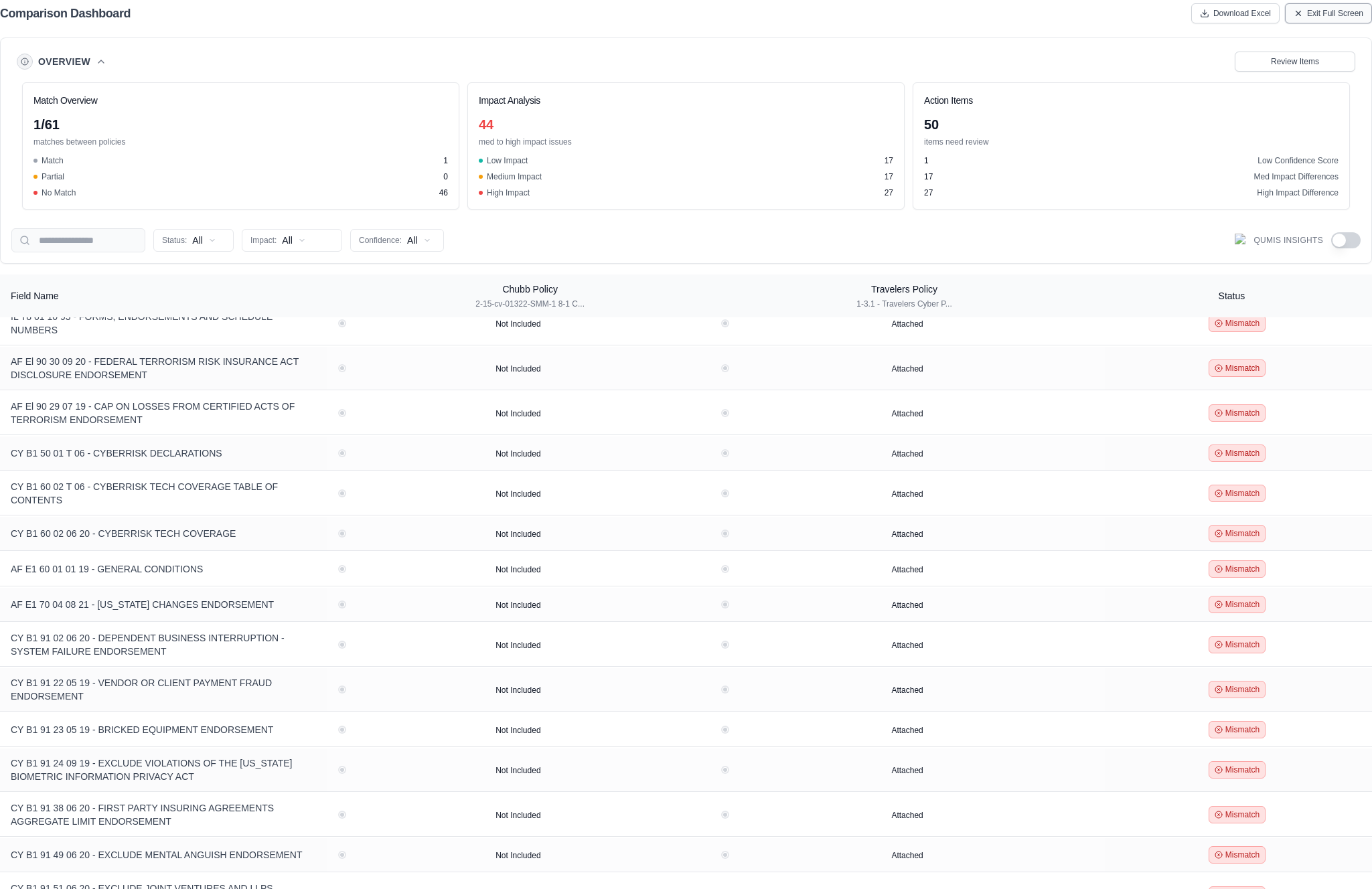
click at [1317, 16] on span "Exit Full Screen" at bounding box center [1335, 13] width 56 height 11
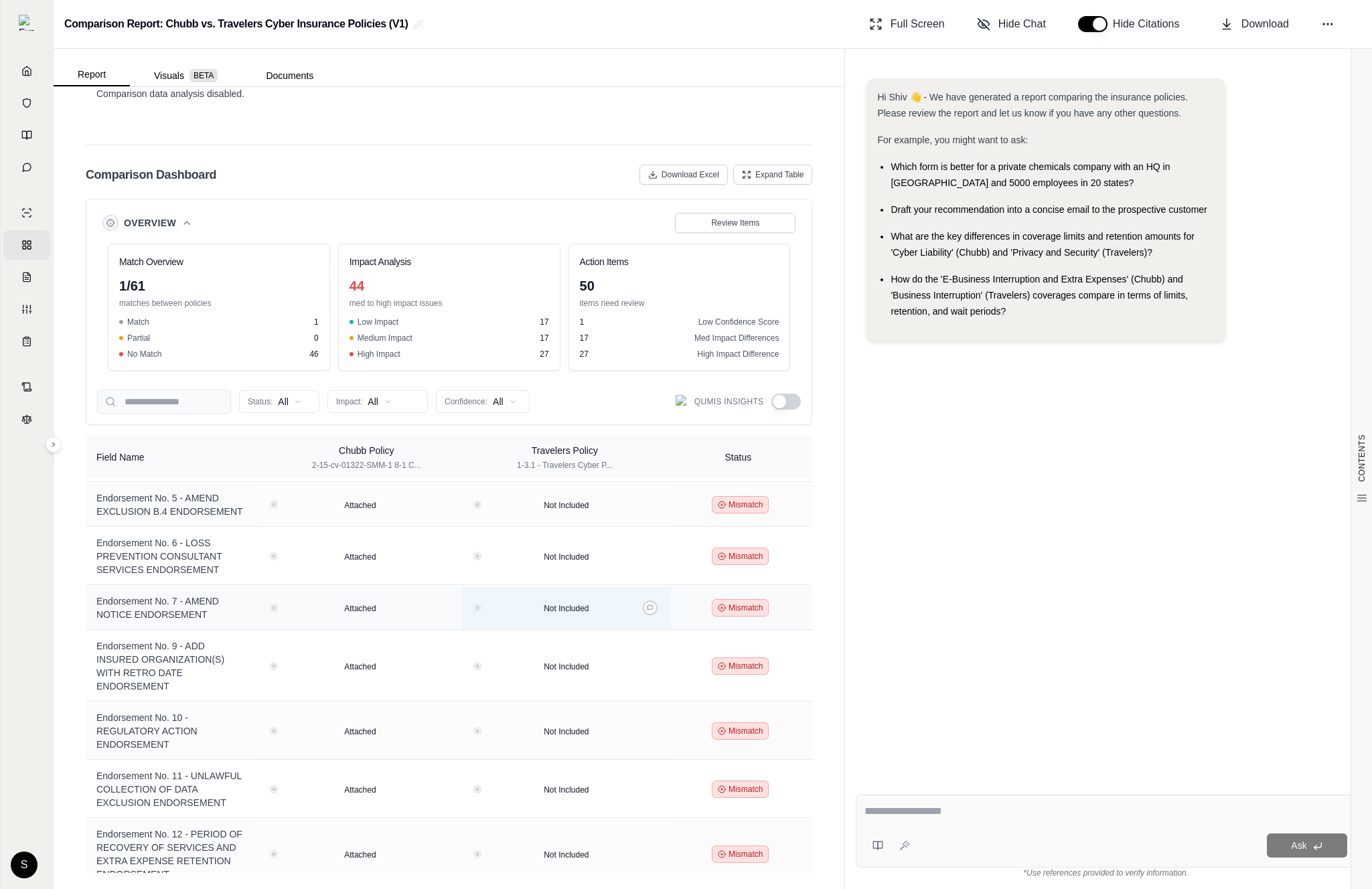
scroll to position [1545, 0]
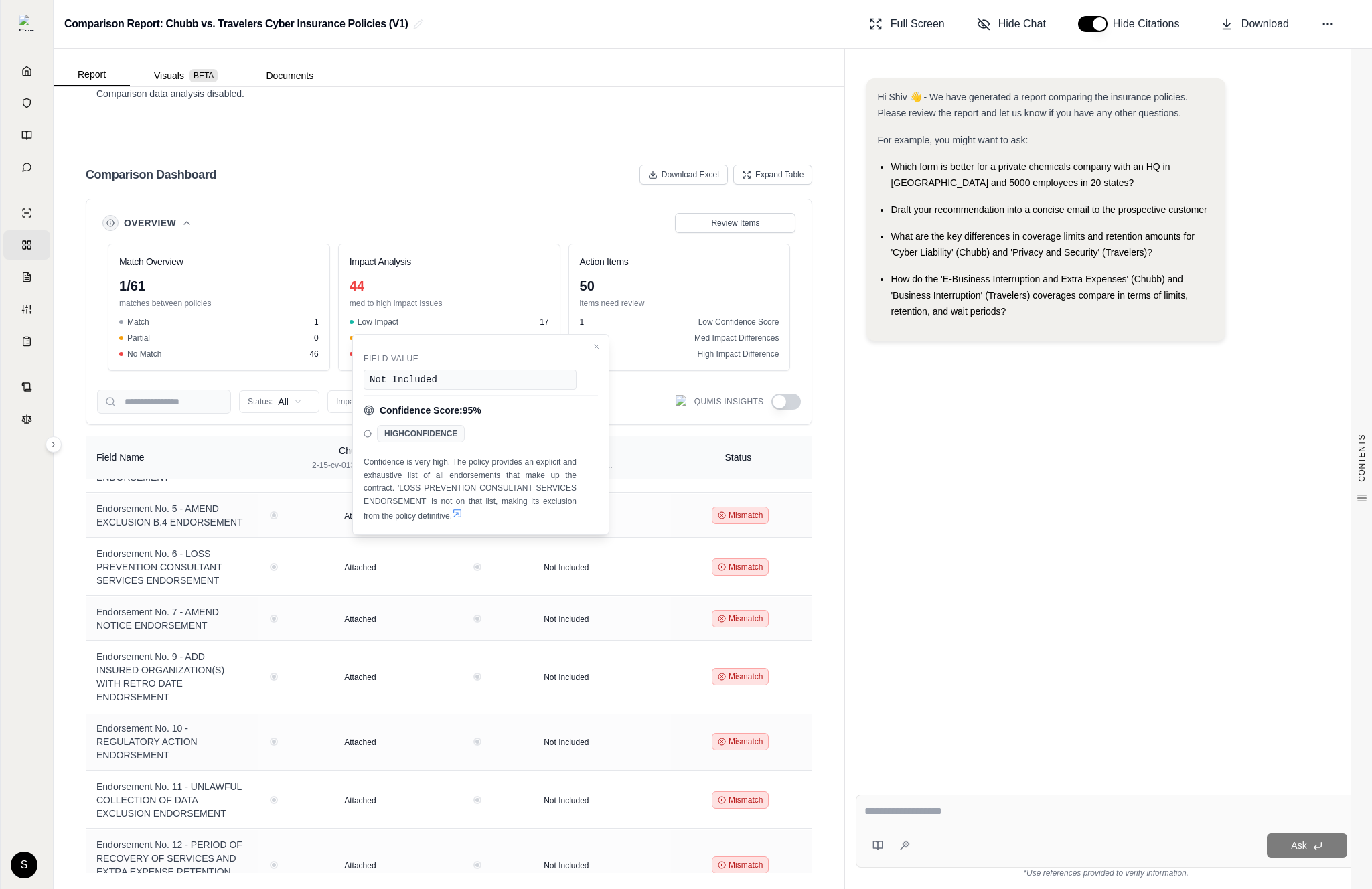
click at [992, 629] on div "Hi Shiv 👋 - We have generated a report comparing the insurance policies. Please…" at bounding box center [1107, 421] width 501 height 706
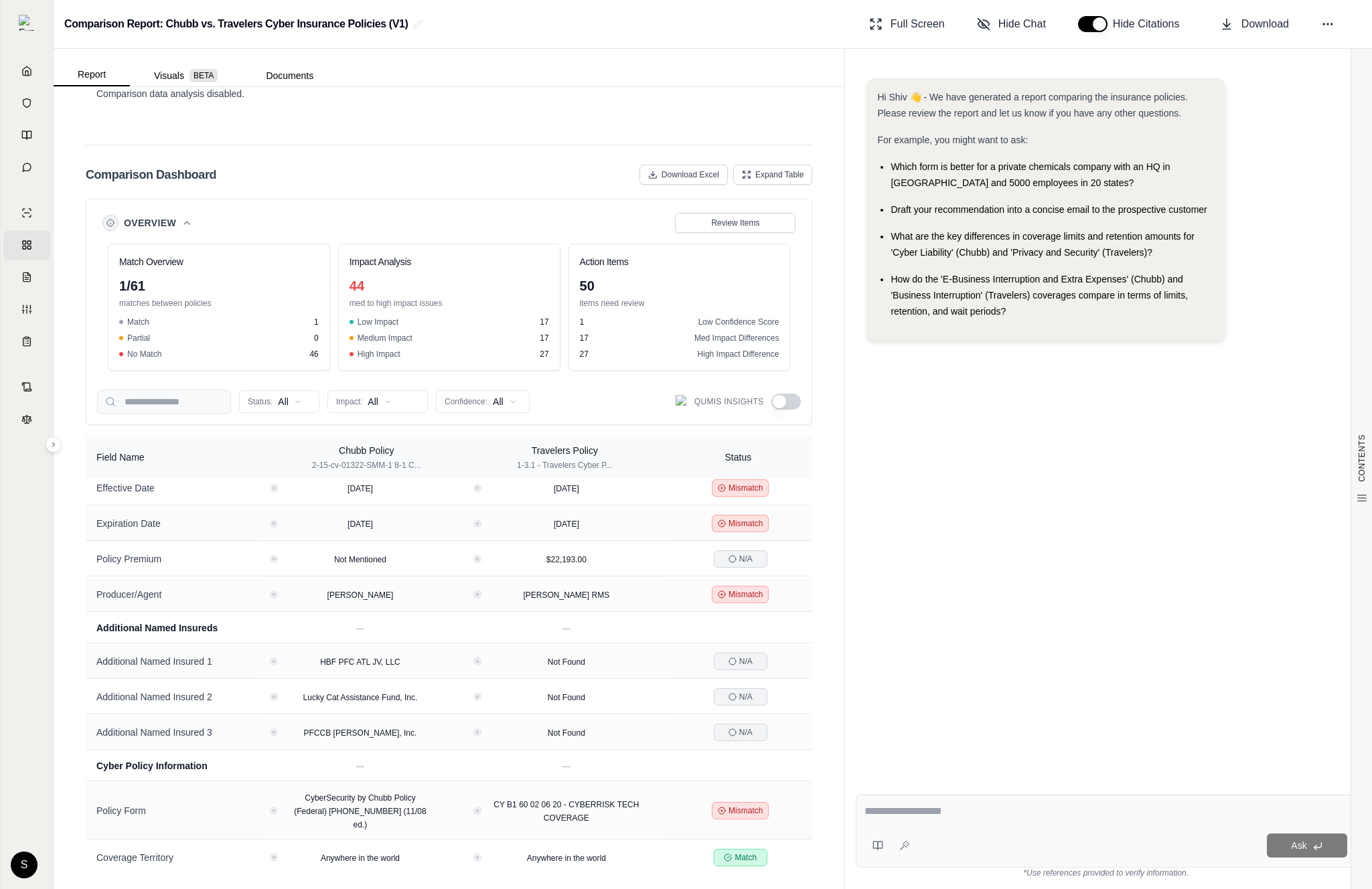
scroll to position [0, 0]
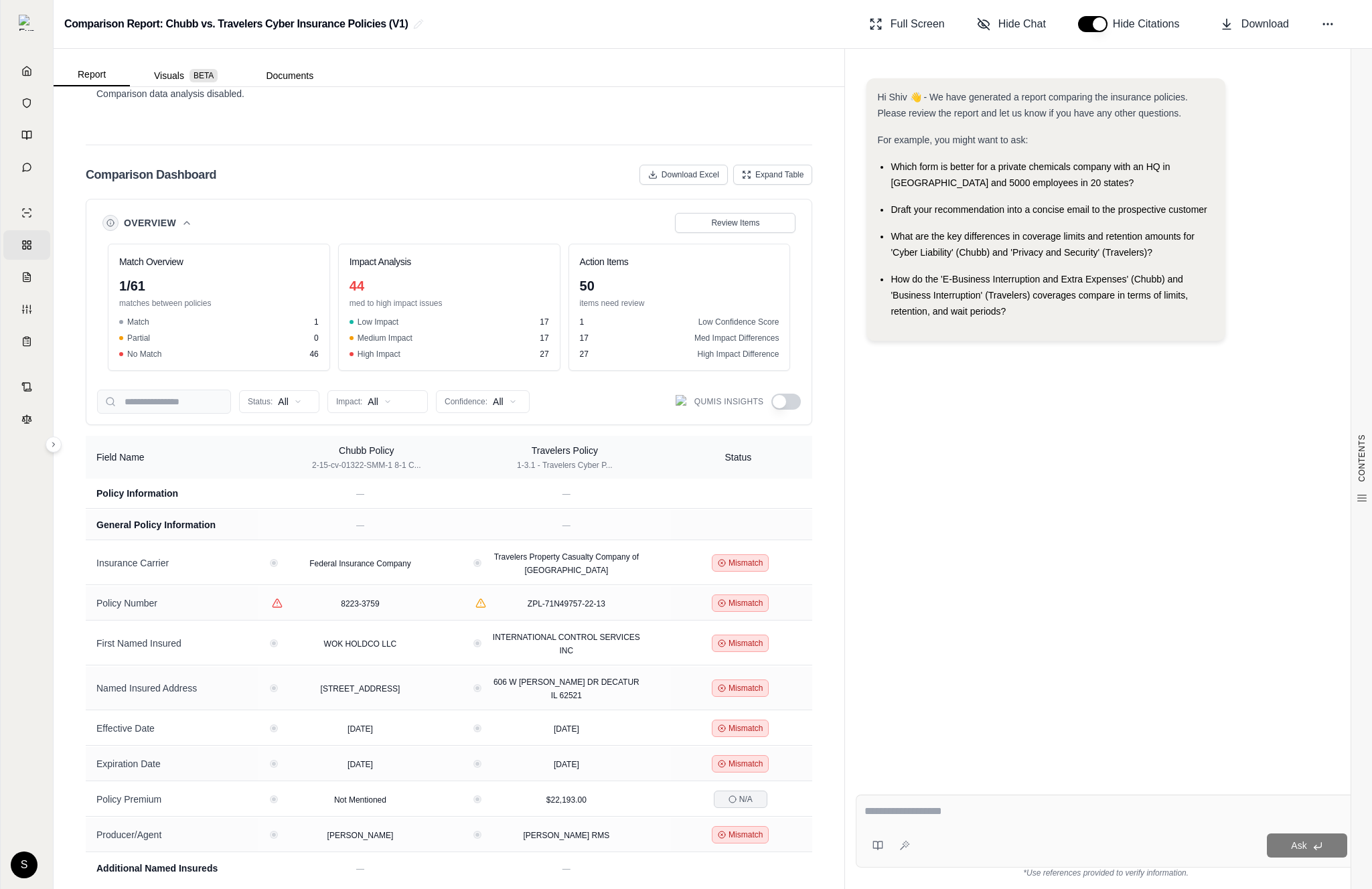
click at [779, 405] on button "button" at bounding box center [786, 402] width 29 height 16
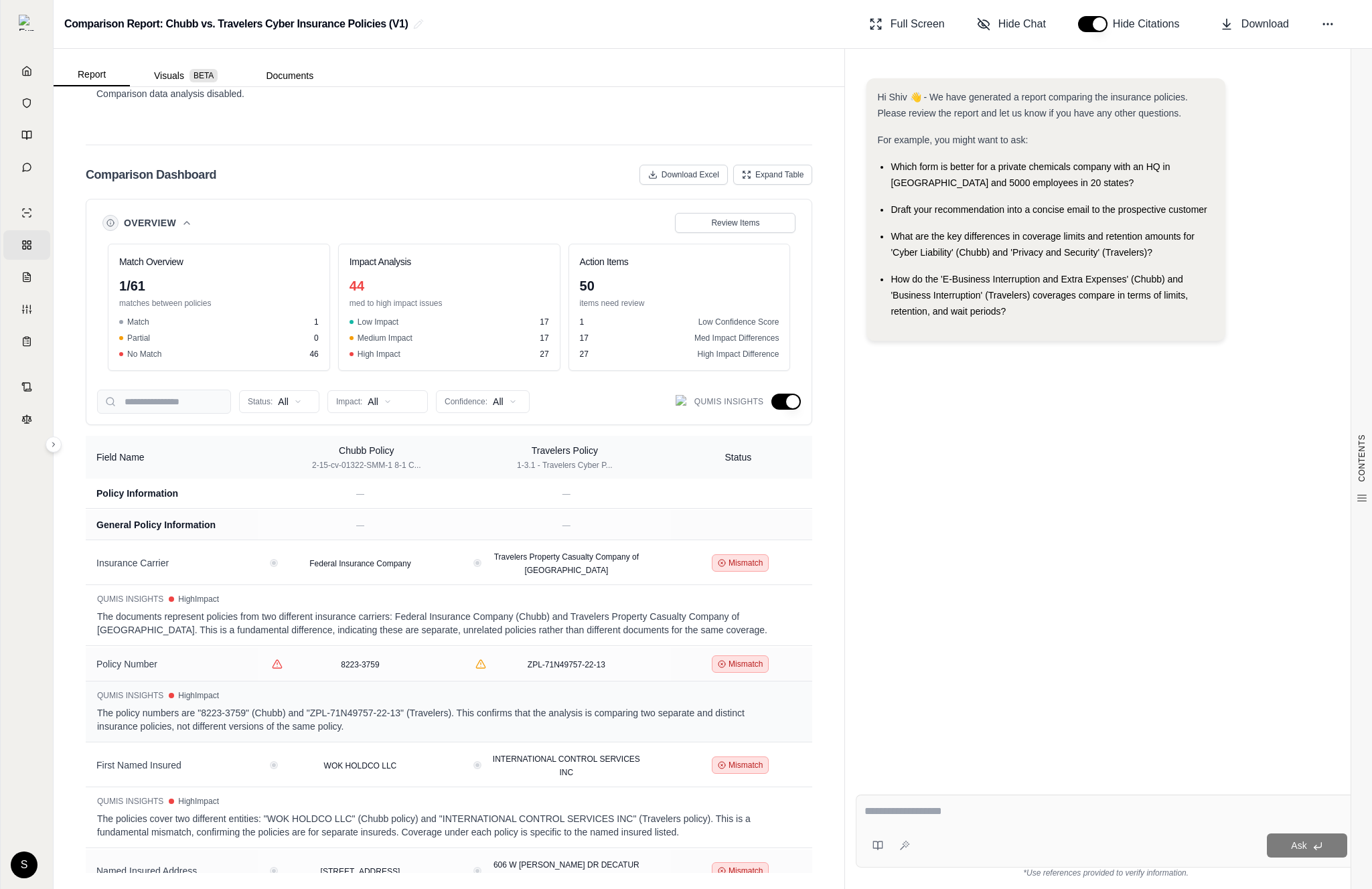
click at [779, 405] on button "button" at bounding box center [786, 402] width 29 height 16
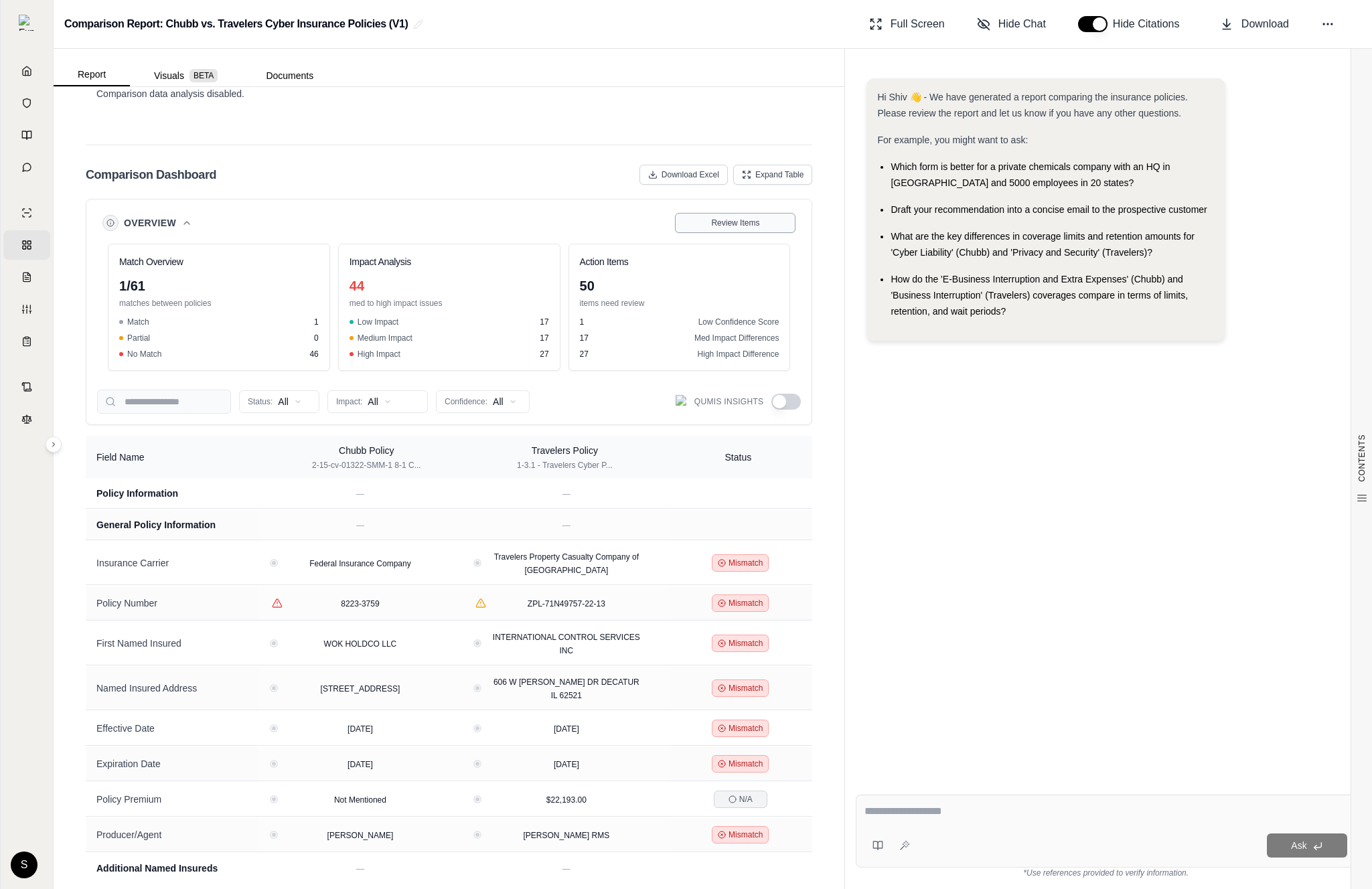
click at [749, 225] on span "Review Items" at bounding box center [736, 223] width 48 height 11
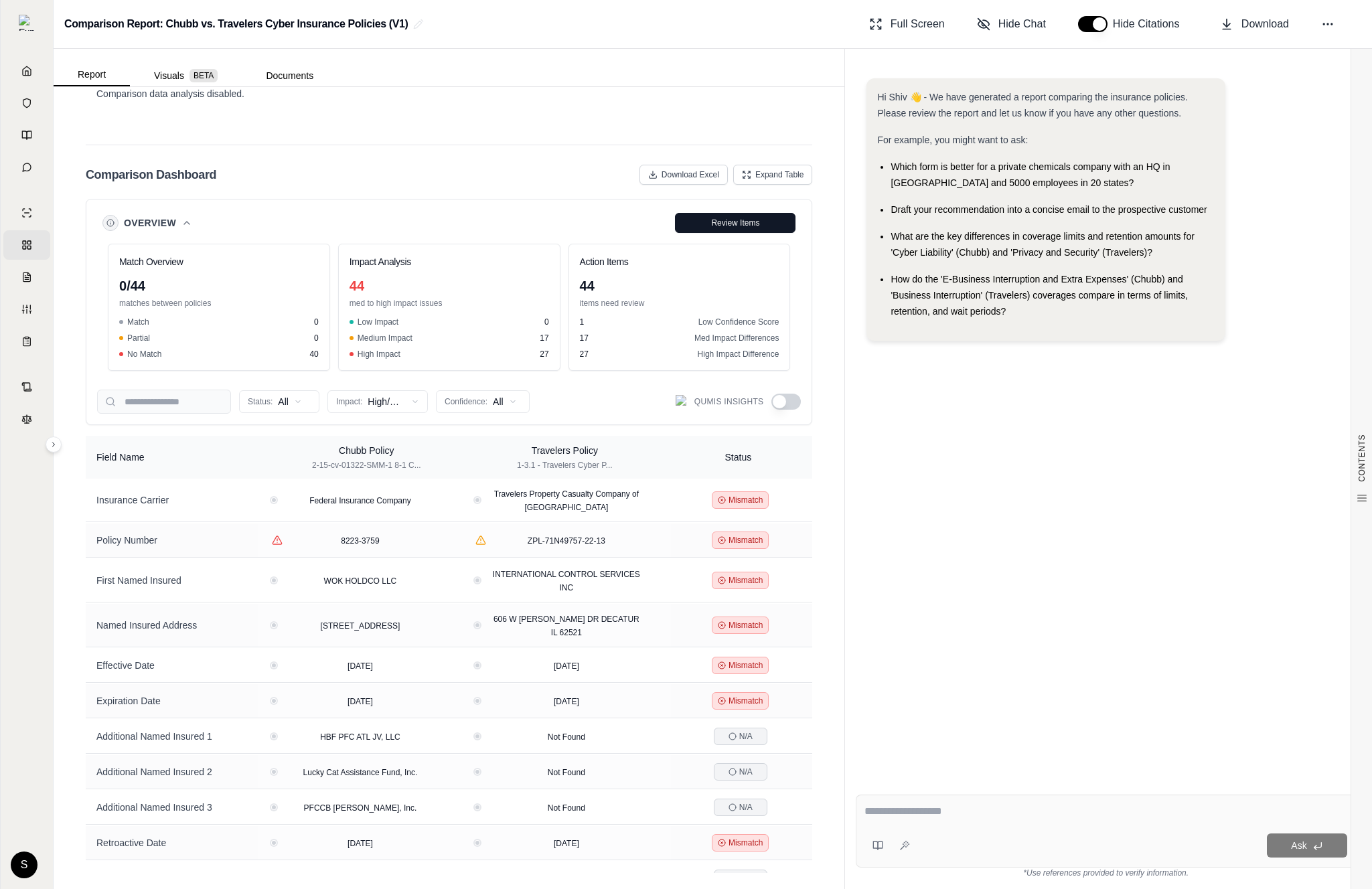
click at [777, 406] on button "button" at bounding box center [786, 402] width 29 height 16
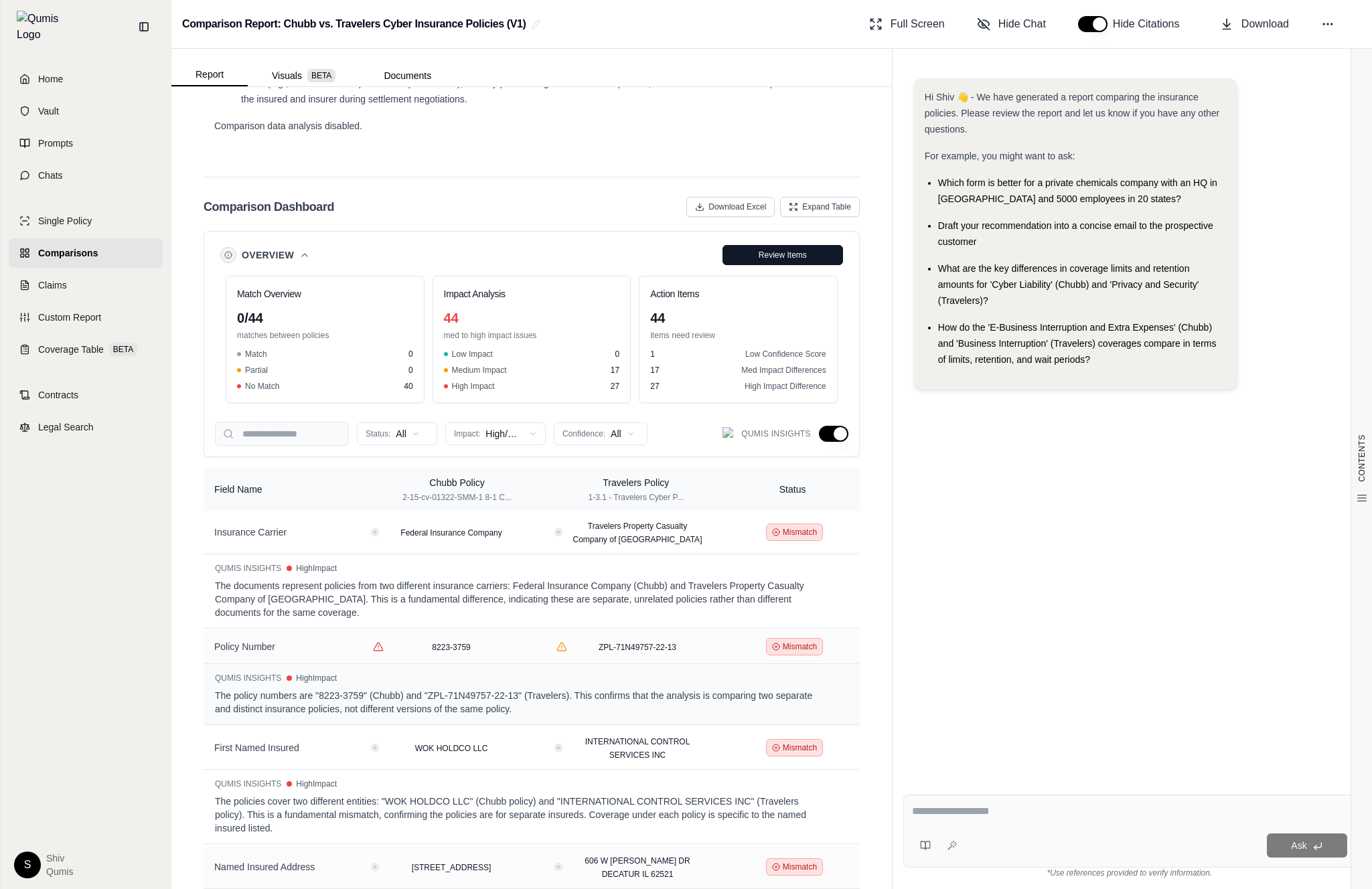
scroll to position [3074, 0]
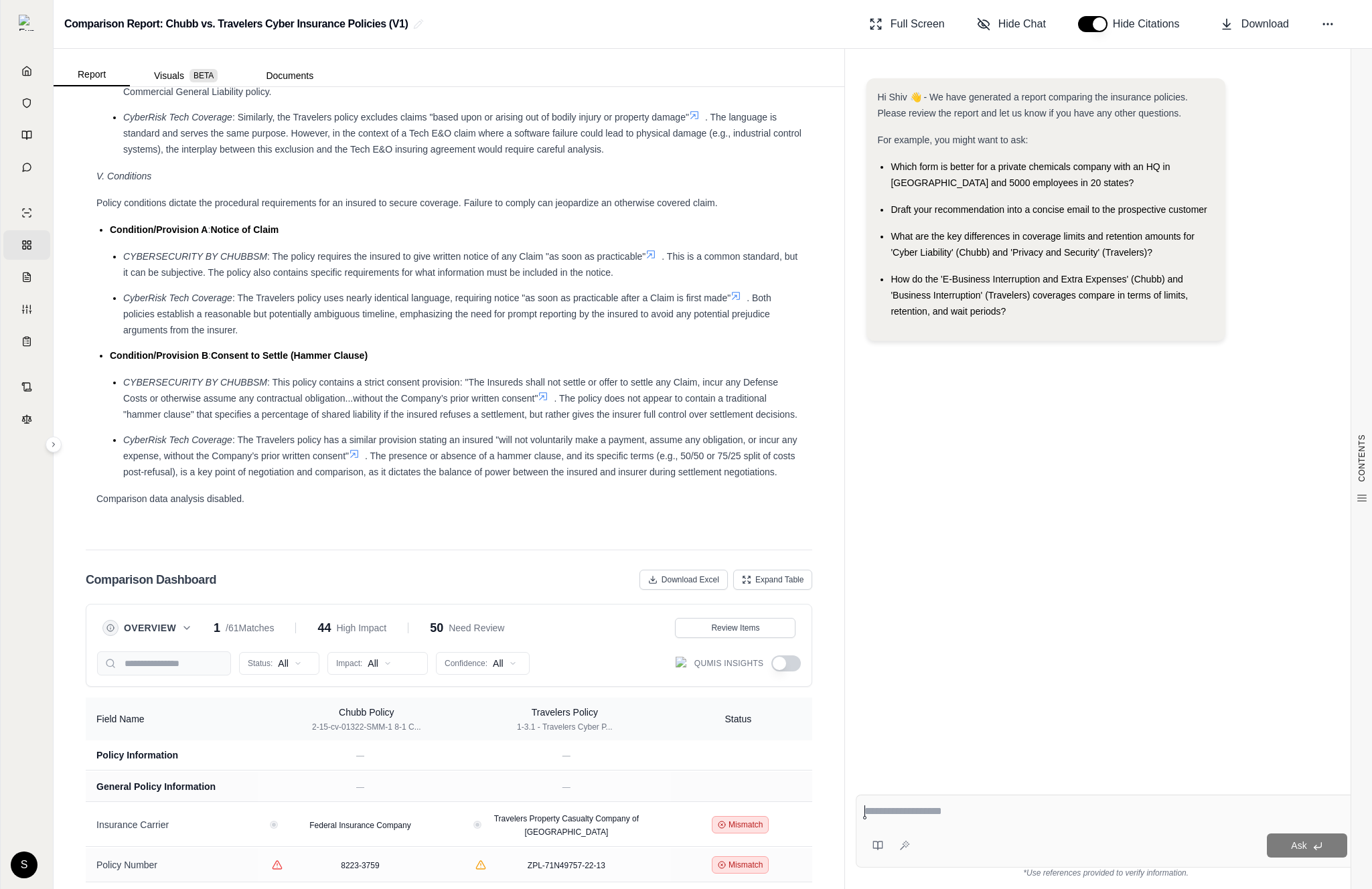
scroll to position [2929, 0]
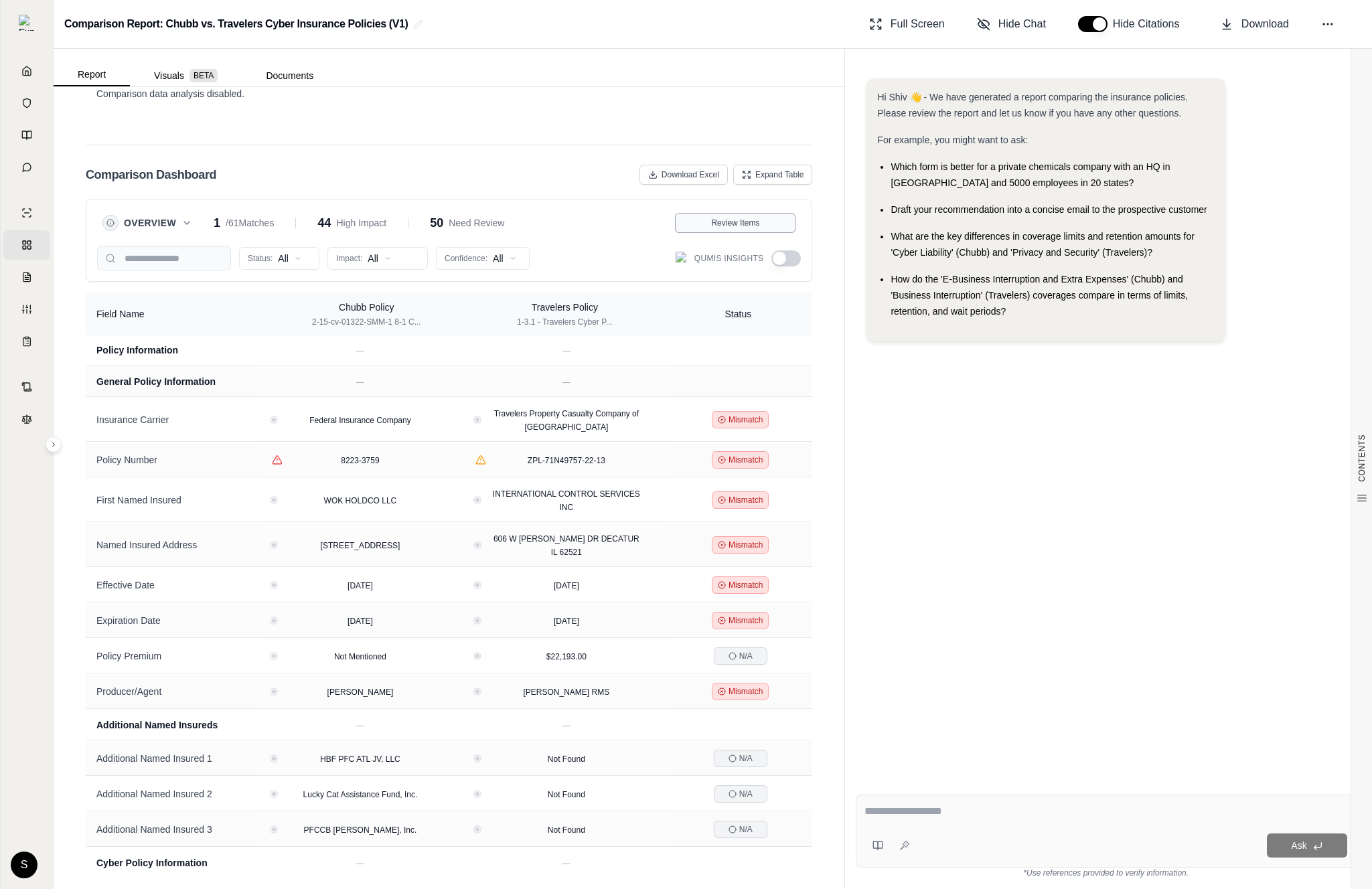
click at [768, 225] on div "Review Items" at bounding box center [735, 223] width 103 height 11
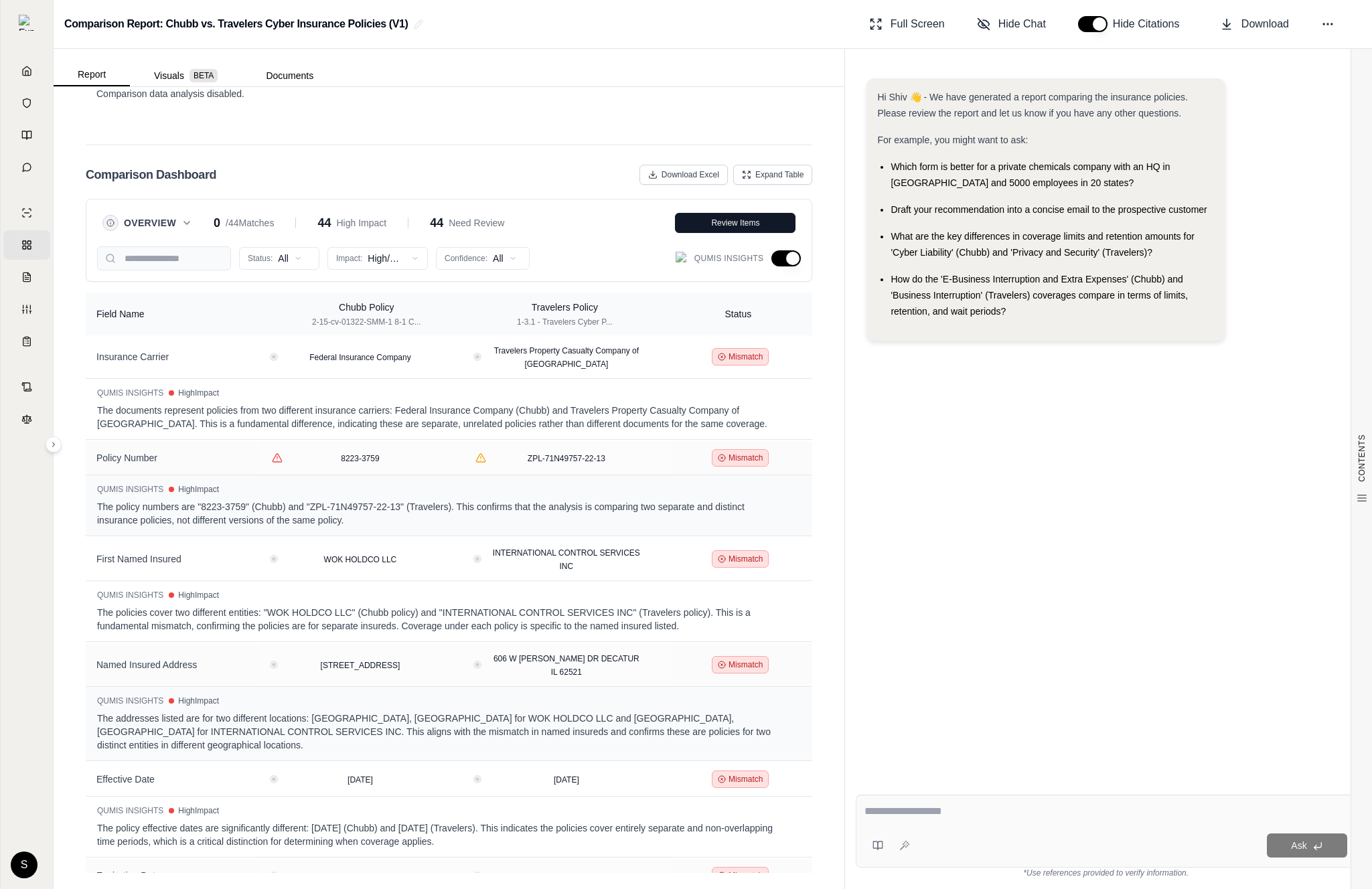
click at [792, 260] on button "button" at bounding box center [786, 258] width 29 height 16
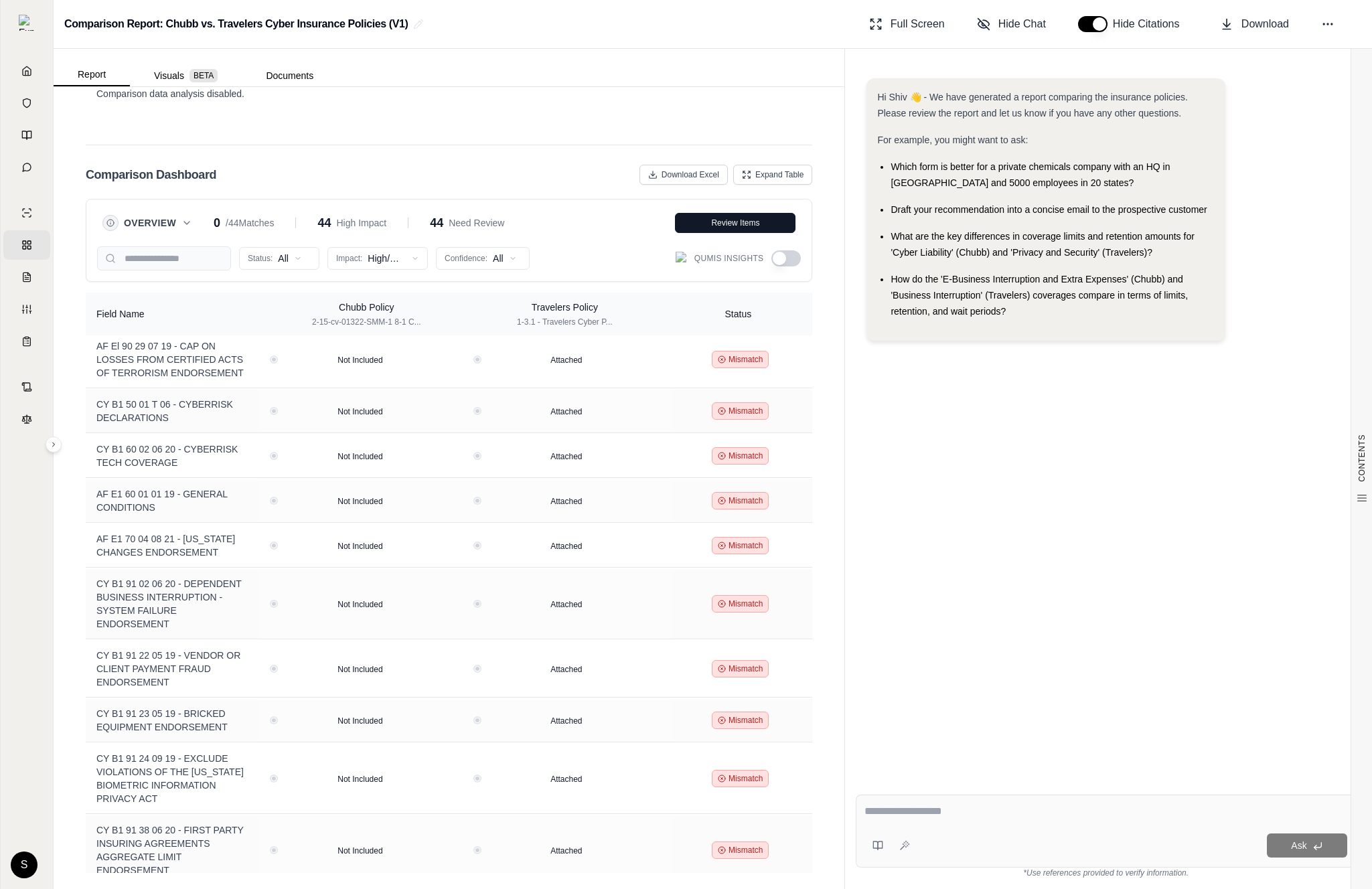
scroll to position [1568, 0]
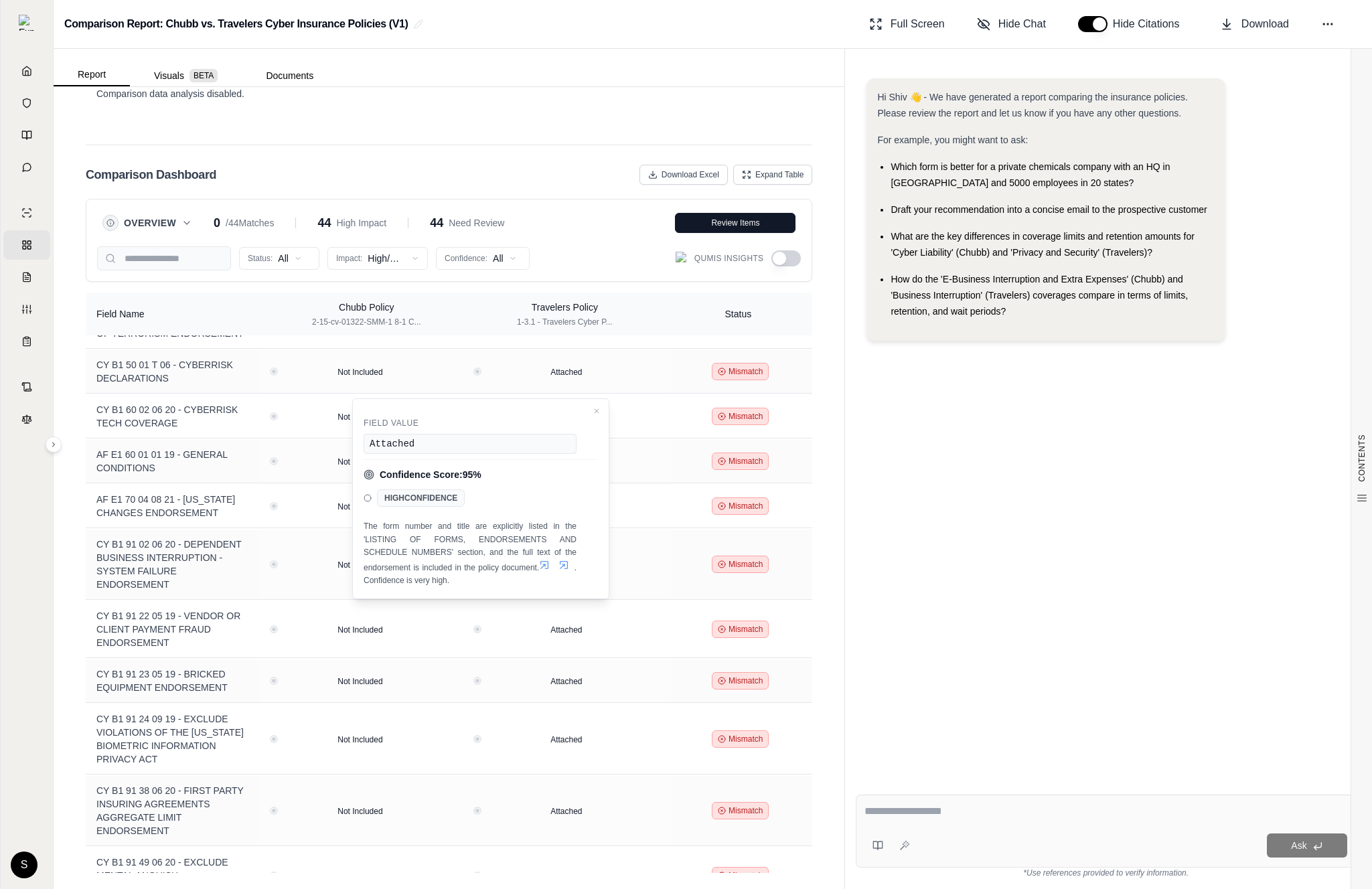
click at [565, 567] on icon at bounding box center [563, 565] width 8 height 8
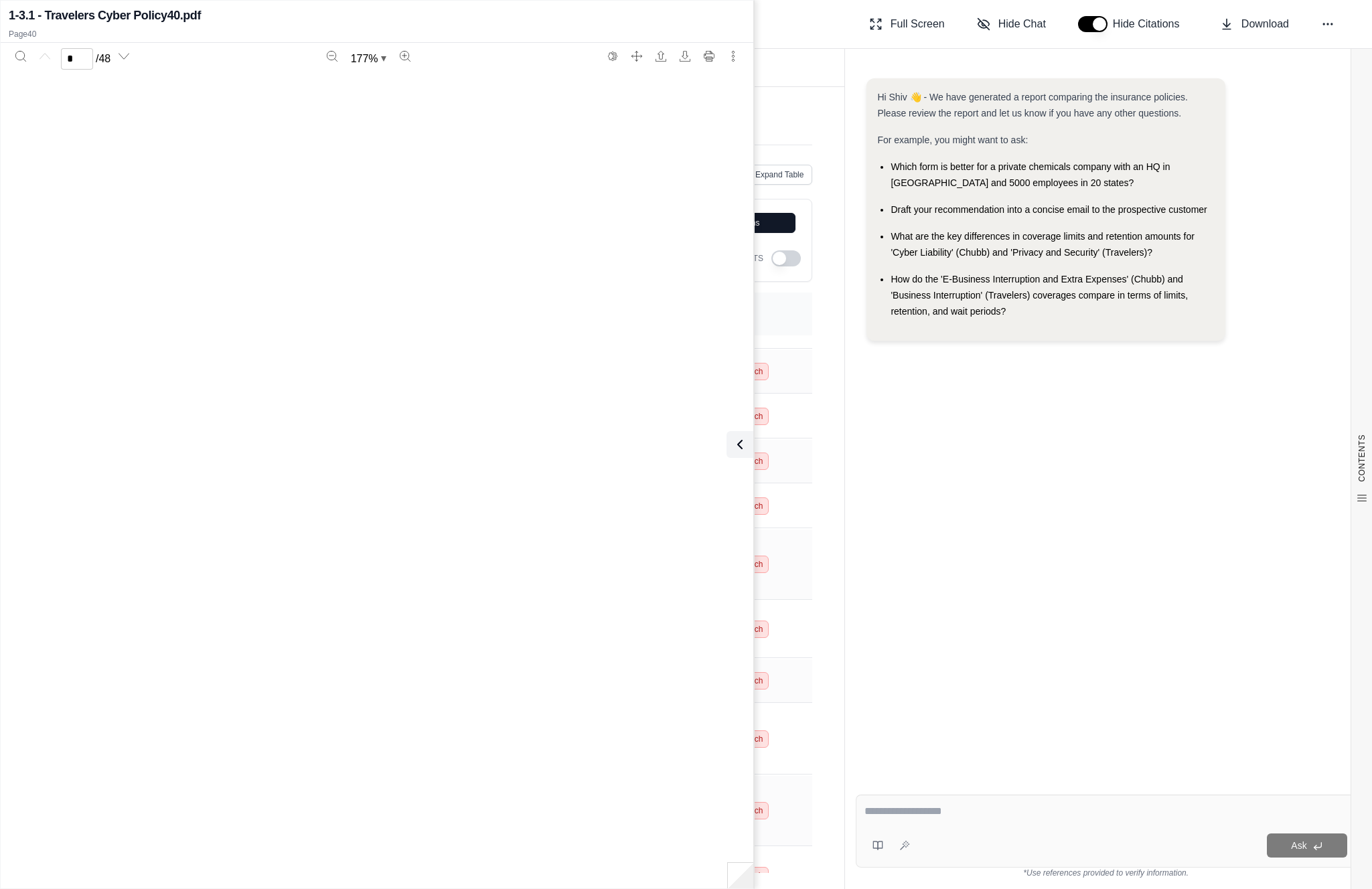
type input "**"
click at [740, 440] on icon at bounding box center [737, 445] width 16 height 16
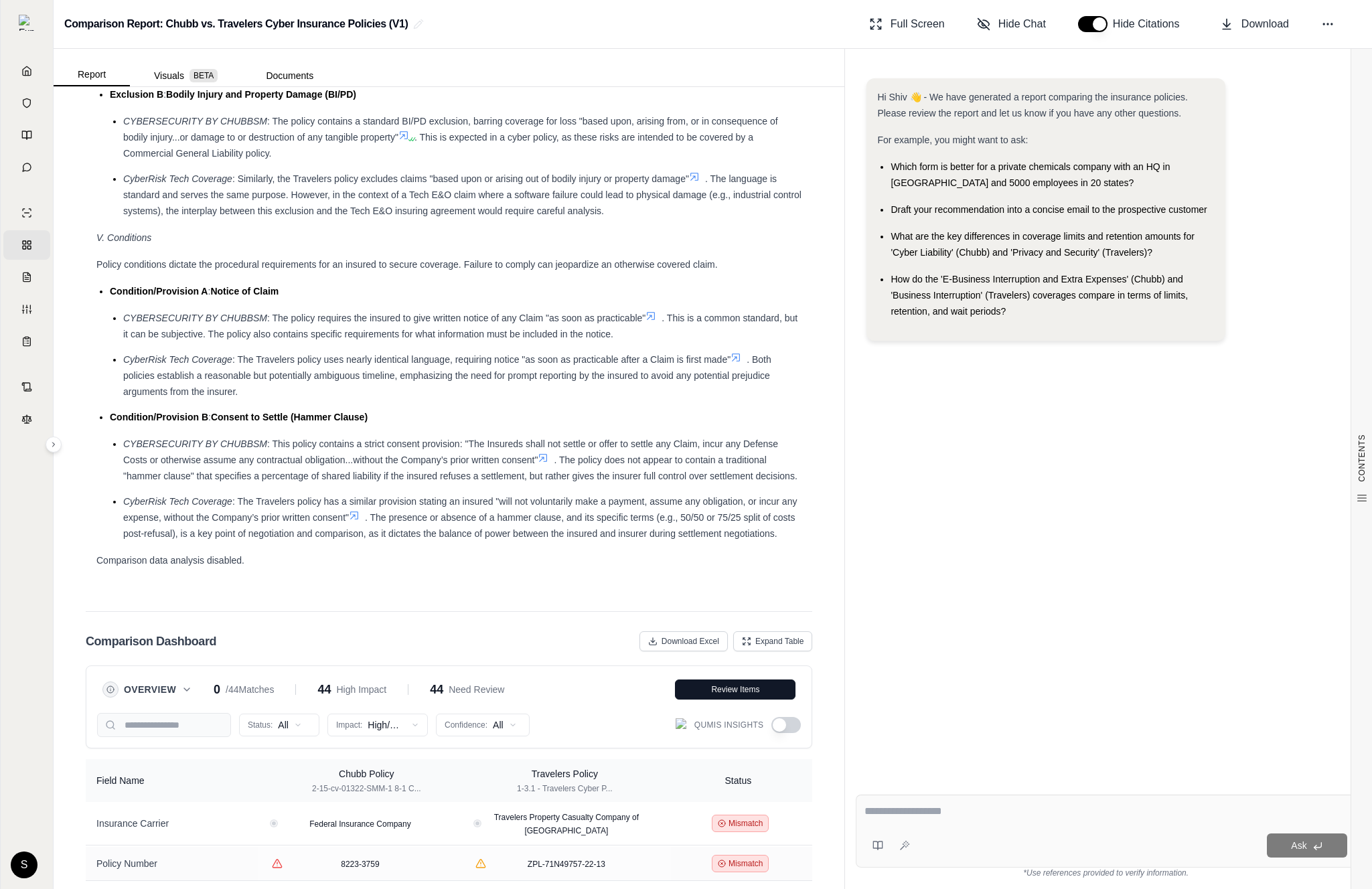
scroll to position [2929, 0]
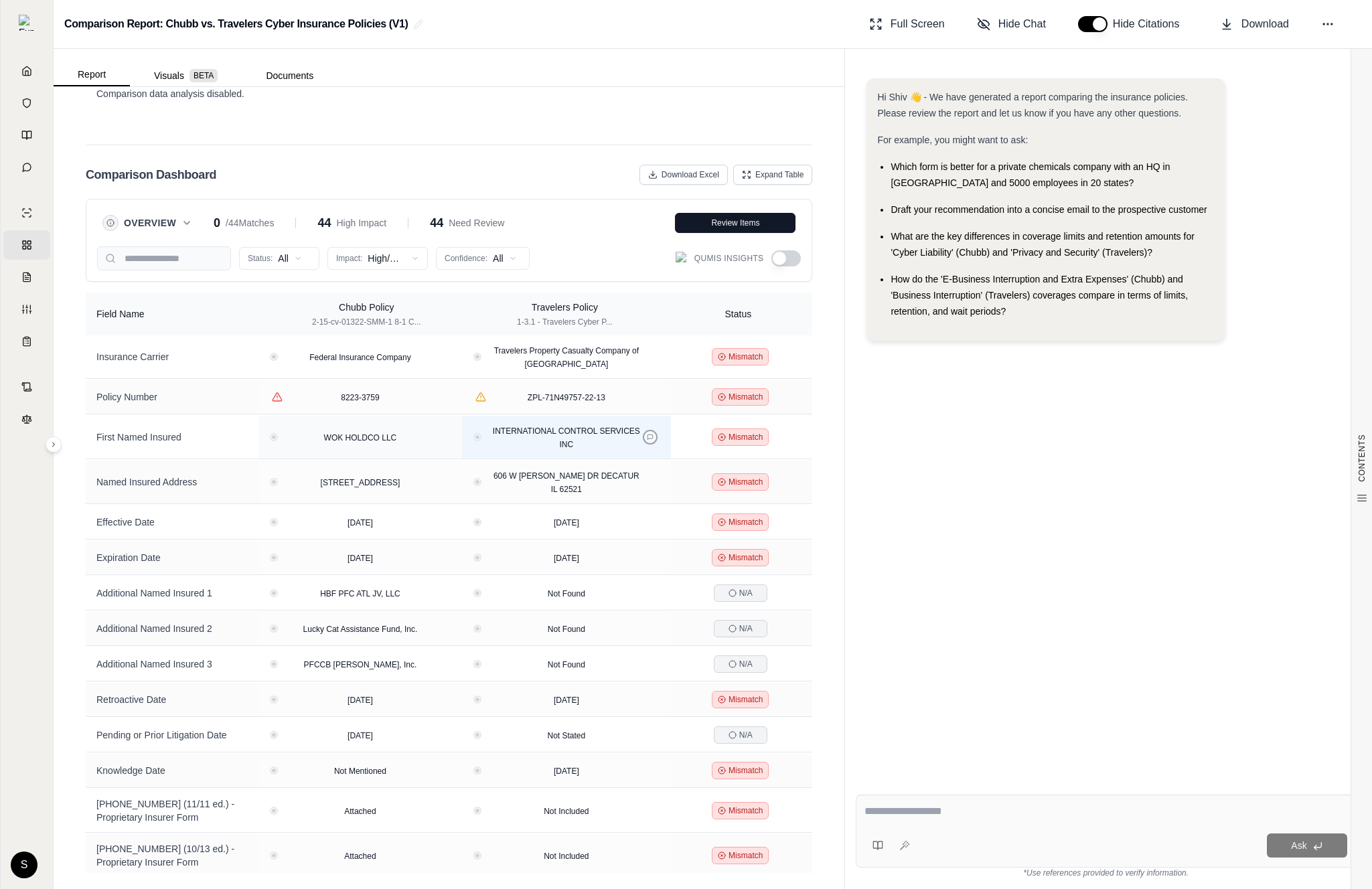
click at [643, 432] on button at bounding box center [650, 437] width 14 height 14
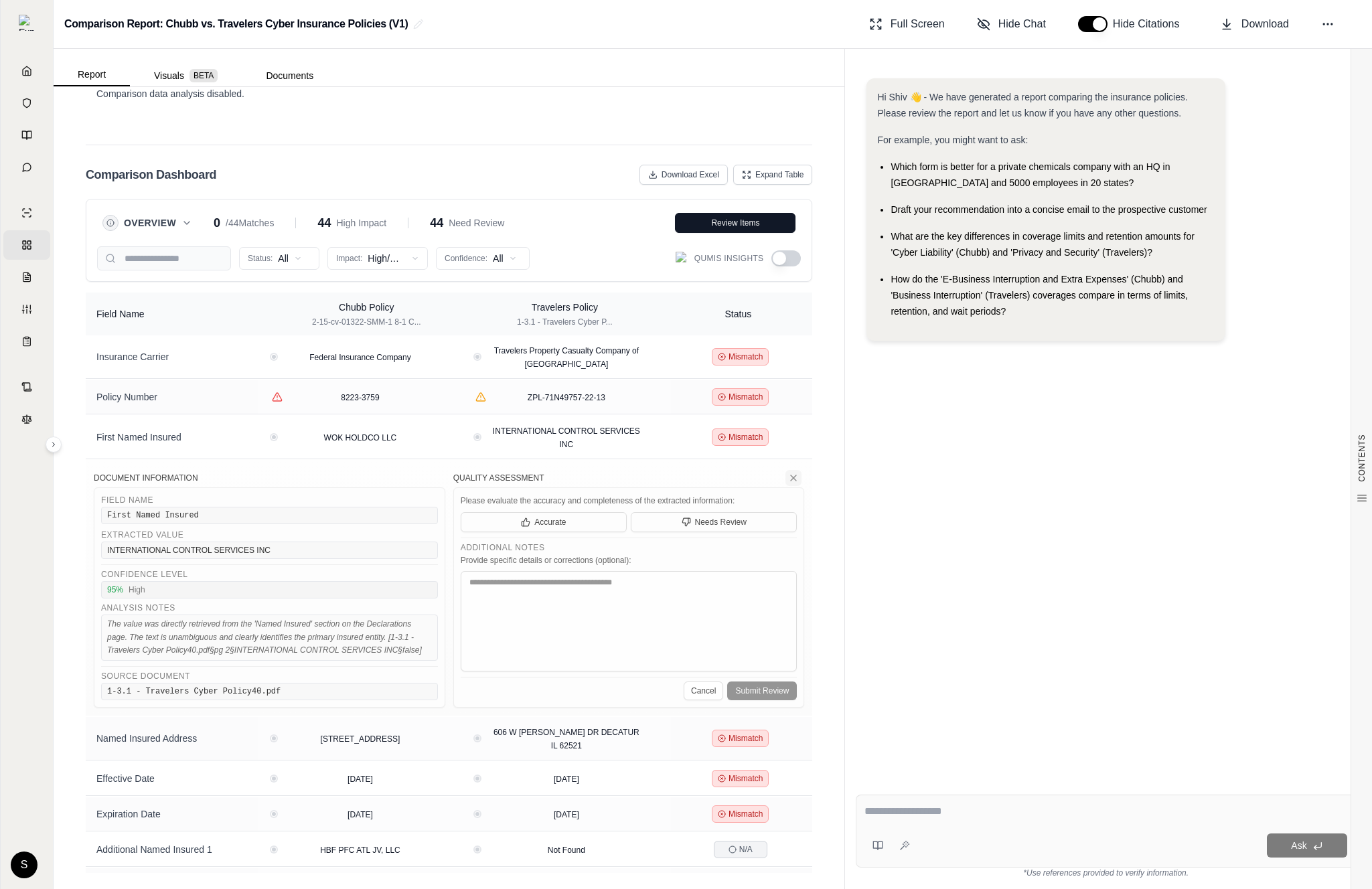
click at [793, 476] on icon at bounding box center [794, 478] width 11 height 11
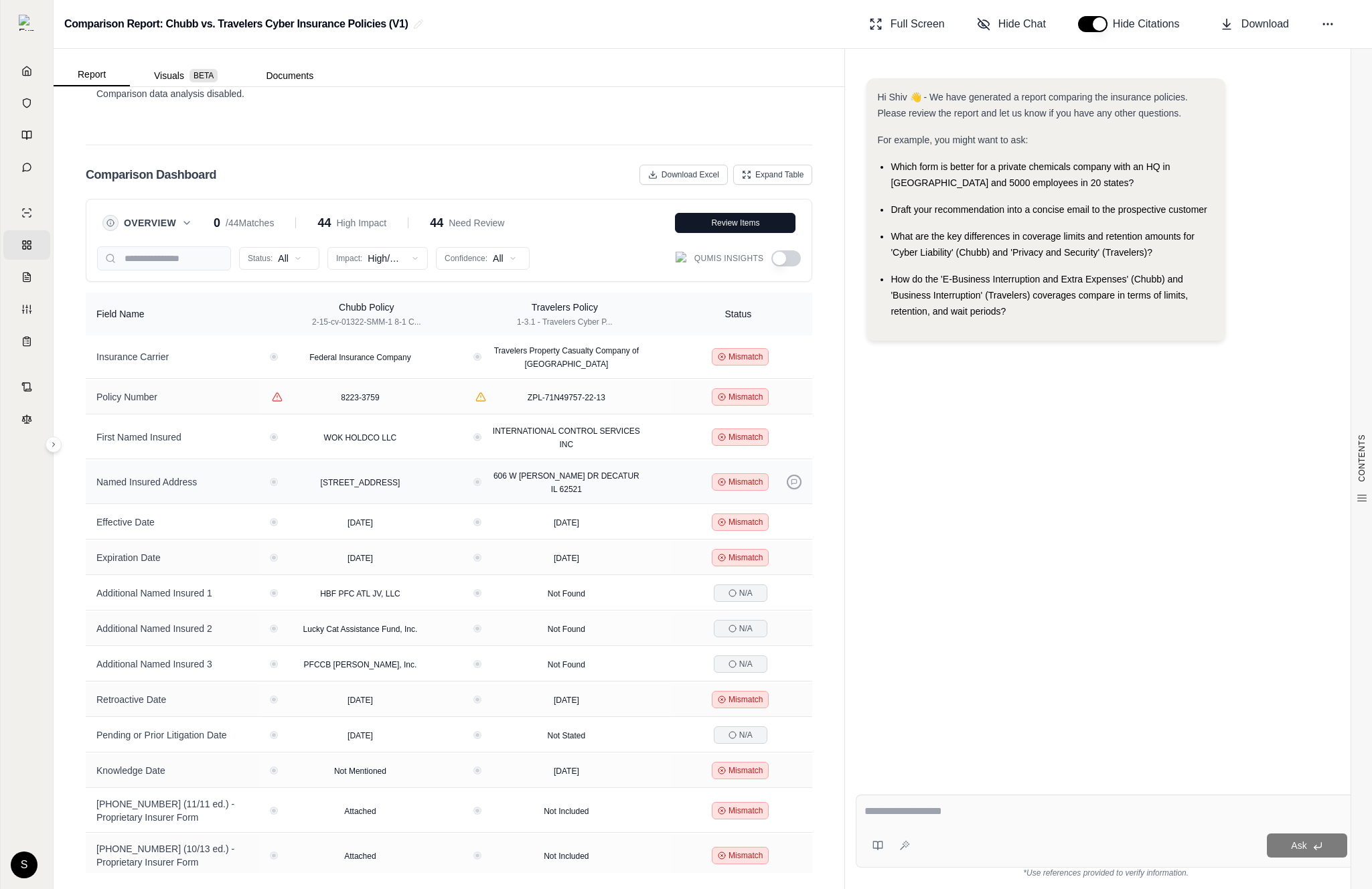
click at [795, 482] on icon at bounding box center [794, 482] width 6 height 6
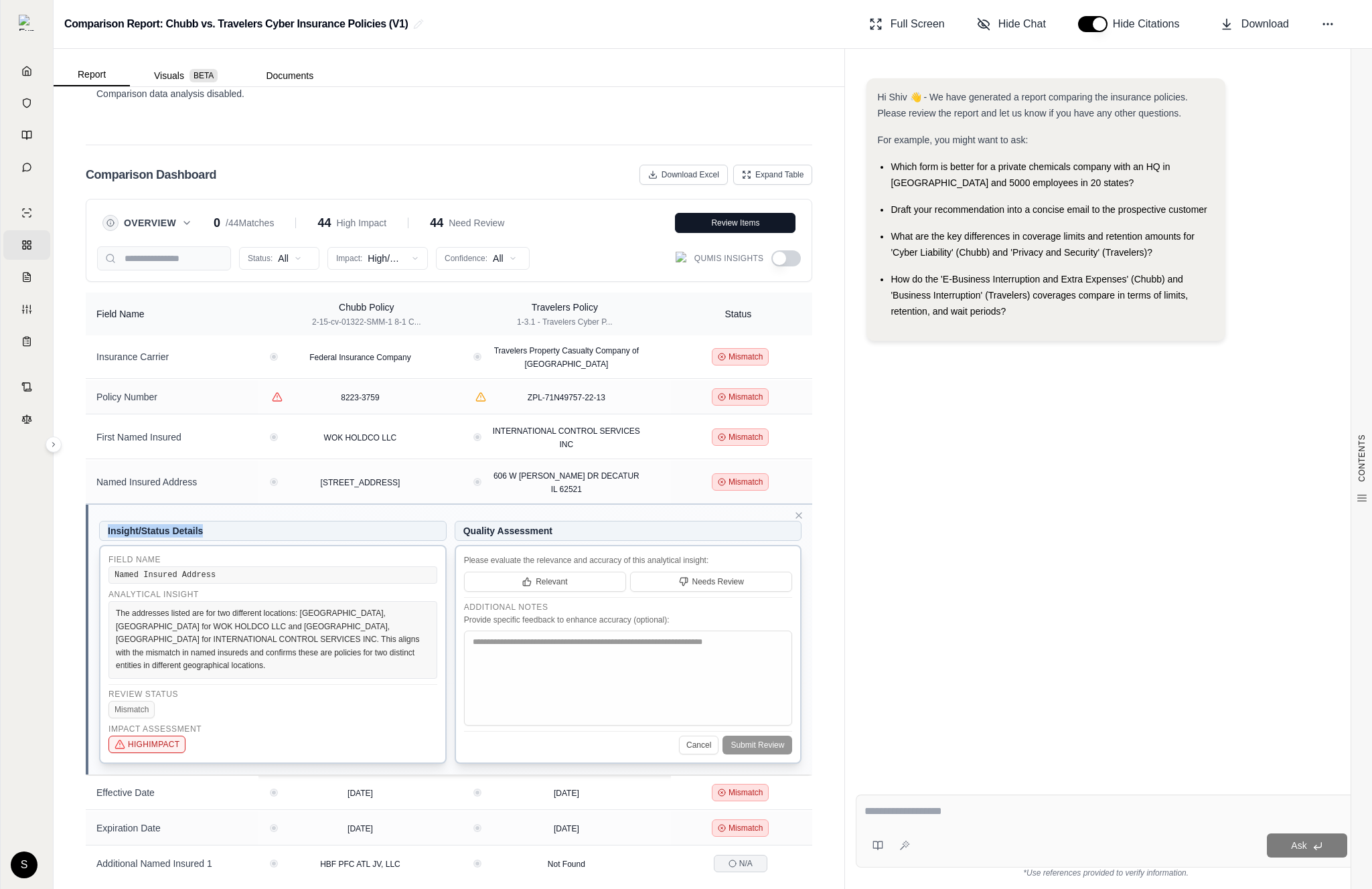
drag, startPoint x: 103, startPoint y: 530, endPoint x: 210, endPoint y: 530, distance: 107.0
click at [210, 530] on h5 "Insight/Status Details" at bounding box center [273, 531] width 348 height 20
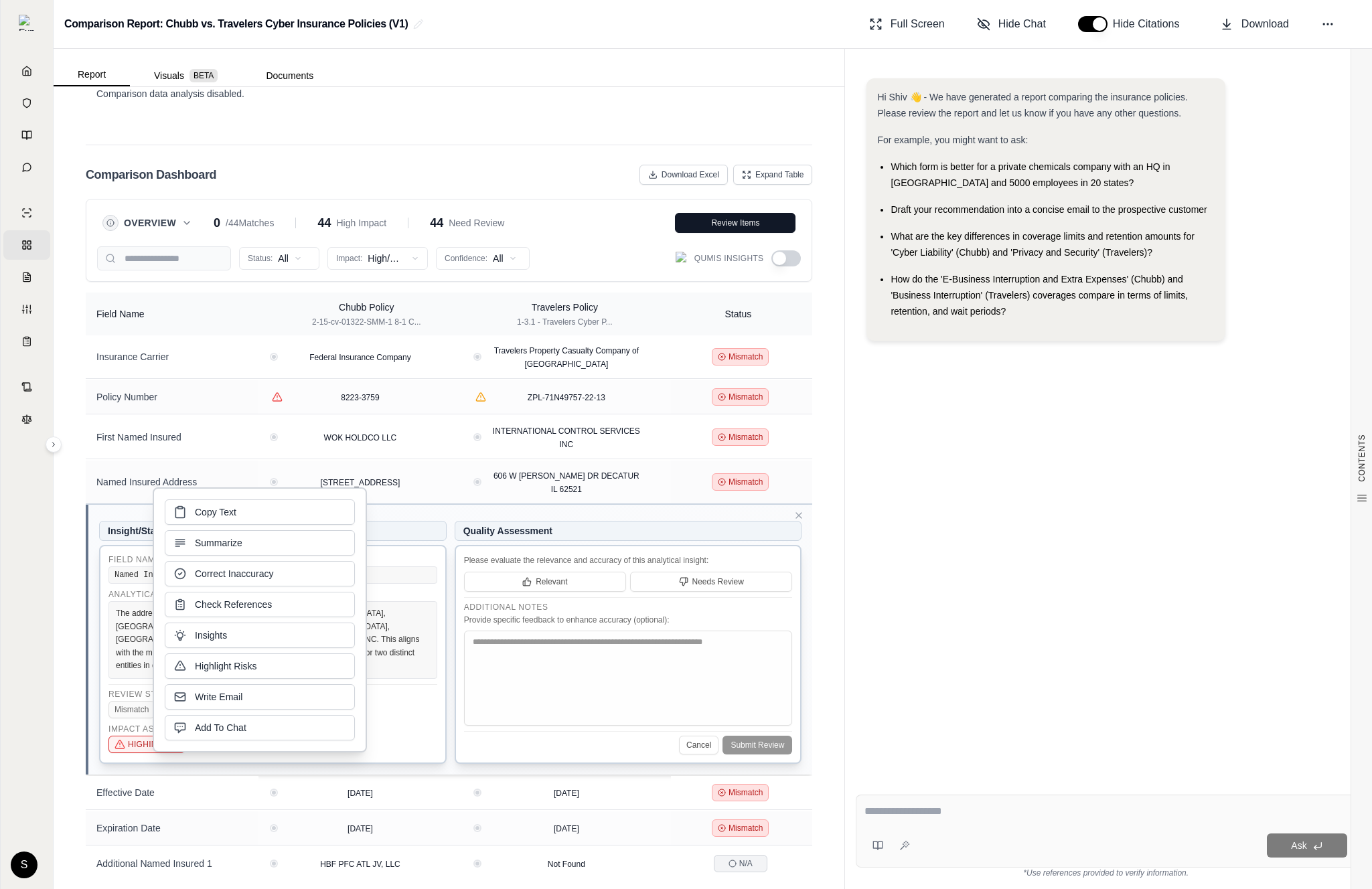
click at [141, 527] on h5 "Insight/Status Details" at bounding box center [273, 531] width 348 height 20
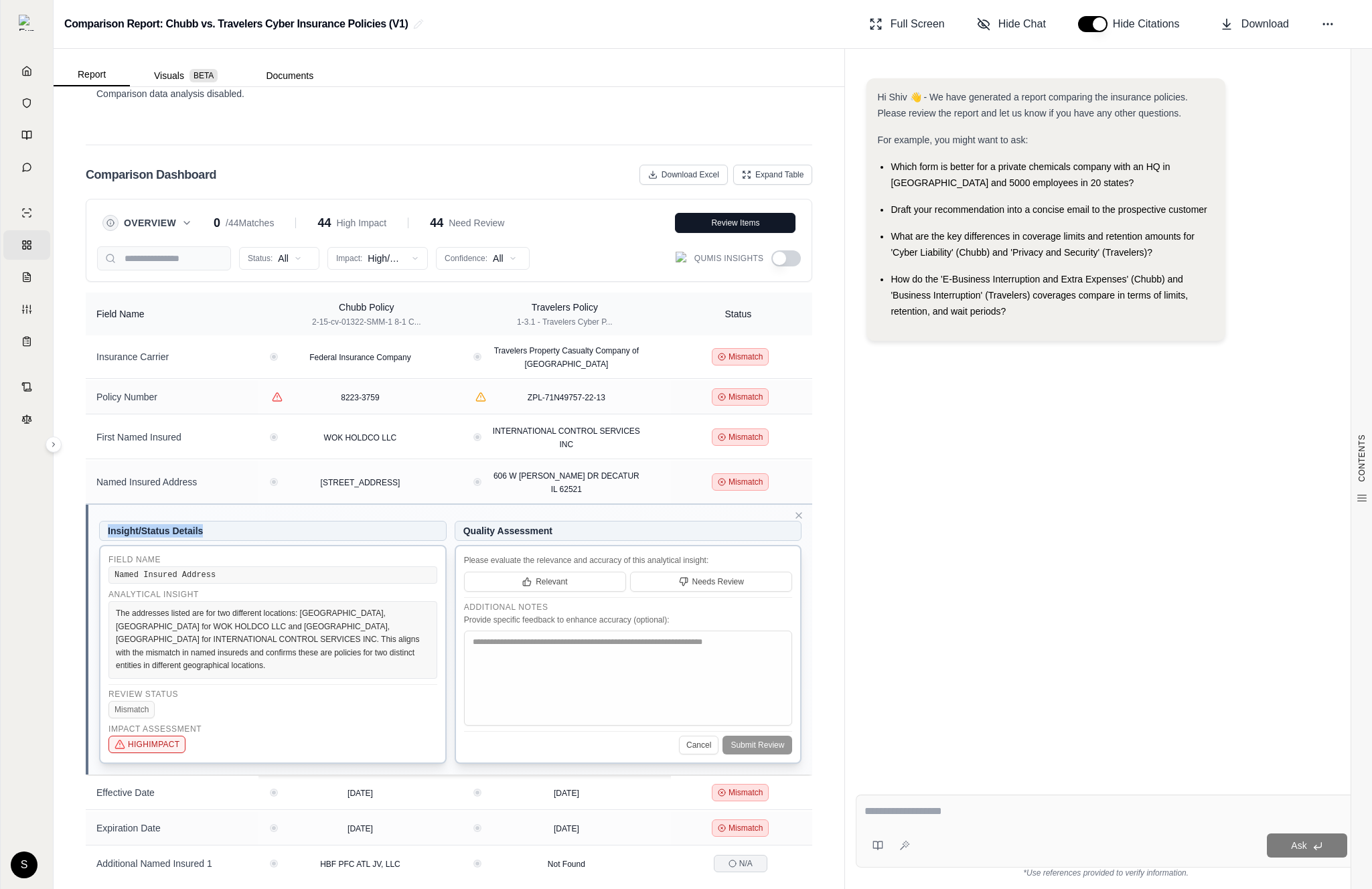
drag, startPoint x: 217, startPoint y: 528, endPoint x: 107, endPoint y: 530, distance: 110.0
click at [107, 530] on h5 "Insight/Status Details" at bounding box center [273, 531] width 348 height 20
click at [613, 526] on h5 "Quality Assessment" at bounding box center [628, 531] width 348 height 20
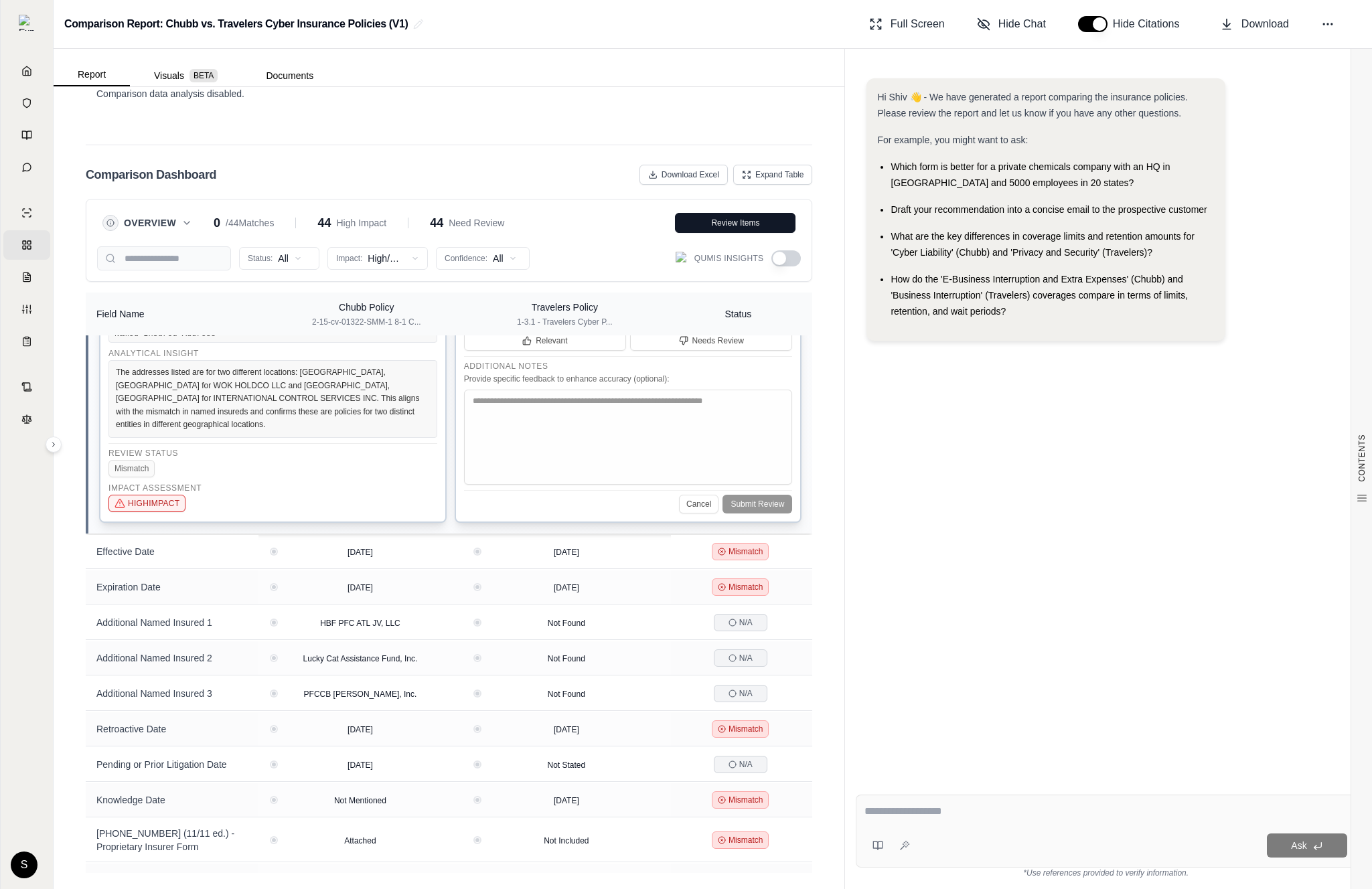
scroll to position [0, 0]
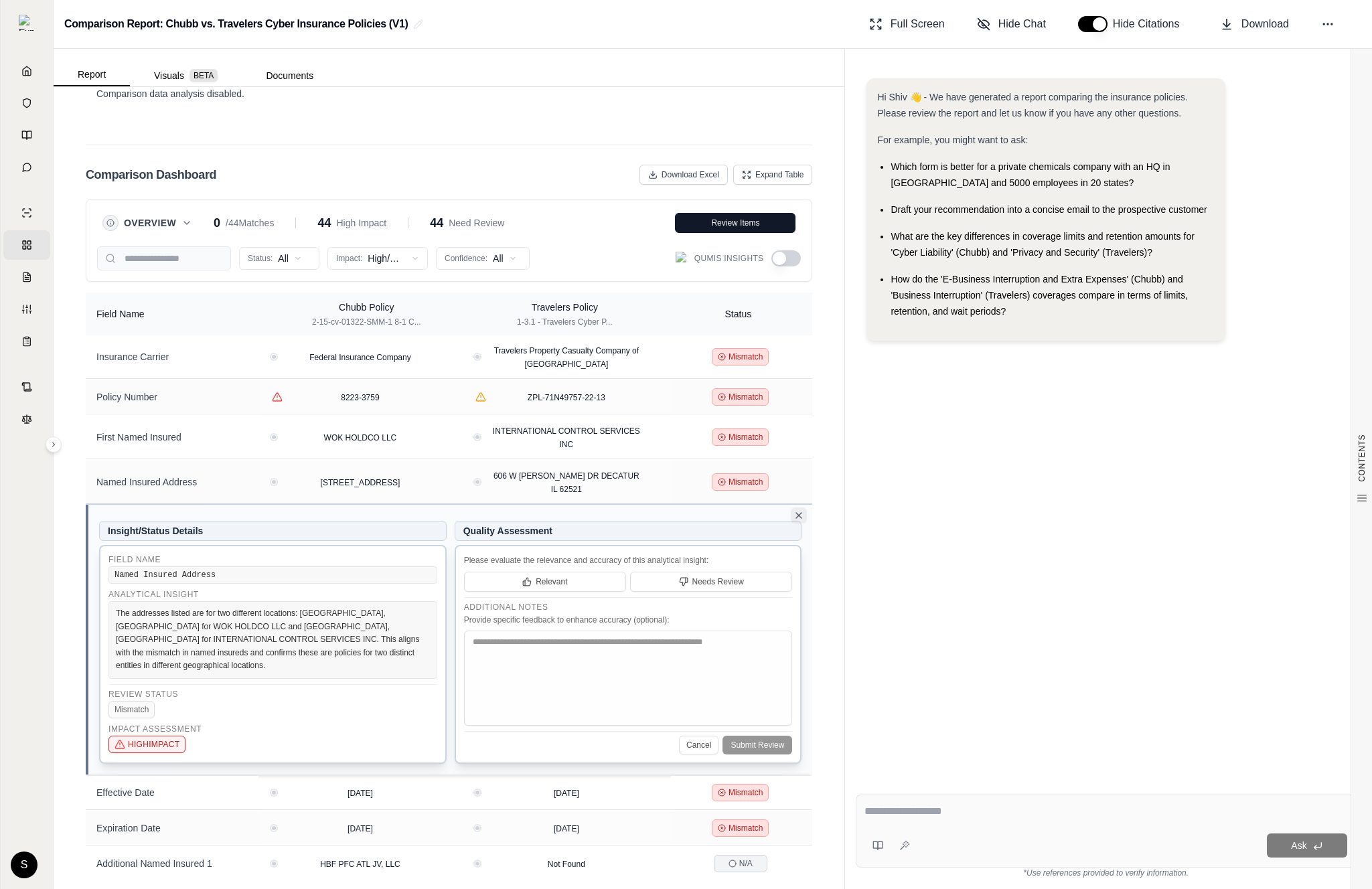
click at [798, 517] on icon at bounding box center [799, 516] width 11 height 11
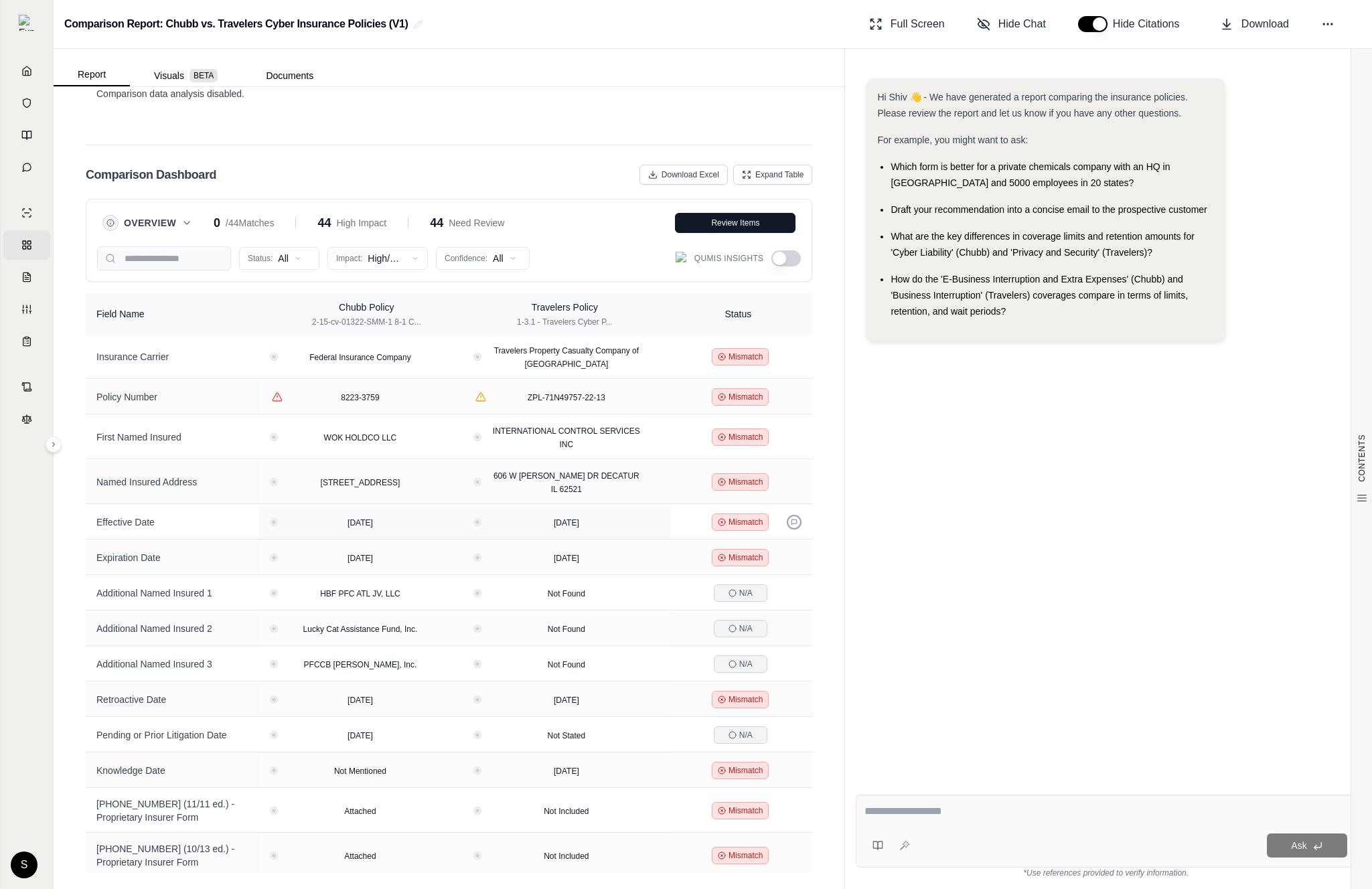
click at [790, 516] on button at bounding box center [794, 522] width 14 height 14
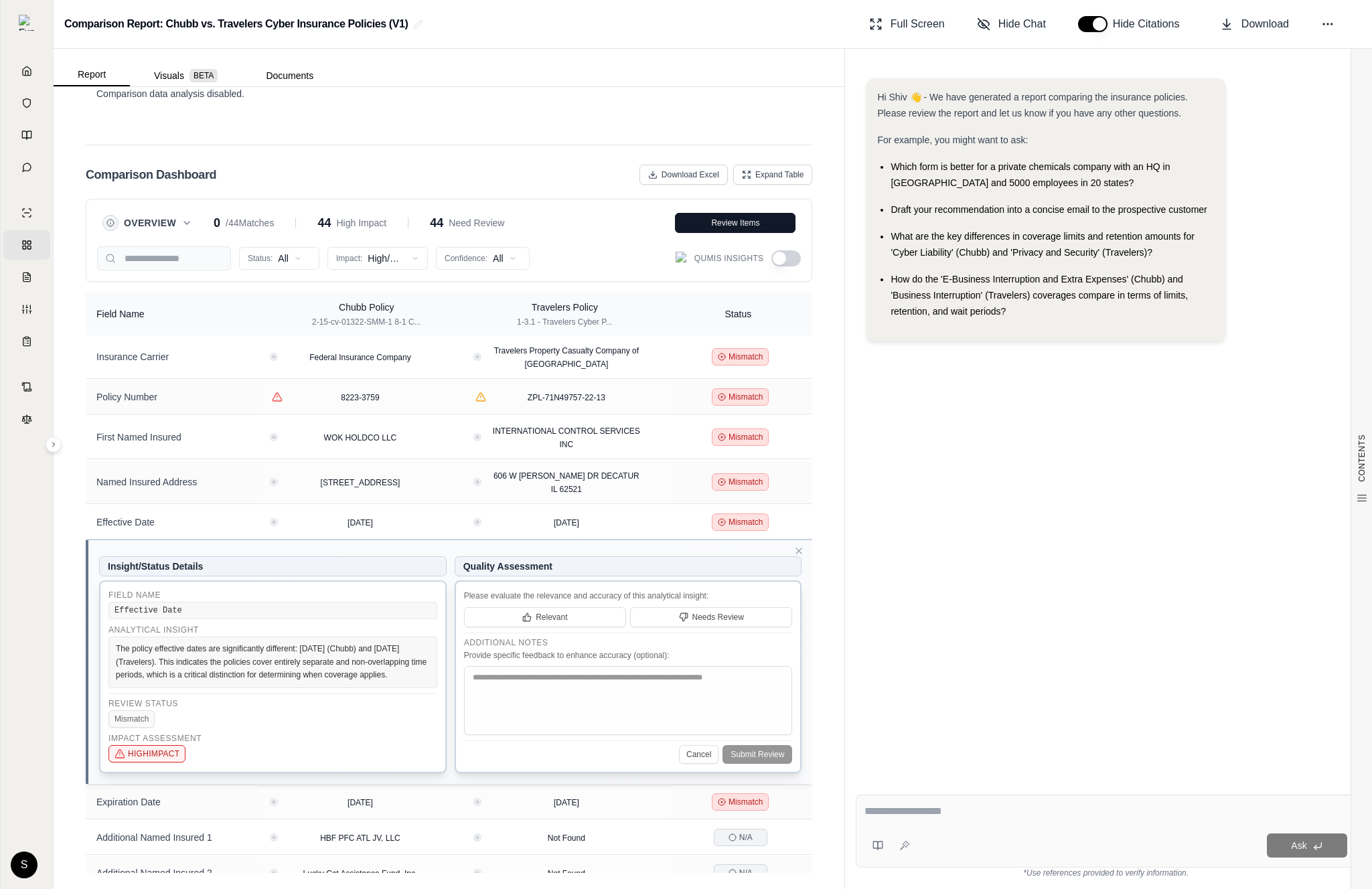
scroll to position [127, 0]
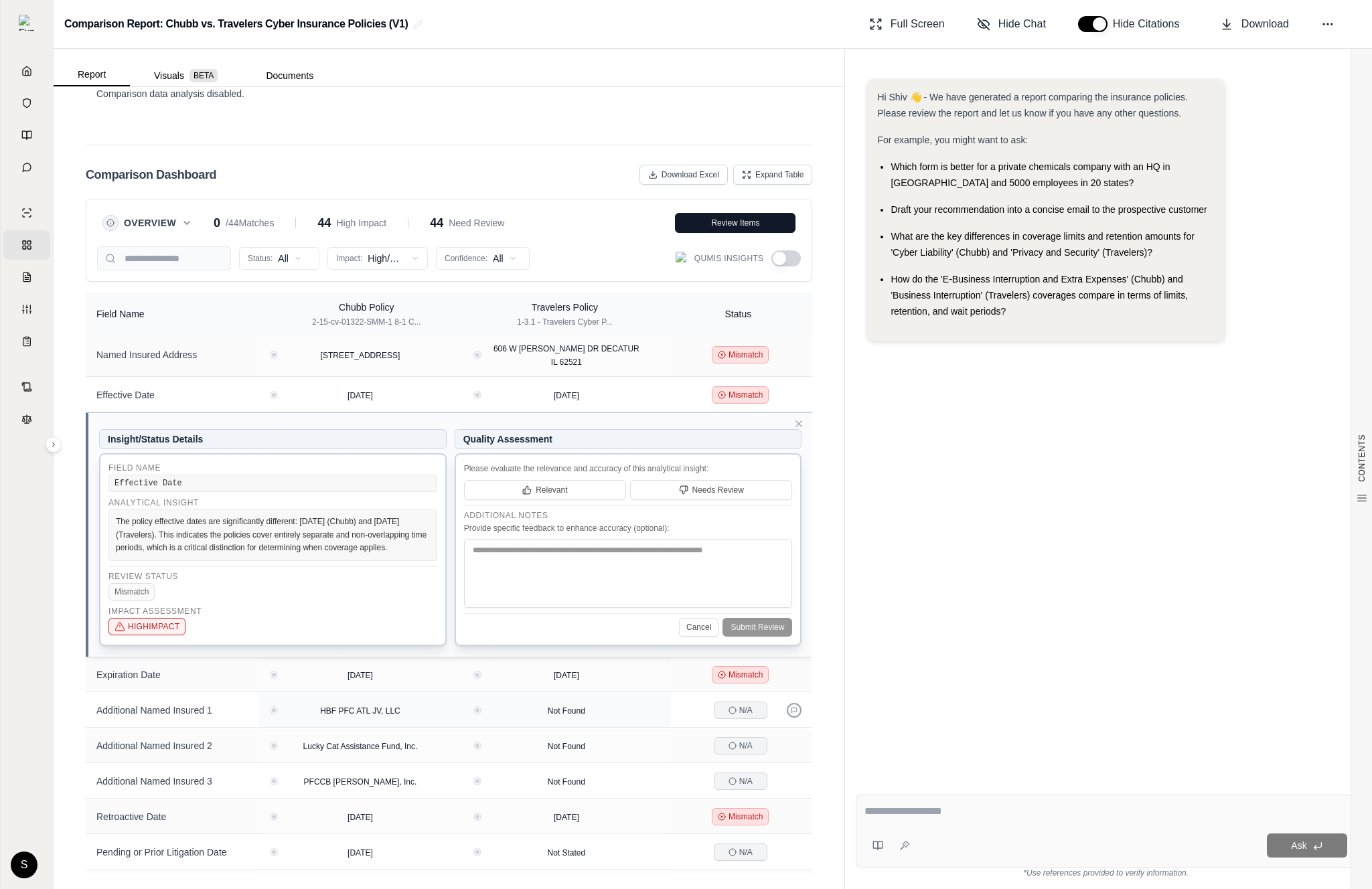
click at [795, 714] on icon at bounding box center [794, 709] width 6 height 6
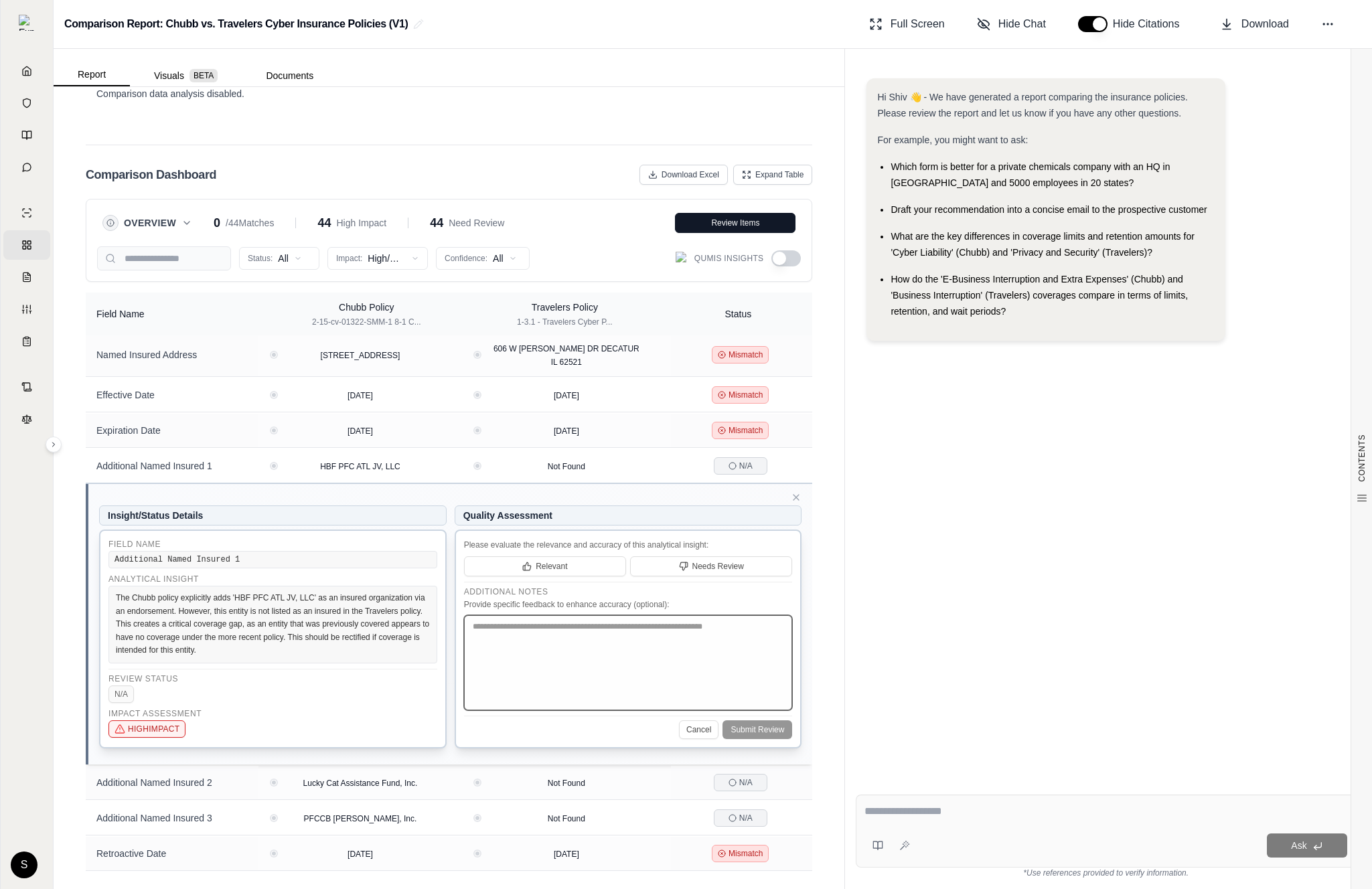
click at [690, 695] on textarea at bounding box center [628, 663] width 329 height 95
click at [933, 538] on div "Hi Shiv 👋 - We have generated a report comparing the insurance policies. Please…" at bounding box center [1107, 421] width 501 height 706
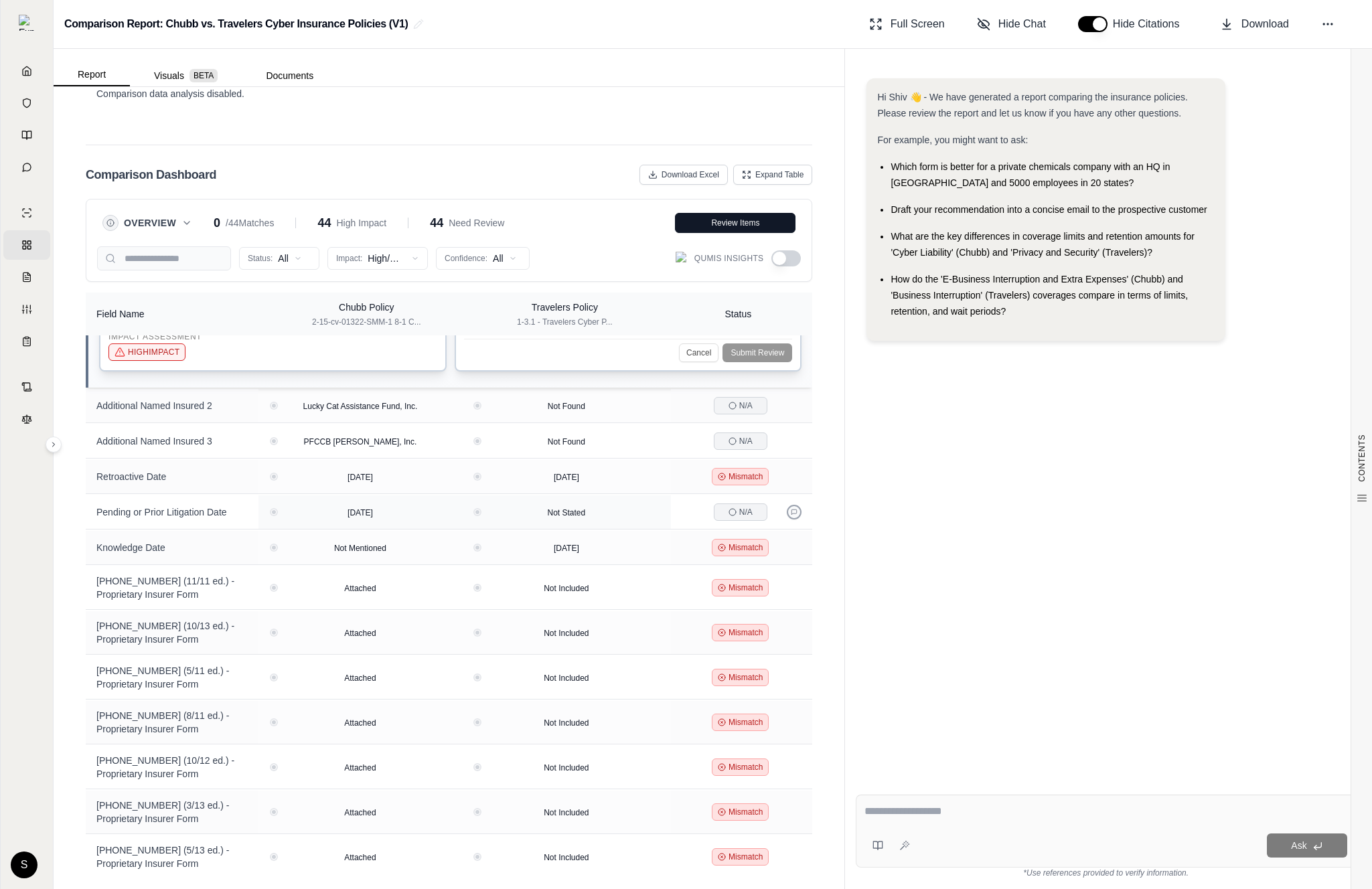
click at [792, 514] on icon at bounding box center [794, 511] width 6 height 6
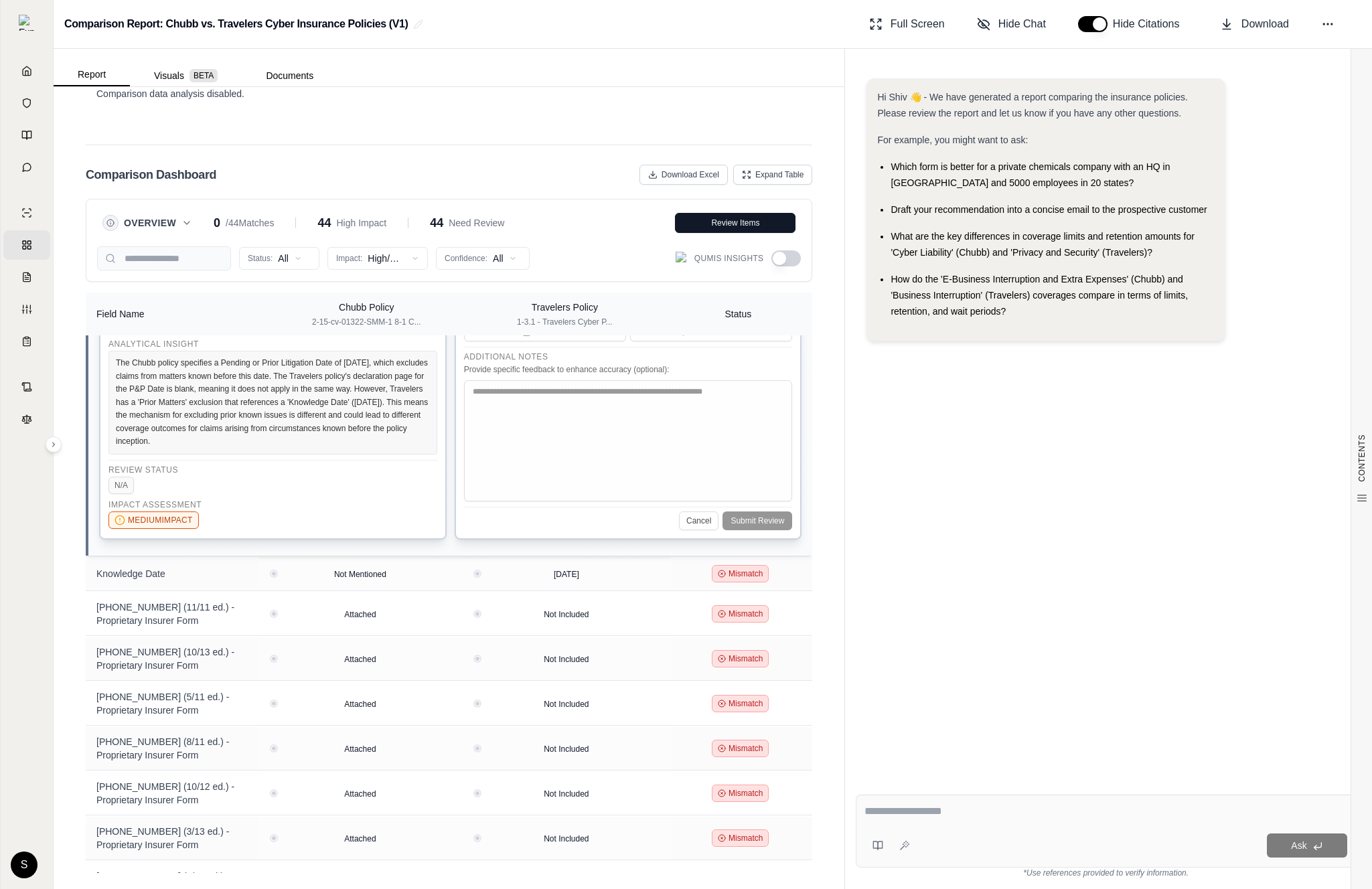
scroll to position [223, 0]
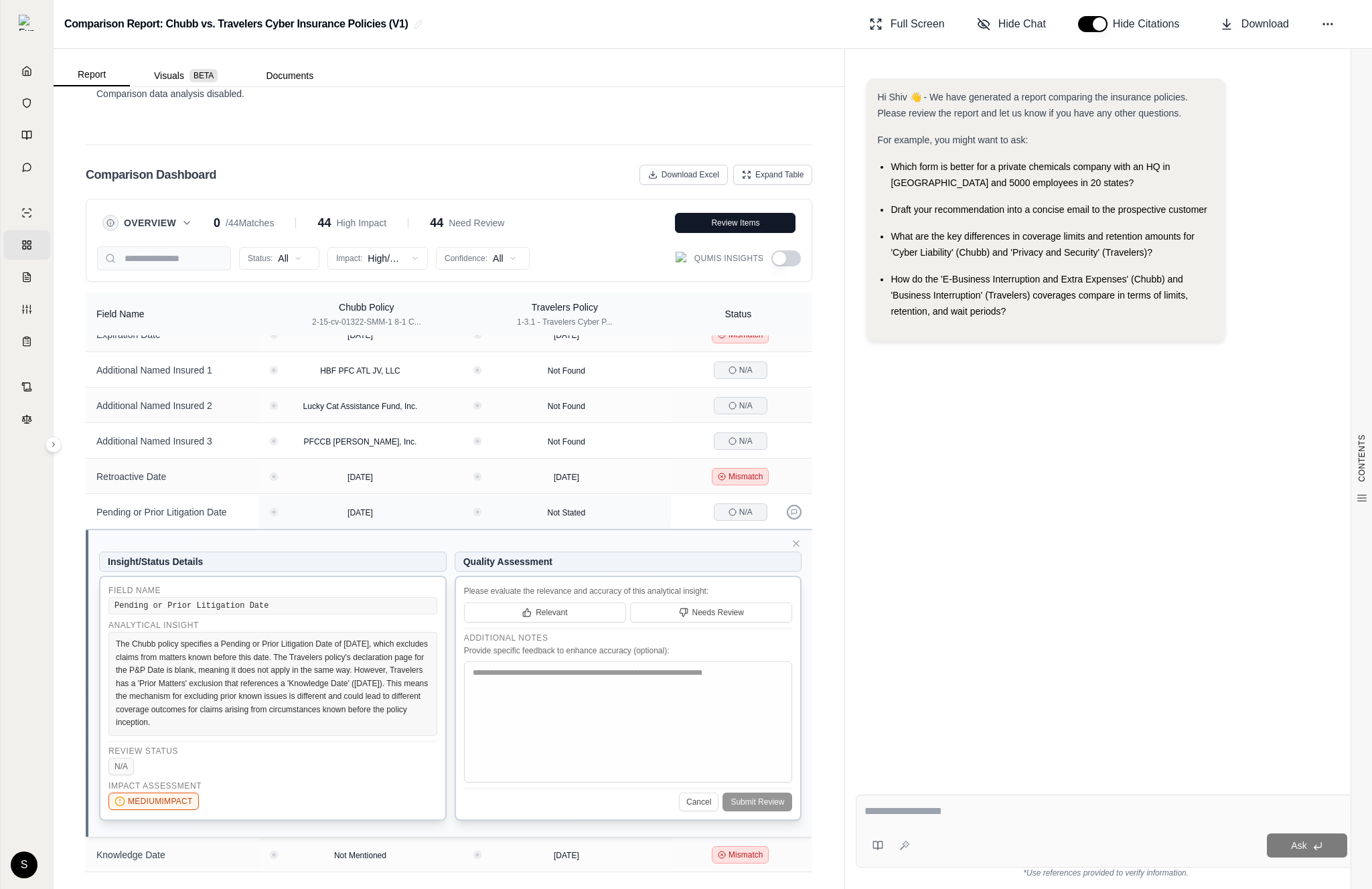
click at [792, 516] on button at bounding box center [794, 512] width 14 height 14
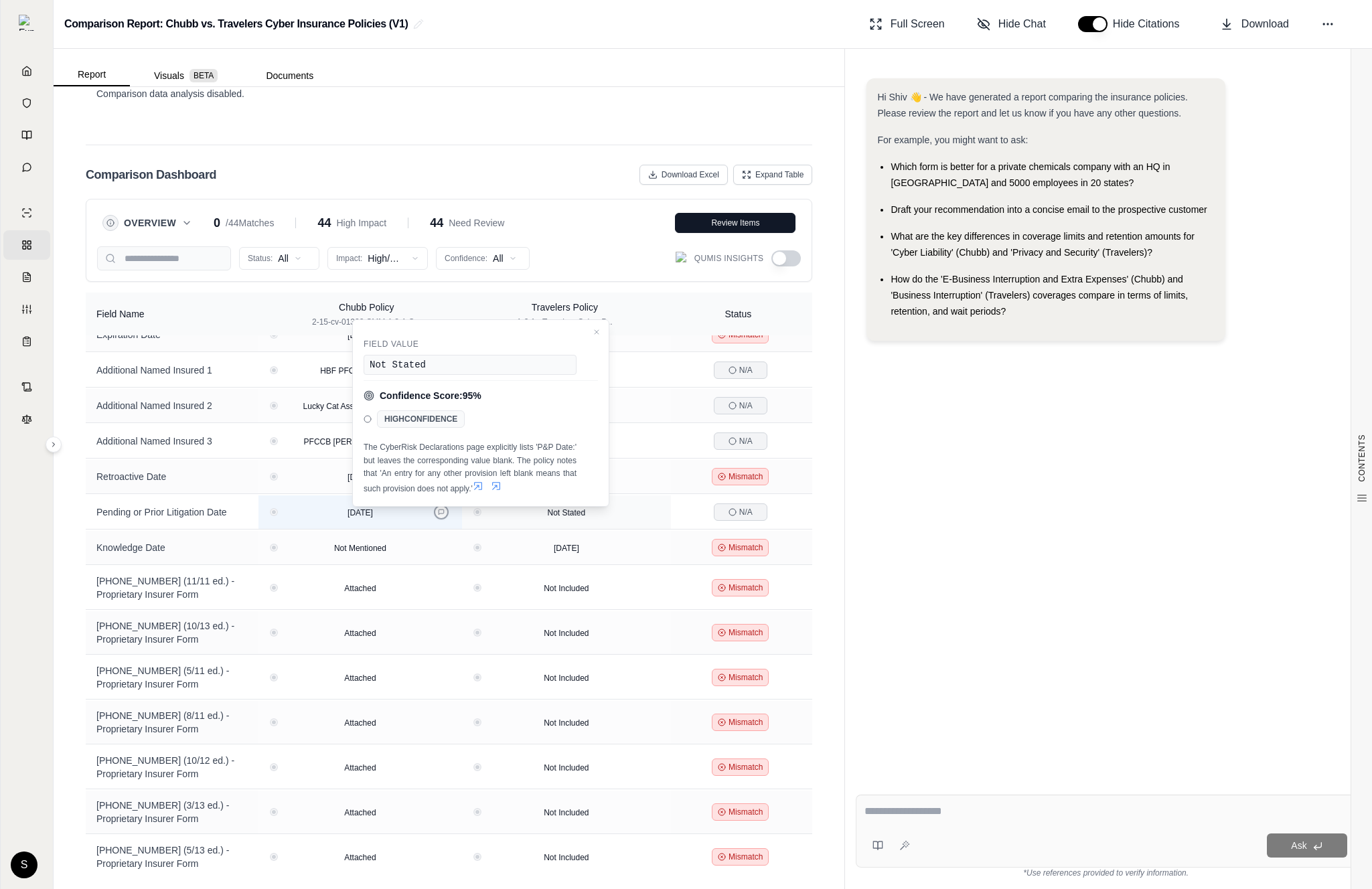
click at [445, 510] on icon at bounding box center [441, 511] width 6 height 6
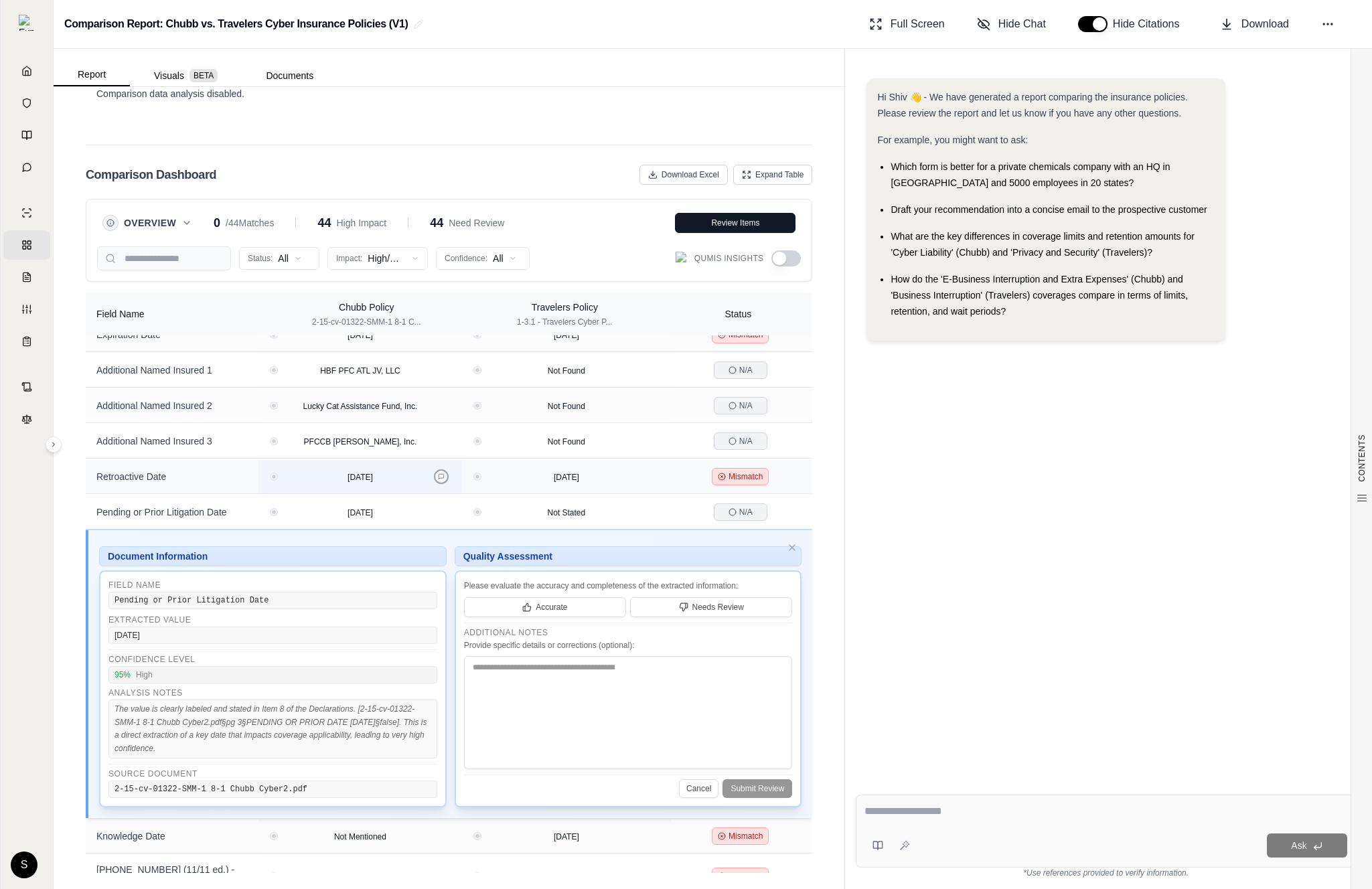
click at [442, 475] on icon at bounding box center [442, 476] width 5 height 5
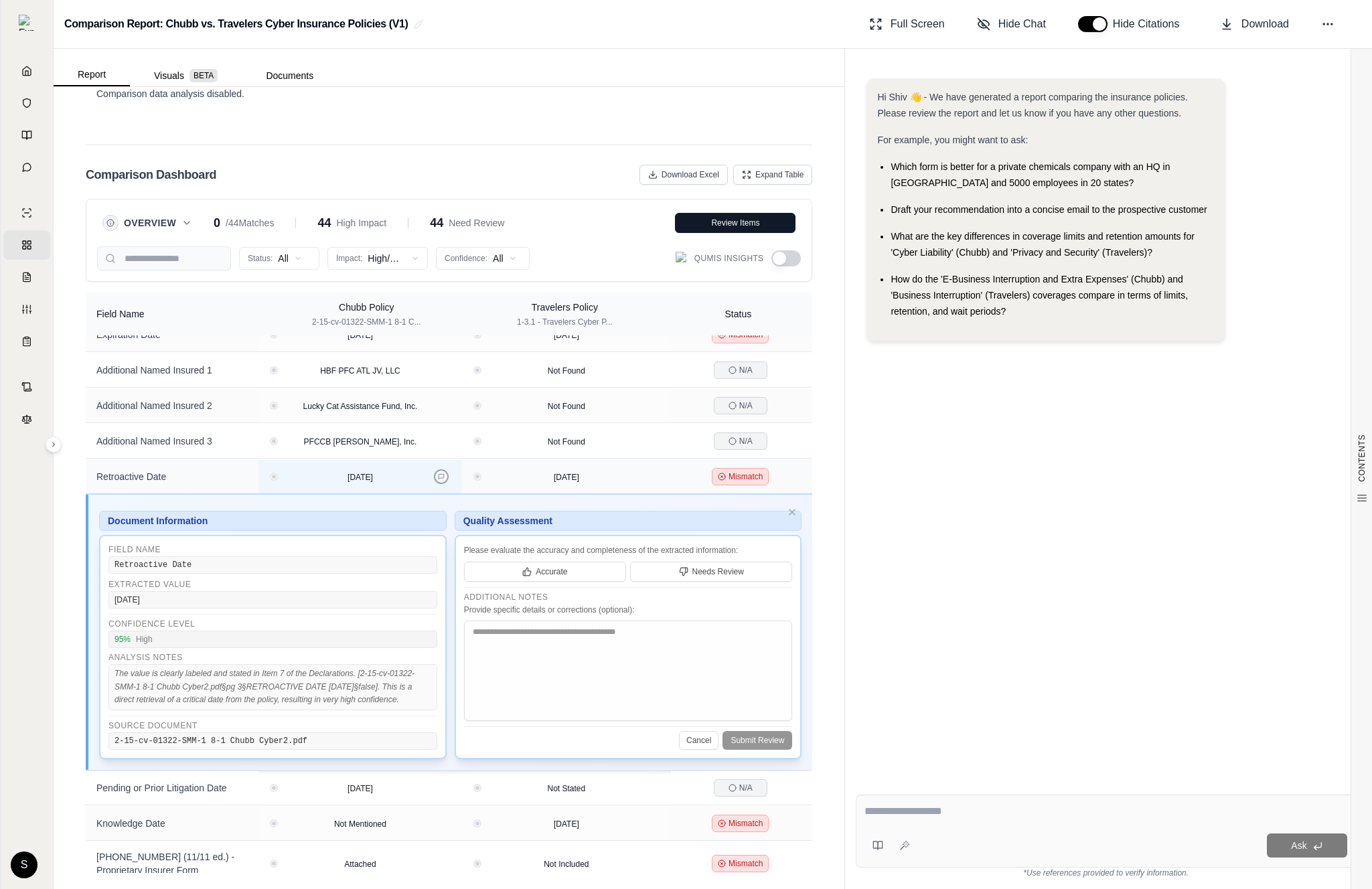
scroll to position [0, 0]
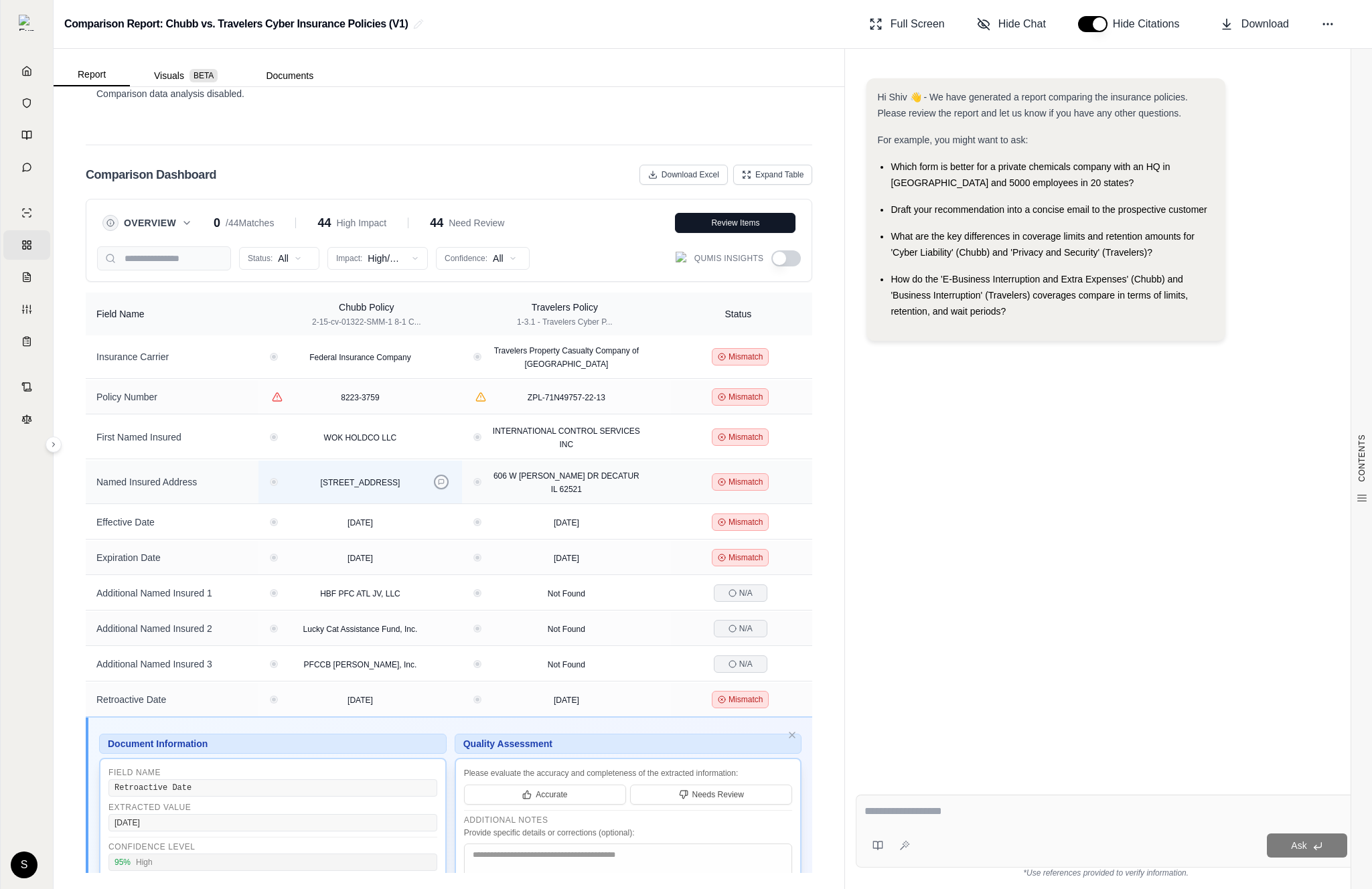
click at [445, 477] on button at bounding box center [442, 482] width 14 height 14
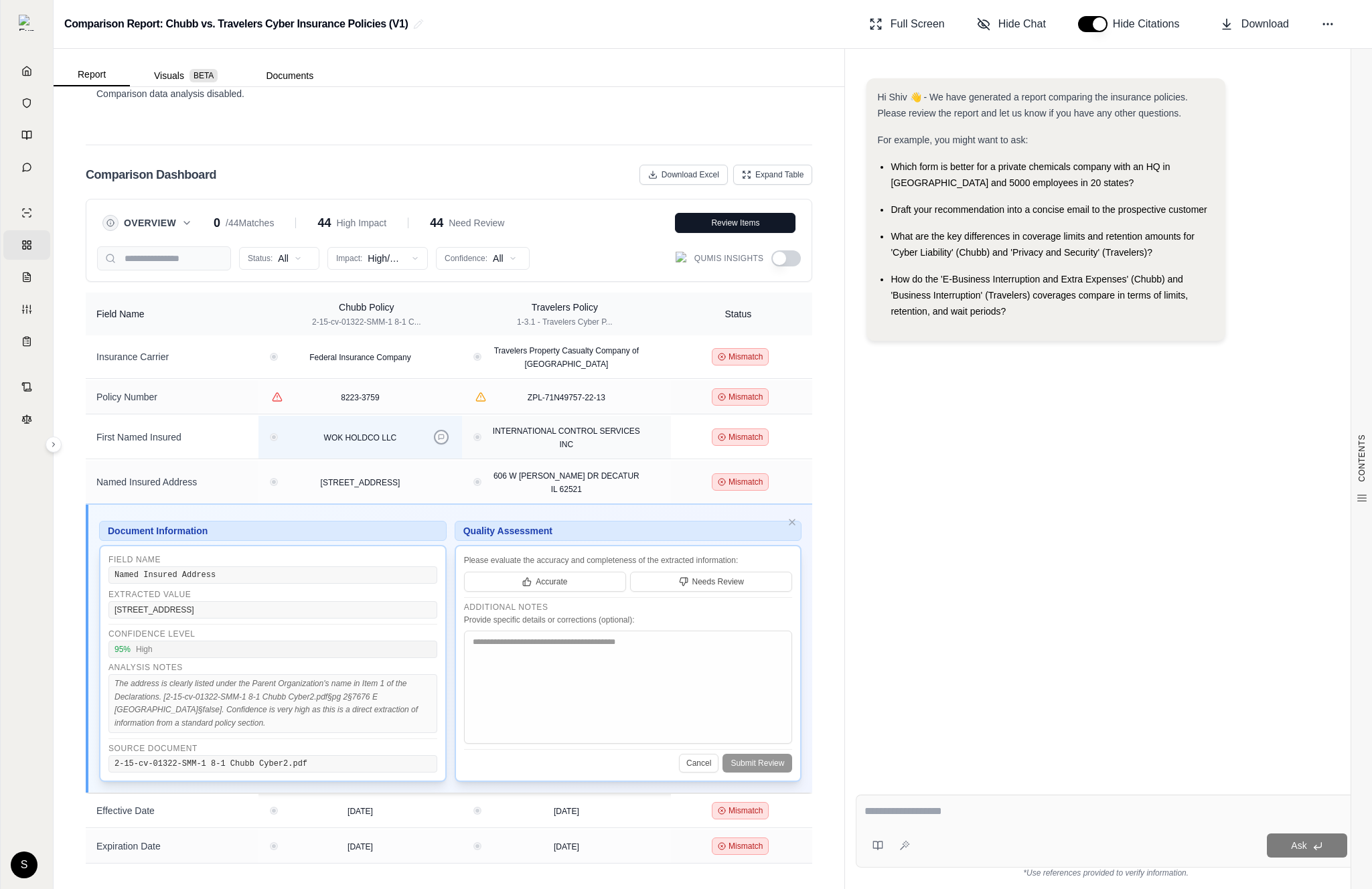
click at [442, 432] on button at bounding box center [442, 437] width 14 height 14
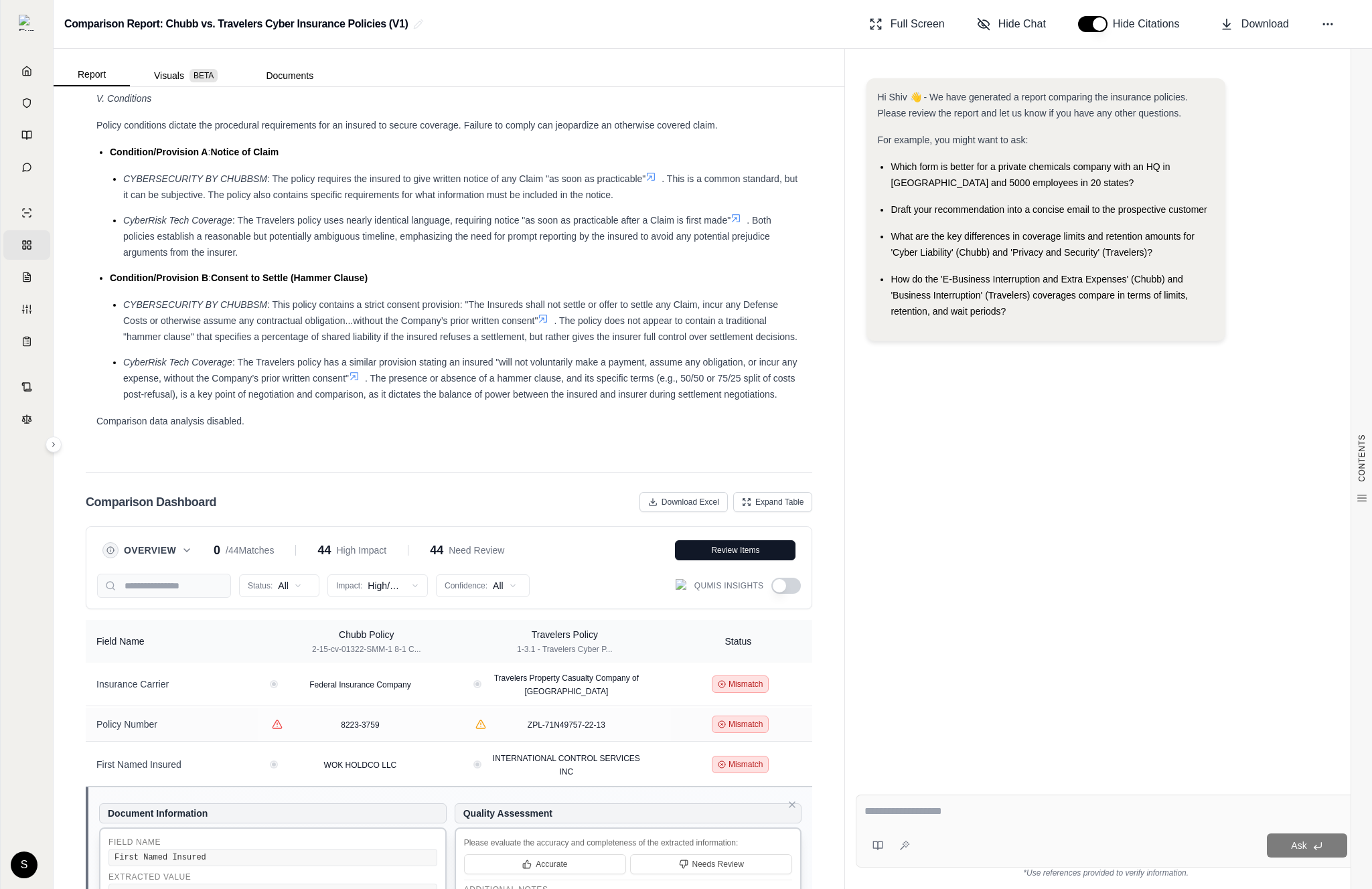
scroll to position [2929, 0]
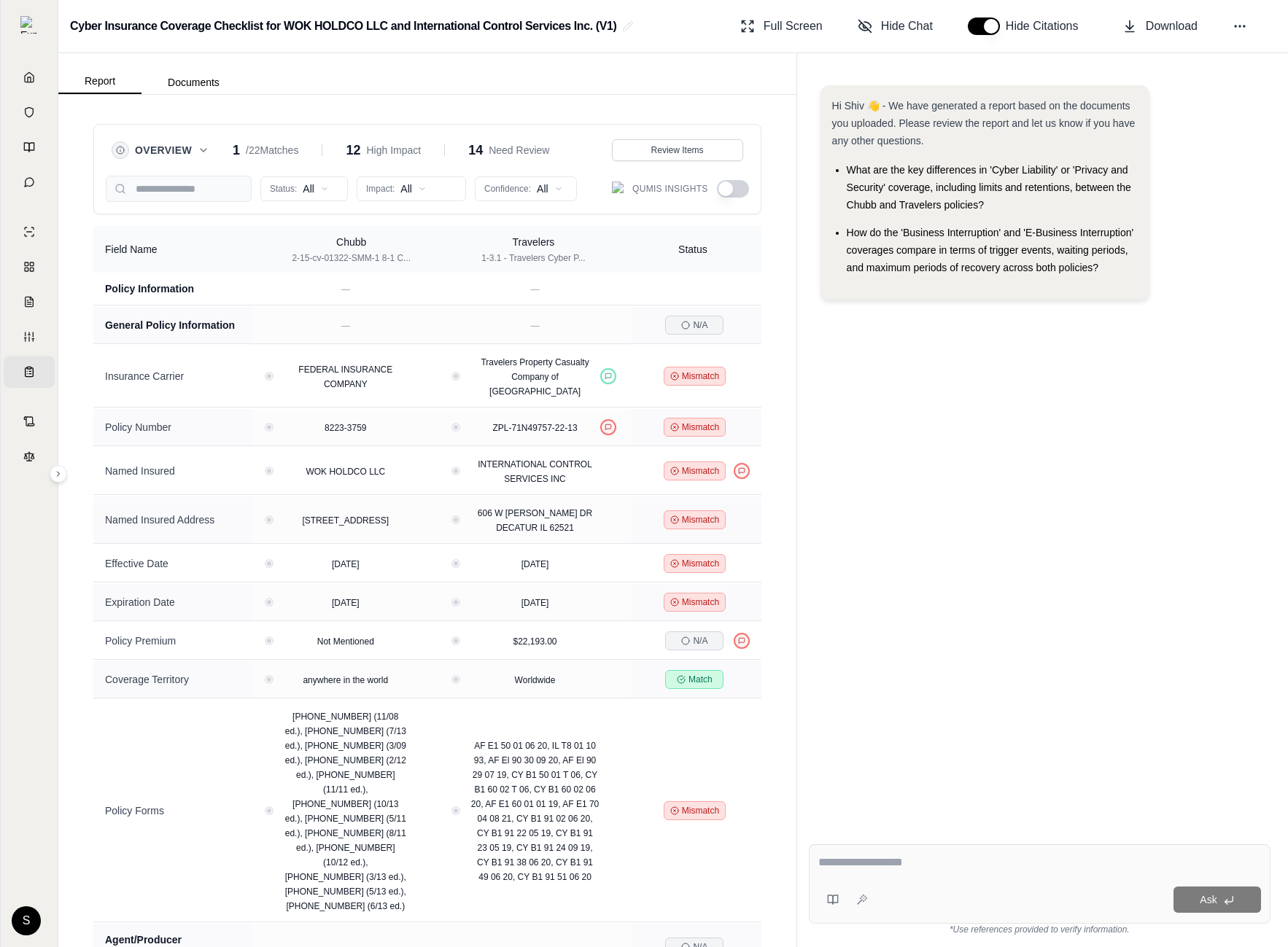
scroll to position [507, 0]
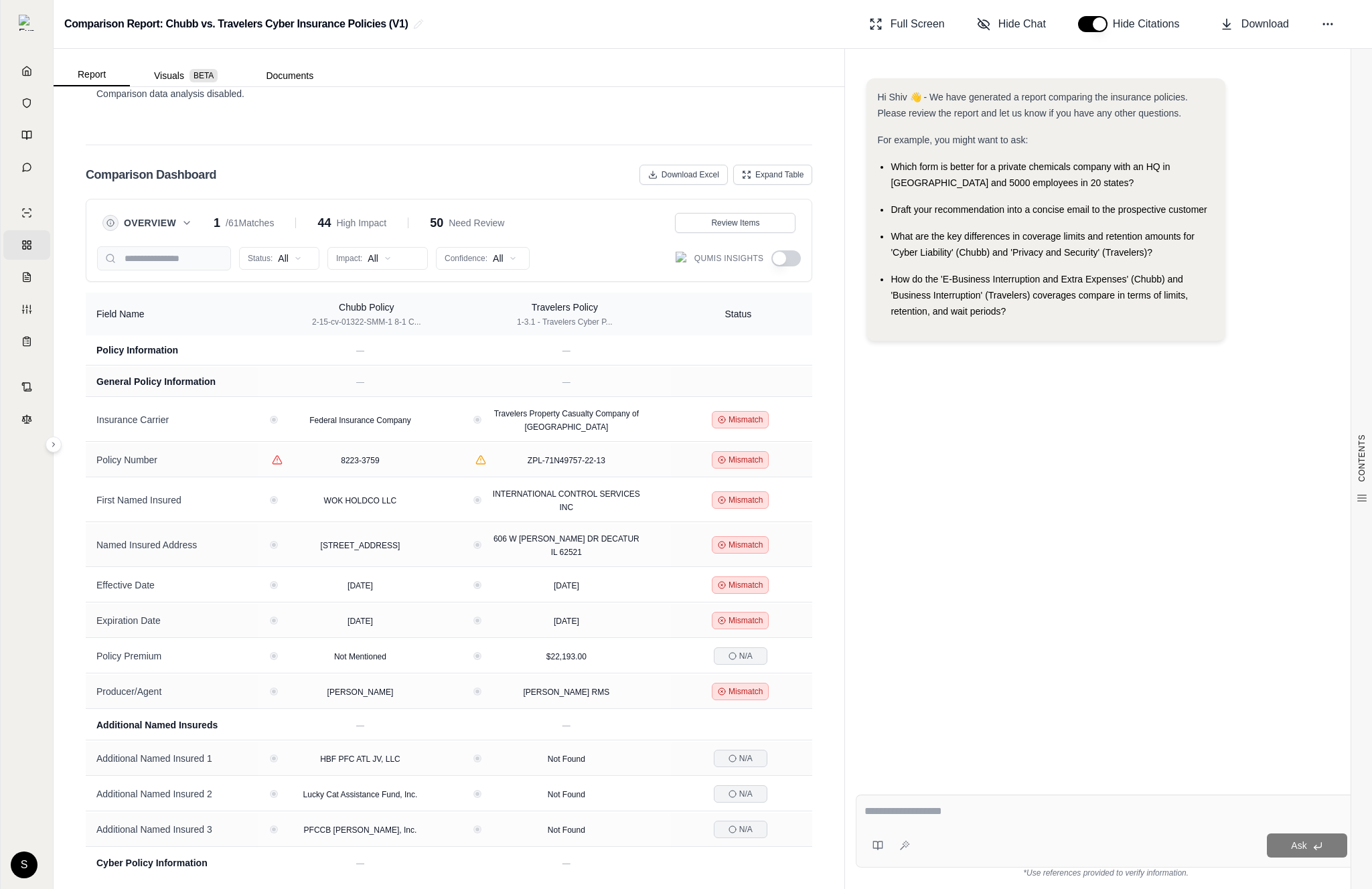
click at [993, 616] on div "Hi Shiv 👋 - We have generated a report comparing the insurance policies. Please…" at bounding box center [1107, 421] width 501 height 706
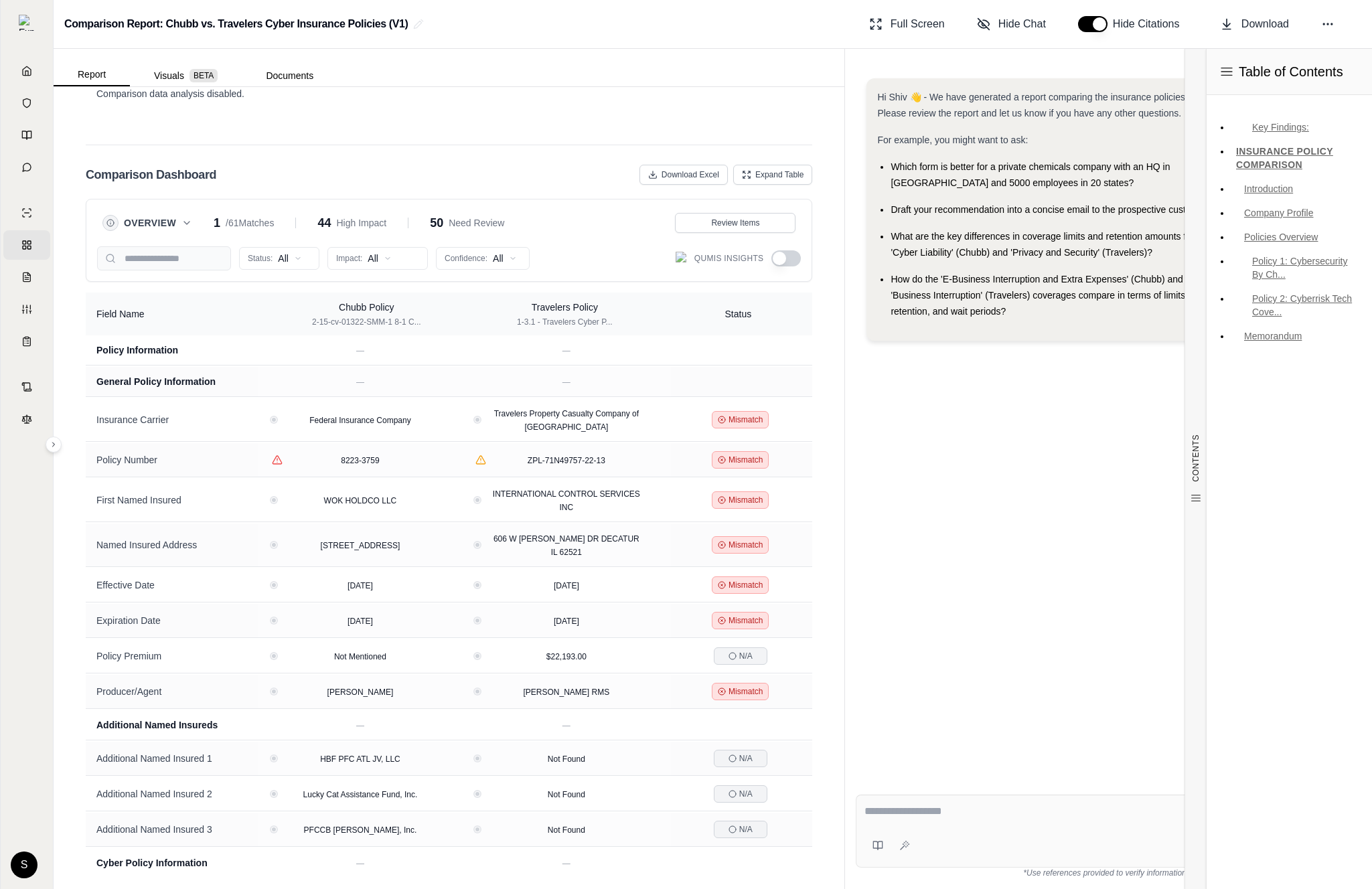
click at [1062, 478] on div "Hi Shiv 👋 - We have generated a report comparing the insurance policies. Please…" at bounding box center [1107, 421] width 501 height 706
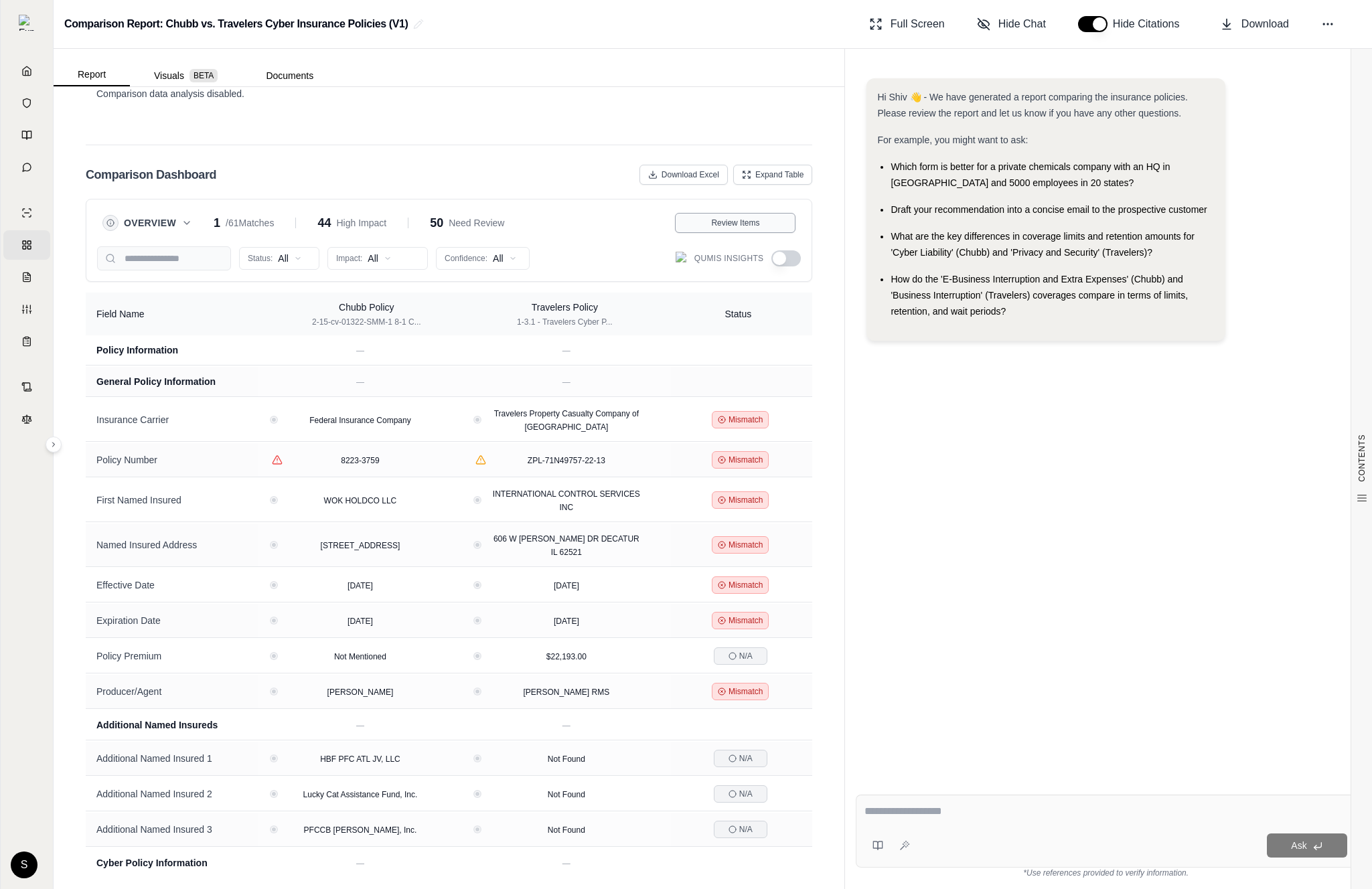
click at [758, 224] on span "Review Items" at bounding box center [736, 223] width 48 height 11
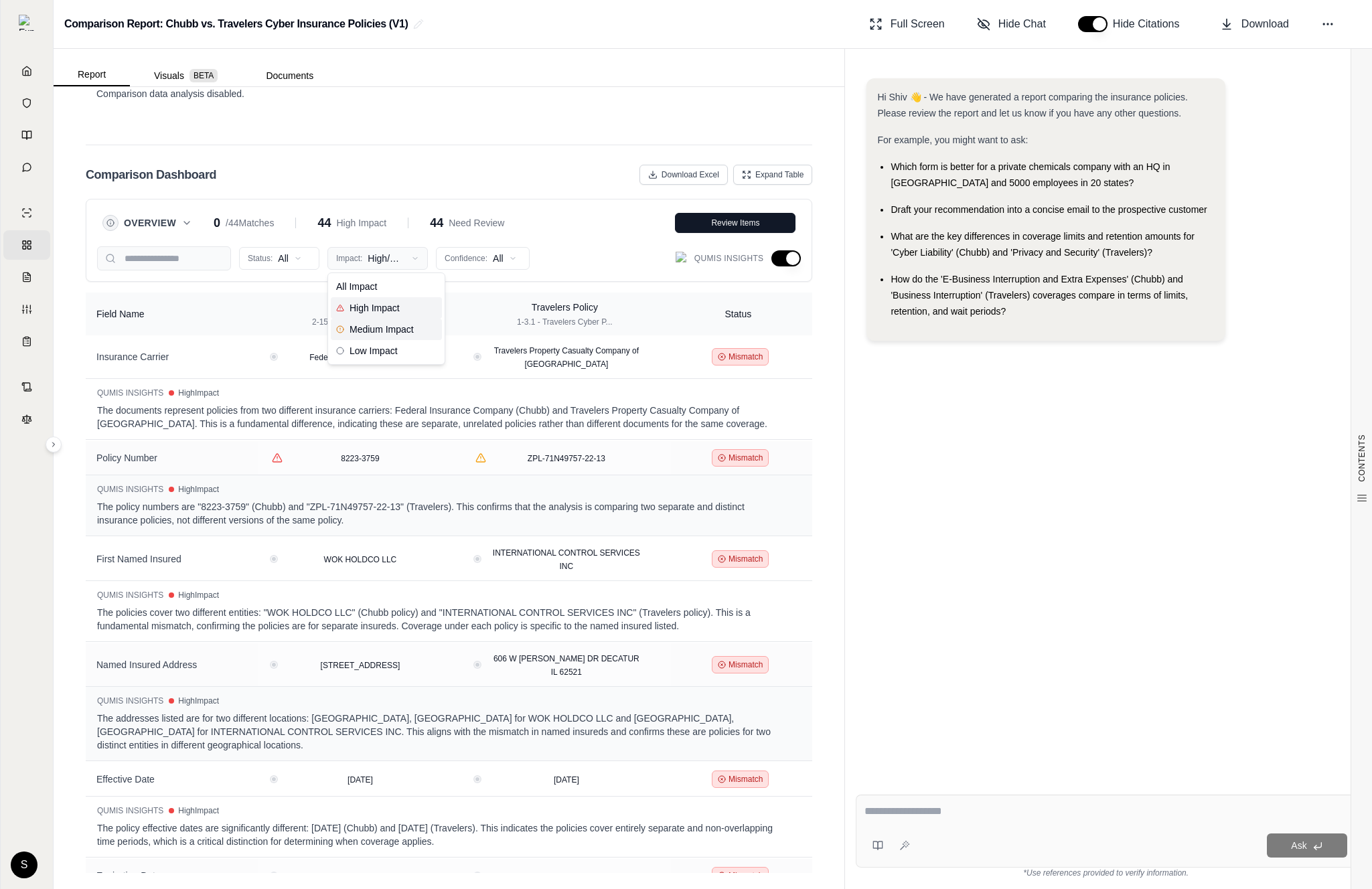
click at [366, 263] on html "Home Vault Prompts Chats Single Policy Comparisons Claims Custom Report Coverag…" at bounding box center [686, 444] width 1372 height 889
click at [377, 345] on span "Low Impact" at bounding box center [366, 350] width 62 height 13
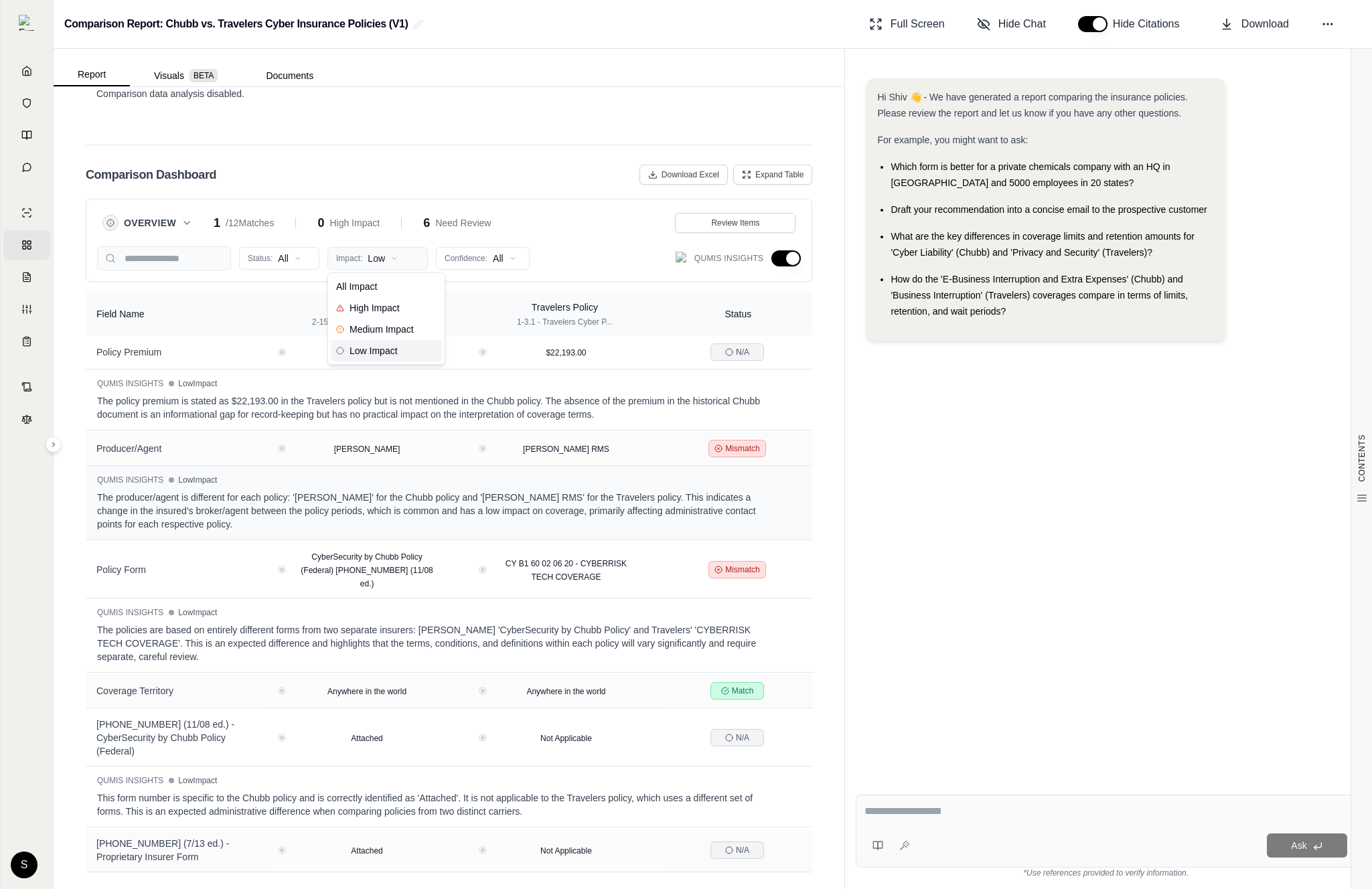
click at [385, 265] on html "Home Vault Prompts Chats Single Policy Comparisons Claims Custom Report Coverag…" at bounding box center [686, 444] width 1372 height 889
click at [383, 315] on div "High Impact" at bounding box center [386, 308] width 111 height 21
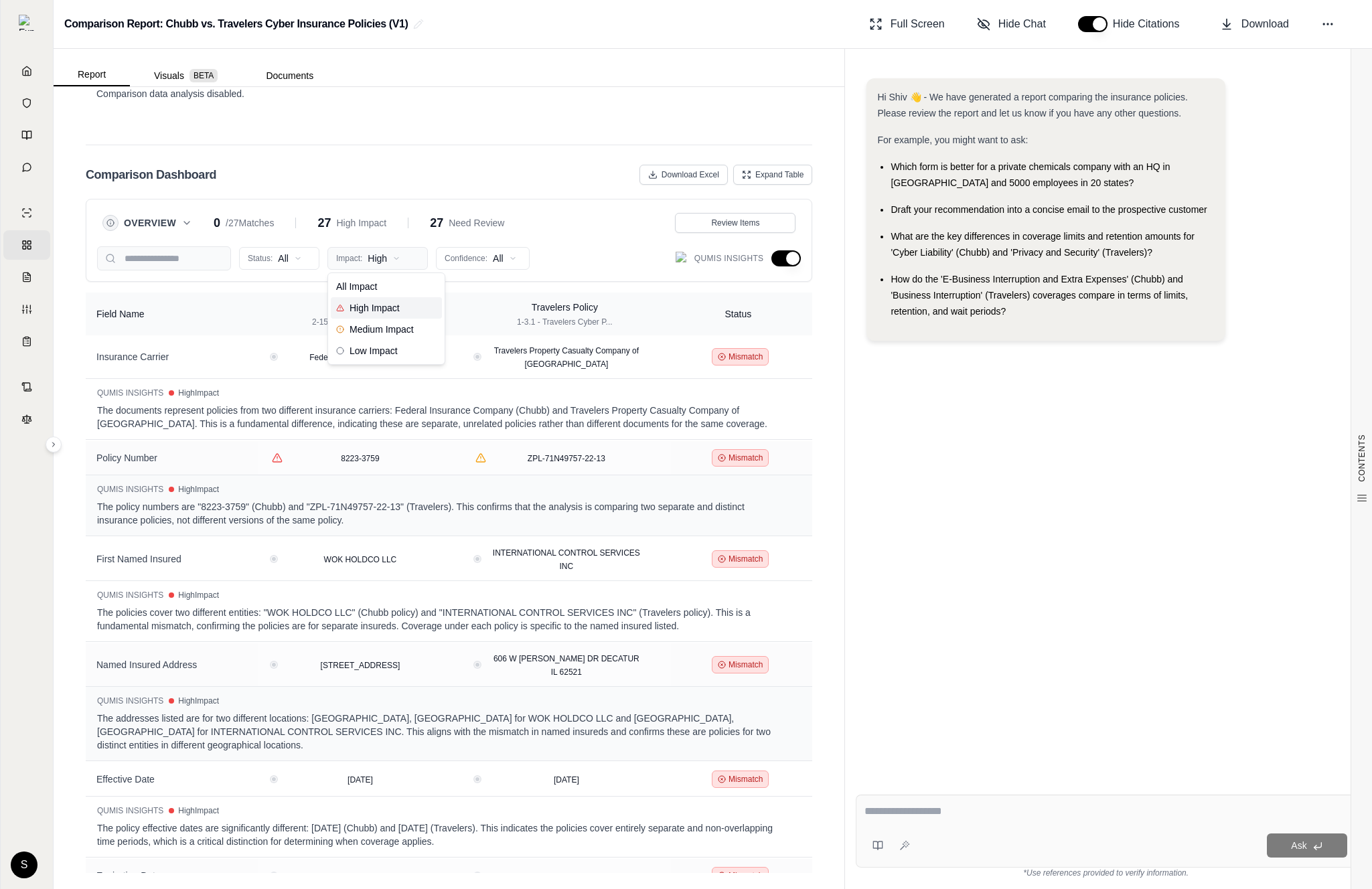
click at [383, 265] on html "Home Vault Prompts Chats Single Policy Comparisons Claims Custom Report Coverag…" at bounding box center [686, 444] width 1372 height 889
click at [391, 354] on span "Low Impact" at bounding box center [366, 350] width 62 height 13
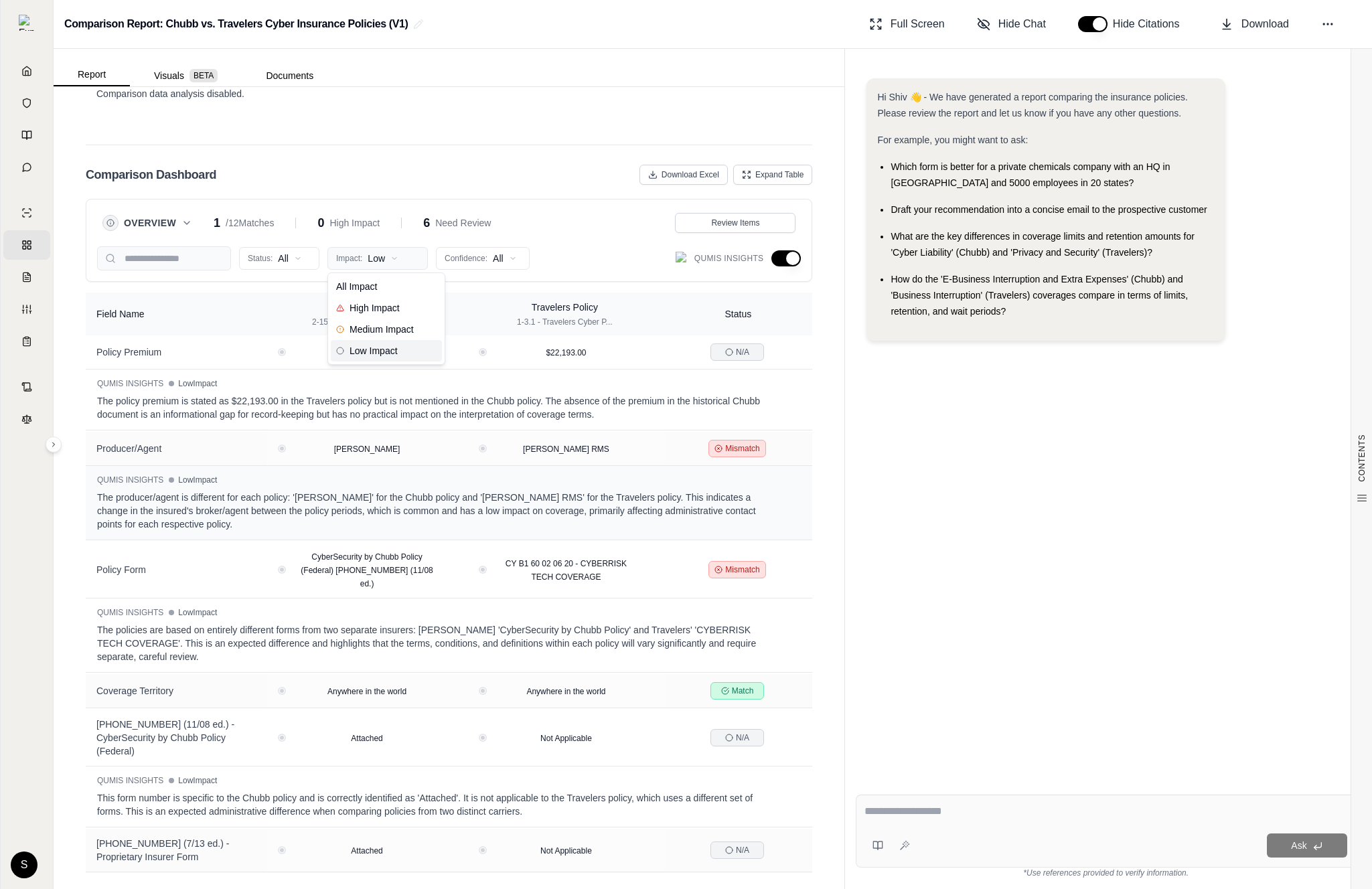
click at [390, 256] on html "Home Vault Prompts Chats Single Policy Comparisons Claims Custom Report Coverag…" at bounding box center [686, 444] width 1372 height 889
click at [395, 334] on span "Medium Impact" at bounding box center [375, 329] width 78 height 13
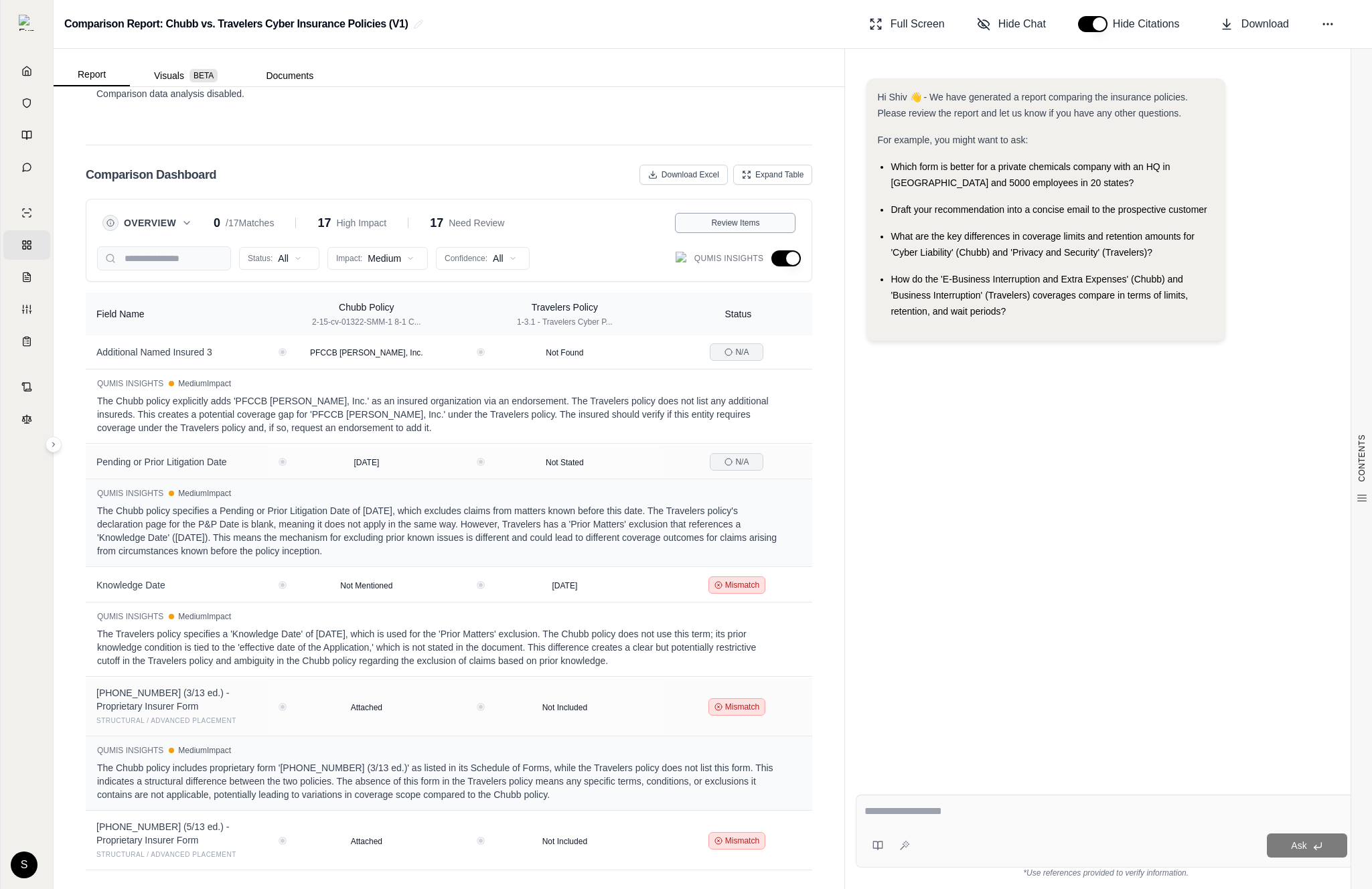
click at [756, 221] on span "Review Items" at bounding box center [736, 223] width 48 height 11
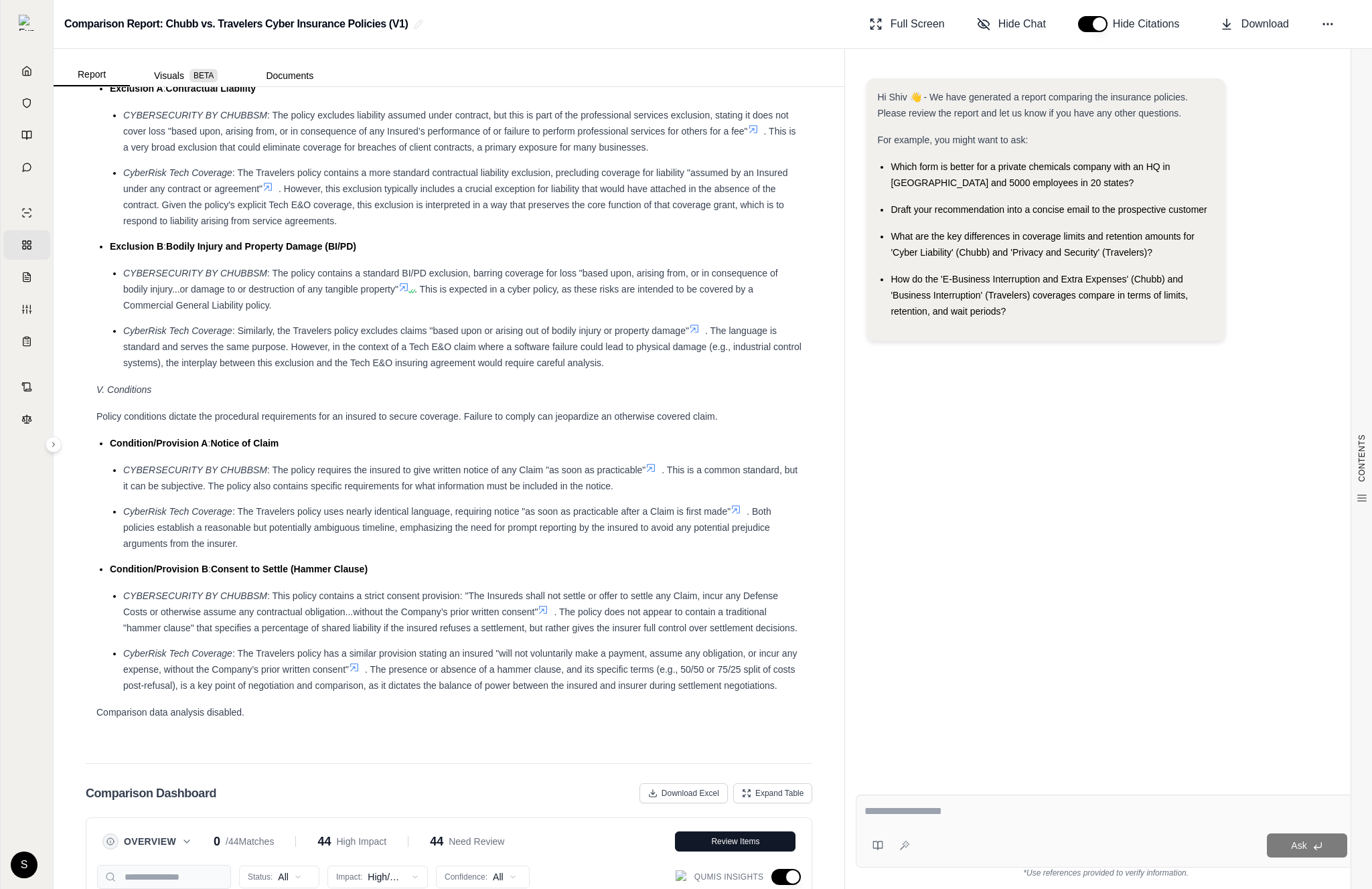
scroll to position [2546, 0]
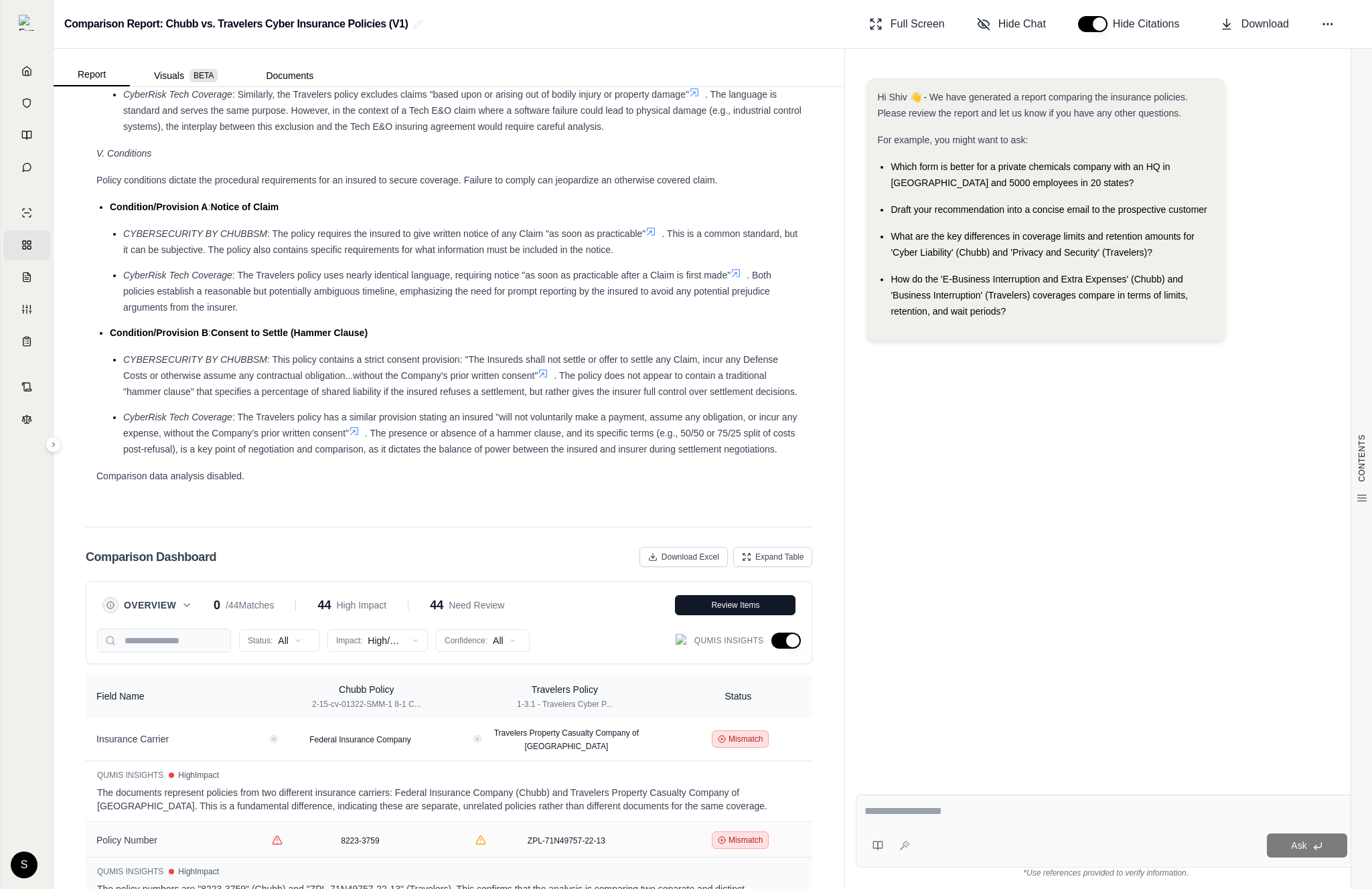
click at [787, 641] on button "button" at bounding box center [786, 641] width 29 height 16
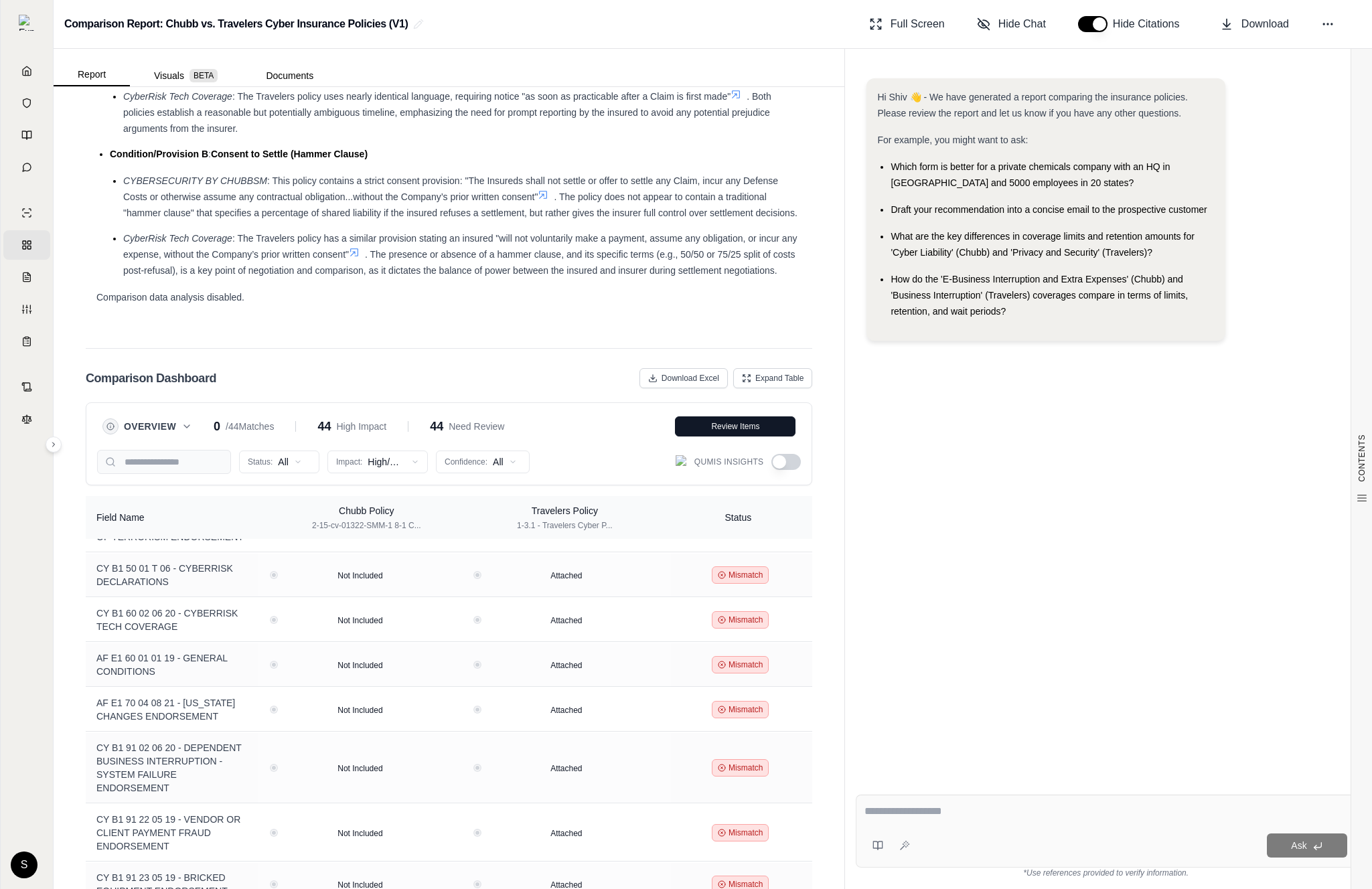
scroll to position [2929, 0]
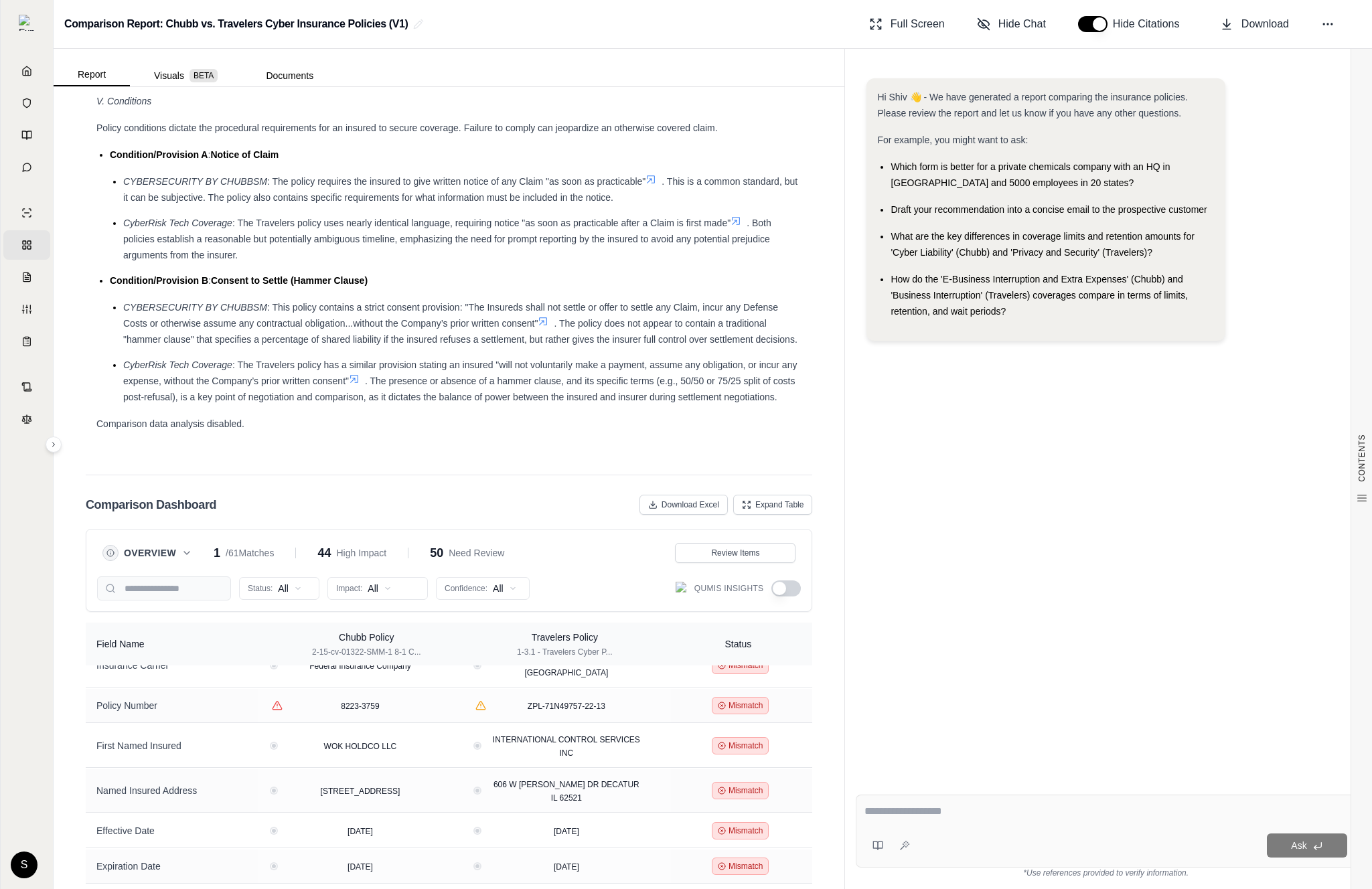
scroll to position [205, 0]
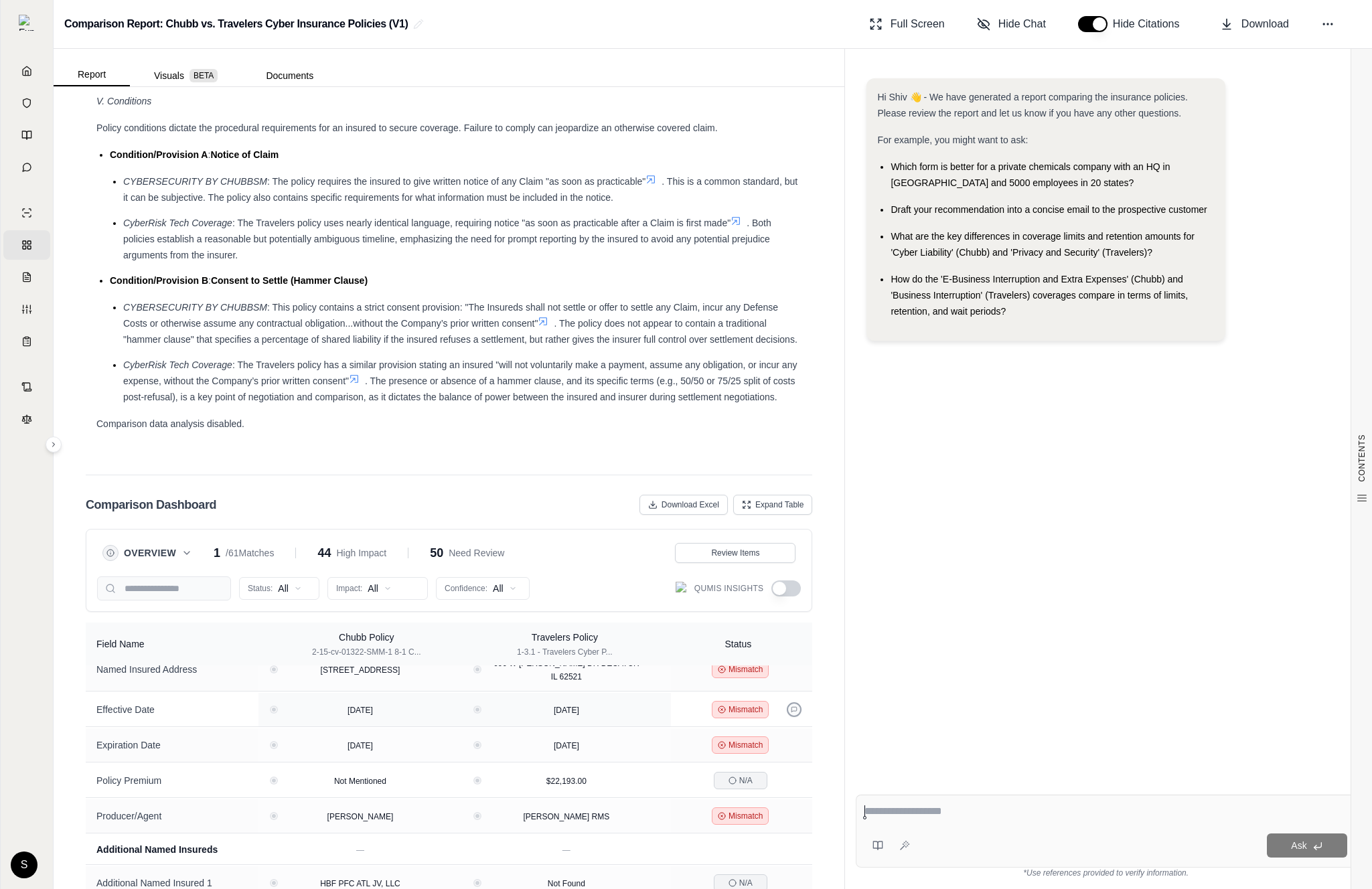
click at [795, 711] on icon at bounding box center [794, 709] width 6 height 6
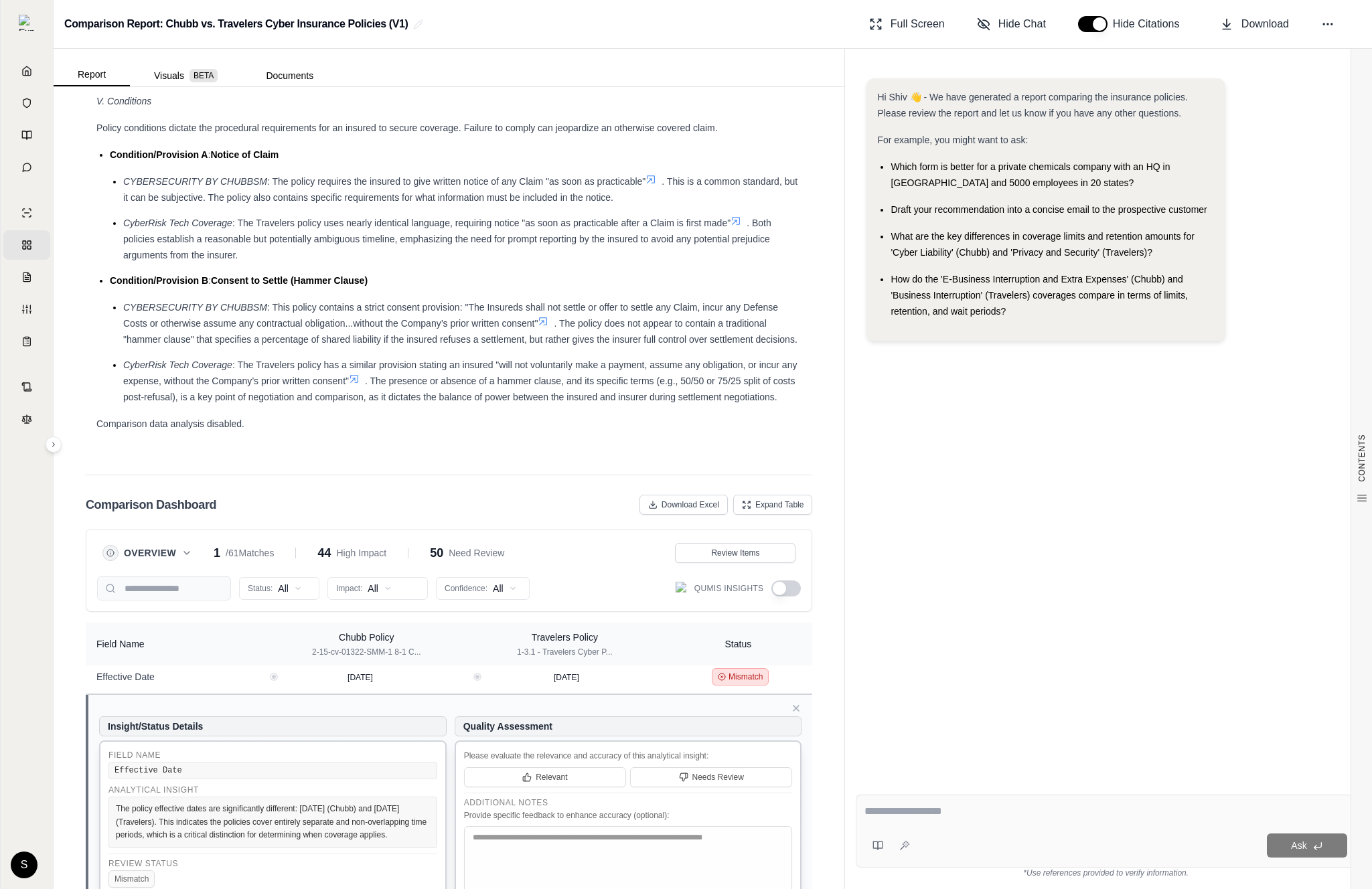
scroll to position [565, 0]
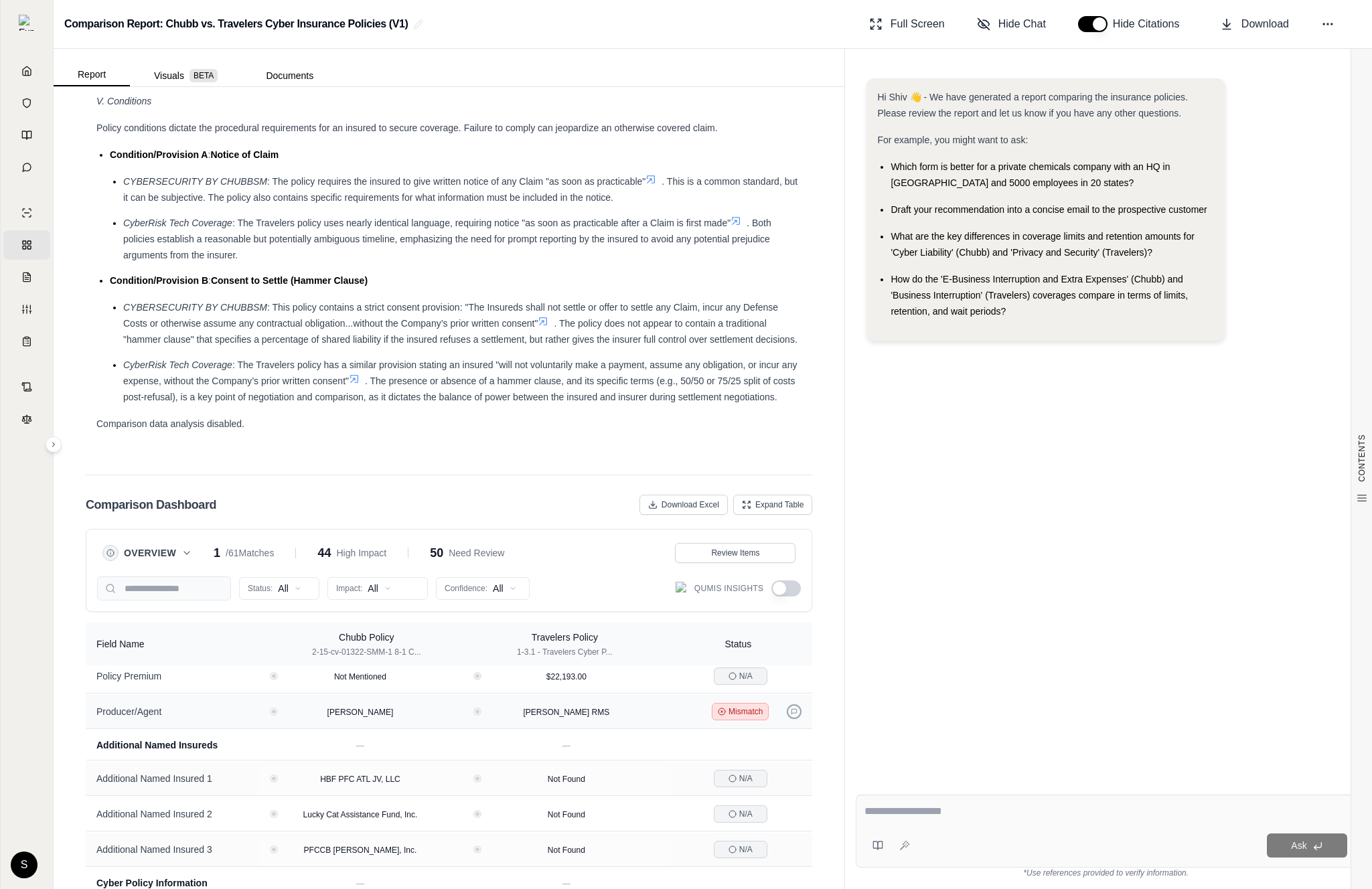
click at [795, 715] on icon at bounding box center [794, 711] width 6 height 6
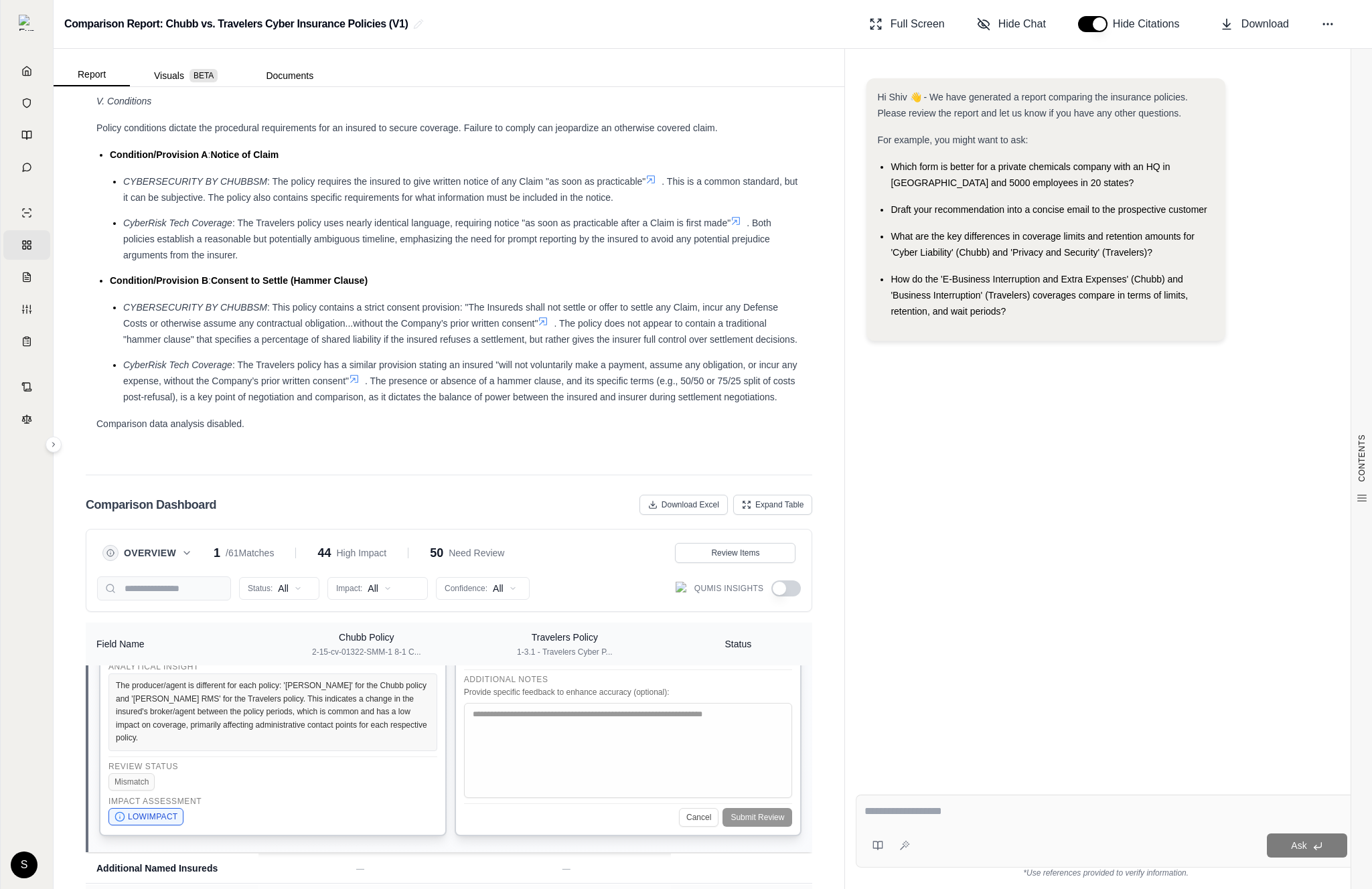
scroll to position [530, 0]
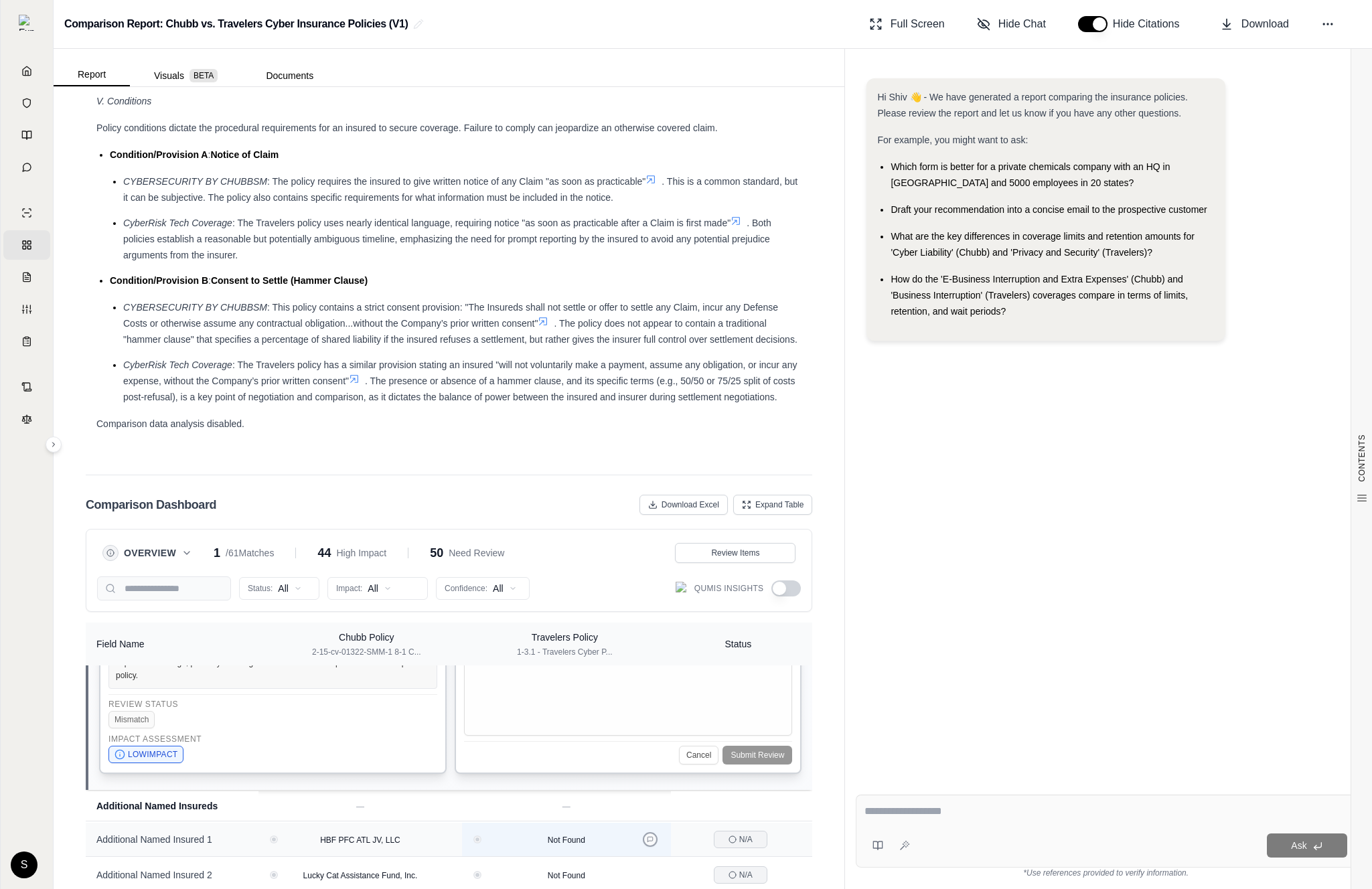
click at [647, 836] on icon at bounding box center [650, 839] width 6 height 6
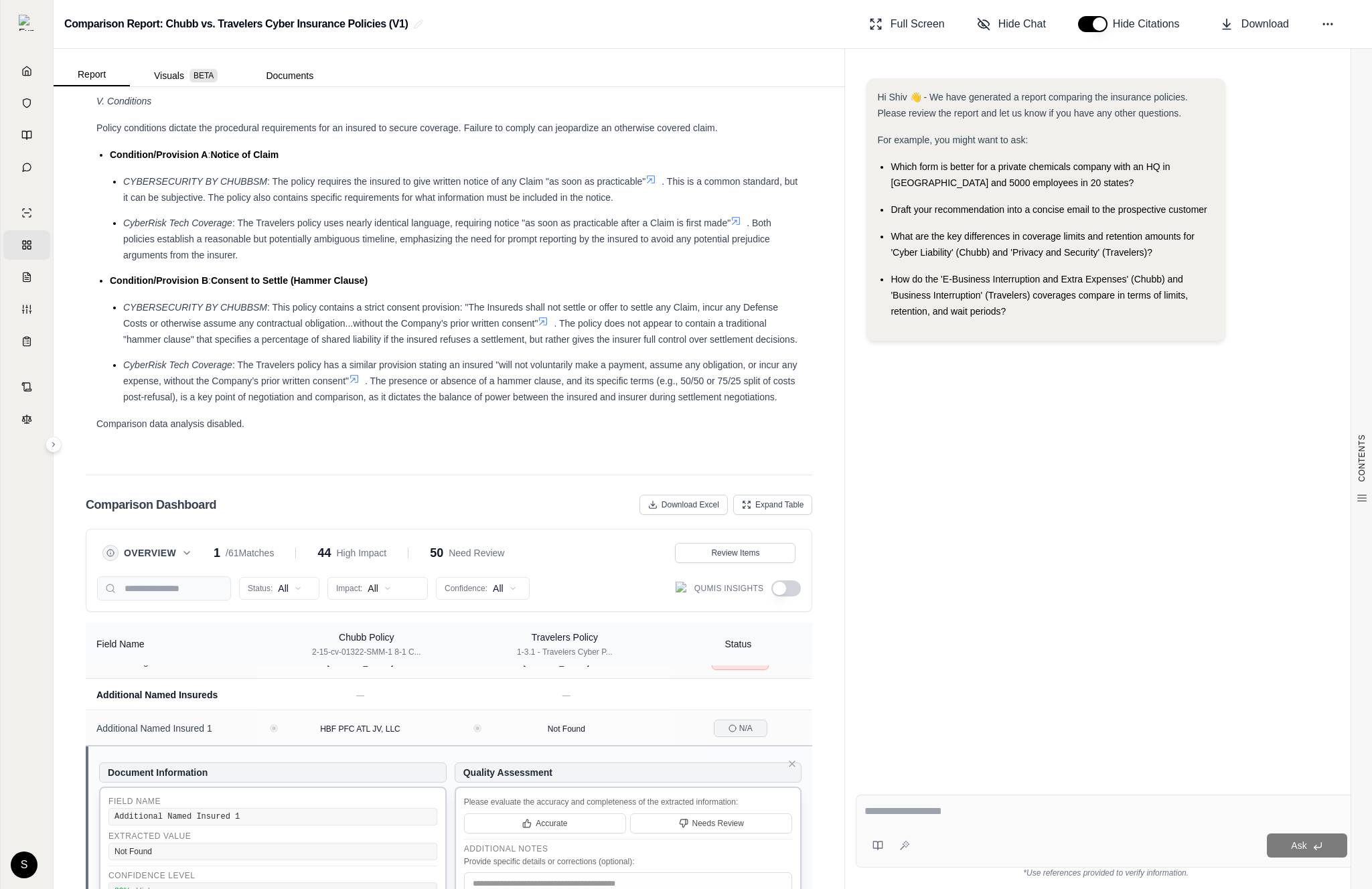
scroll to position [293, 0]
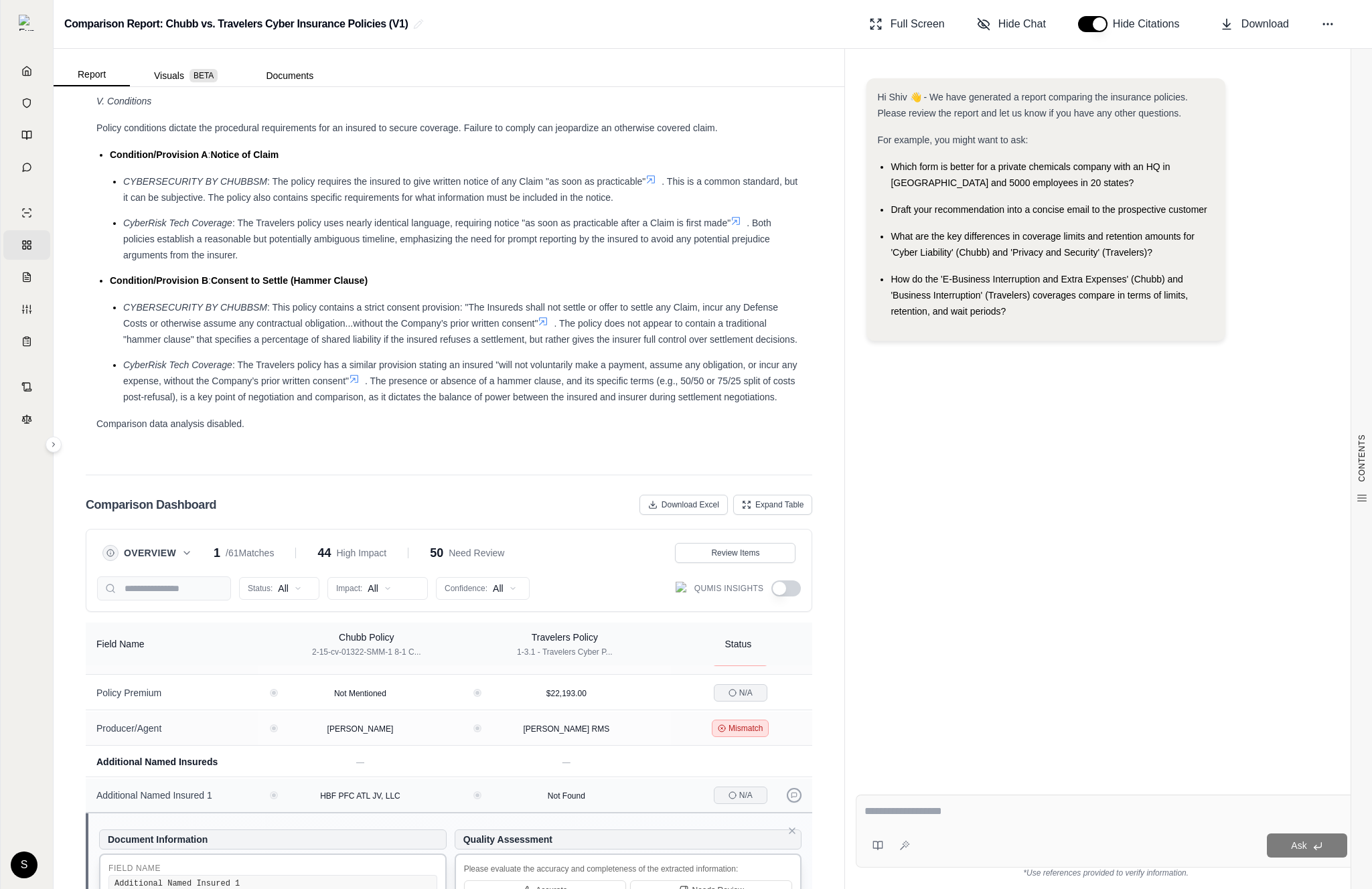
click at [793, 794] on icon at bounding box center [794, 794] width 6 height 6
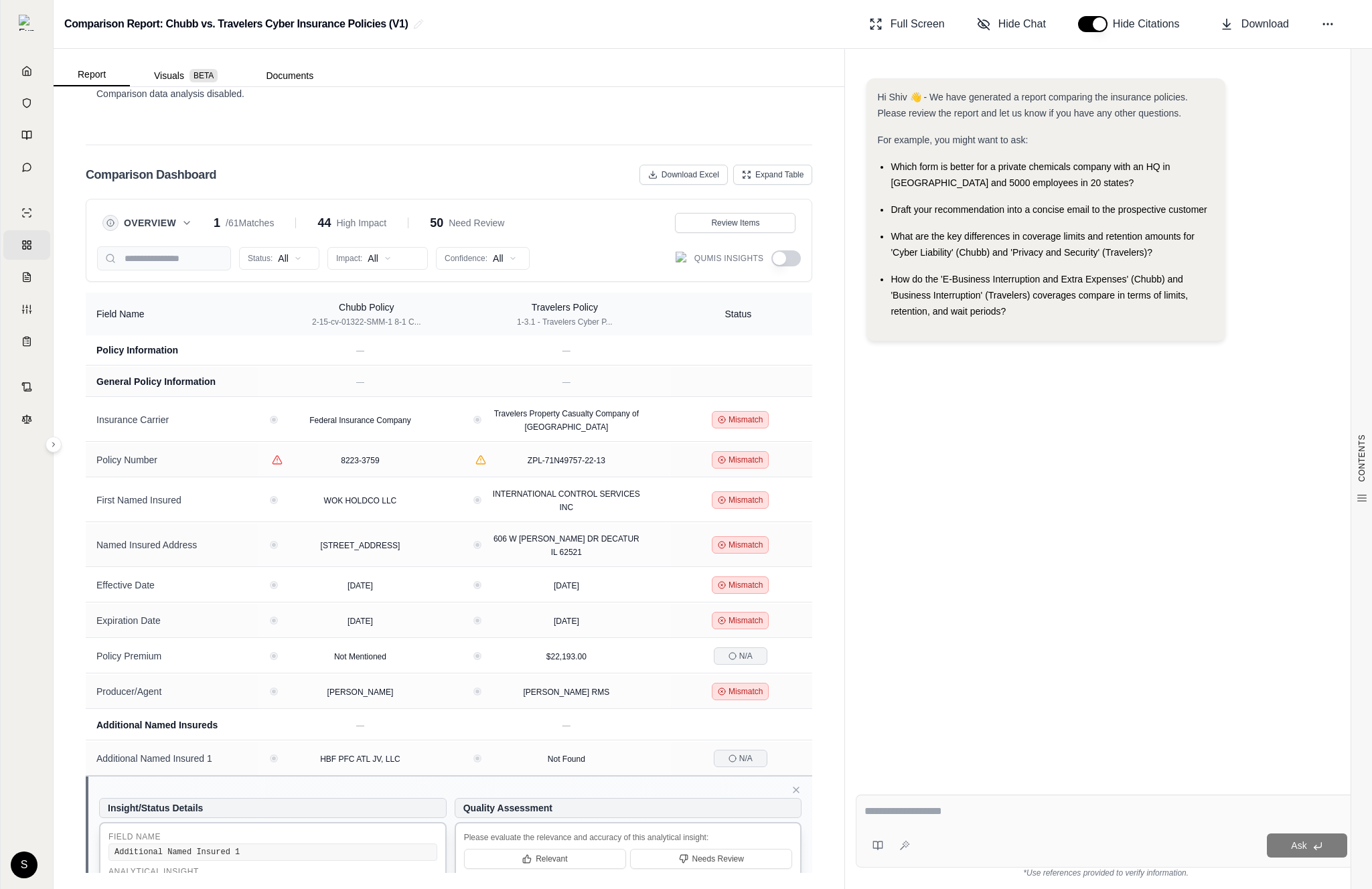
scroll to position [115, 0]
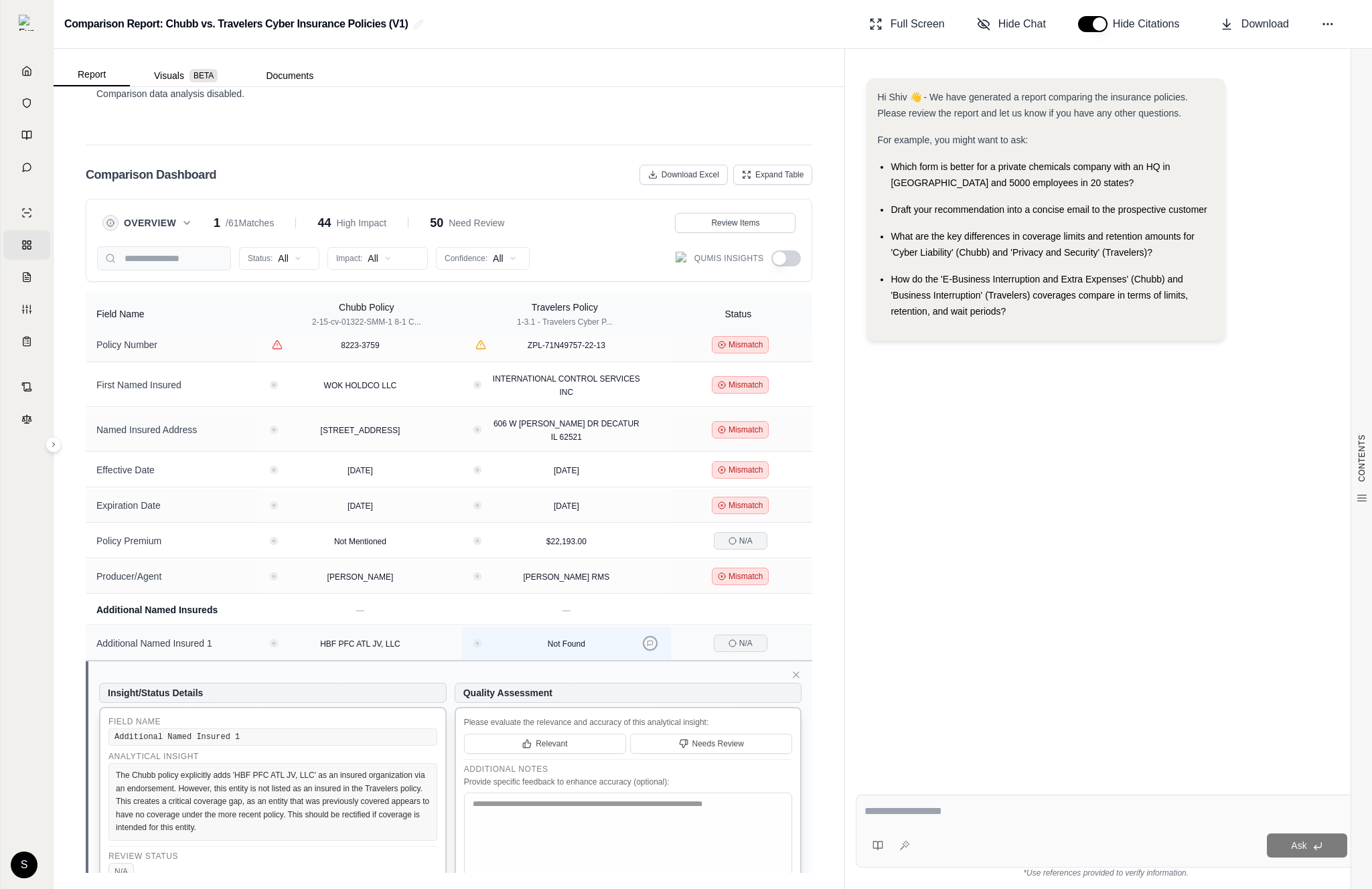
click at [647, 644] on icon at bounding box center [650, 642] width 6 height 6
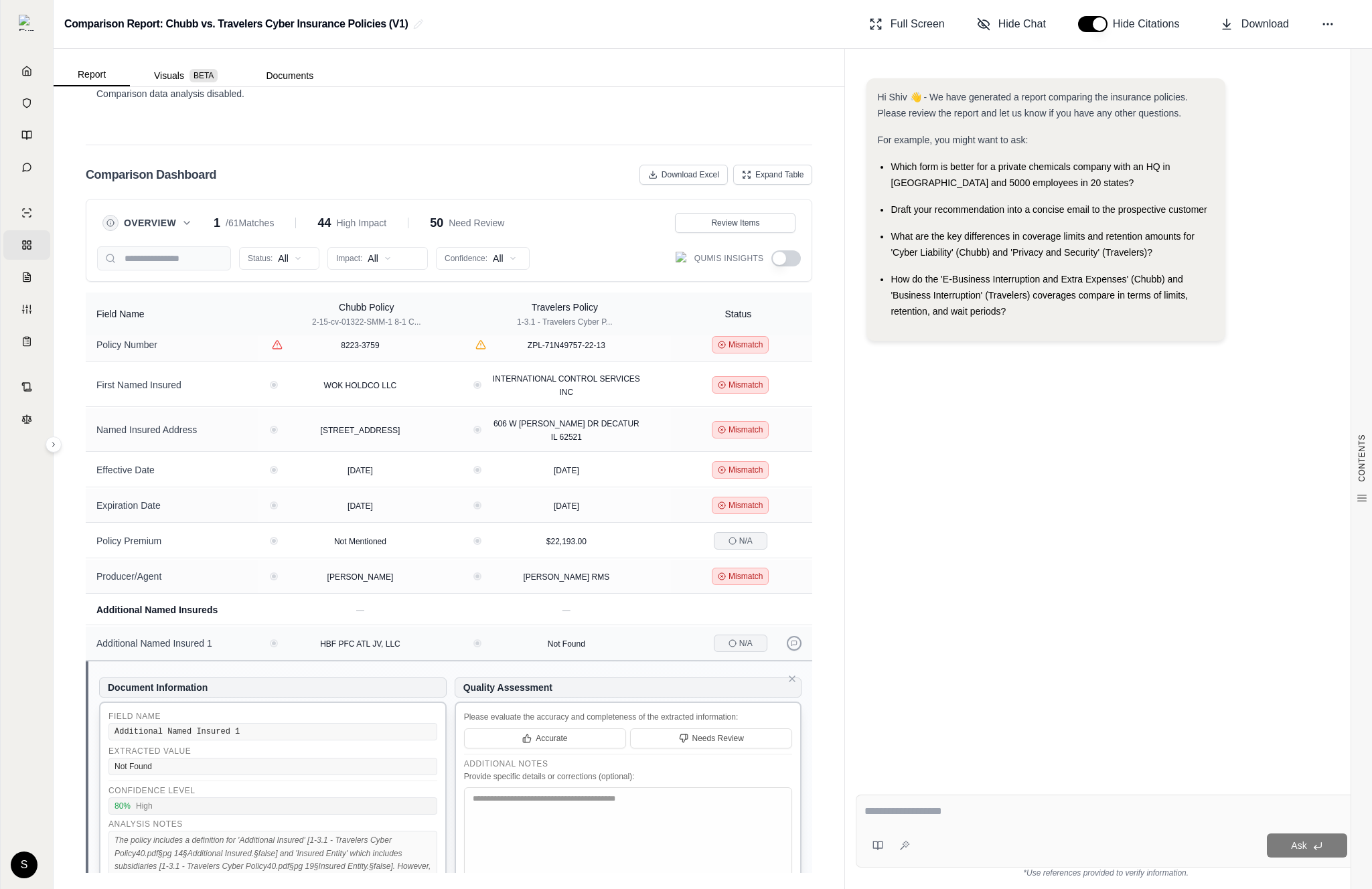
click at [792, 640] on icon at bounding box center [794, 642] width 6 height 6
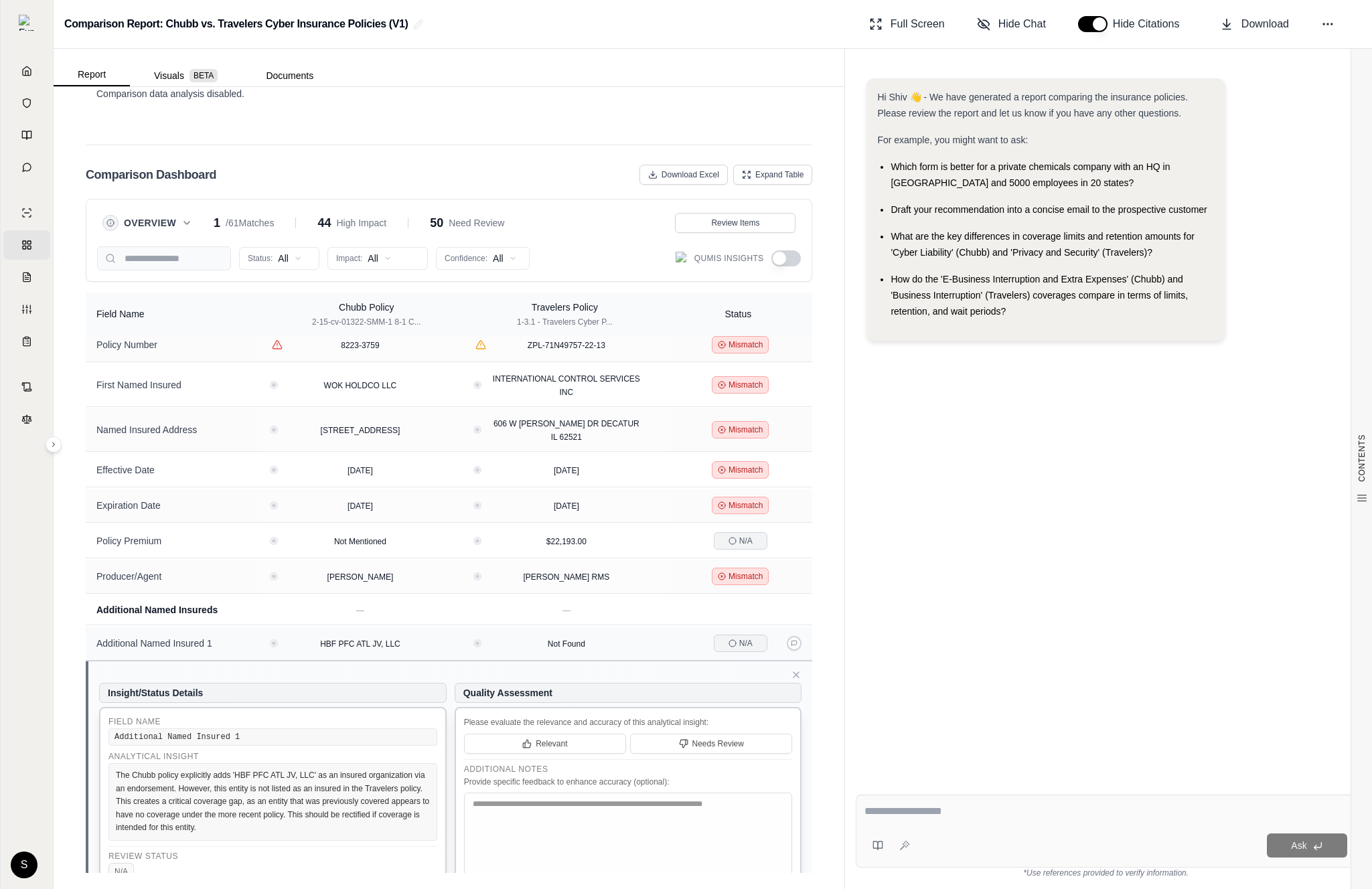
click at [679, 640] on div "N/A" at bounding box center [742, 642] width 125 height 17
click at [797, 672] on icon at bounding box center [796, 675] width 11 height 11
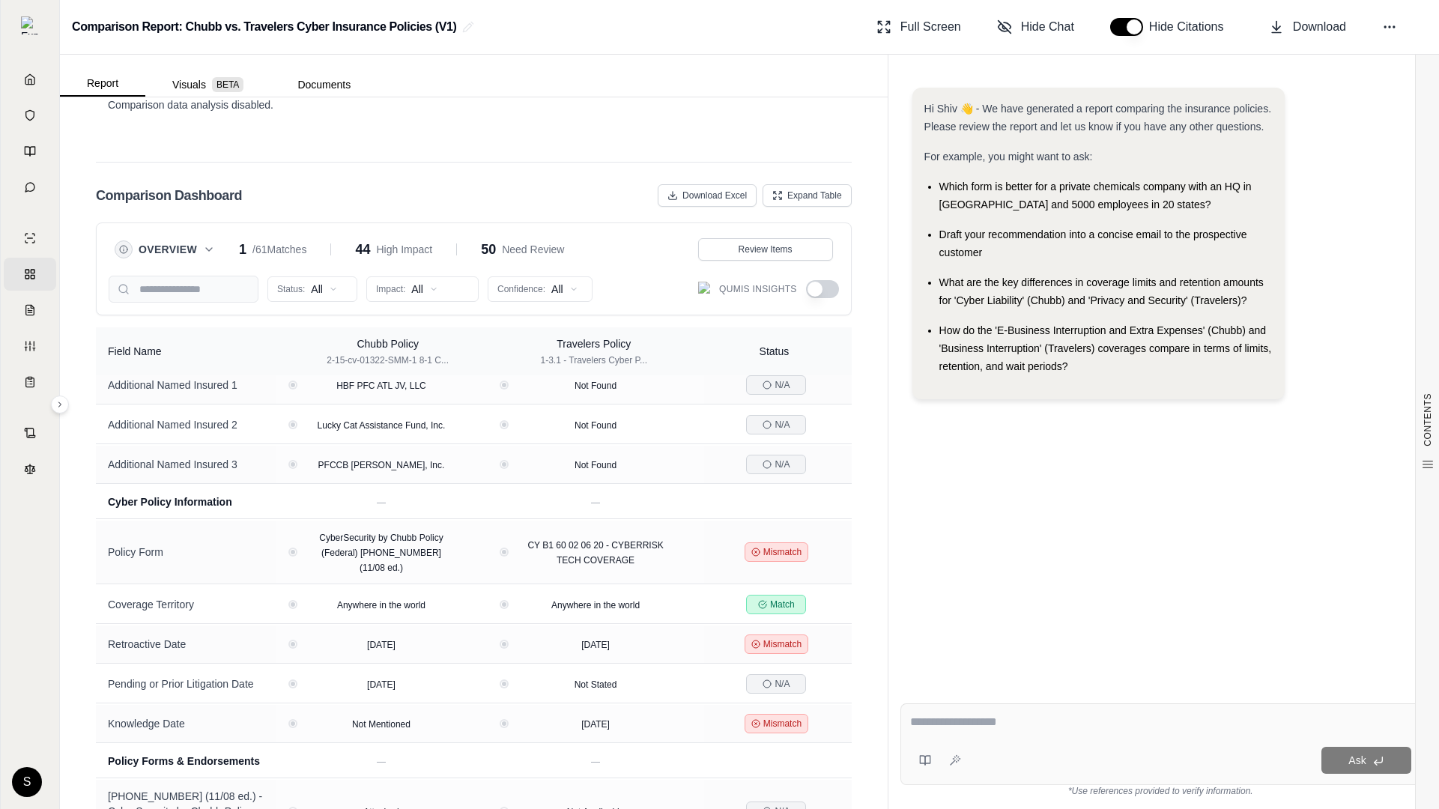
scroll to position [0, 0]
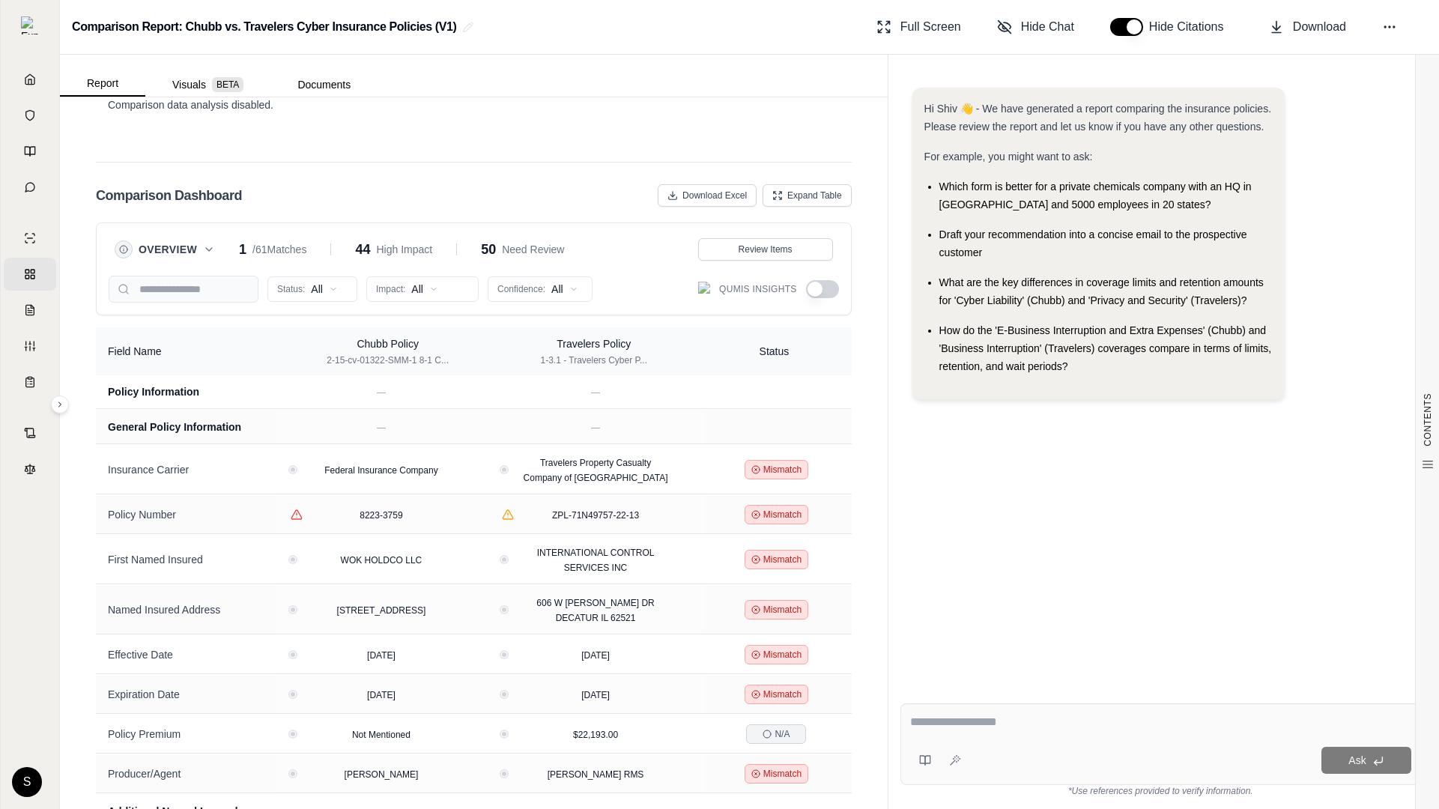
click at [154, 232] on div "Overview 1 / 61 Matches 44 High Impact 50 Need Review Review Items Status: All …" at bounding box center [474, 269] width 756 height 93
click at [677, 471] on icon at bounding box center [680, 469] width 7 height 7
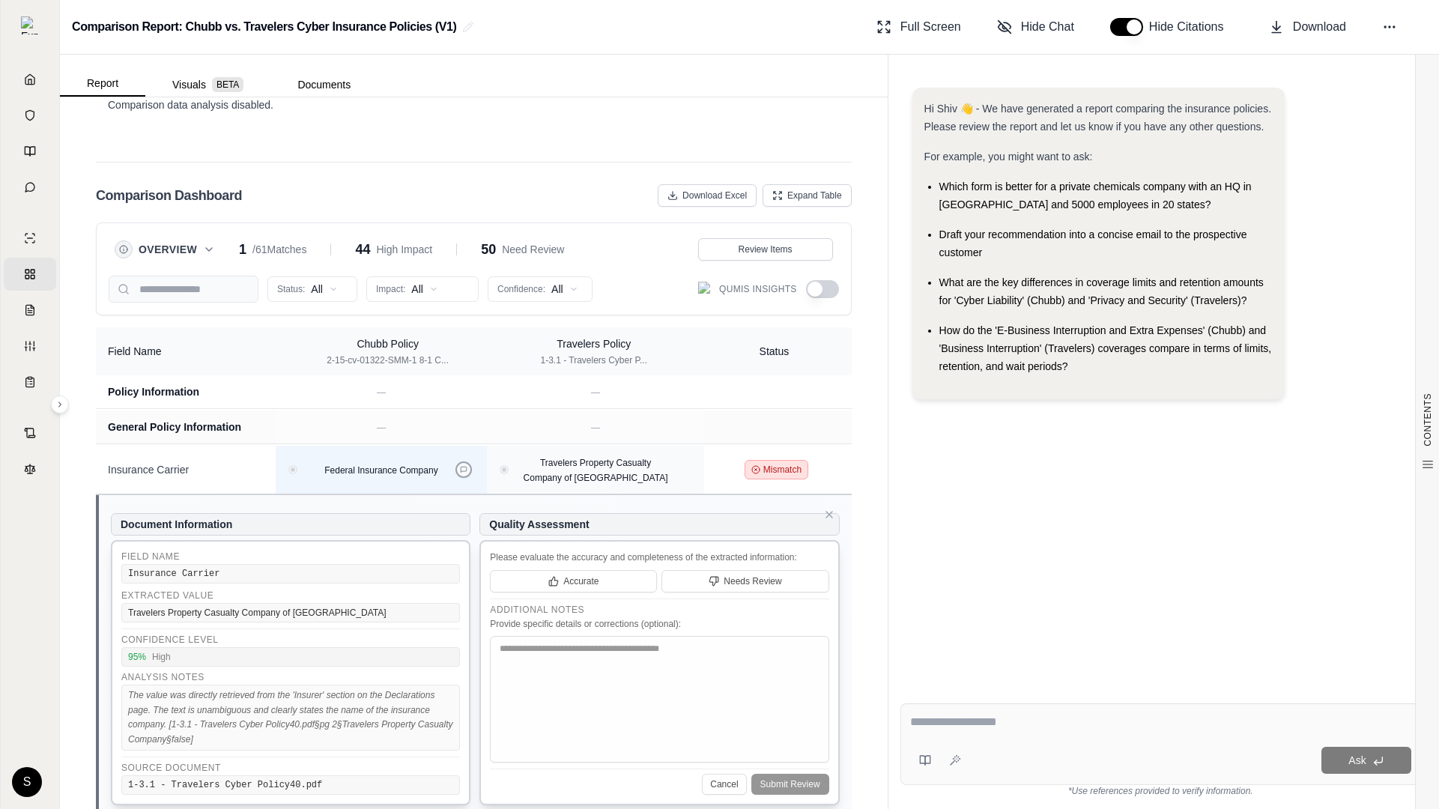
click at [468, 466] on icon at bounding box center [463, 469] width 7 height 7
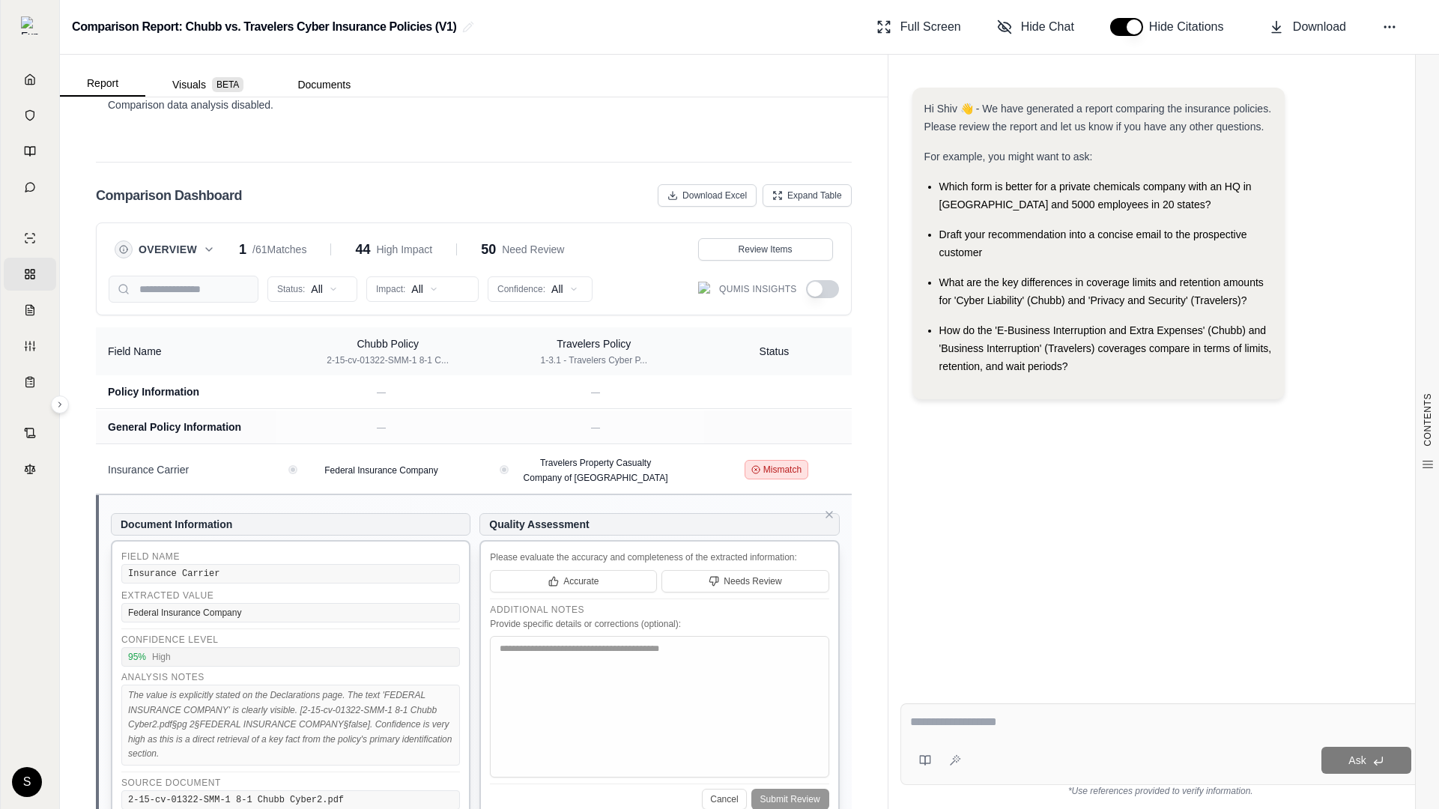
drag, startPoint x: 115, startPoint y: 524, endPoint x: 257, endPoint y: 516, distance: 142.6
click at [257, 516] on h5 "Document Information" at bounding box center [291, 524] width 360 height 22
drag, startPoint x: 249, startPoint y: 520, endPoint x: 124, endPoint y: 518, distance: 125.1
click at [124, 518] on h5 "Document Information" at bounding box center [291, 524] width 360 height 22
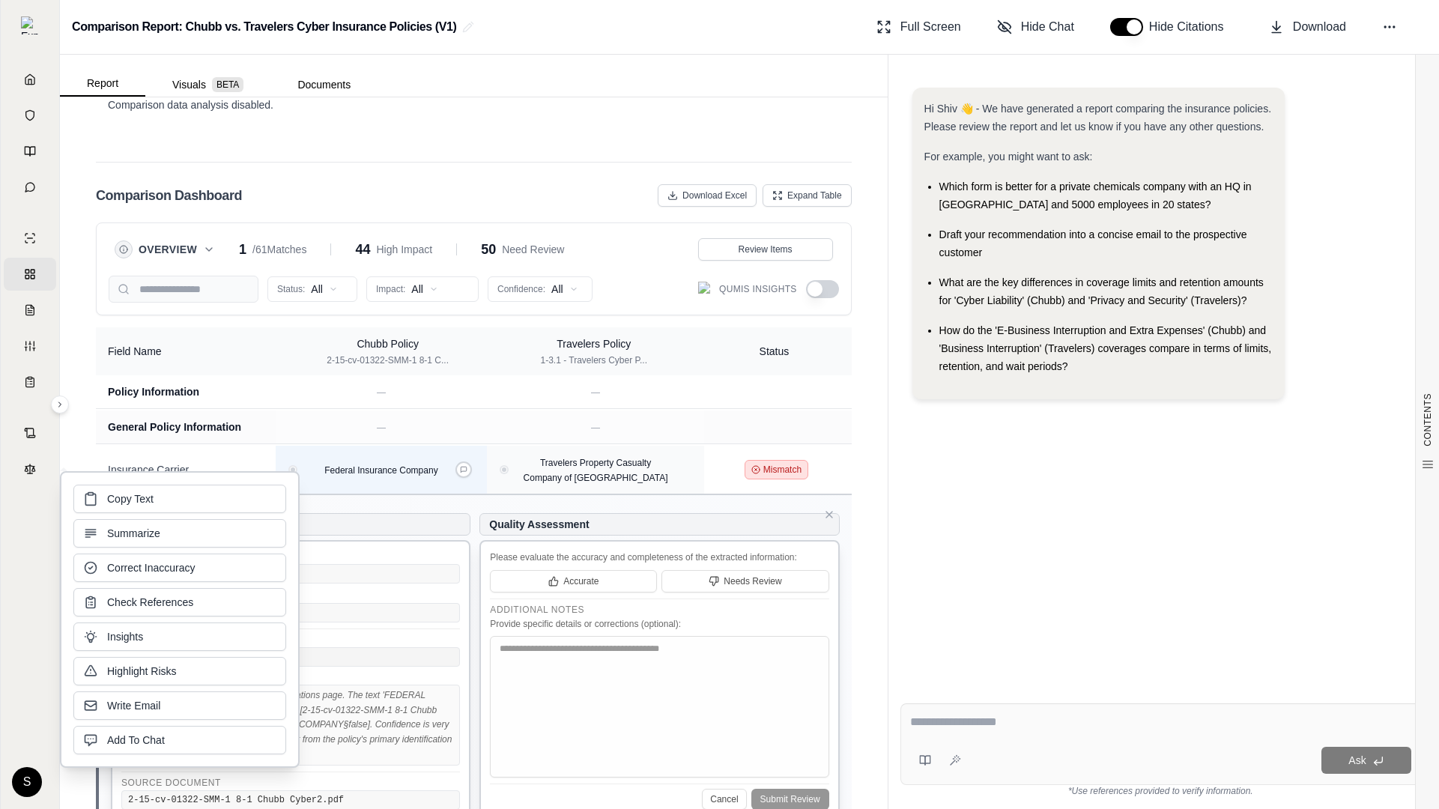
copy h5 "Document Information"
click at [232, 492] on button "Copy Text" at bounding box center [179, 497] width 213 height 28
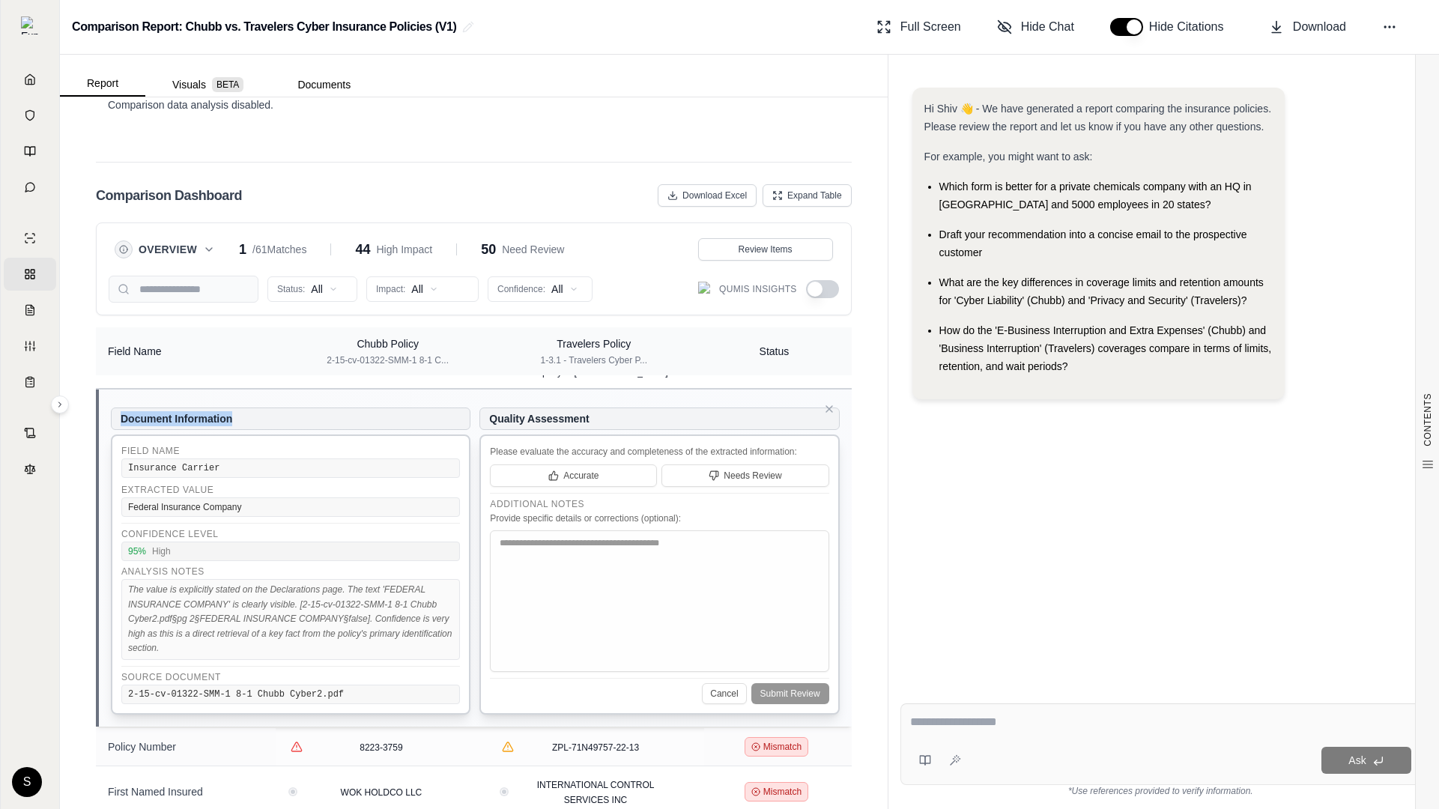
scroll to position [57, 0]
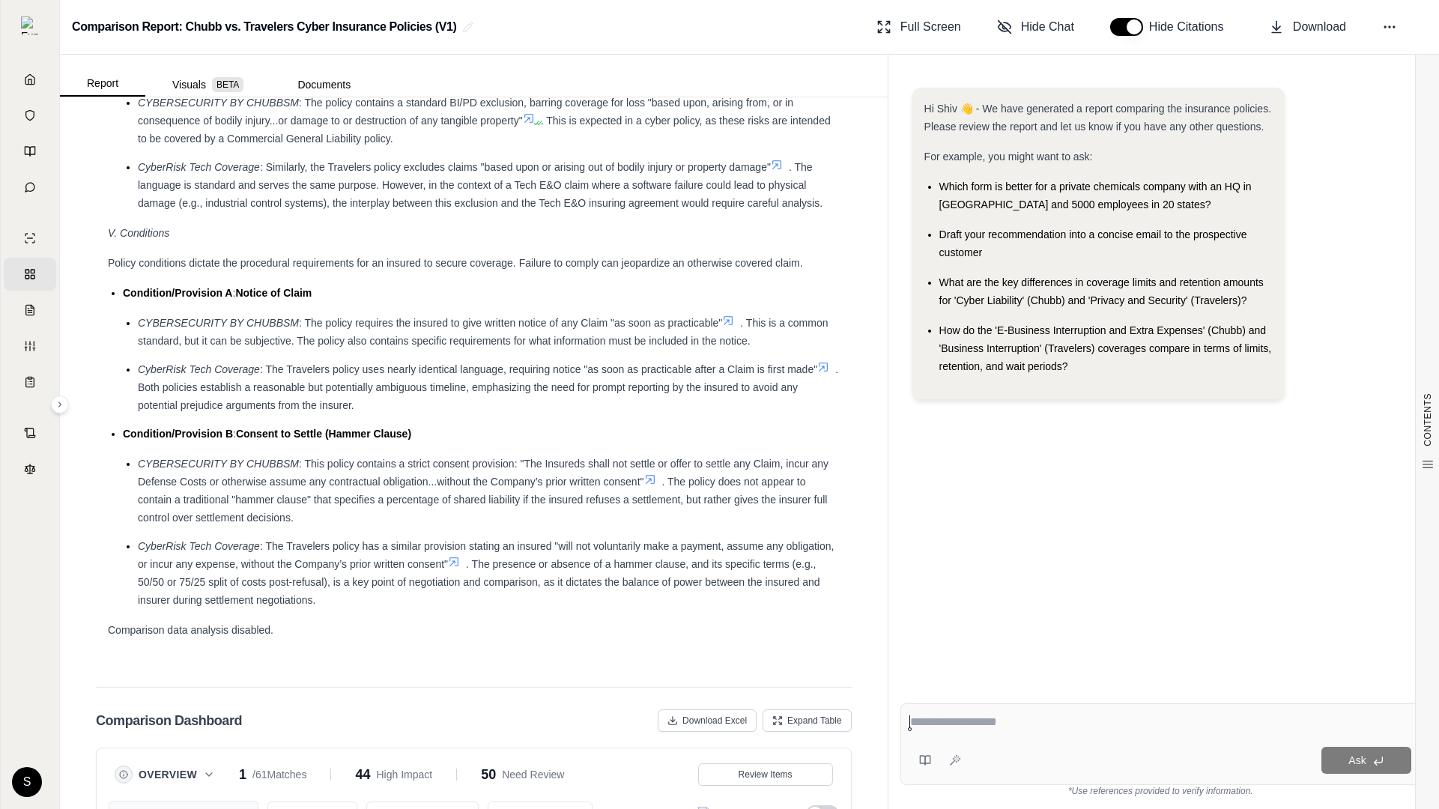
scroll to position [3423, 0]
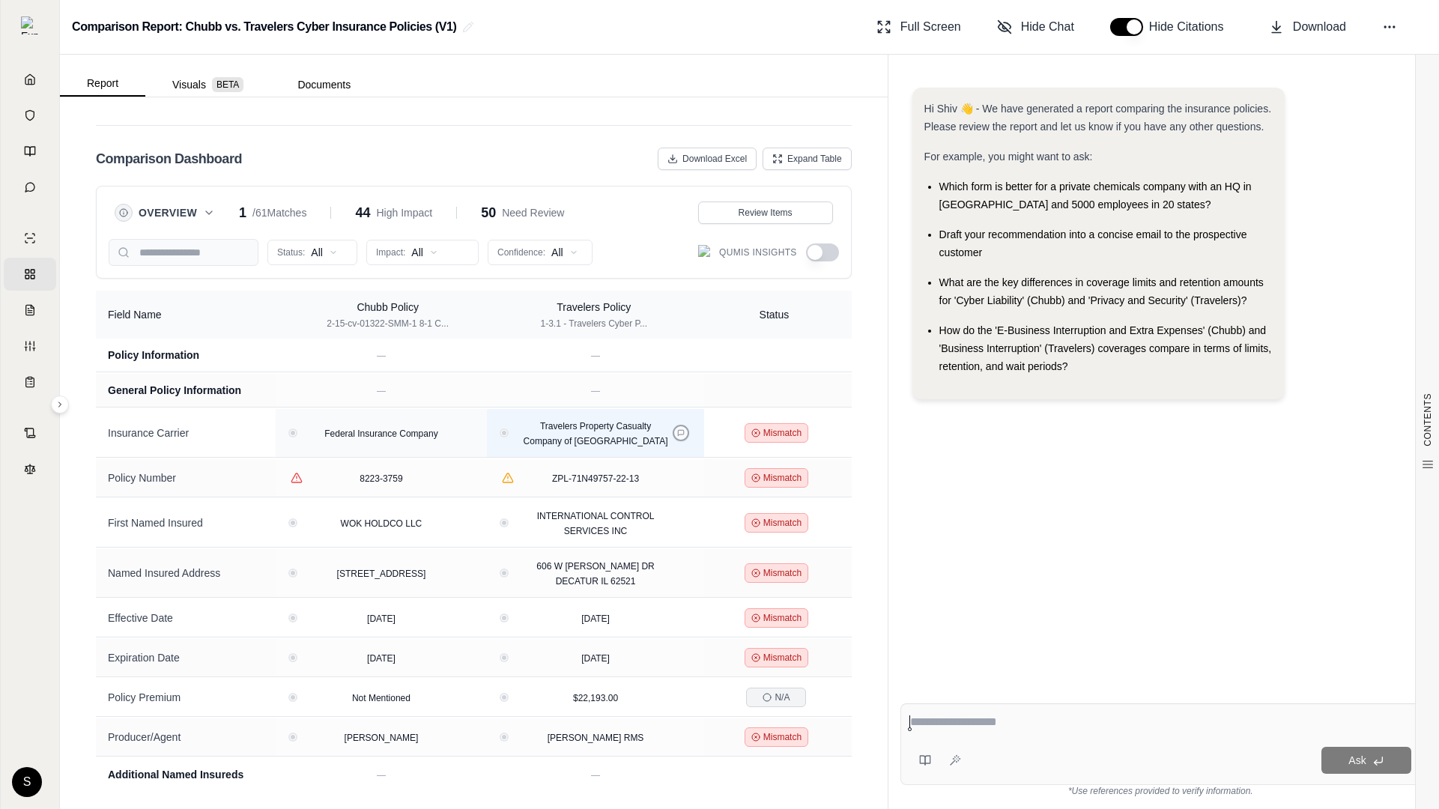
click at [677, 429] on icon at bounding box center [680, 432] width 7 height 7
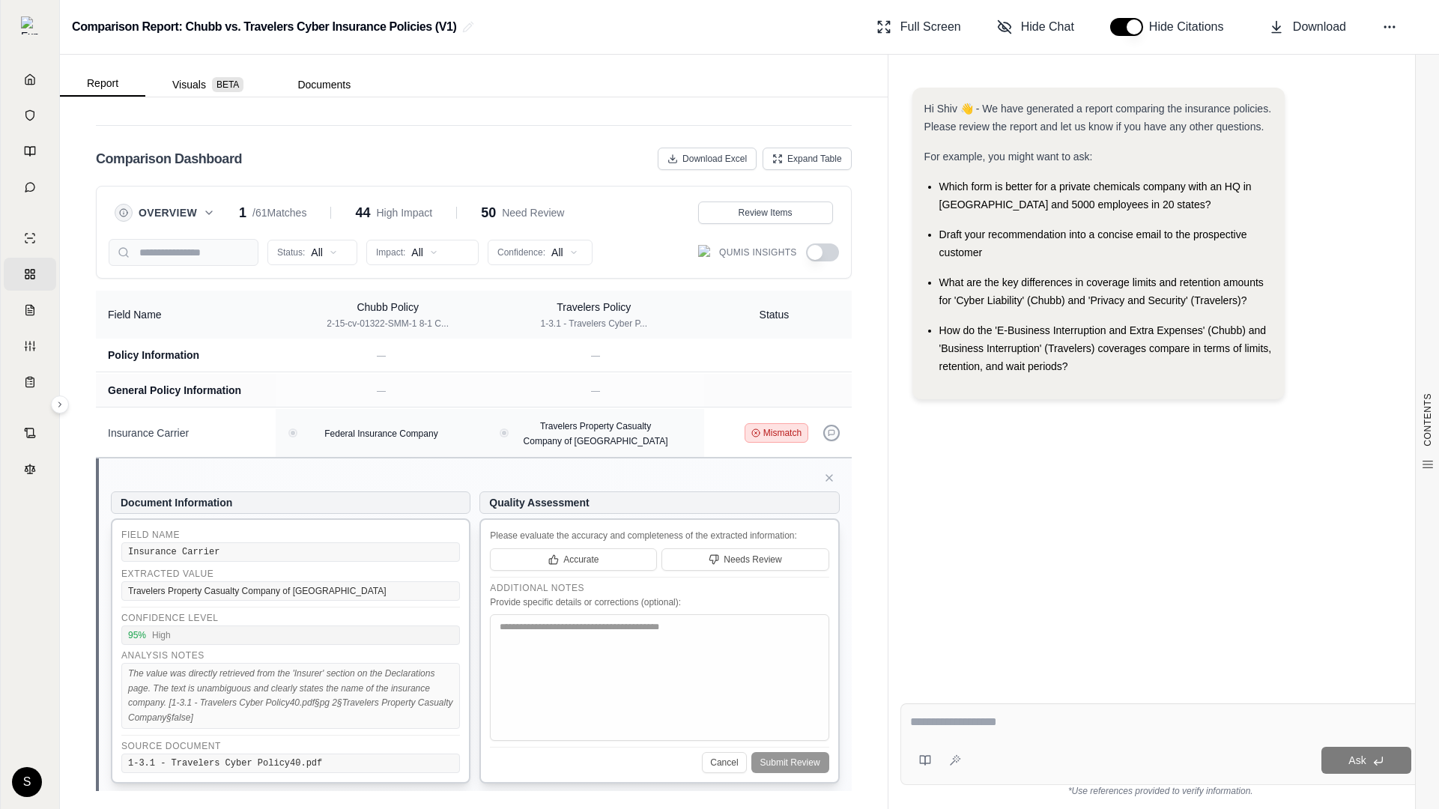
click at [833, 432] on icon at bounding box center [831, 432] width 7 height 7
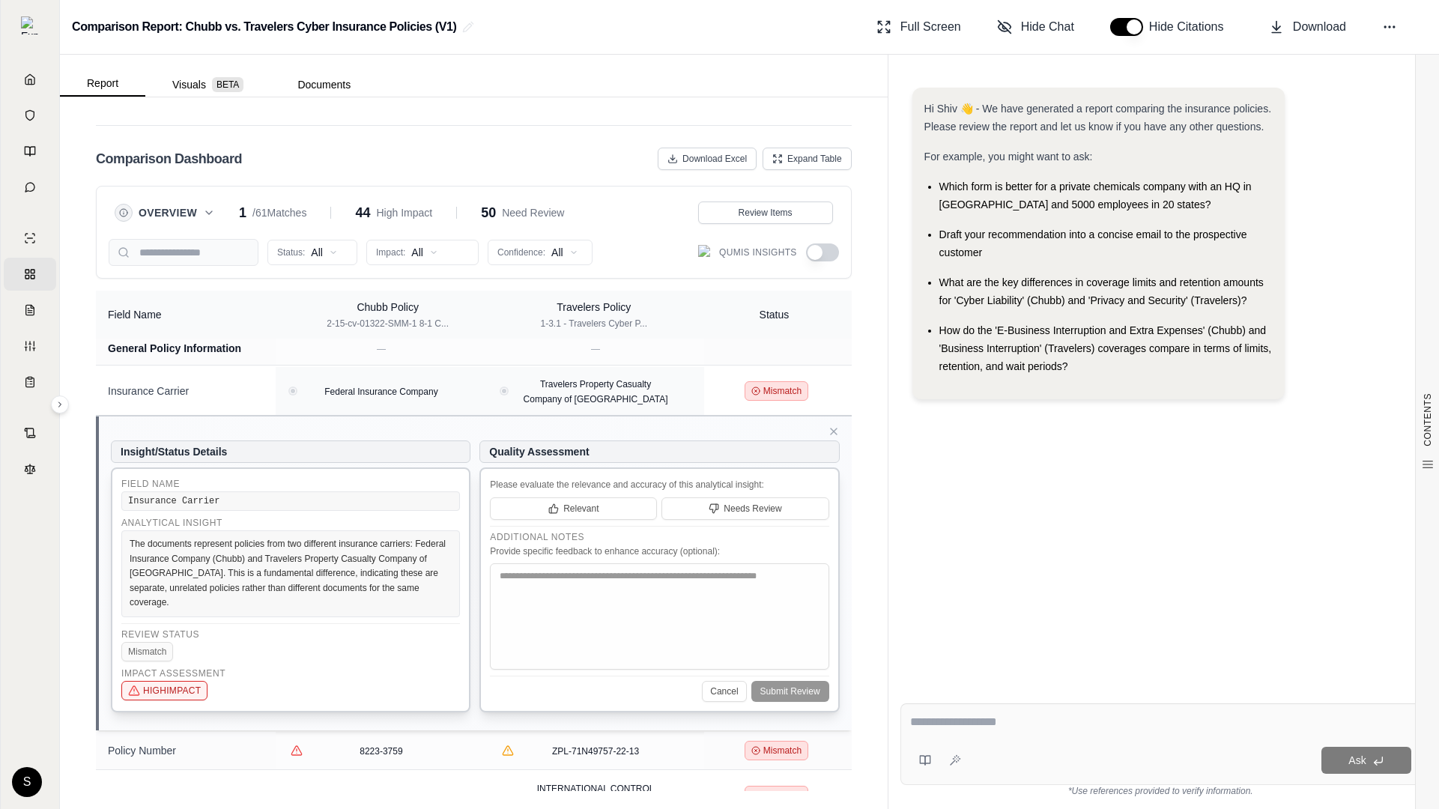
scroll to position [0, 0]
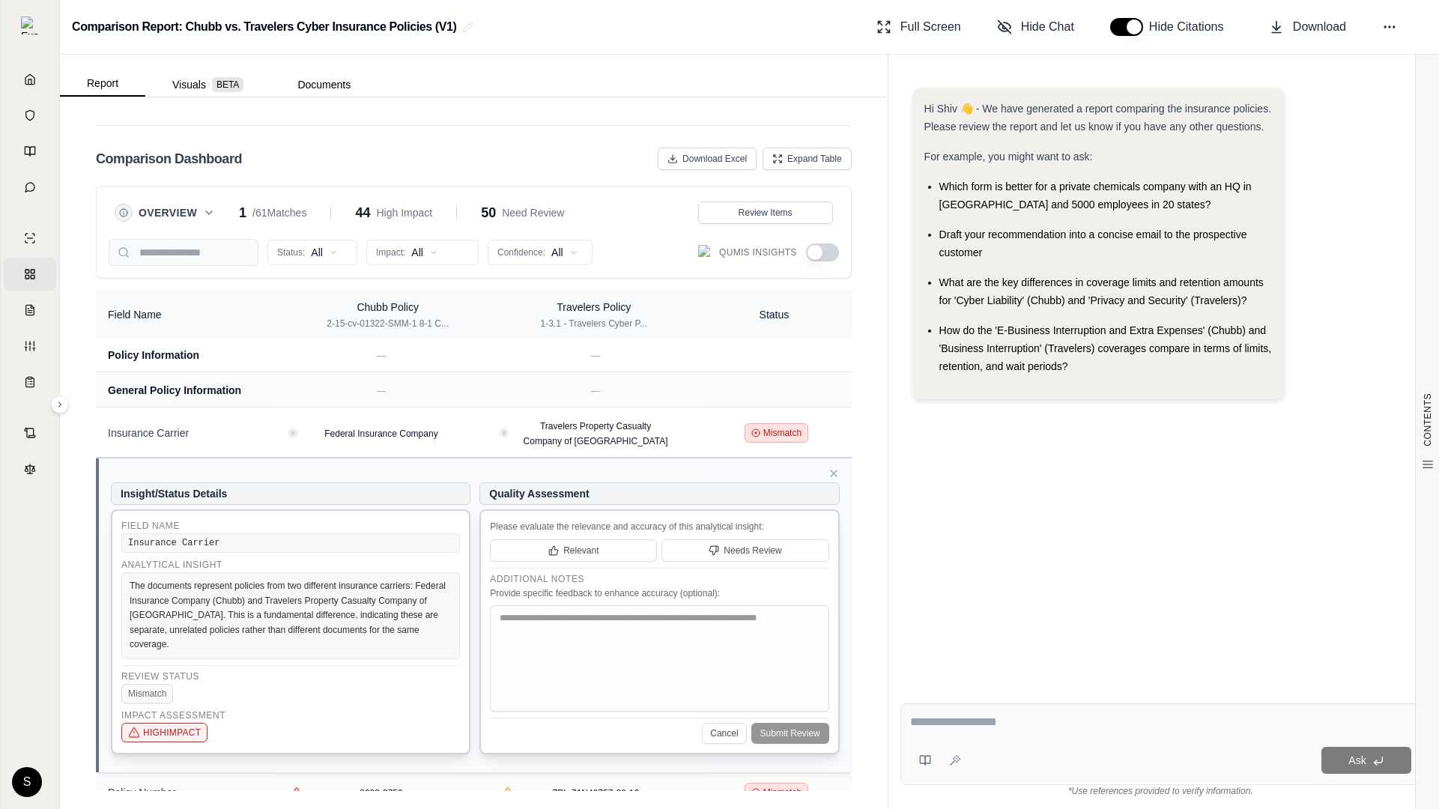
click at [203, 215] on icon at bounding box center [209, 213] width 12 height 12
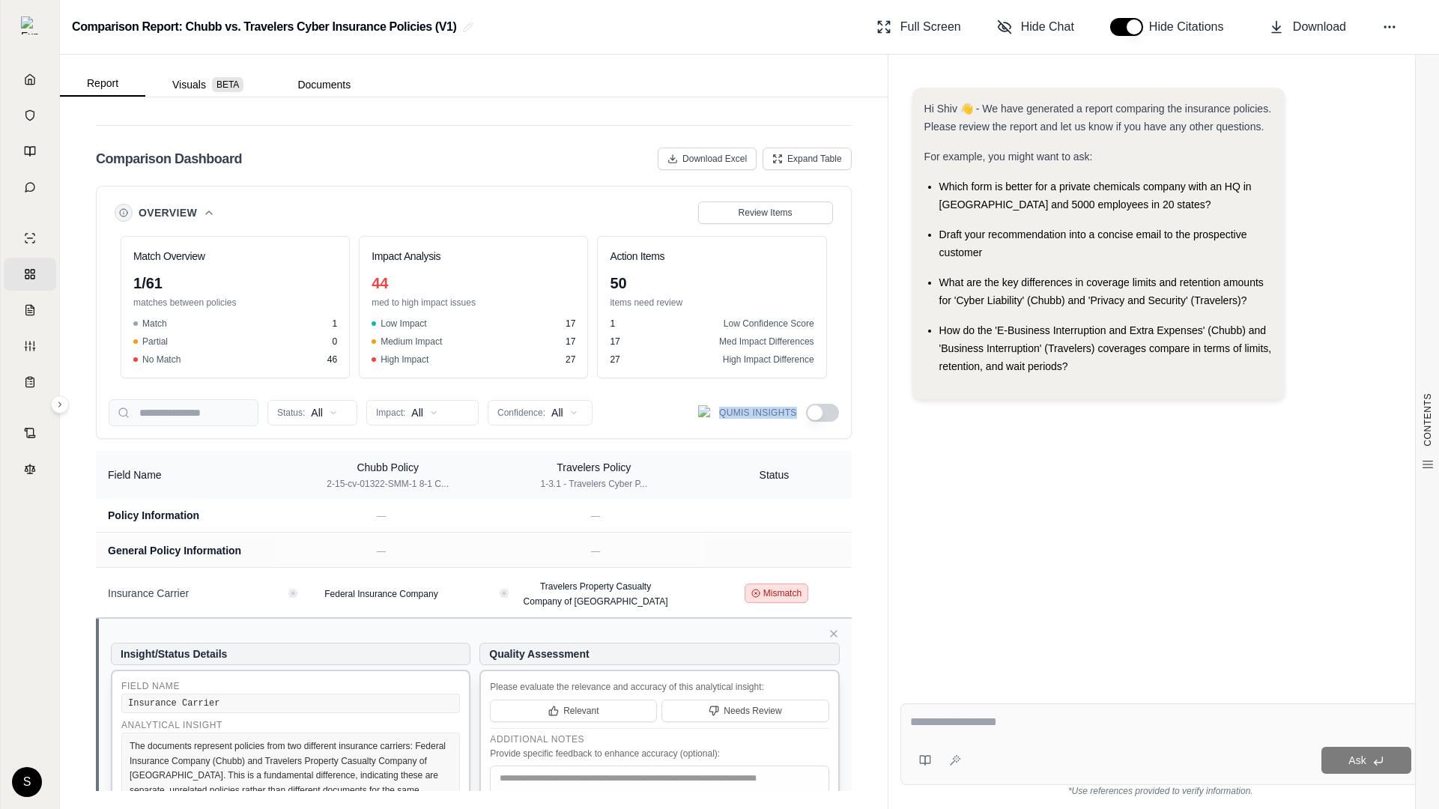
drag, startPoint x: 718, startPoint y: 412, endPoint x: 796, endPoint y: 410, distance: 78.0
click at [796, 410] on div "Qumis Insights" at bounding box center [747, 412] width 99 height 15
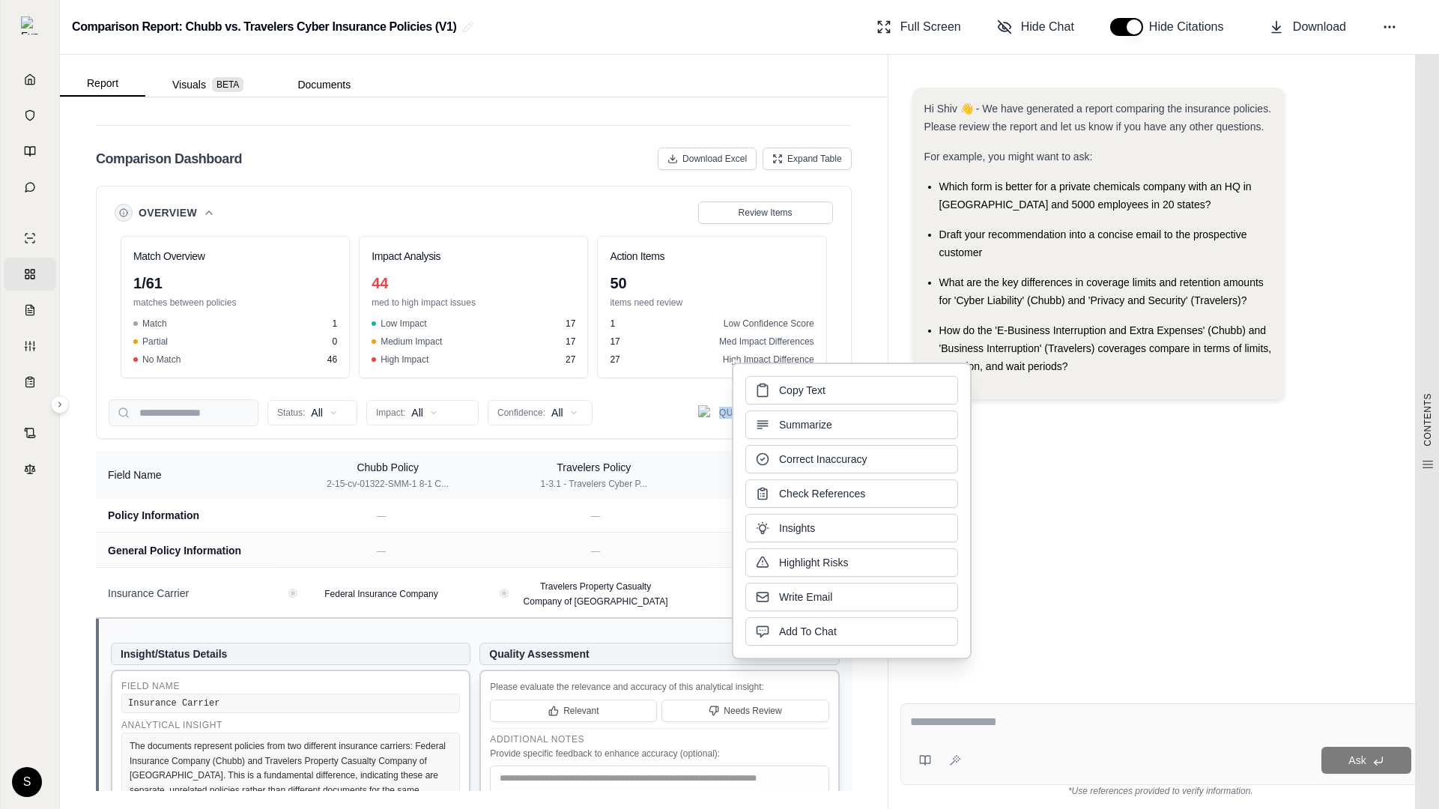
copy span "Qumis Insights"
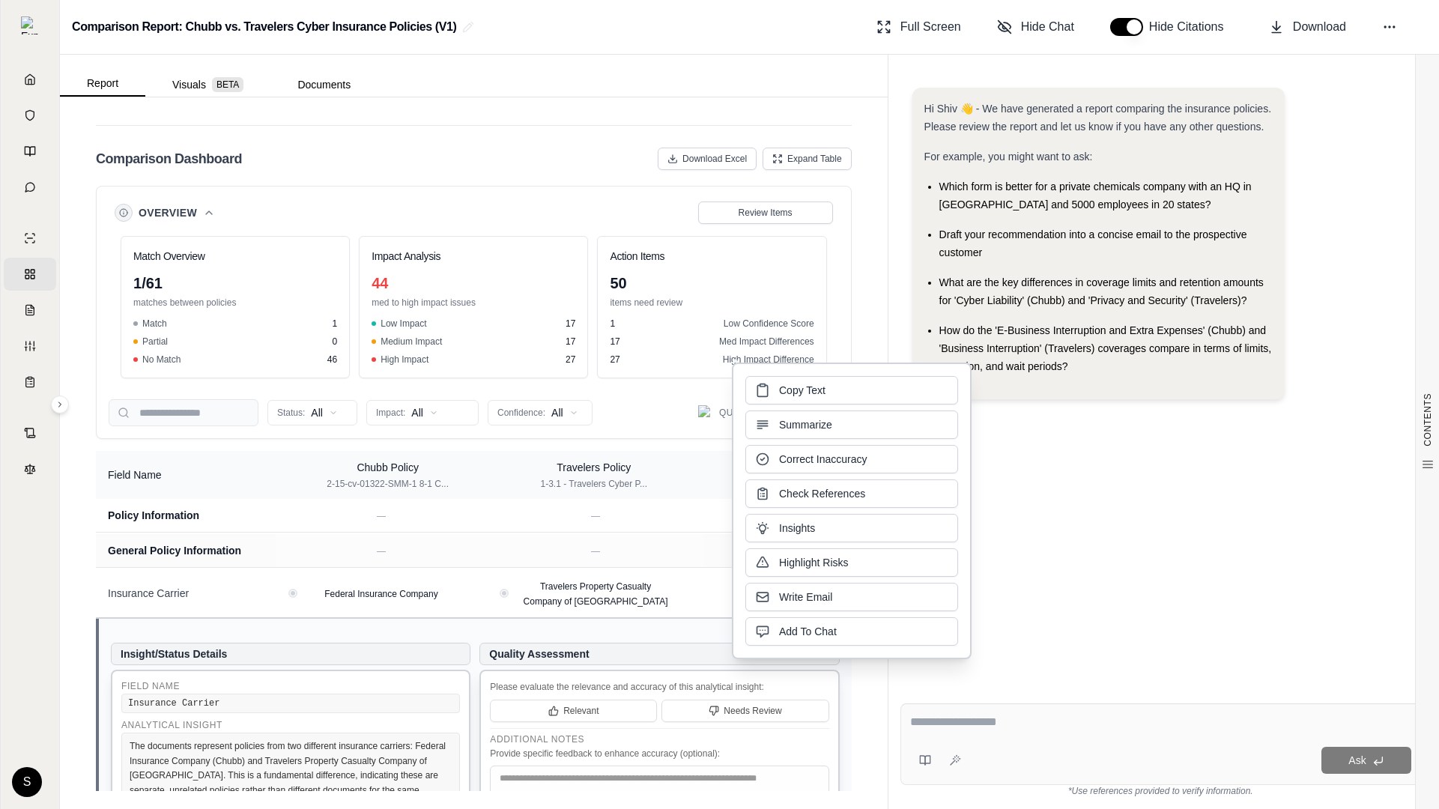
click at [1053, 451] on div "Hi Shiv 👋 - We have generated a report comparing the insurance policies. Please…" at bounding box center [1161, 378] width 521 height 604
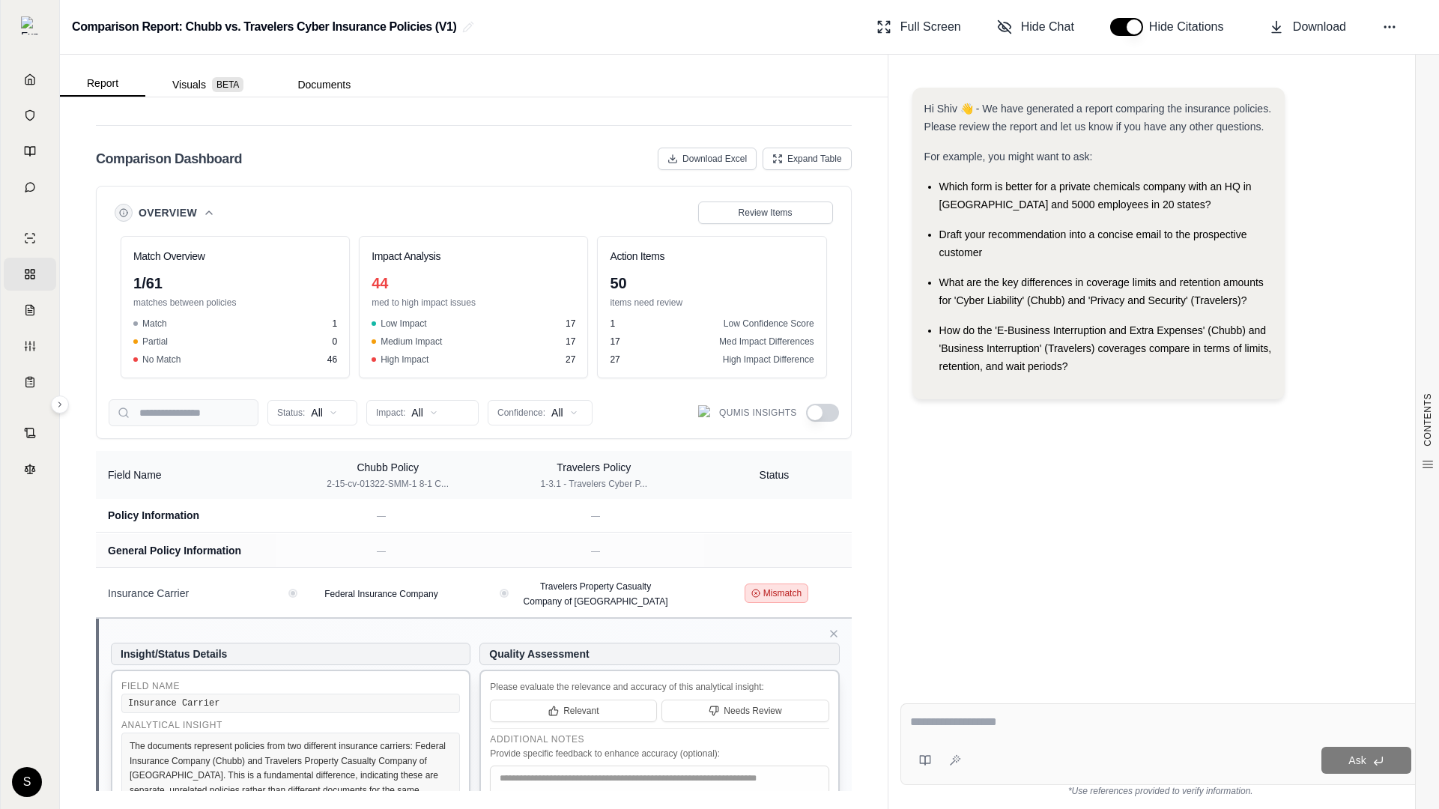
click at [819, 408] on button "button" at bounding box center [822, 413] width 33 height 18
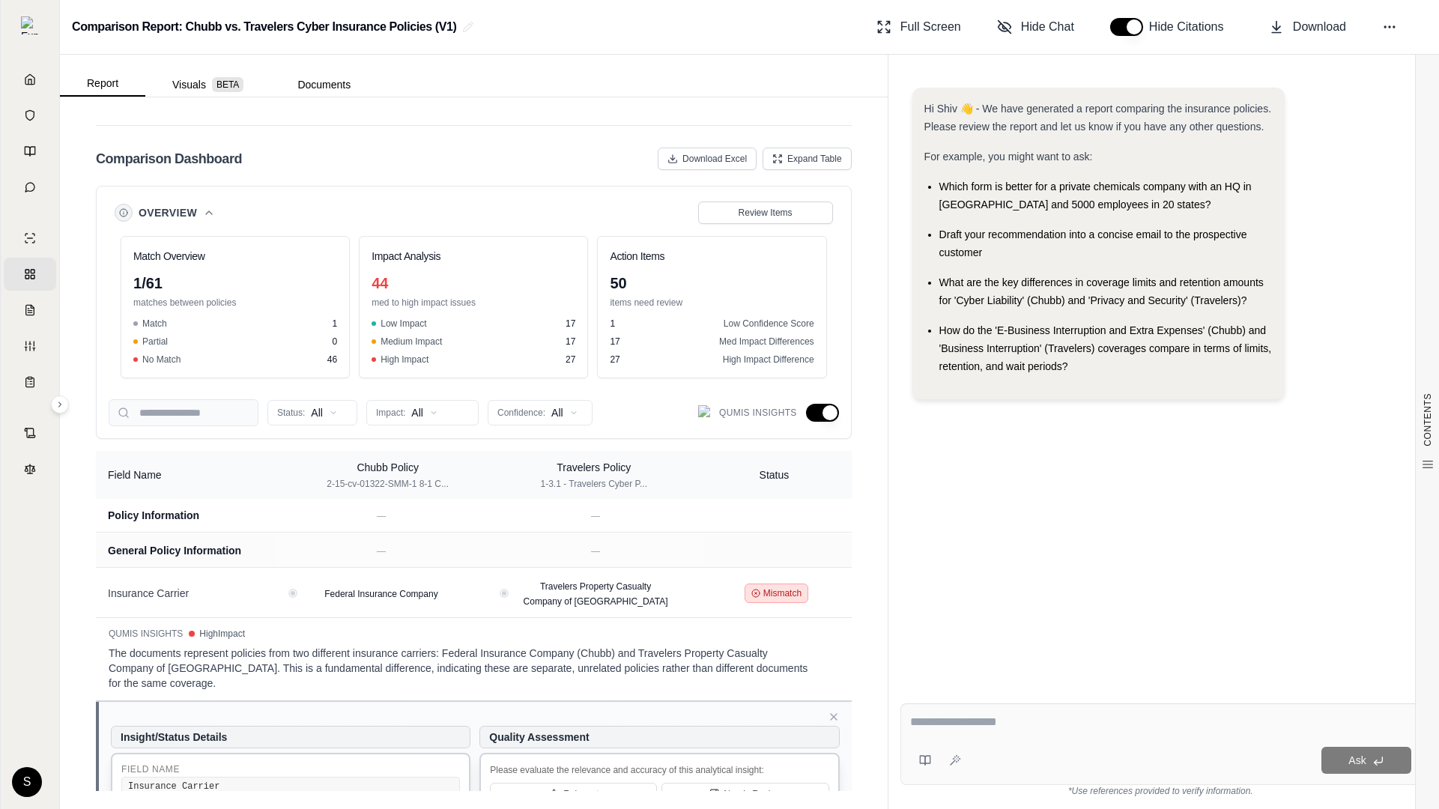
click at [816, 402] on div "Status: All Impact: All Confidence: All Qumis Insights" at bounding box center [474, 412] width 731 height 27
click at [817, 417] on button "button" at bounding box center [822, 413] width 33 height 18
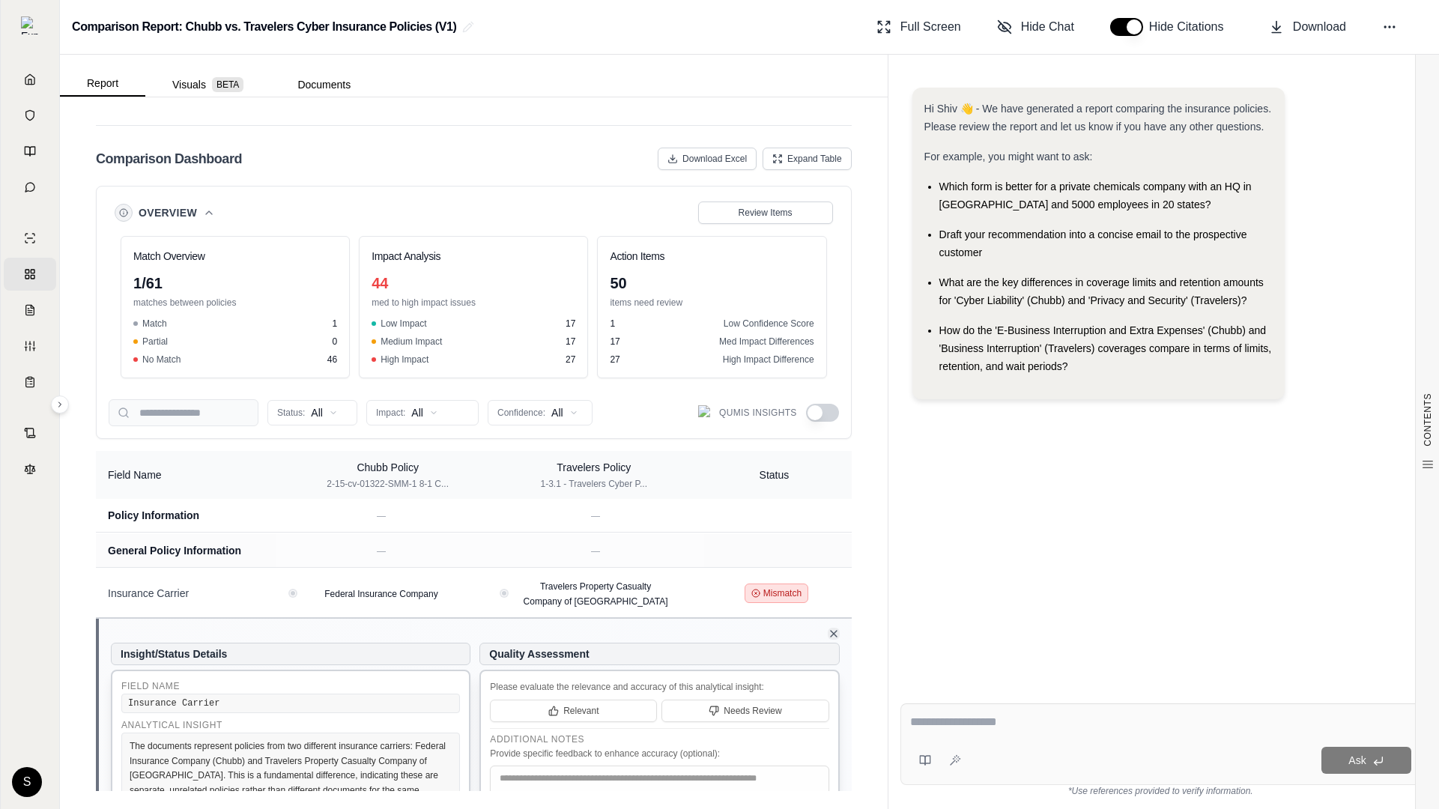
click at [838, 632] on icon at bounding box center [834, 634] width 12 height 12
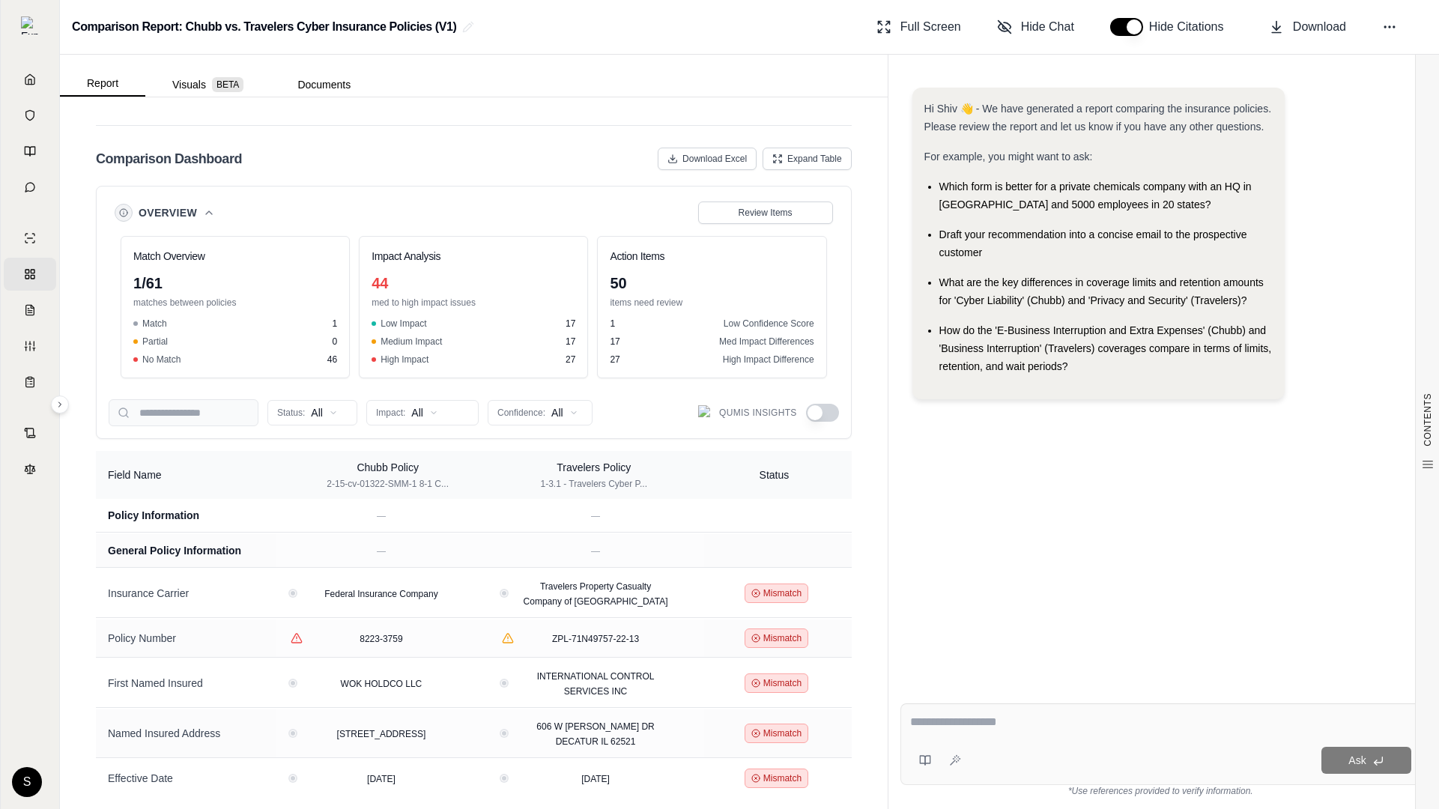
click at [193, 206] on span "Overview" at bounding box center [168, 212] width 58 height 15
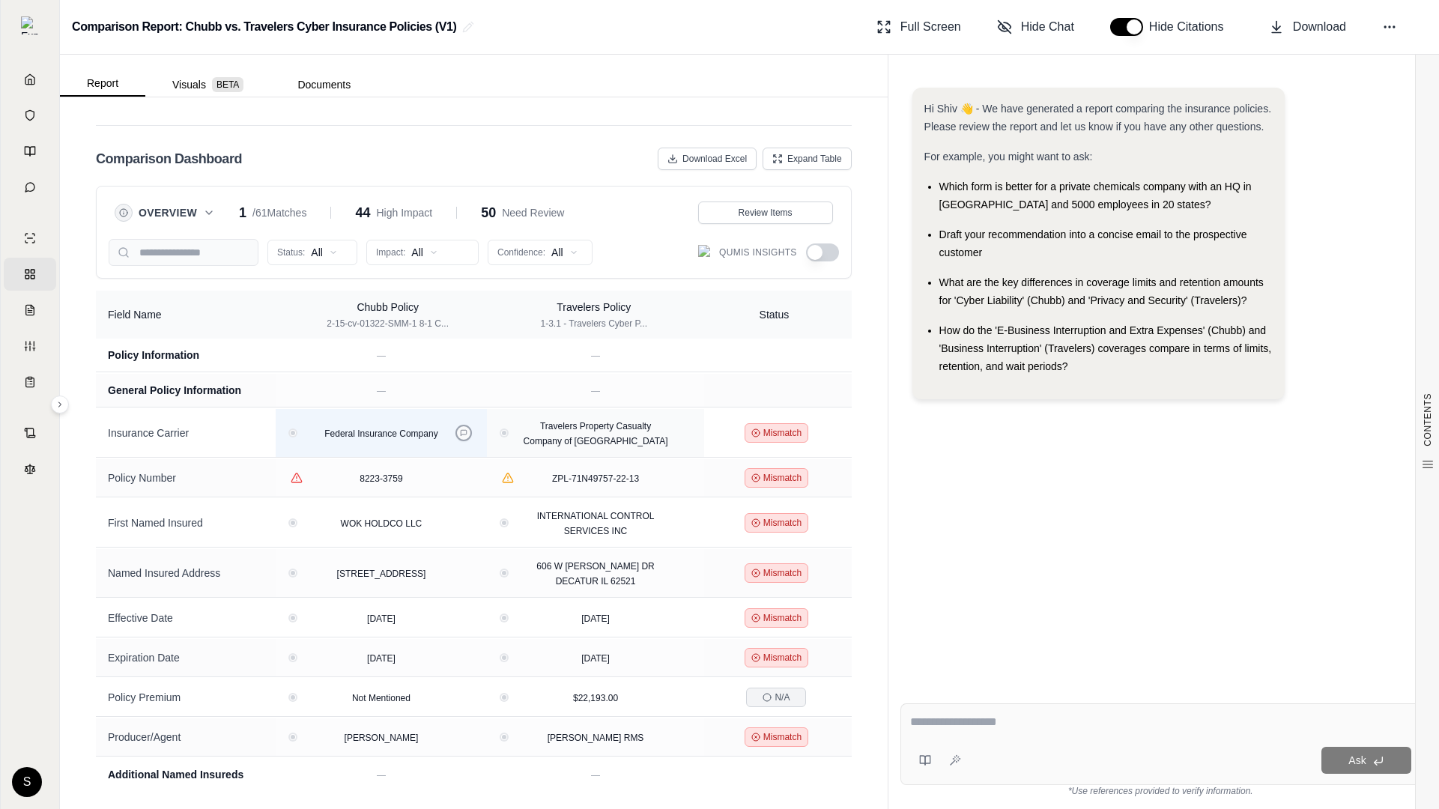
click at [468, 429] on icon at bounding box center [463, 432] width 7 height 7
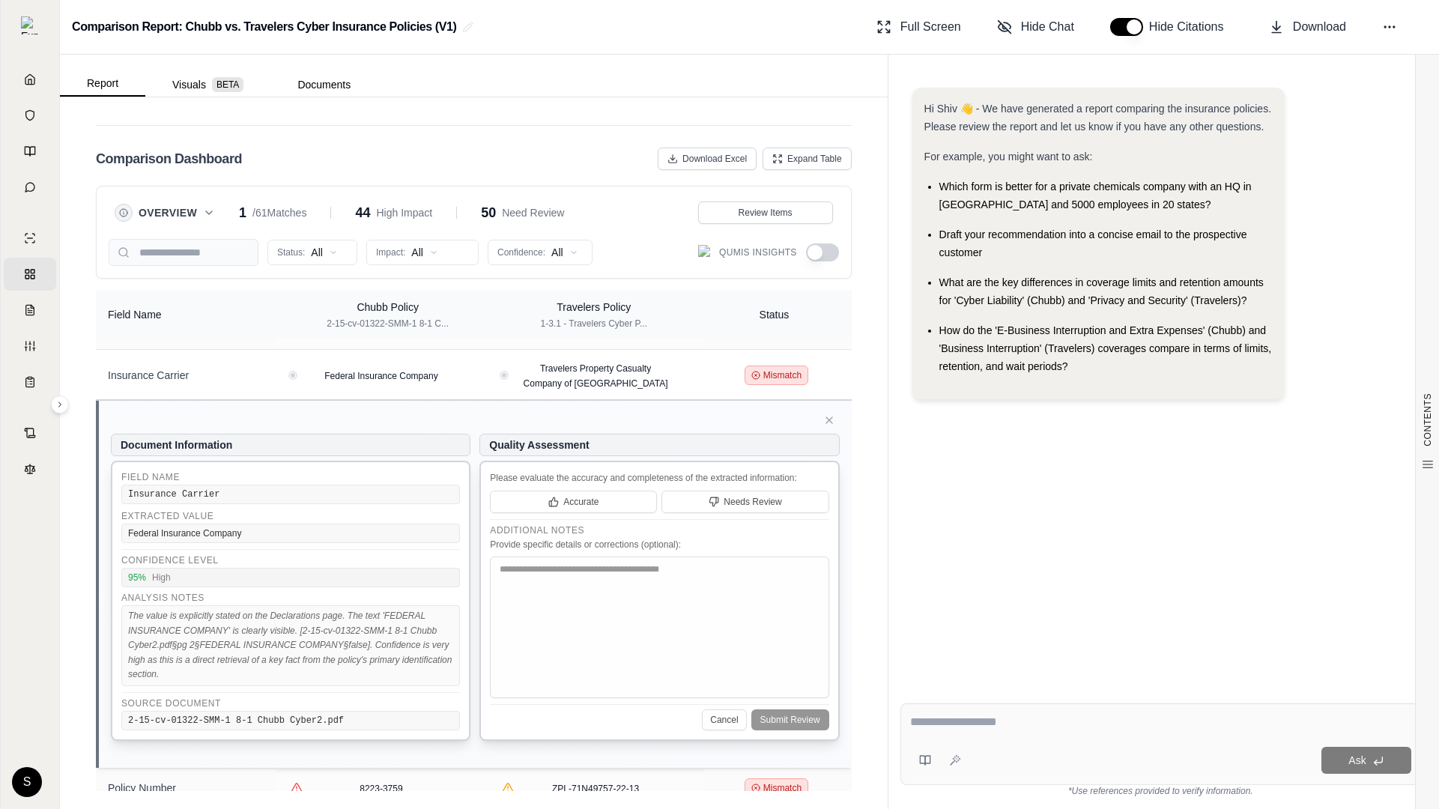
scroll to position [57, 0]
click at [787, 202] on button "Review Items" at bounding box center [765, 213] width 135 height 22
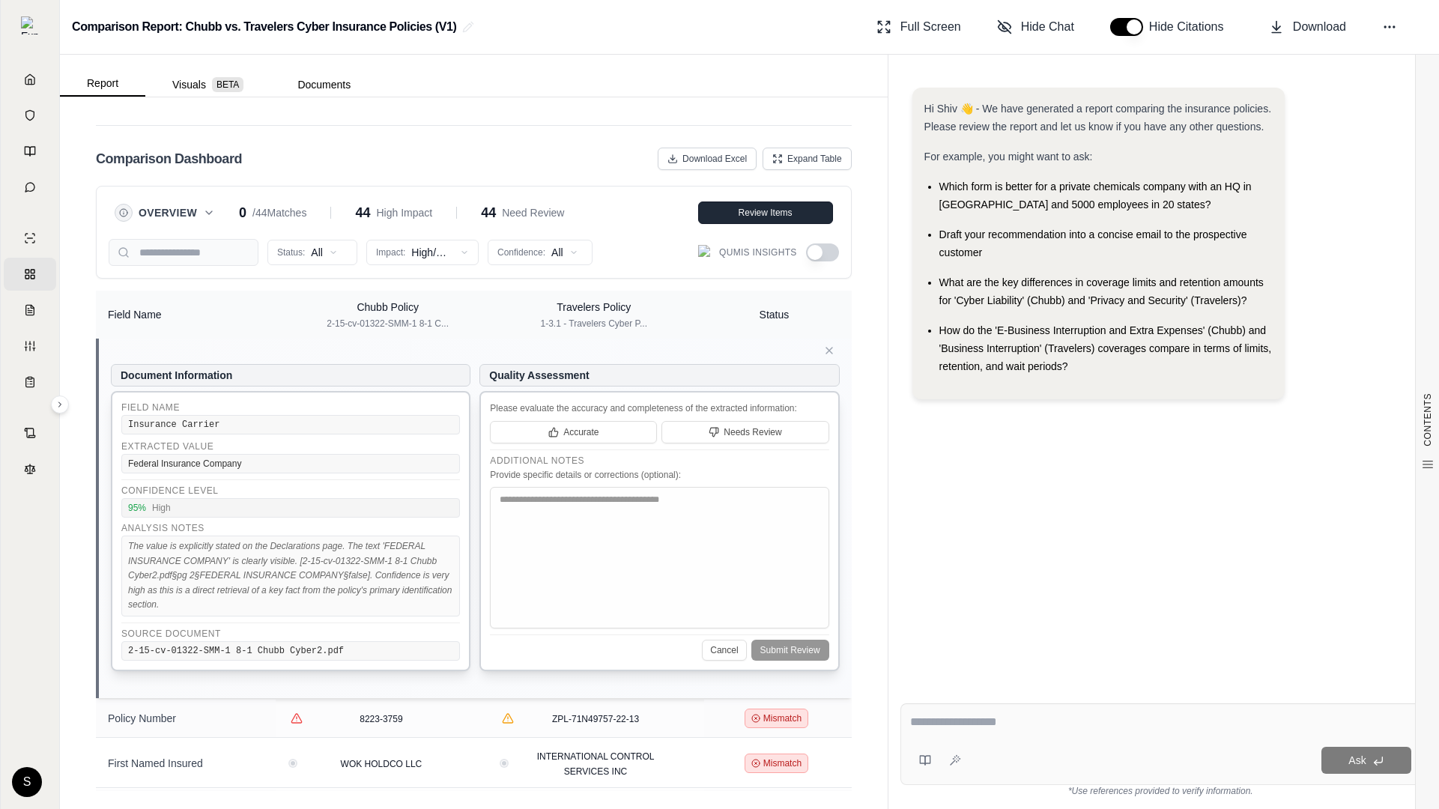
scroll to position [0, 0]
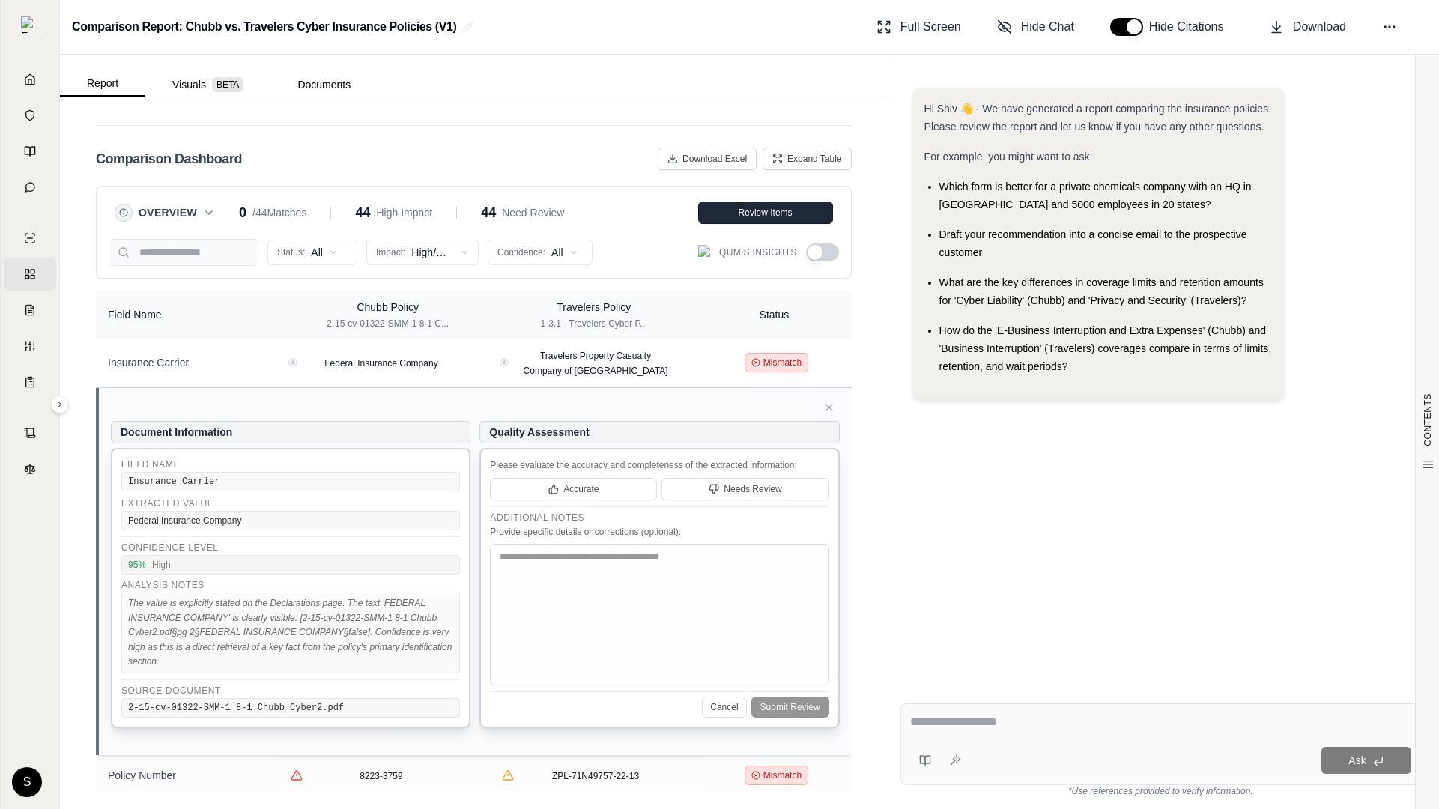
click at [791, 217] on span "Review Items" at bounding box center [766, 213] width 54 height 12
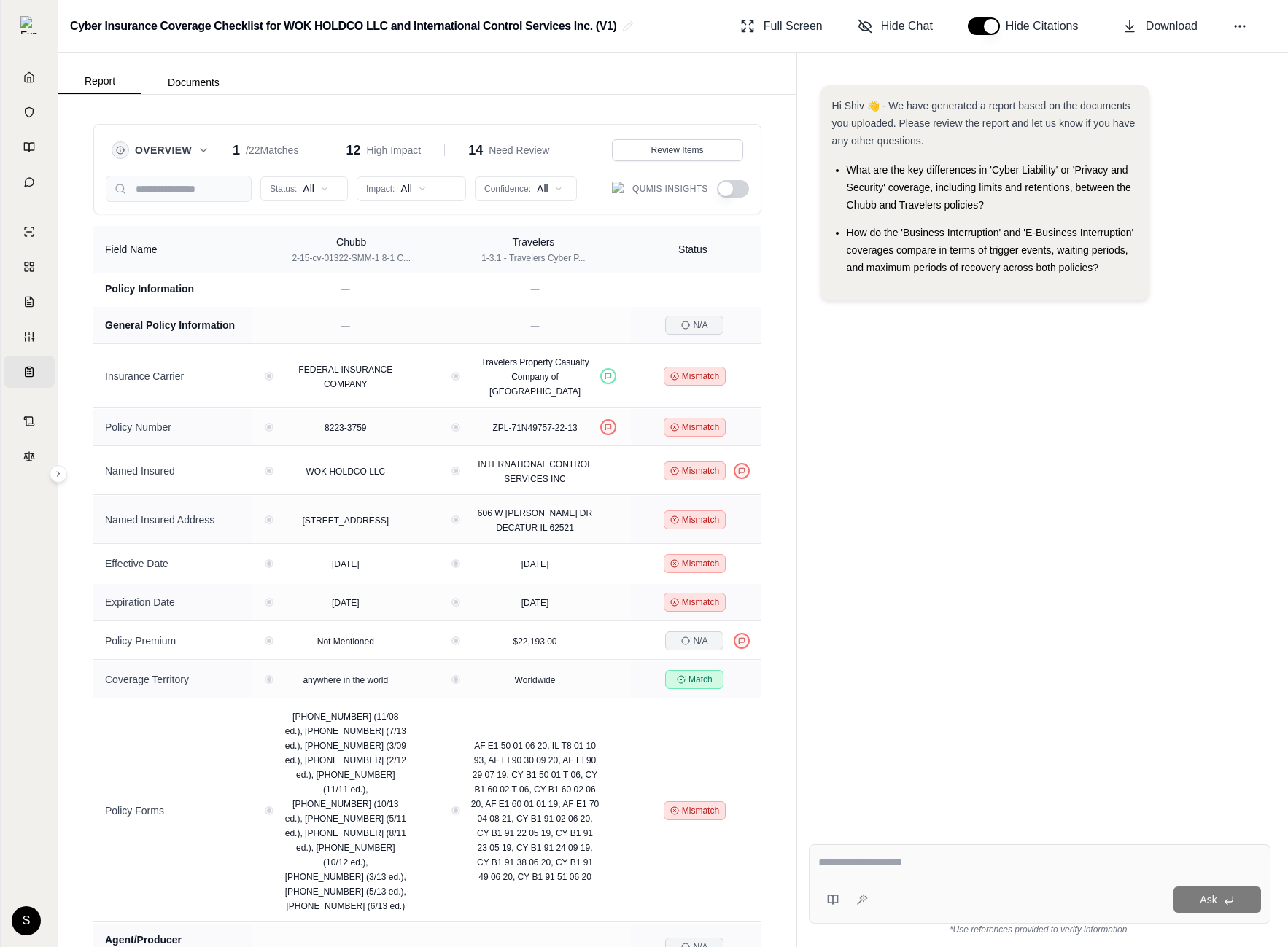
scroll to position [507, 0]
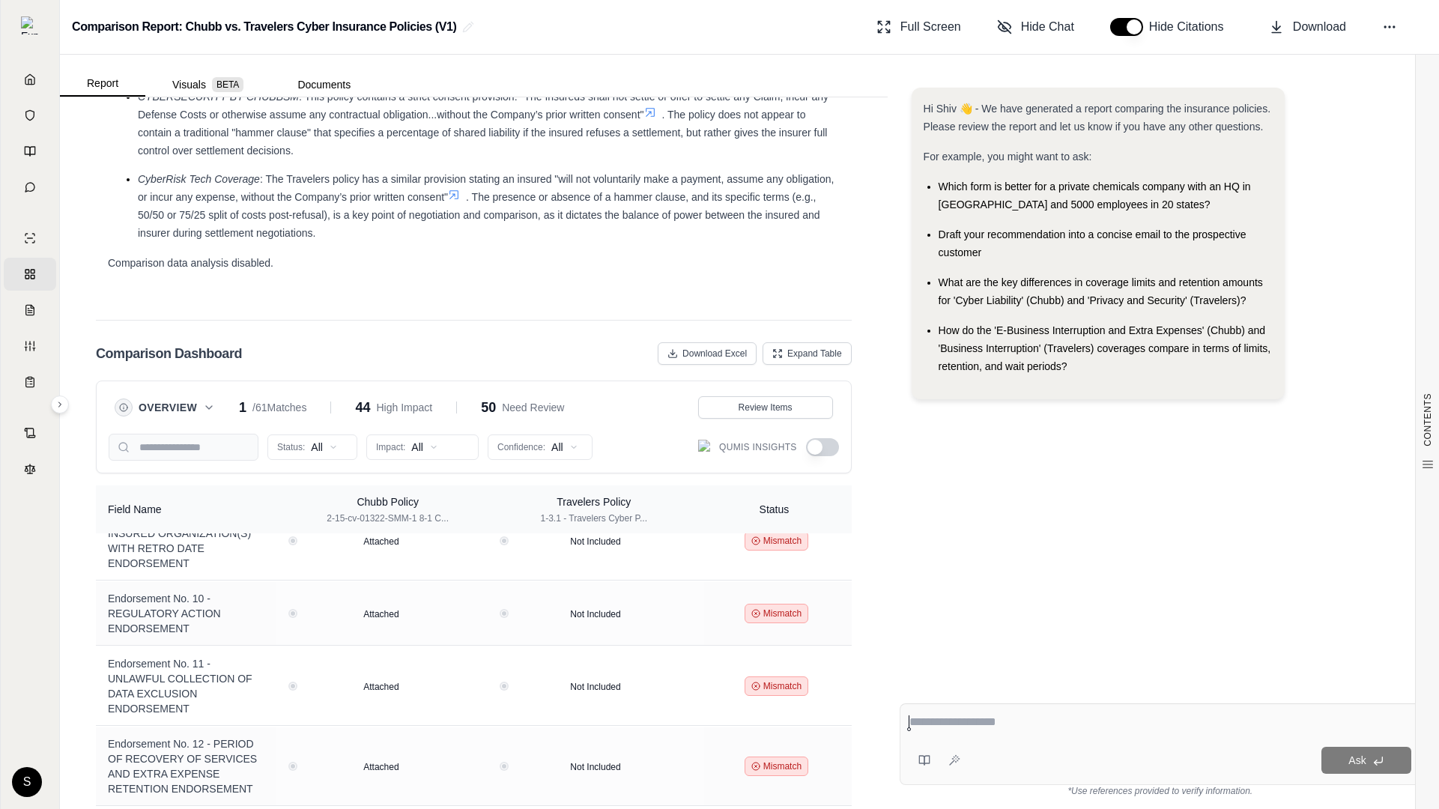
scroll to position [2165, 0]
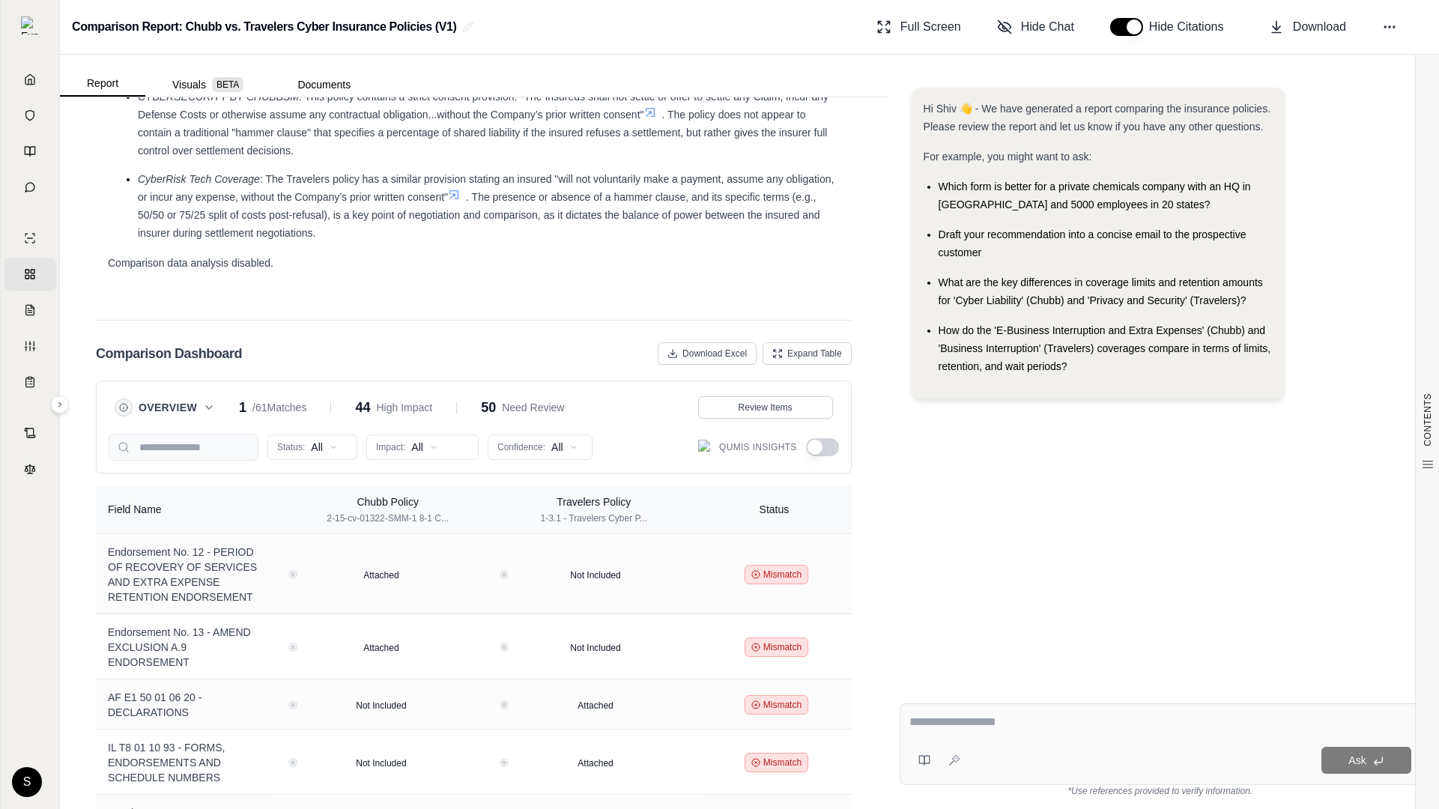
click at [830, 440] on button "button" at bounding box center [822, 447] width 33 height 18
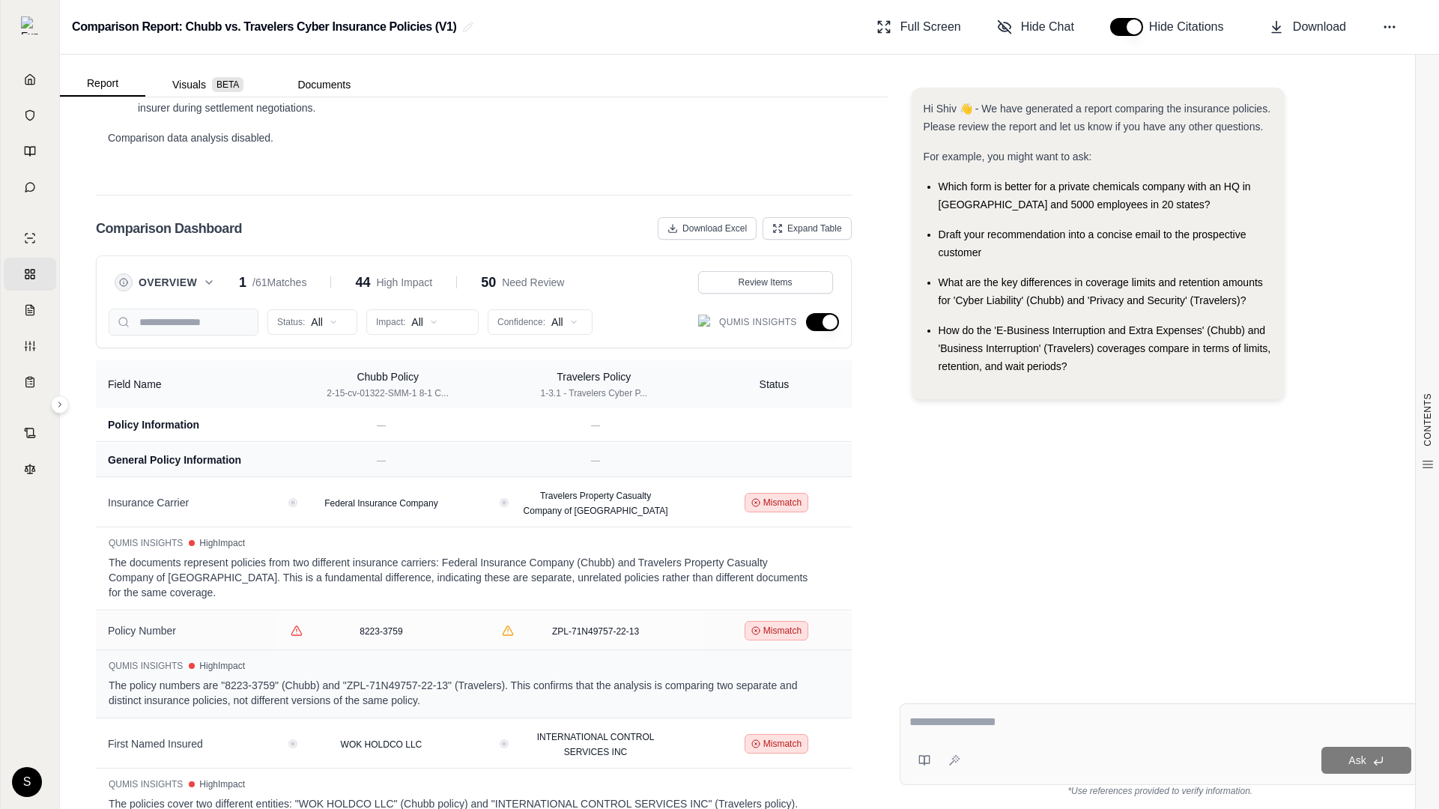
scroll to position [3270, 0]
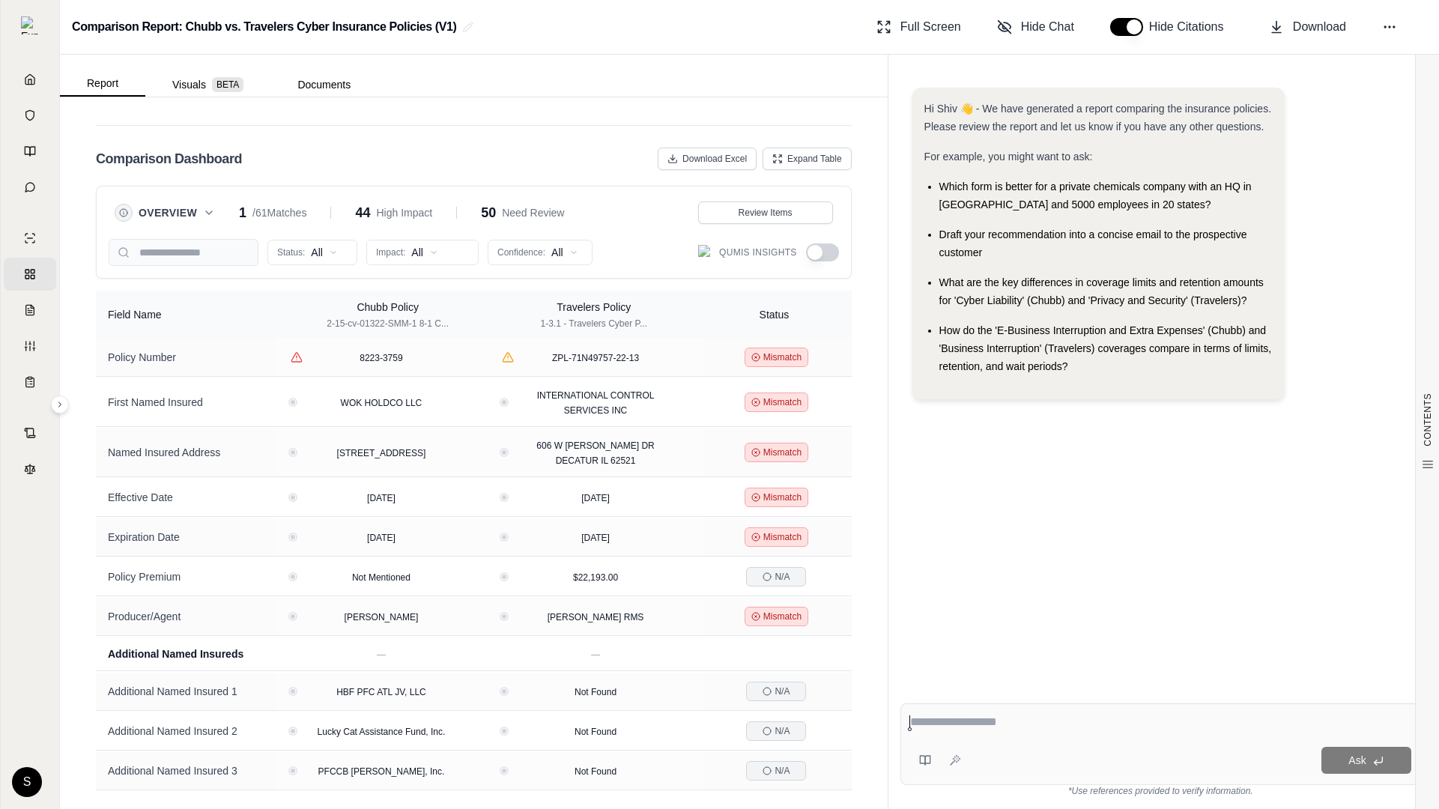
scroll to position [571, 0]
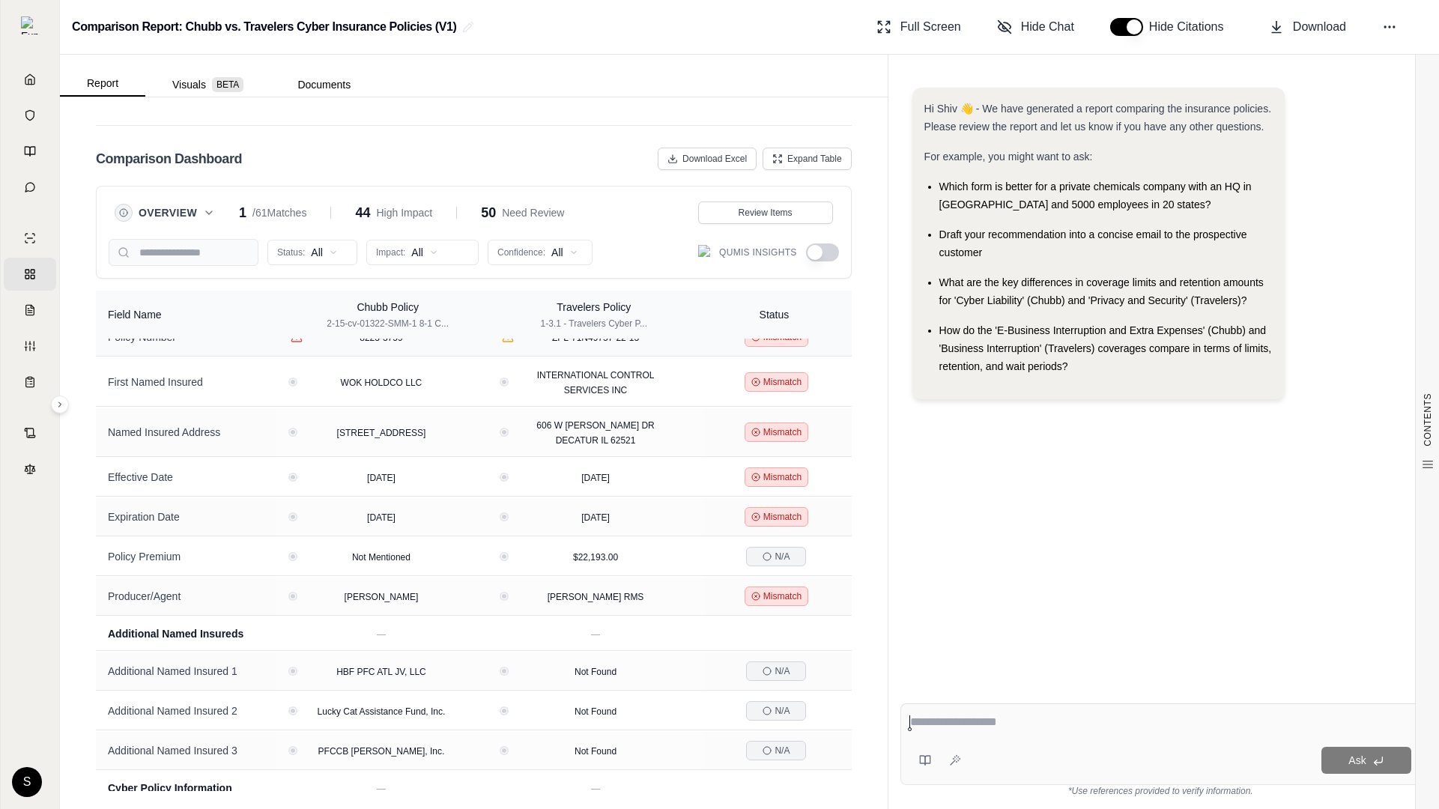
scroll to position [15, 0]
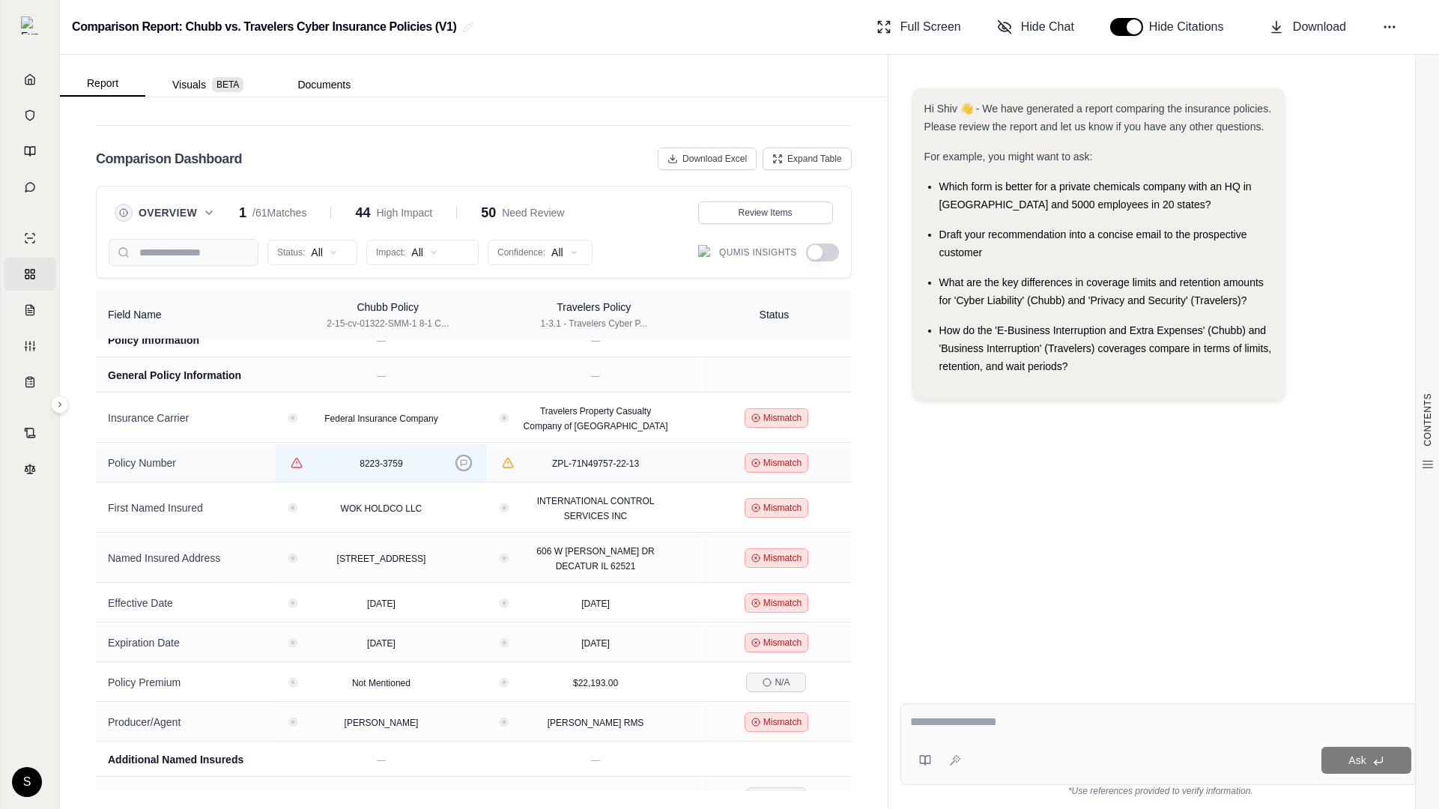
click at [468, 463] on icon at bounding box center [463, 462] width 7 height 7
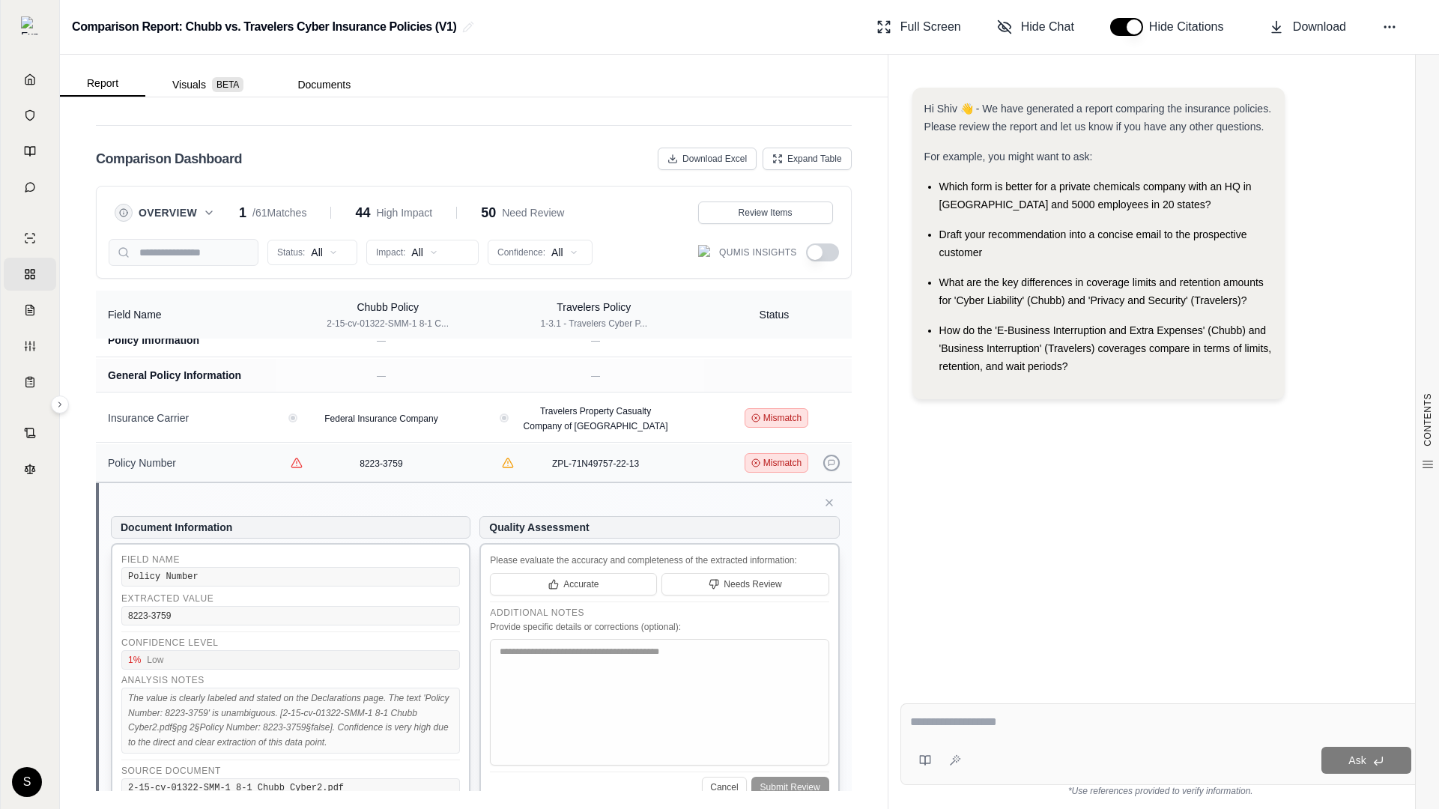
click at [835, 463] on button at bounding box center [831, 463] width 16 height 16
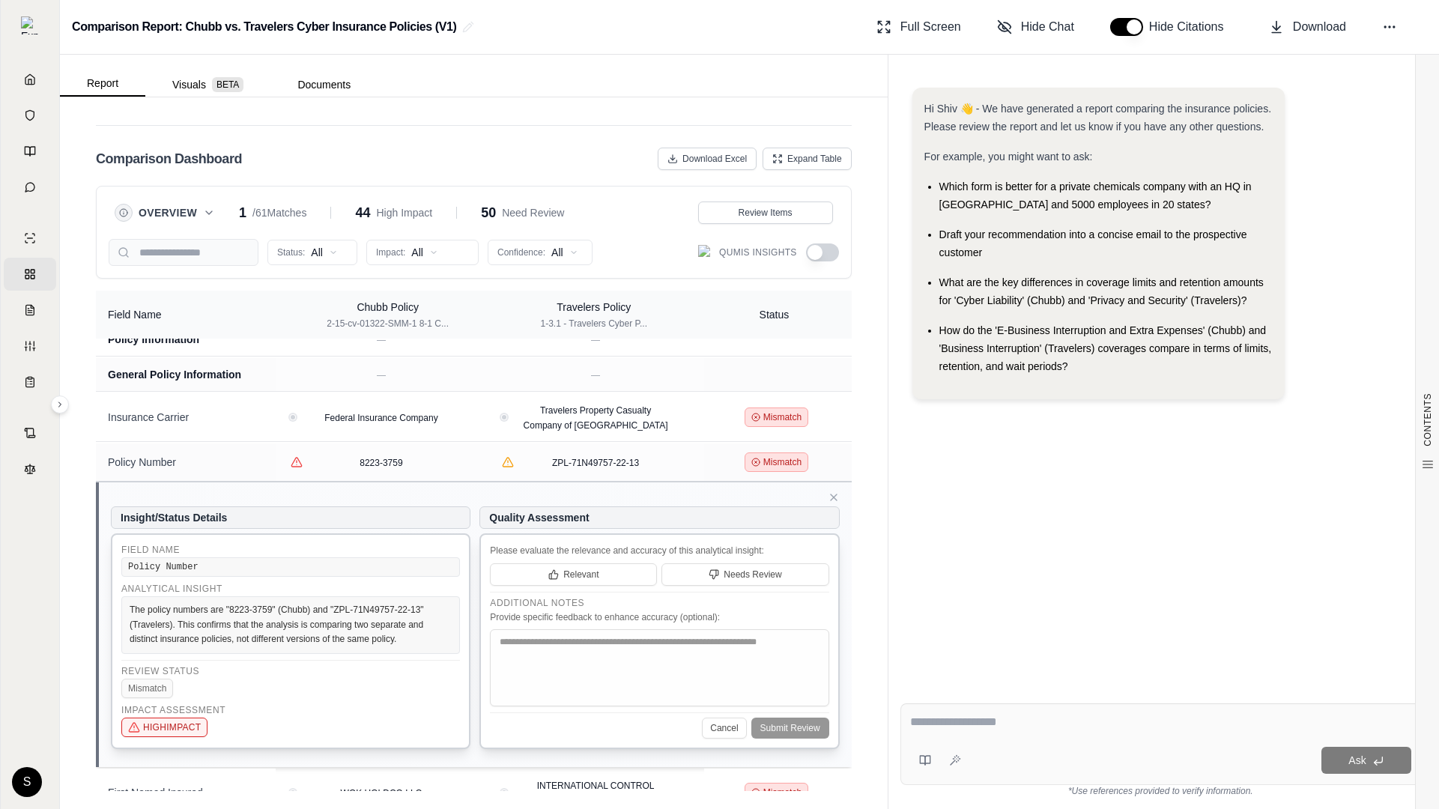
scroll to position [22, 0]
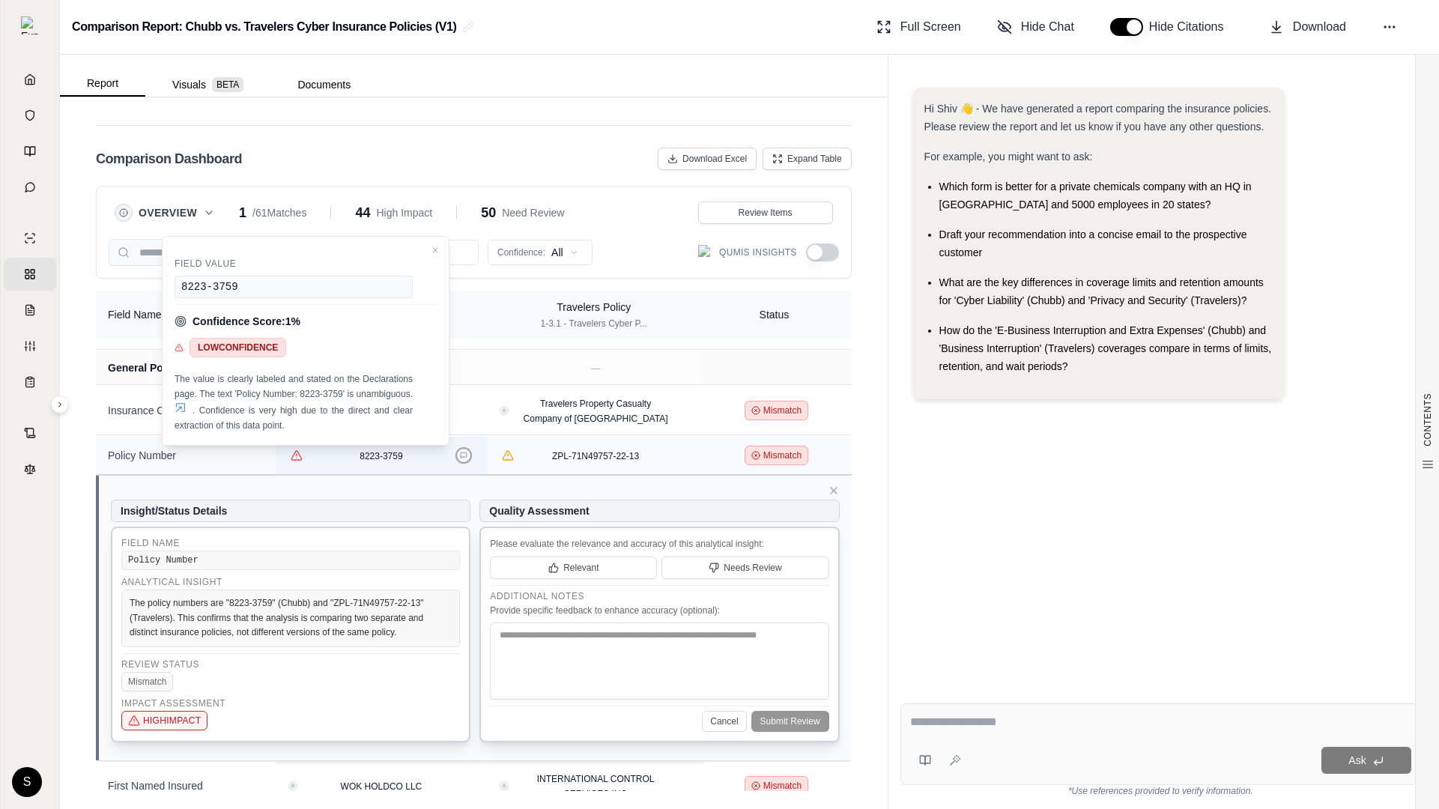
click at [466, 454] on icon at bounding box center [463, 455] width 7 height 7
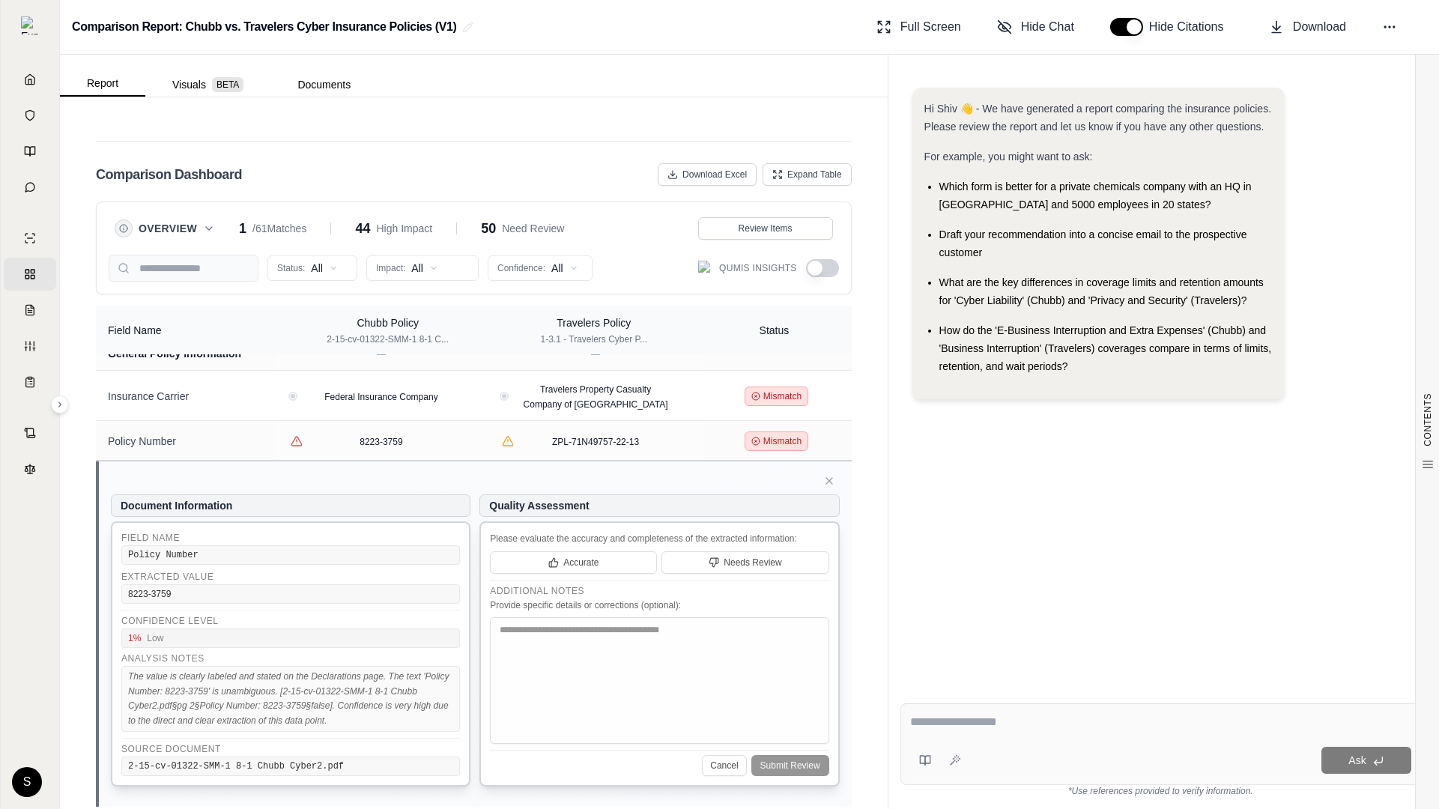
scroll to position [0, 0]
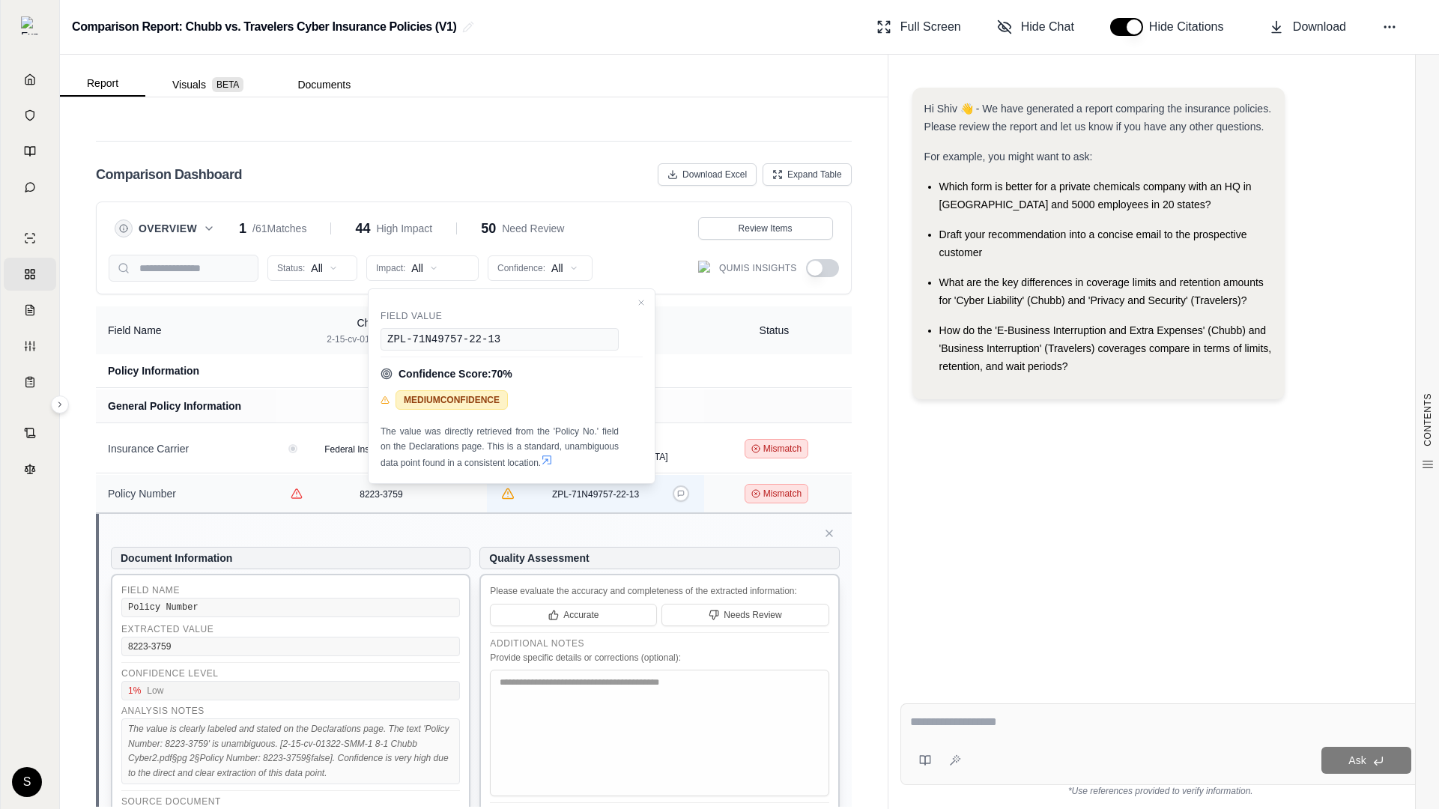
click at [513, 489] on icon "View confidence details" at bounding box center [508, 494] width 11 height 10
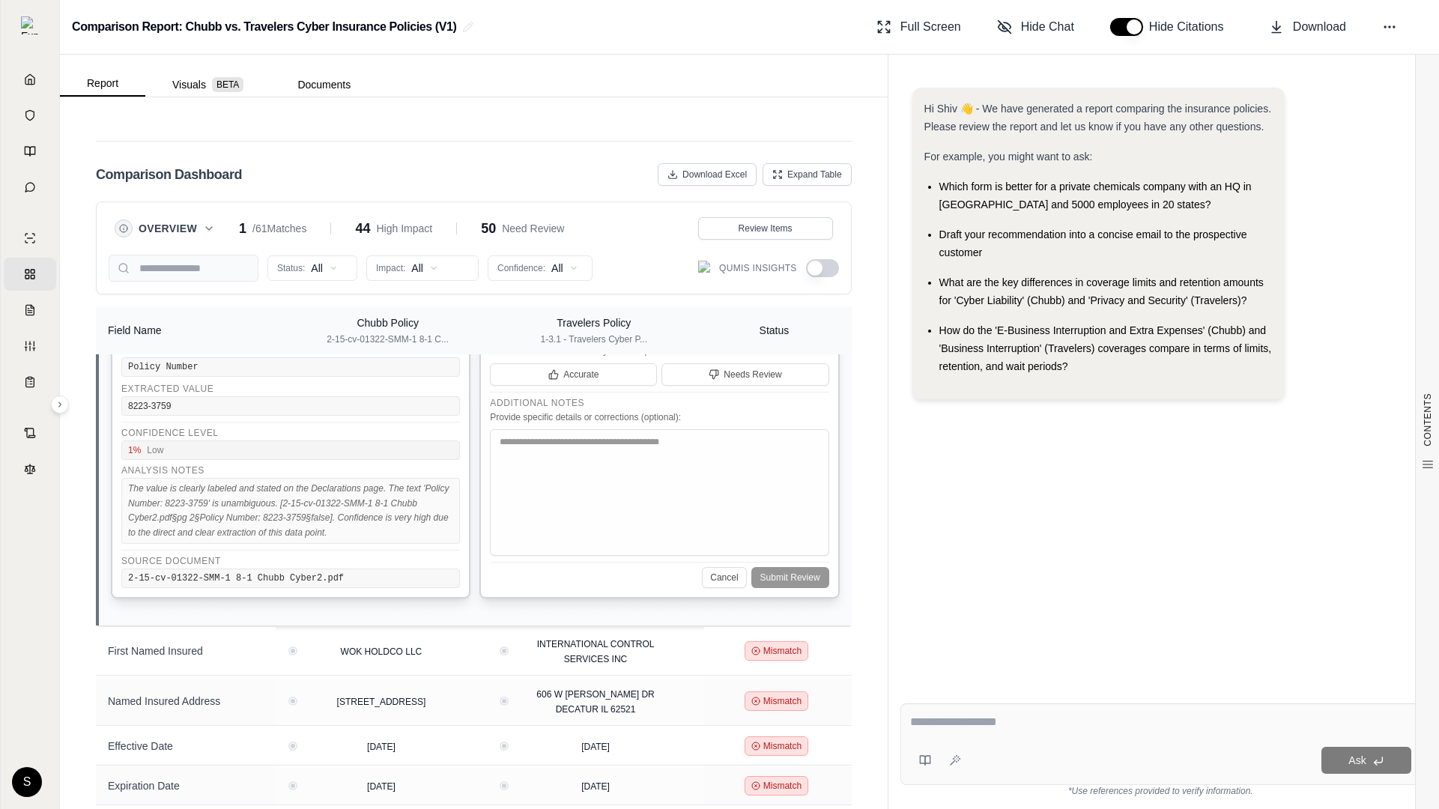
scroll to position [98, 0]
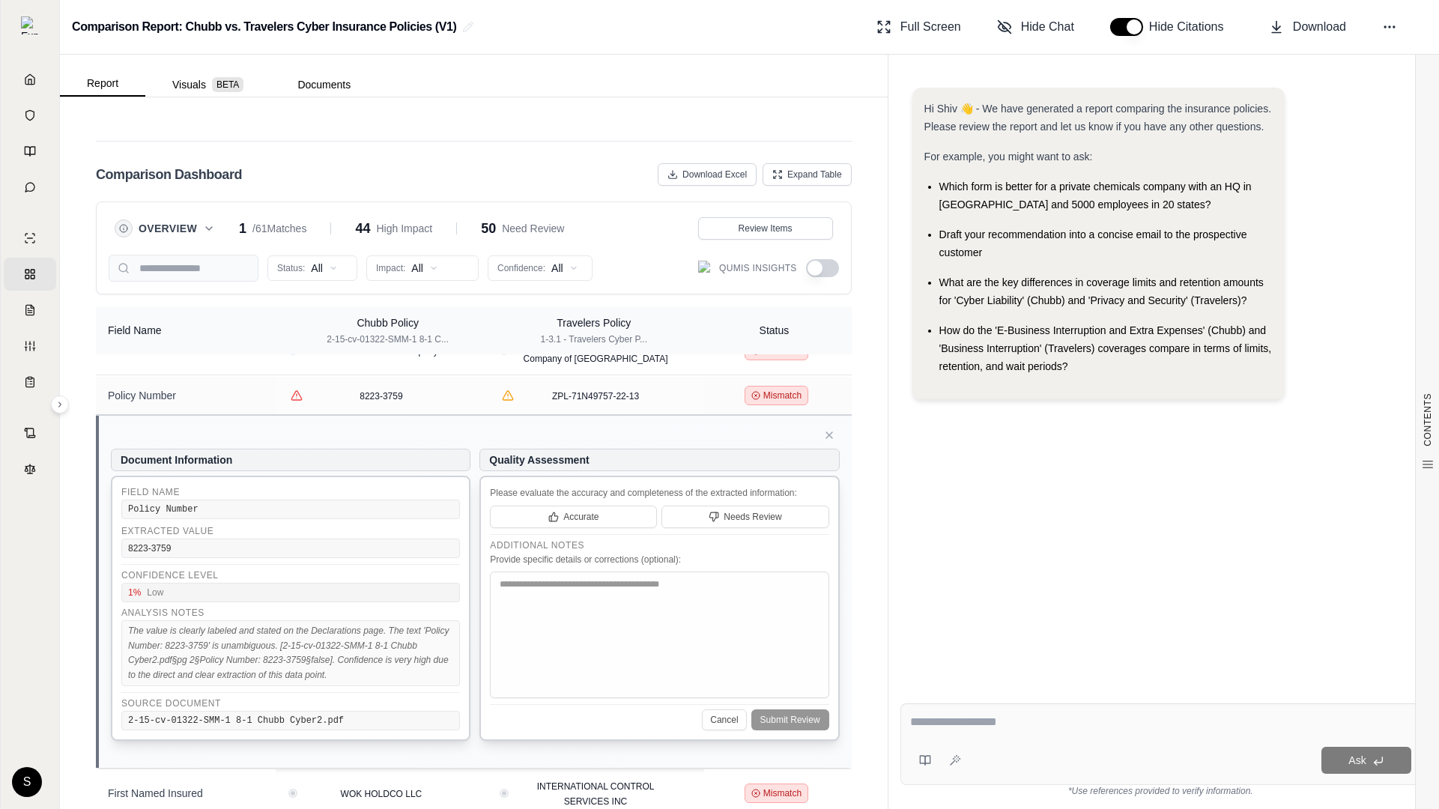
click at [825, 265] on button "button" at bounding box center [822, 268] width 33 height 18
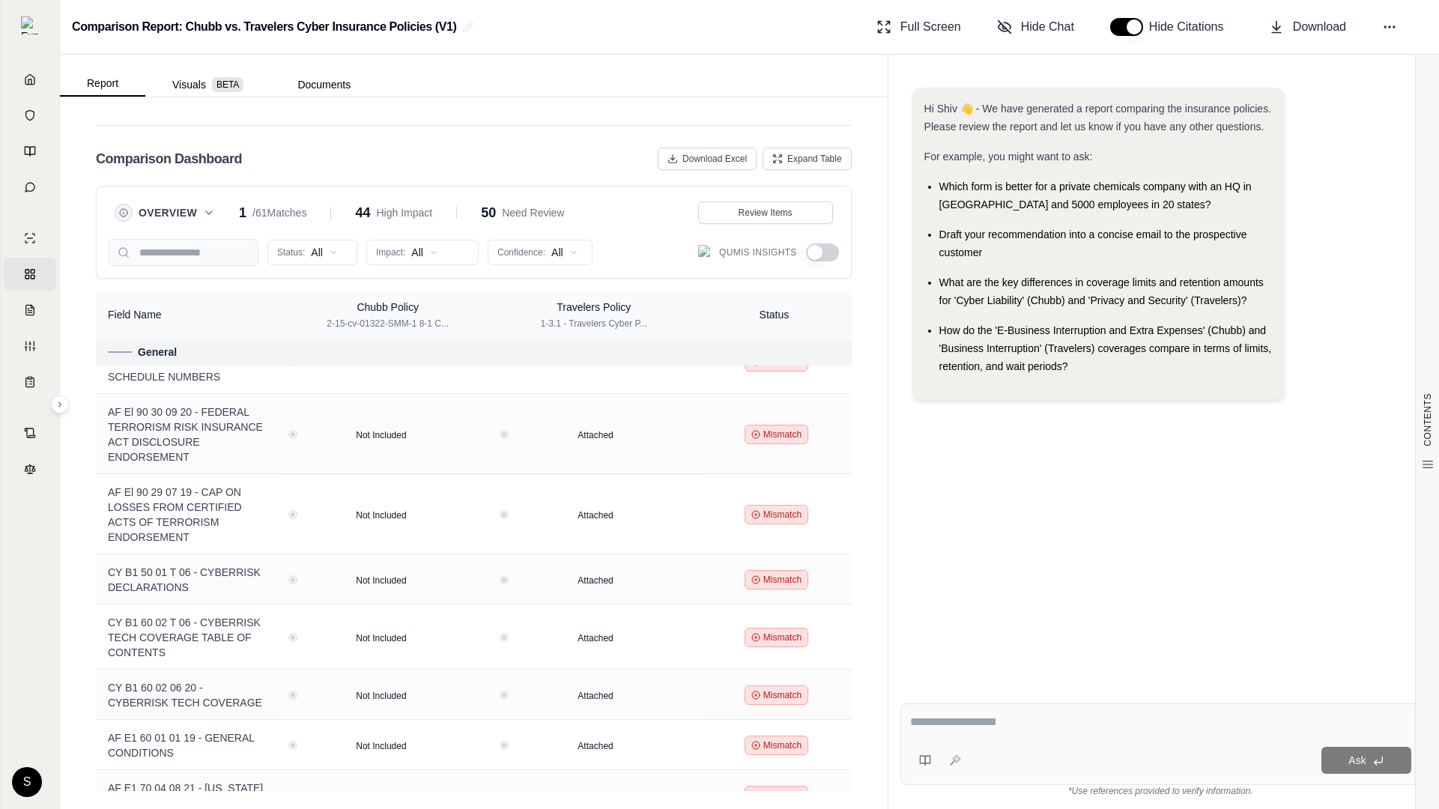
scroll to position [0, 0]
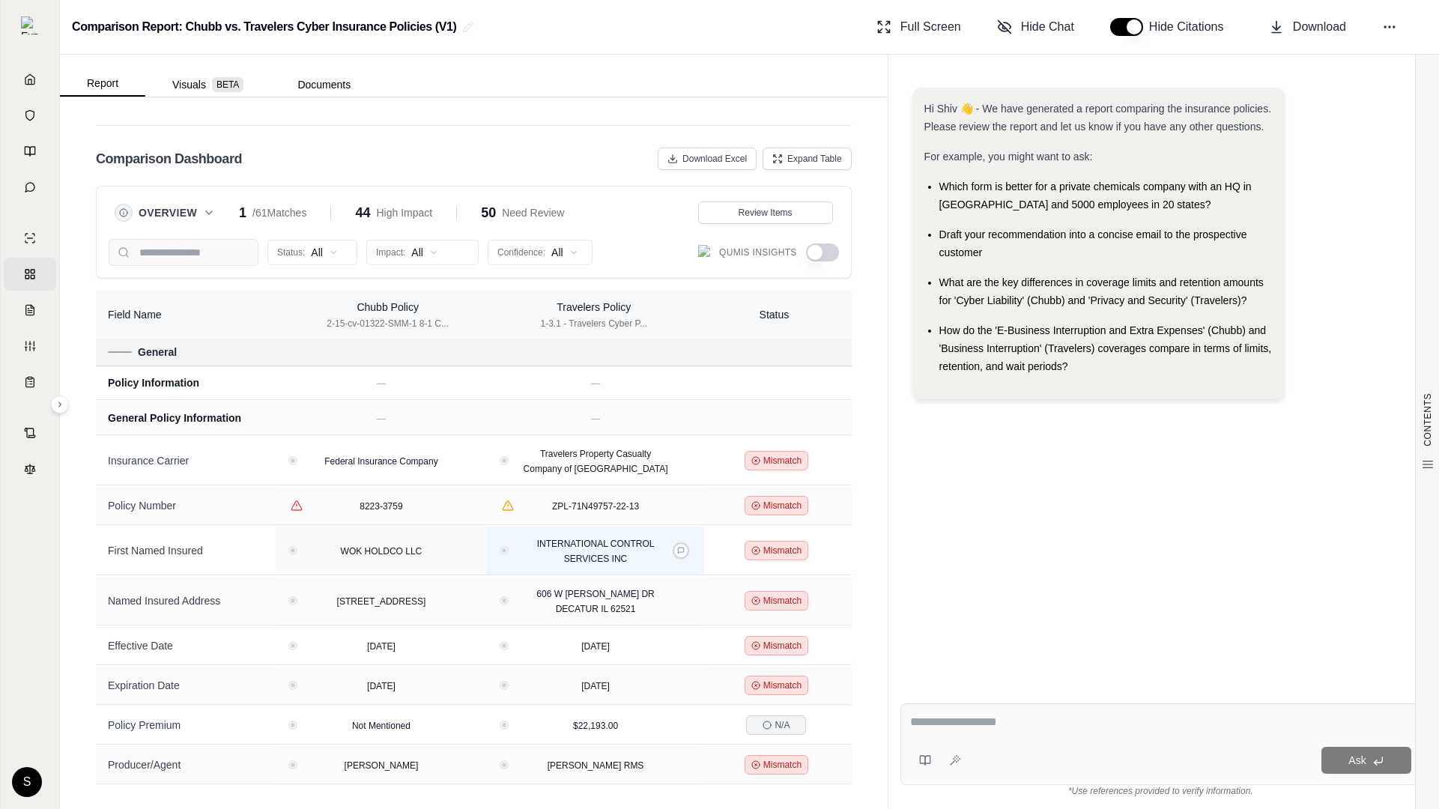
click at [653, 545] on div "INTERNATIONAL CONTROL SERVICES INC" at bounding box center [595, 551] width 175 height 30
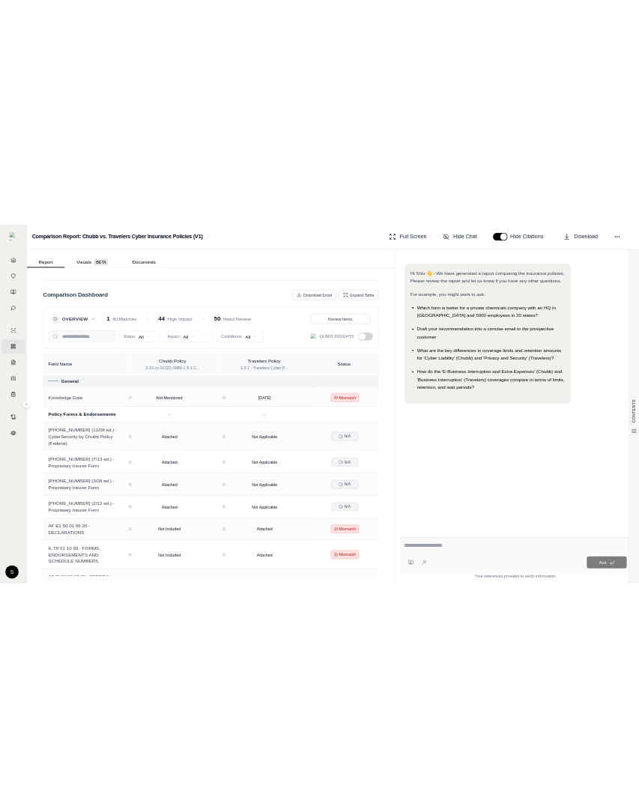
scroll to position [804, 0]
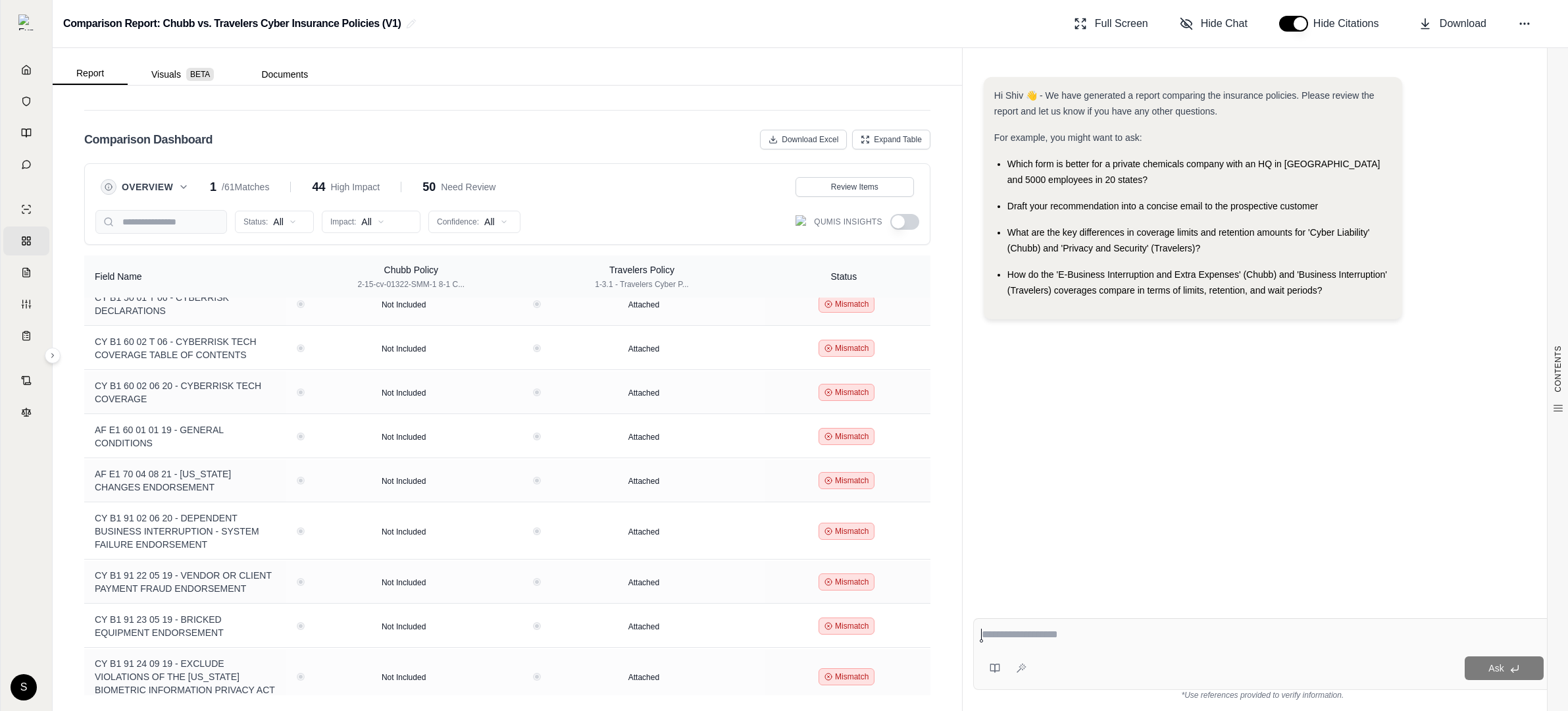
scroll to position [2207, 0]
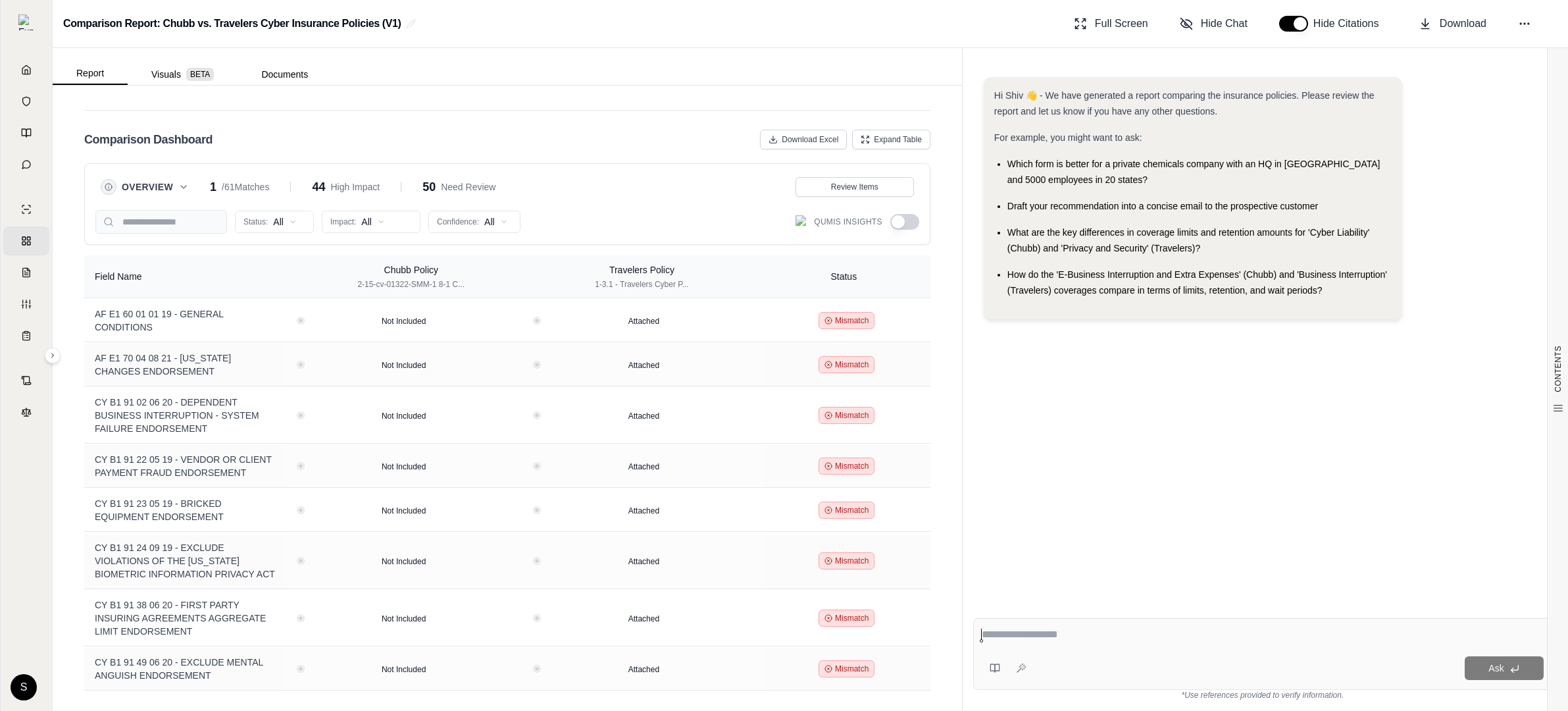
click at [629, 221] on button "button" at bounding box center [905, 222] width 29 height 16
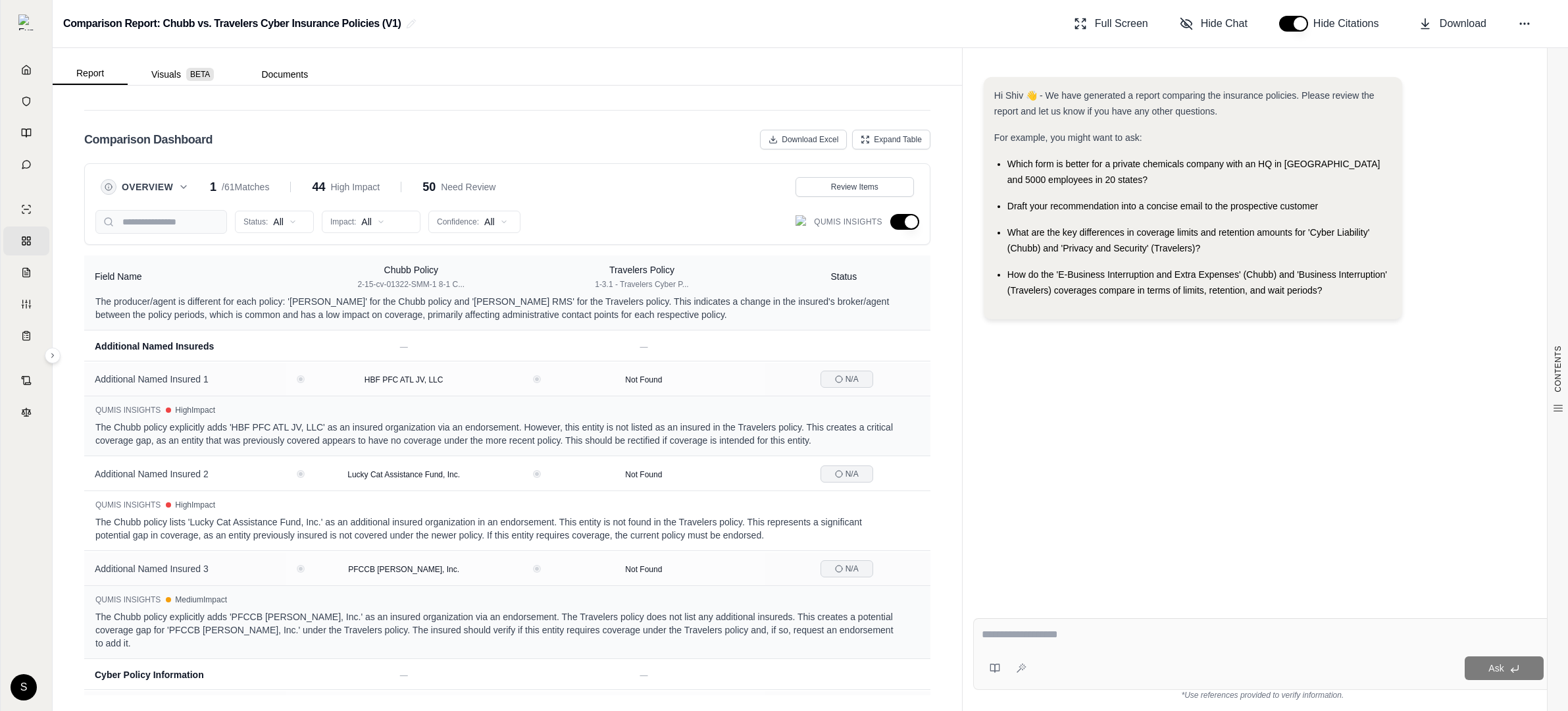
scroll to position [0, 0]
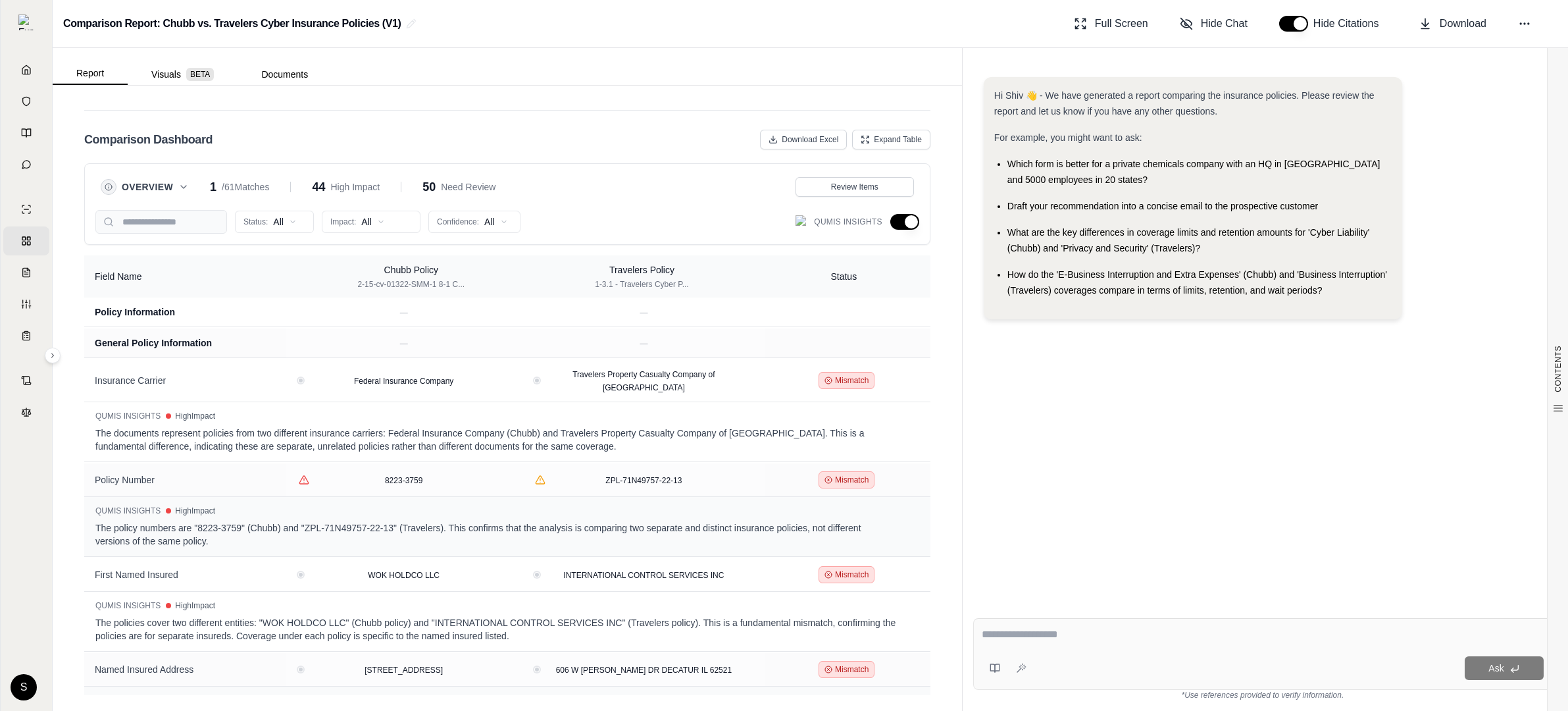
click at [629, 221] on button "button" at bounding box center [905, 222] width 29 height 16
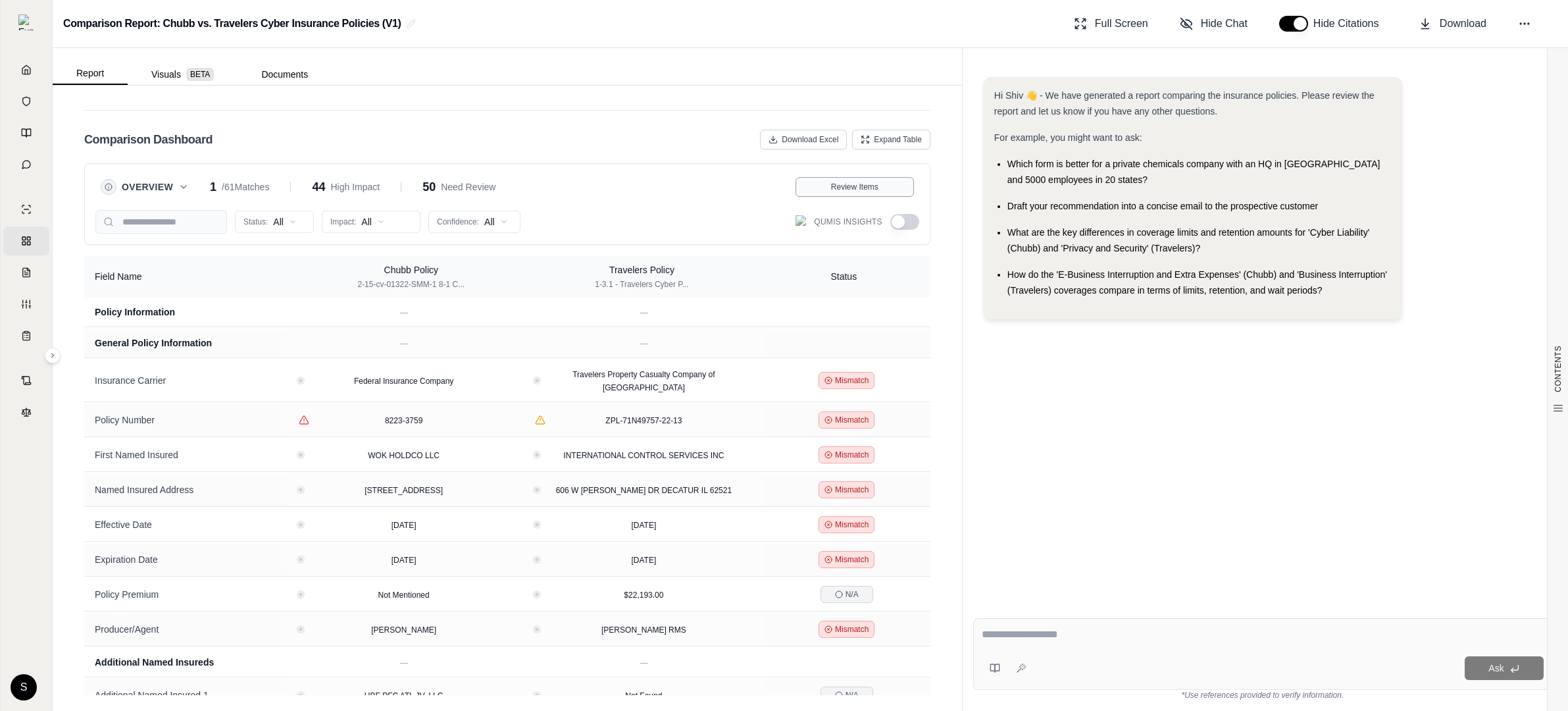
click at [629, 185] on span "Review Items" at bounding box center [855, 187] width 47 height 11
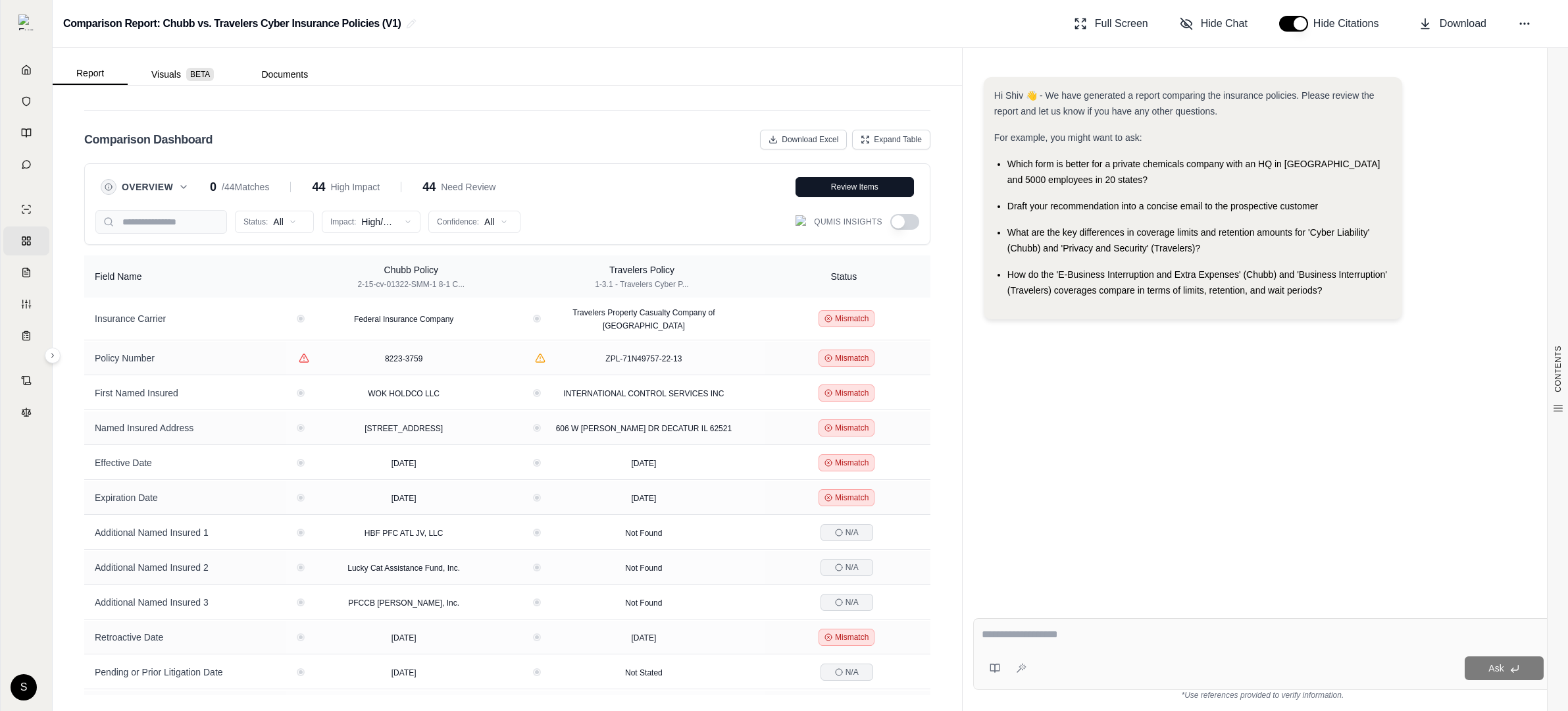
click at [629, 221] on button "button" at bounding box center [905, 222] width 29 height 16
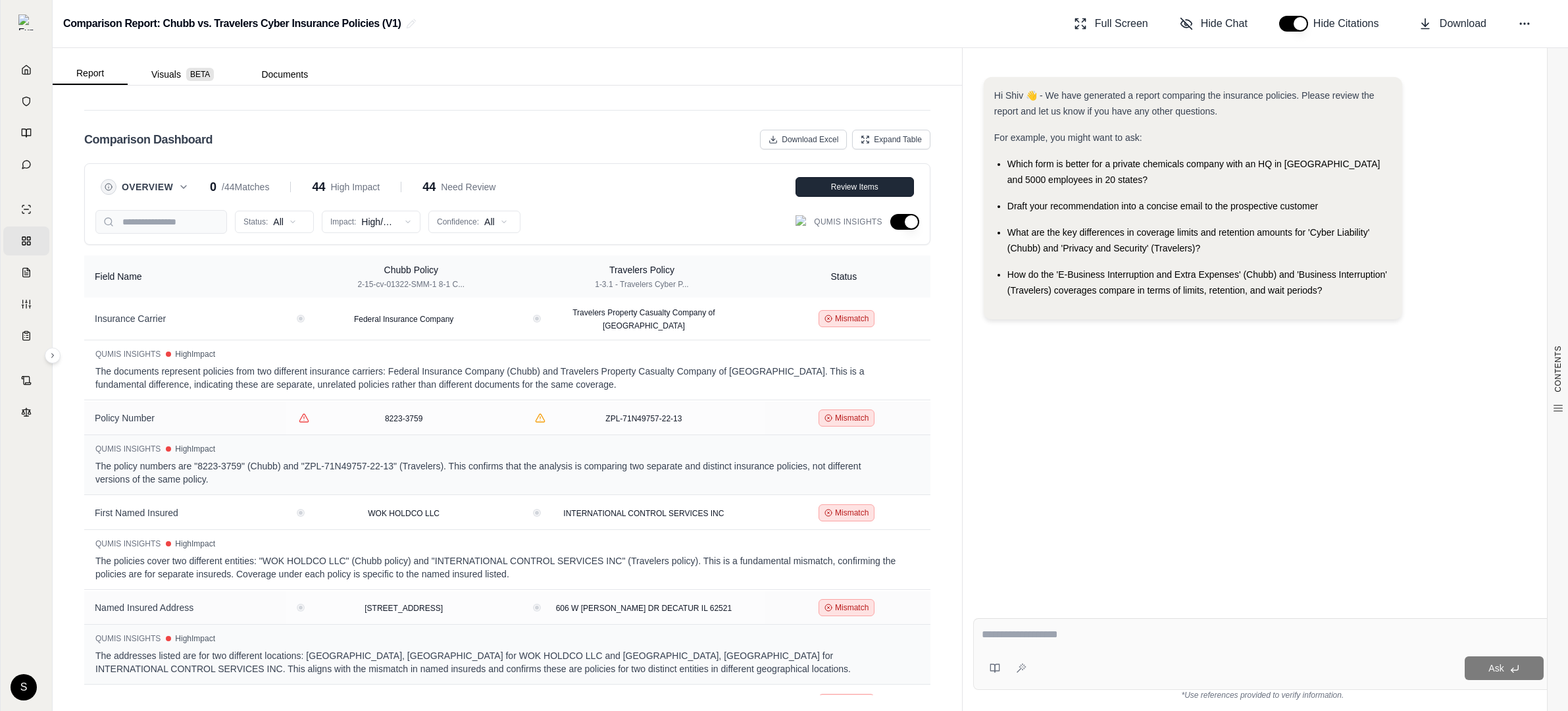
click at [629, 190] on span "Review Items" at bounding box center [855, 187] width 47 height 11
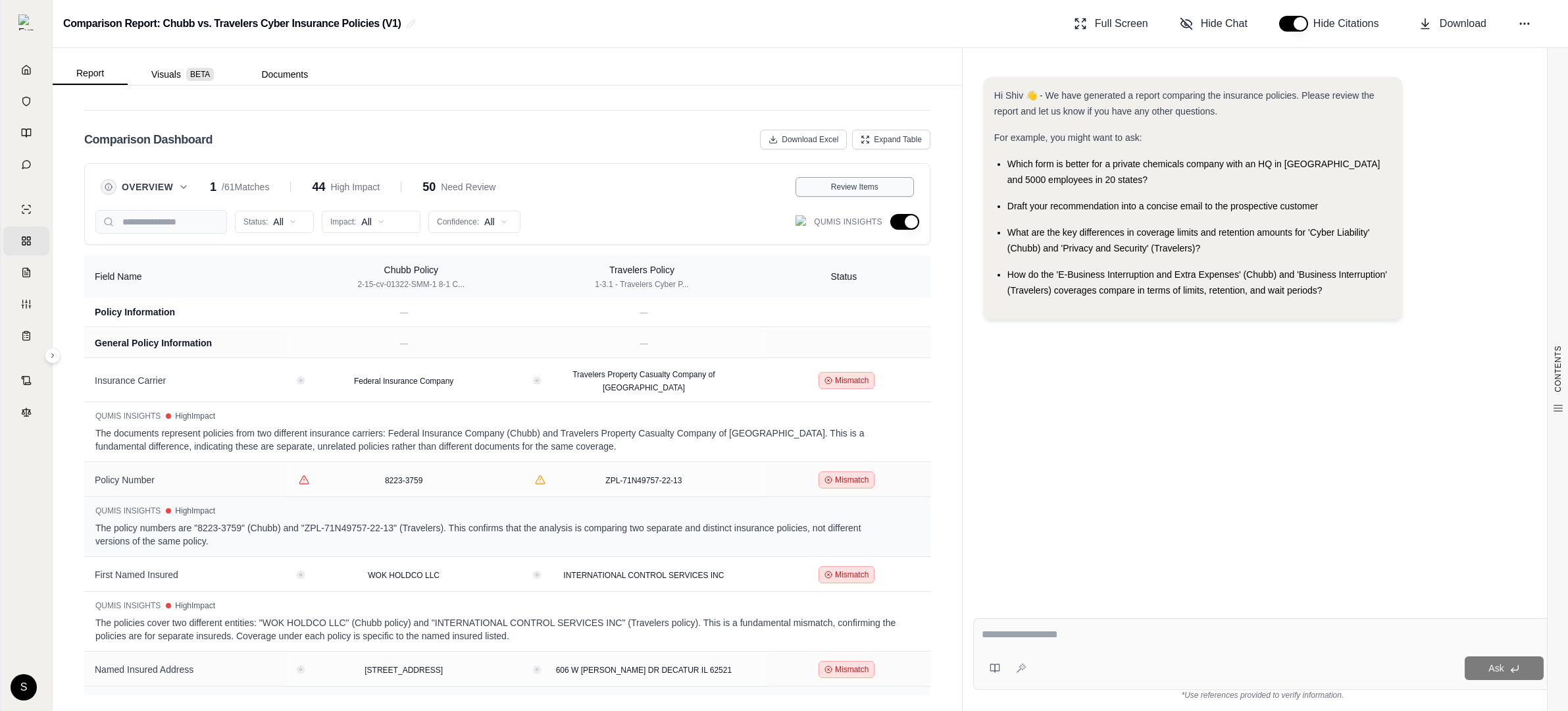
click at [629, 190] on span "Review Items" at bounding box center [855, 187] width 47 height 11
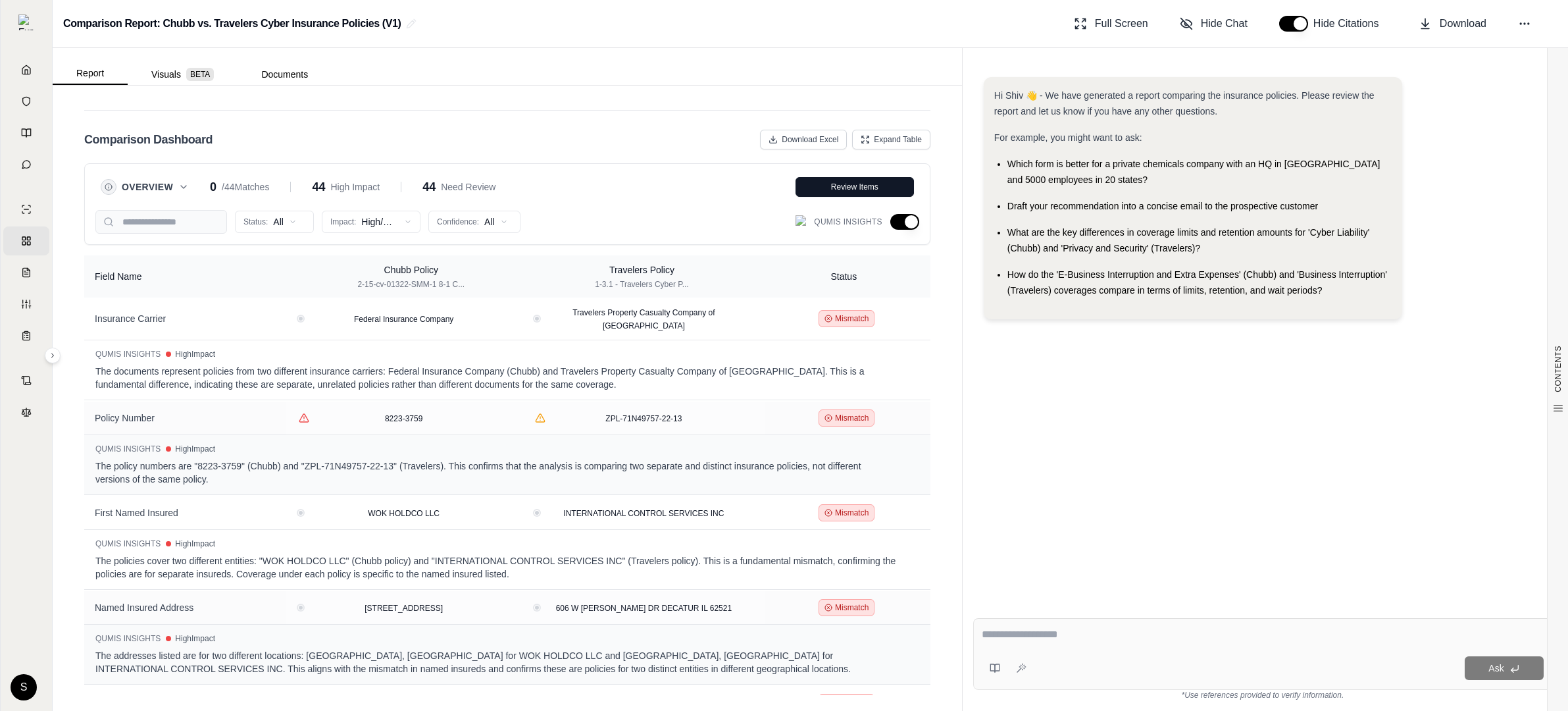
click at [629, 220] on button "button" at bounding box center [905, 222] width 29 height 16
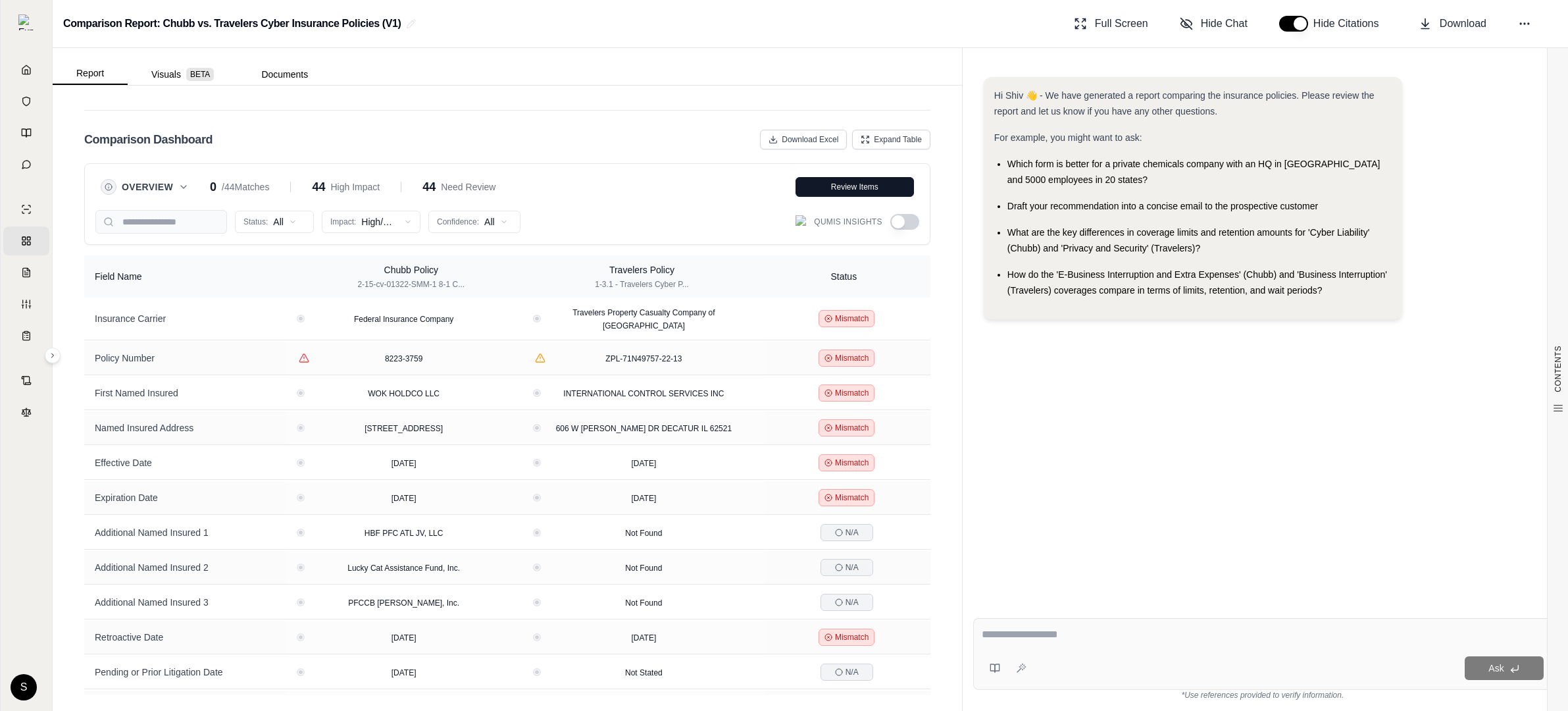
click at [629, 220] on button "button" at bounding box center [905, 222] width 29 height 16
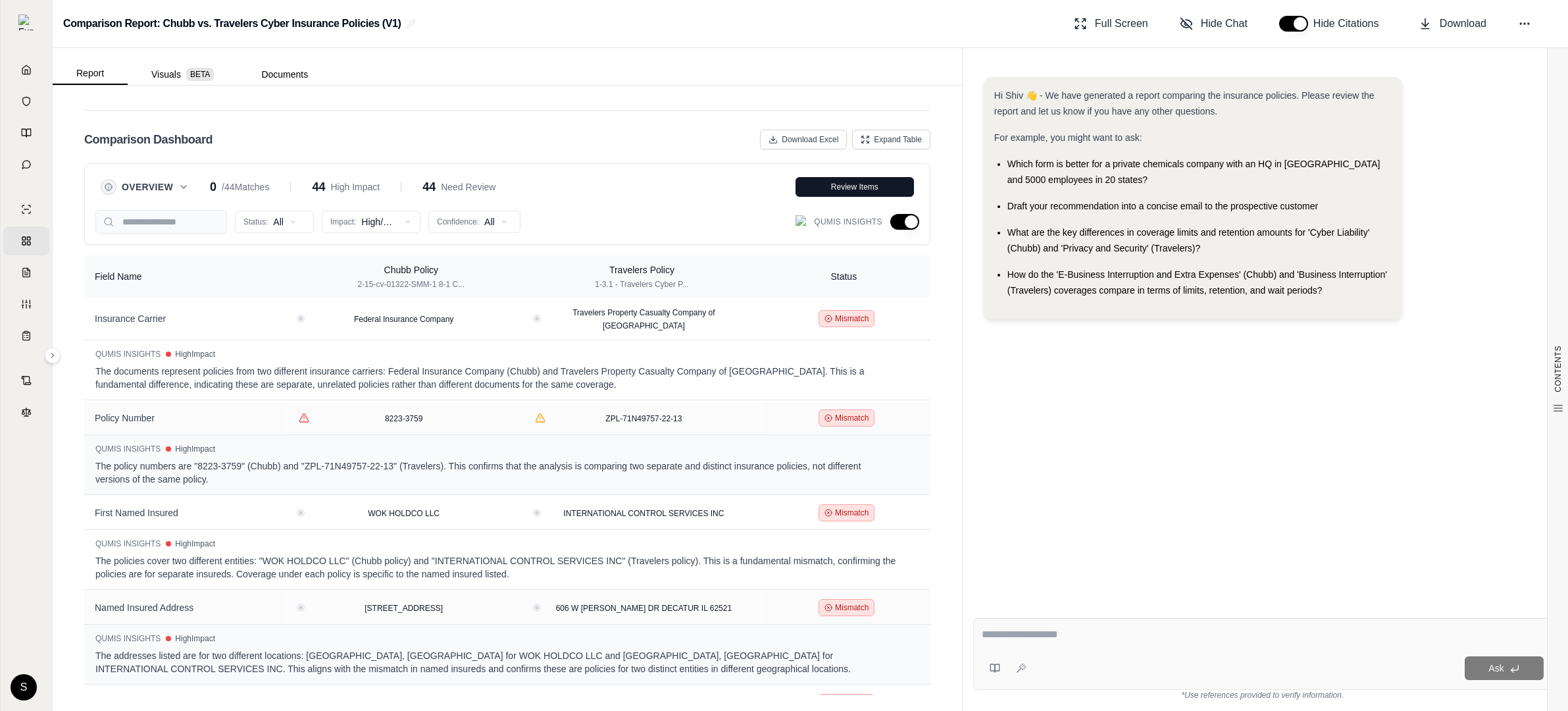
click at [183, 188] on icon at bounding box center [184, 186] width 5 height 3
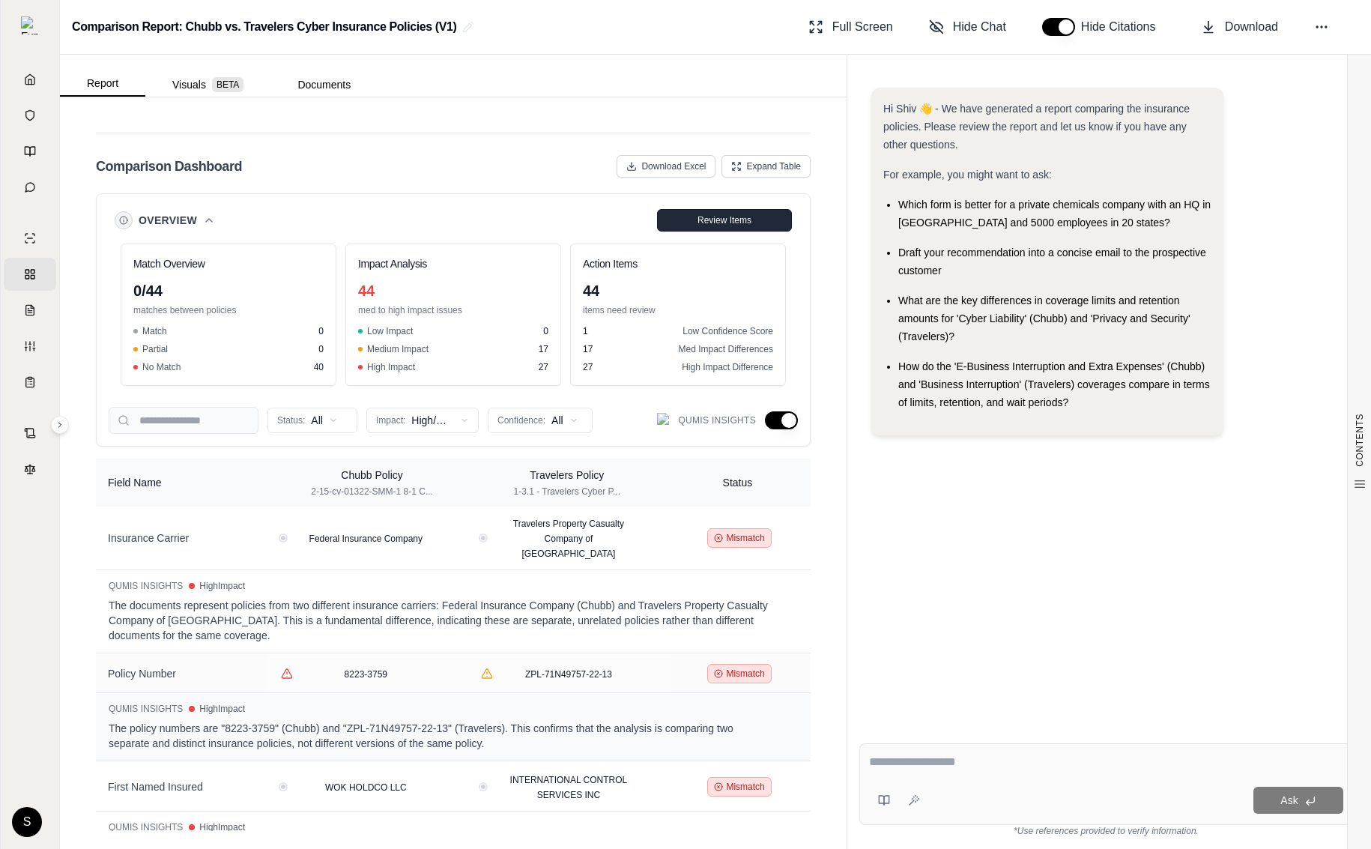
click at [699, 226] on span "Review Items" at bounding box center [725, 220] width 54 height 12
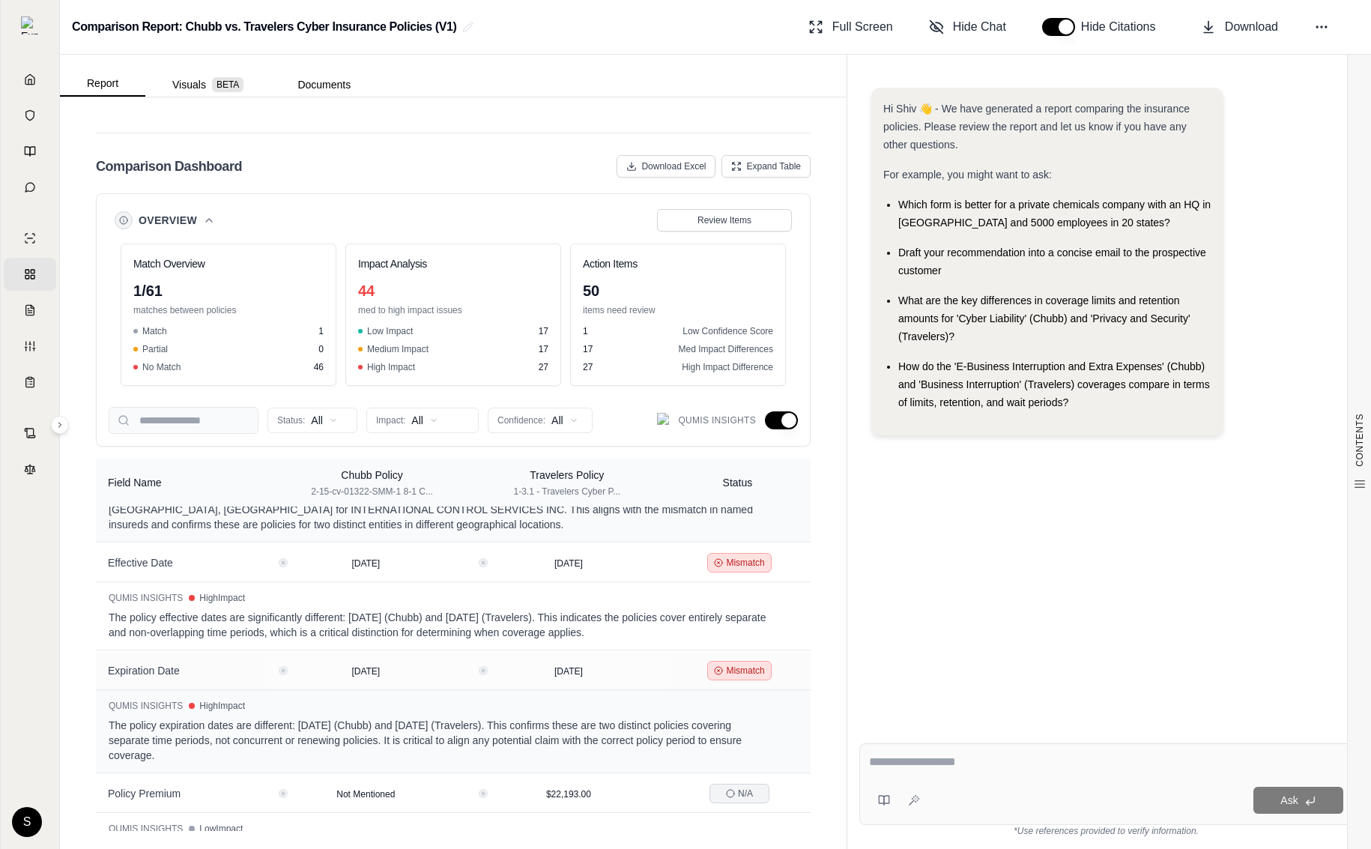
scroll to position [671, 0]
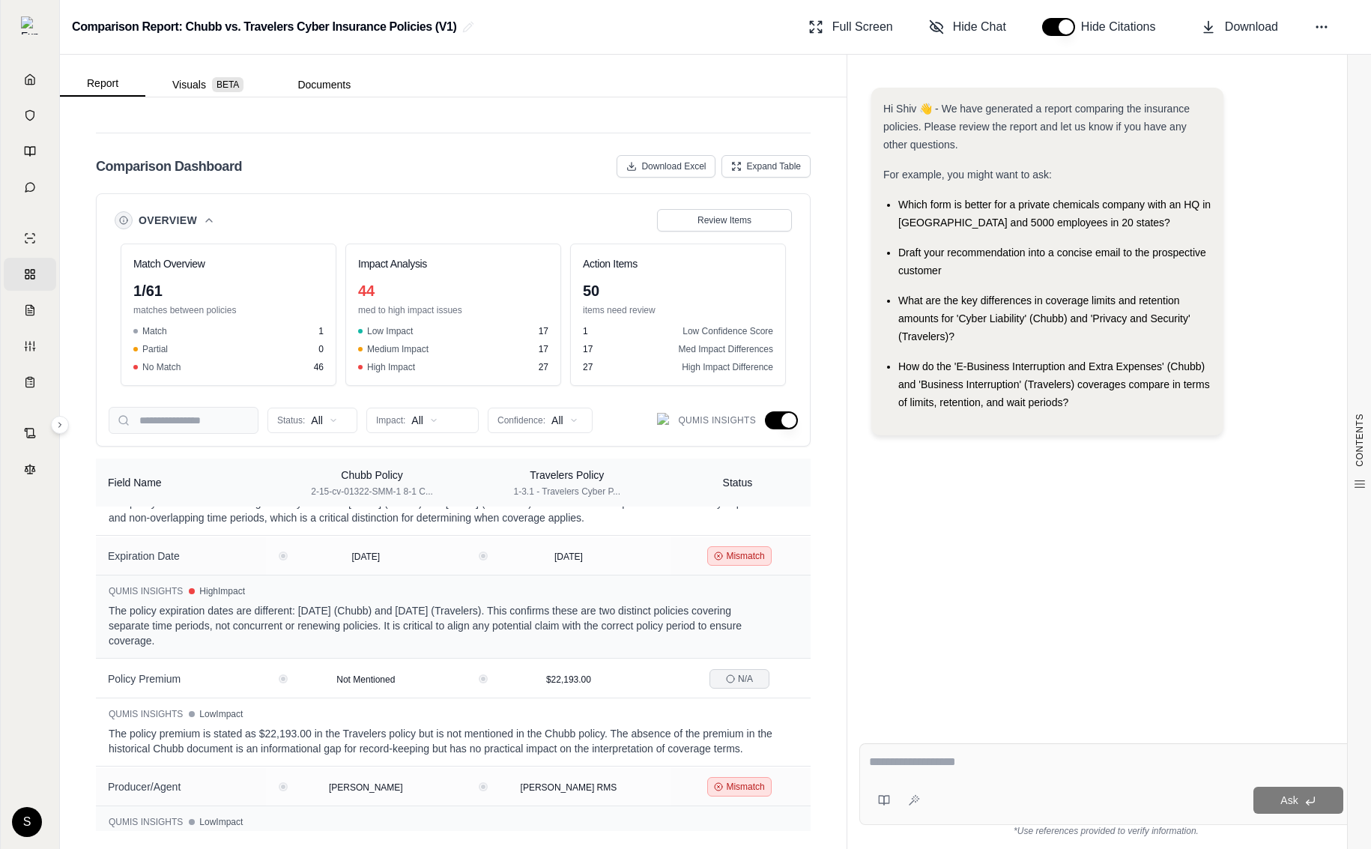
click at [716, 423] on button "button" at bounding box center [781, 420] width 33 height 18
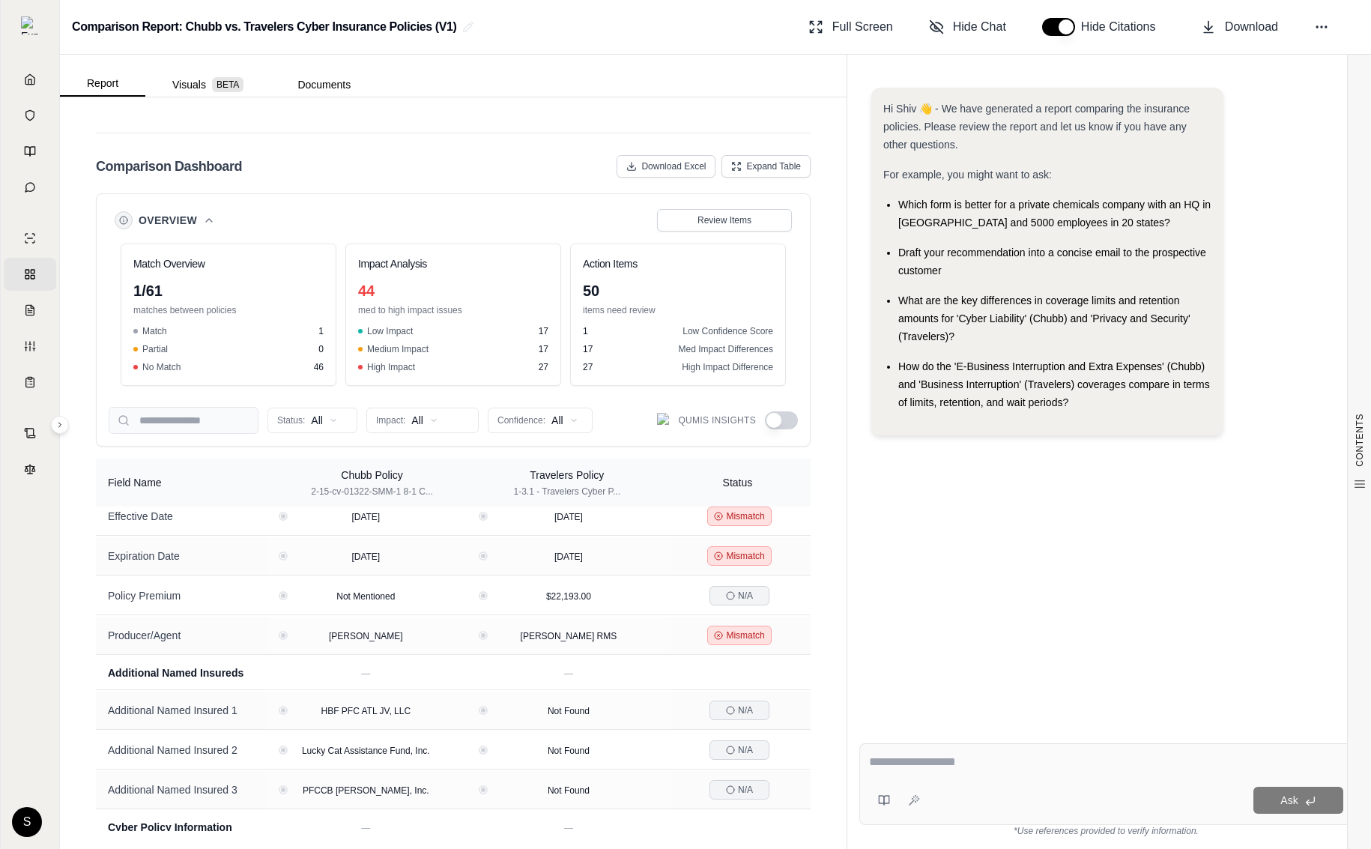
click at [716, 423] on button "button" at bounding box center [781, 420] width 33 height 18
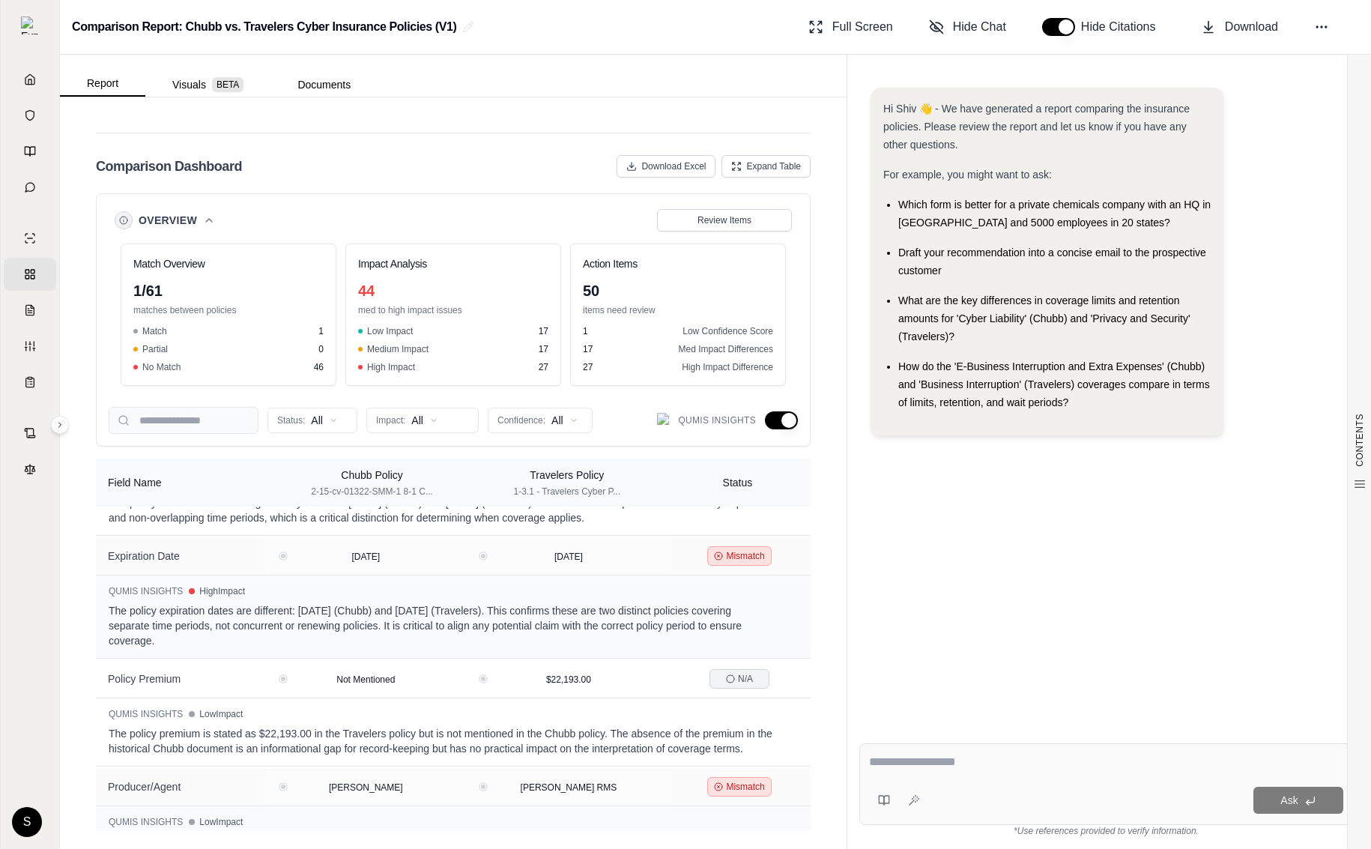
click at [716, 423] on button "button" at bounding box center [781, 420] width 33 height 18
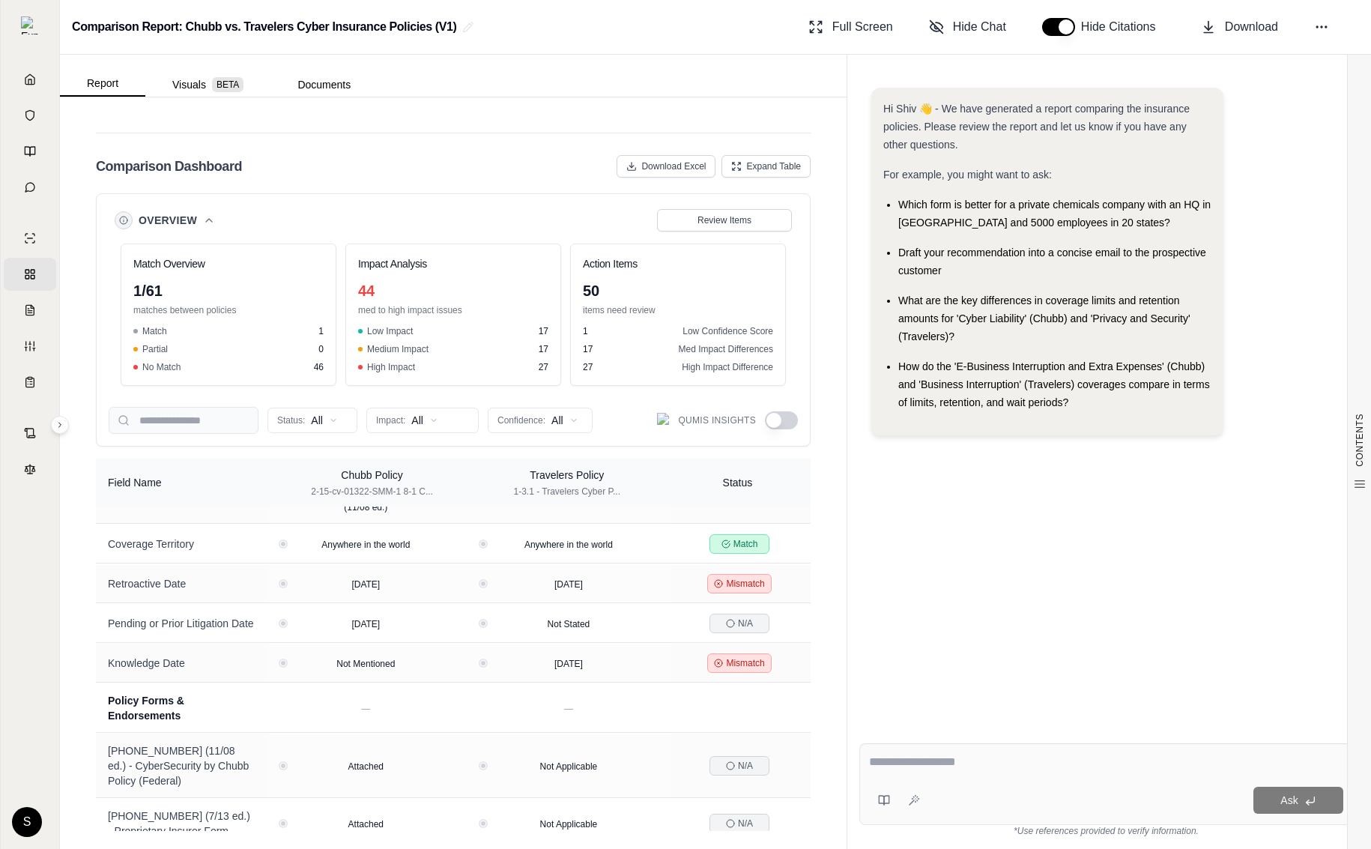
scroll to position [285, 0]
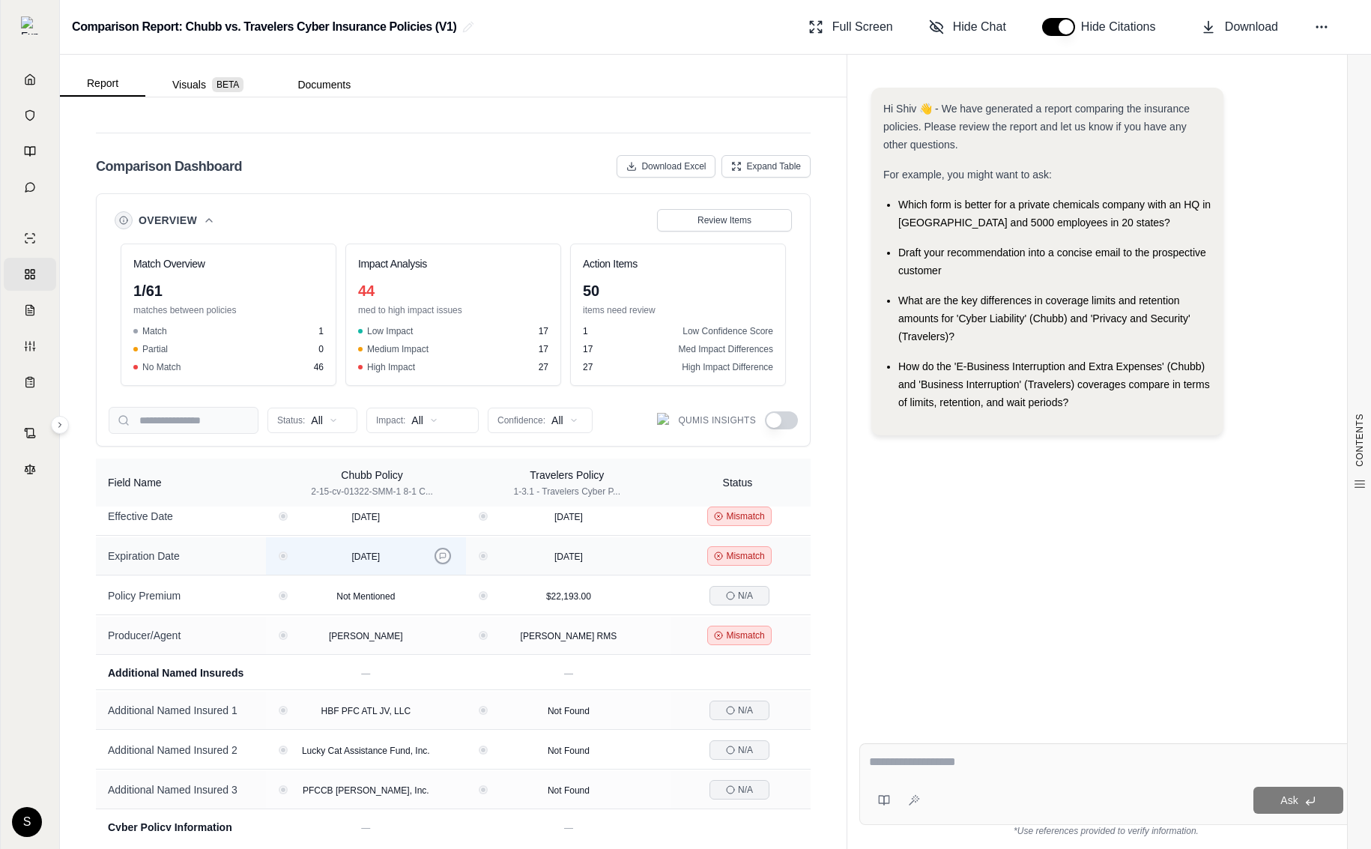
click at [444, 548] on button at bounding box center [443, 556] width 16 height 16
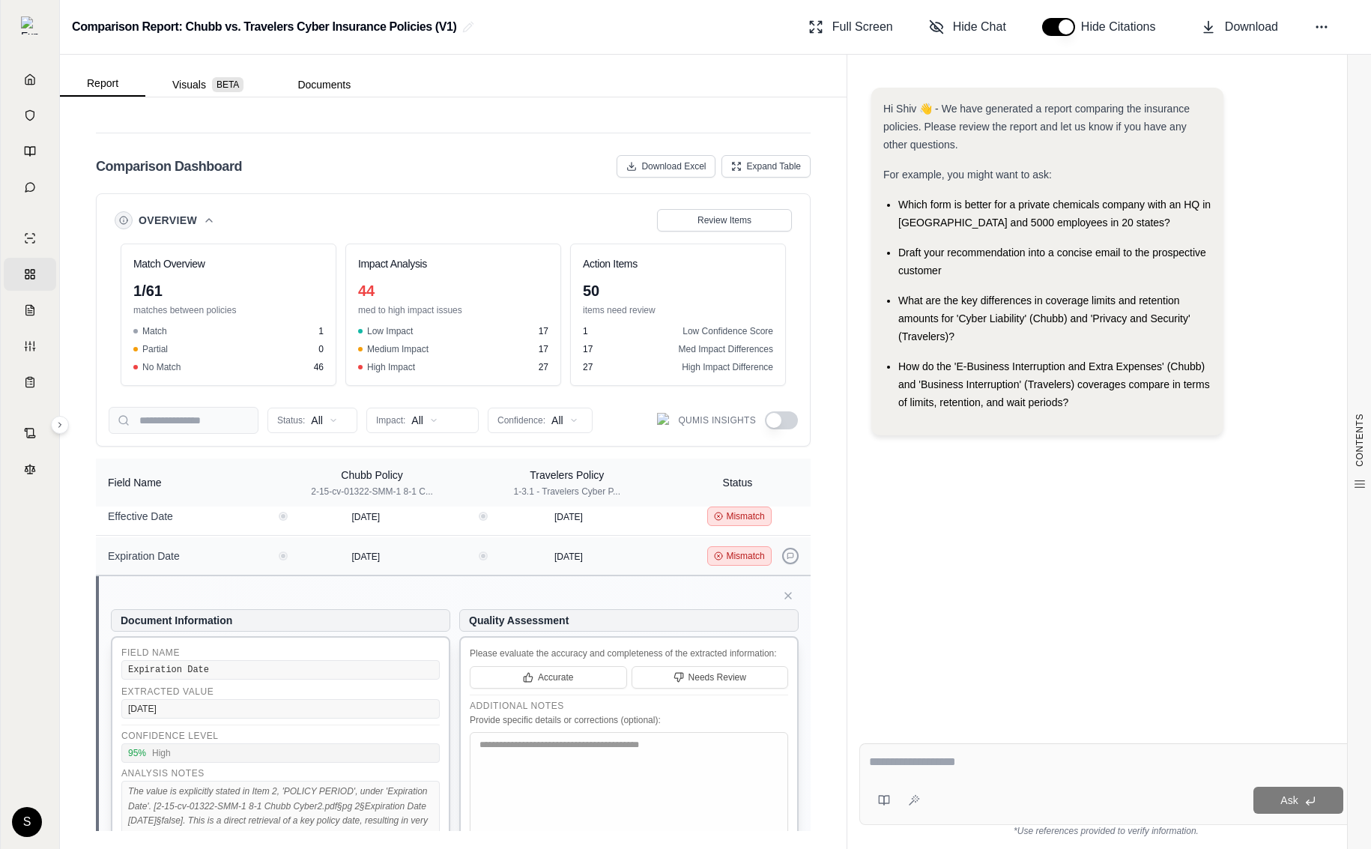
click at [716, 548] on button at bounding box center [790, 556] width 16 height 16
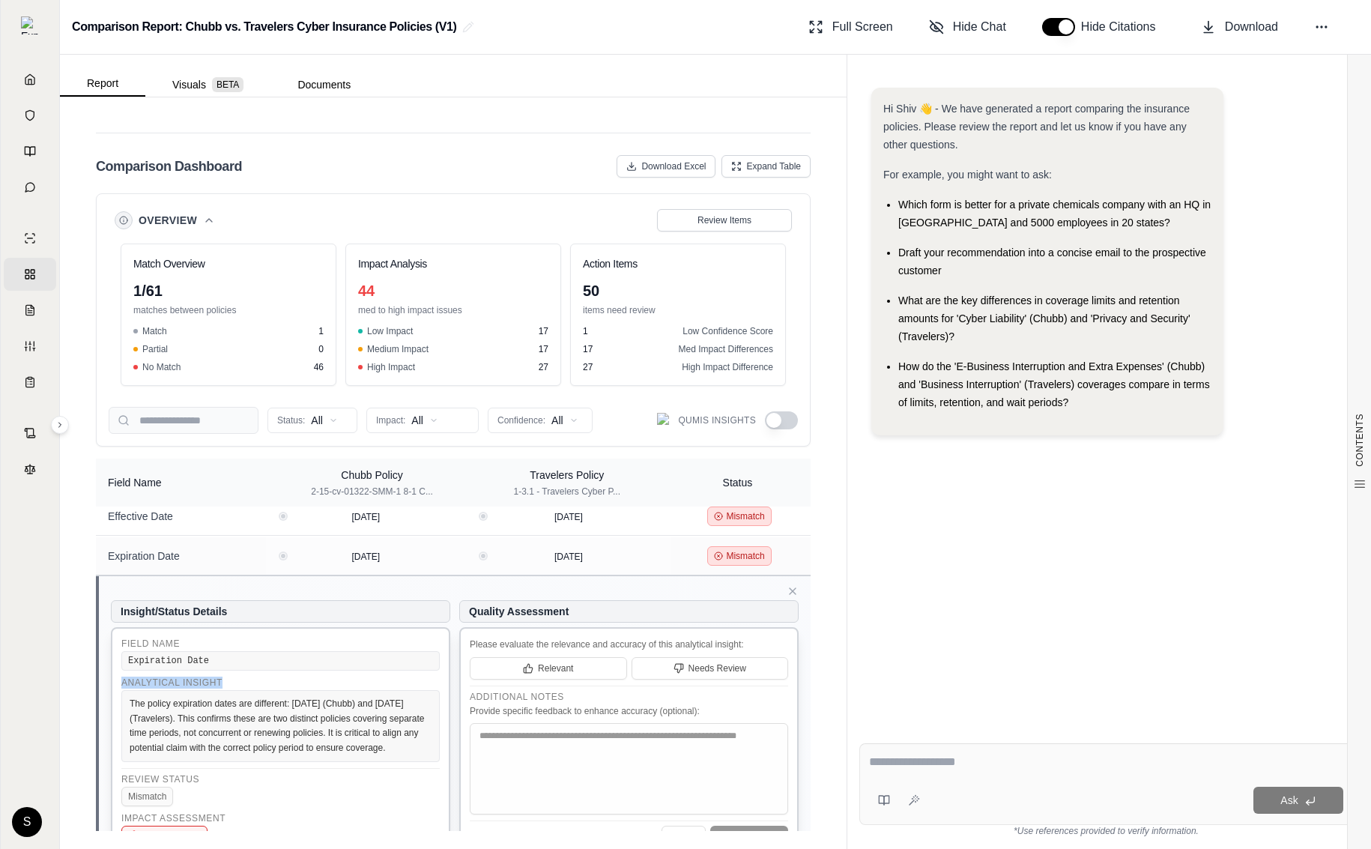
drag, startPoint x: 228, startPoint y: 666, endPoint x: 124, endPoint y: 665, distance: 104.1
click at [124, 677] on div "Analytical Insight" at bounding box center [280, 683] width 318 height 12
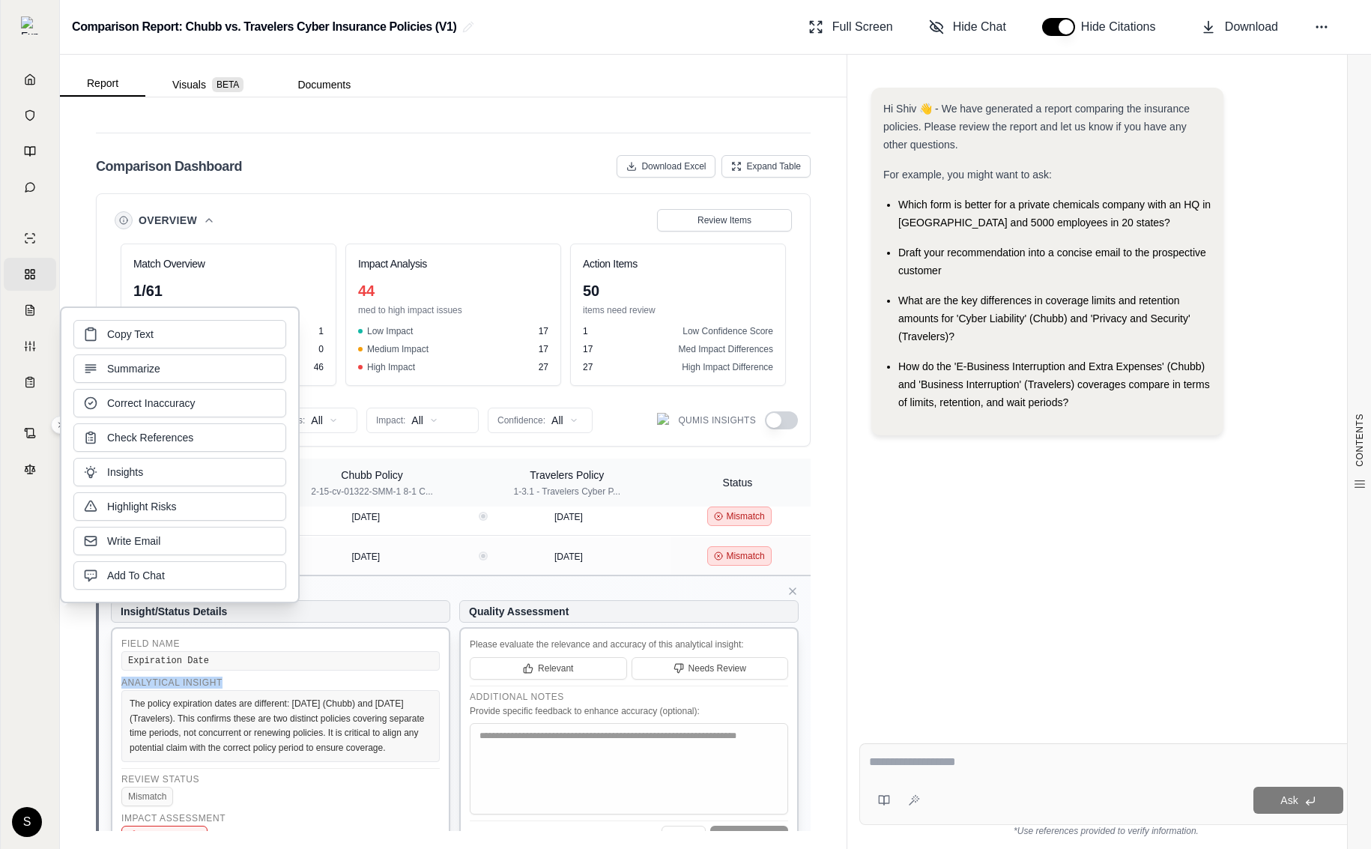
copy div "Analytical Insight"
click at [461, 232] on div "Overview Review Items" at bounding box center [453, 220] width 689 height 28
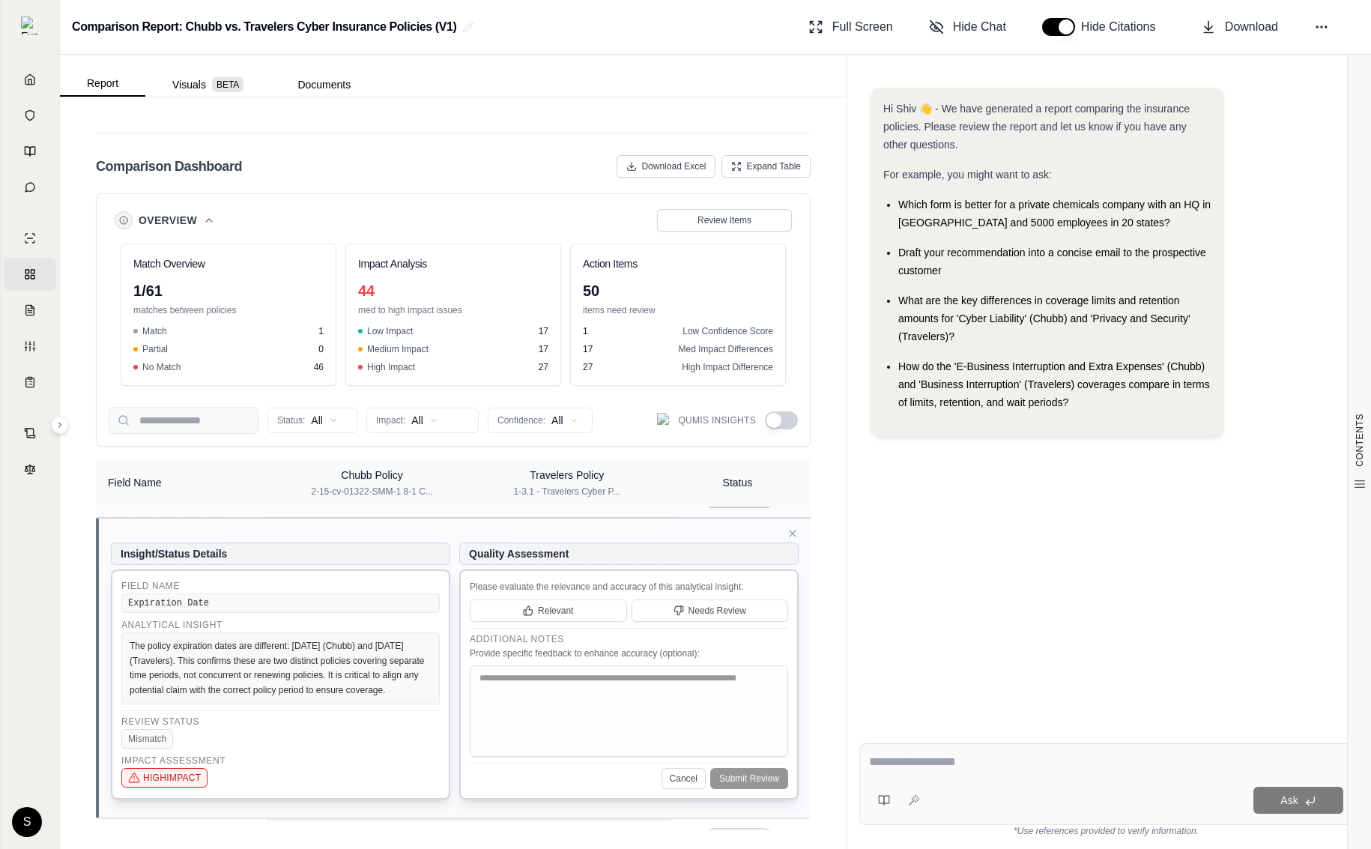
scroll to position [0, 0]
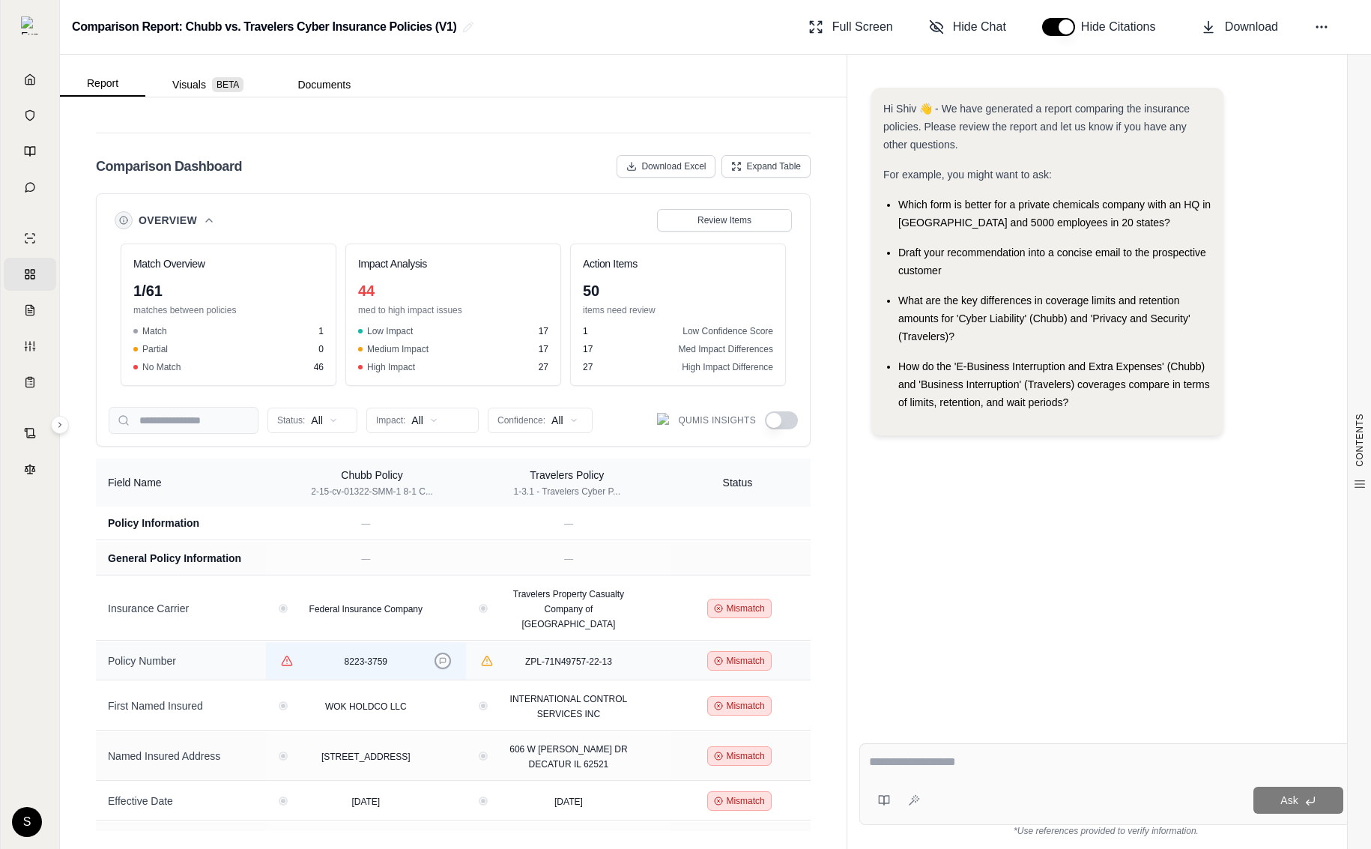
click at [444, 657] on icon at bounding box center [442, 660] width 7 height 7
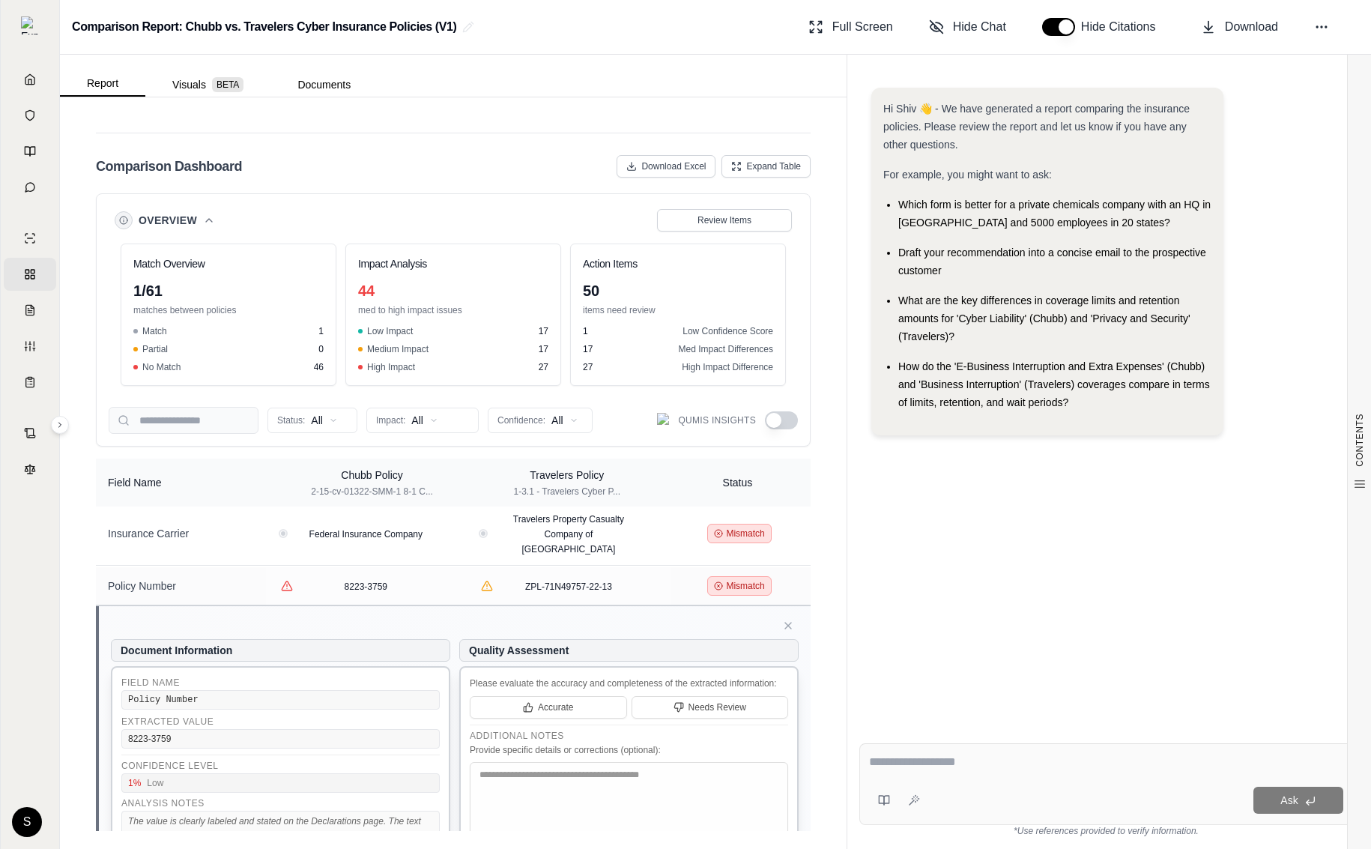
scroll to position [79, 0]
click at [716, 574] on button at bounding box center [790, 582] width 16 height 16
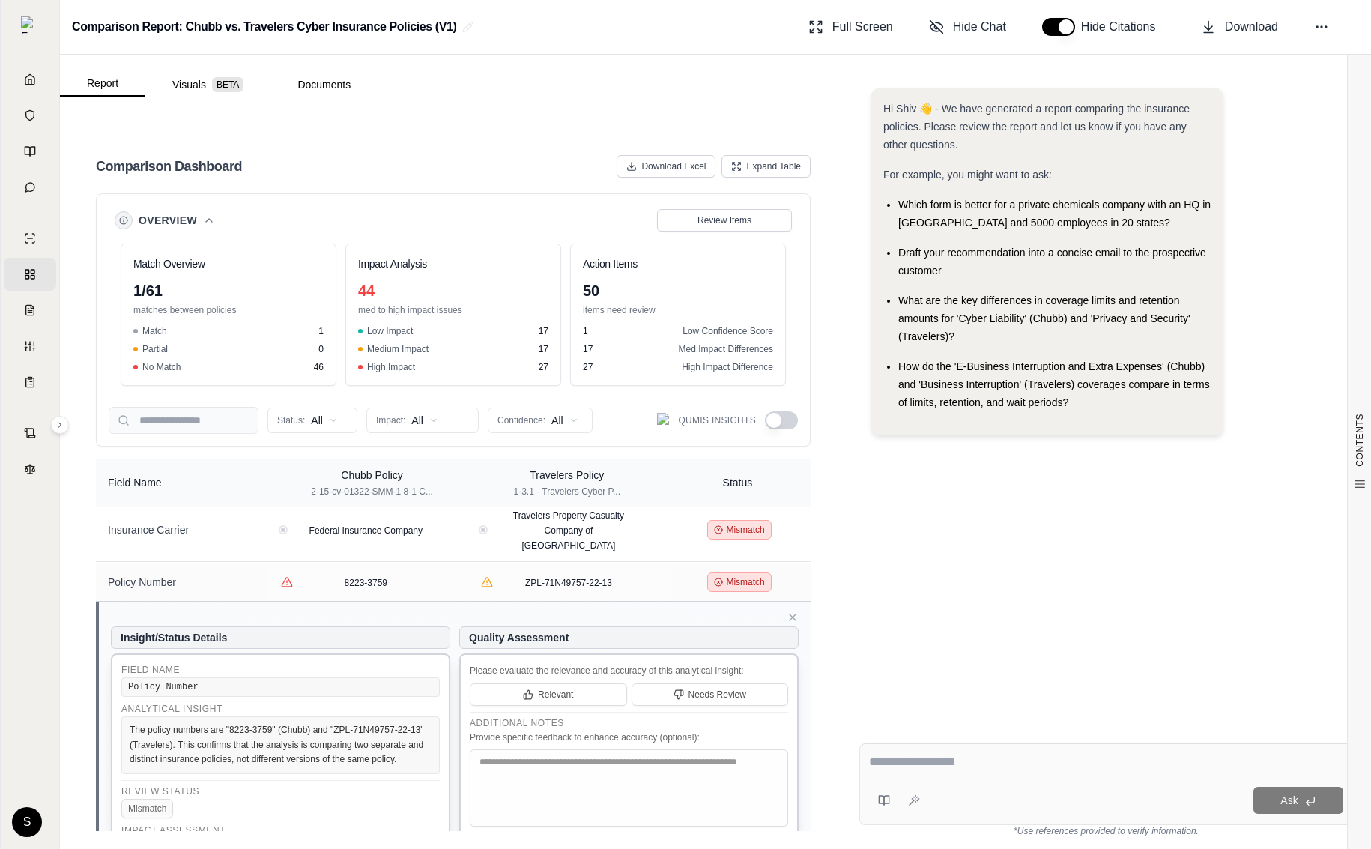
click at [716, 614] on icon at bounding box center [793, 617] width 6 height 6
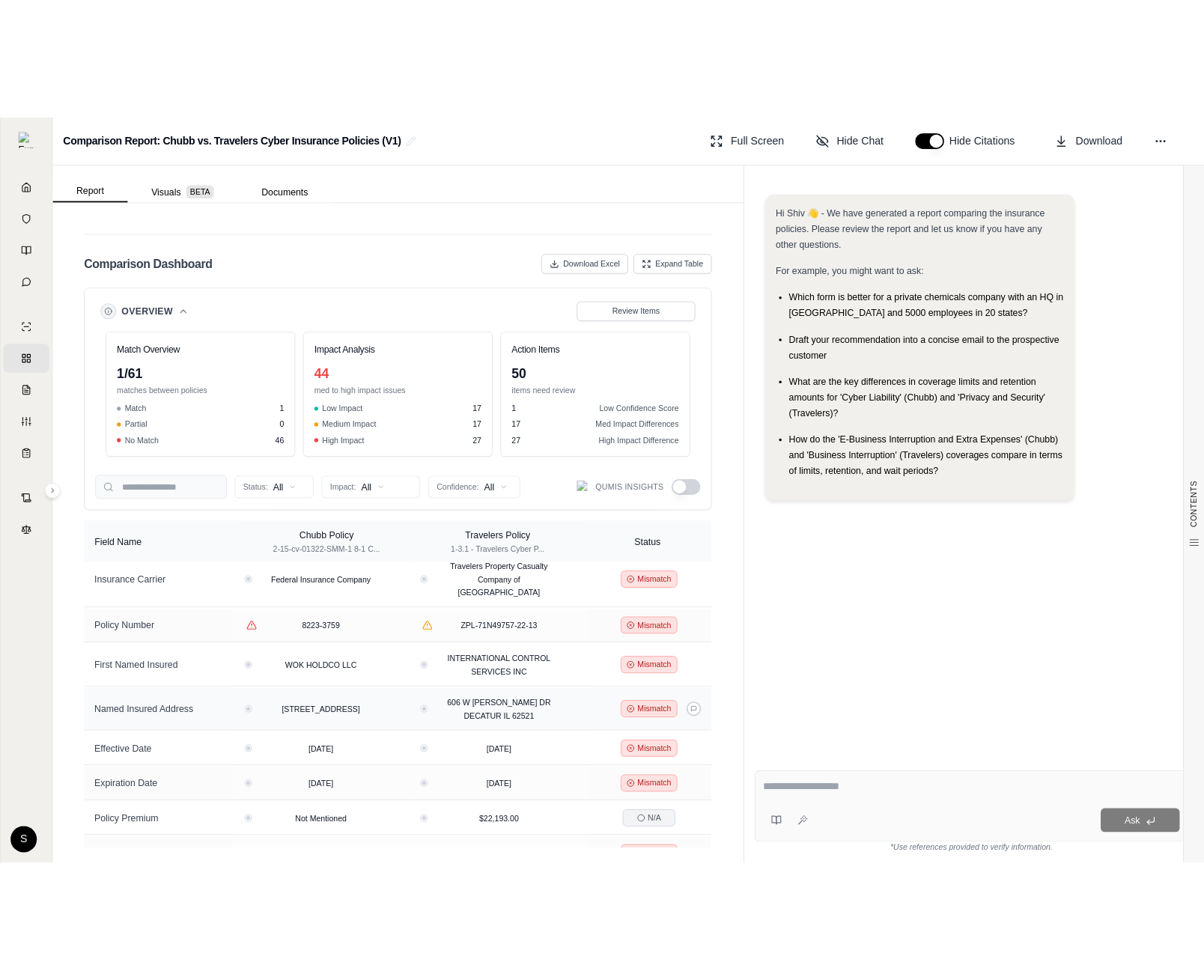
scroll to position [0, 0]
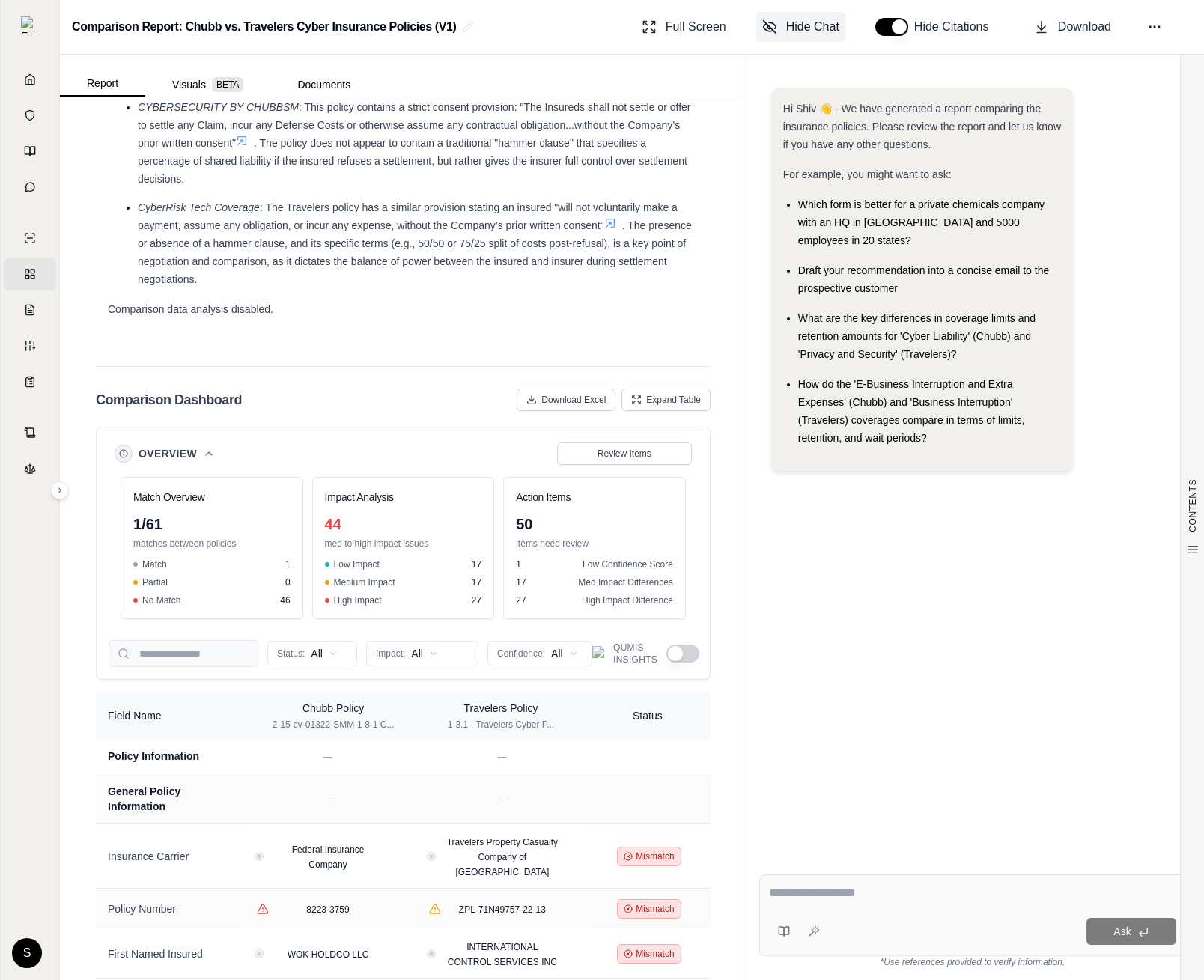
click at [715, 22] on span "Hide Chat" at bounding box center [812, 27] width 53 height 18
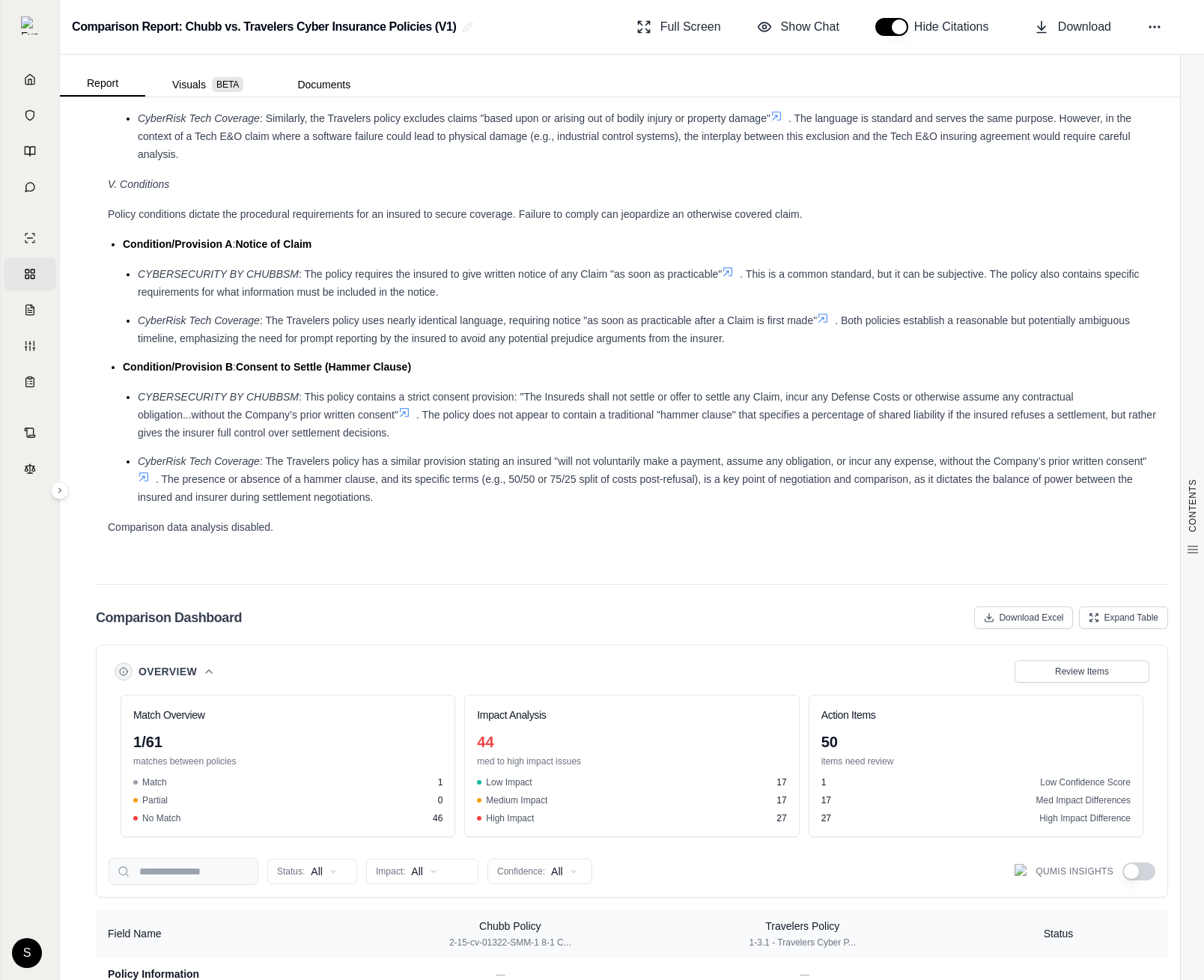
scroll to position [2972, 0]
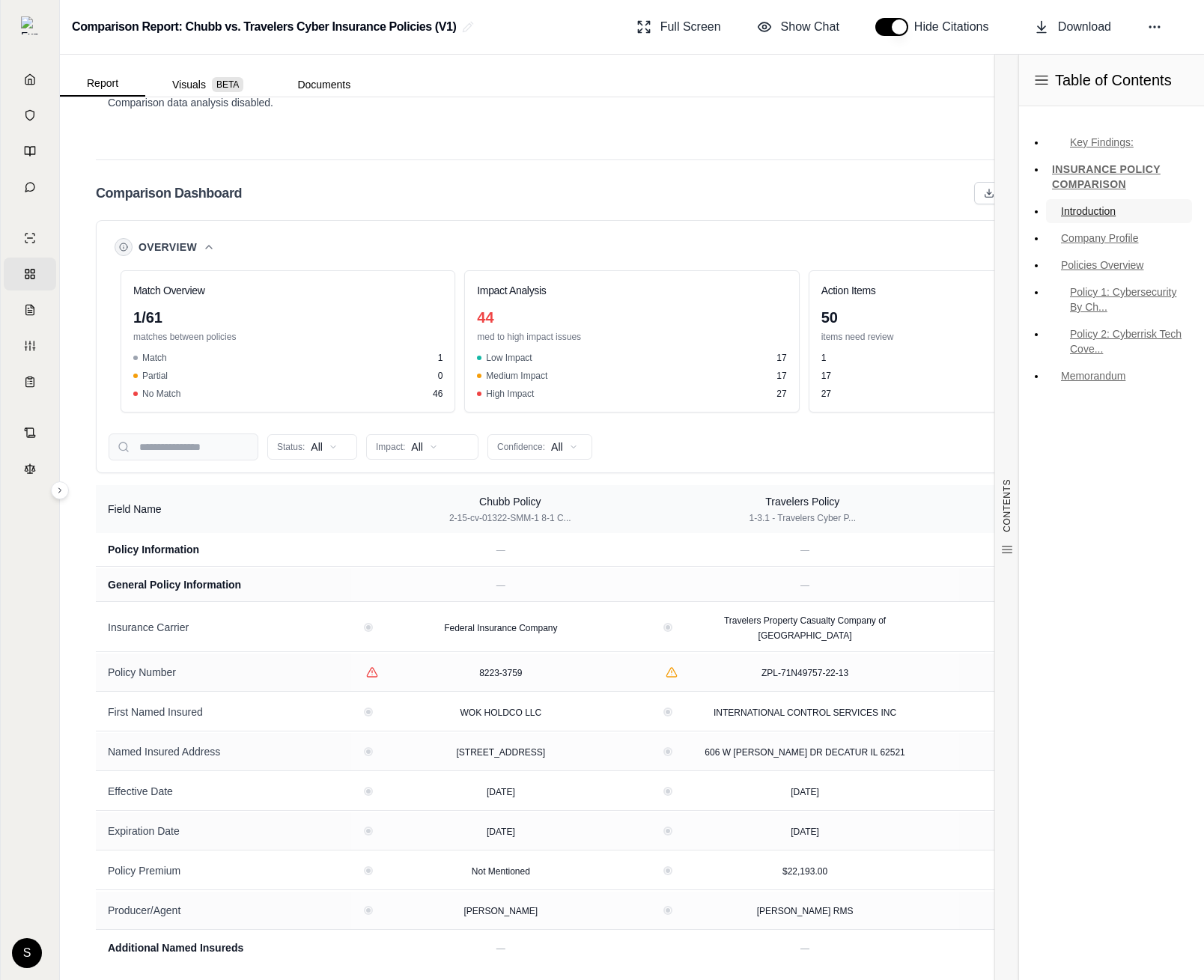
click at [715, 209] on link "Introduction" at bounding box center [1119, 211] width 146 height 24
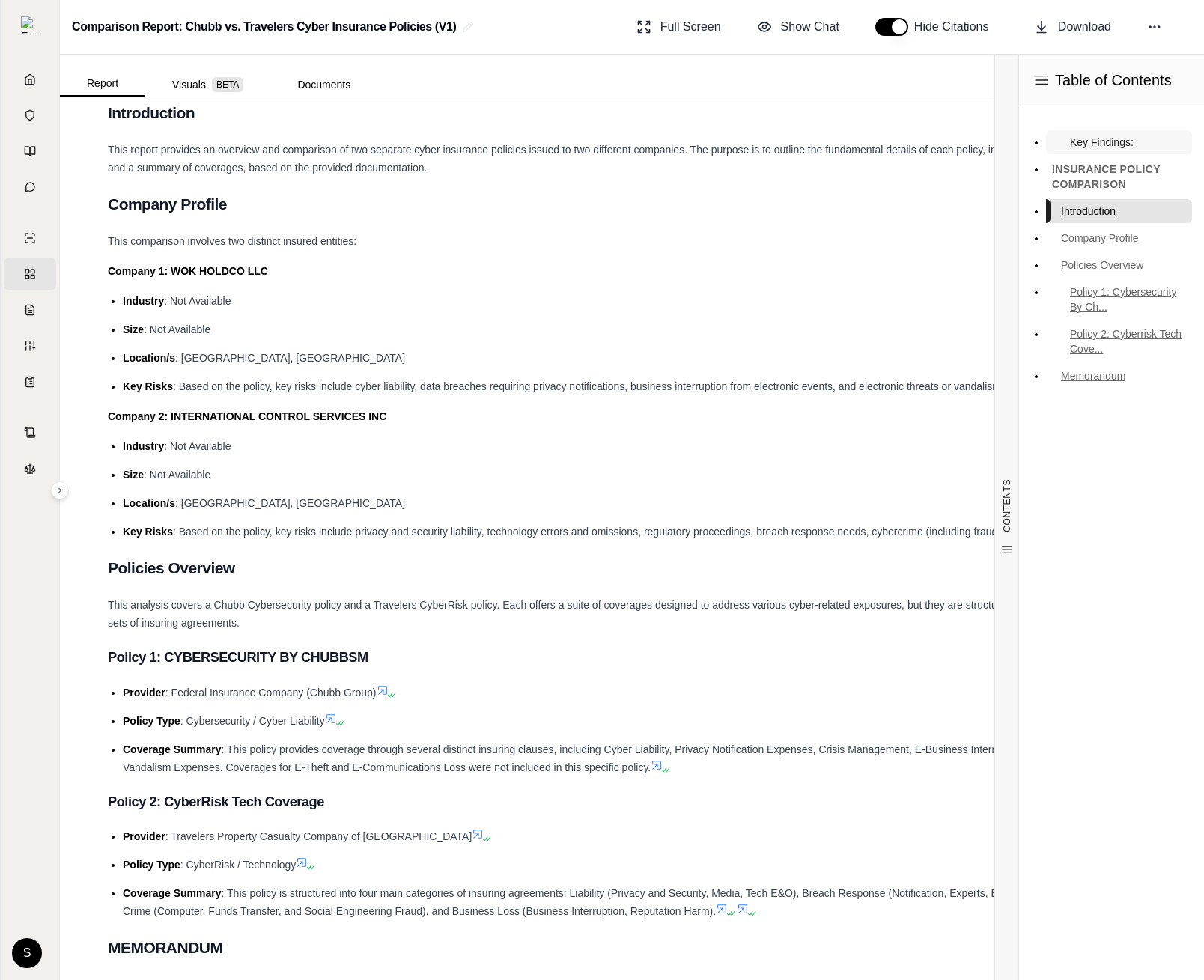
click at [715, 142] on link "Key Findings:" at bounding box center [1119, 142] width 146 height 24
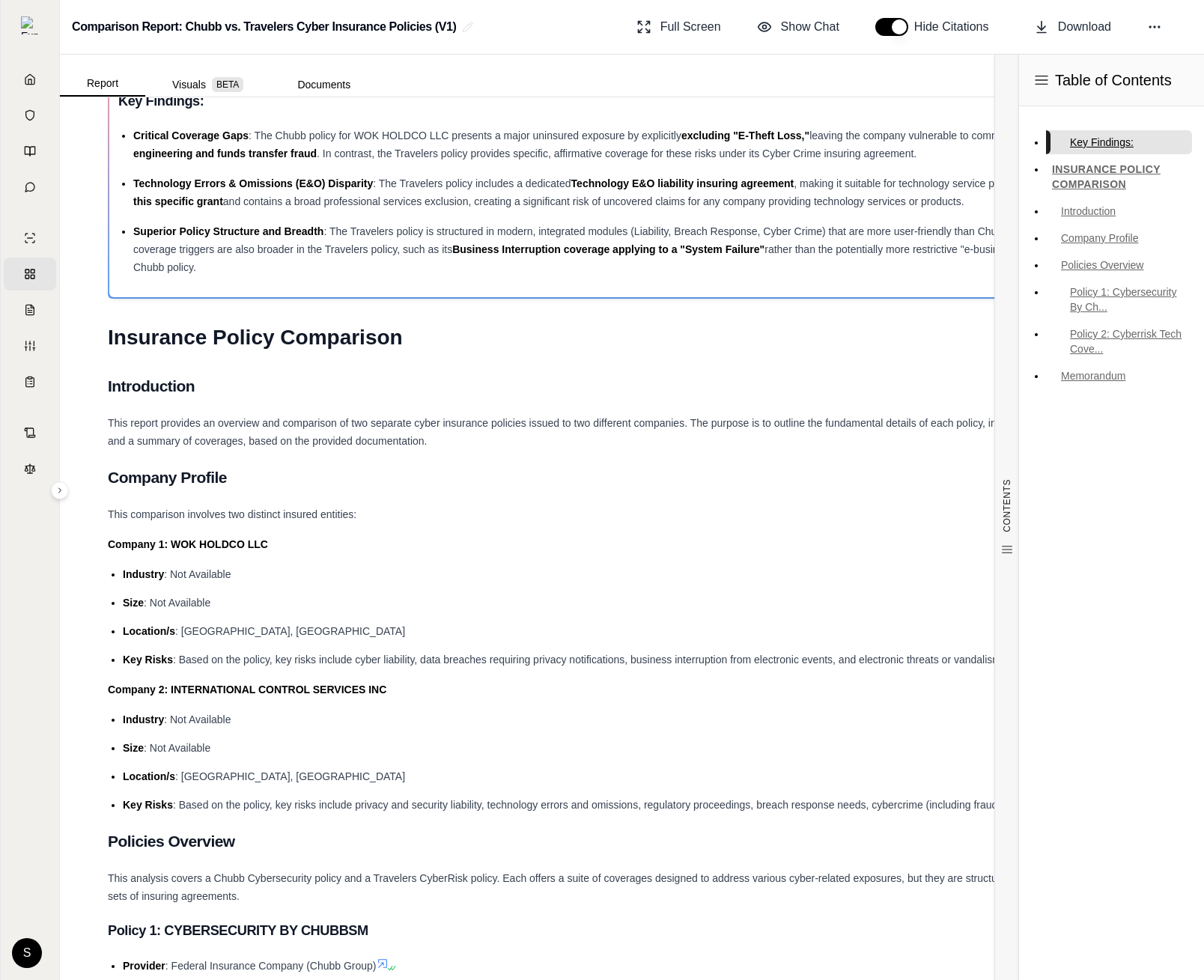
scroll to position [58, 0]
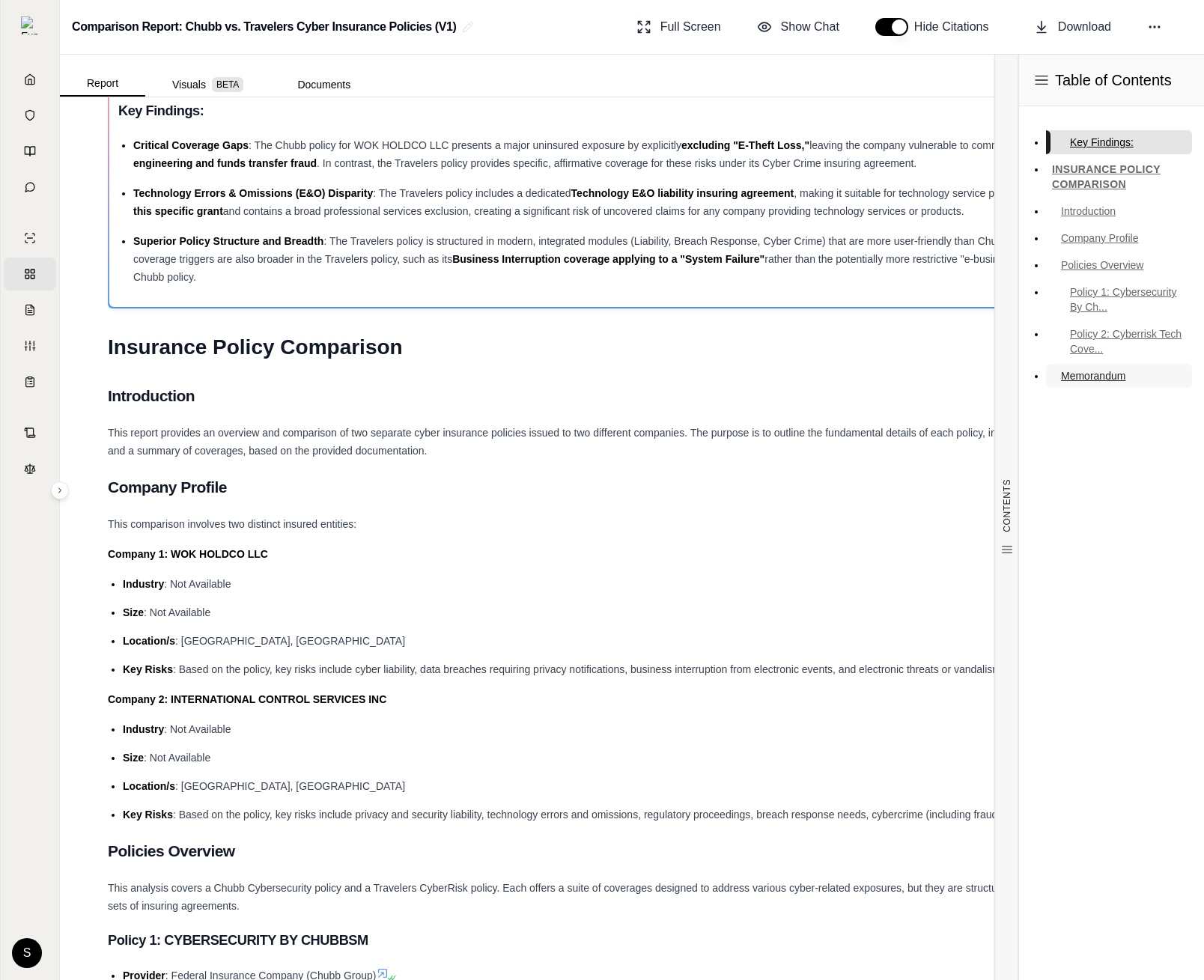
click at [715, 375] on link "Memorandum" at bounding box center [1119, 376] width 146 height 24
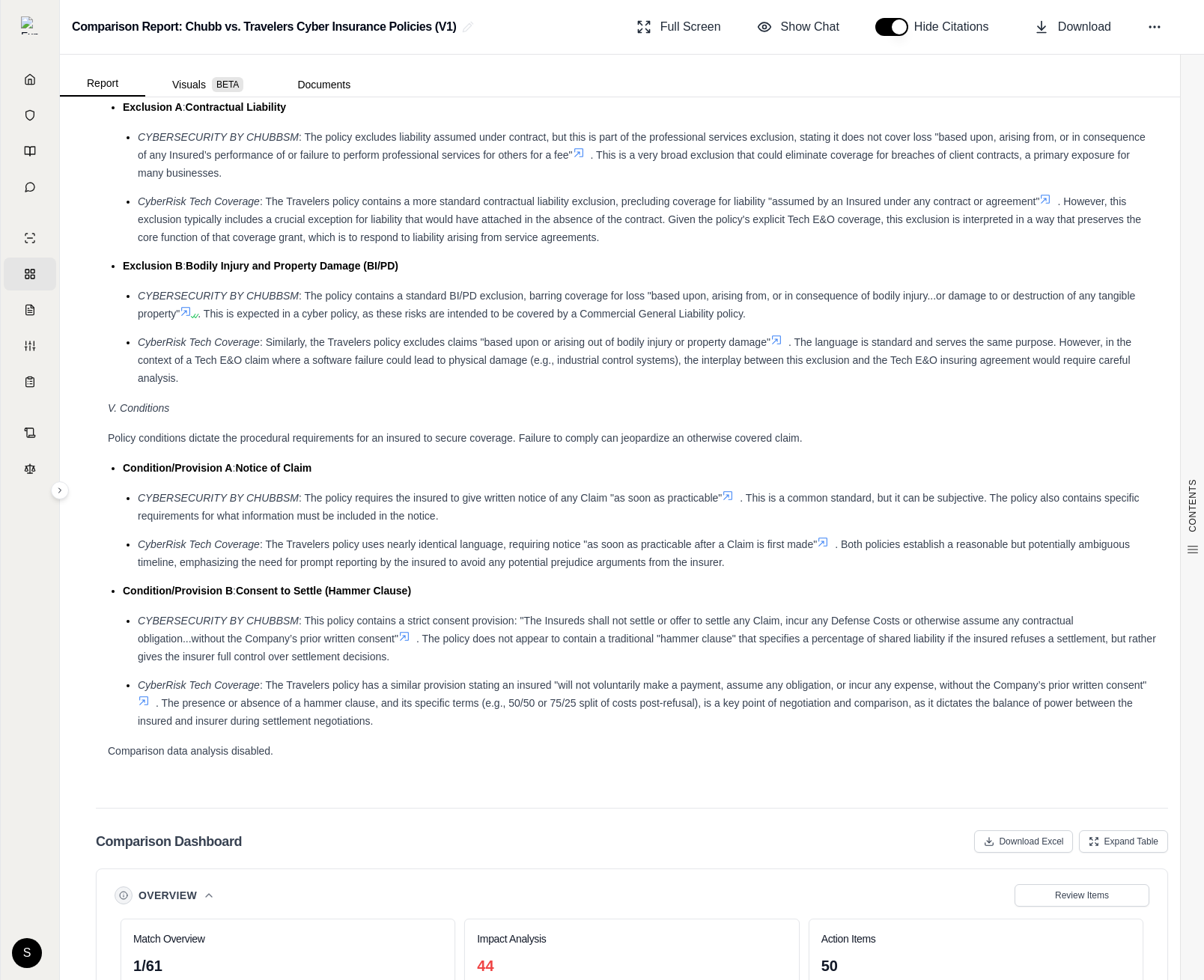
scroll to position [2972, 0]
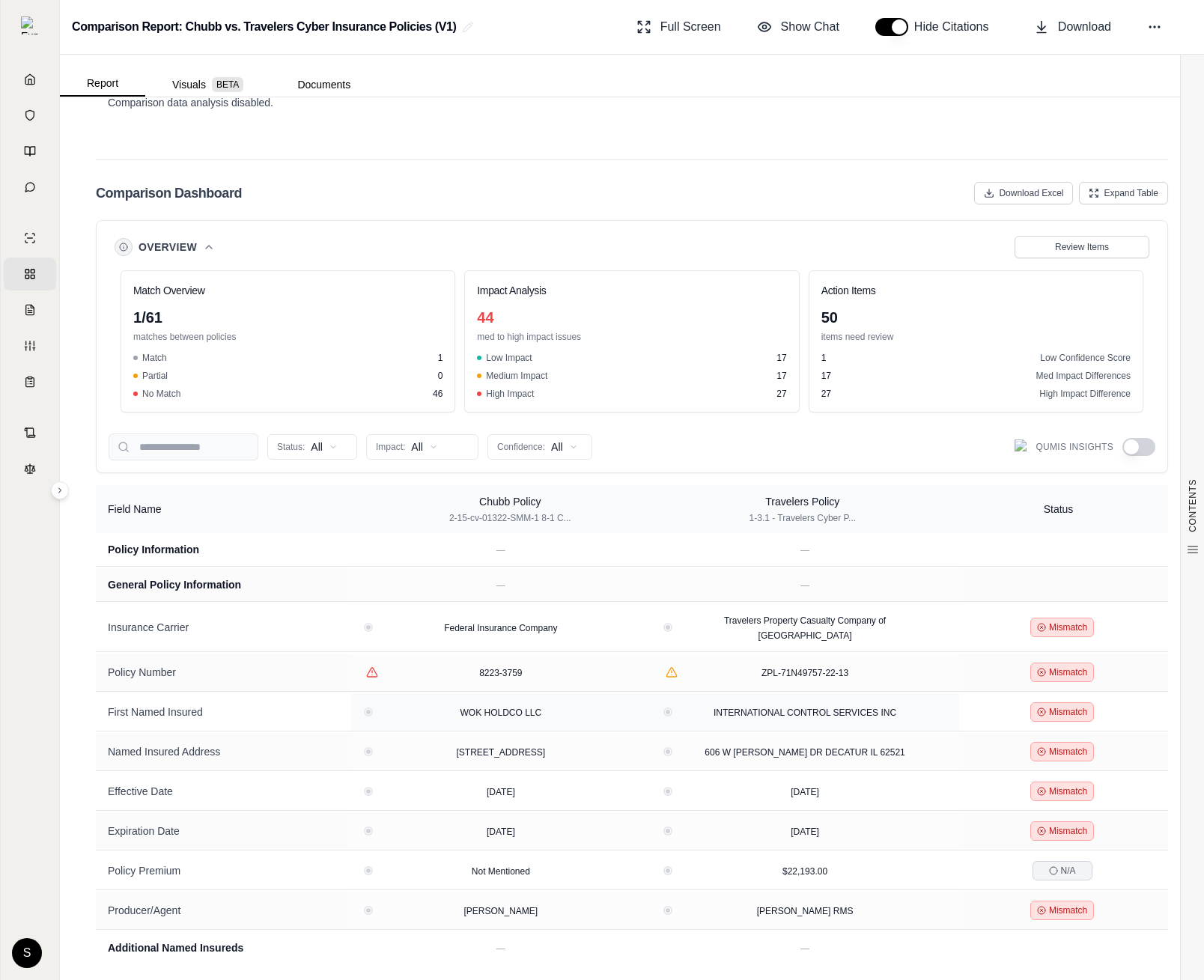
click at [322, 704] on div "First Named Insured" at bounding box center [224, 711] width 232 height 15
click at [628, 624] on icon at bounding box center [626, 626] width 7 height 7
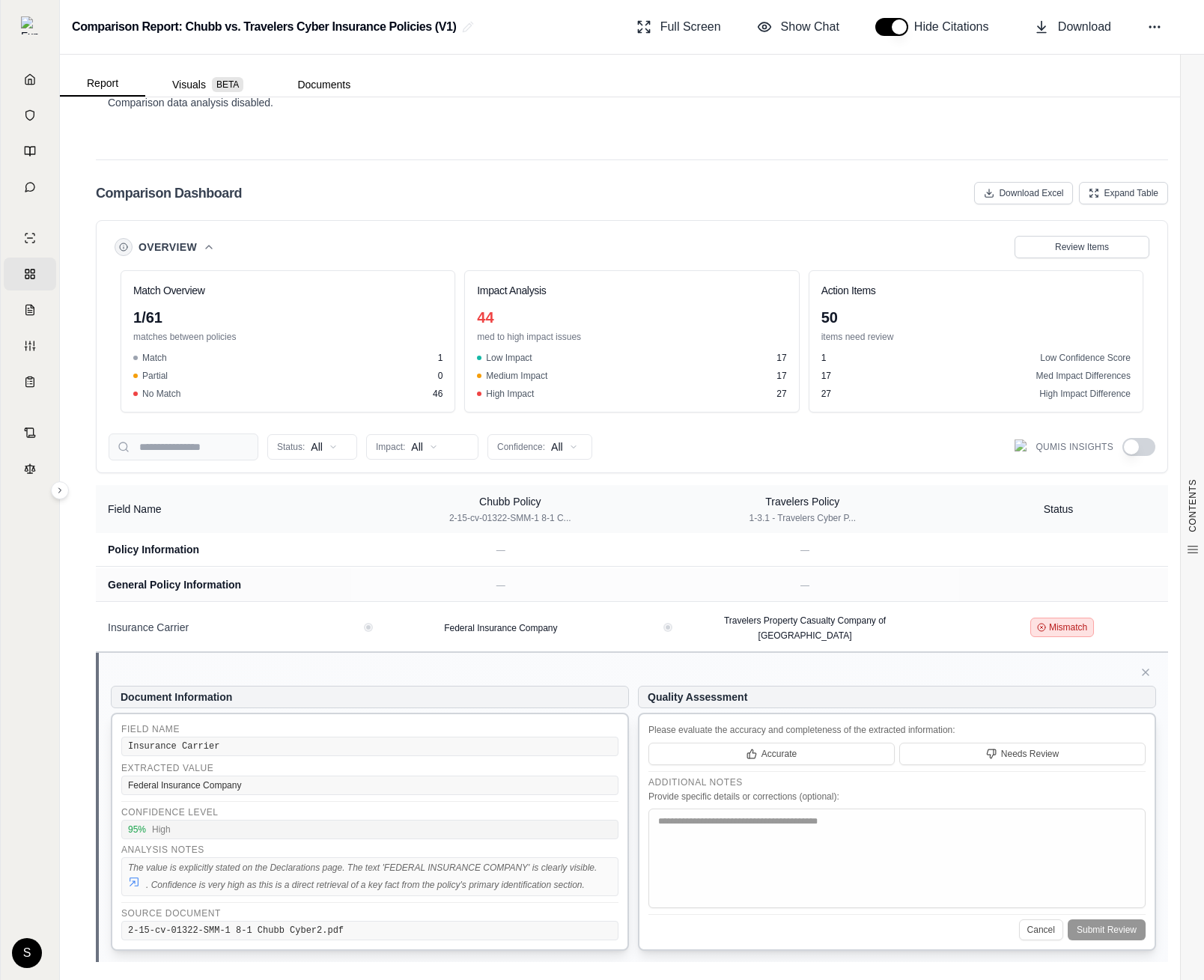
click at [136, 807] on icon at bounding box center [134, 882] width 12 height 12
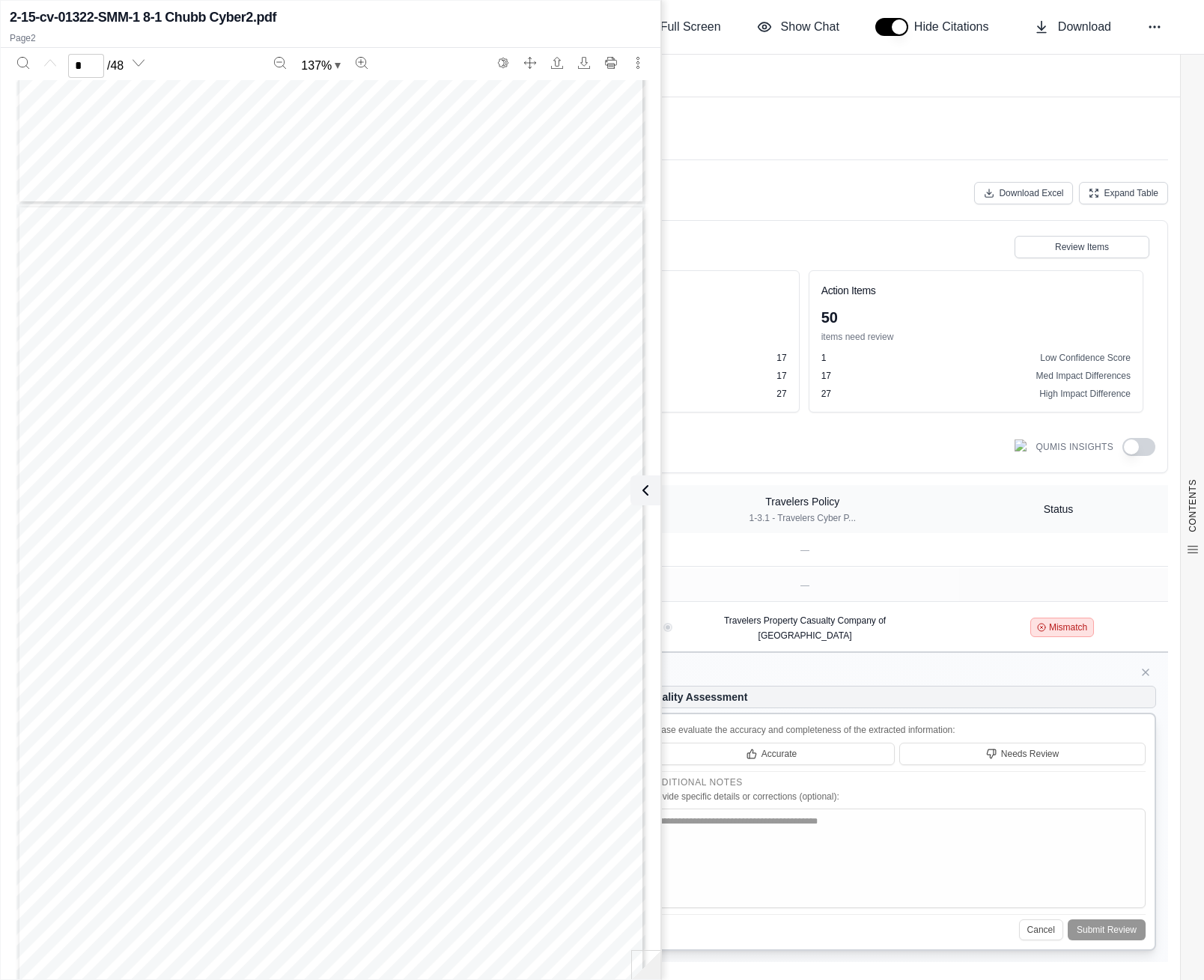
scroll to position [0, 0]
type input "*"
click at [639, 493] on icon at bounding box center [642, 490] width 18 height 18
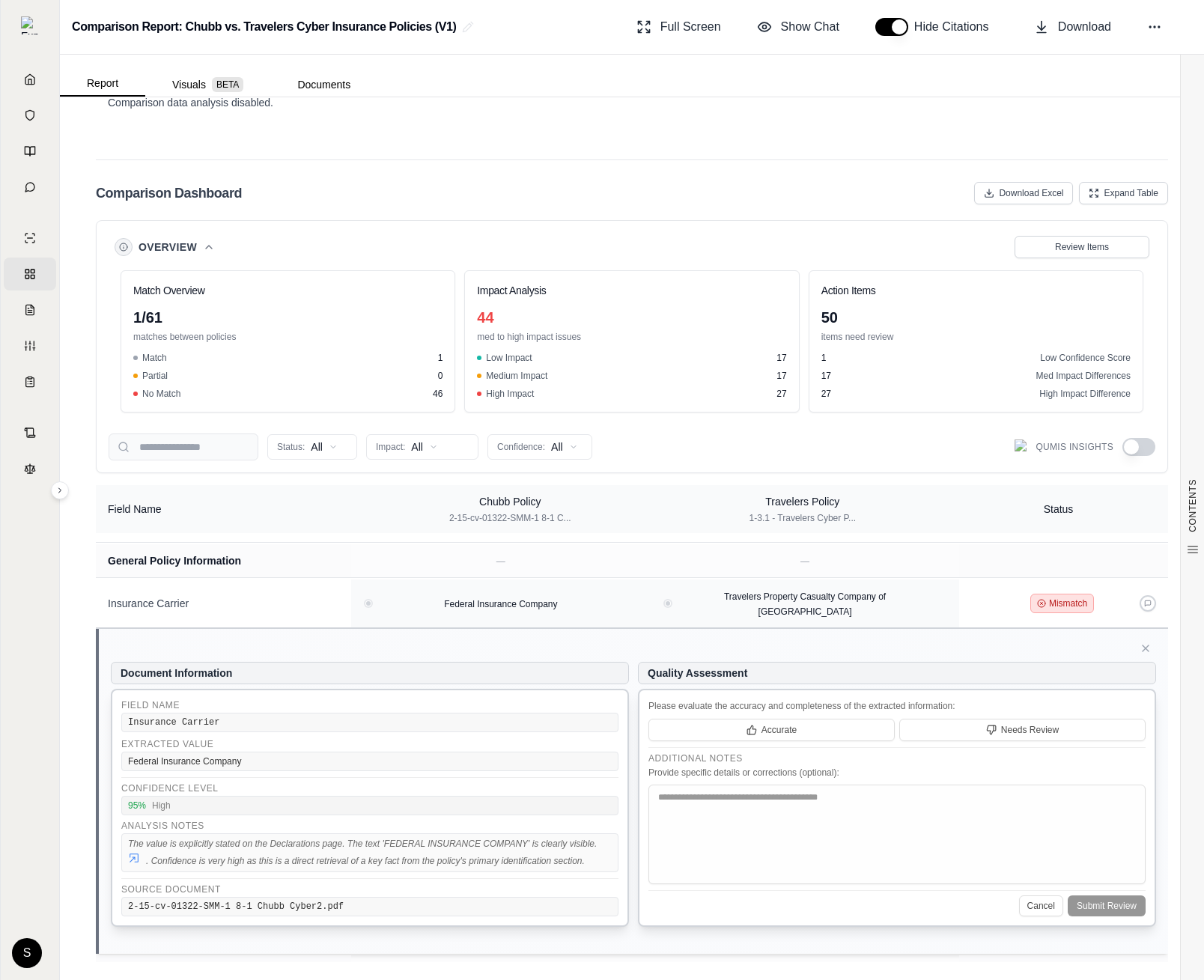
scroll to position [3, 0]
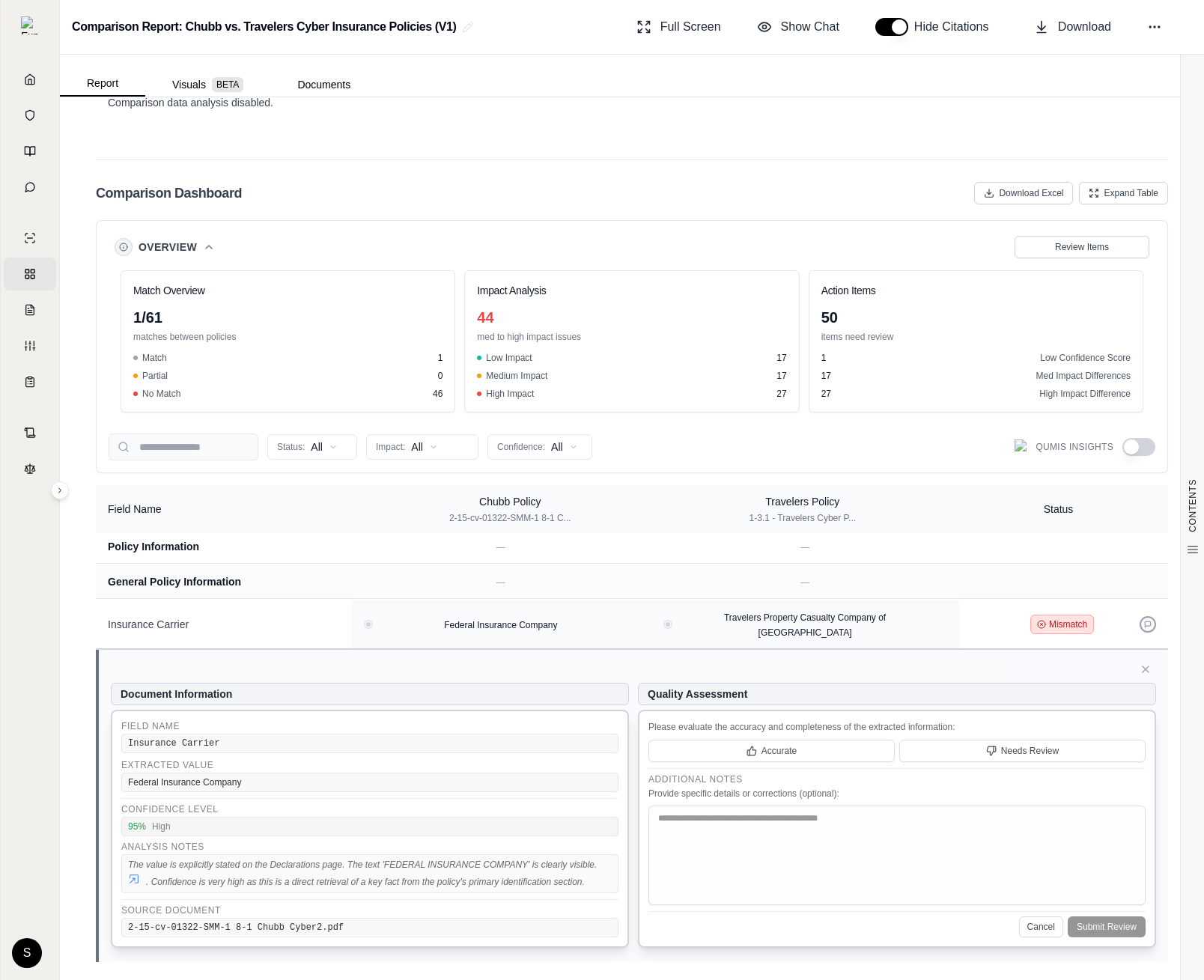
click at [715, 616] on button at bounding box center [1147, 624] width 16 height 16
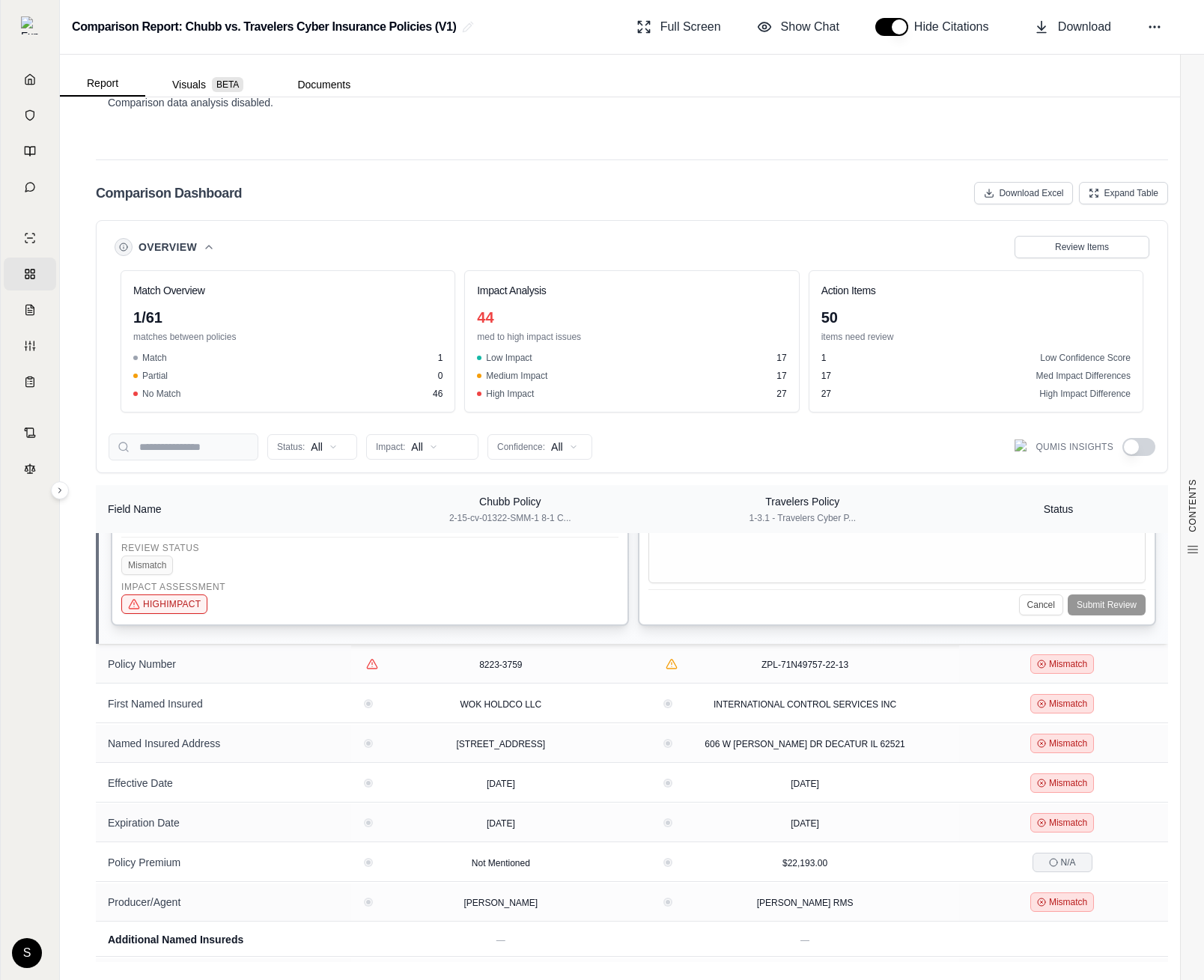
scroll to position [378, 0]
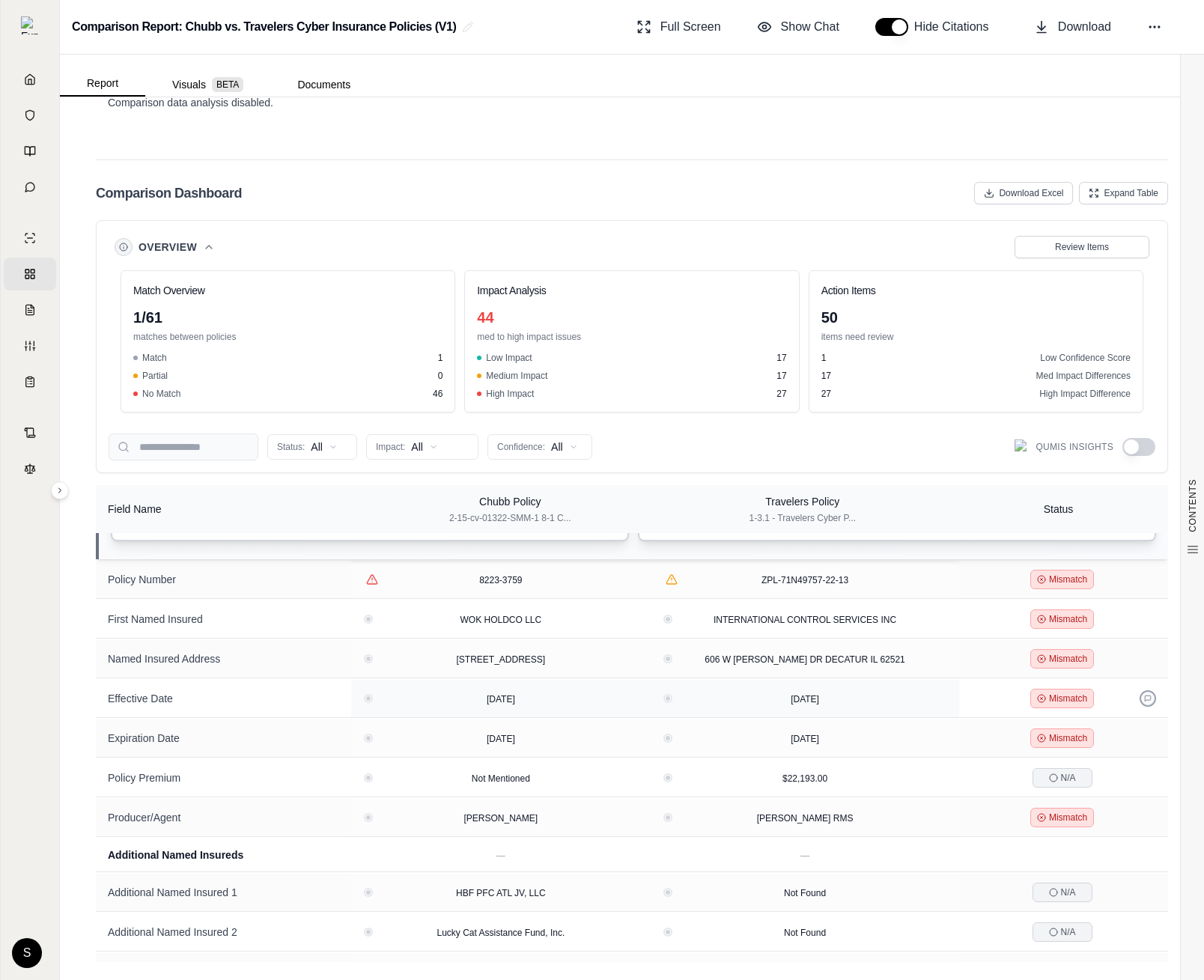
click at [715, 694] on icon at bounding box center [1147, 697] width 7 height 7
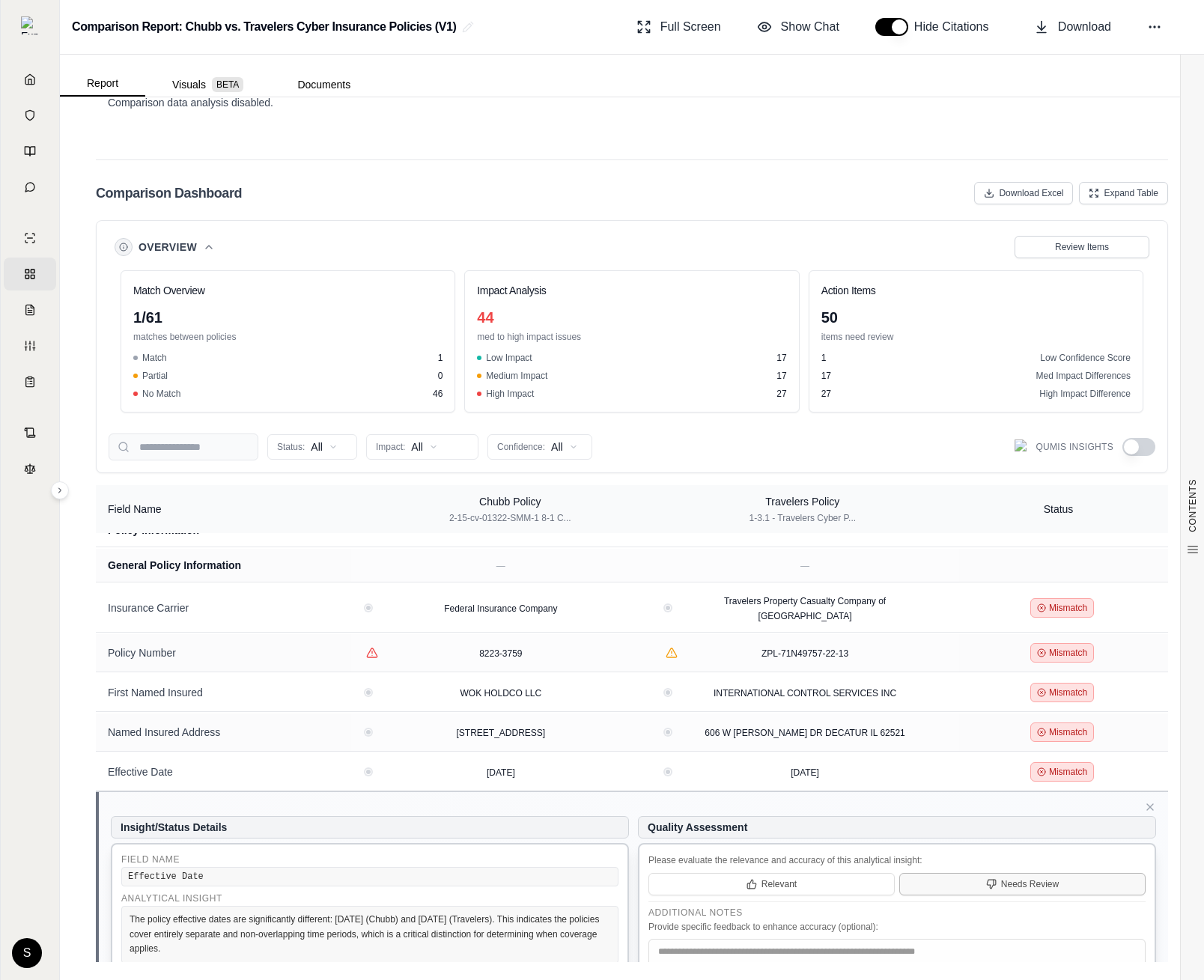
scroll to position [92, 0]
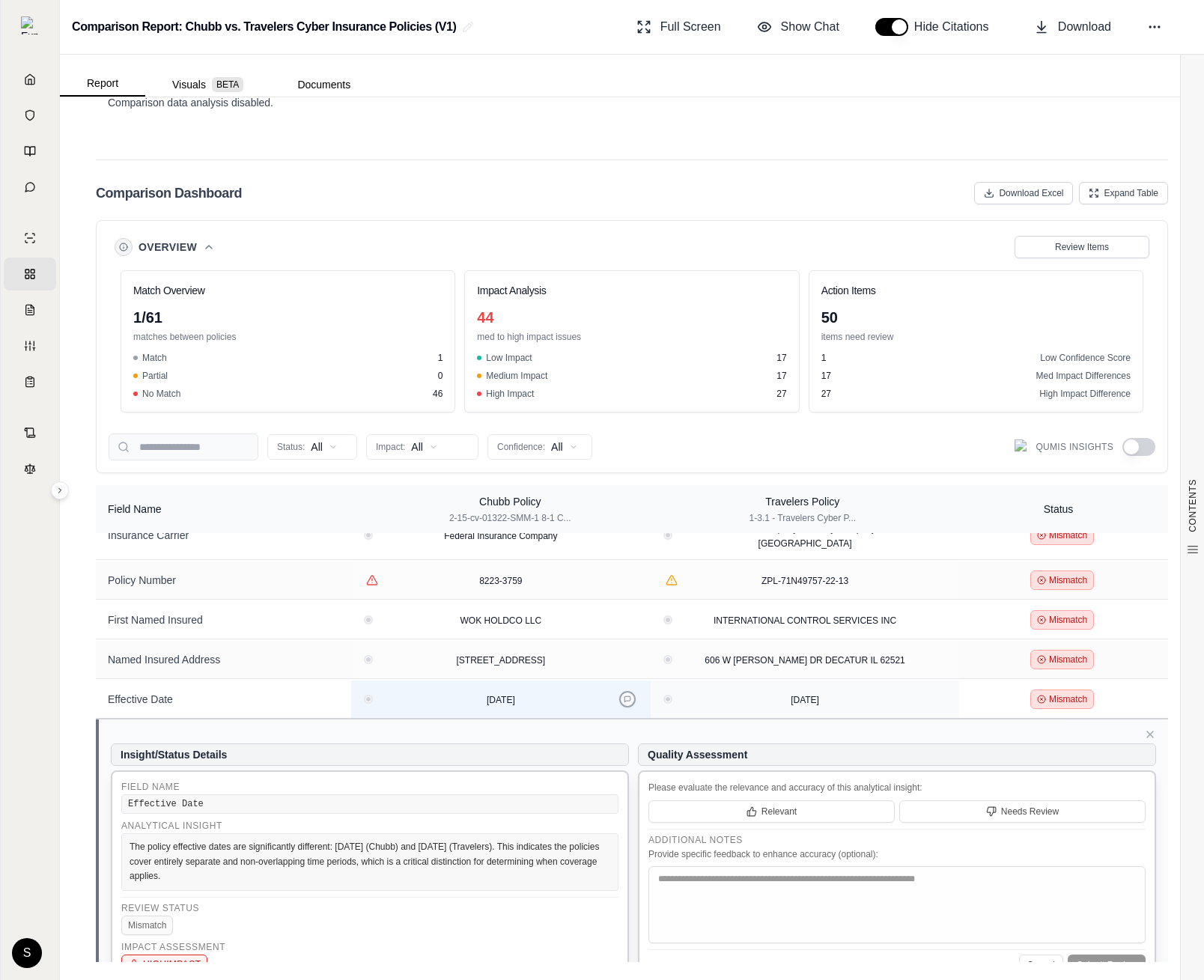
click at [632, 694] on button at bounding box center [627, 699] width 16 height 16
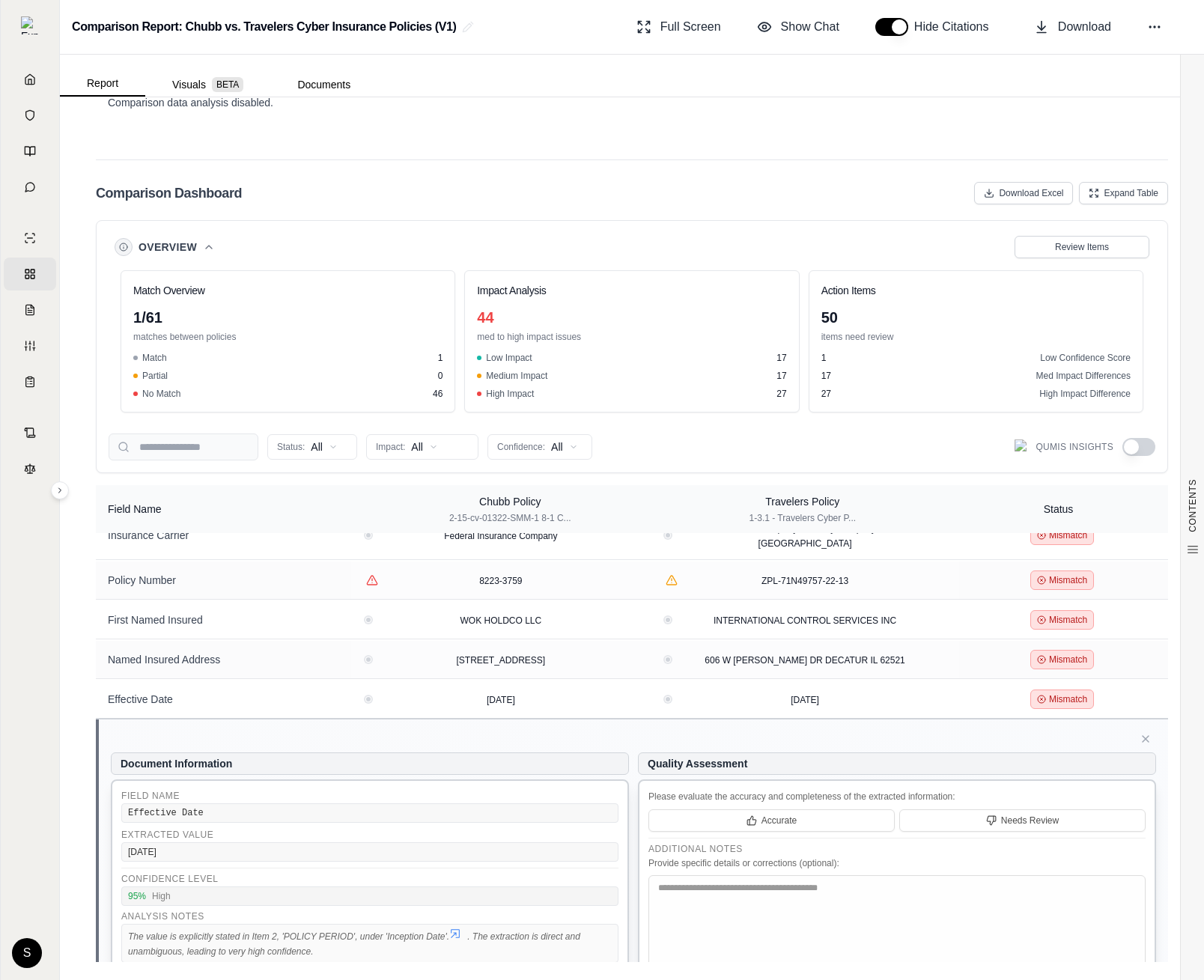
scroll to position [251, 0]
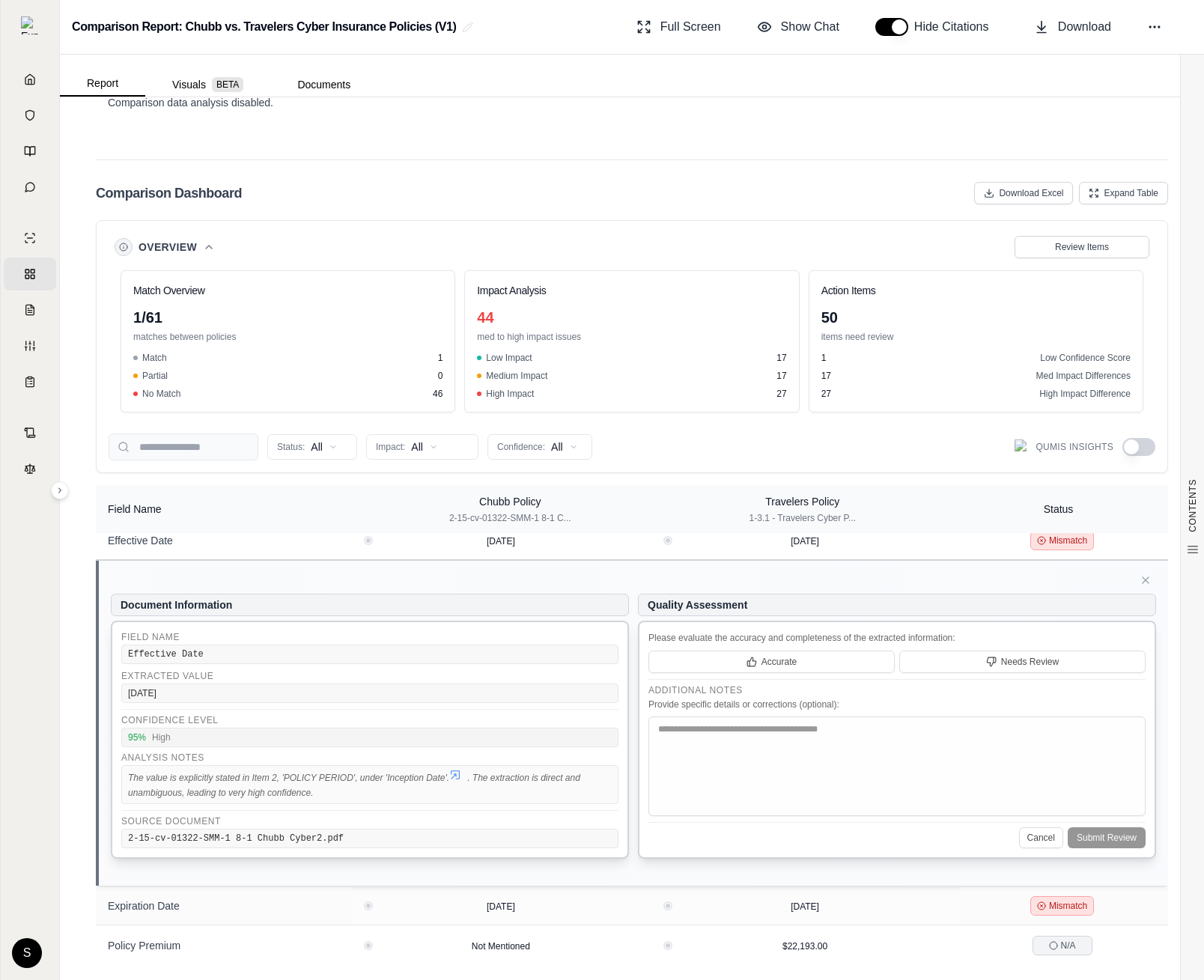
click at [462, 768] on icon at bounding box center [456, 774] width 12 height 12
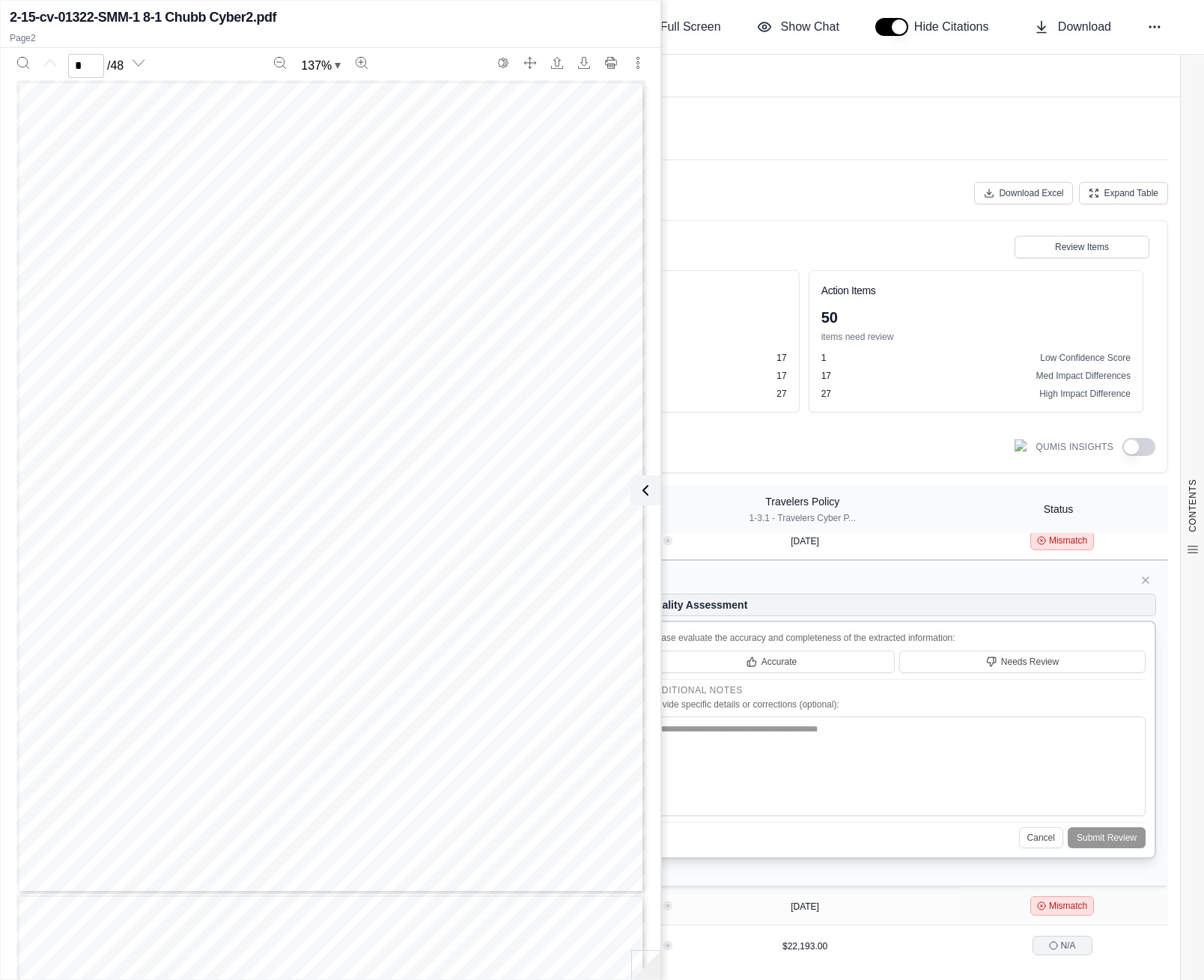
scroll to position [813, 0]
type input "*"
click at [649, 490] on icon at bounding box center [645, 490] width 18 height 18
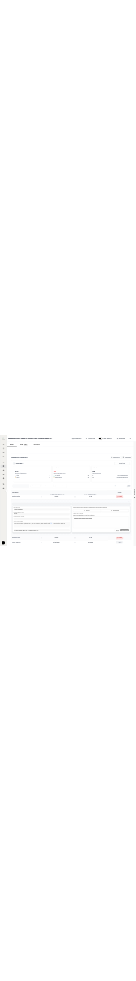
scroll to position [284, 0]
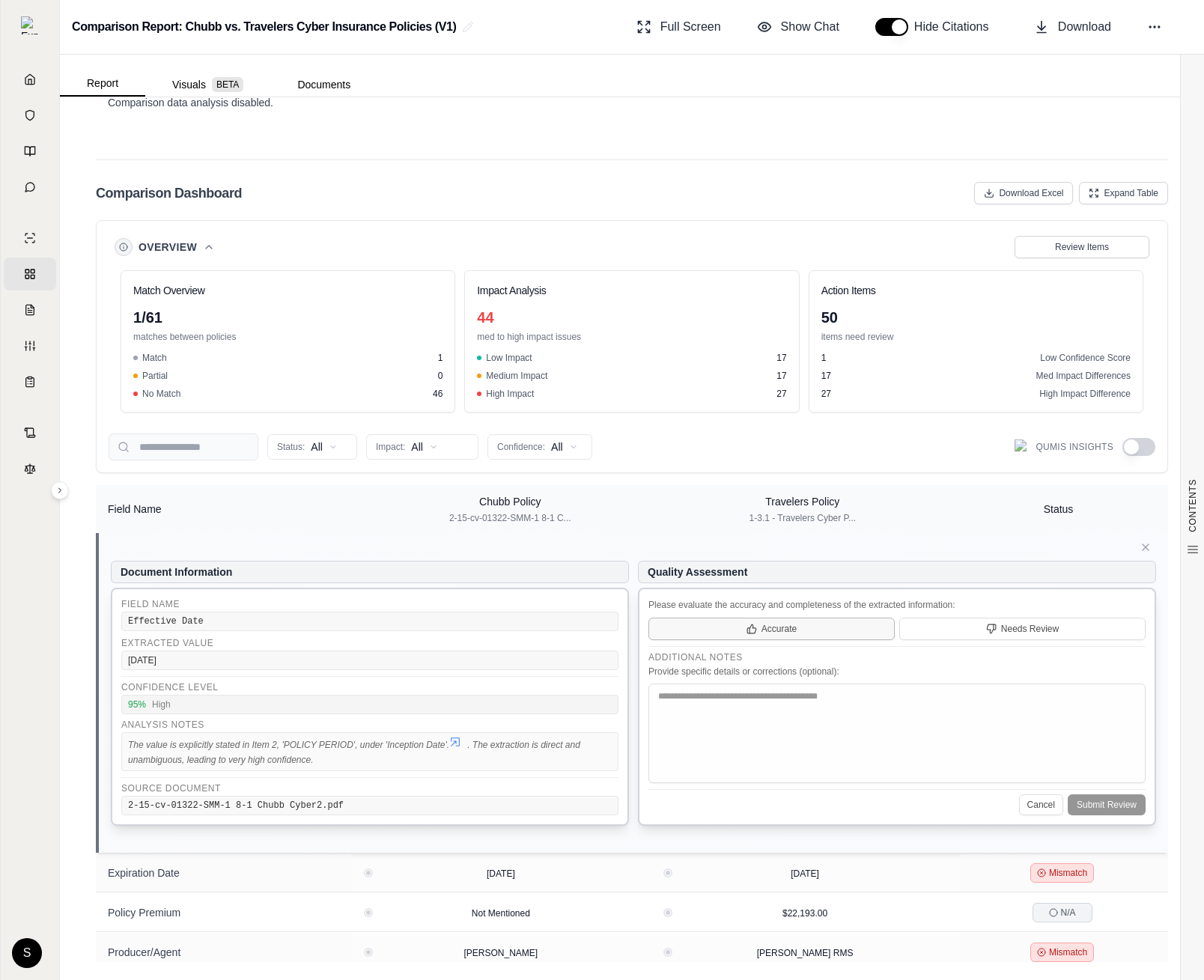
click at [715, 620] on button "Accurate" at bounding box center [771, 628] width 247 height 22
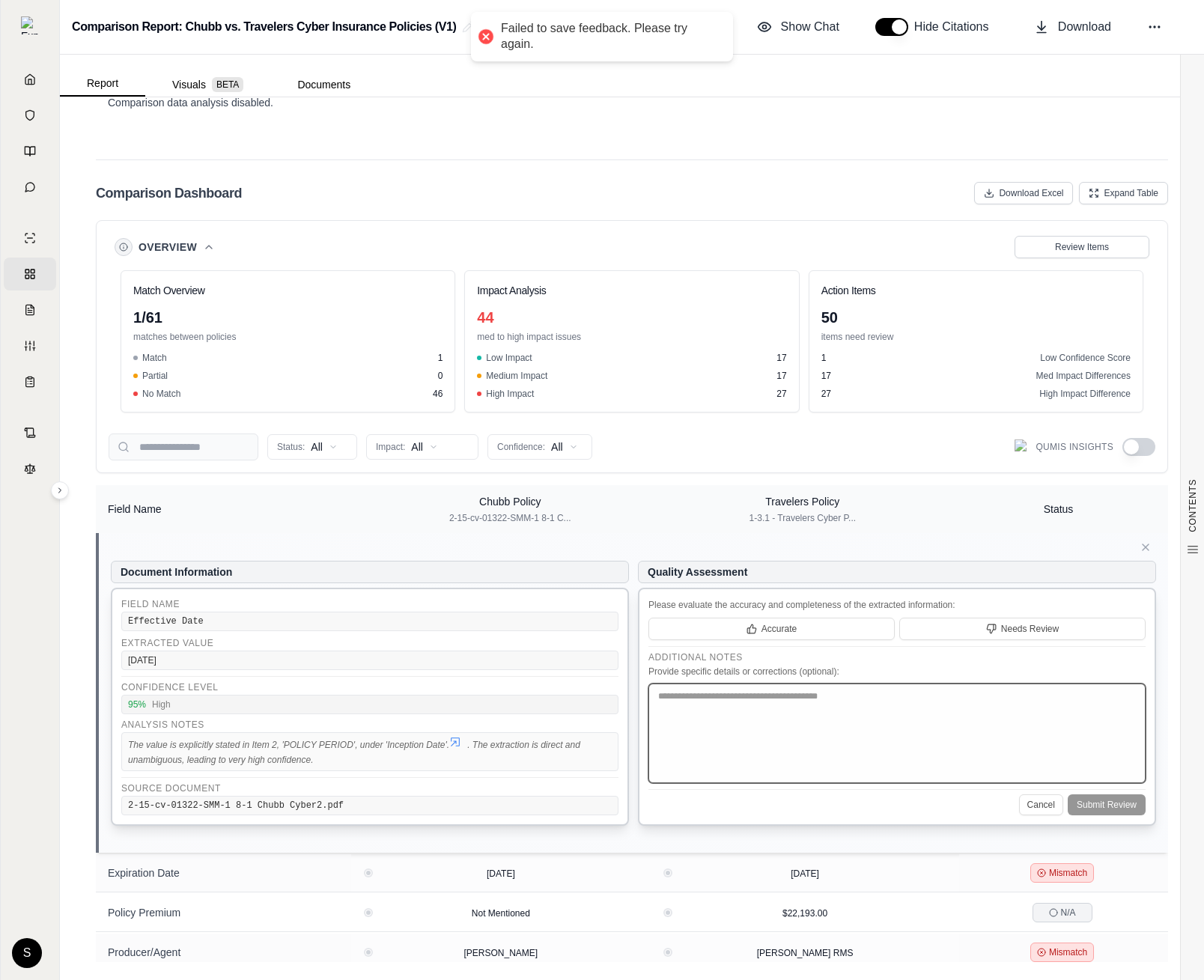
click at [715, 743] on textarea at bounding box center [897, 733] width 498 height 100
click at [715, 617] on button "Accurate" at bounding box center [771, 628] width 247 height 22
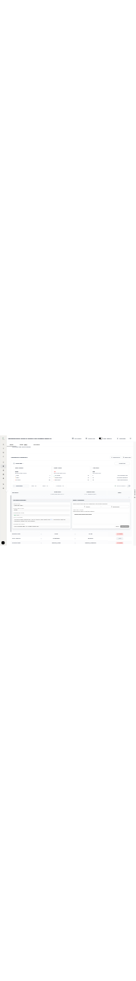
scroll to position [446, 0]
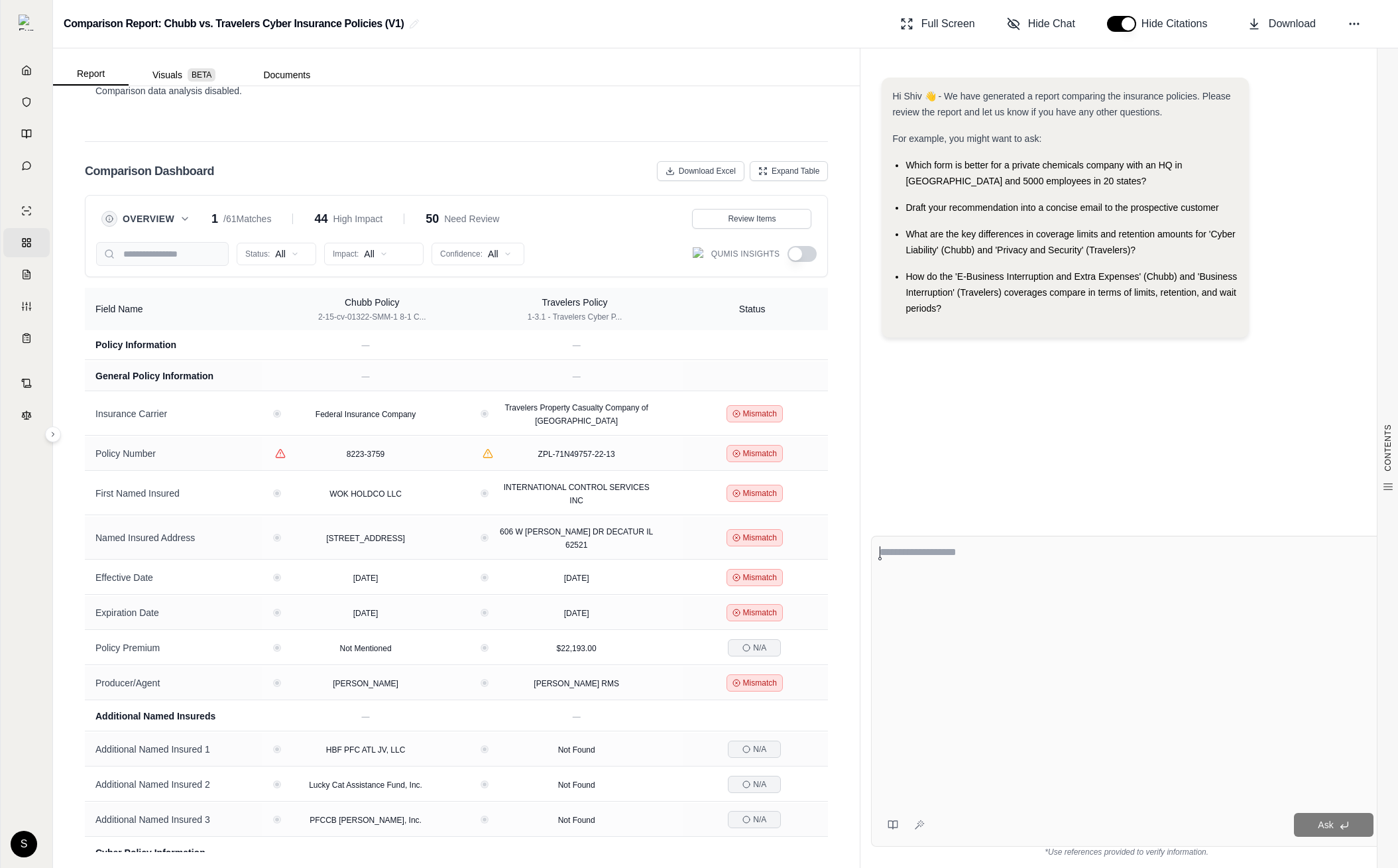
click at [119, 249] on button "button" at bounding box center [802, 254] width 29 height 16
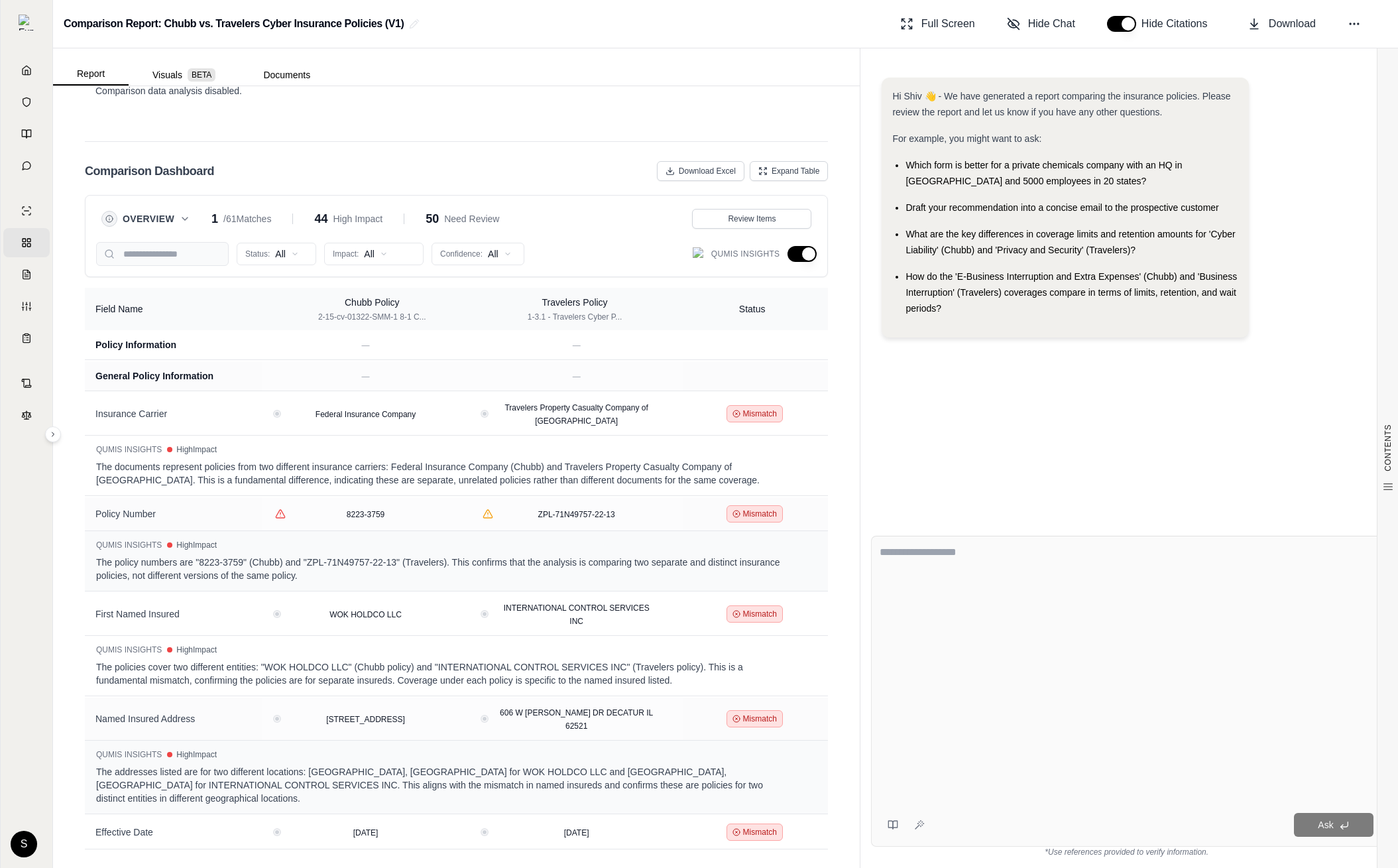
click at [119, 260] on button "button" at bounding box center [802, 254] width 29 height 16
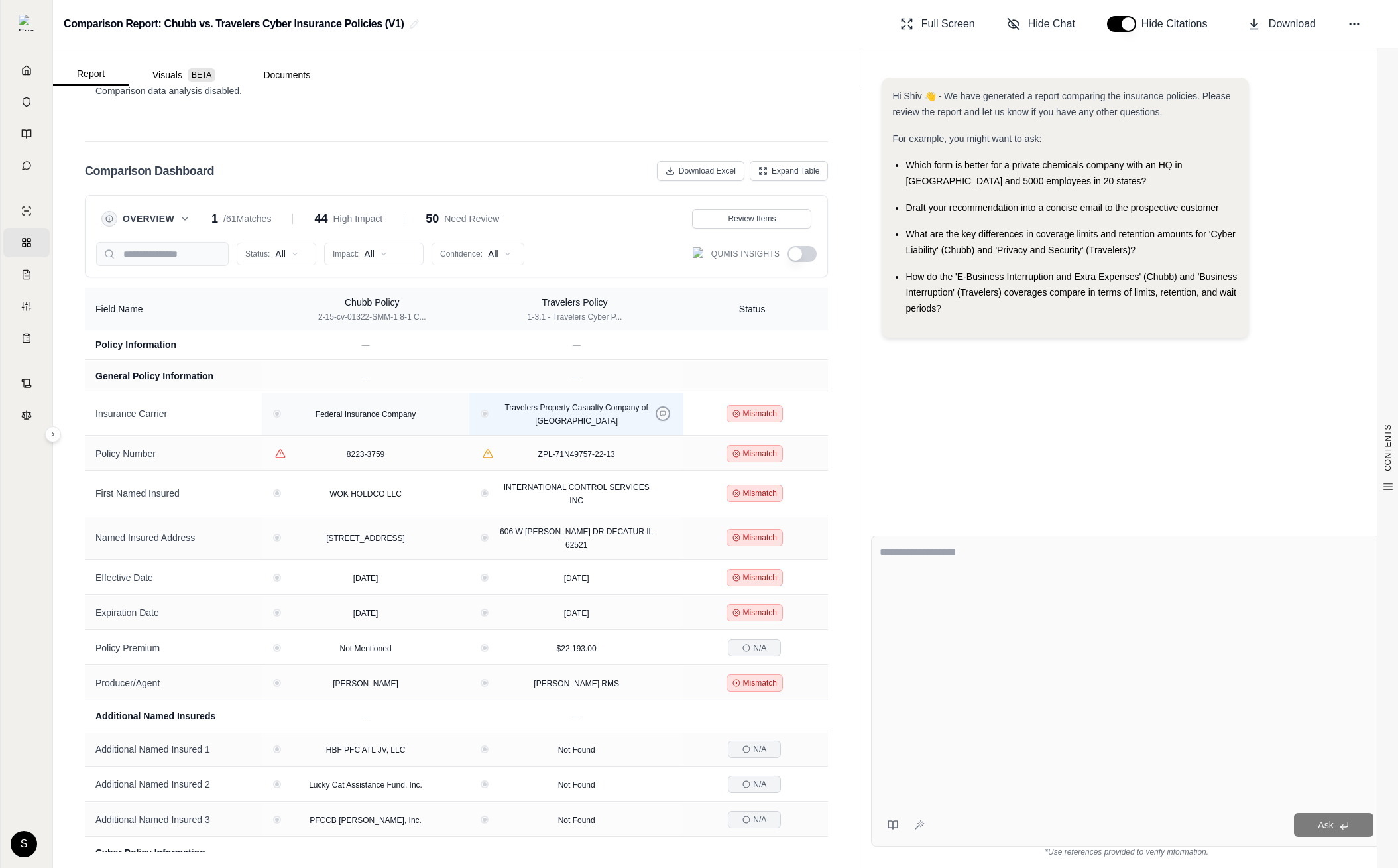
click at [119, 414] on icon at bounding box center [663, 414] width 5 height 5
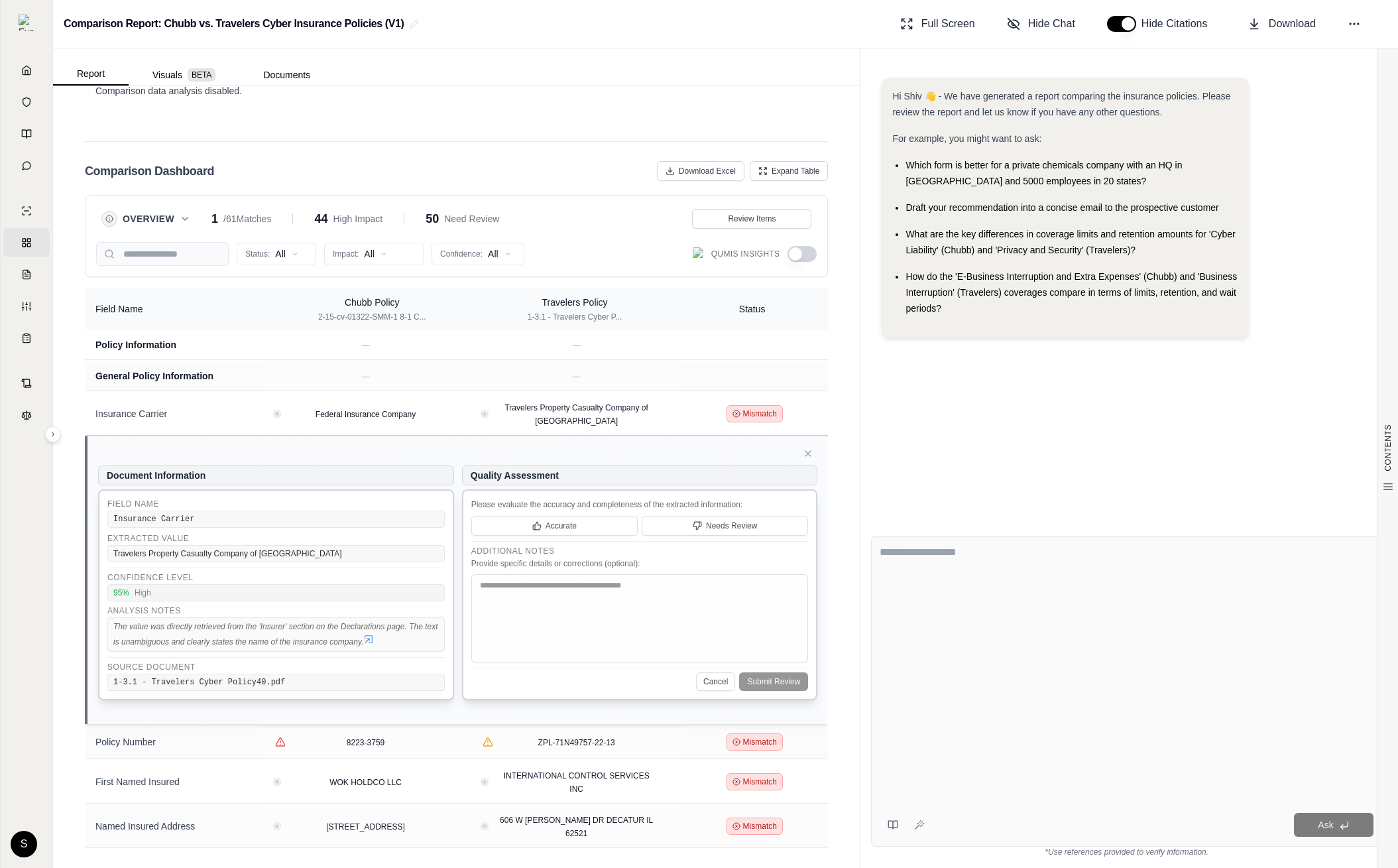
click at [119, 636] on icon at bounding box center [369, 639] width 11 height 11
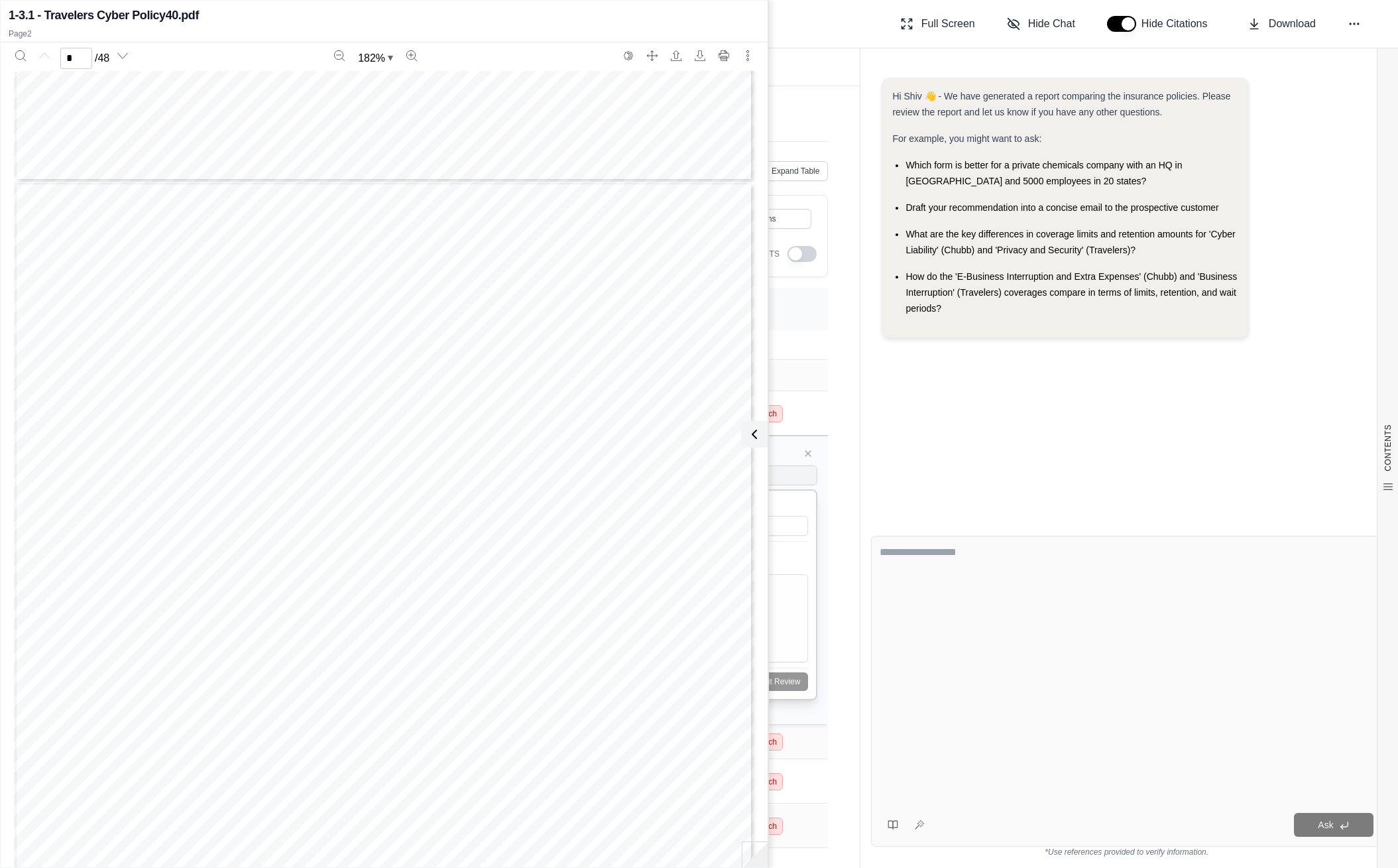
scroll to position [957, 0]
type input "*"
click at [119, 430] on icon at bounding box center [752, 434] width 16 height 16
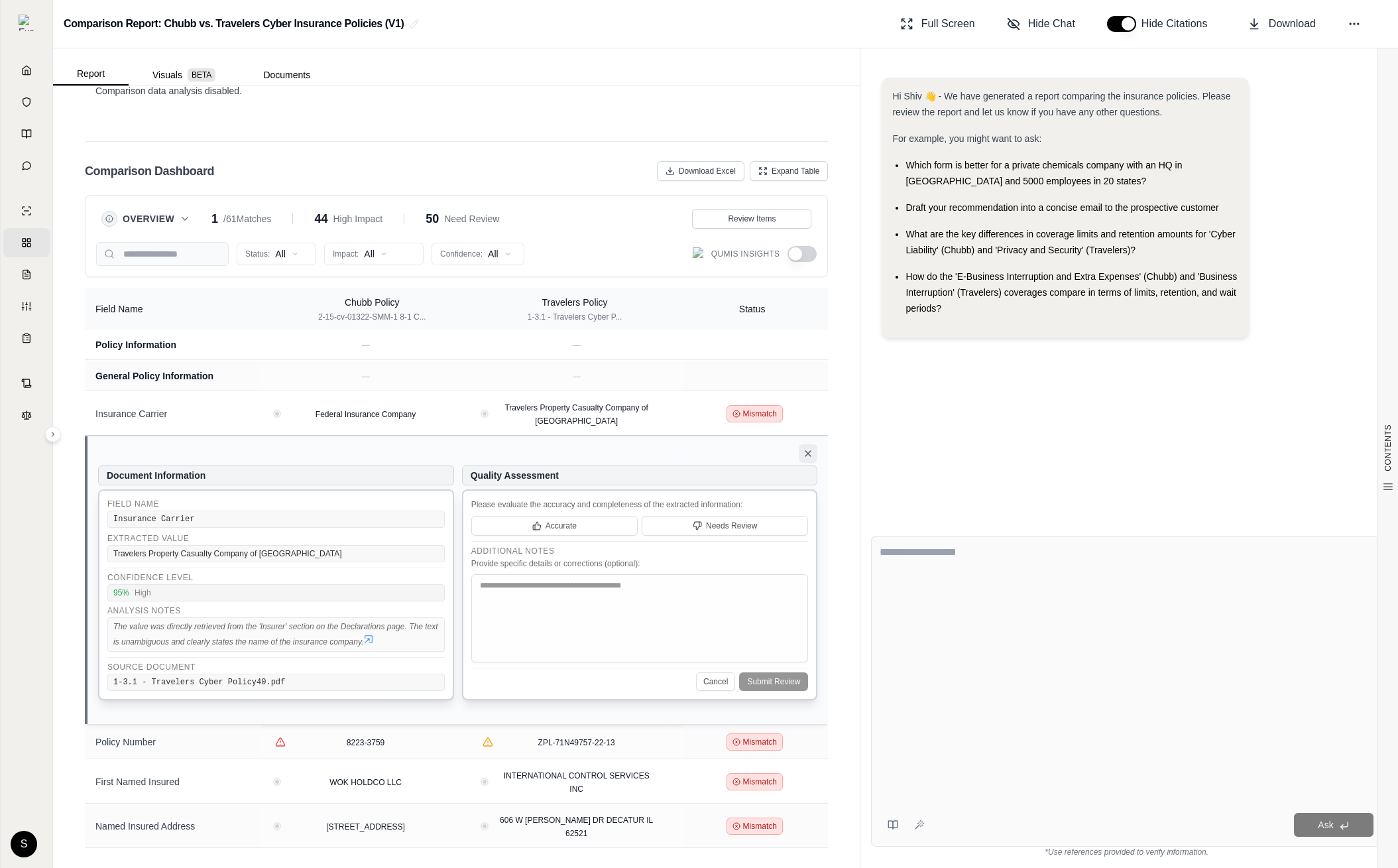
click at [119, 450] on icon at bounding box center [808, 453] width 11 height 11
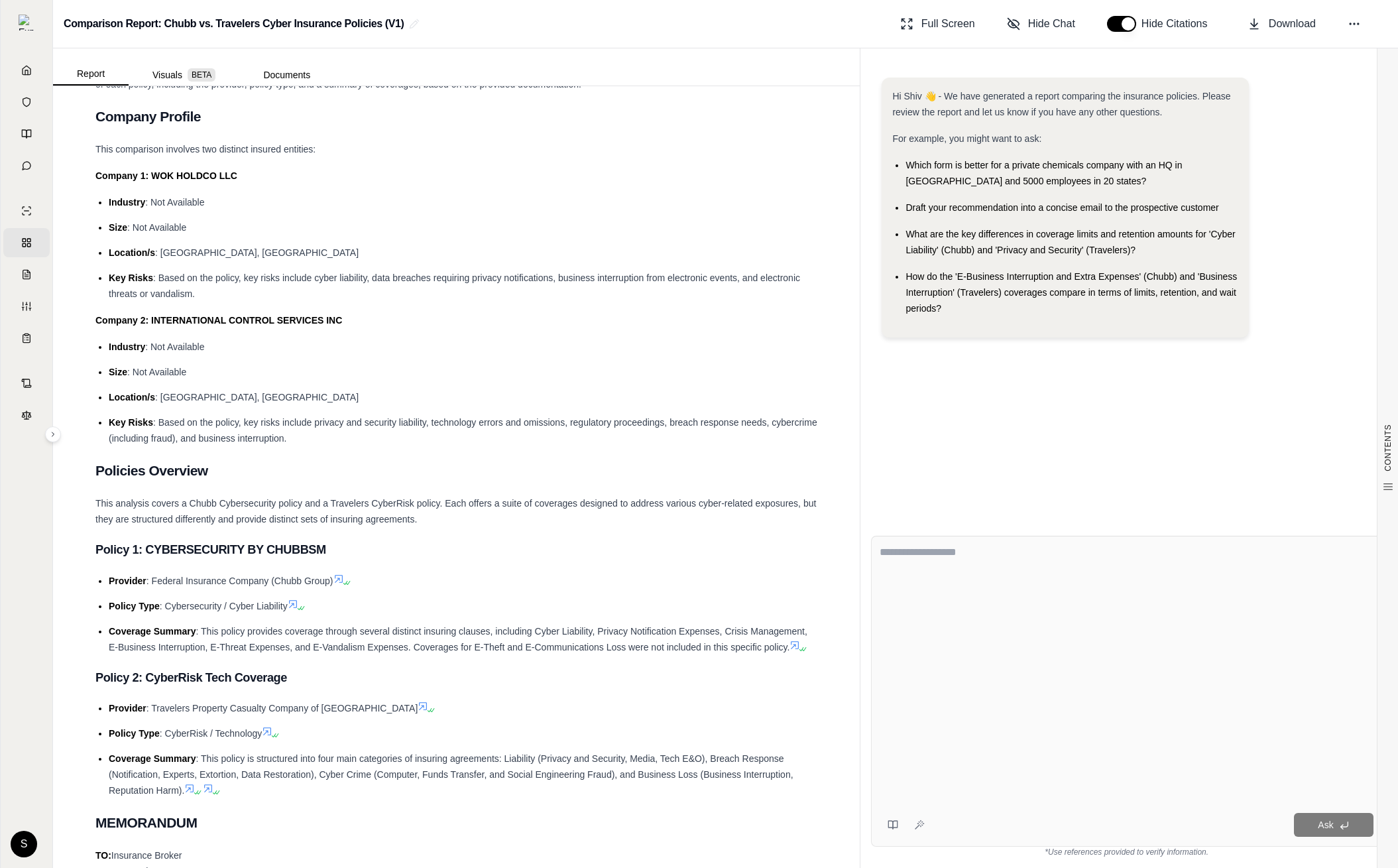
scroll to position [0, 0]
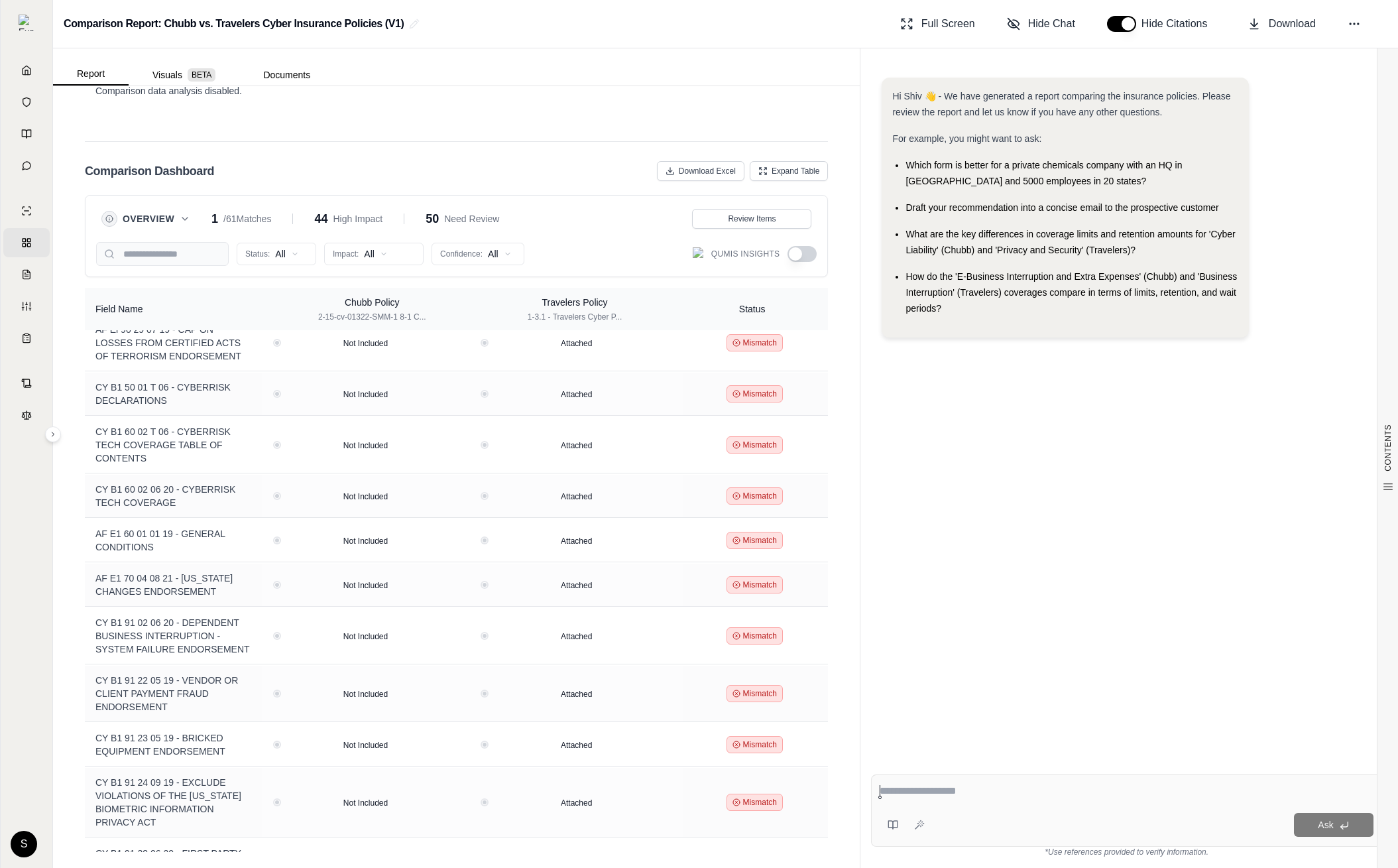
scroll to position [2238, 0]
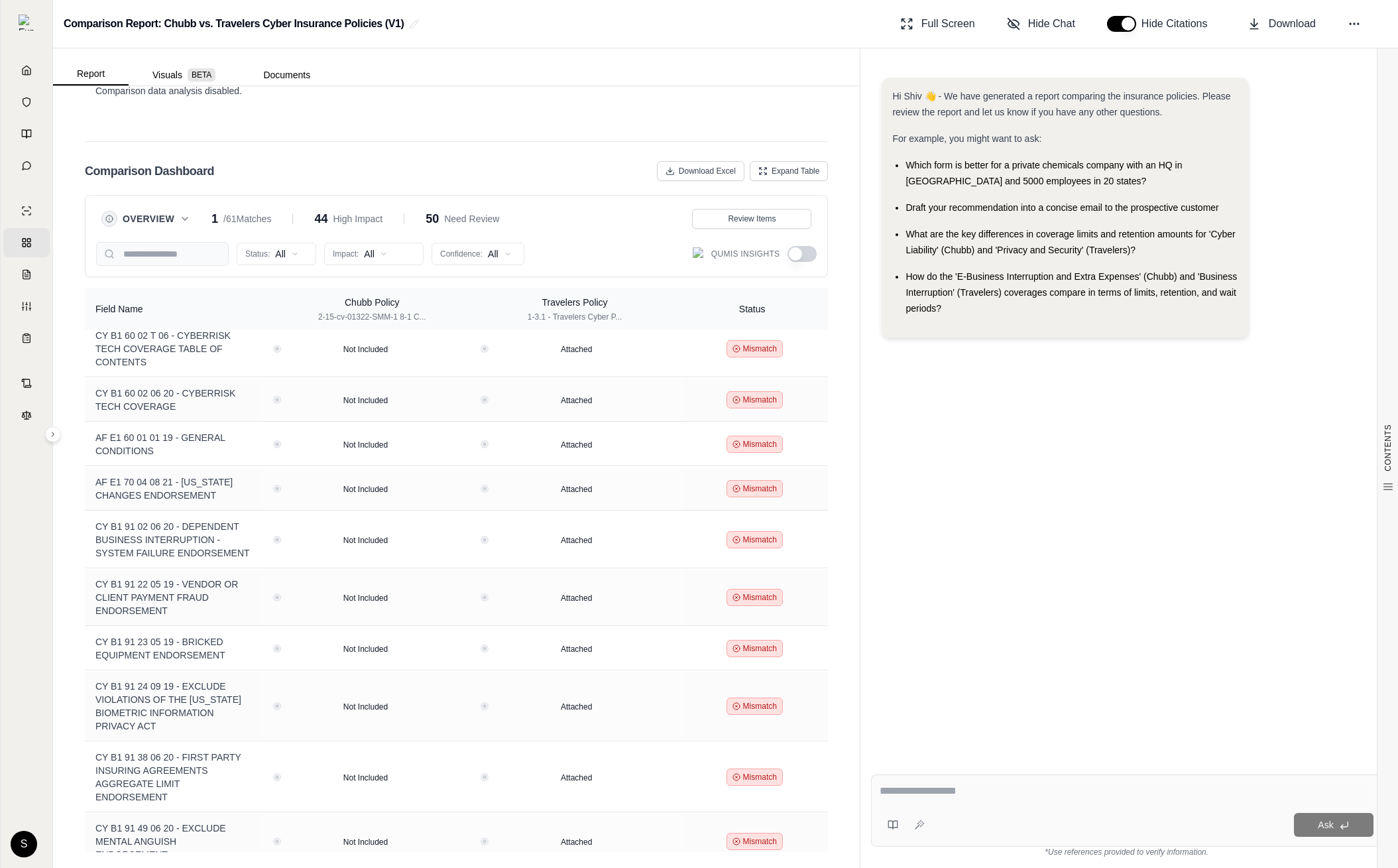
click at [802, 249] on button "button" at bounding box center [802, 254] width 29 height 16
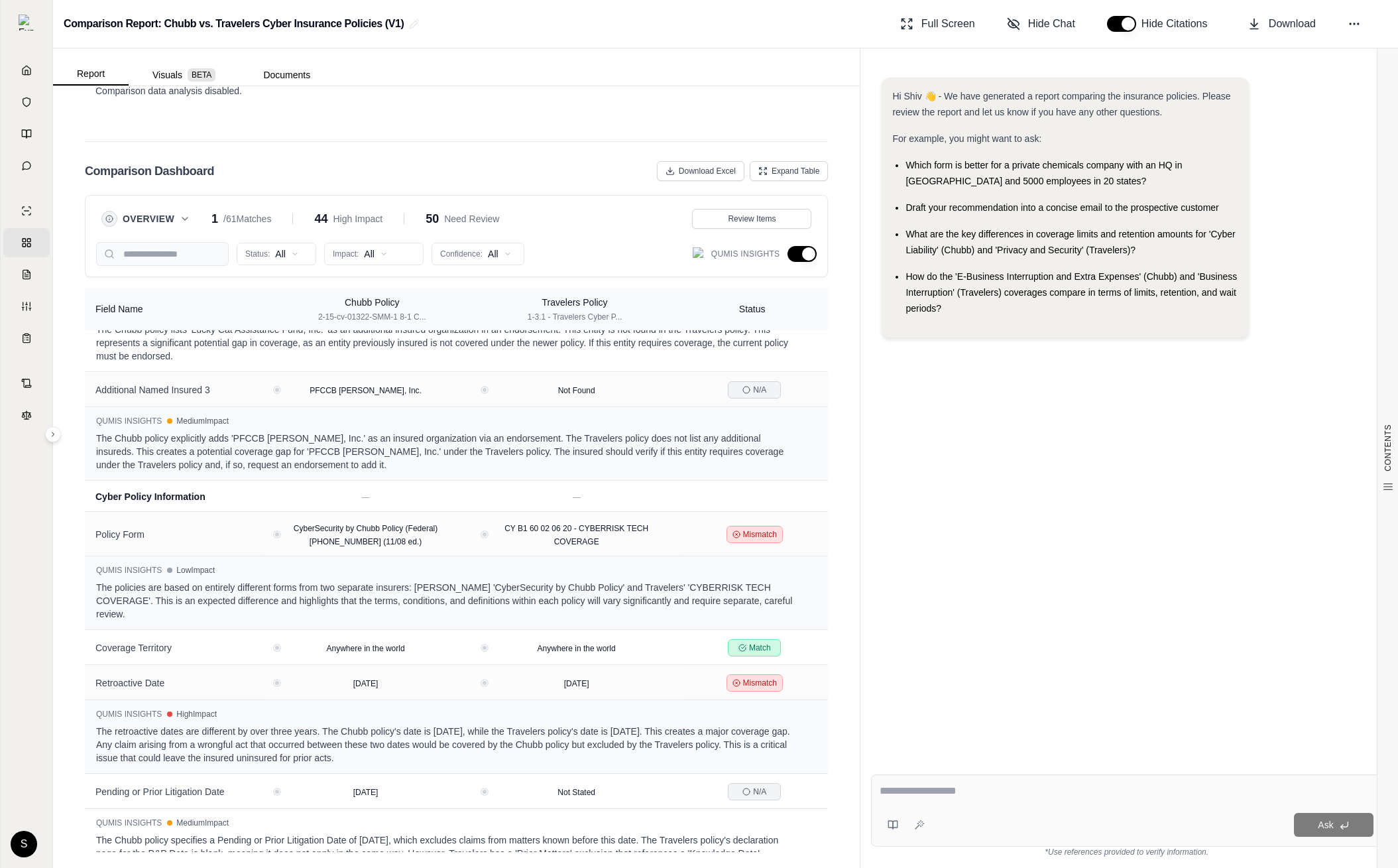
scroll to position [1130, 0]
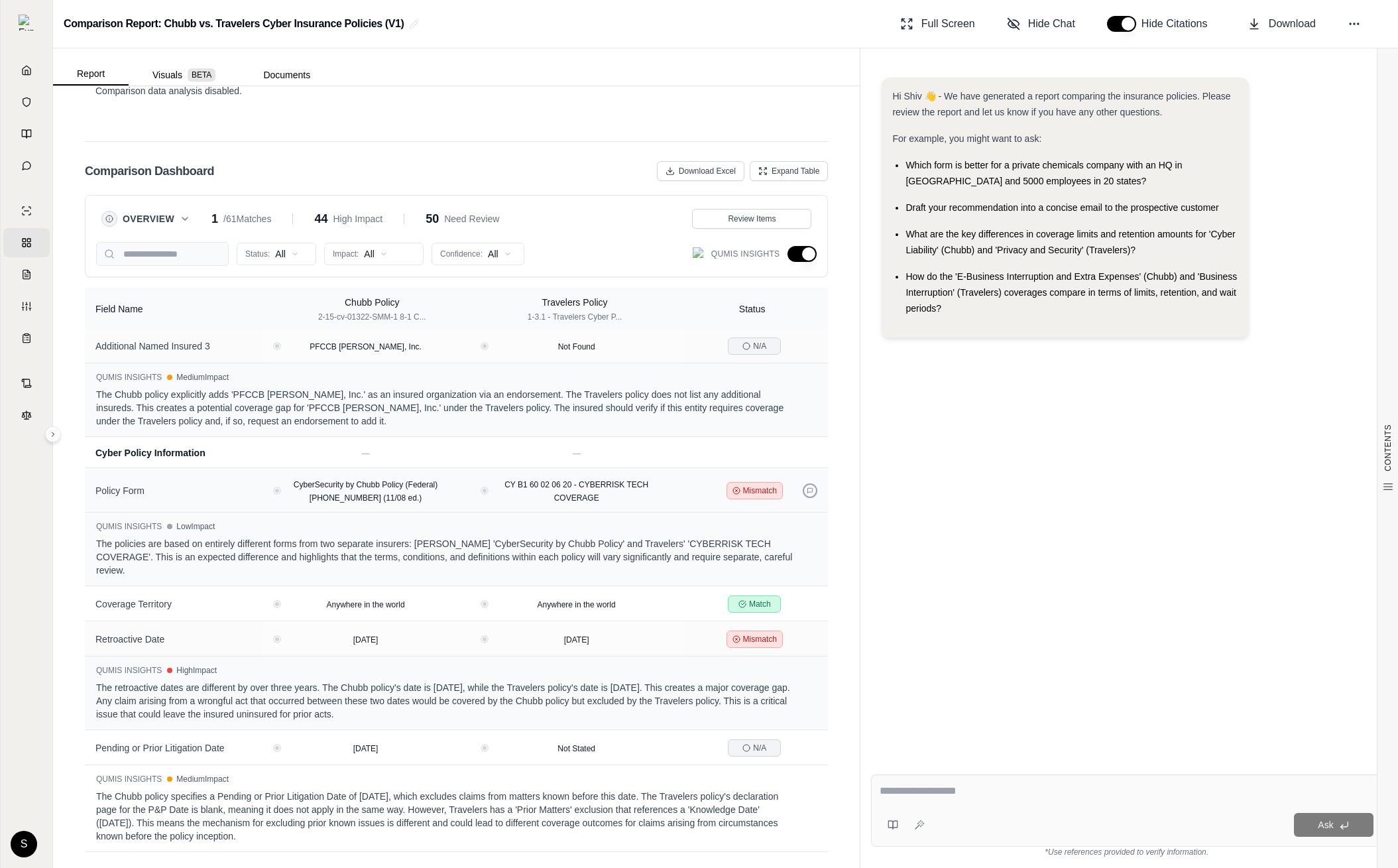
click at [809, 488] on icon at bounding box center [810, 490] width 6 height 6
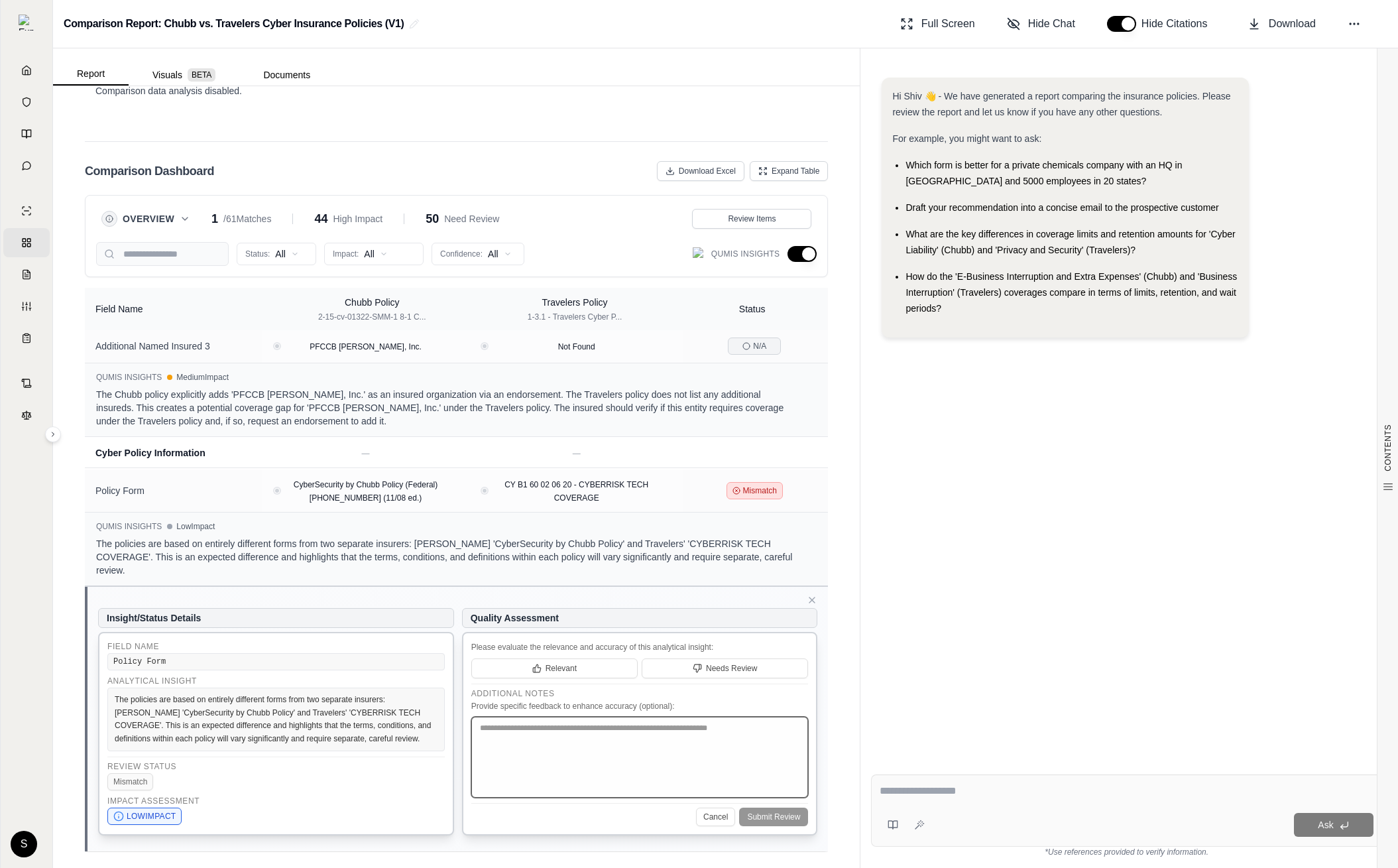
click at [711, 726] on textarea at bounding box center [640, 757] width 337 height 81
click at [565, 663] on span "Relevant" at bounding box center [561, 668] width 31 height 11
click at [699, 734] on textarea at bounding box center [640, 757] width 337 height 81
type textarea "*****"
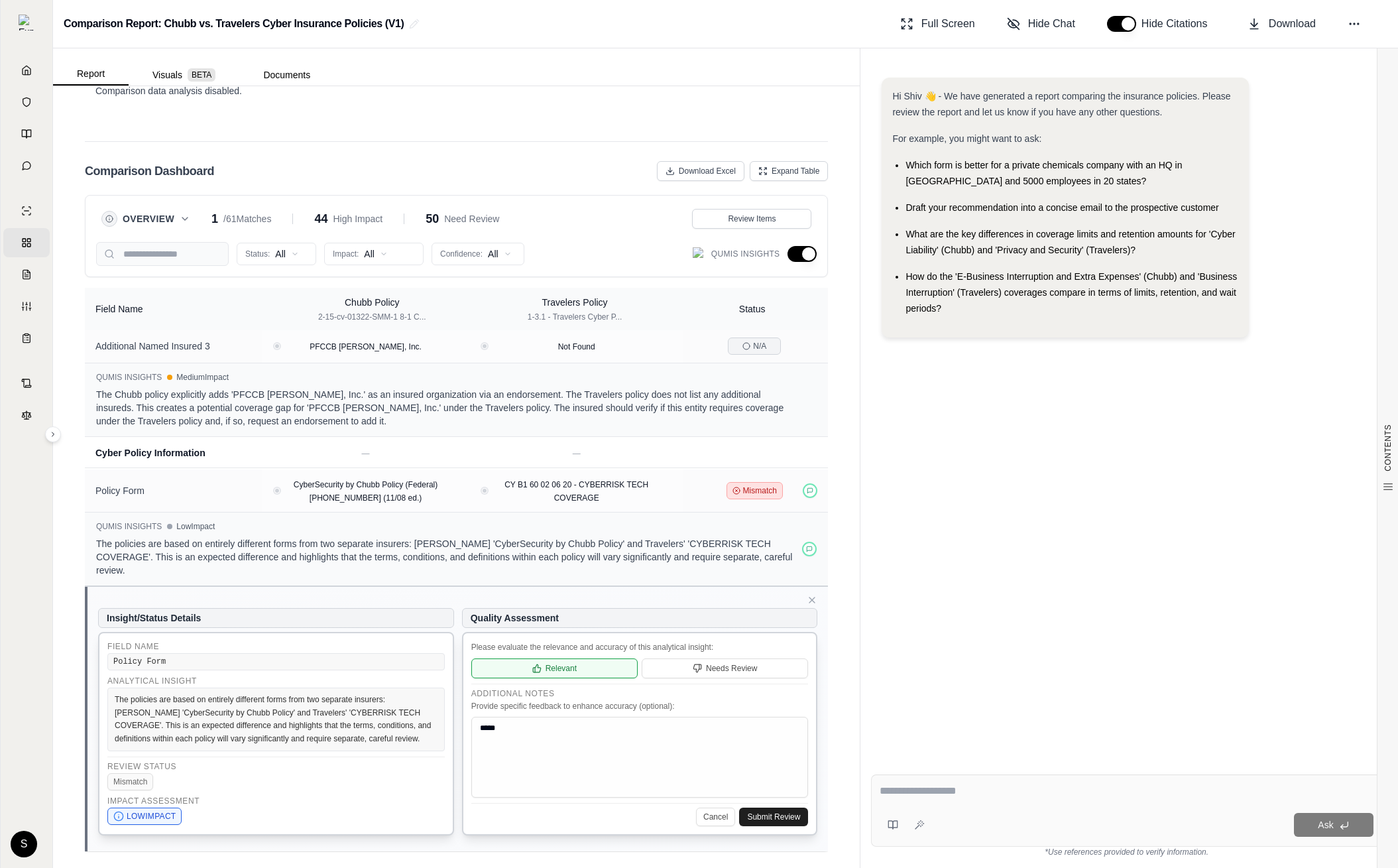
click at [767, 808] on button "Submit Review" at bounding box center [773, 817] width 69 height 19
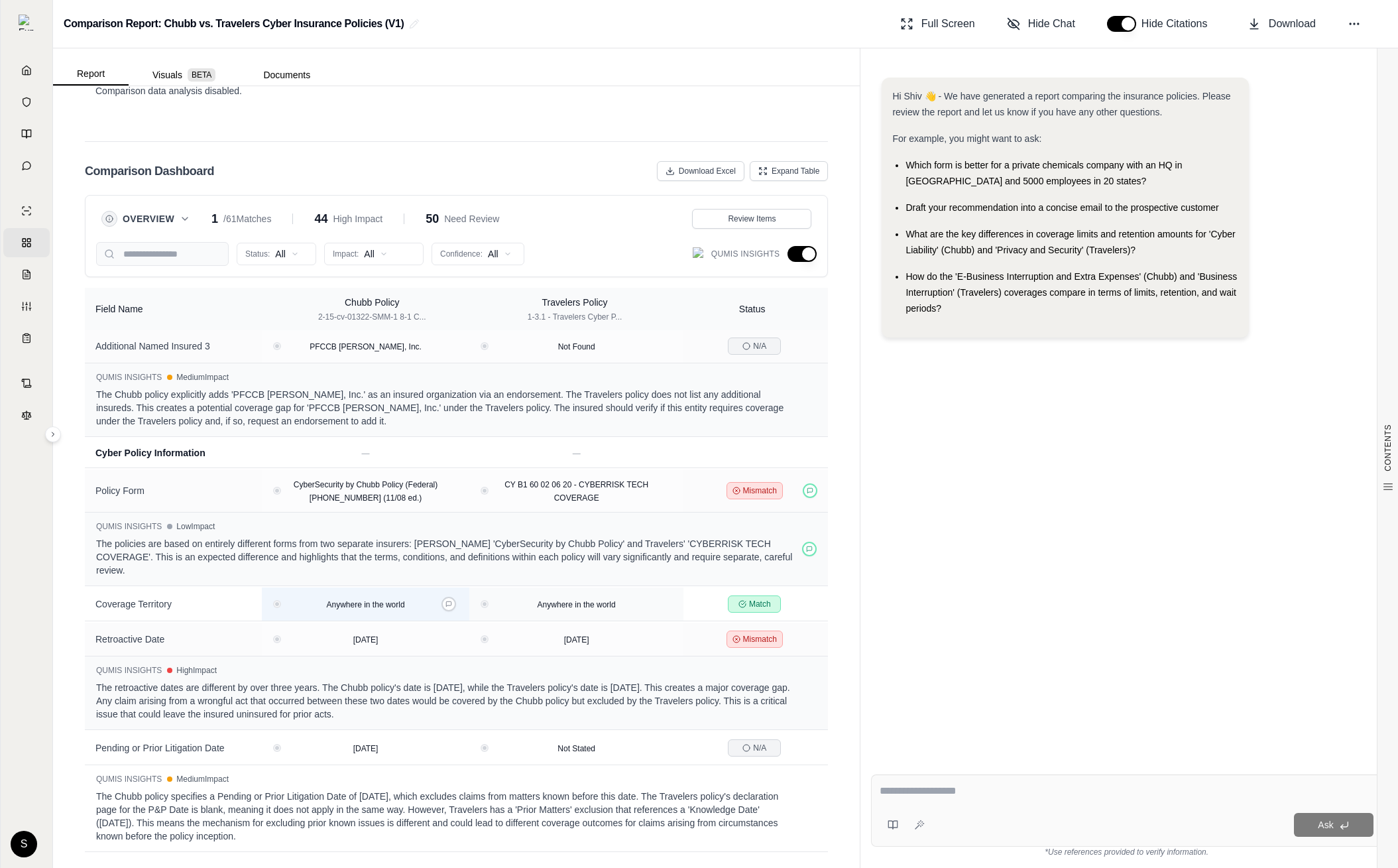
click at [461, 597] on div "Anywhere in the world" at bounding box center [365, 603] width 192 height 13
click at [456, 596] on button at bounding box center [449, 603] width 14 height 14
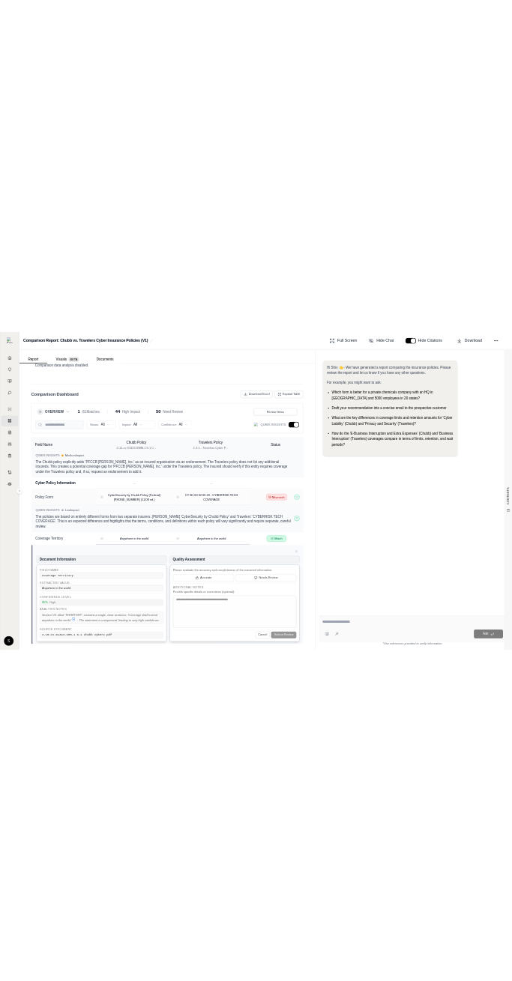
scroll to position [1323, 0]
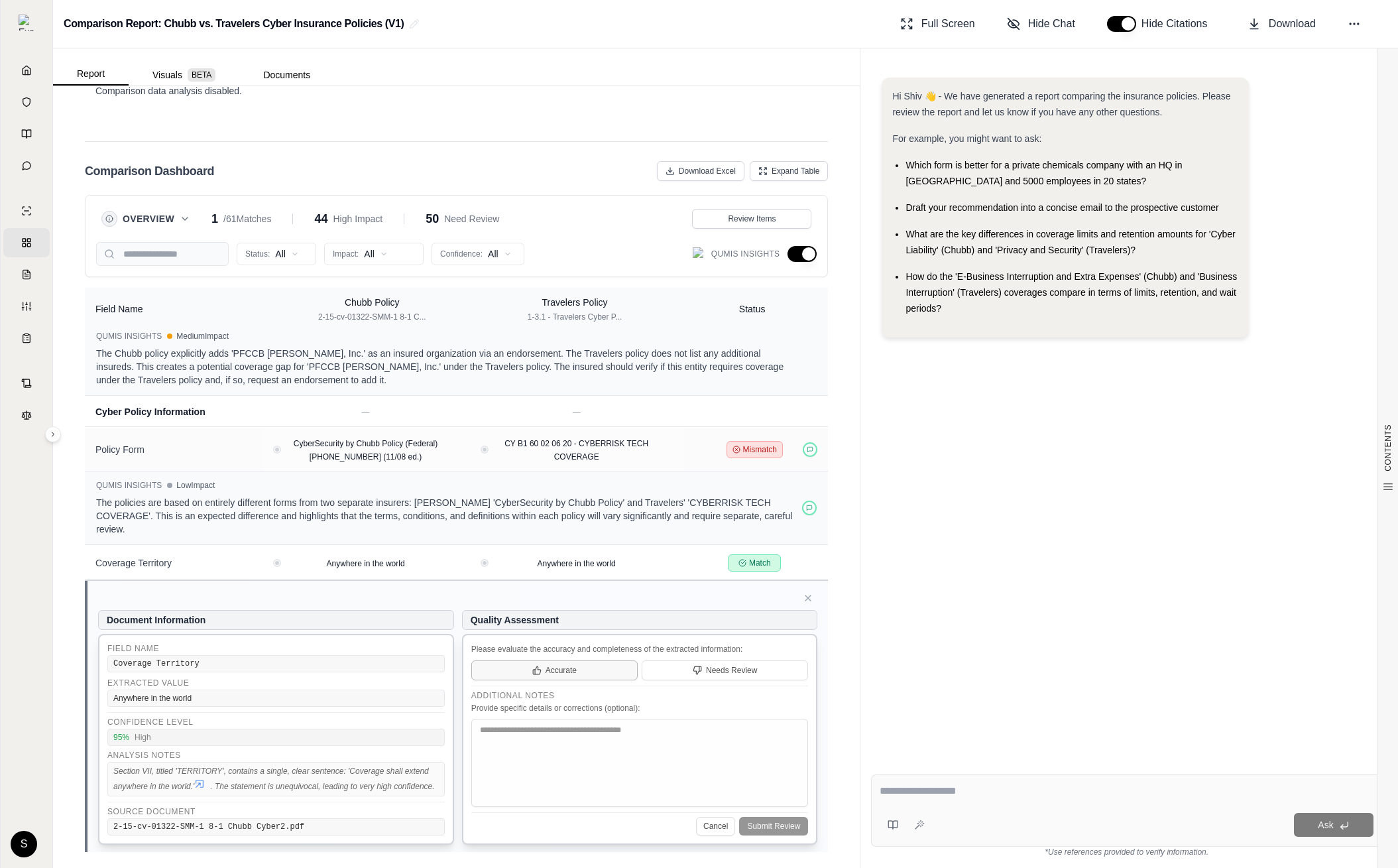
click at [515, 660] on button "Accurate" at bounding box center [555, 670] width 166 height 19
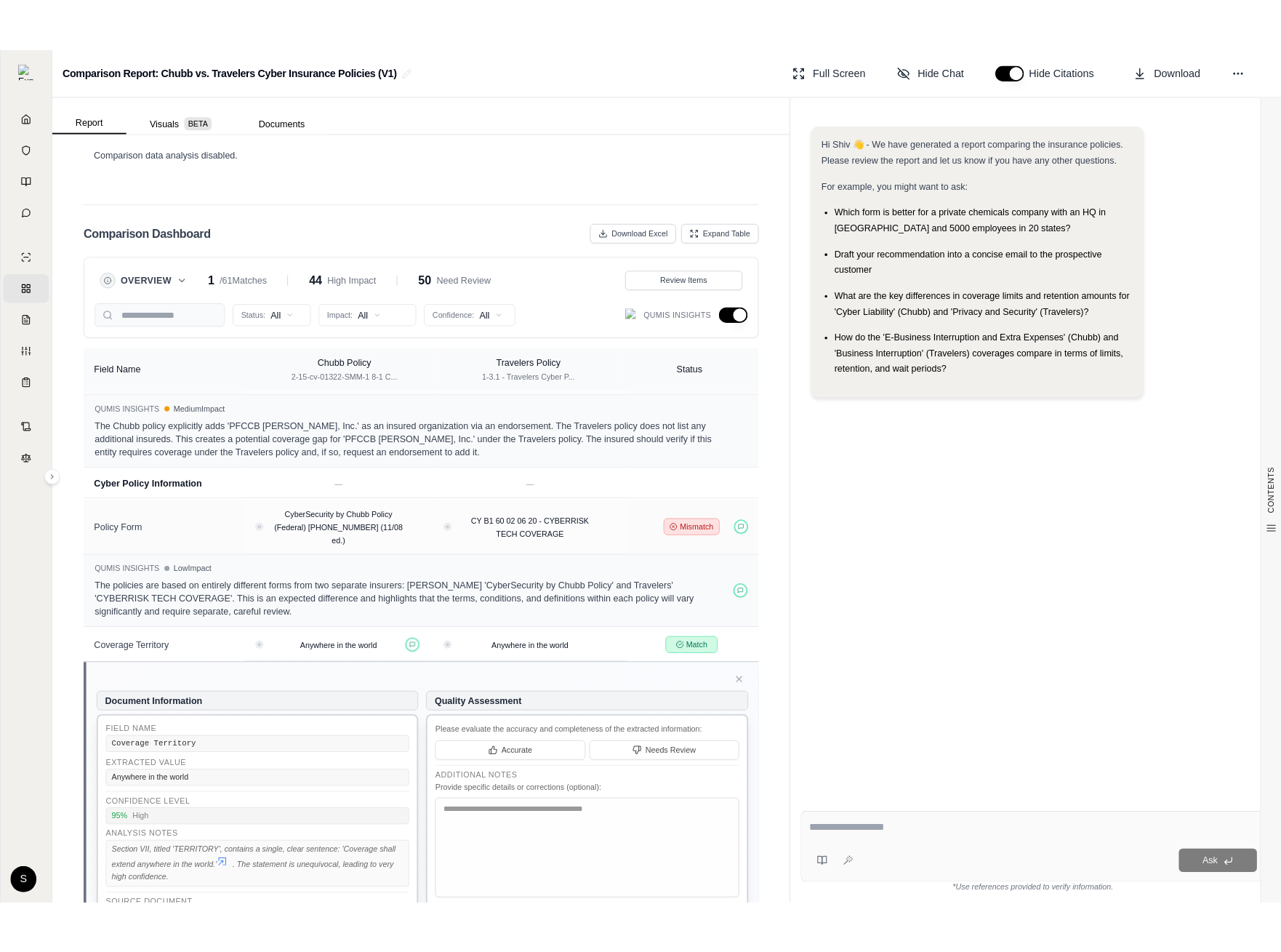
scroll to position [3253, 0]
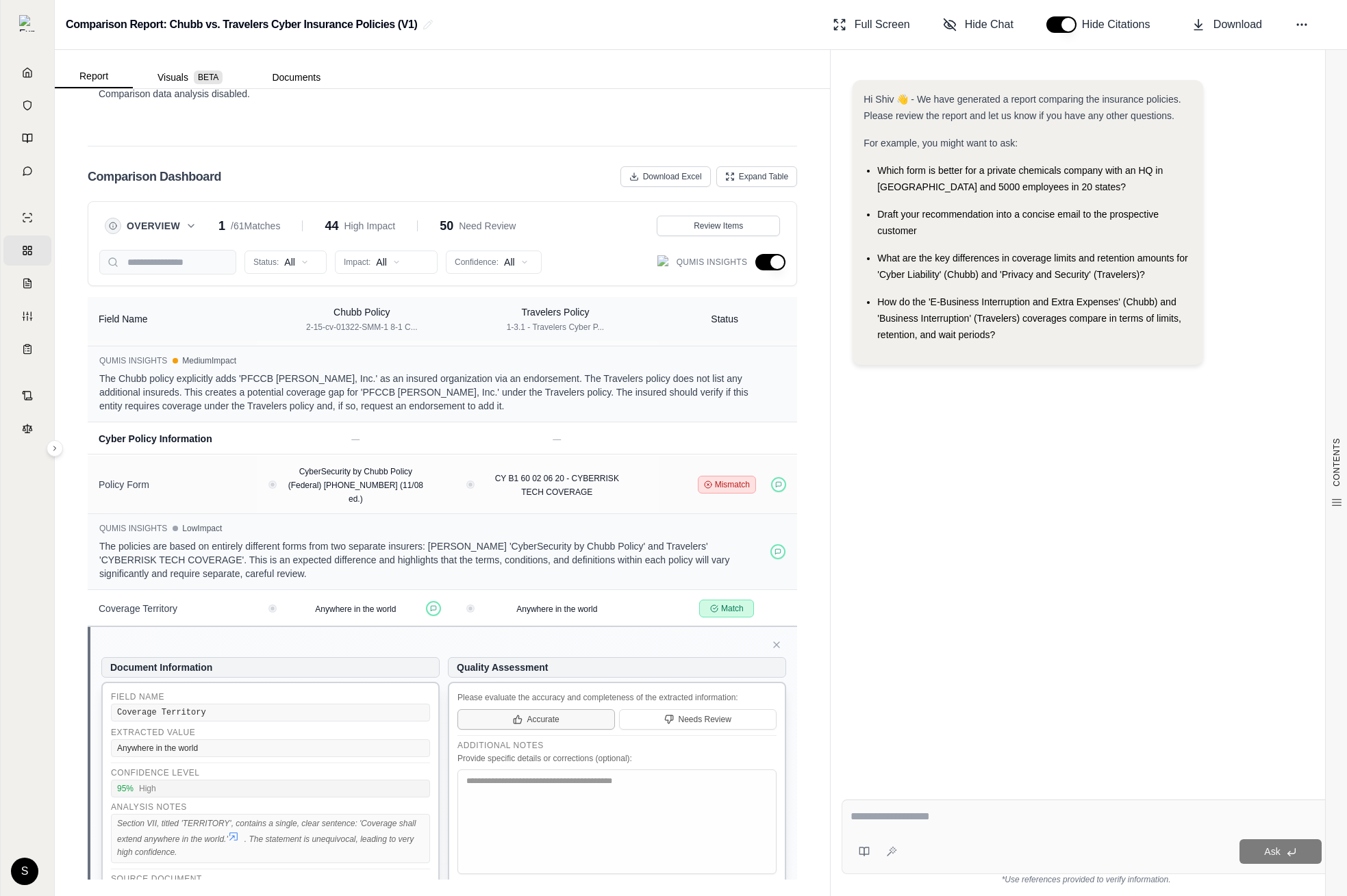
click at [525, 709] on button "Accurate" at bounding box center [536, 719] width 157 height 20
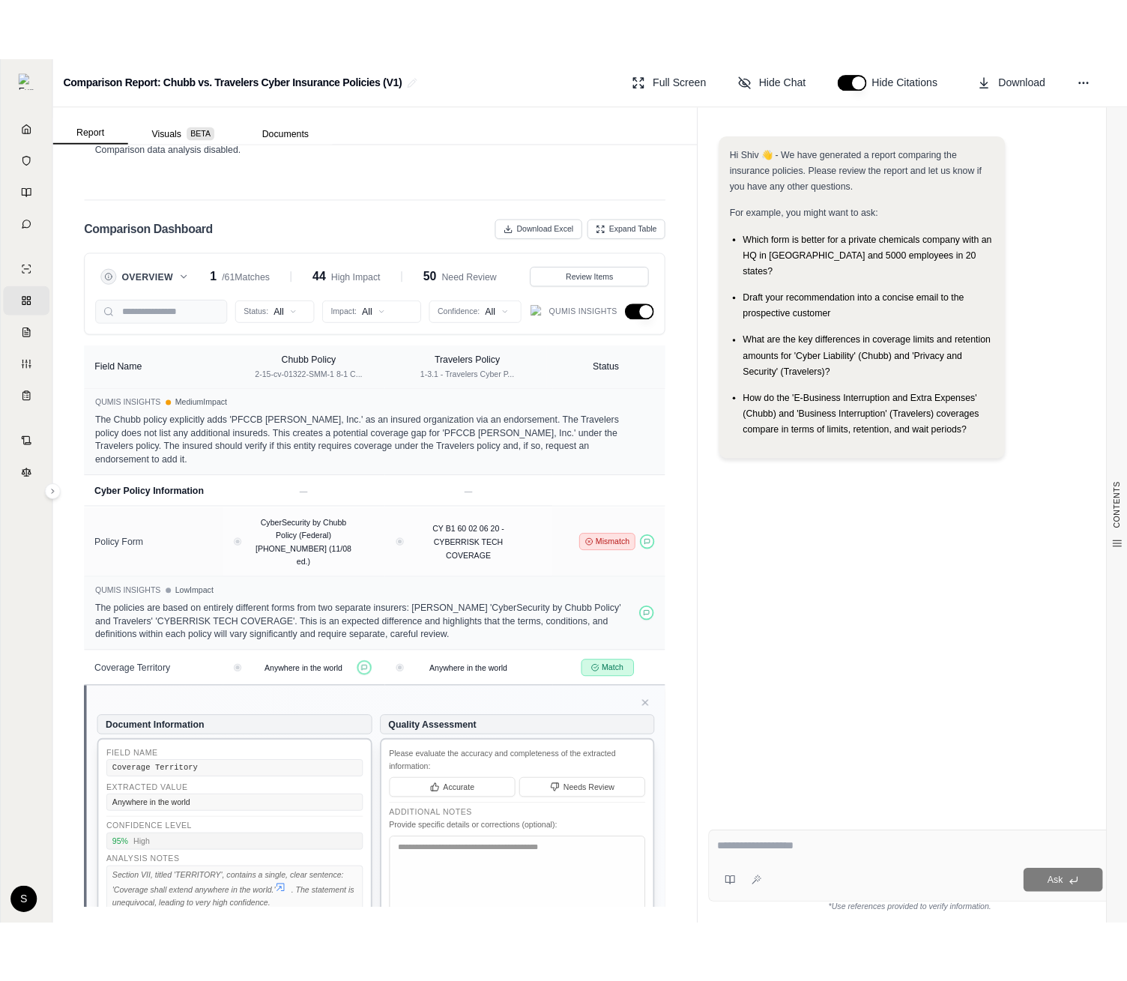
scroll to position [1590, 0]
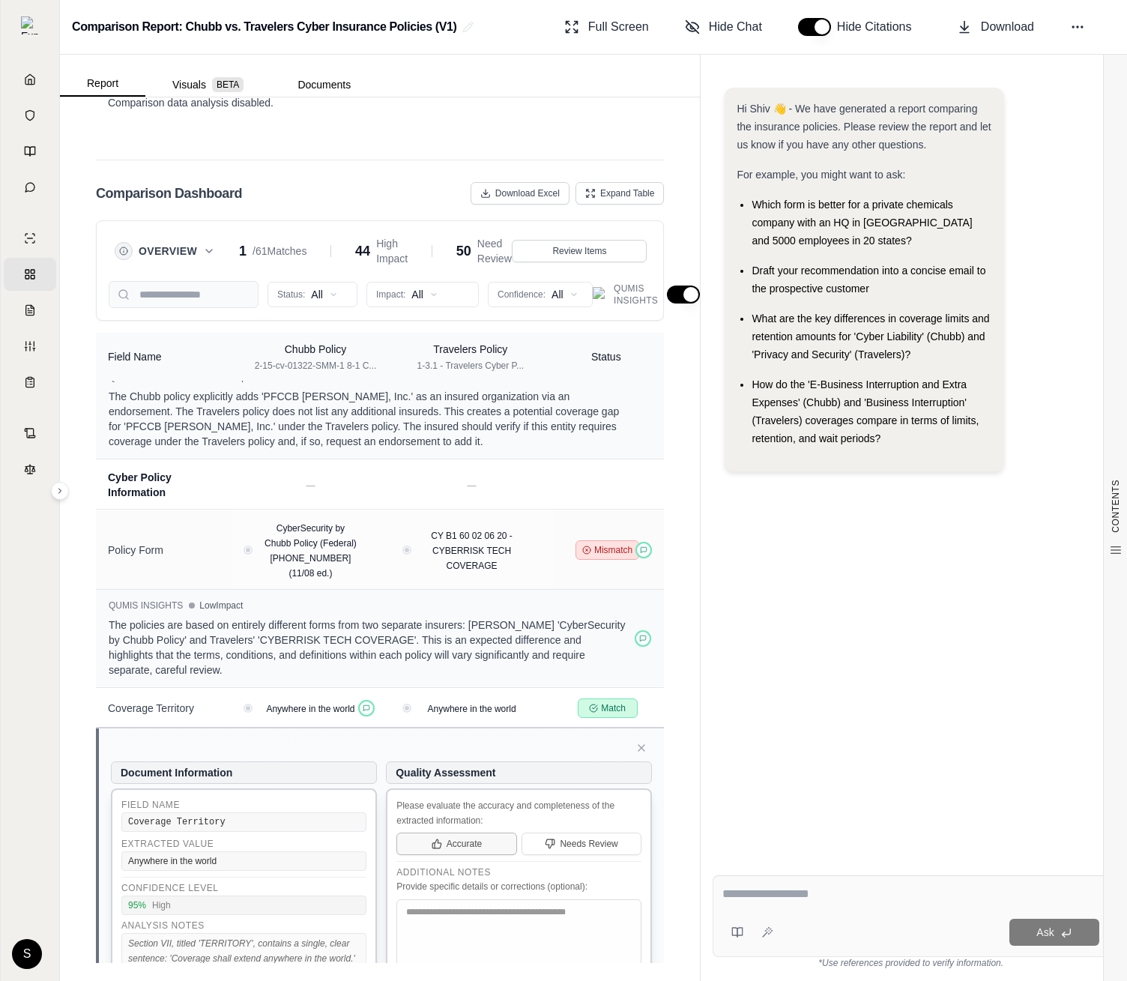
click at [437, 838] on icon at bounding box center [437, 843] width 10 height 10
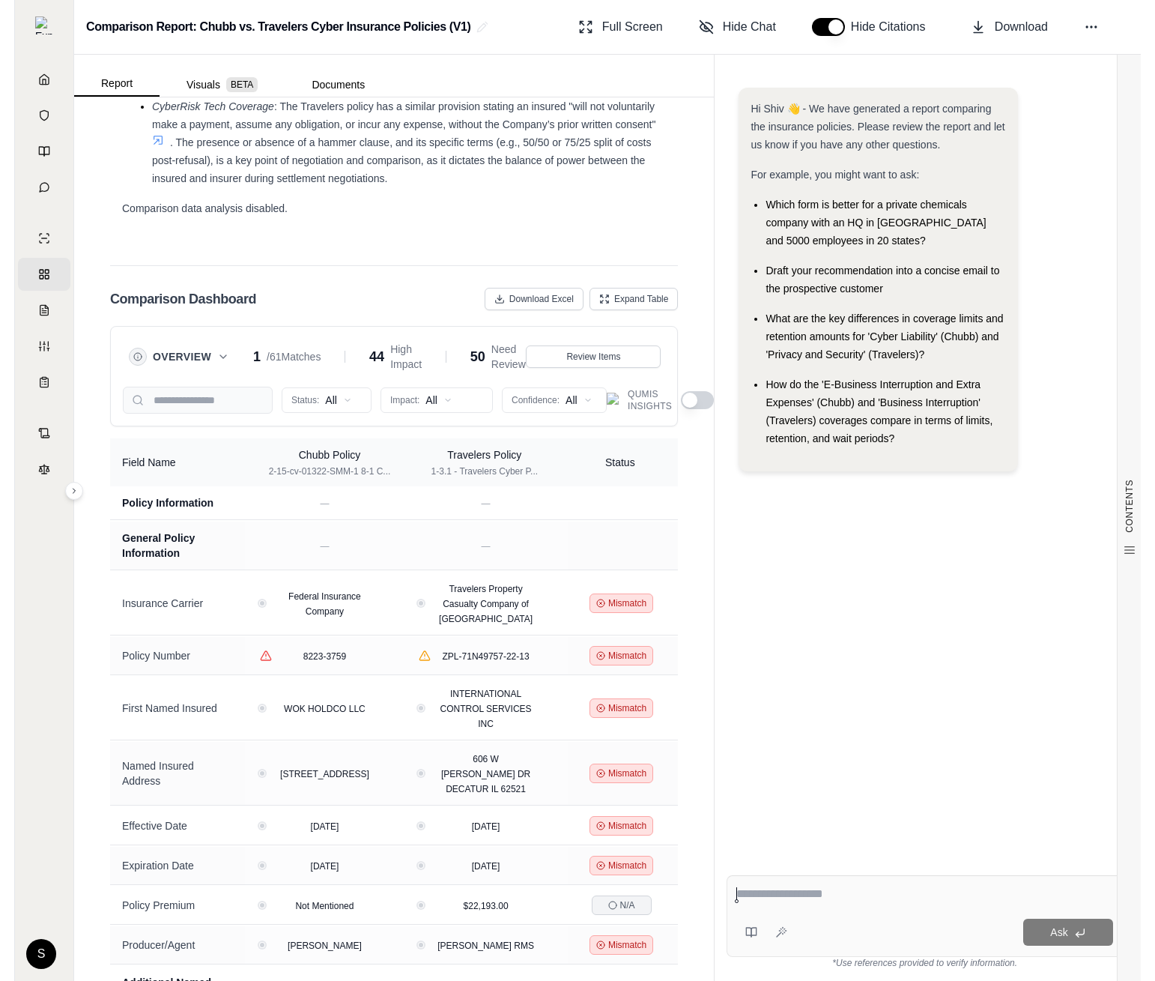
scroll to position [3982, 0]
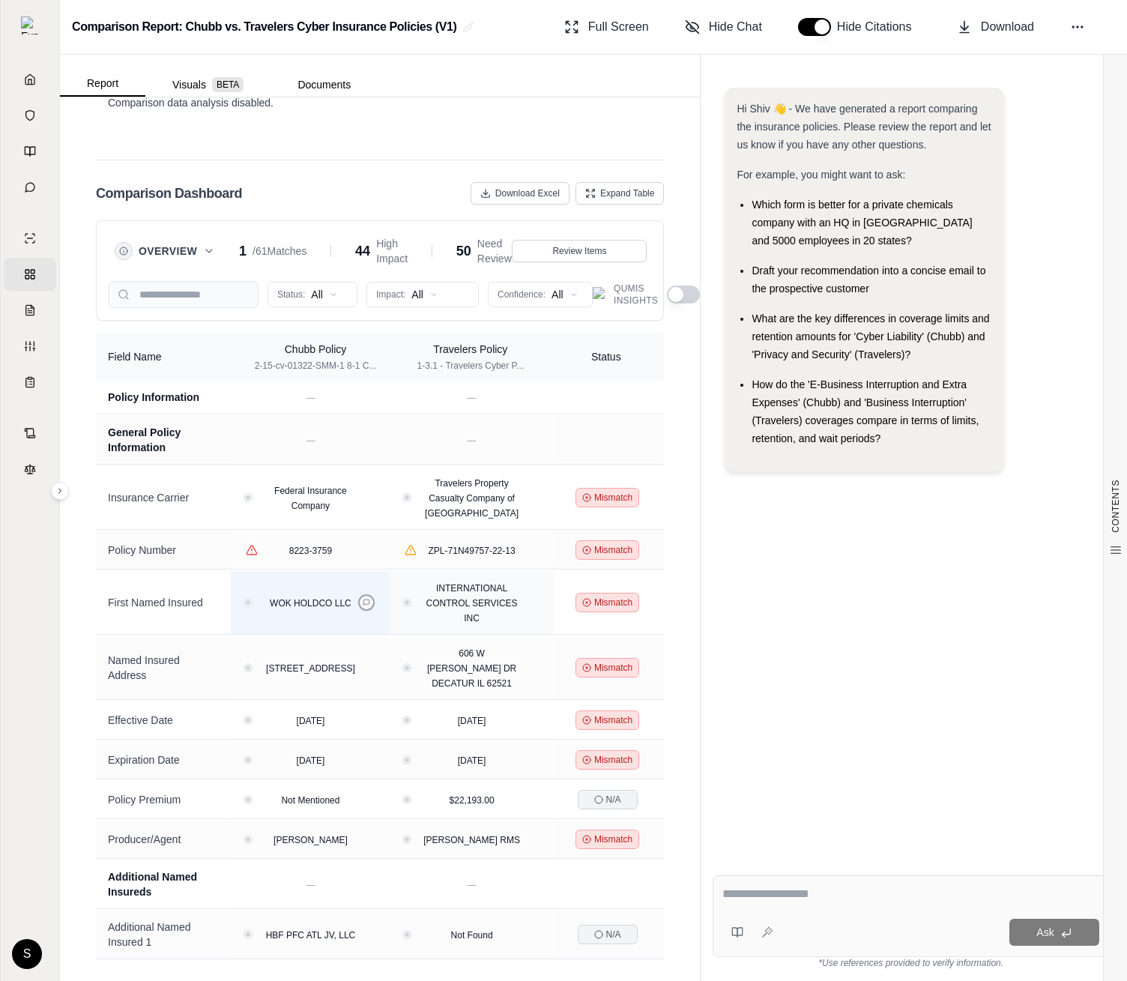
click at [370, 605] on icon at bounding box center [366, 602] width 7 height 7
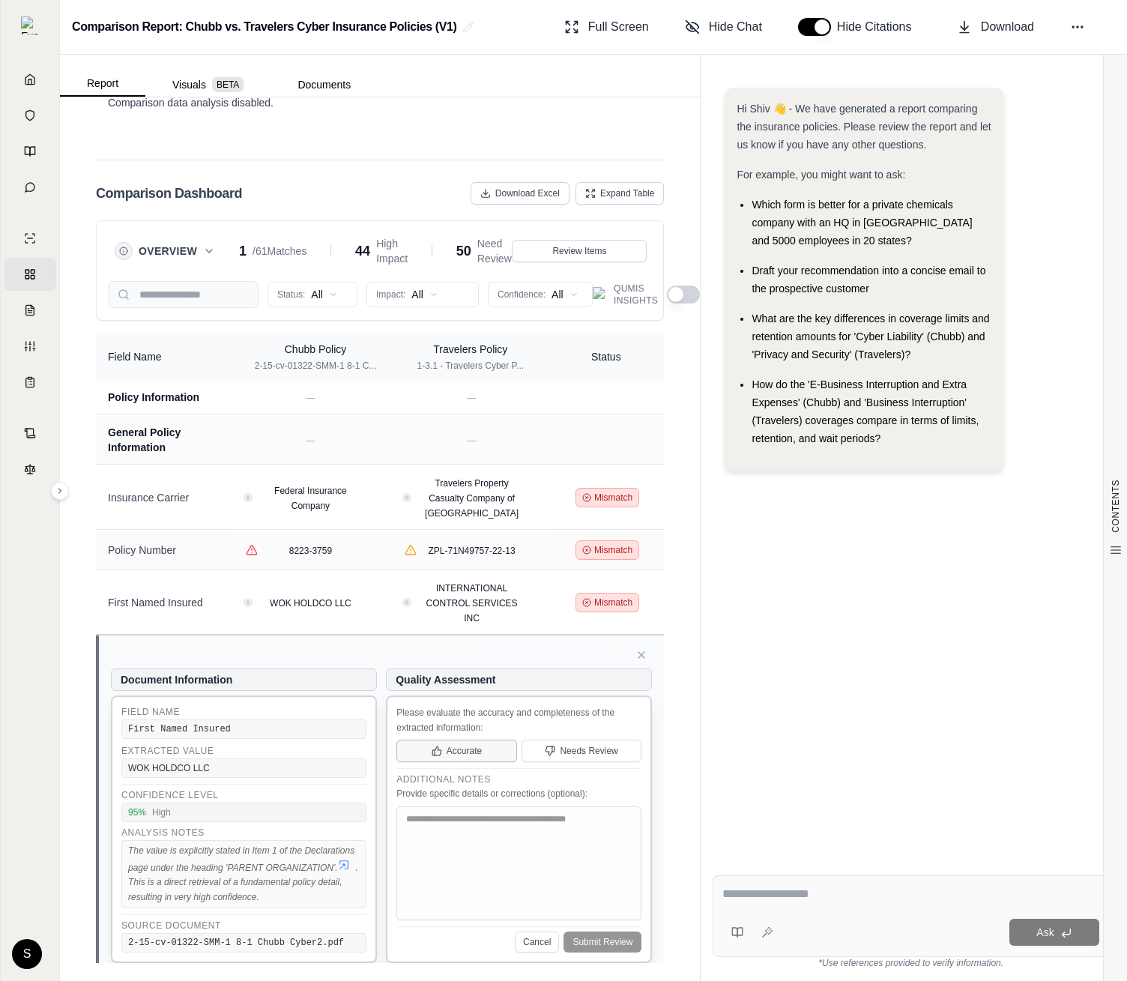
click at [459, 746] on span "Accurate" at bounding box center [464, 751] width 35 height 12
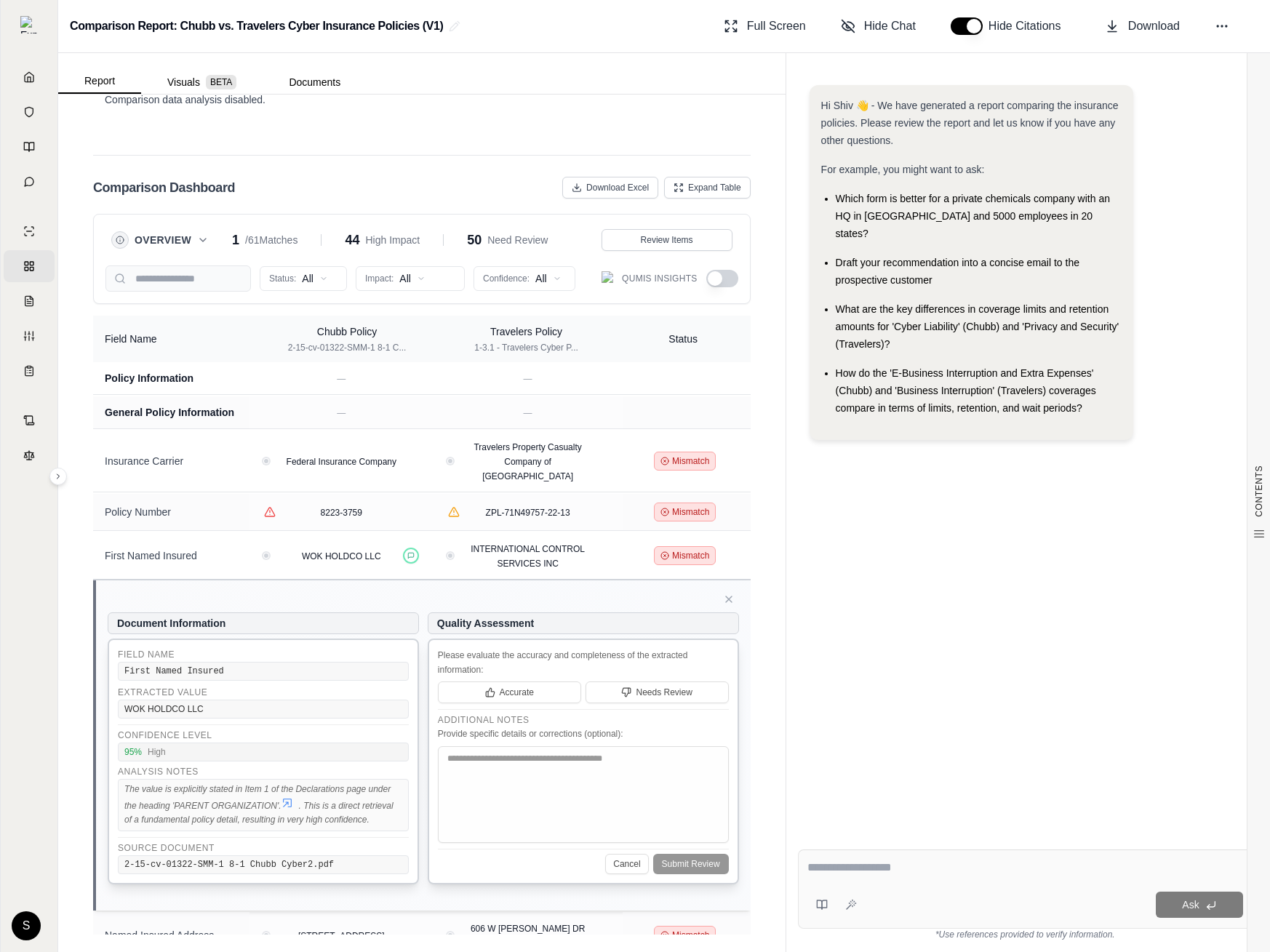
scroll to position [173, 0]
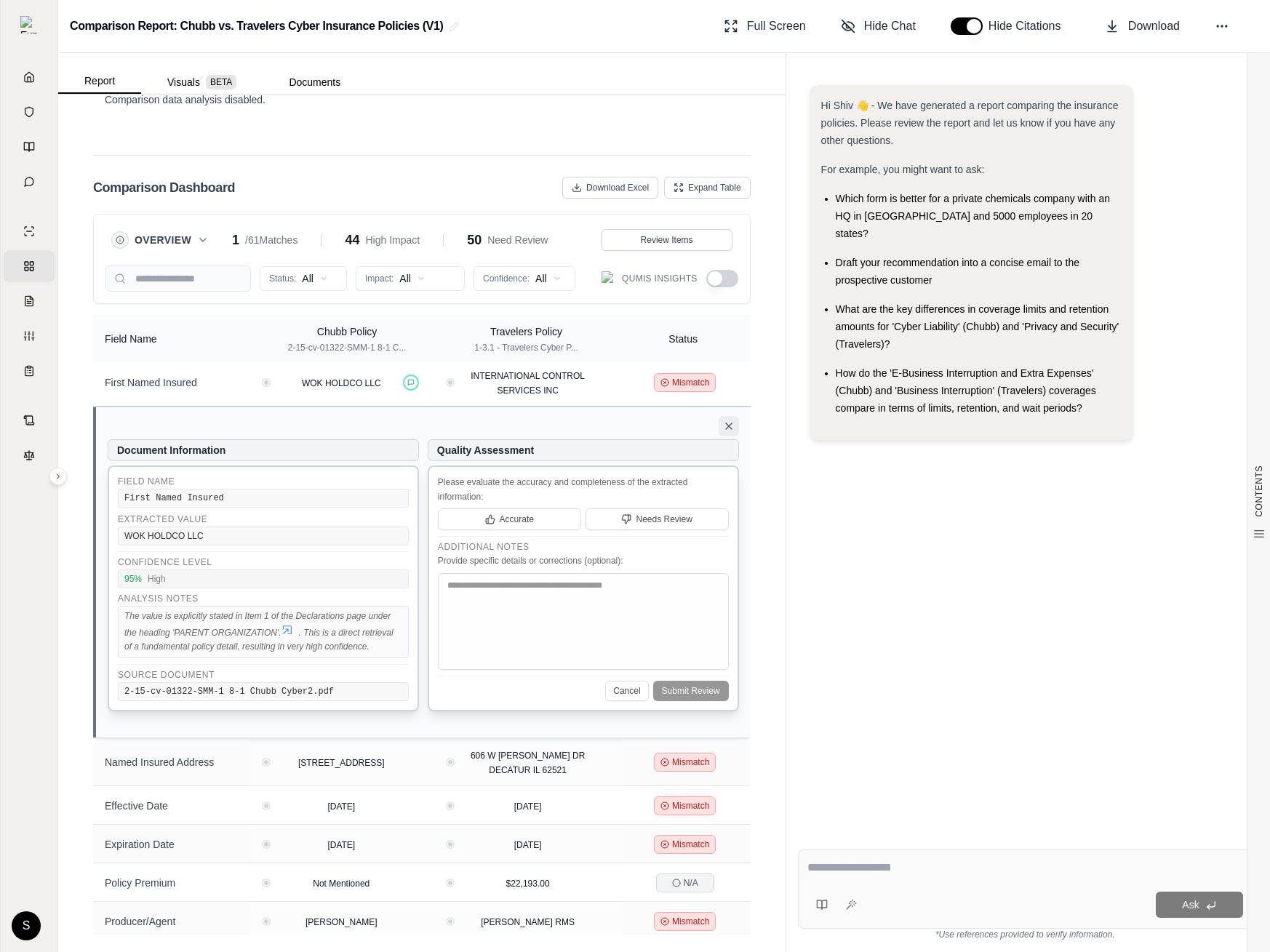
click at [731, 420] on icon at bounding box center [729, 426] width 12 height 12
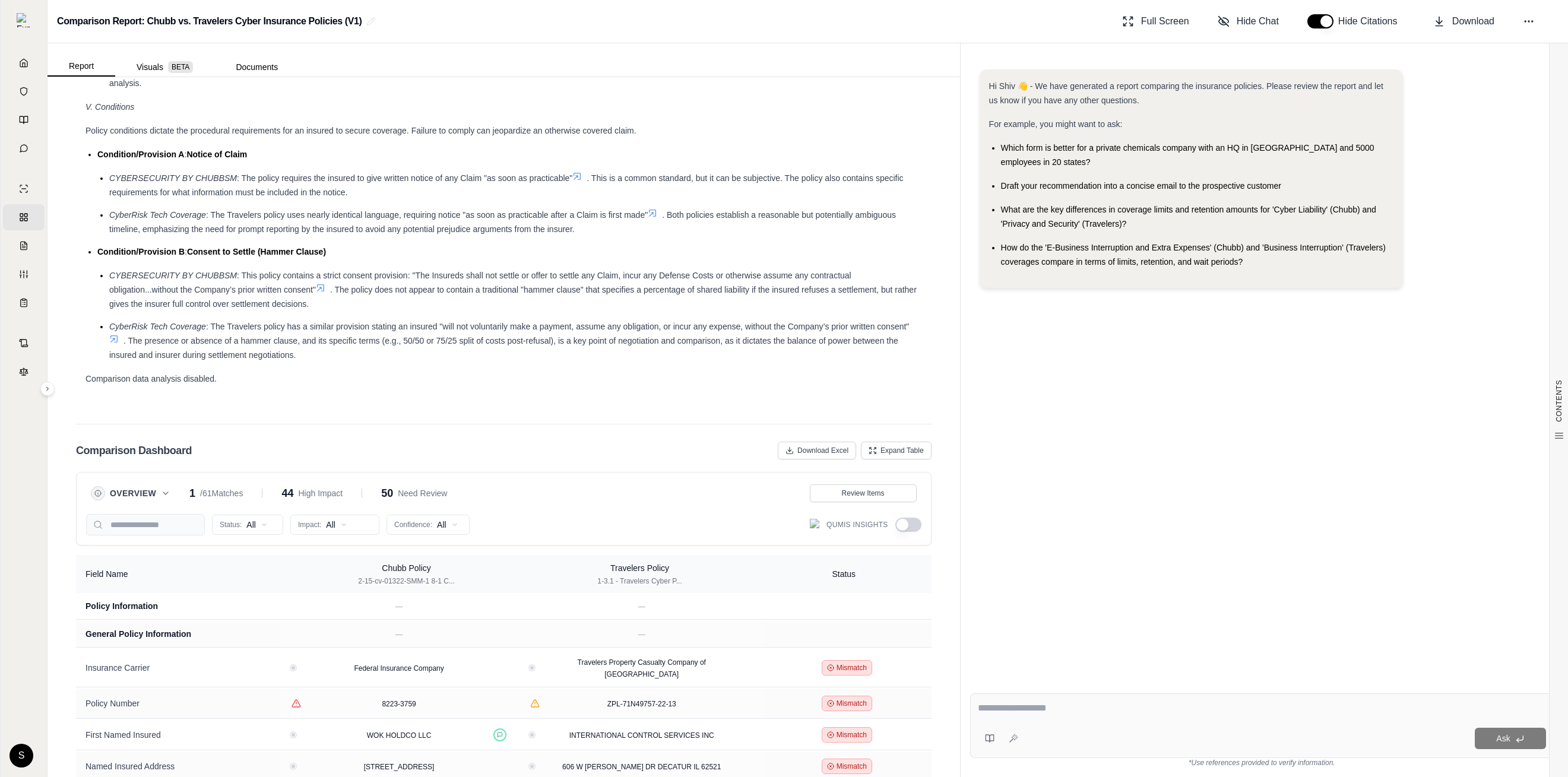
scroll to position [2356, 0]
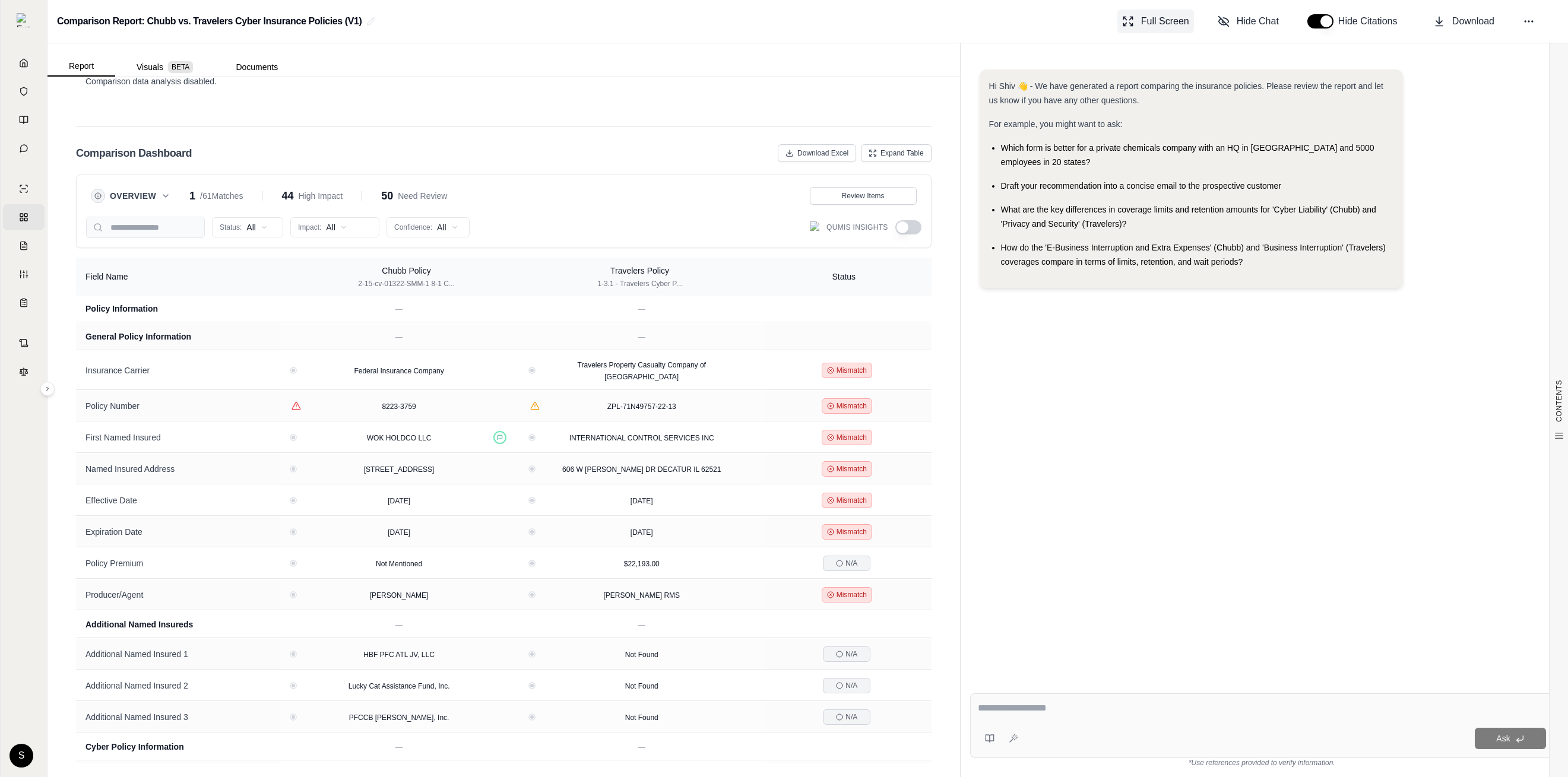
click at [892, 20] on span "Full Screen" at bounding box center [1165, 21] width 48 height 14
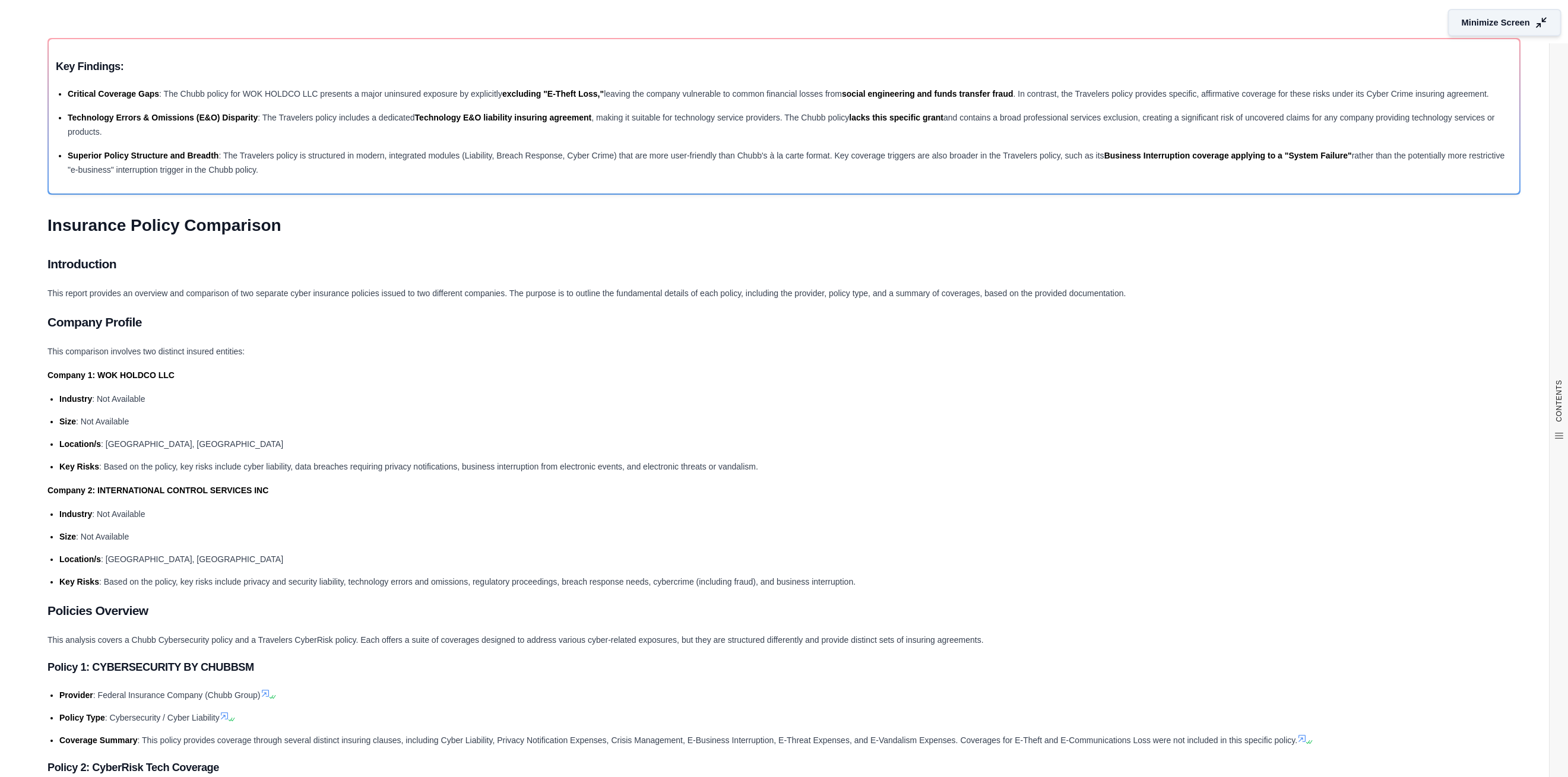
click at [892, 25] on span "Minimize Screen" at bounding box center [1496, 23] width 68 height 13
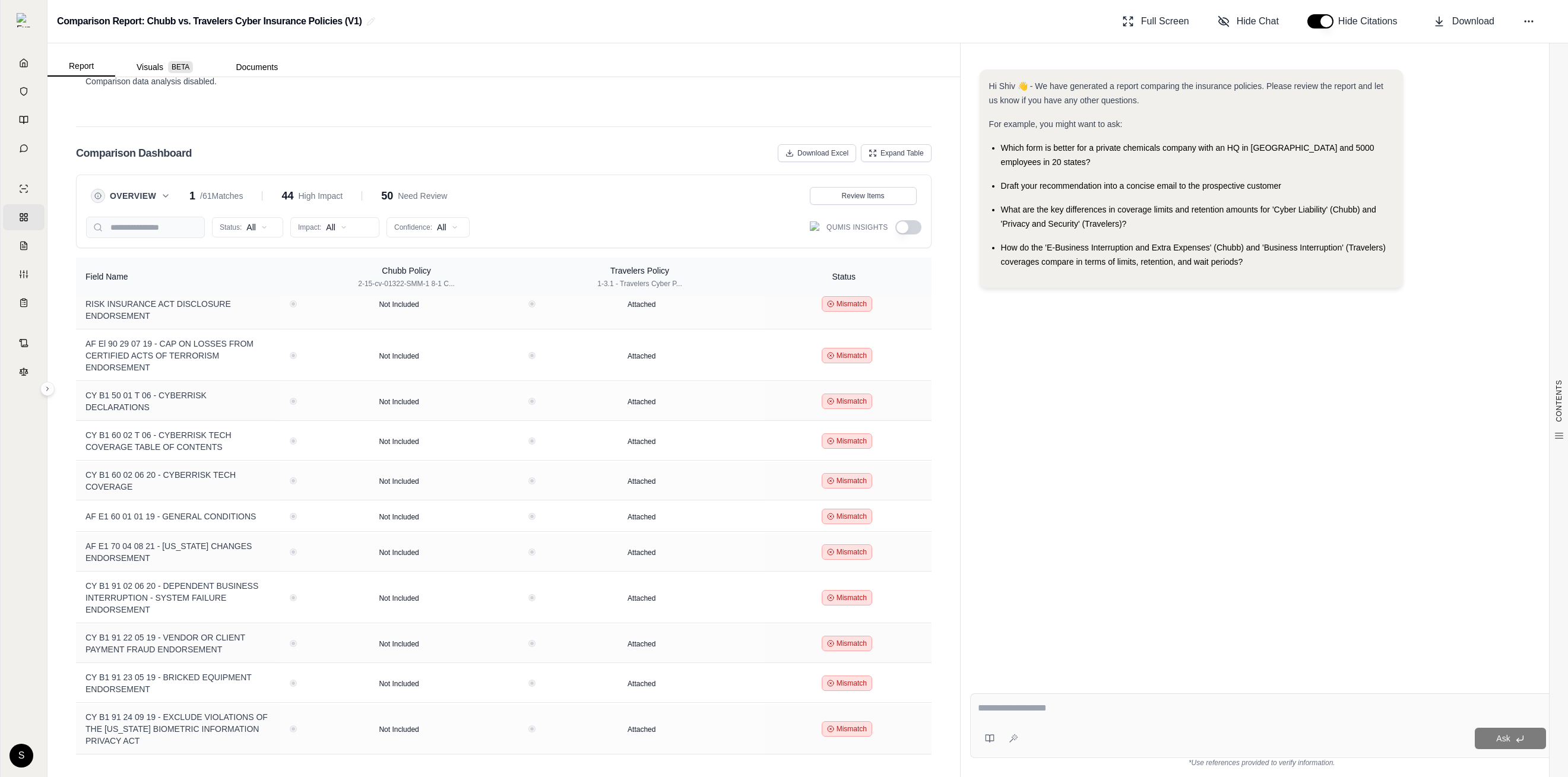
scroll to position [1740, 0]
click at [506, 432] on button at bounding box center [500, 438] width 13 height 13
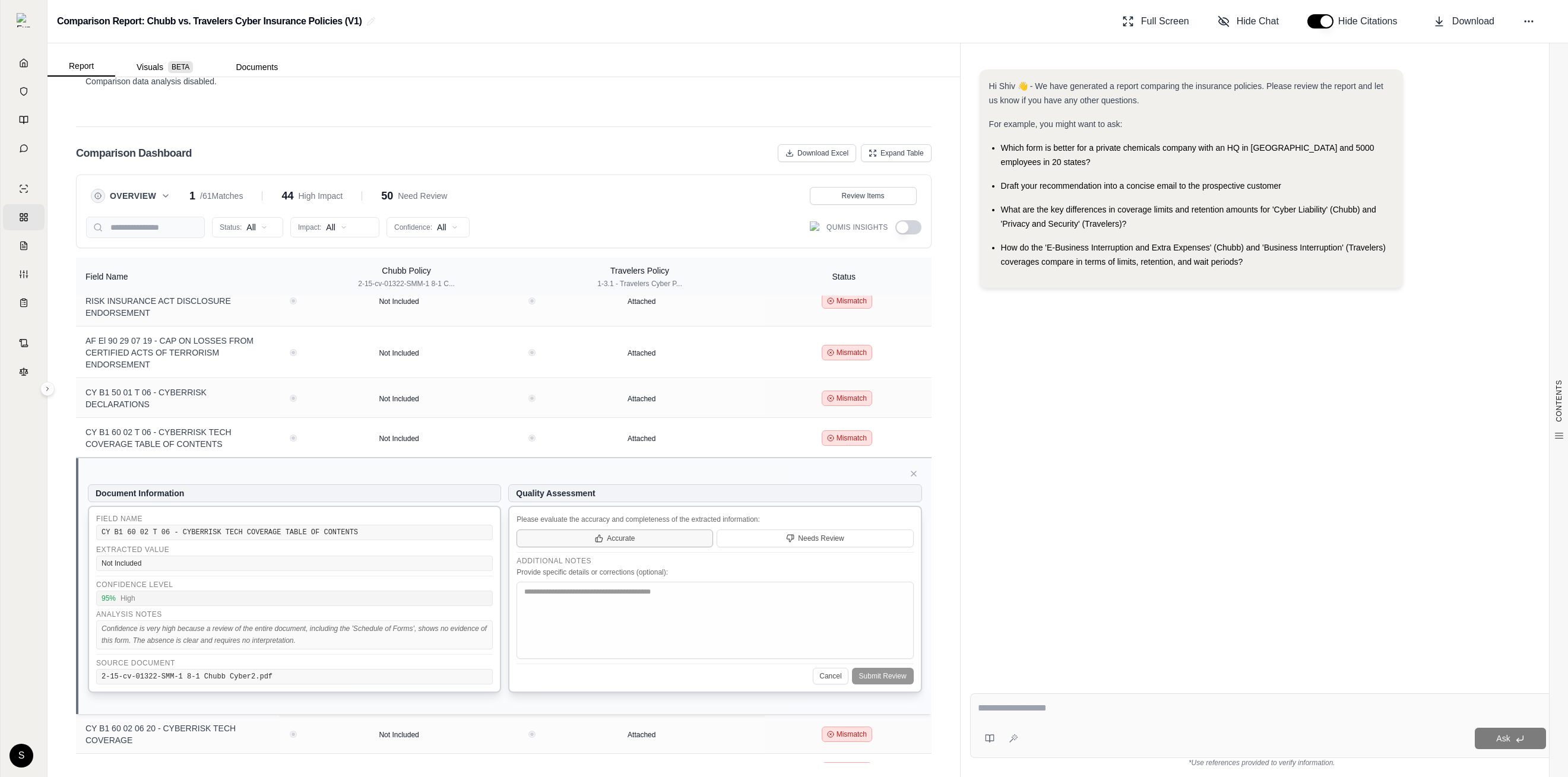
click at [669, 529] on button "Accurate" at bounding box center [615, 538] width 196 height 17
click at [669, 581] on textarea at bounding box center [715, 619] width 397 height 77
type textarea "******"
click at [892, 668] on button "Submit Review" at bounding box center [883, 676] width 62 height 17
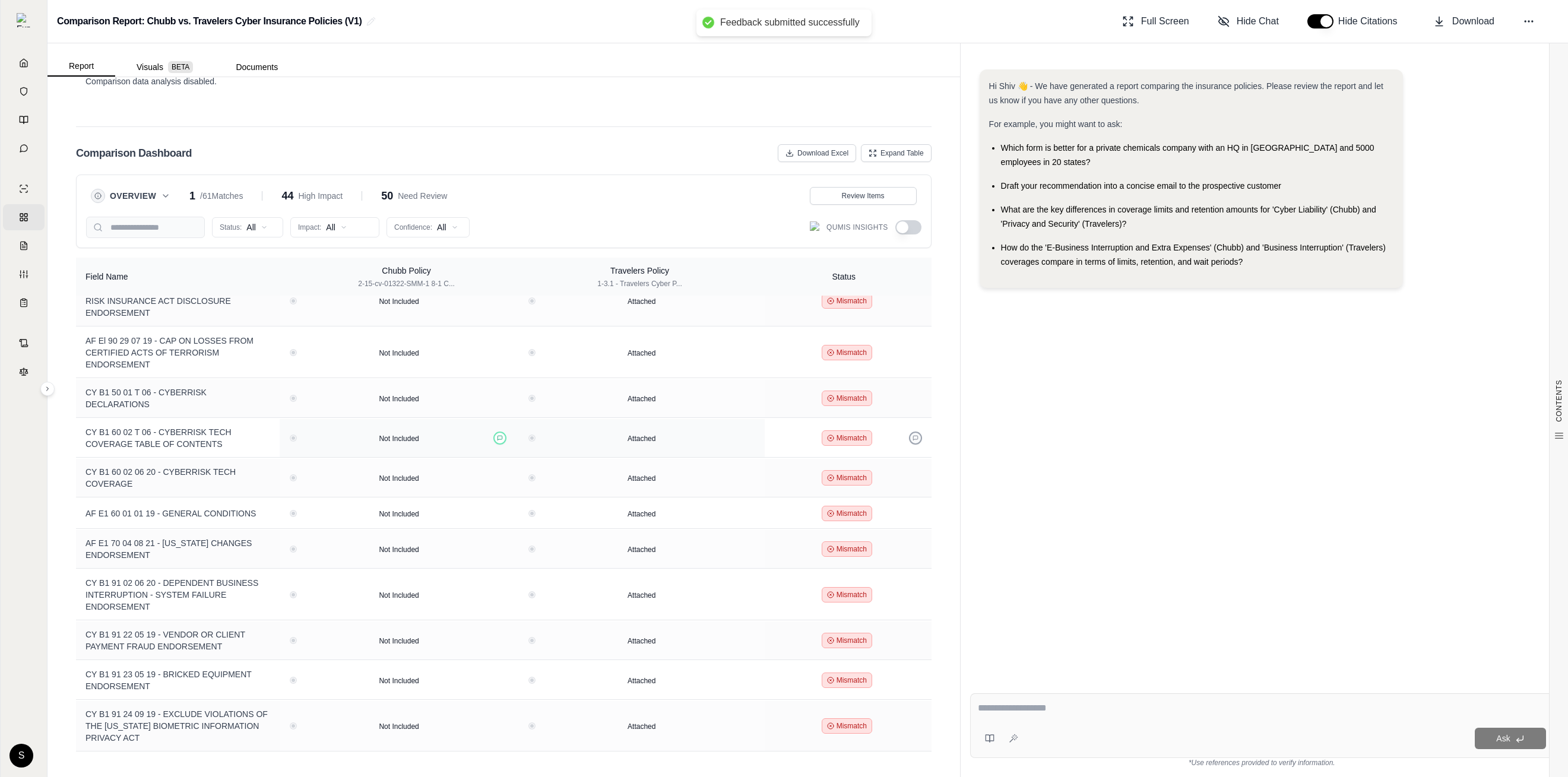
click at [892, 435] on icon at bounding box center [915, 437] width 6 height 6
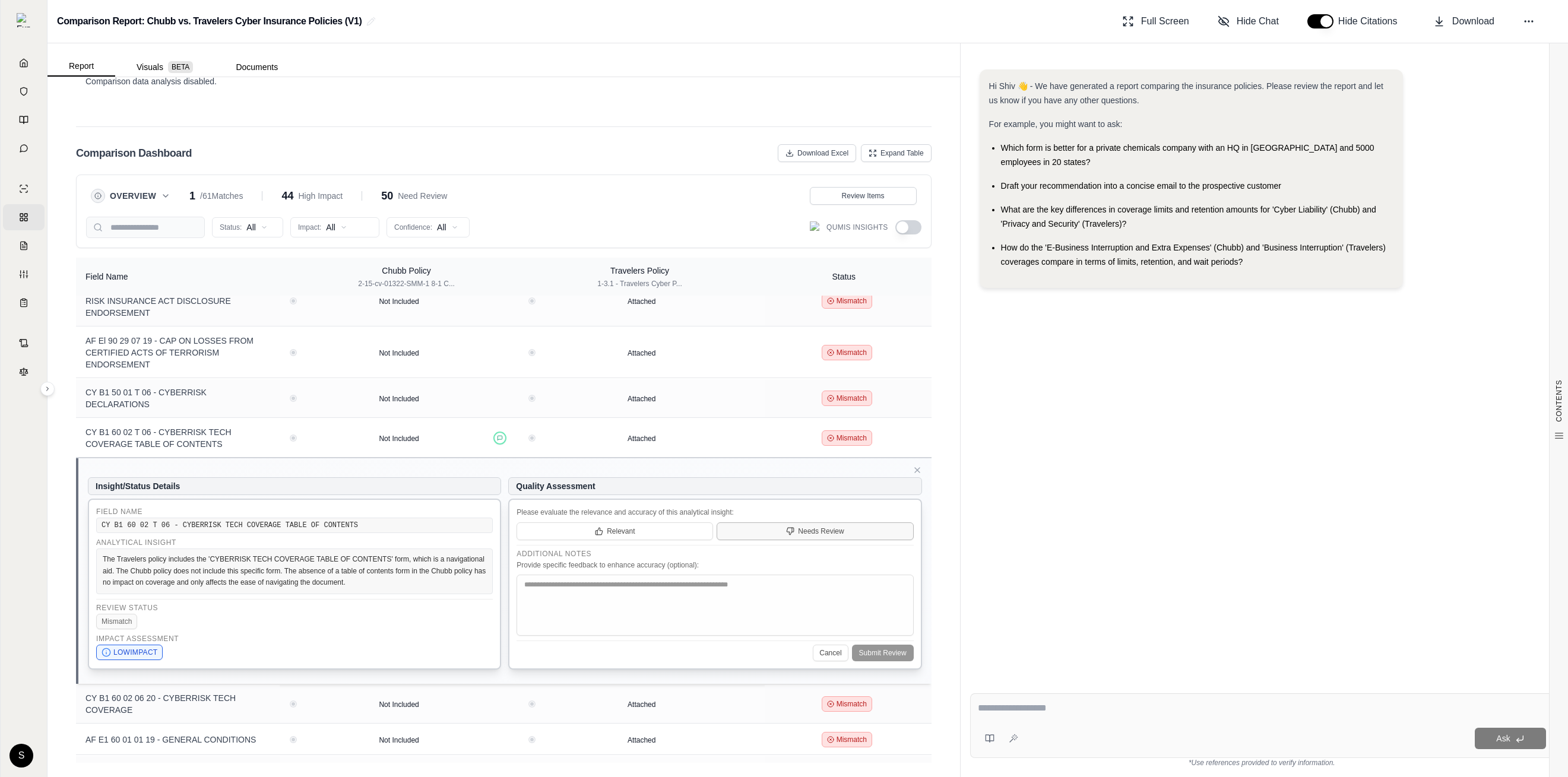
click at [809, 522] on button "Needs Review" at bounding box center [815, 531] width 196 height 17
click at [692, 574] on textarea at bounding box center [715, 604] width 397 height 61
type textarea "******"
click at [881, 645] on button "Submit Review" at bounding box center [883, 653] width 62 height 17
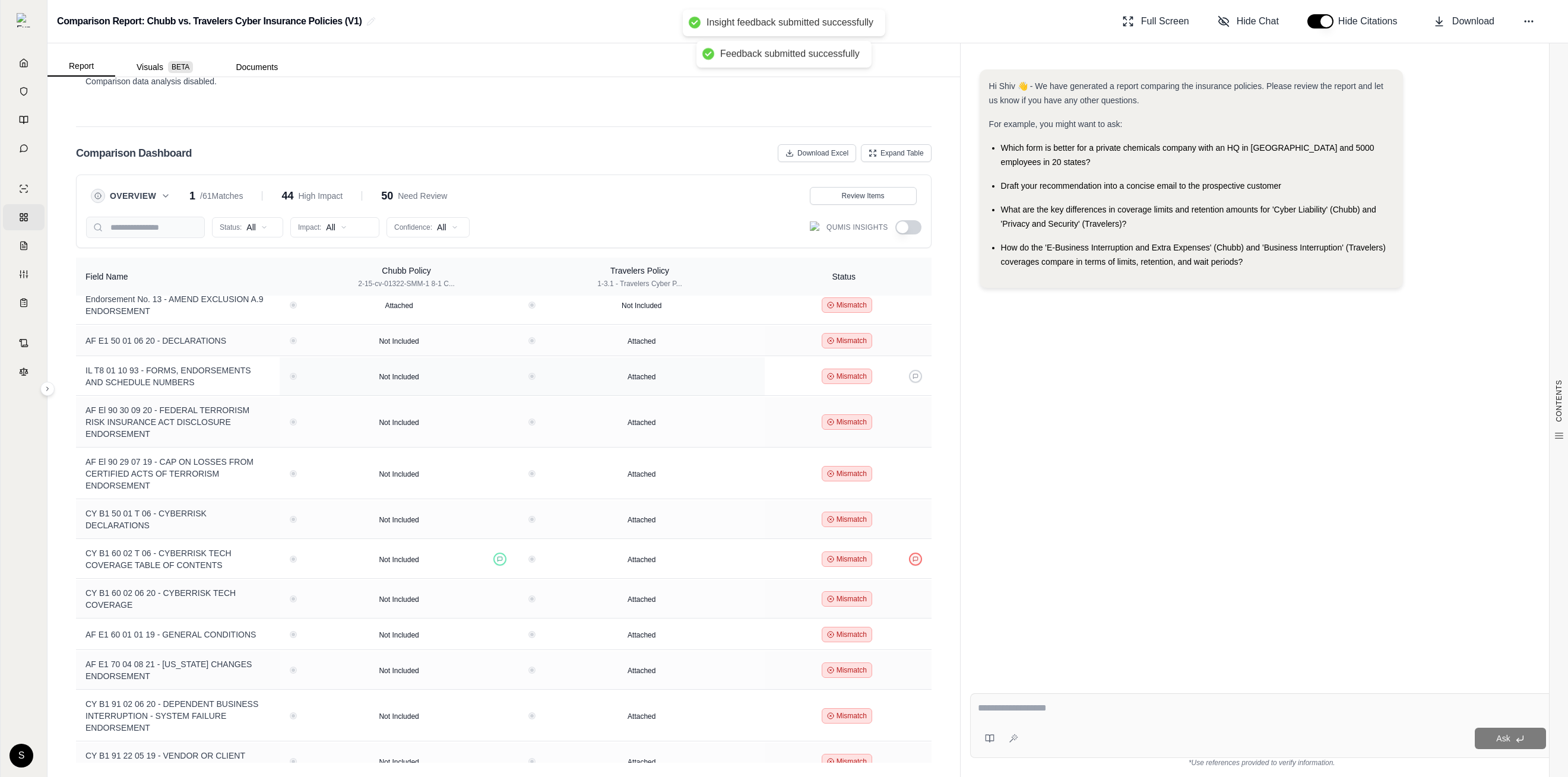
scroll to position [1610, 0]
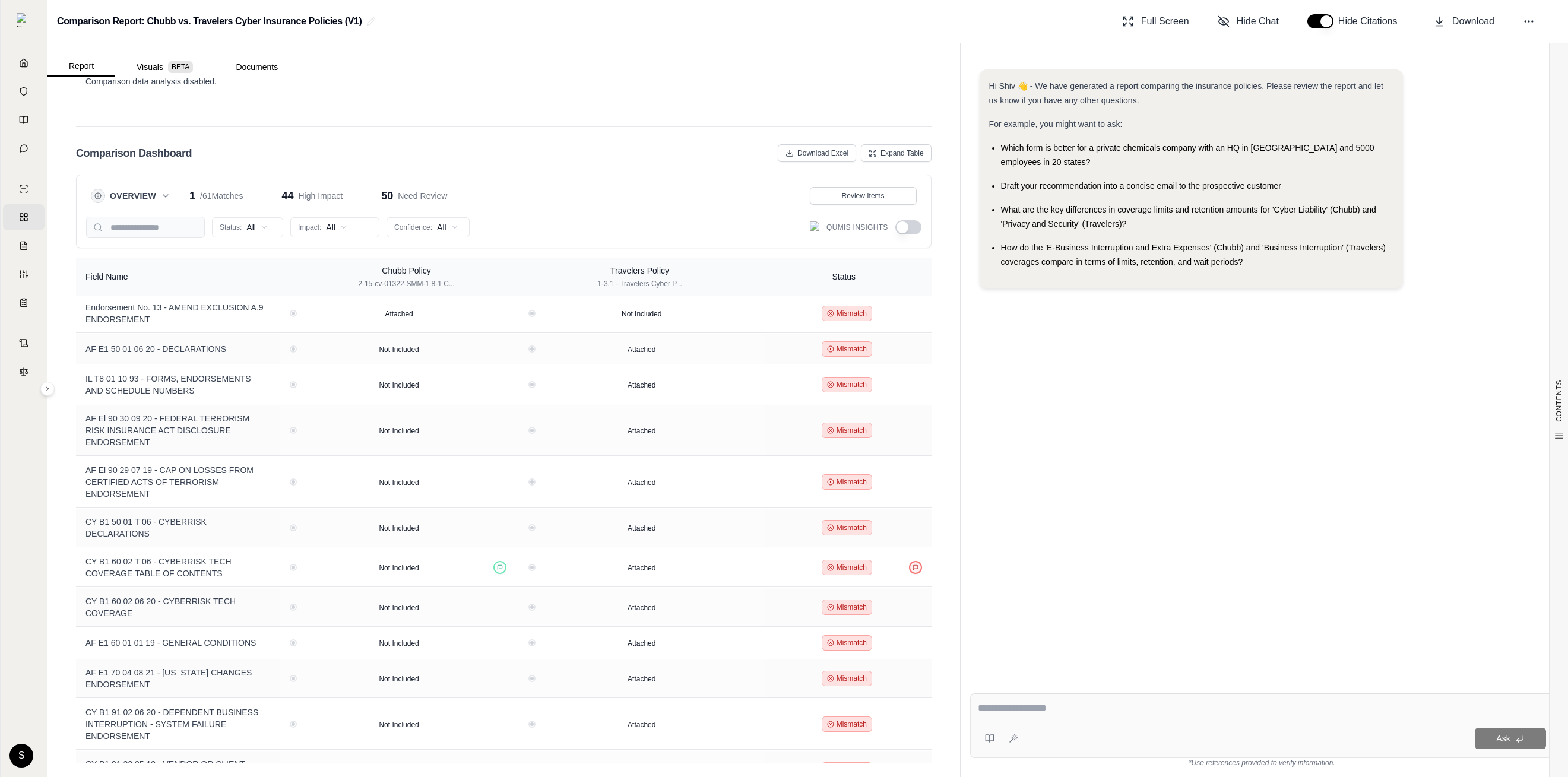
click at [892, 228] on button "button" at bounding box center [908, 227] width 26 height 14
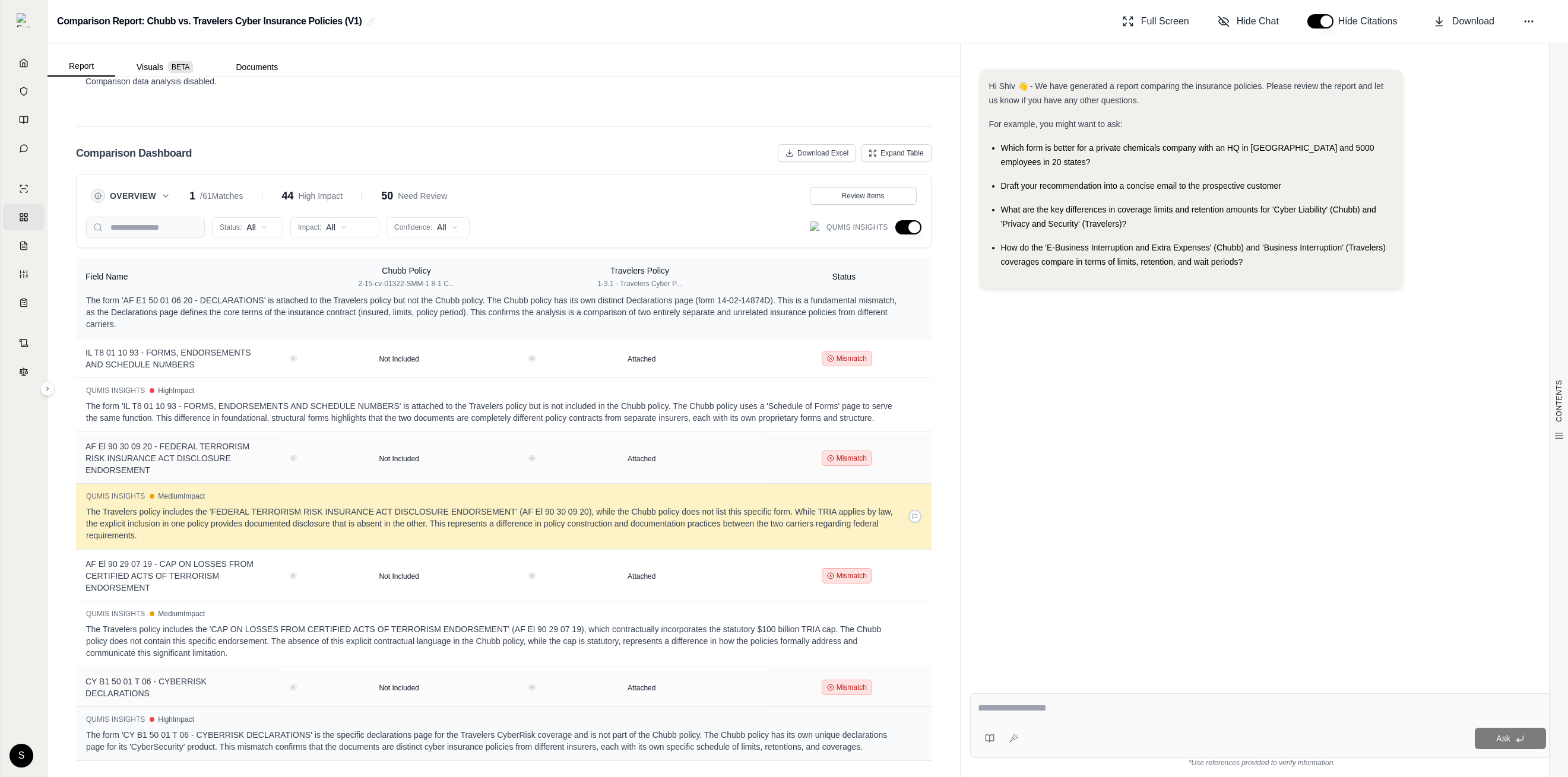
scroll to position [4194, 0]
